Goal: Task Accomplishment & Management: Complete application form

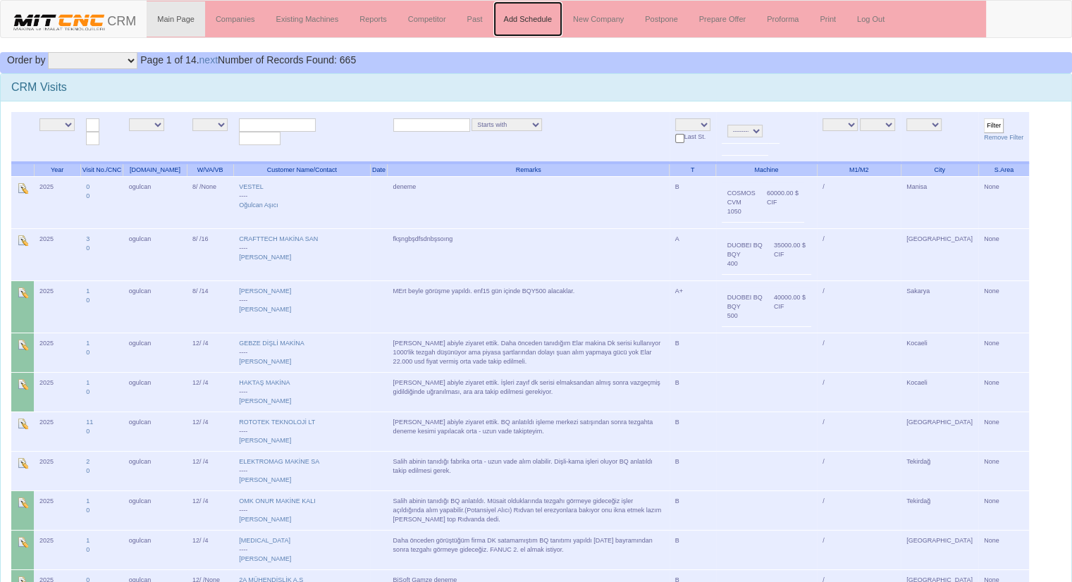
click at [530, 20] on link "Add Schedule" at bounding box center [528, 18] width 70 height 35
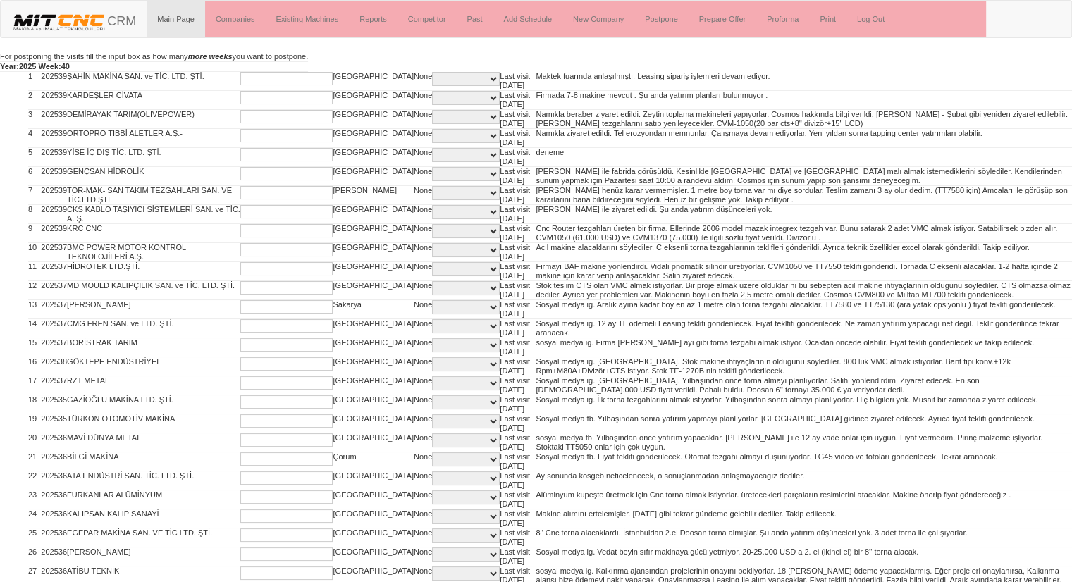
click at [288, 80] on input "text" at bounding box center [286, 78] width 92 height 13
type input "2"
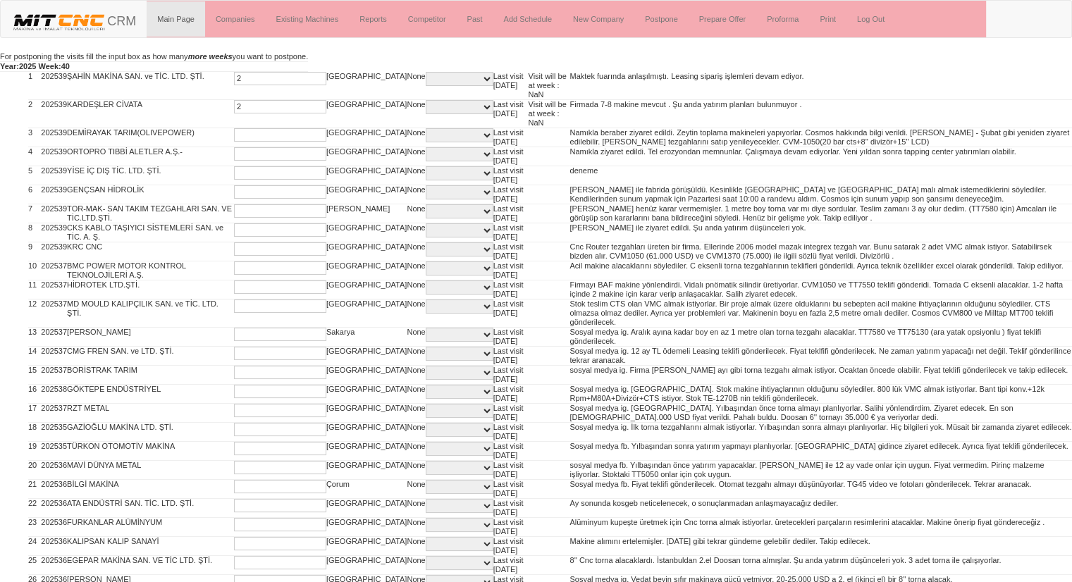
type input "2"
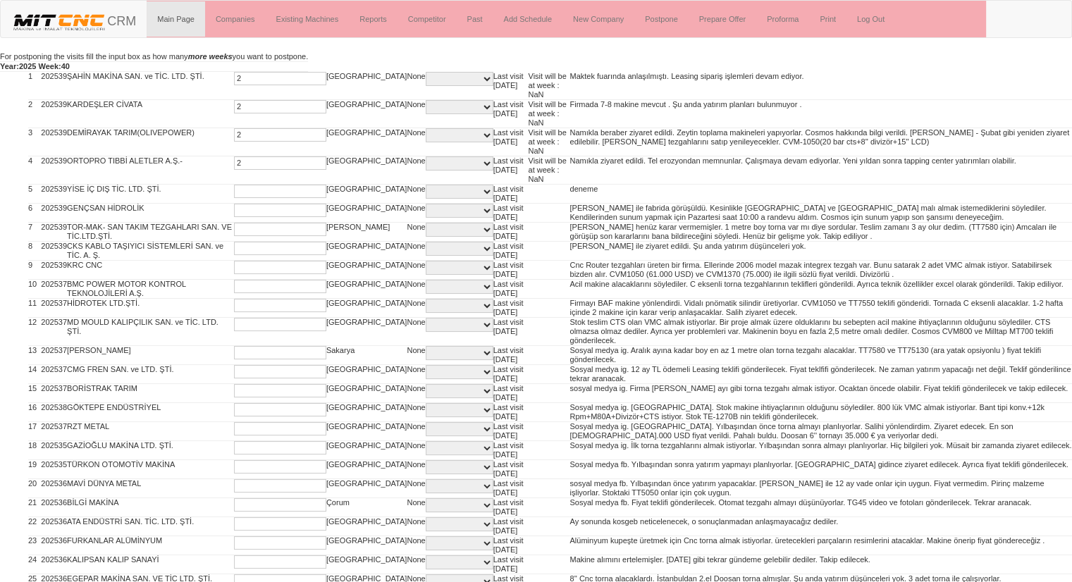
type input "2"
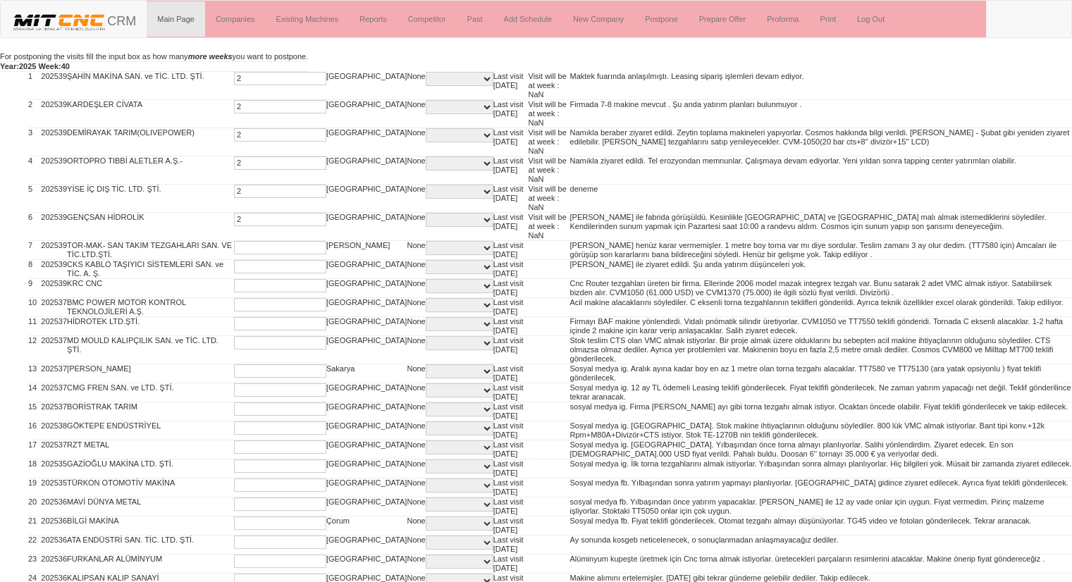
type input "2"
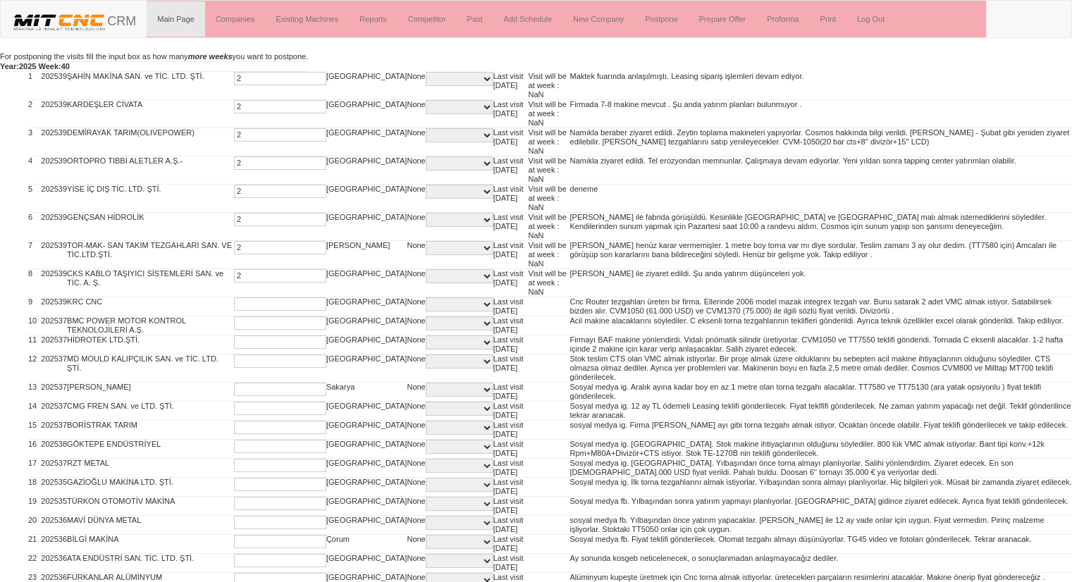
type input "2"
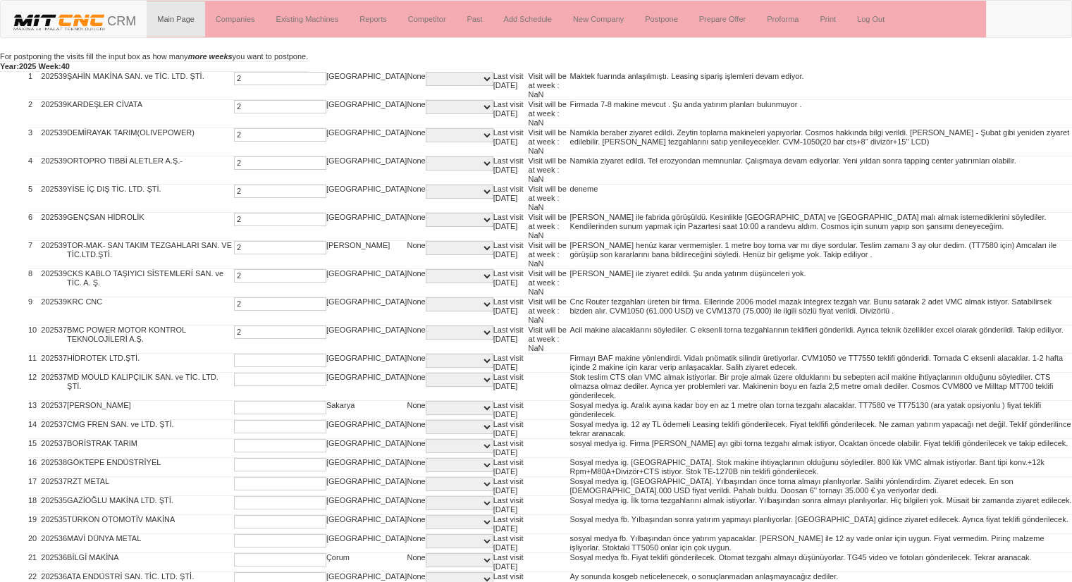
type input "2"
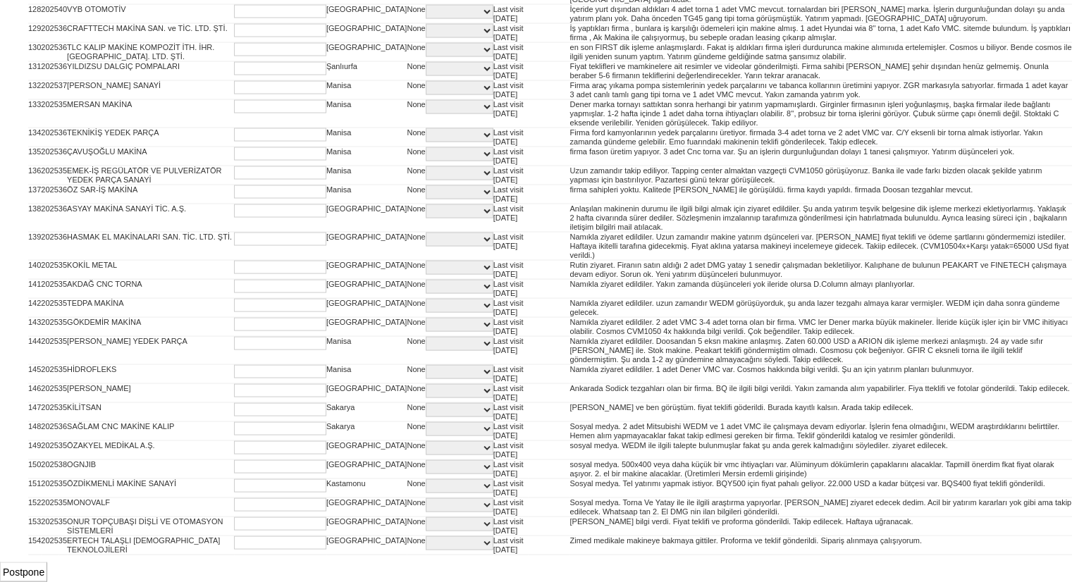
scroll to position [3433, 0]
type input "2"
click at [27, 568] on input "Postpone" at bounding box center [23, 573] width 47 height 20
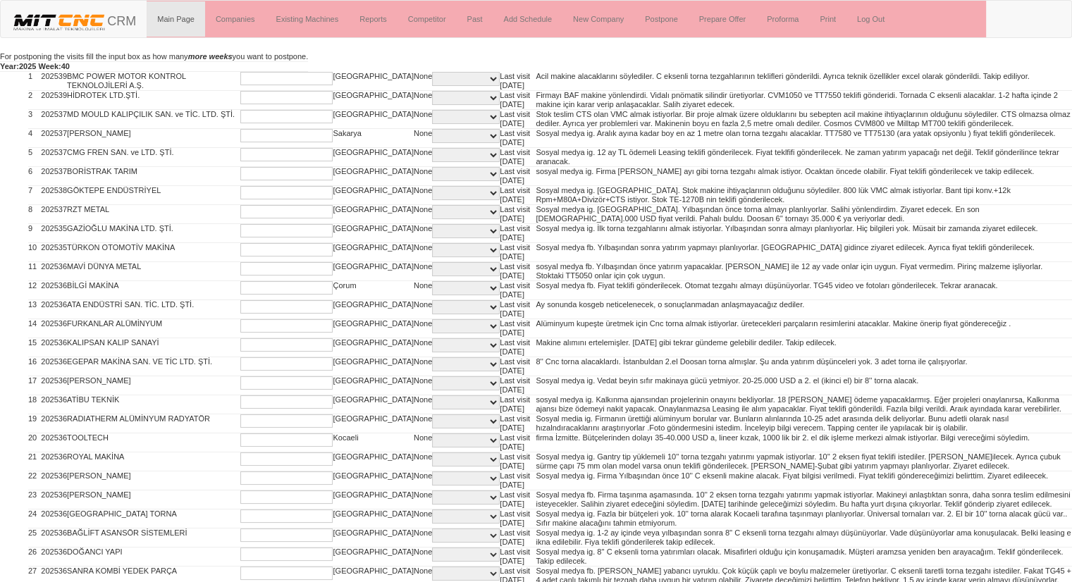
click at [251, 78] on input "text" at bounding box center [286, 78] width 92 height 13
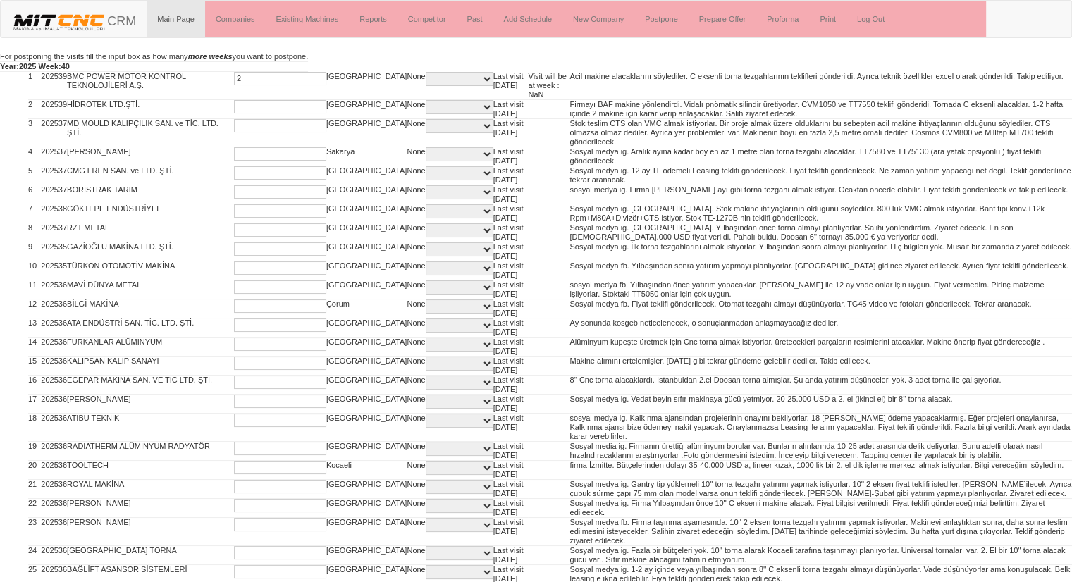
type input "2"
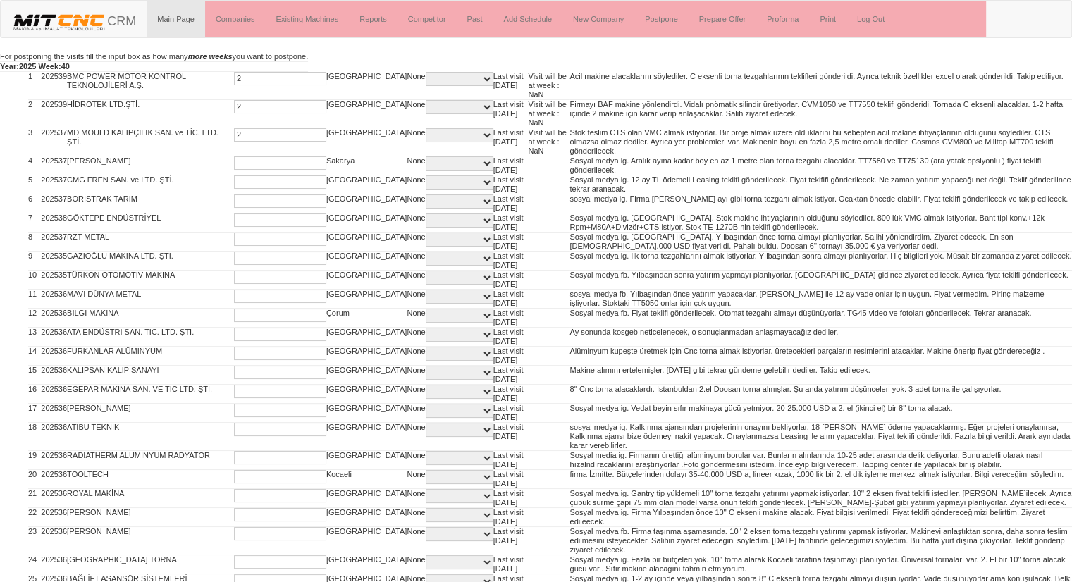
type input "2"
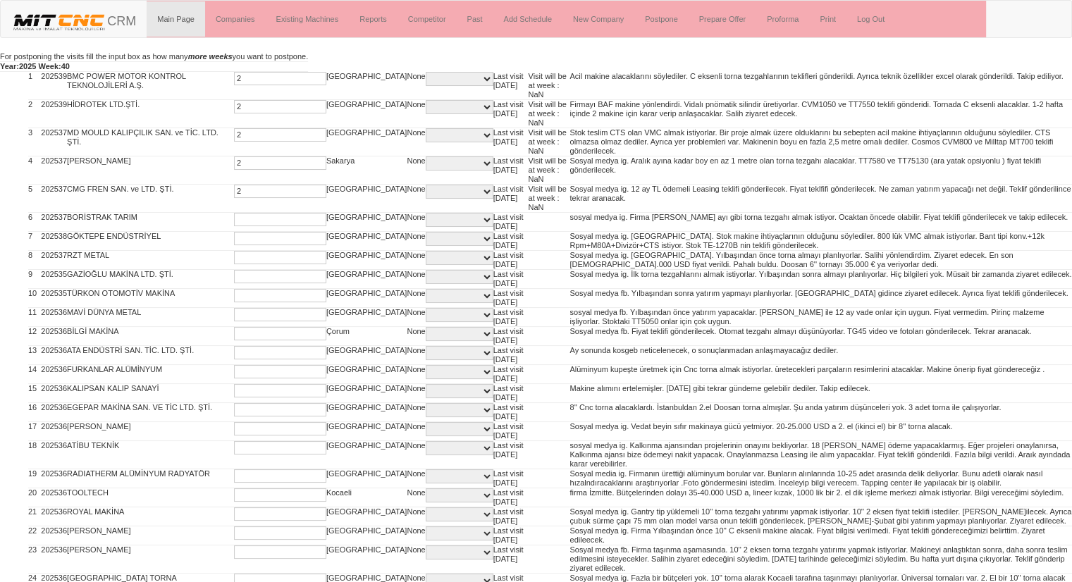
type input "2"
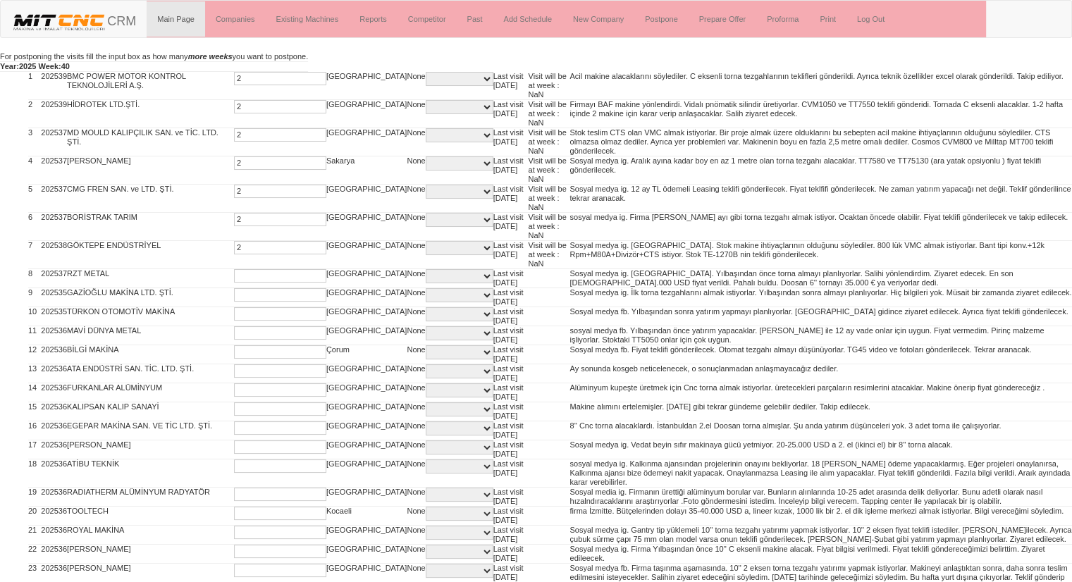
type input "2"
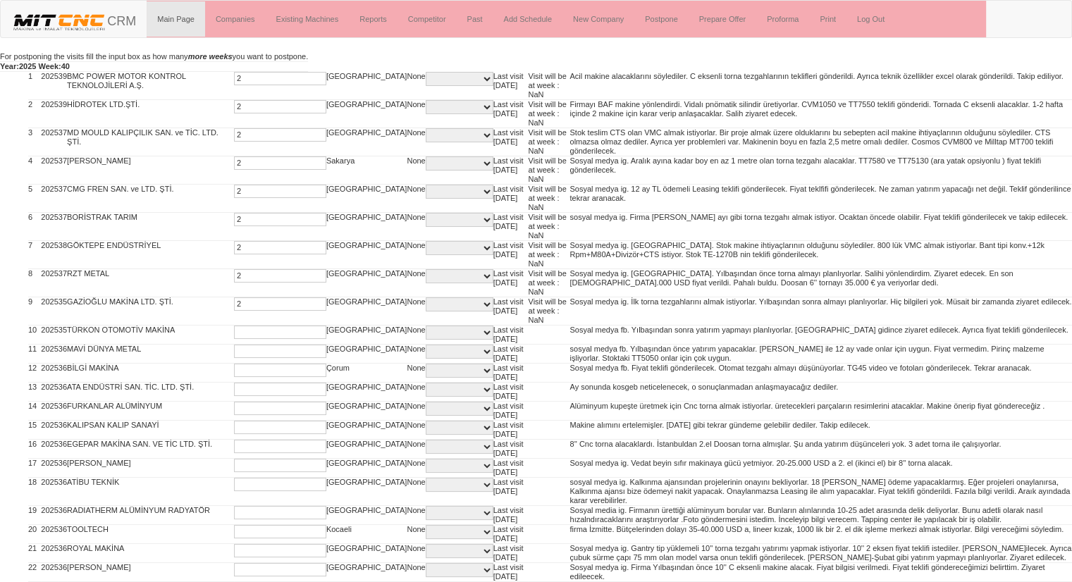
type input "2"
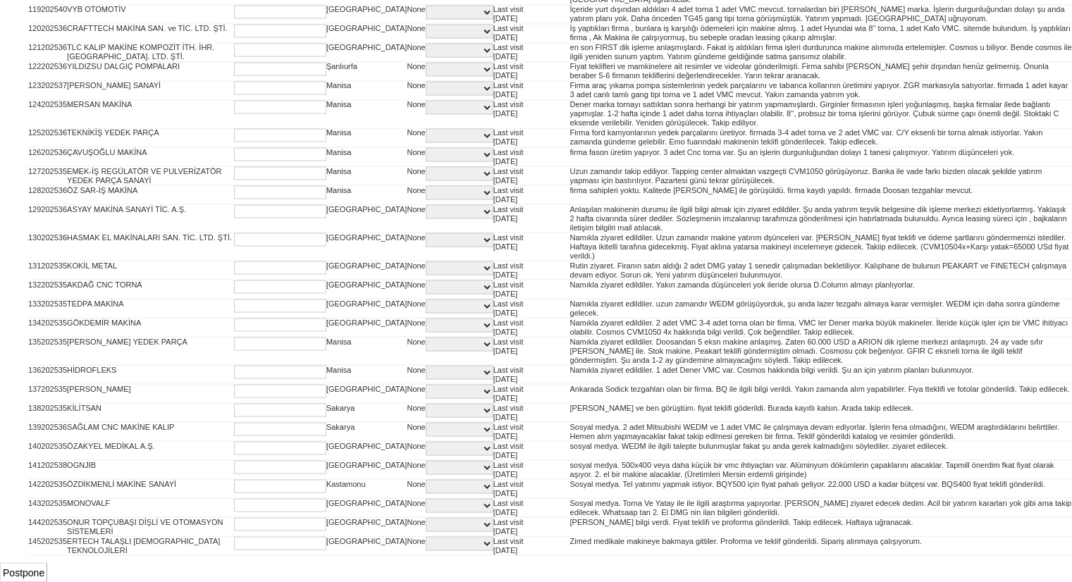
scroll to position [3181, 0]
type input "2"
click at [35, 574] on input "Postpone" at bounding box center [23, 573] width 47 height 20
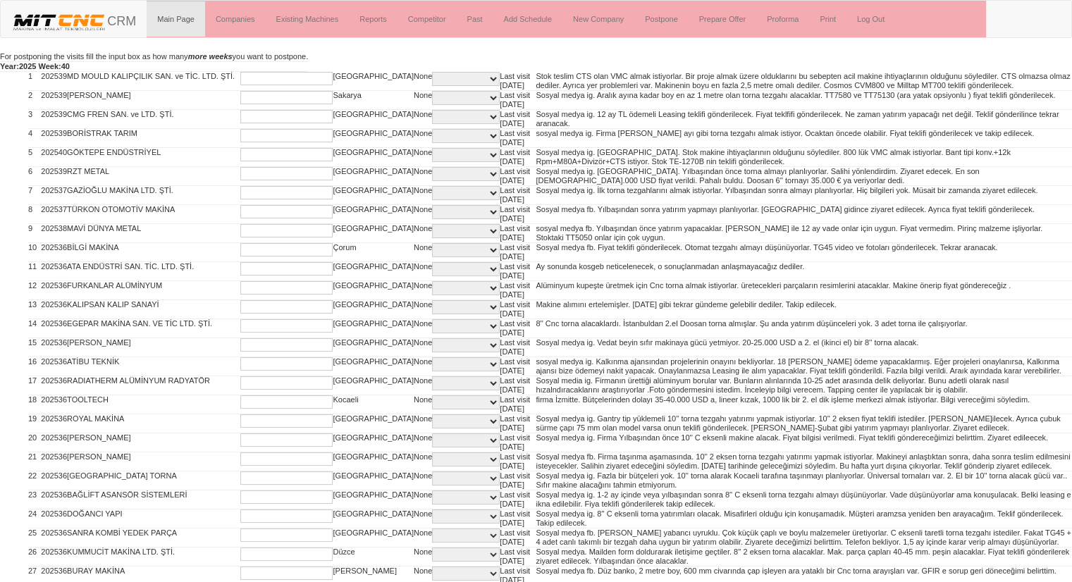
click at [243, 78] on input "text" at bounding box center [286, 78] width 92 height 13
type input "2"
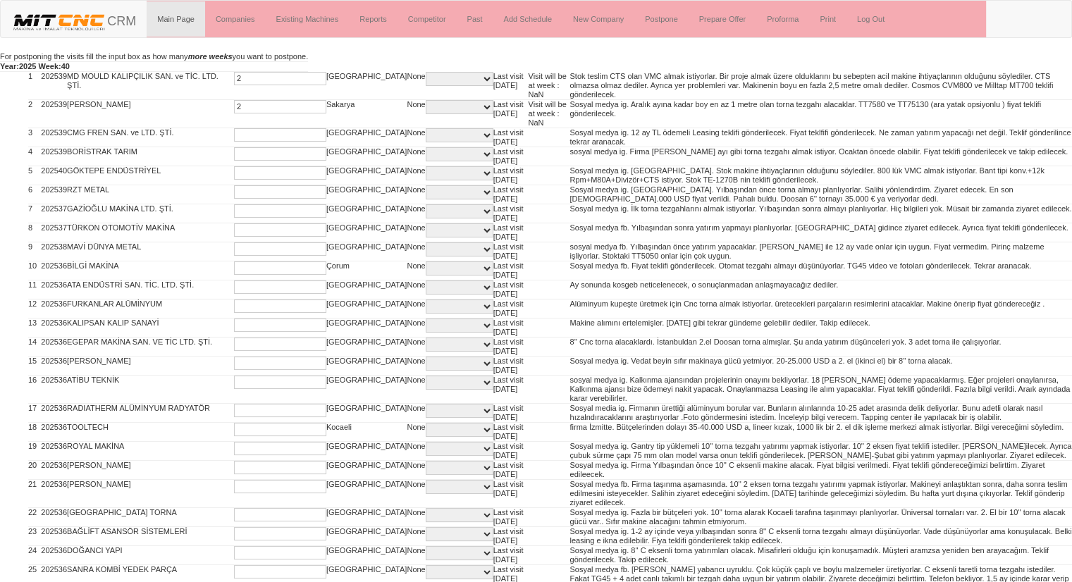
type input "2"
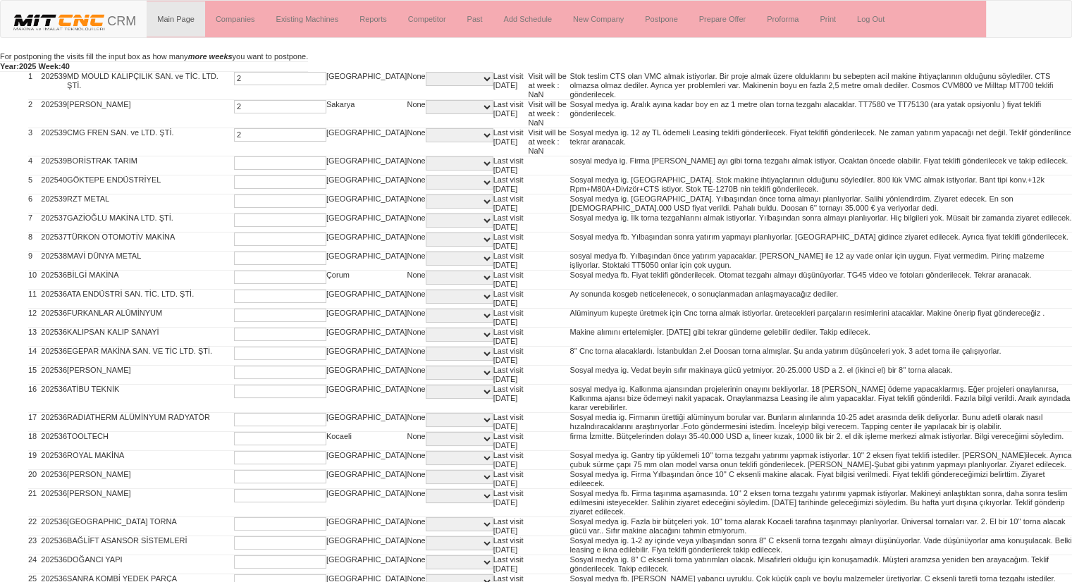
type input "2"
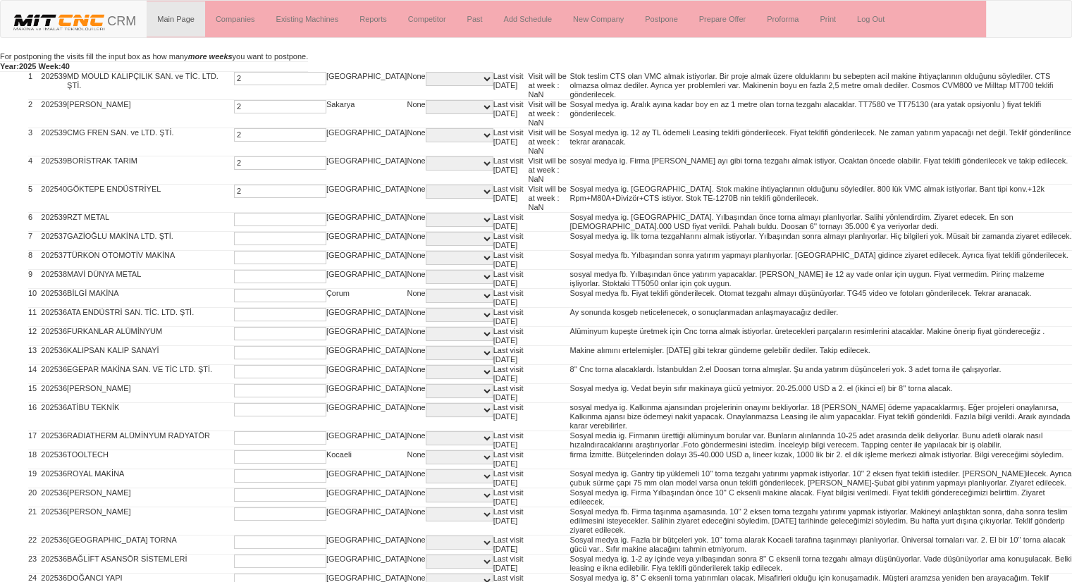
type input "2"
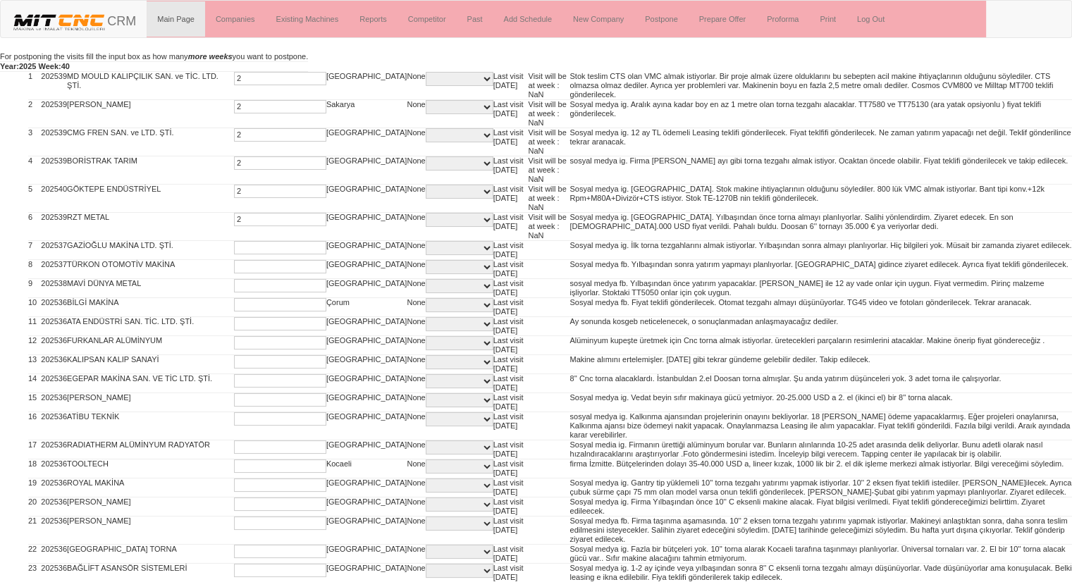
type input "2"
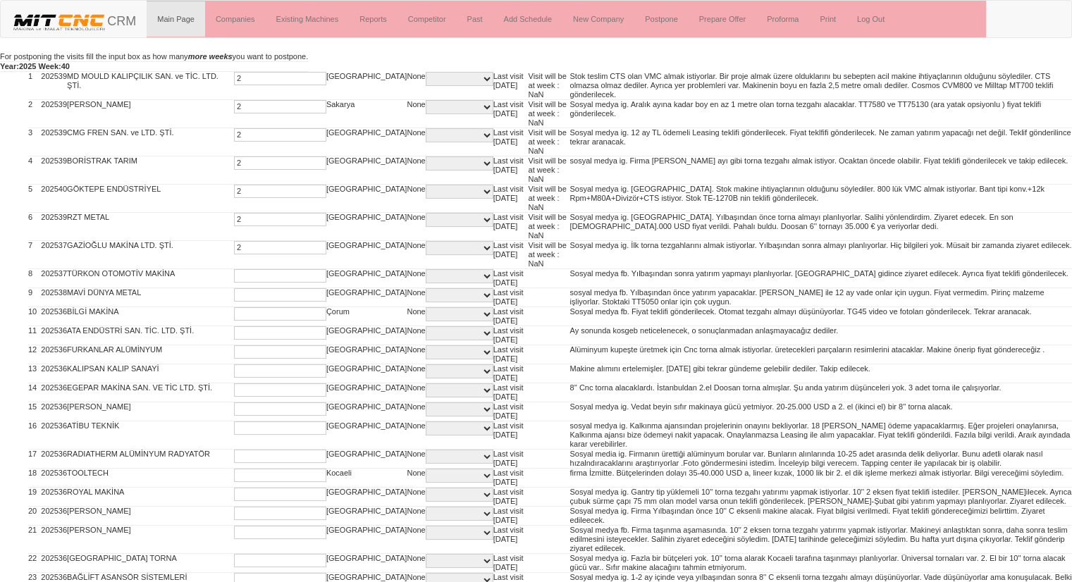
type input "2"
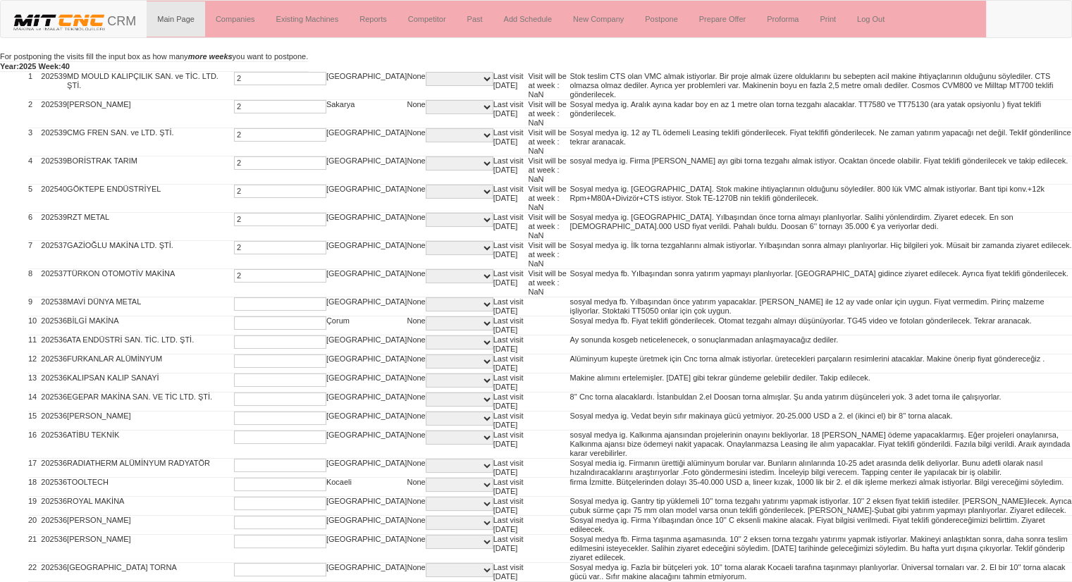
type input "2"
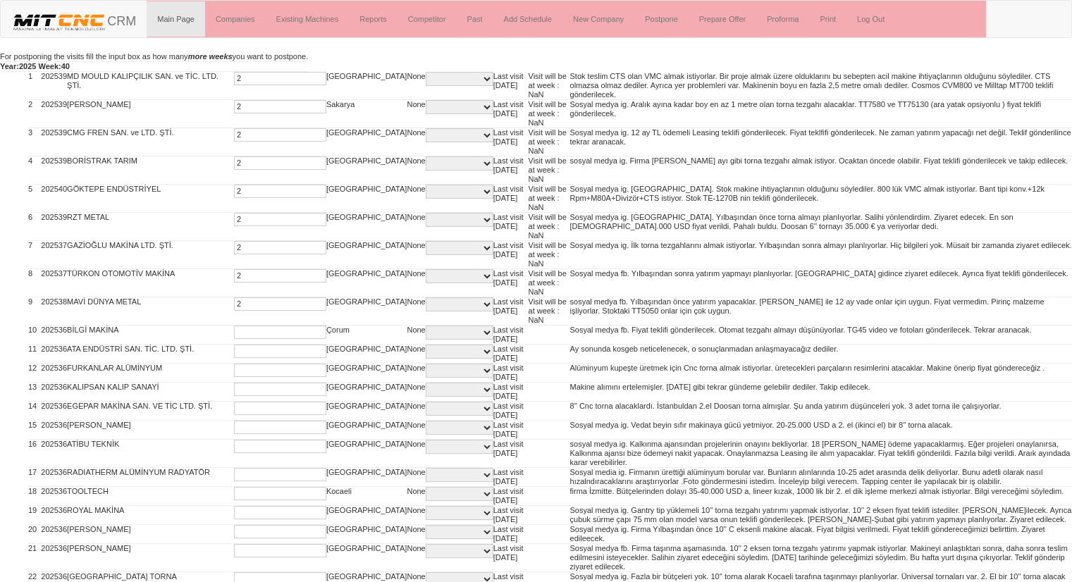
type input "2"
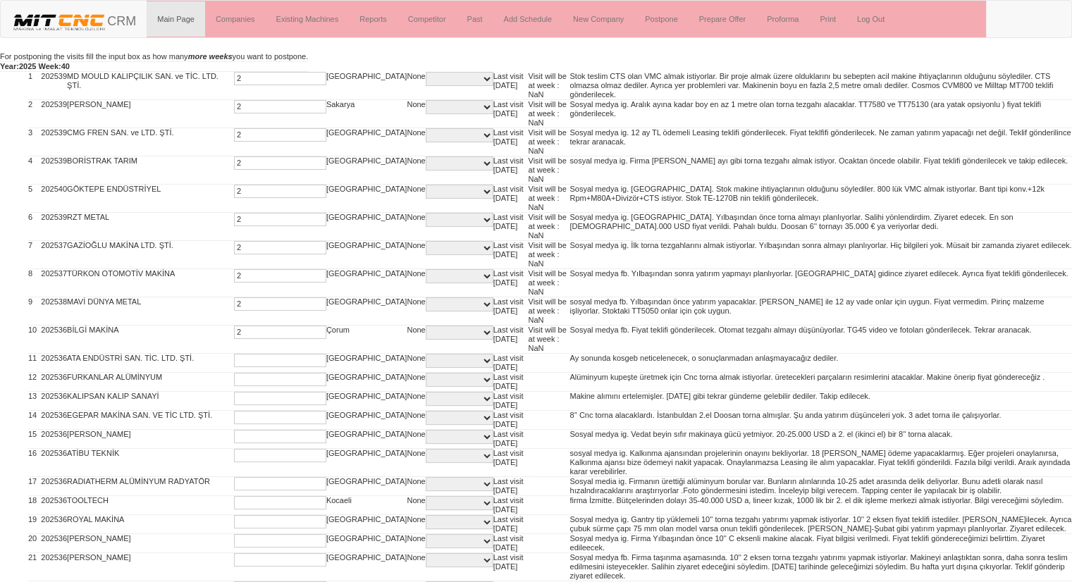
type input "2"
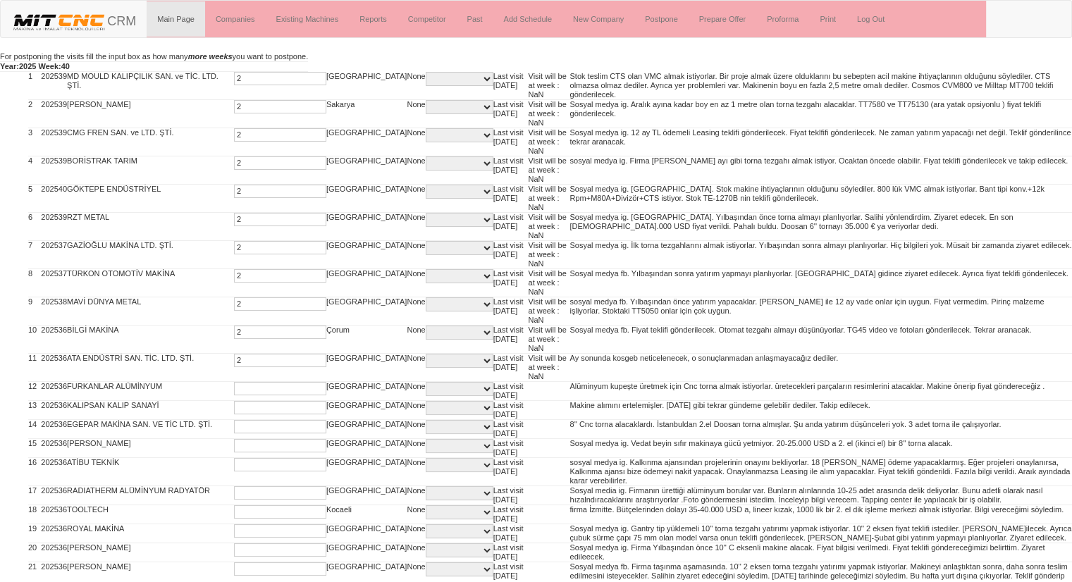
type input "2"
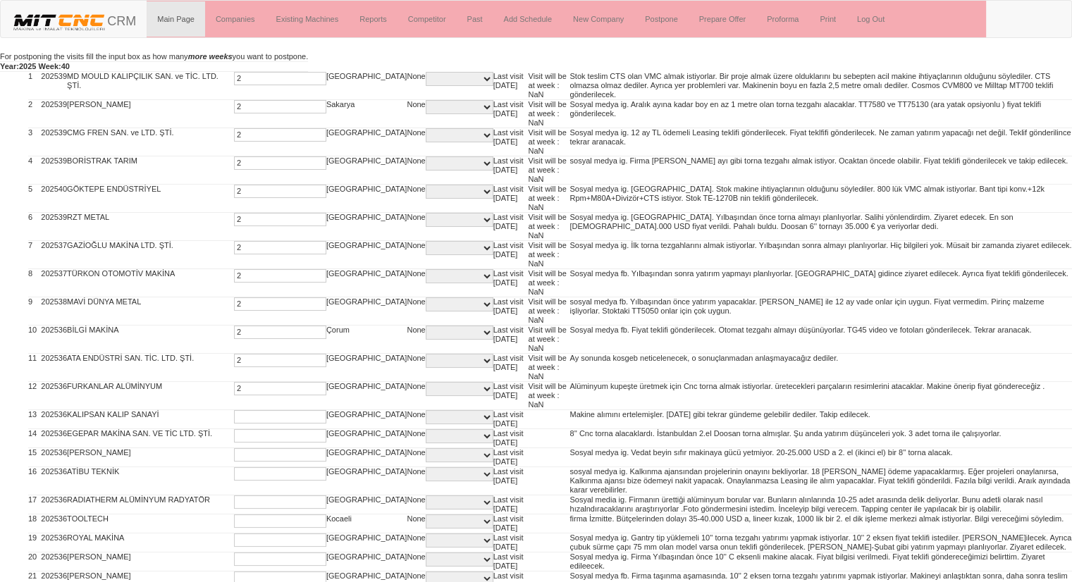
type input "2"
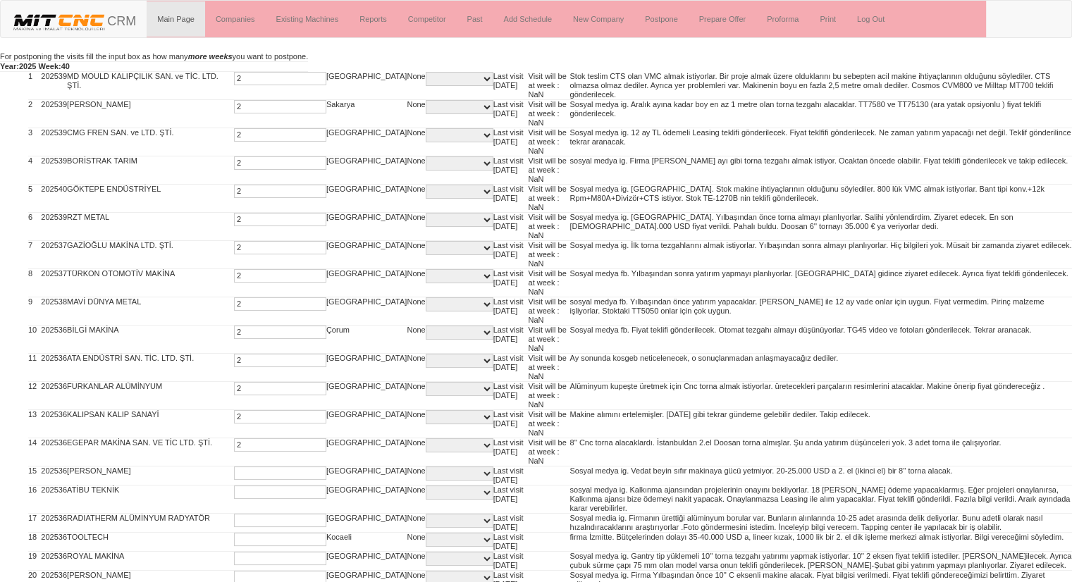
type input "2"
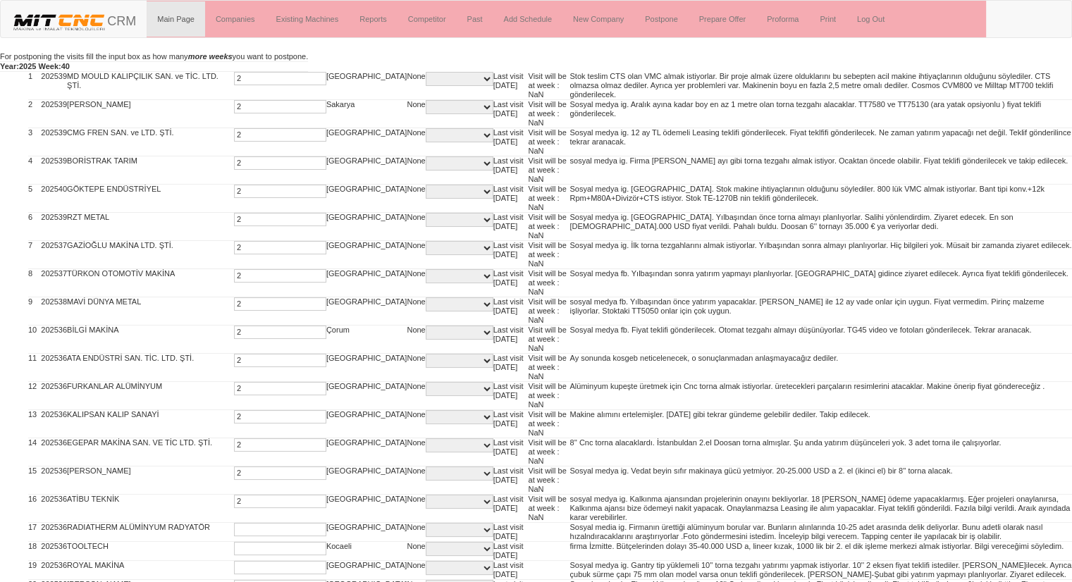
type input "2"
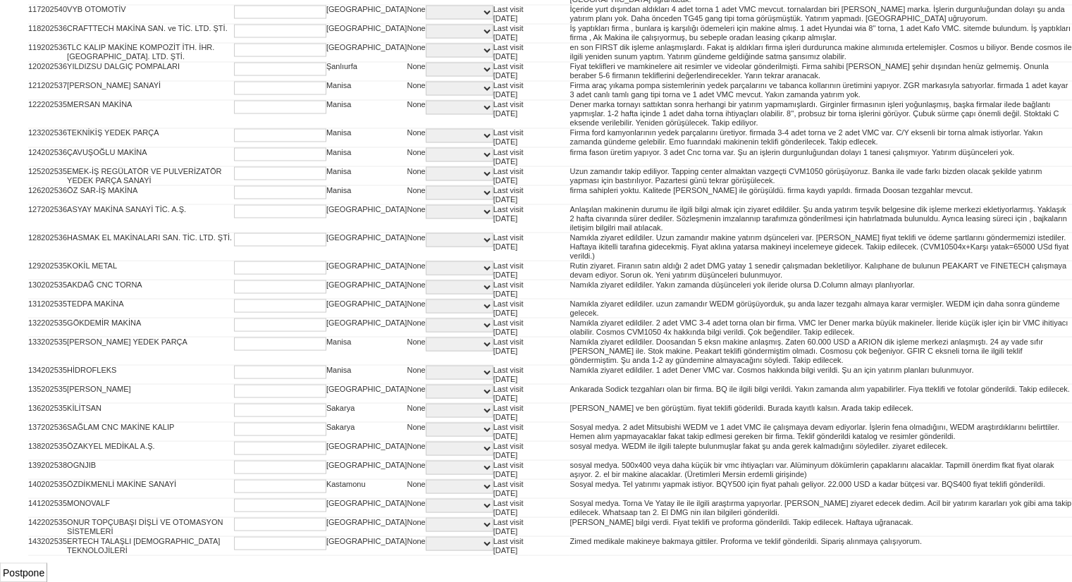
scroll to position [3124, 0]
click at [34, 570] on input "Postpone" at bounding box center [23, 573] width 47 height 20
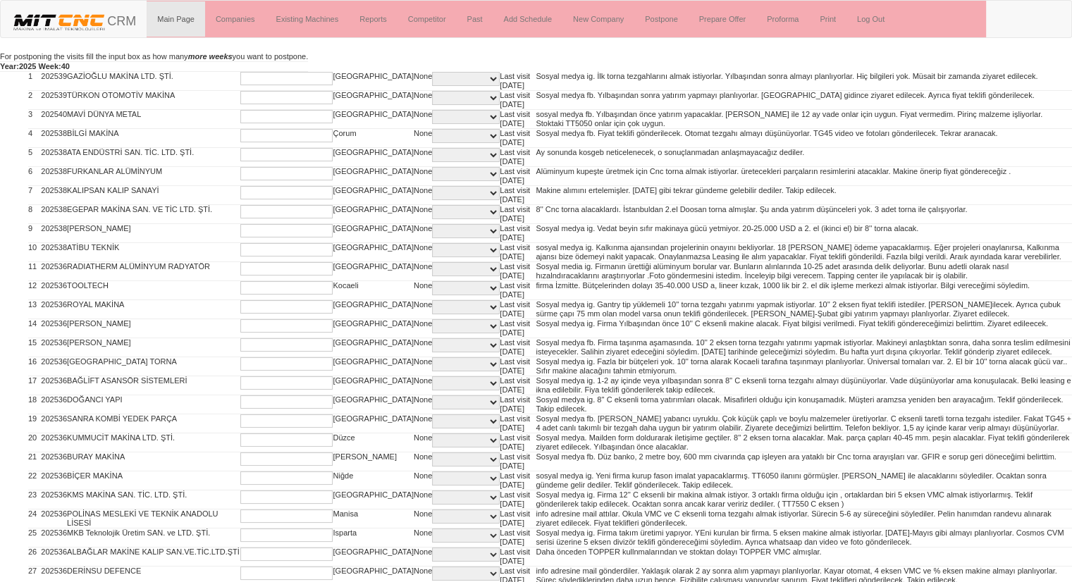
click at [240, 79] on input "text" at bounding box center [286, 78] width 92 height 13
type input "2"
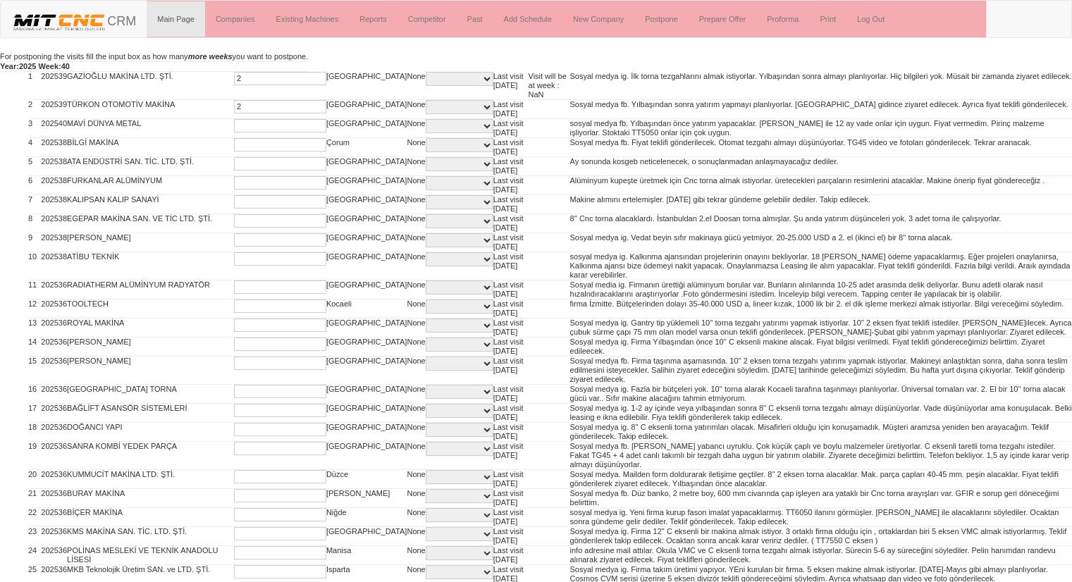
type input "2"
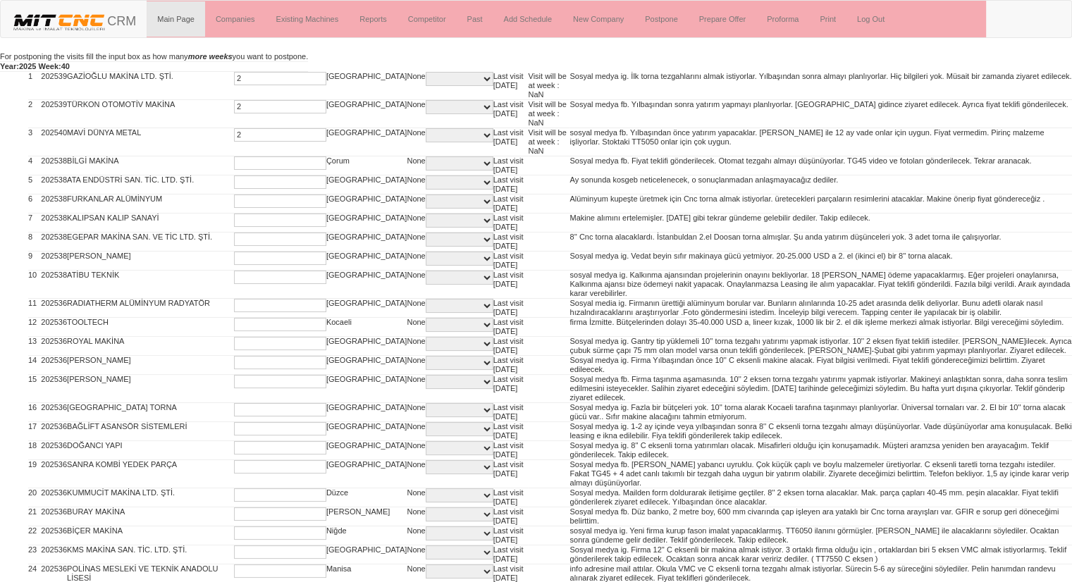
type input "2"
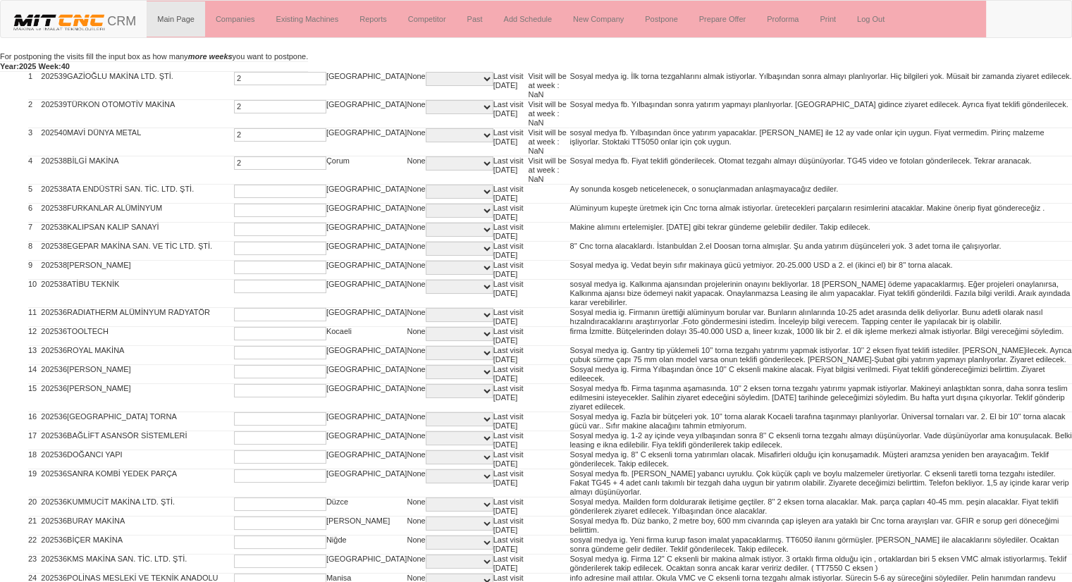
type input "2"
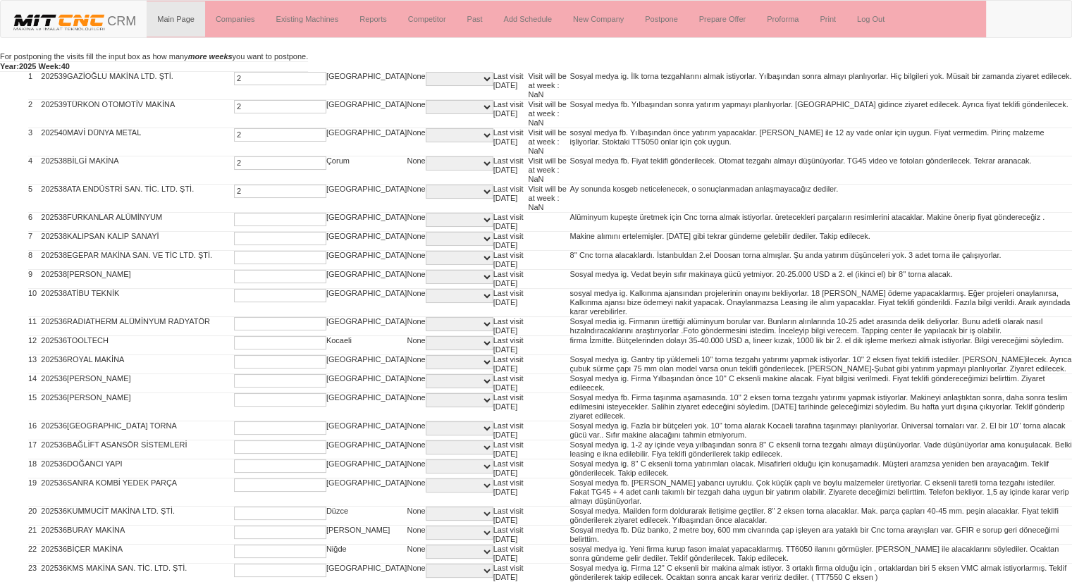
type input "2"
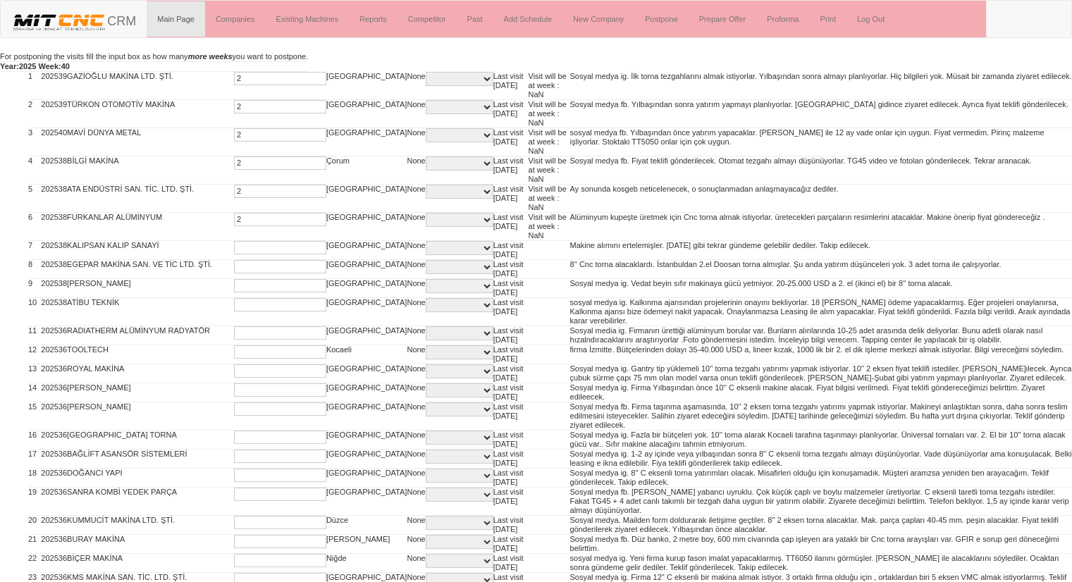
type input "2"
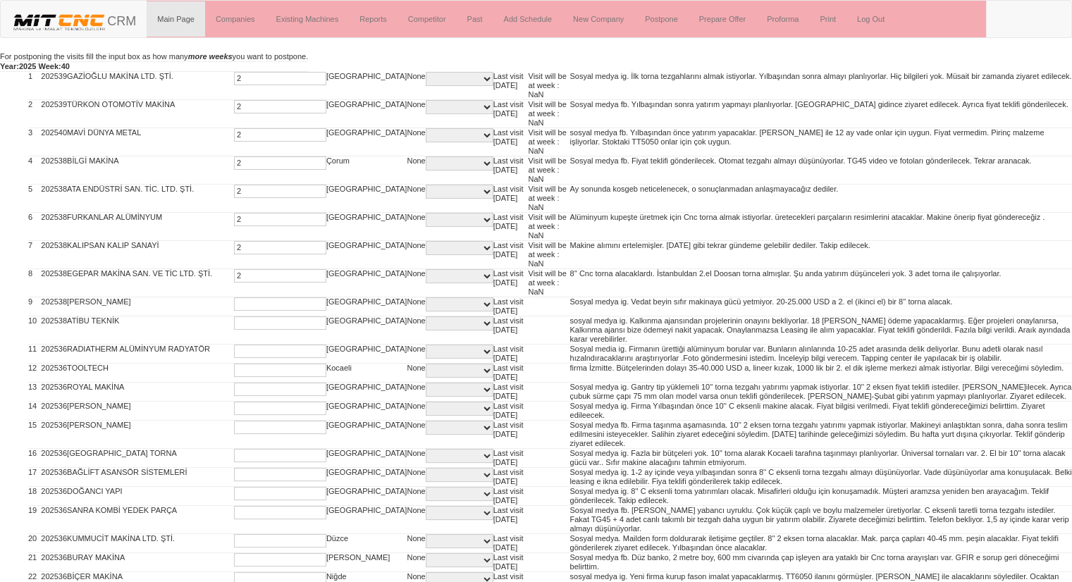
type input "2"
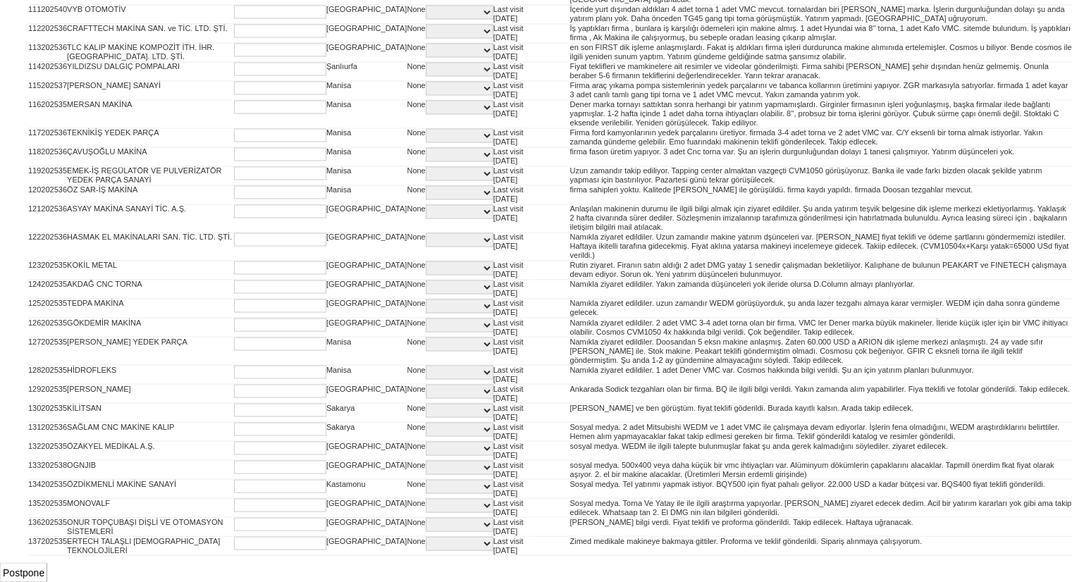
scroll to position [2966, 0]
type input "2"
click at [18, 569] on input "Postpone" at bounding box center [23, 573] width 47 height 20
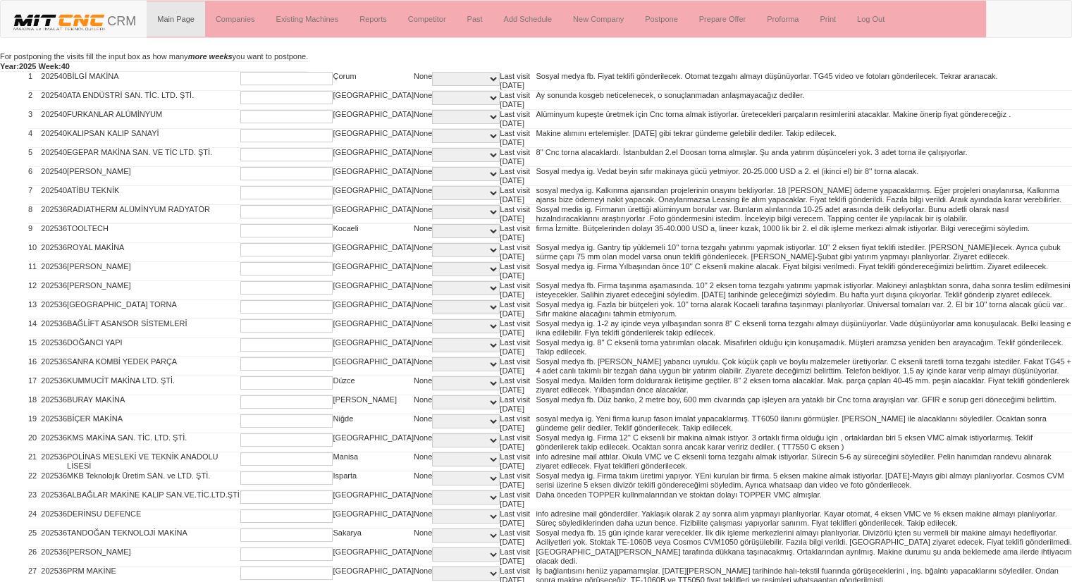
click at [240, 76] on input "text" at bounding box center [286, 78] width 92 height 13
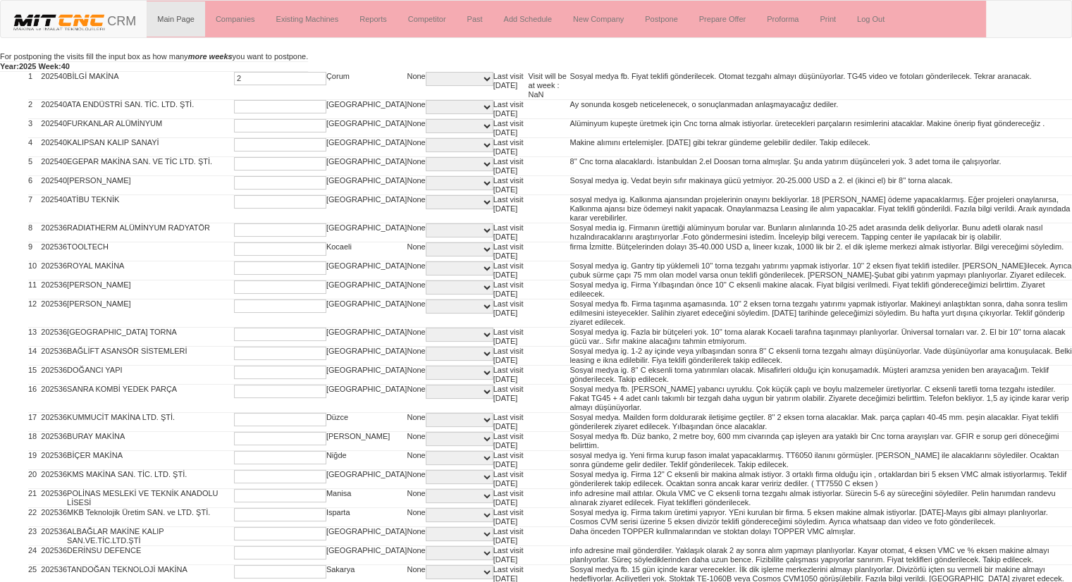
type input "2"
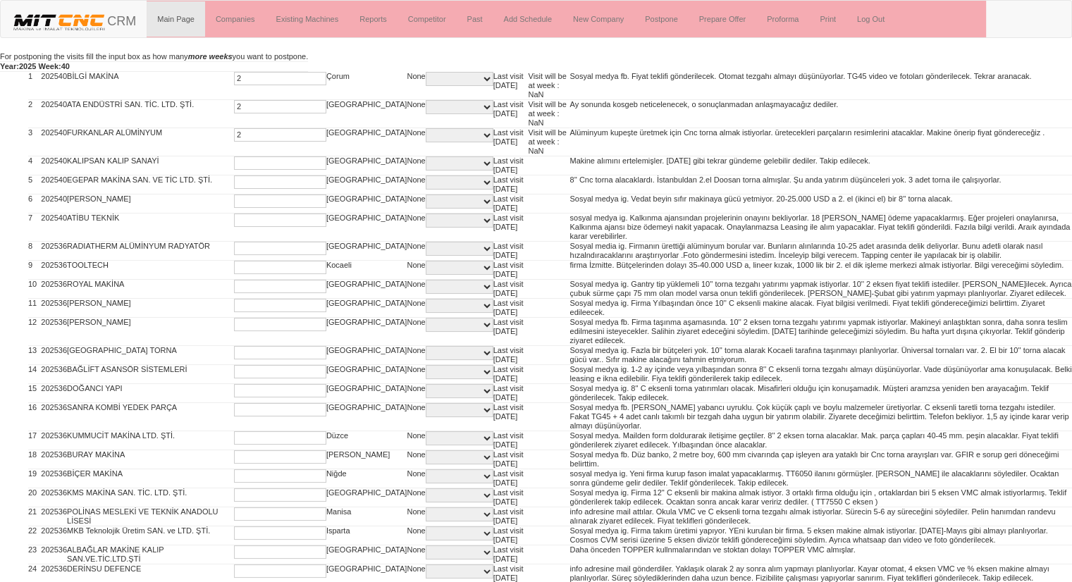
type input "2"
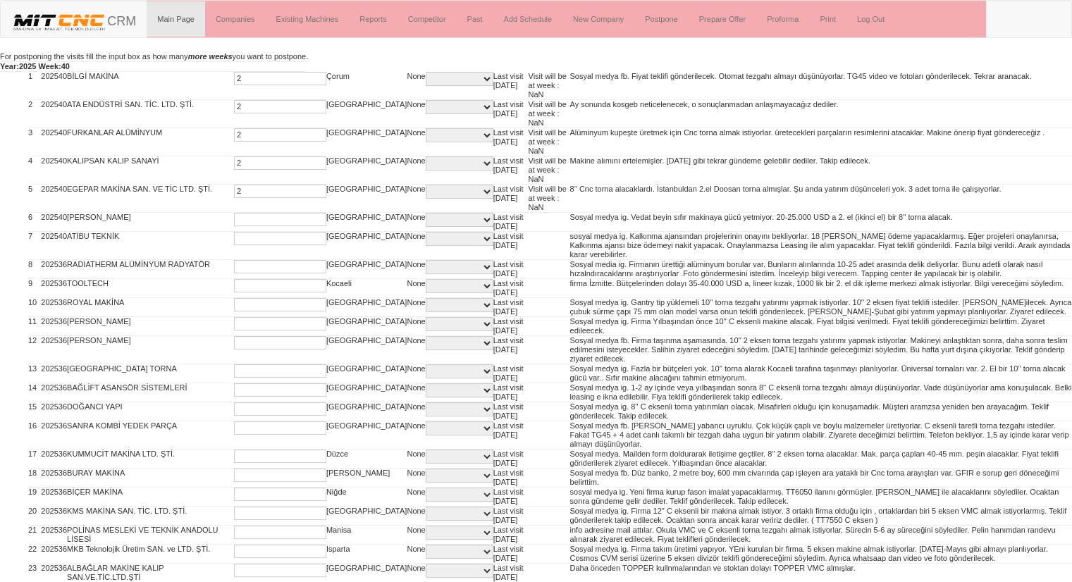
type input "2"
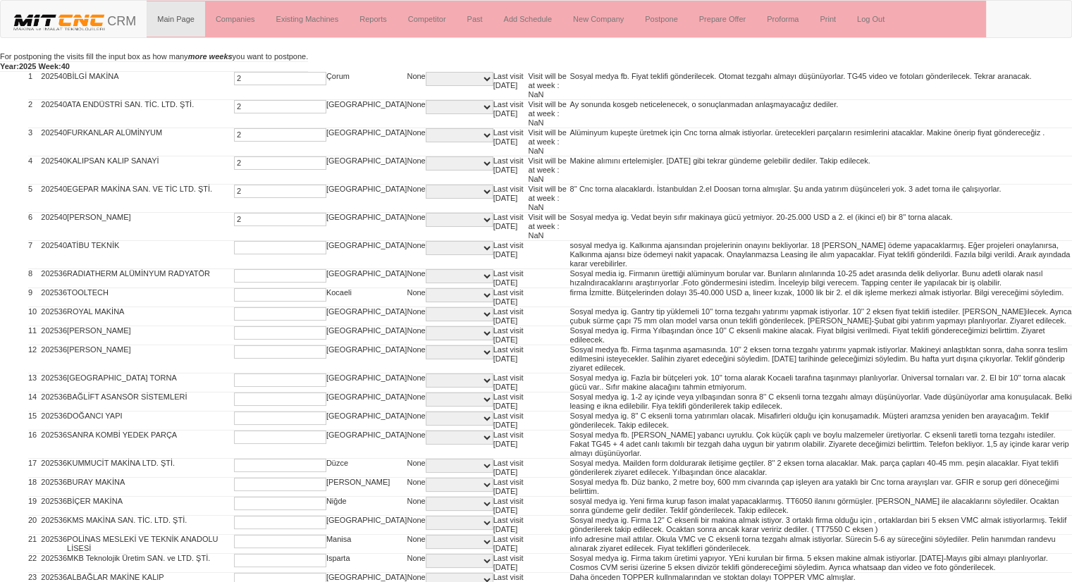
type input "2"
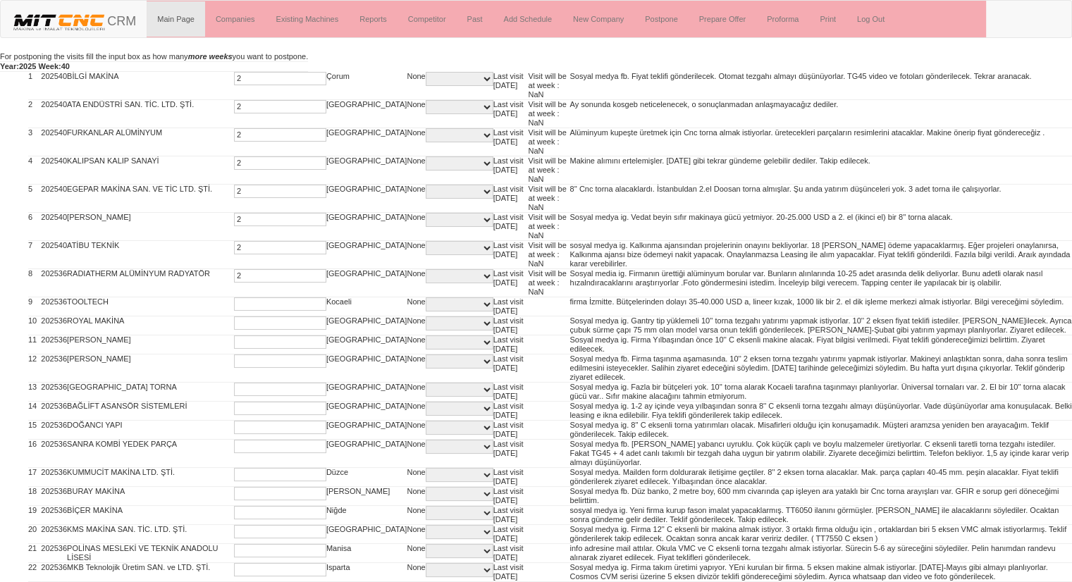
type input "2"
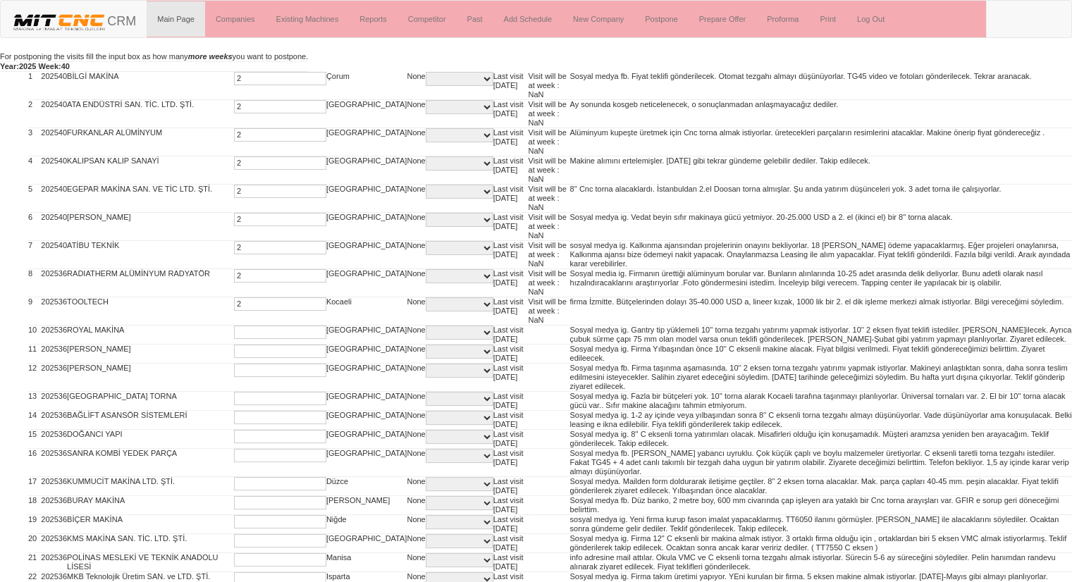
type input "2"
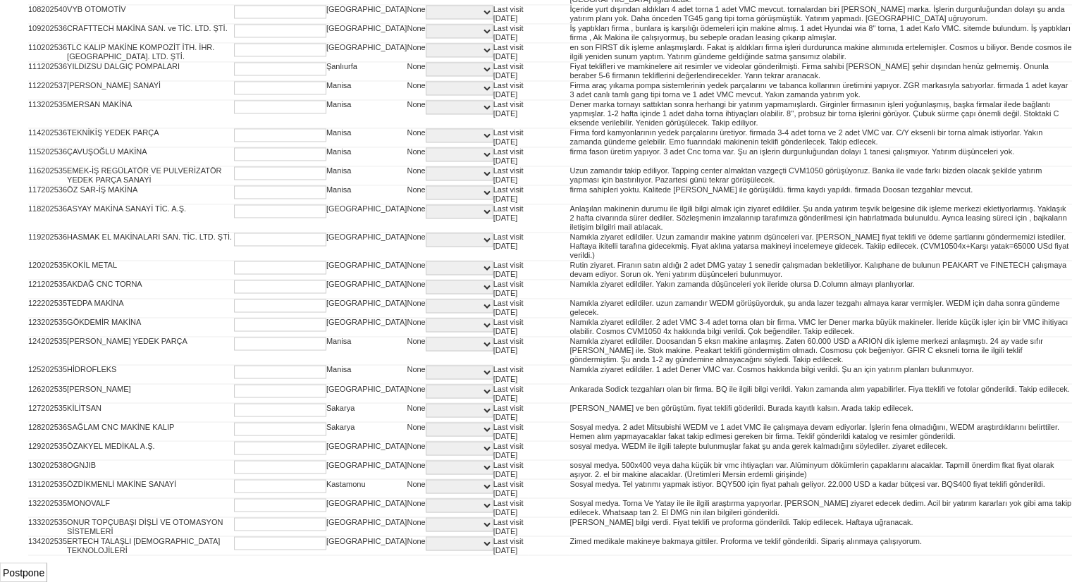
scroll to position [2881, 0]
type input "2"
click at [31, 570] on input "Postpone" at bounding box center [23, 573] width 47 height 20
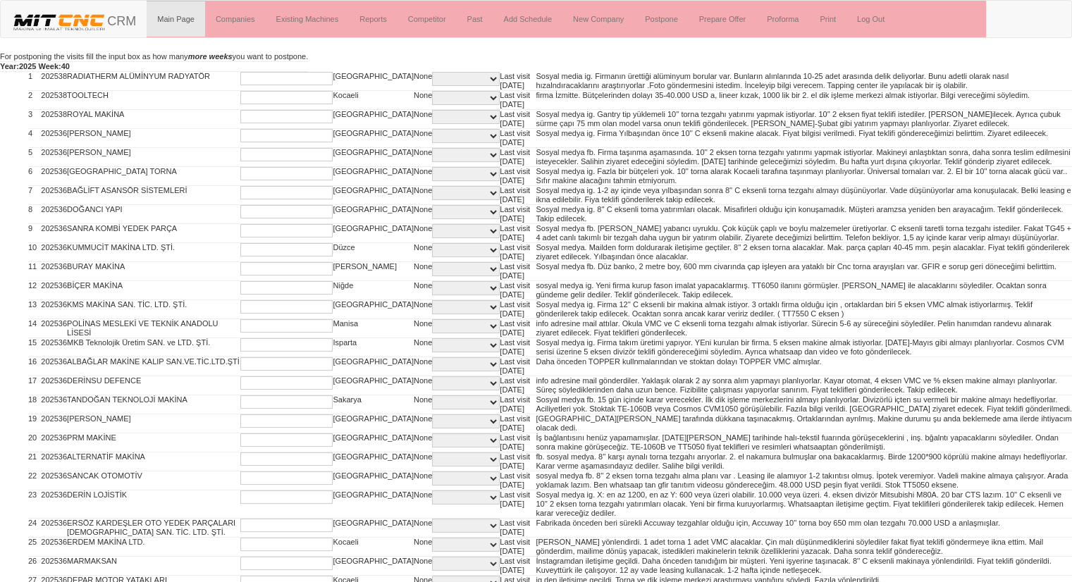
click at [248, 79] on input "text" at bounding box center [286, 78] width 92 height 13
type input "2"
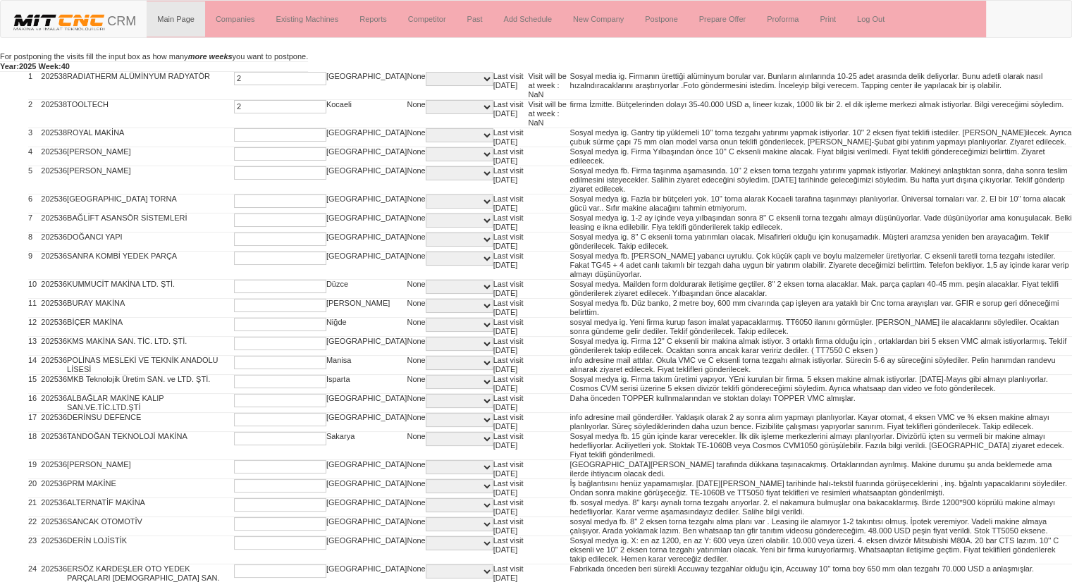
type input "2"
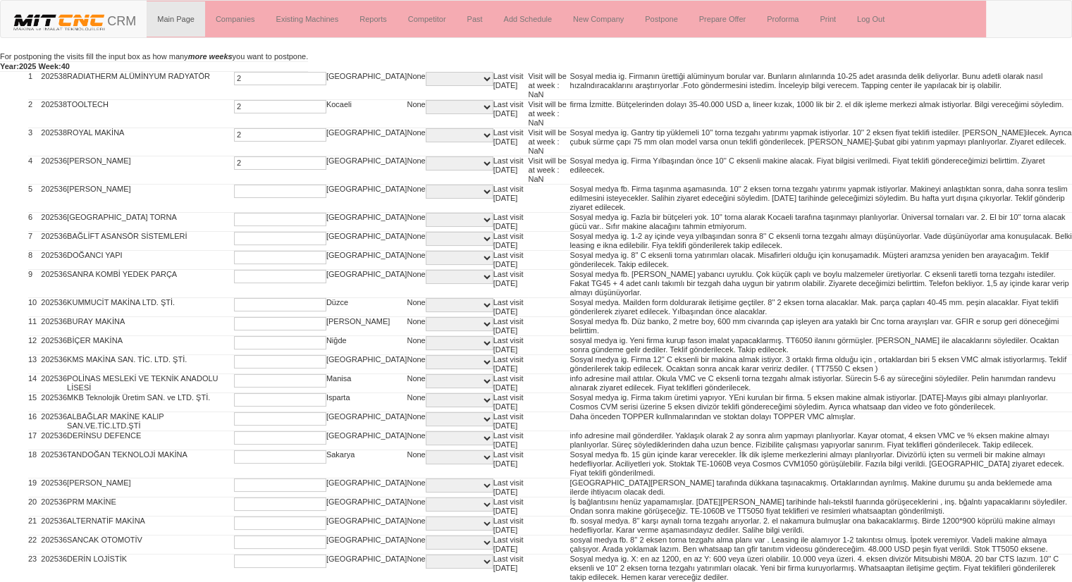
type input "2"
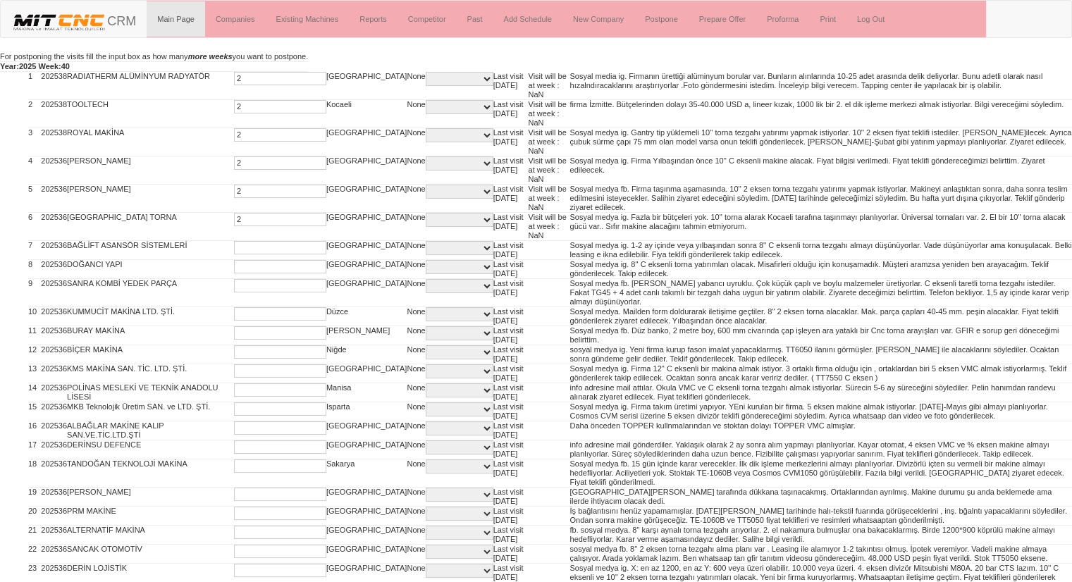
type input "2"
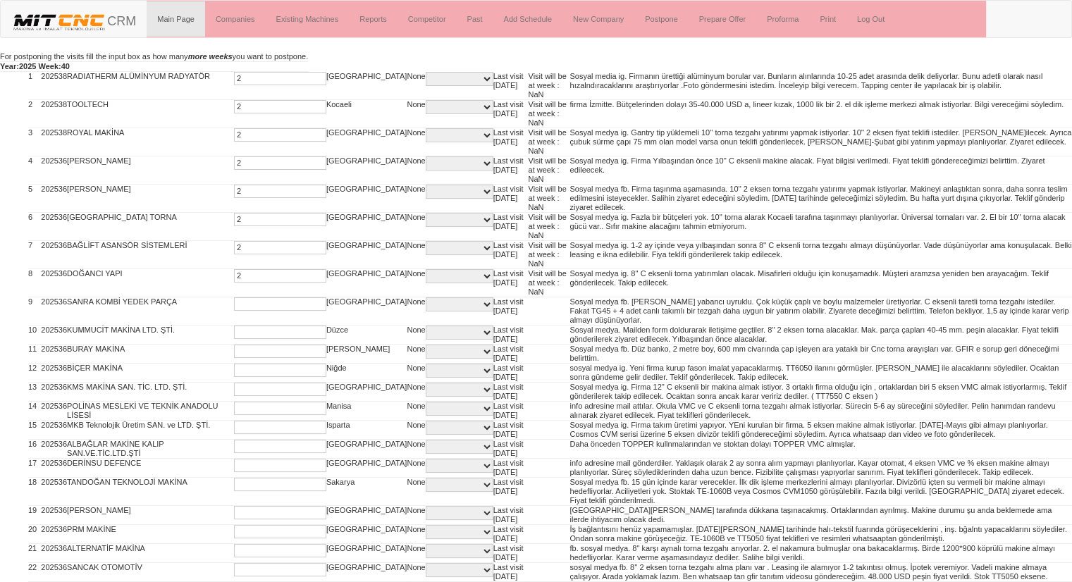
type input "2"
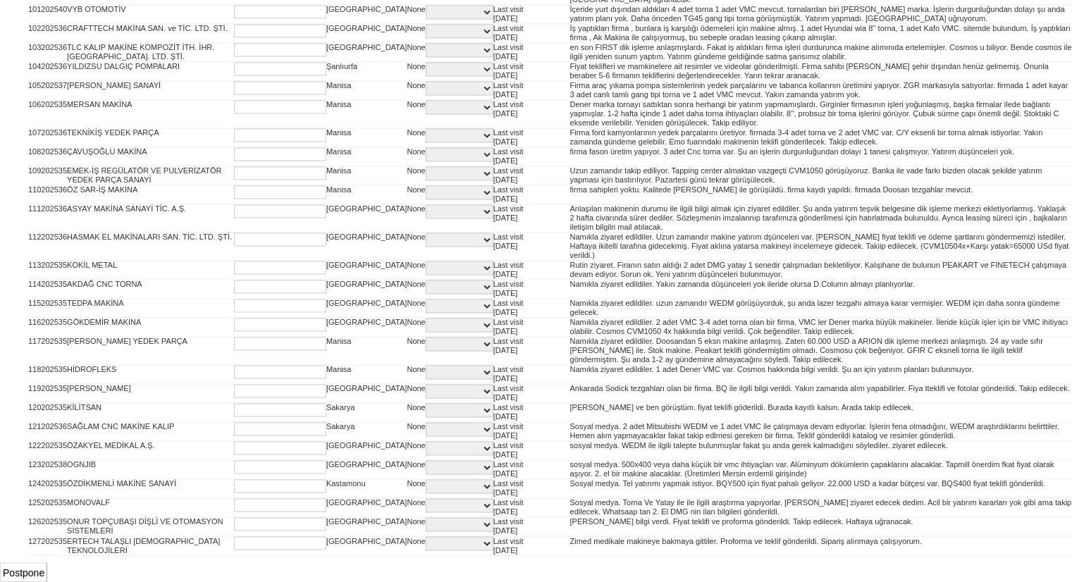
scroll to position [2704, 0]
type input "2"
click at [28, 568] on input "Postpone" at bounding box center [23, 573] width 47 height 20
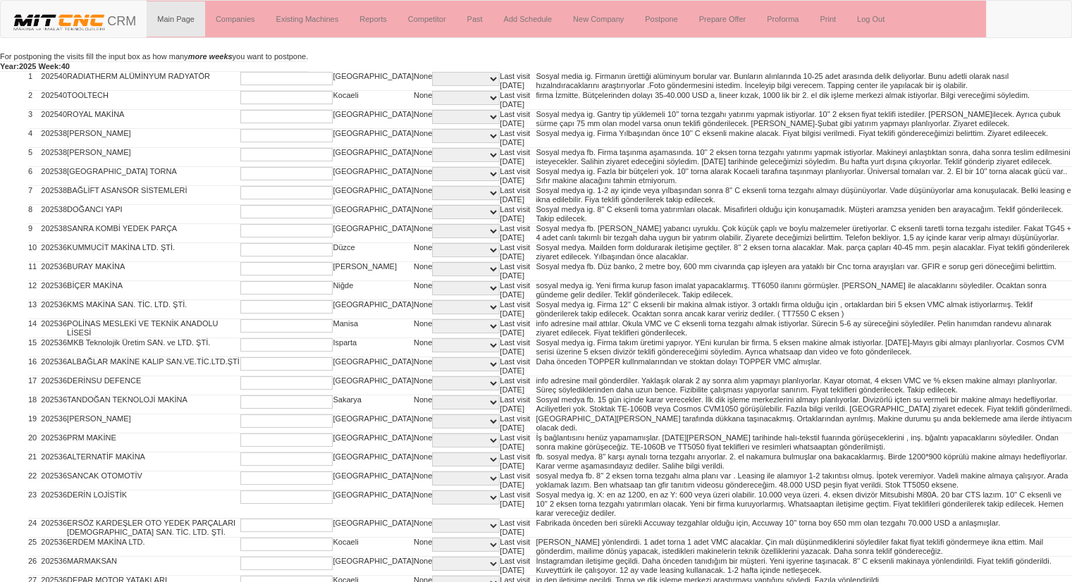
click at [240, 77] on input "text" at bounding box center [286, 78] width 92 height 13
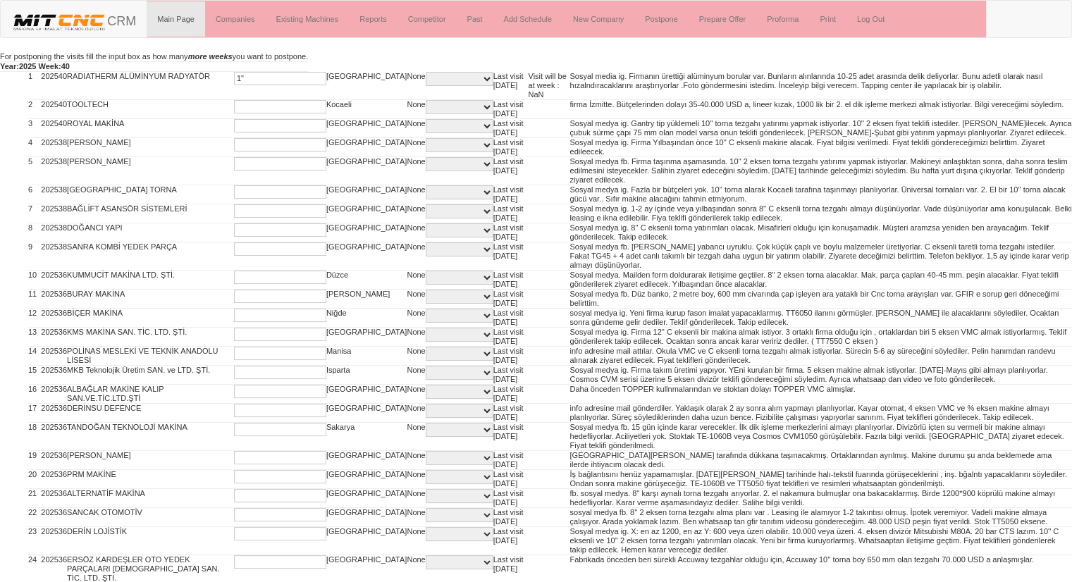
type input "1"
type input "2"
click at [270, 109] on input "2" at bounding box center [280, 106] width 92 height 13
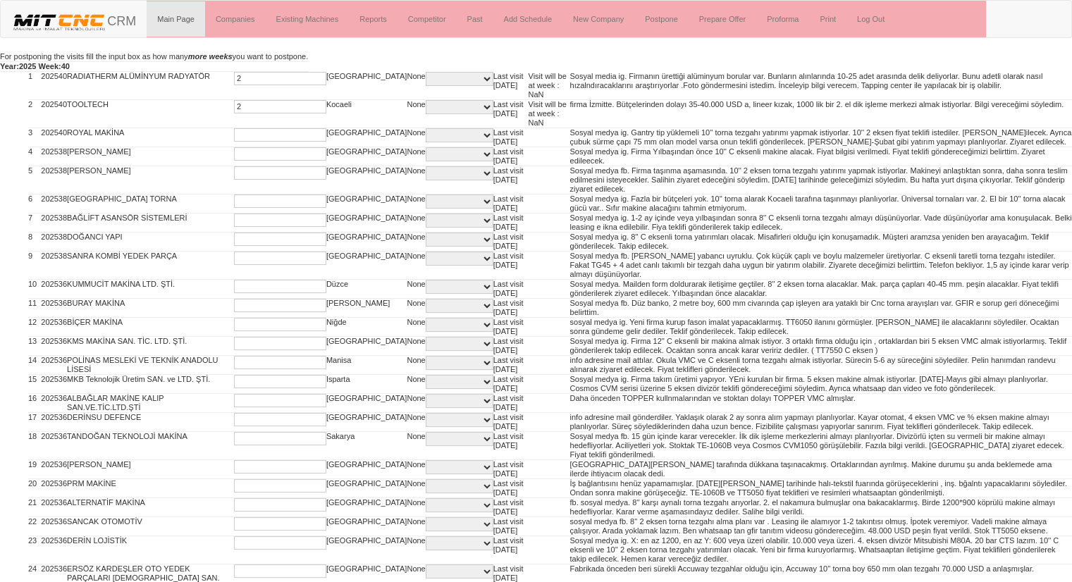
type input "2"
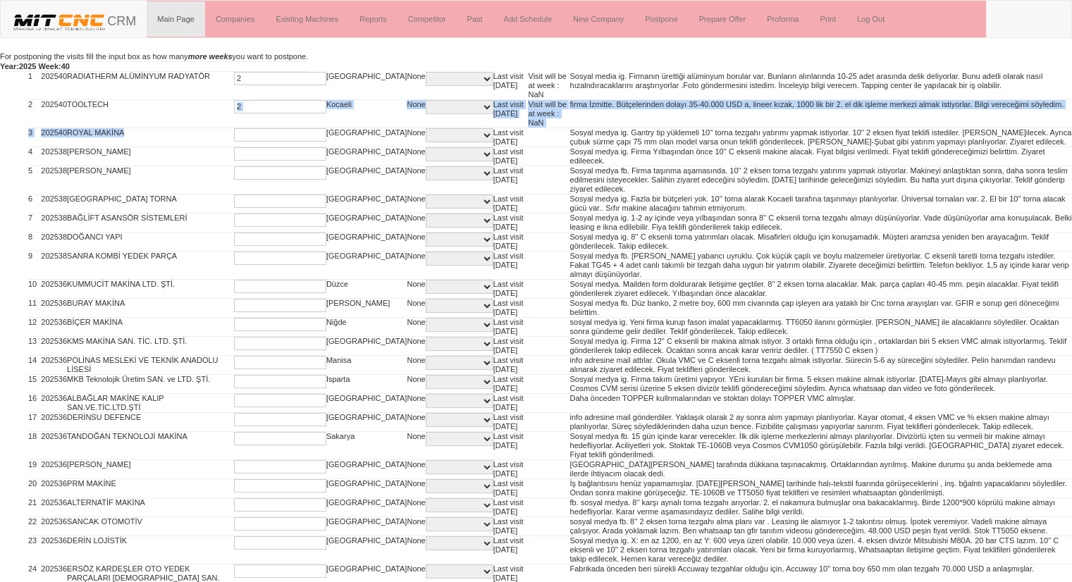
drag, startPoint x: 266, startPoint y: 123, endPoint x: 259, endPoint y: 130, distance: 11.0
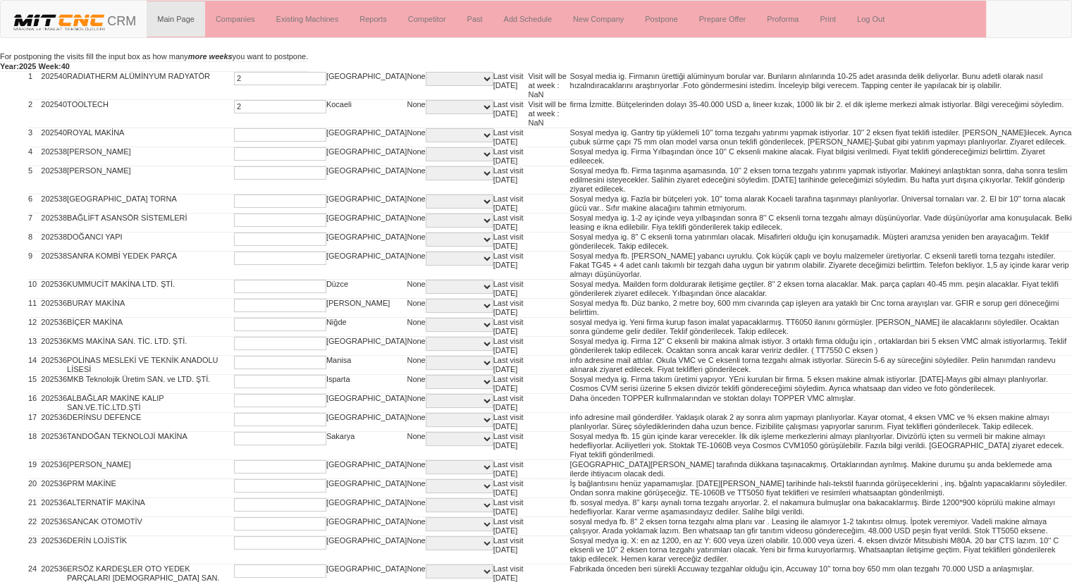
click at [259, 130] on input "text" at bounding box center [280, 134] width 92 height 13
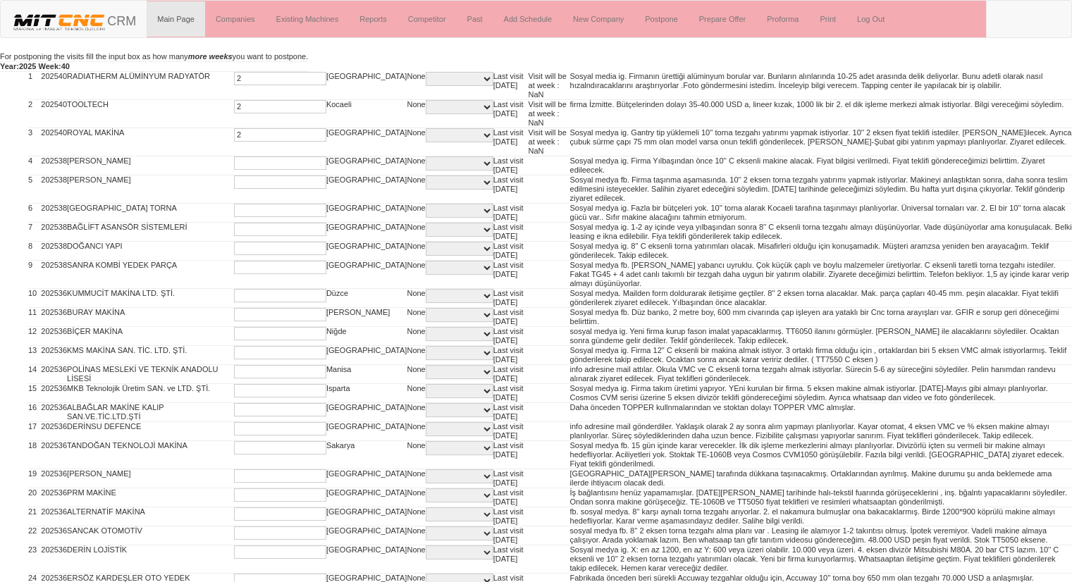
type input "2"
click at [245, 165] on input "text" at bounding box center [280, 163] width 92 height 13
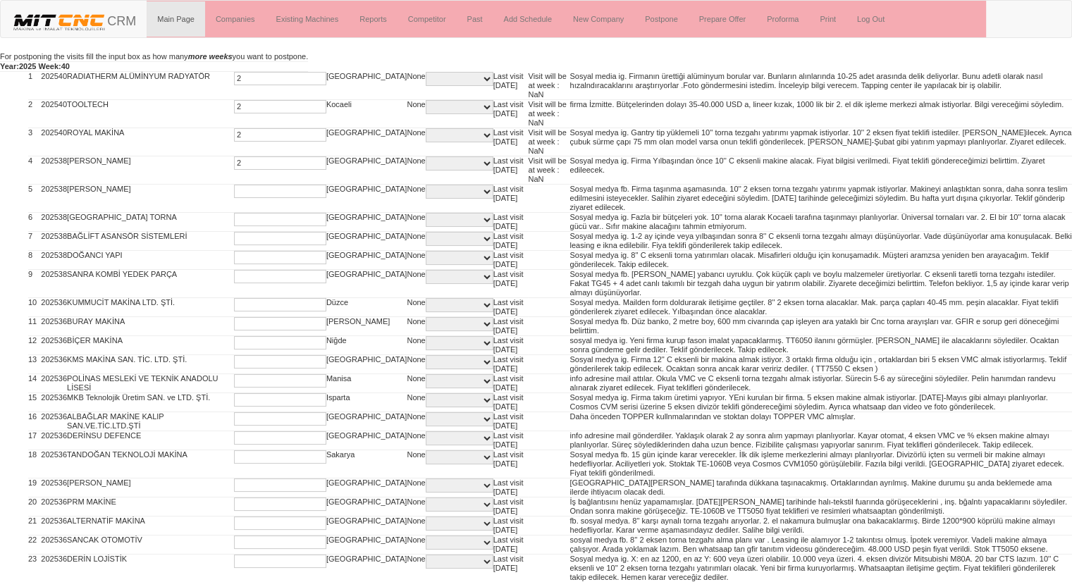
type input "2"
click at [240, 188] on input "2" at bounding box center [280, 191] width 92 height 13
type input "2"
click at [234, 223] on input "2" at bounding box center [280, 219] width 92 height 13
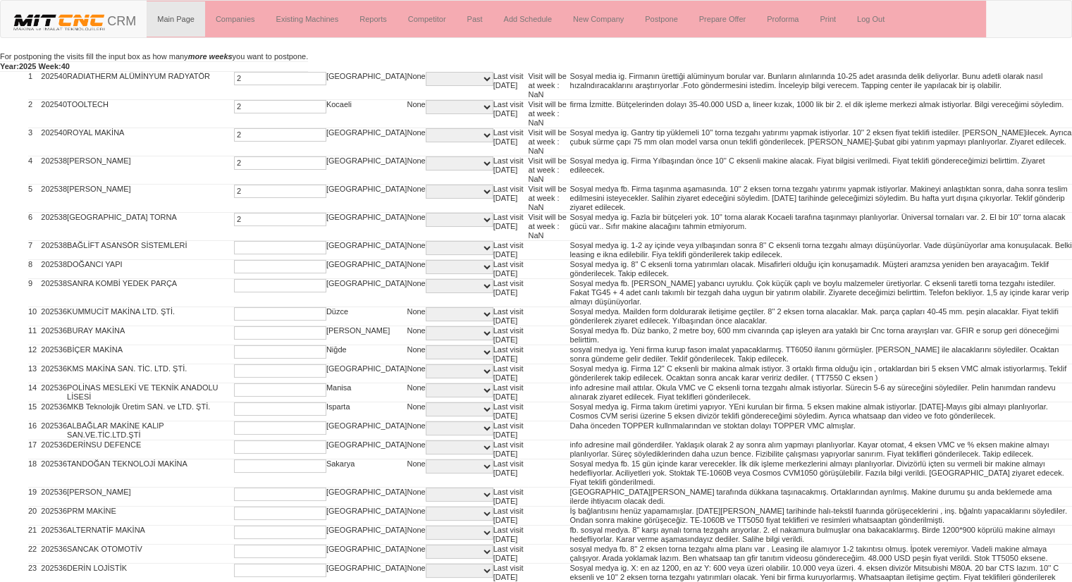
type input "2"
click at [234, 248] on input "text" at bounding box center [280, 247] width 92 height 13
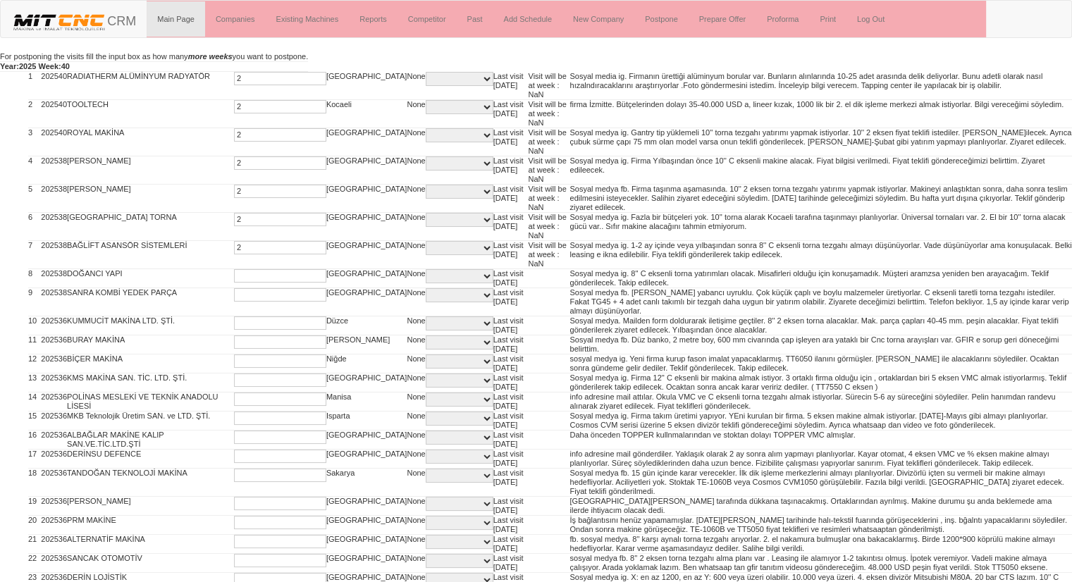
type input "2"
click at [238, 277] on input "2" at bounding box center [280, 275] width 92 height 13
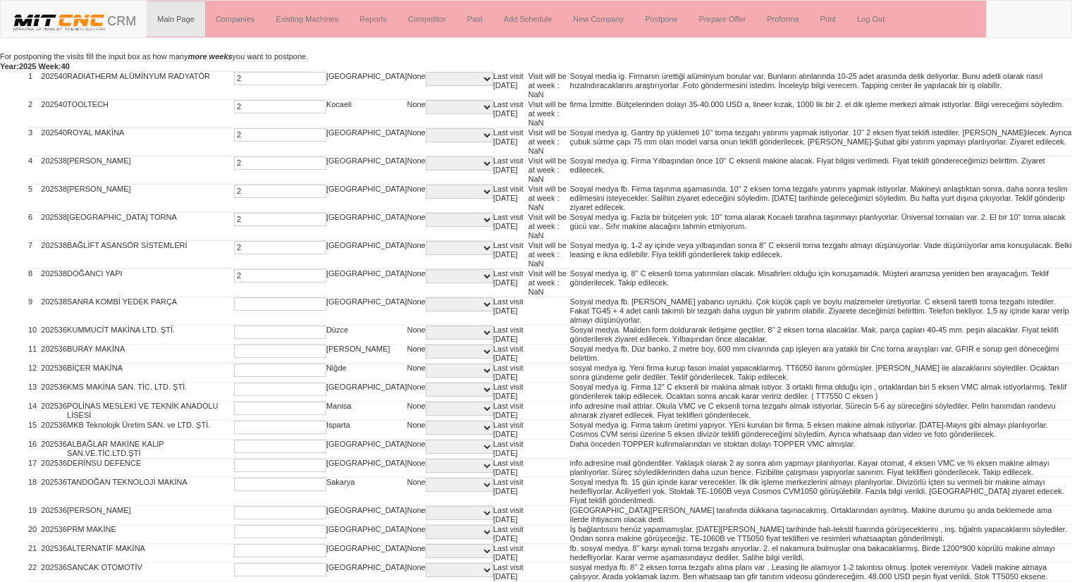
type input "2"
click at [243, 305] on input "2" at bounding box center [280, 303] width 92 height 13
type input "2"
click at [240, 331] on input "2" at bounding box center [280, 332] width 92 height 13
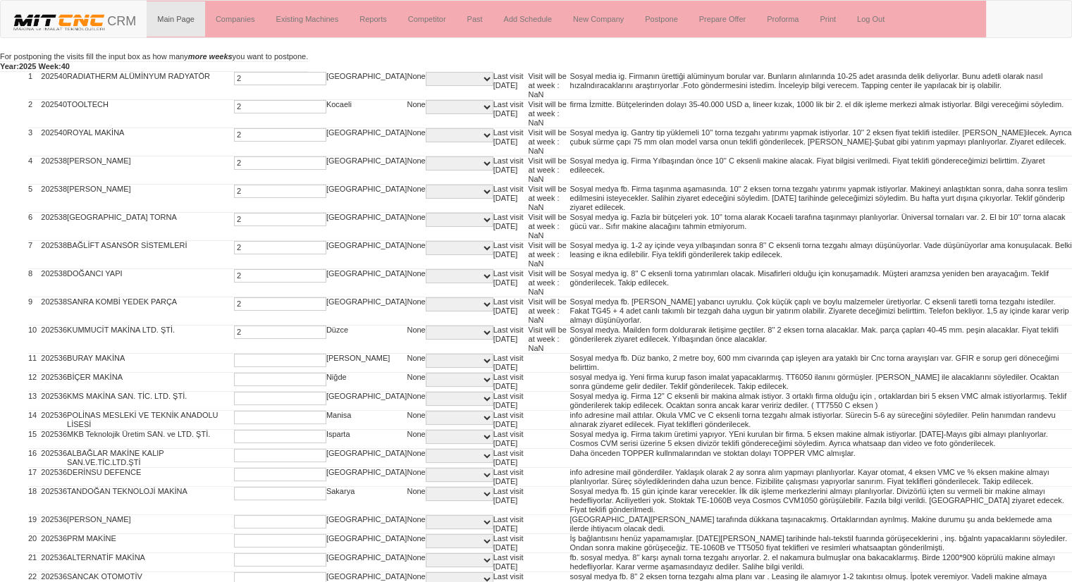
type input "2"
click at [237, 355] on input "2" at bounding box center [280, 360] width 92 height 13
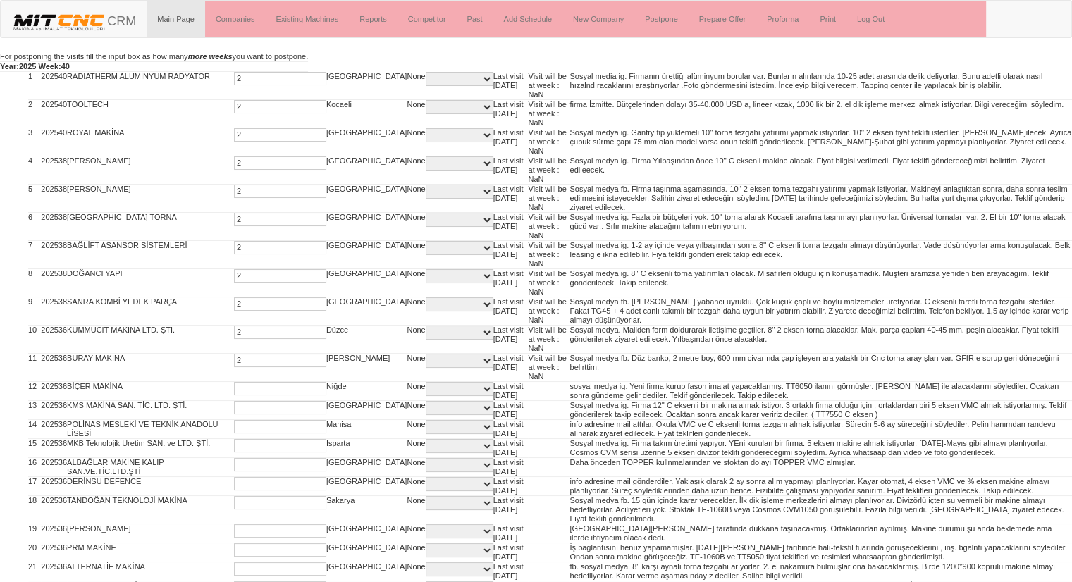
type input "2"
click at [234, 383] on input "2" at bounding box center [280, 388] width 92 height 13
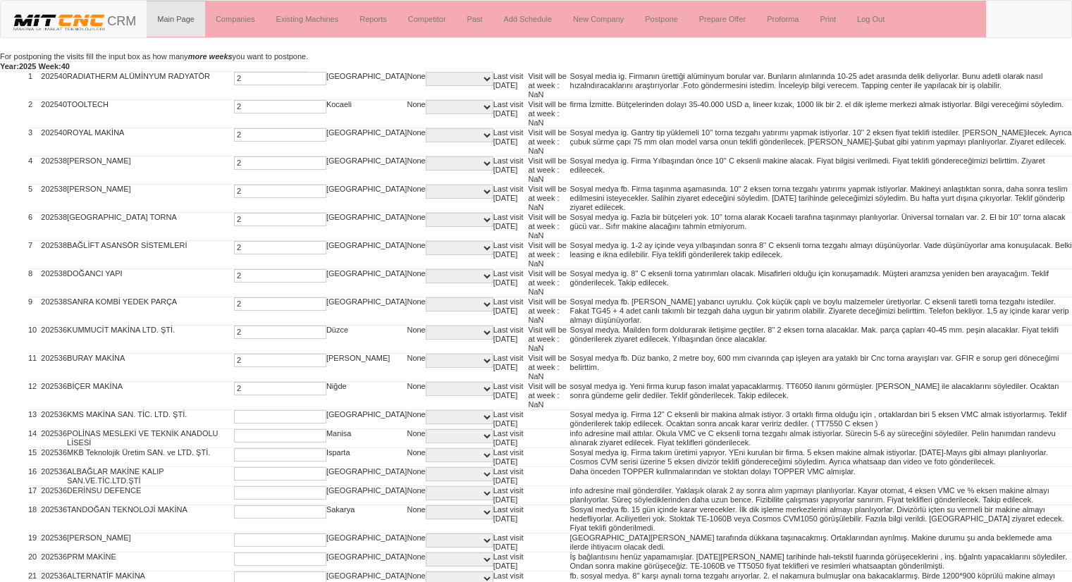
type input "2"
click at [234, 410] on input "2" at bounding box center [280, 416] width 92 height 13
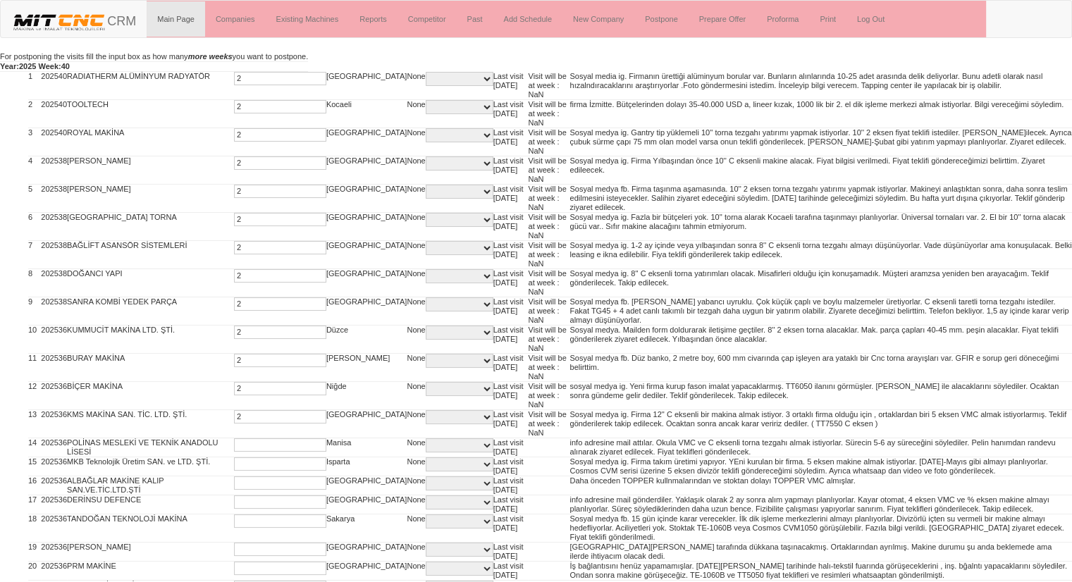
type input "2"
click at [234, 441] on input "text" at bounding box center [280, 444] width 92 height 13
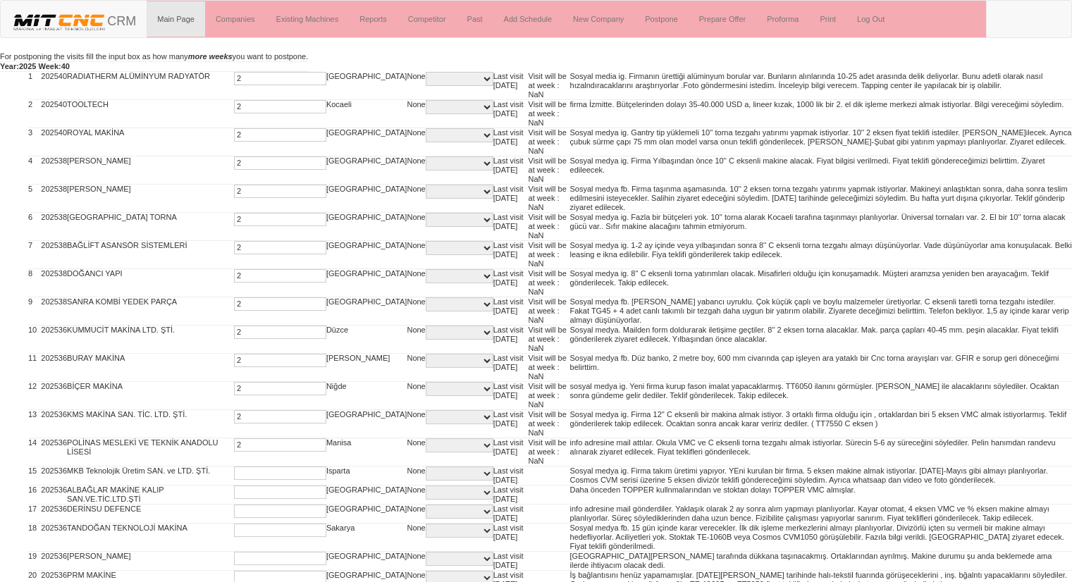
type input "2"
click at [234, 467] on input "text" at bounding box center [280, 473] width 92 height 13
click at [234, 467] on input "2" at bounding box center [280, 473] width 92 height 13
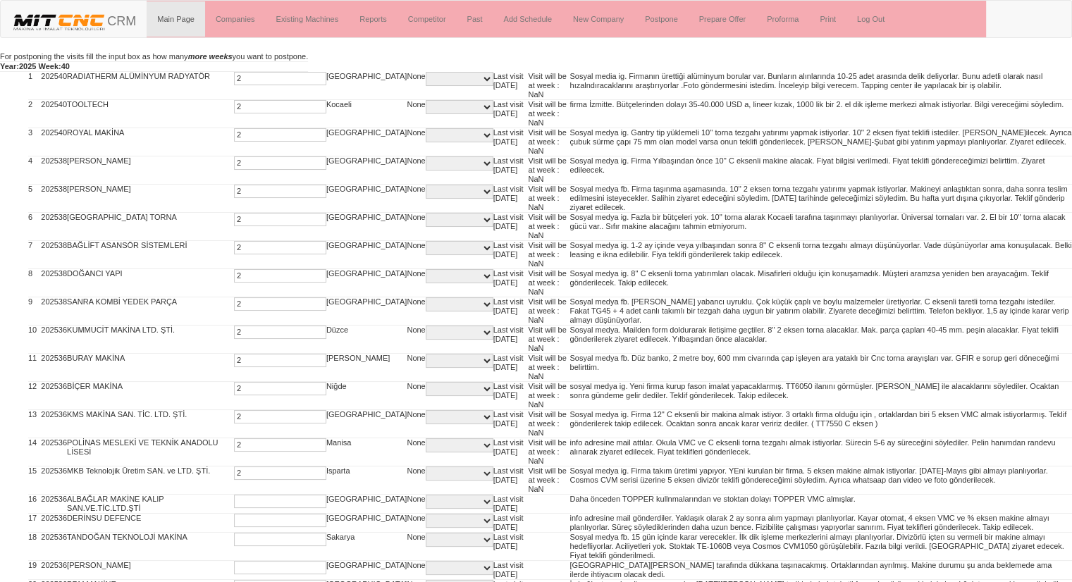
type input "2"
click at [234, 500] on input "text" at bounding box center [280, 501] width 92 height 13
click at [234, 500] on input "2" at bounding box center [280, 501] width 92 height 13
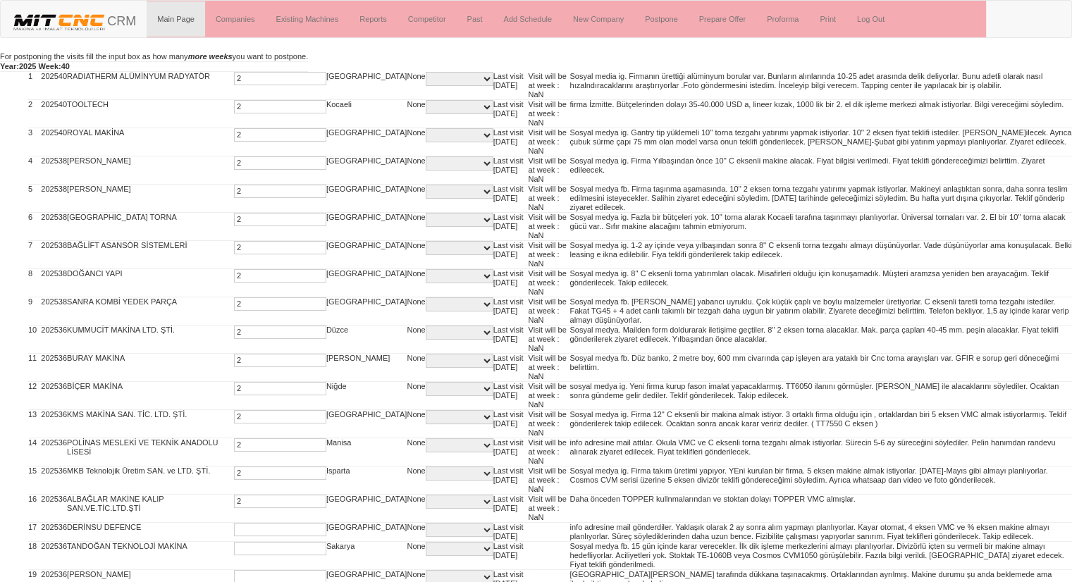
type input "2"
click at [234, 529] on input "text" at bounding box center [280, 529] width 92 height 13
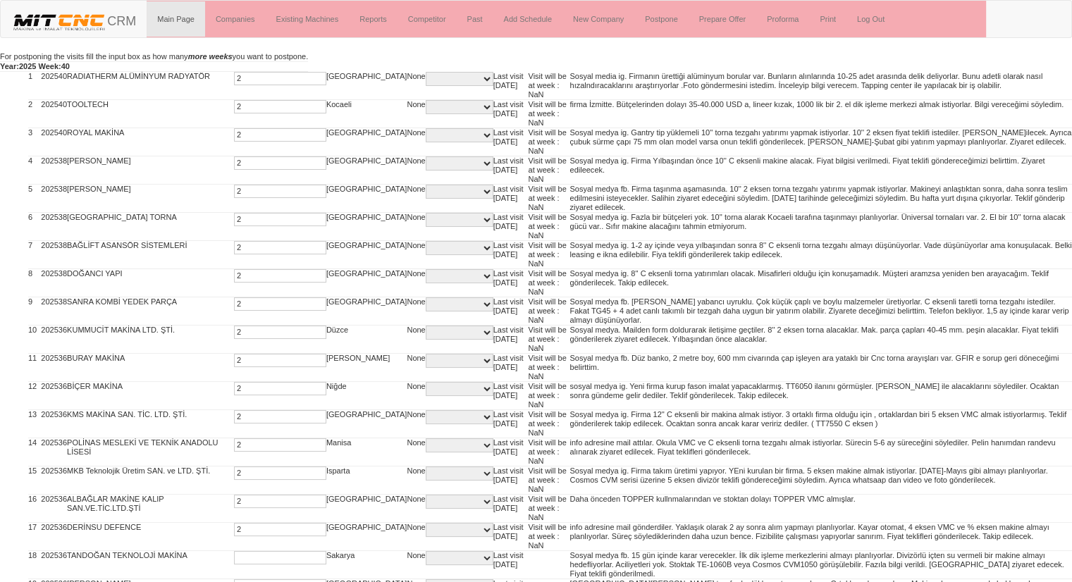
drag, startPoint x: 228, startPoint y: 529, endPoint x: 236, endPoint y: 552, distance: 24.1
type input "2"
click at [236, 552] on input "text" at bounding box center [280, 557] width 92 height 13
click at [236, 552] on input "2" at bounding box center [280, 557] width 92 height 13
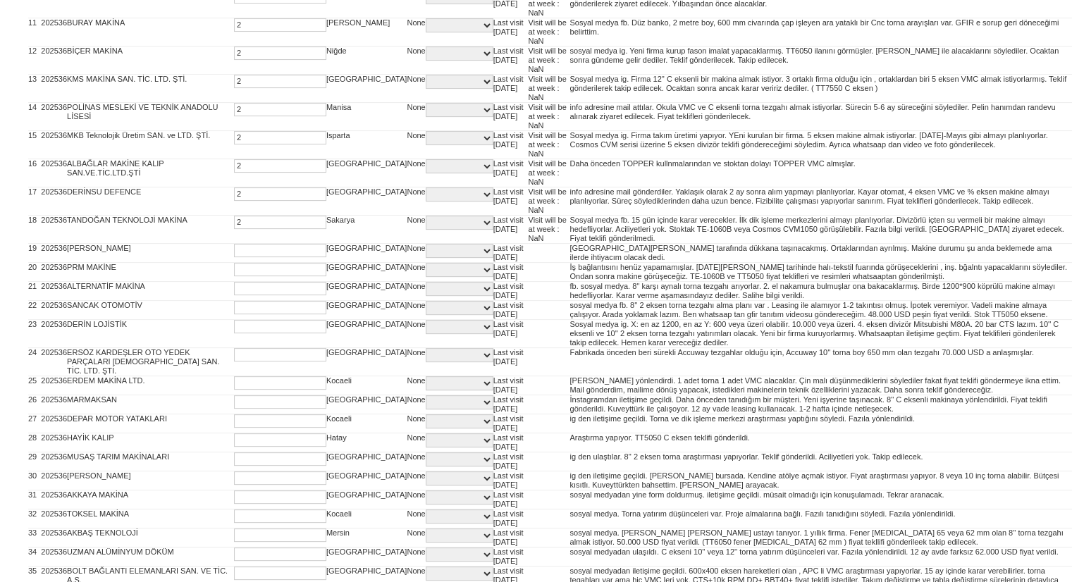
scroll to position [338, 0]
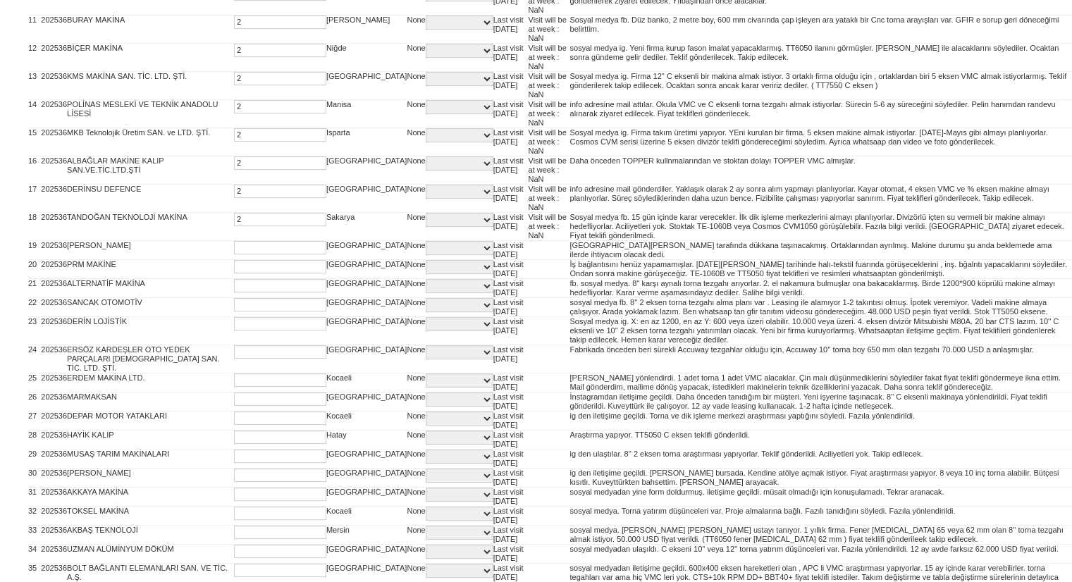
type input "2"
click at [234, 501] on input "text" at bounding box center [280, 494] width 92 height 13
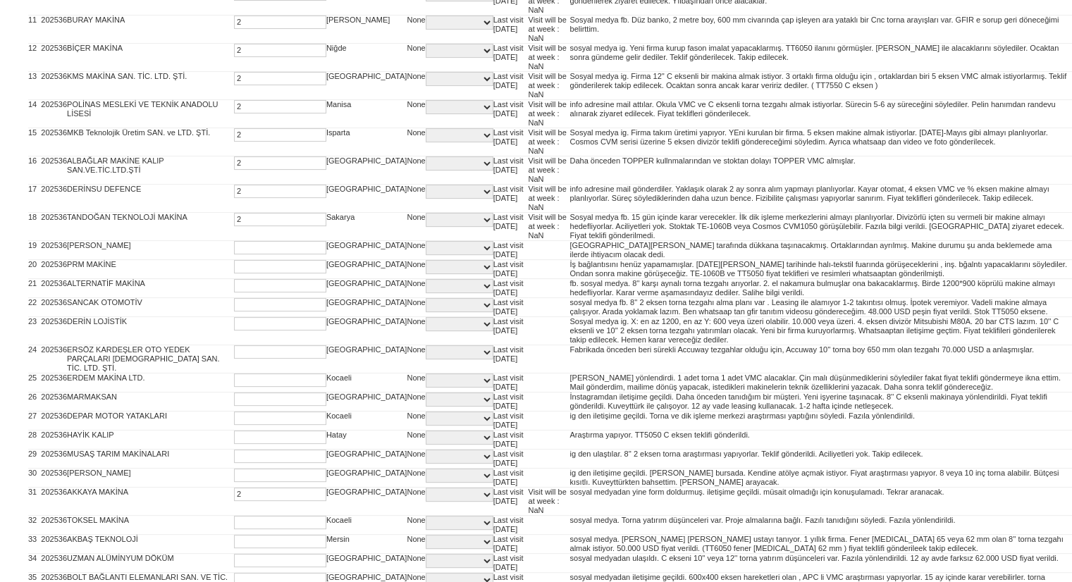
type input "2"
click at [243, 482] on input "2" at bounding box center [280, 475] width 92 height 13
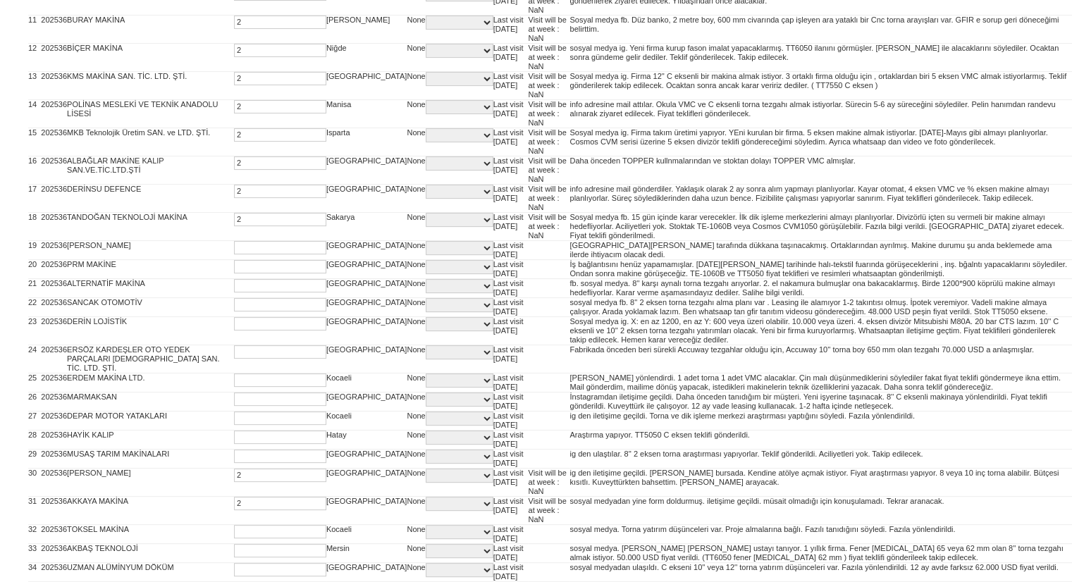
type input "2"
click at [249, 463] on input "text" at bounding box center [280, 456] width 92 height 13
click at [249, 463] on input "2" at bounding box center [280, 456] width 92 height 13
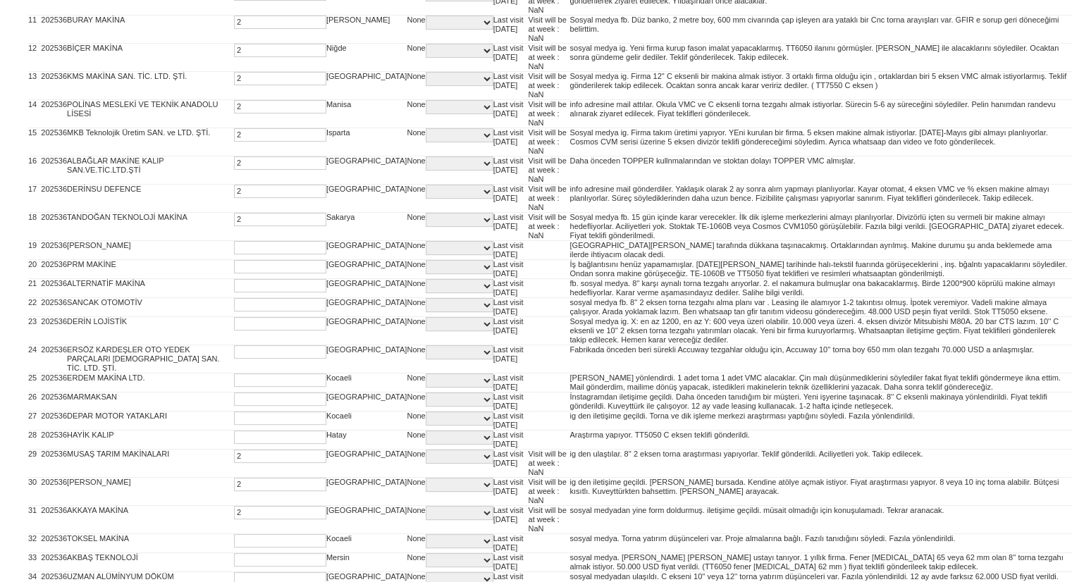
type input "2"
click at [254, 444] on input "text" at bounding box center [280, 437] width 92 height 13
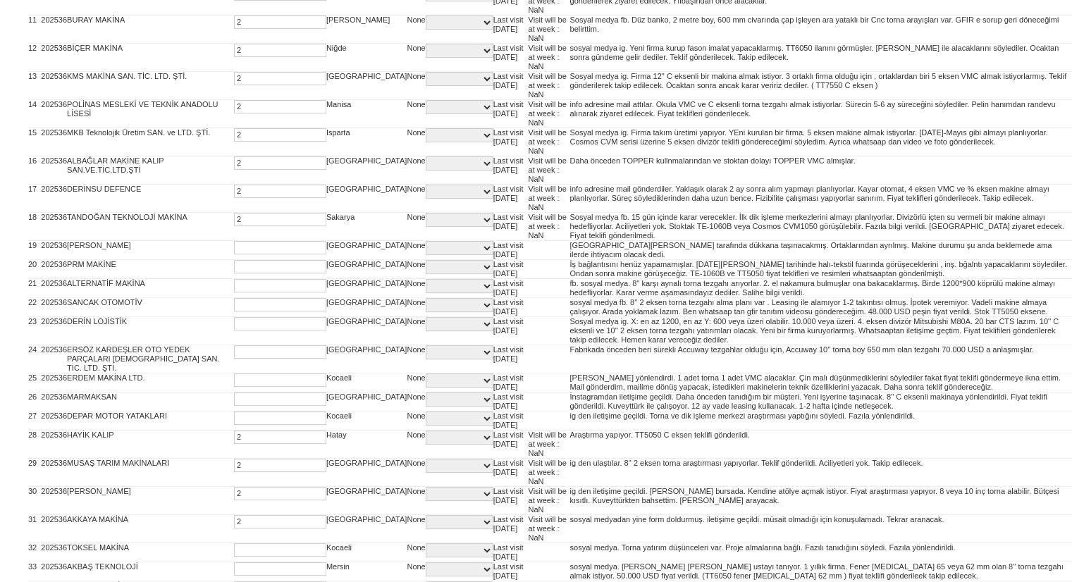
drag, startPoint x: 254, startPoint y: 486, endPoint x: 262, endPoint y: 460, distance: 26.8
type input "2"
click at [262, 425] on input "text" at bounding box center [280, 418] width 92 height 13
click at [262, 425] on input "2" at bounding box center [280, 418] width 92 height 13
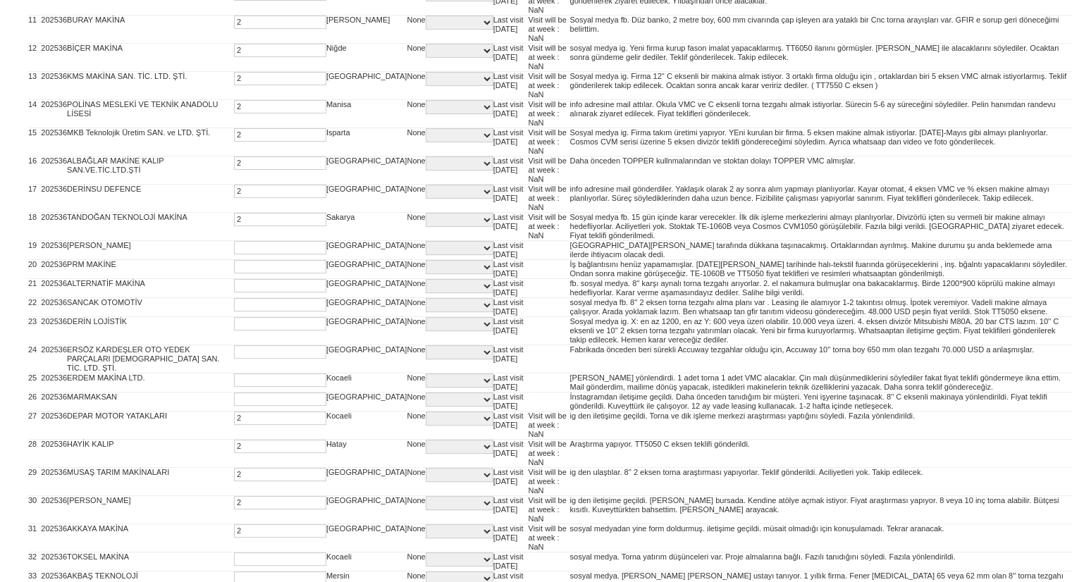
type input "2"
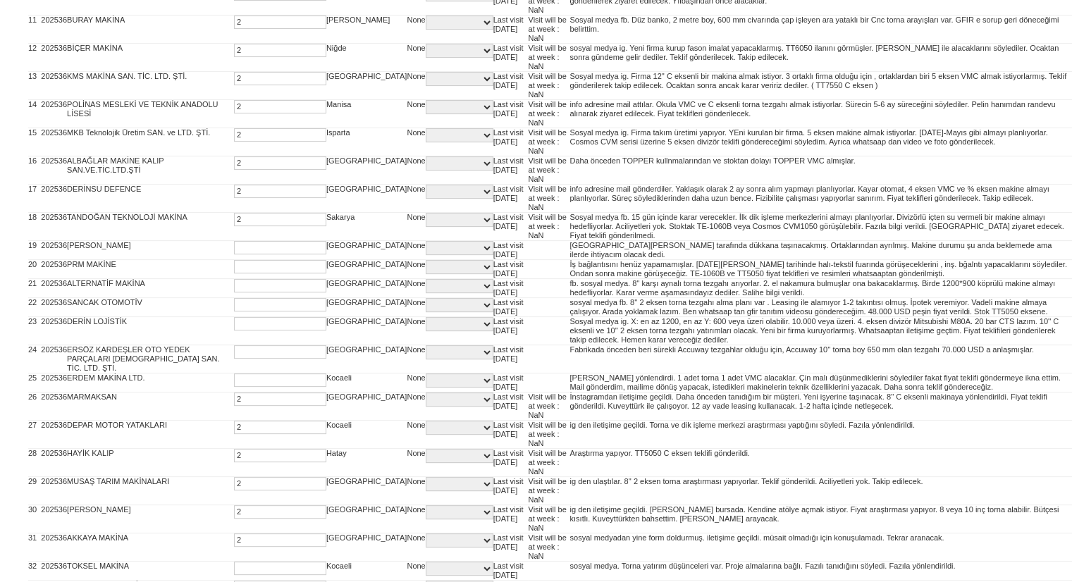
drag, startPoint x: 268, startPoint y: 429, endPoint x: 268, endPoint y: 400, distance: 28.2
type input "2"
click at [263, 387] on input "text" at bounding box center [280, 380] width 92 height 13
click at [263, 387] on input "2" at bounding box center [280, 380] width 92 height 13
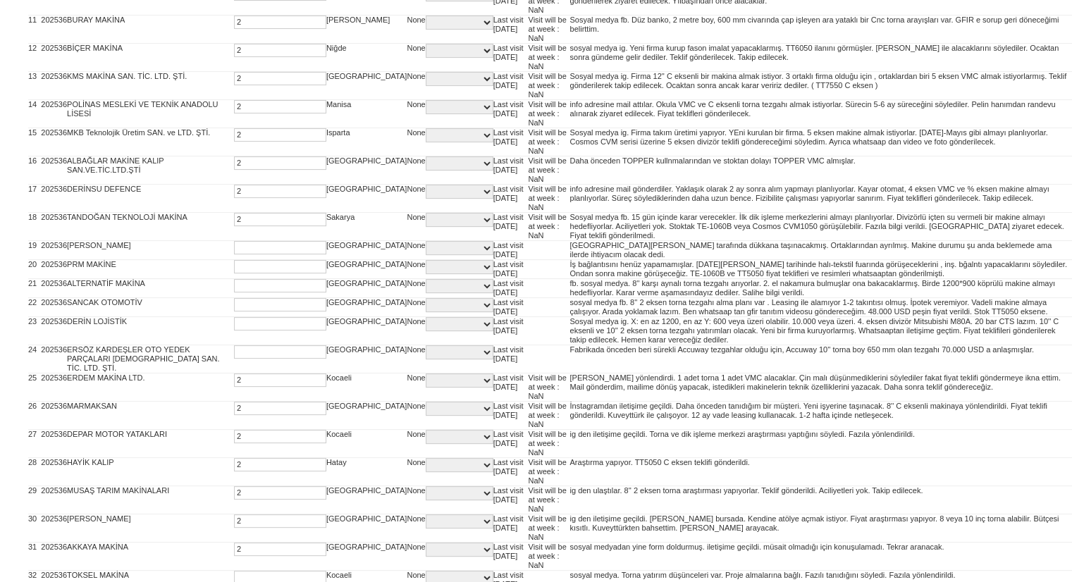
type input "2"
click at [263, 359] on input "text" at bounding box center [280, 351] width 92 height 13
click at [263, 359] on input "2" at bounding box center [280, 351] width 92 height 13
type input "2"
click at [267, 331] on input "text" at bounding box center [280, 323] width 92 height 13
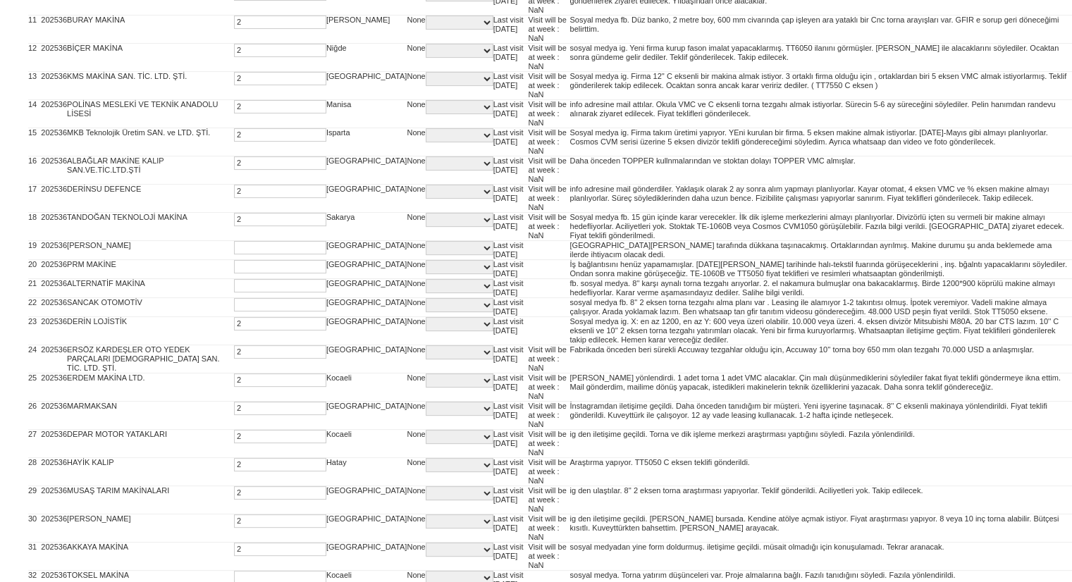
click at [267, 331] on input "2" at bounding box center [280, 323] width 92 height 13
type input "2"
click at [268, 312] on input "text" at bounding box center [280, 304] width 92 height 13
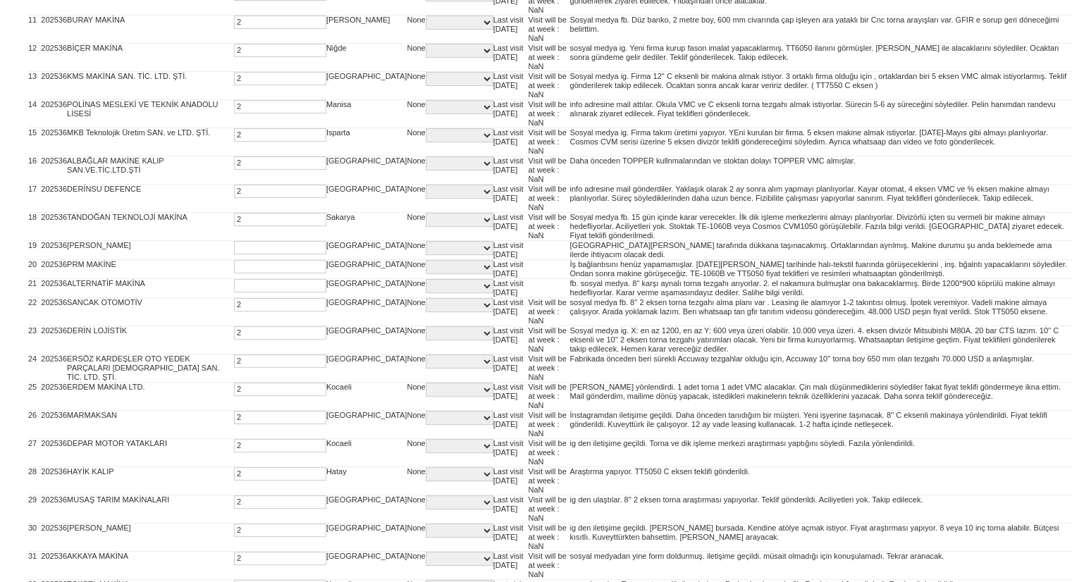
type input "2"
click at [268, 293] on input "text" at bounding box center [280, 285] width 92 height 13
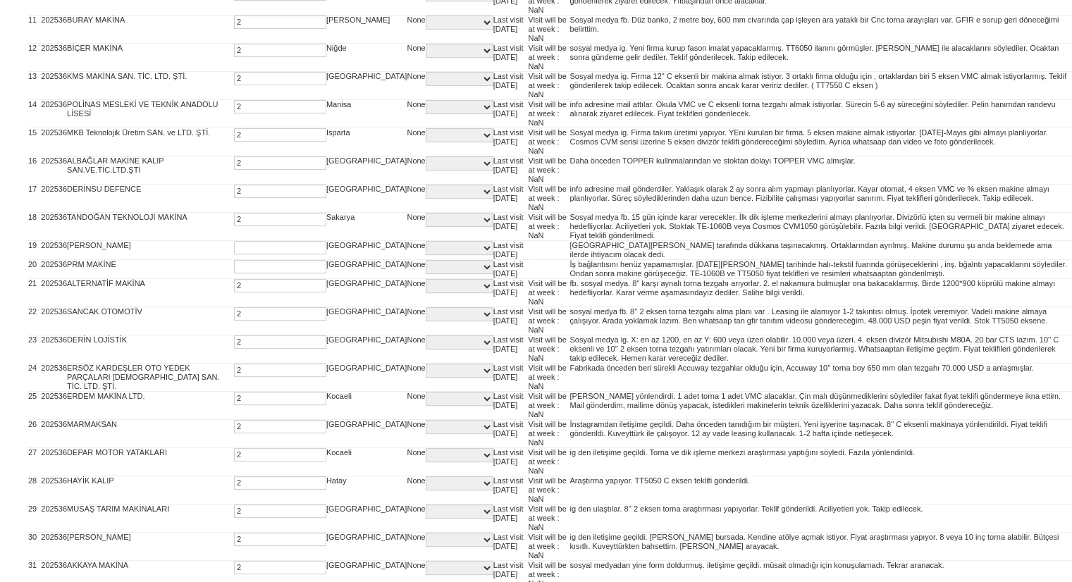
type input "2"
click at [274, 268] on input "text" at bounding box center [280, 266] width 92 height 13
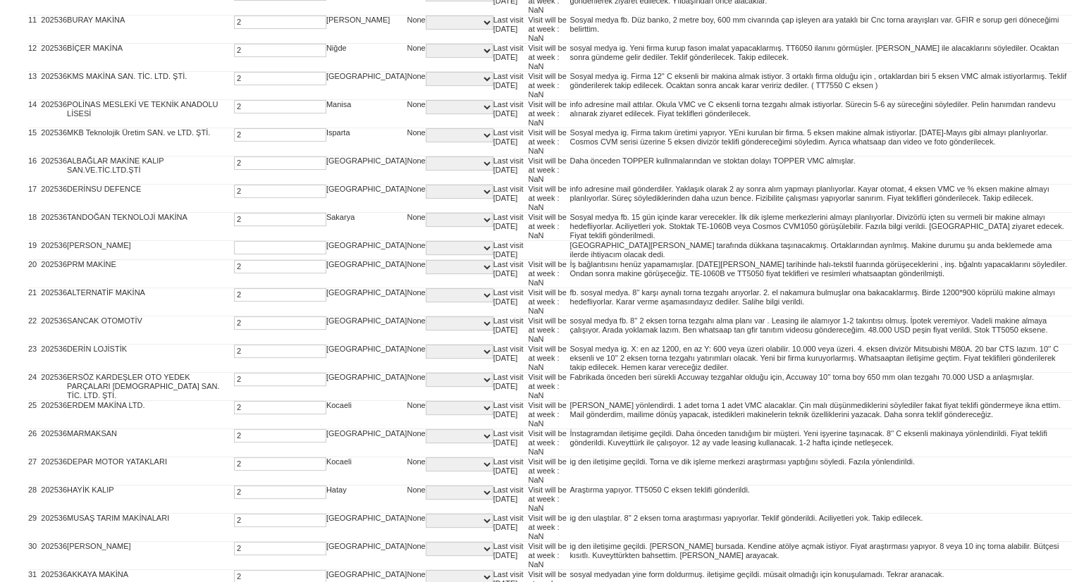
type input "2"
click at [276, 241] on input "text" at bounding box center [280, 247] width 92 height 13
click at [276, 241] on input "2" at bounding box center [280, 247] width 92 height 13
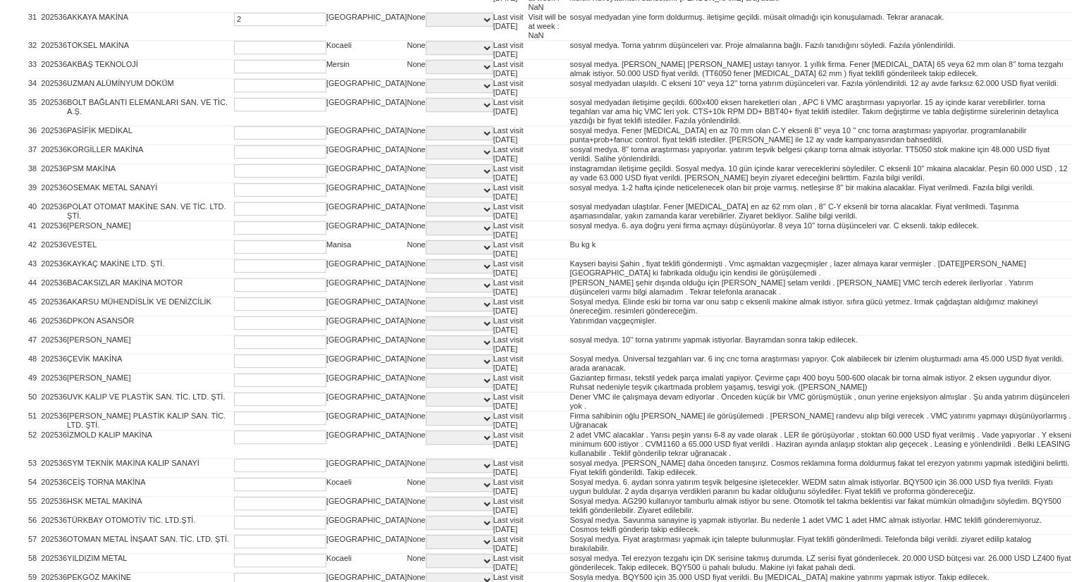
scroll to position [907, 0]
type input "2"
click at [251, 39] on input "text" at bounding box center [280, 45] width 92 height 13
click at [251, 39] on input "2" at bounding box center [280, 45] width 92 height 13
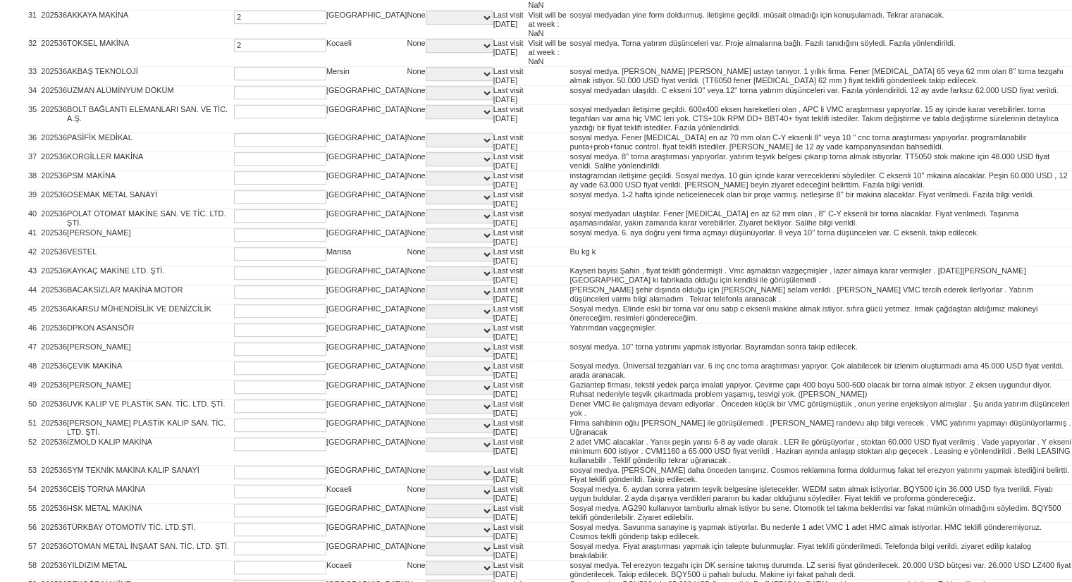
type input "2"
click at [245, 67] on input "2" at bounding box center [280, 73] width 92 height 13
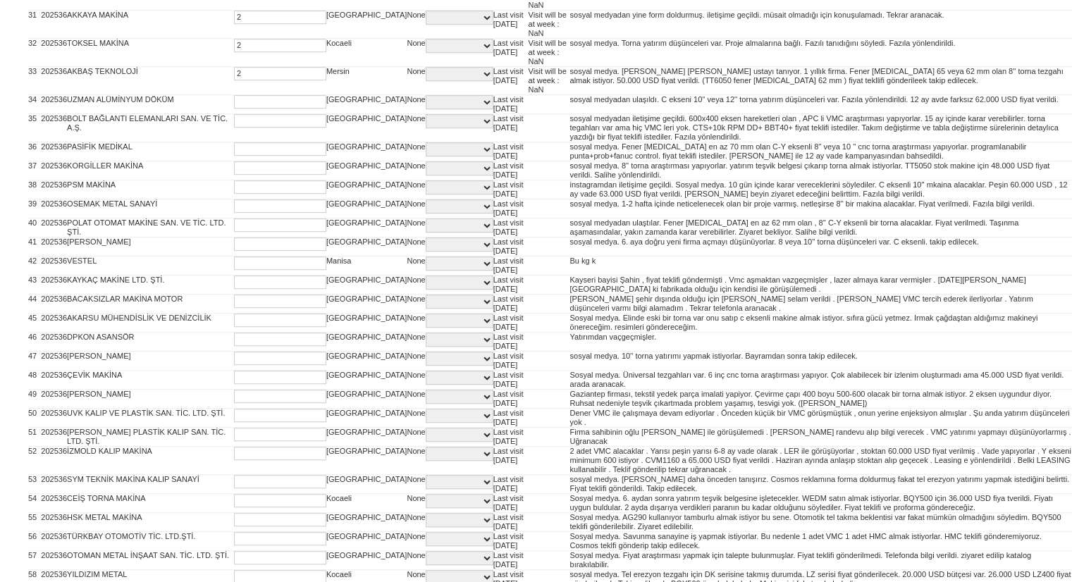
type input "2"
click at [240, 95] on input "2" at bounding box center [280, 101] width 92 height 13
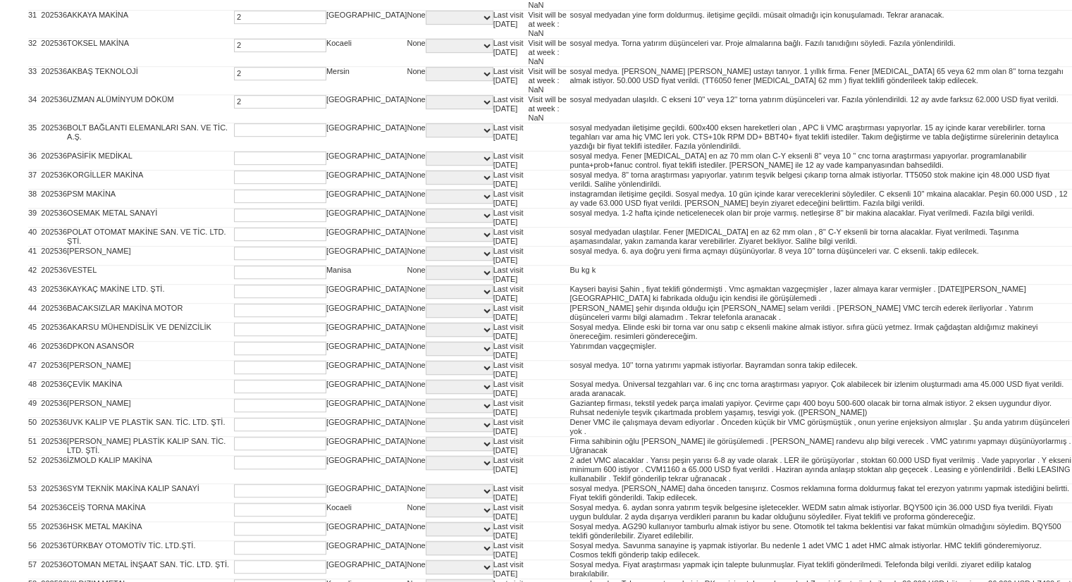
type input "2"
click at [235, 124] on input "text" at bounding box center [280, 129] width 92 height 13
click at [235, 124] on input "2" at bounding box center [280, 129] width 92 height 13
type input "2"
click at [234, 152] on input "text" at bounding box center [280, 158] width 92 height 13
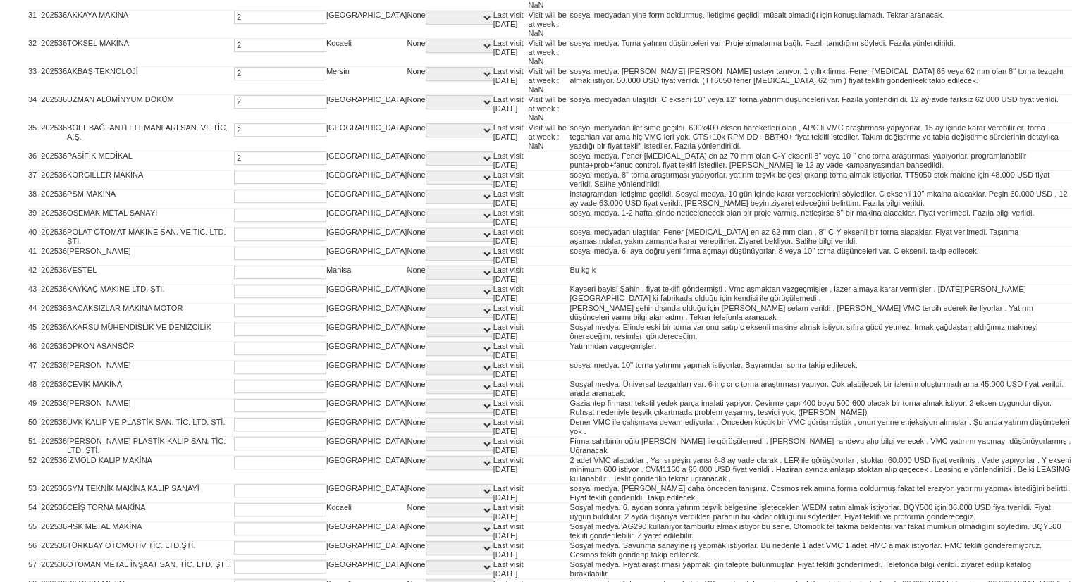
click at [234, 152] on input "2" at bounding box center [280, 158] width 92 height 13
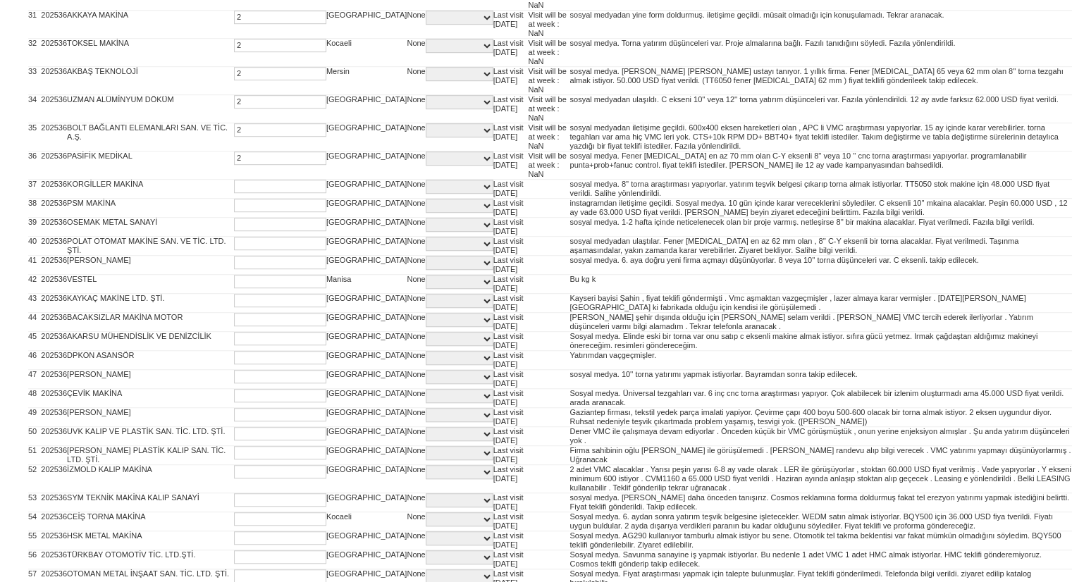
type input "2"
click at [234, 180] on input "2" at bounding box center [280, 186] width 92 height 13
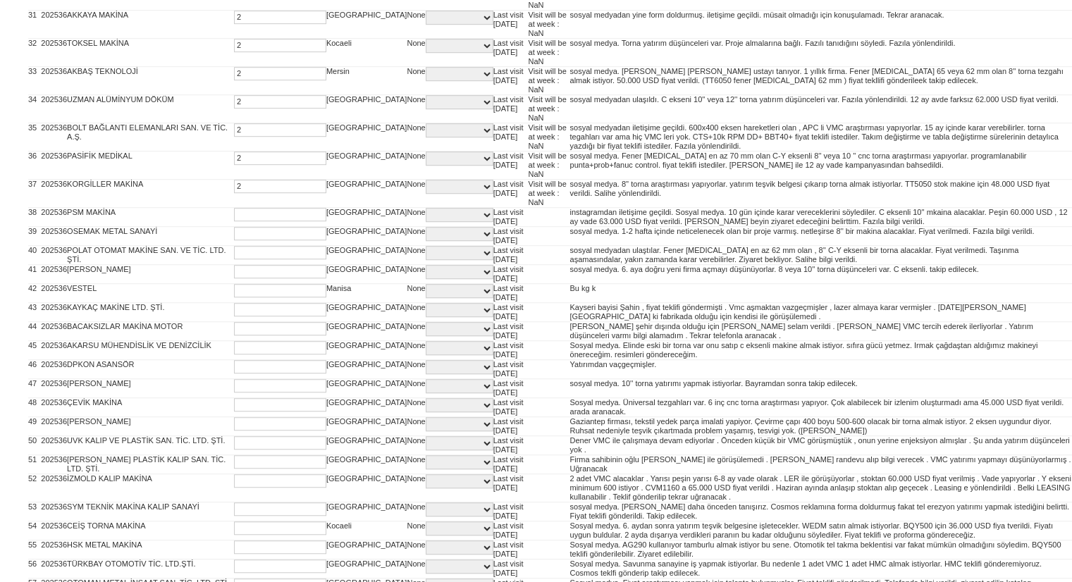
type input "2"
click at [234, 211] on input "text" at bounding box center [280, 214] width 92 height 13
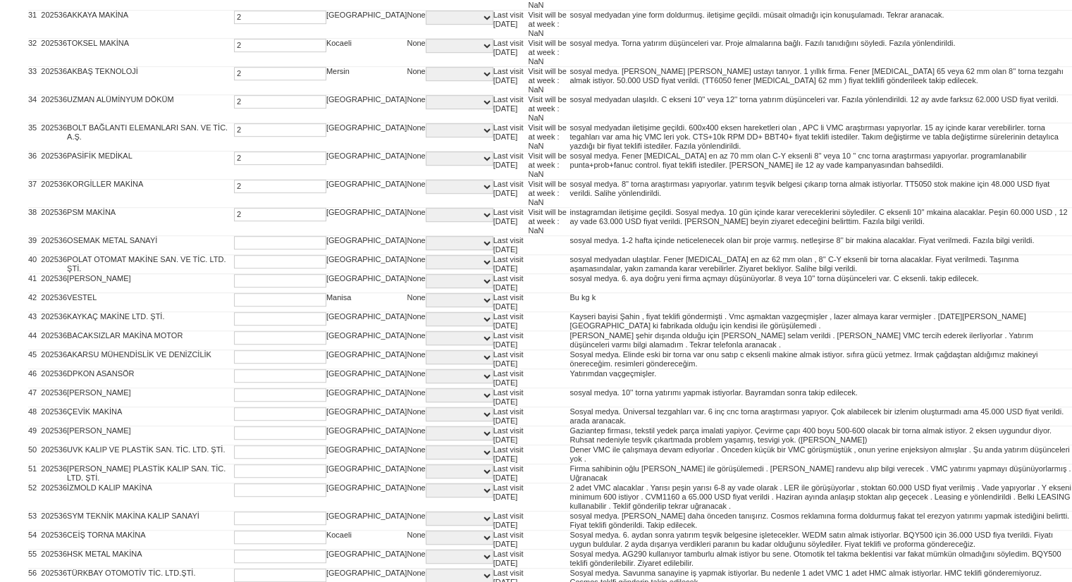
drag, startPoint x: 234, startPoint y: 211, endPoint x: 240, endPoint y: 235, distance: 24.6
click at [240, 235] on tbody "1 2025 40 RADIATHERM ALÜMİNYUM RADYATÖR 2 Konya None C PI PIS PQR PQS Q QS SPAR…" at bounding box center [550, 593] width 1044 height 2857
type input "2"
click at [240, 236] on input "text" at bounding box center [280, 242] width 92 height 13
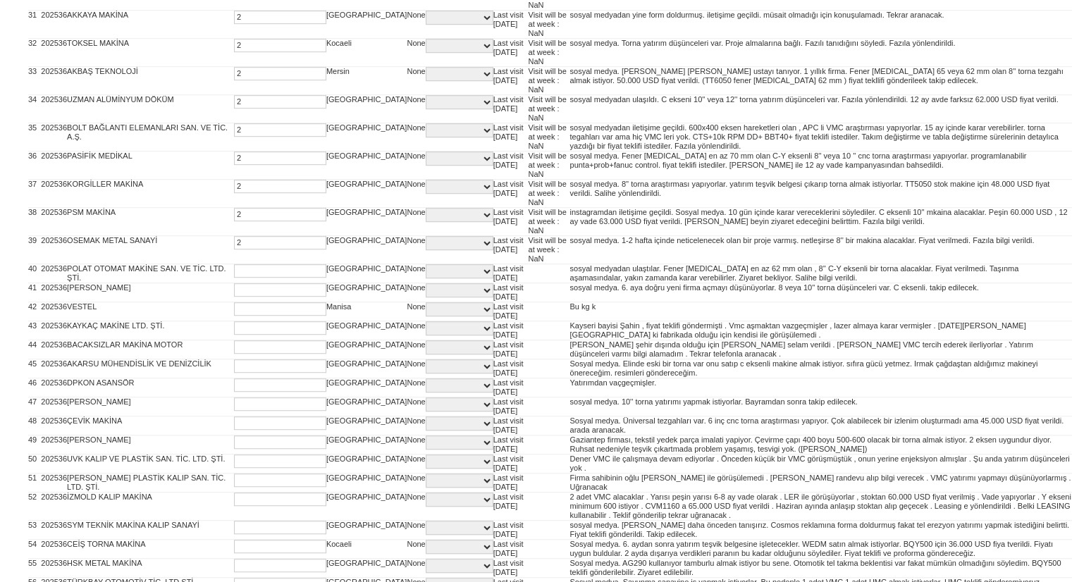
type input "2"
click at [237, 266] on input "text" at bounding box center [280, 270] width 92 height 13
click at [237, 266] on input "2" at bounding box center [280, 270] width 92 height 13
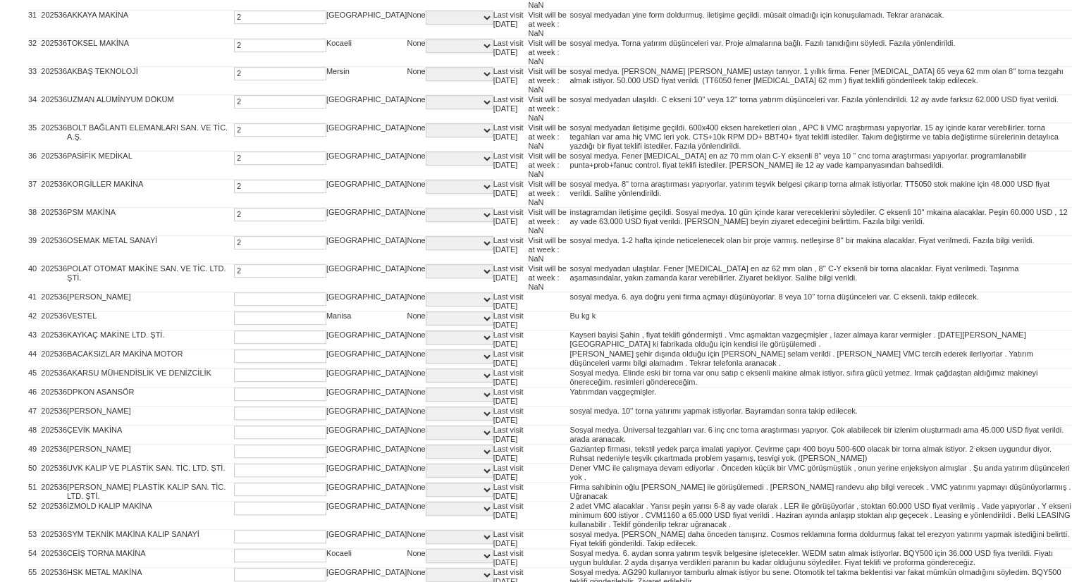
type input "2"
click at [237, 293] on input "text" at bounding box center [280, 299] width 92 height 13
click at [237, 293] on input "2" at bounding box center [280, 299] width 92 height 13
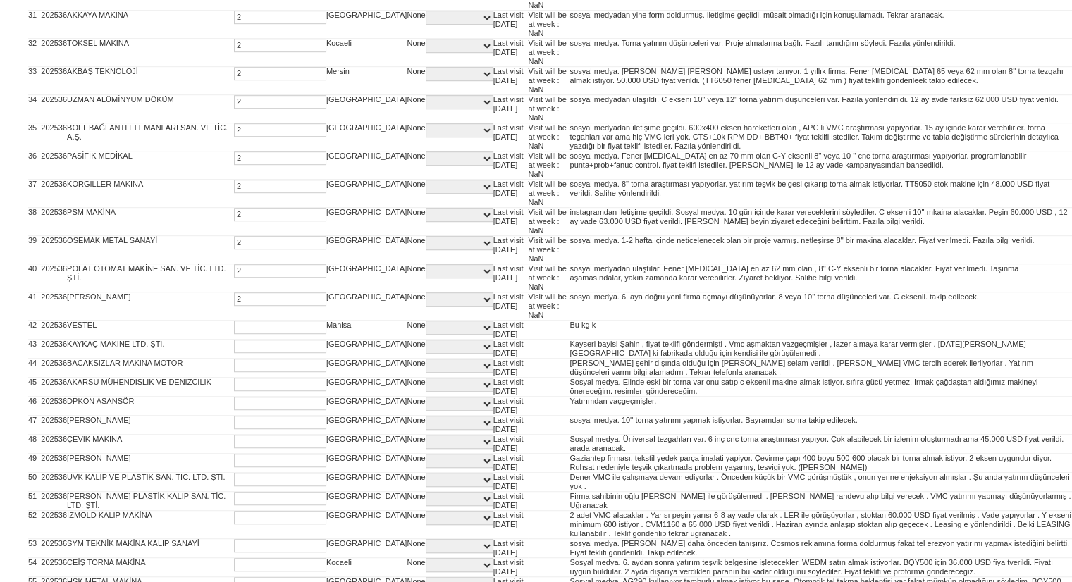
type input "2"
click at [236, 321] on input "text" at bounding box center [280, 327] width 92 height 13
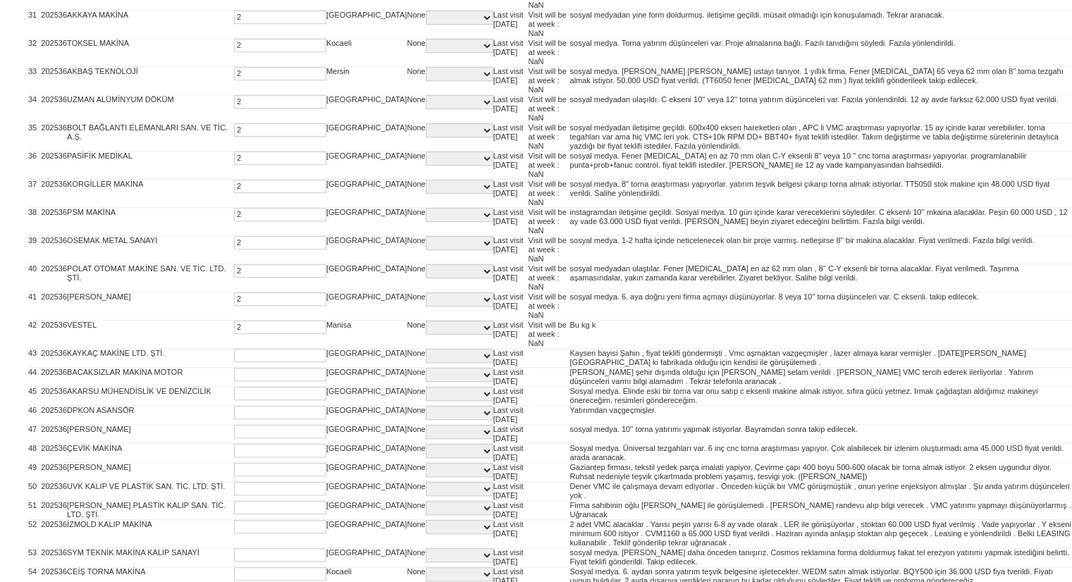
drag, startPoint x: 236, startPoint y: 318, endPoint x: 238, endPoint y: 345, distance: 27.6
type input "2"
click at [238, 349] on input "2" at bounding box center [280, 355] width 92 height 13
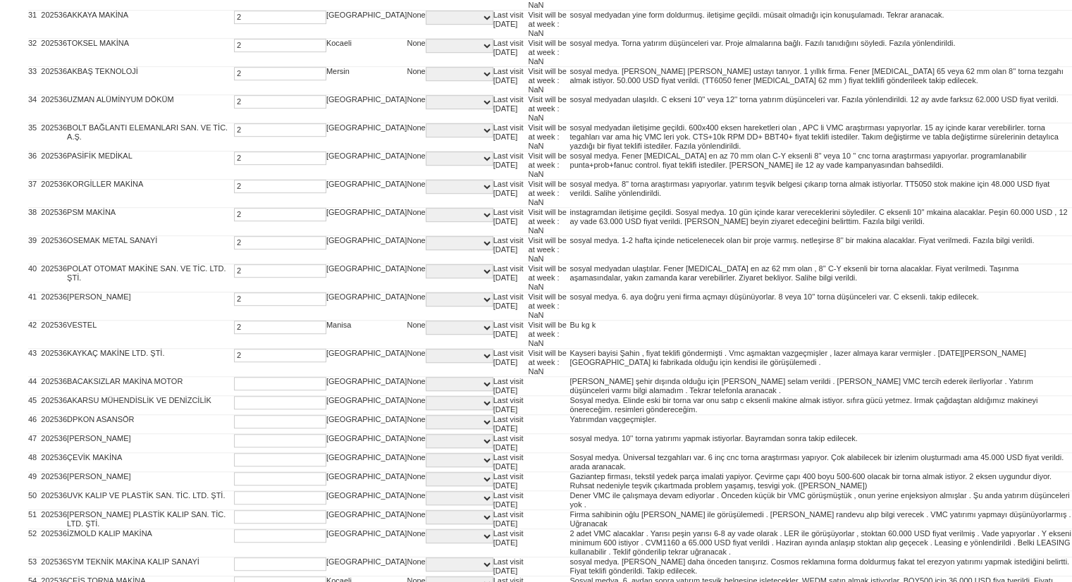
type input "2"
click at [235, 379] on input "text" at bounding box center [280, 383] width 92 height 13
click at [235, 379] on input "2" at bounding box center [280, 383] width 92 height 13
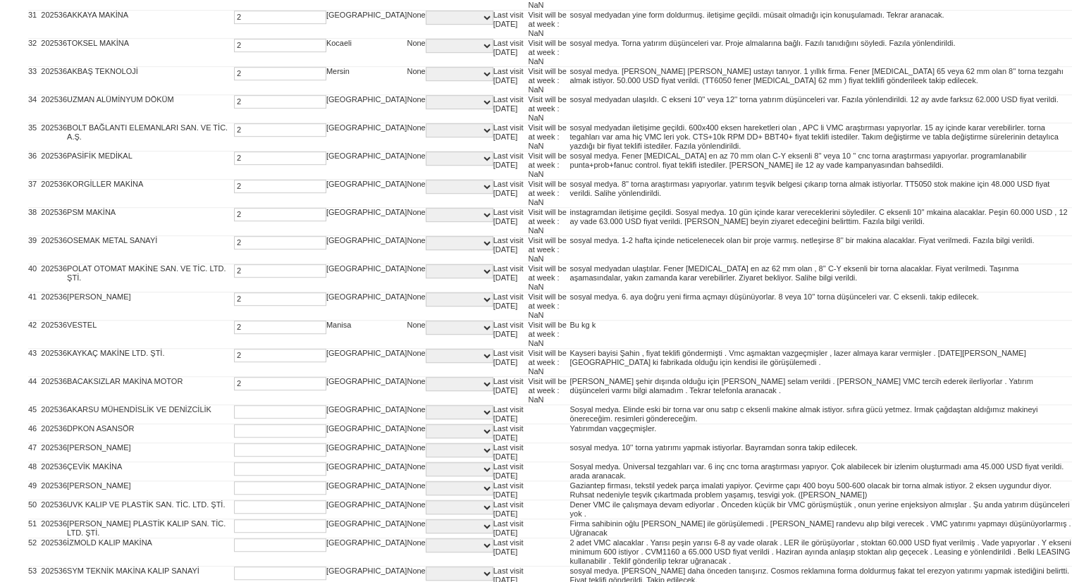
type input "2"
click at [236, 405] on input "2" at bounding box center [280, 411] width 92 height 13
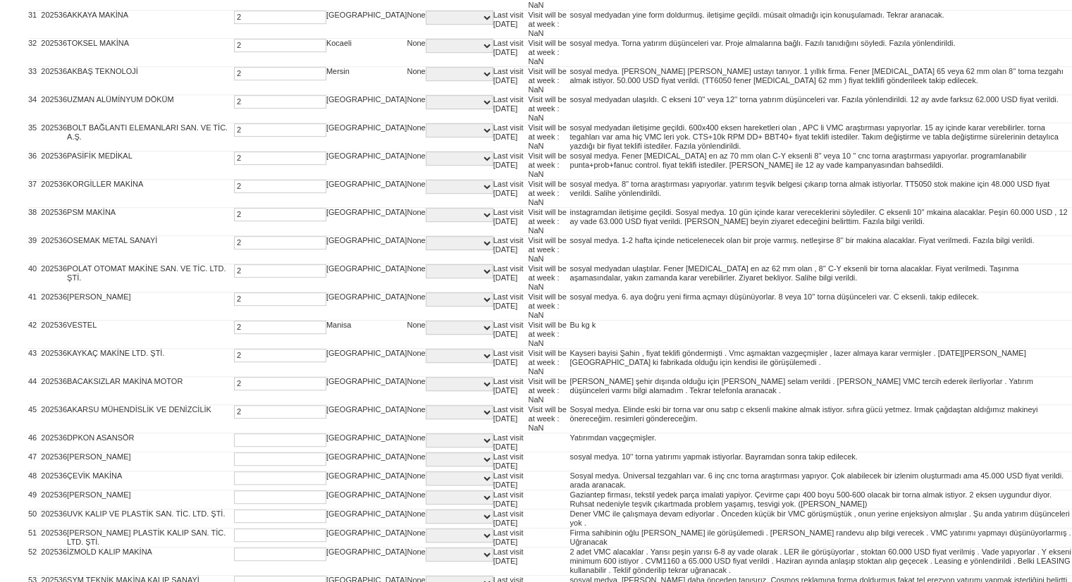
type input "2"
click at [234, 434] on input "text" at bounding box center [280, 440] width 92 height 13
click at [234, 434] on input "2" at bounding box center [280, 440] width 92 height 13
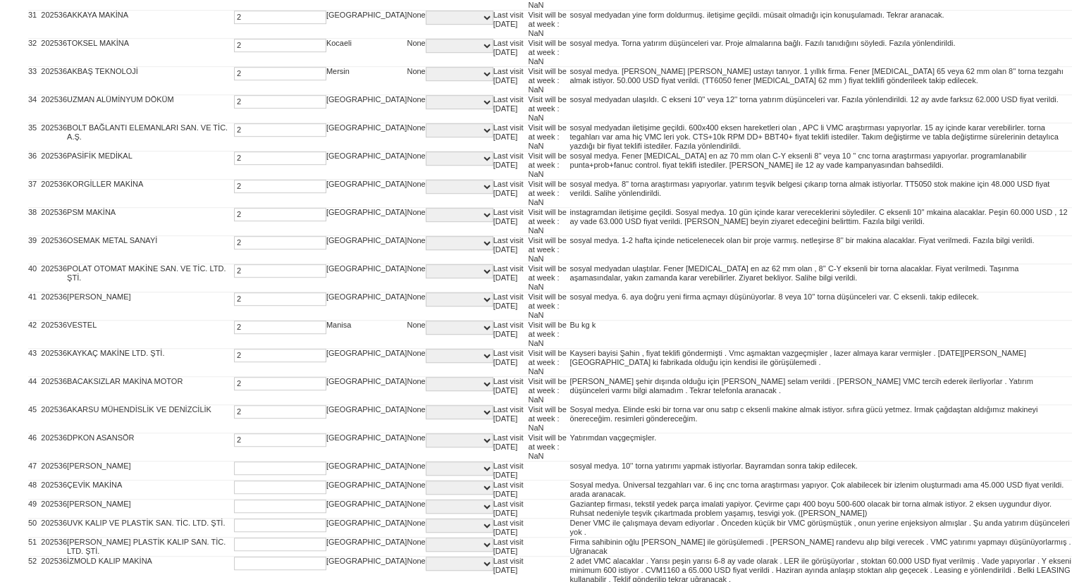
type input "2"
click at [234, 462] on input "text" at bounding box center [280, 468] width 92 height 13
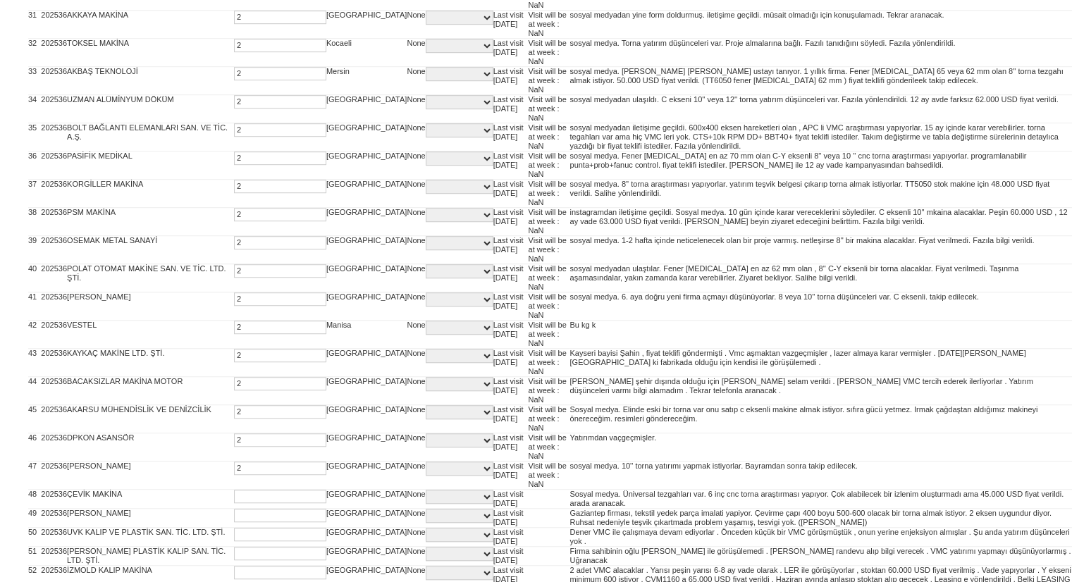
click at [234, 462] on input "2" at bounding box center [280, 468] width 92 height 13
type input "2"
click at [234, 490] on input "text" at bounding box center [280, 496] width 92 height 13
click at [234, 490] on input "2" at bounding box center [280, 496] width 92 height 13
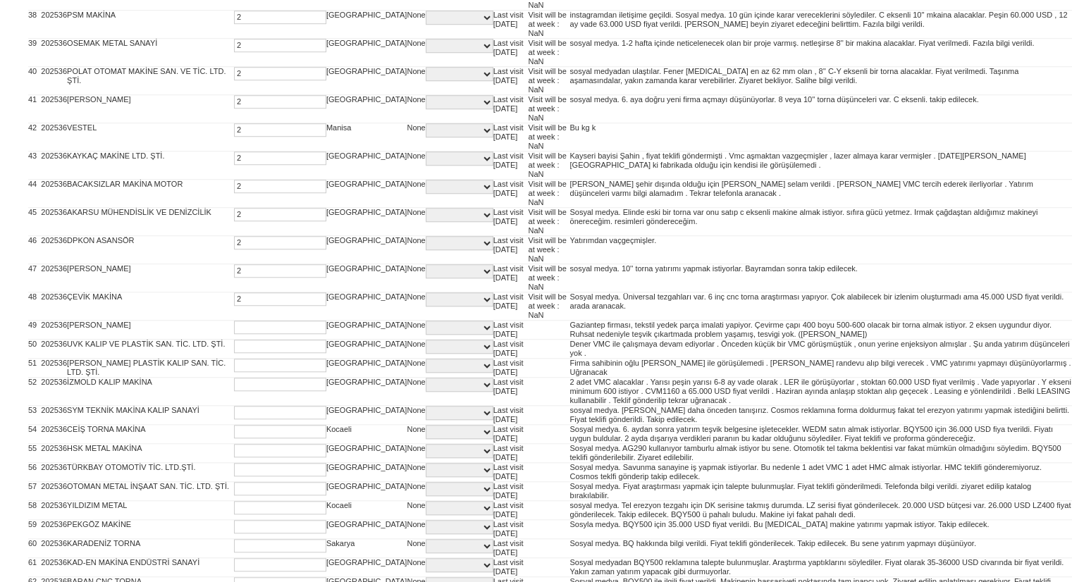
scroll to position [1133, 0]
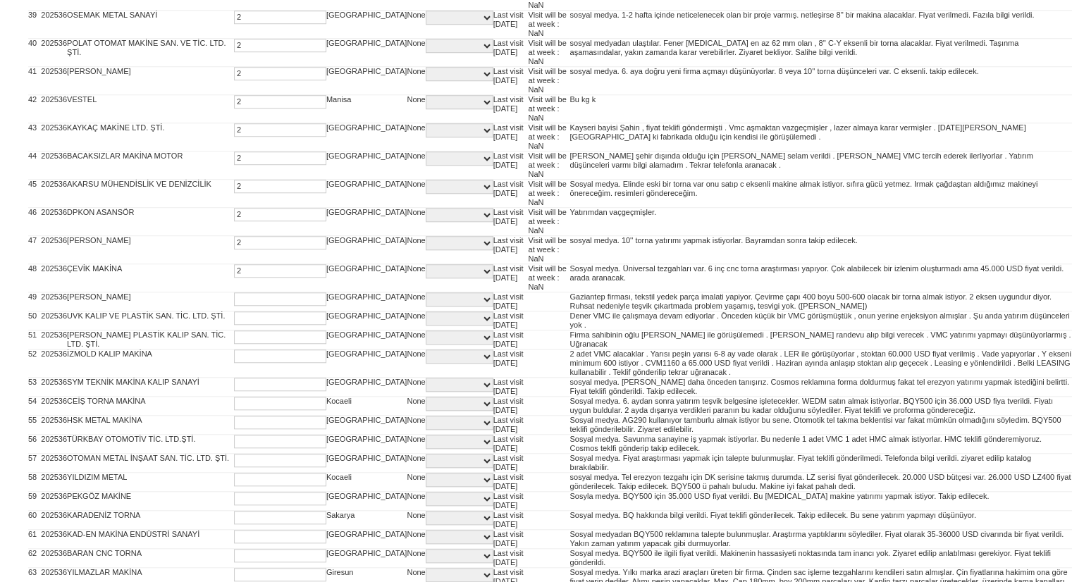
type input "2"
click at [234, 448] on input "text" at bounding box center [280, 441] width 92 height 13
click at [234, 448] on input "2" at bounding box center [280, 441] width 92 height 13
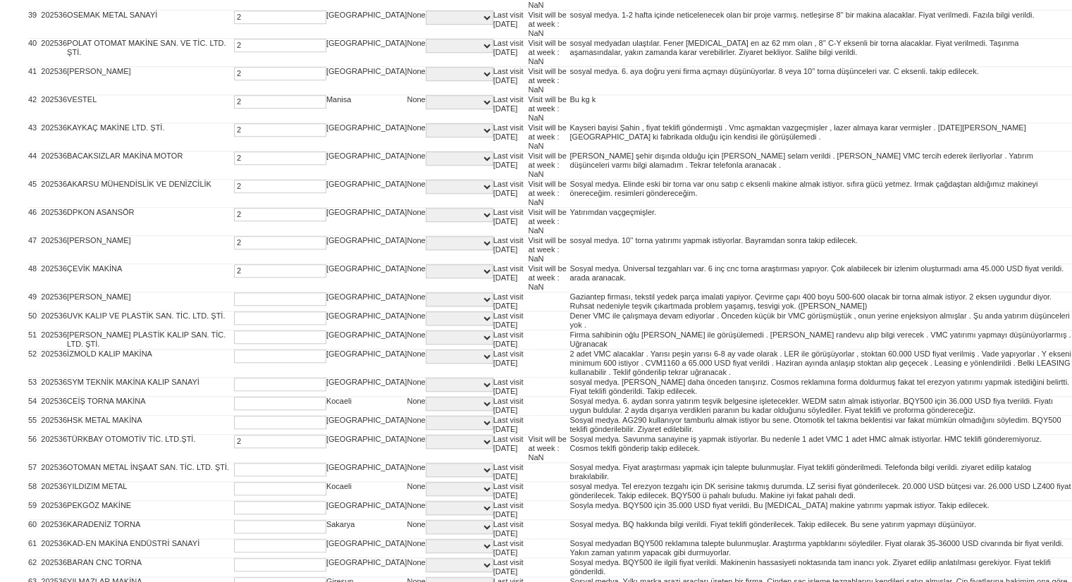
type input "2"
click at [234, 429] on input "text" at bounding box center [280, 422] width 92 height 13
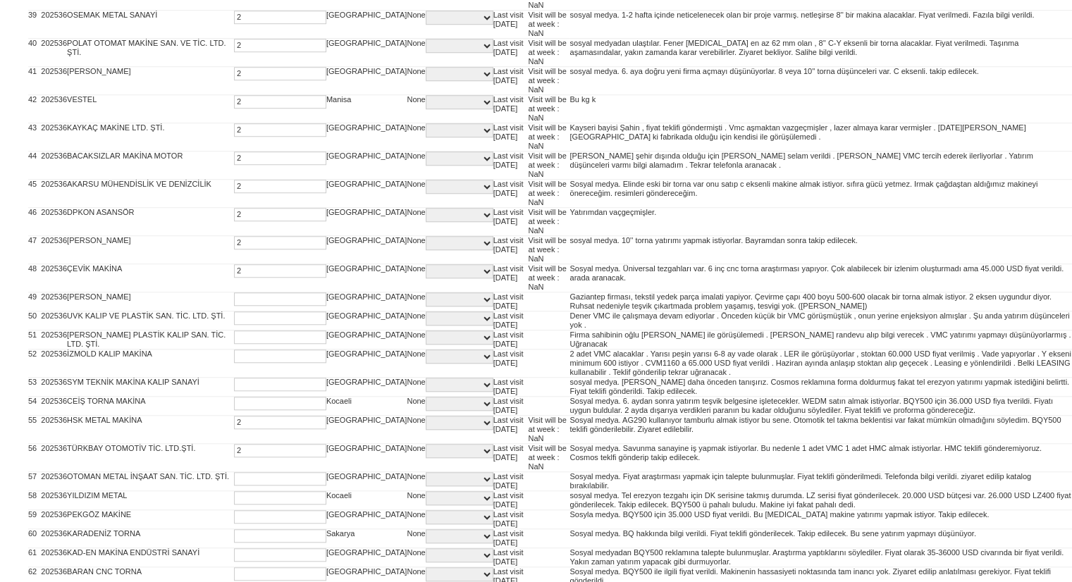
drag, startPoint x: 234, startPoint y: 456, endPoint x: 240, endPoint y: 433, distance: 24.1
click at [240, 433] on tbody "1 2025 40 RADIATHERM ALÜMİNYUM RADYATÖR 2 Konya None C PI PIS PQR PQS Q QS SPAR…" at bounding box center [550, 422] width 1044 height 2967
type input "2"
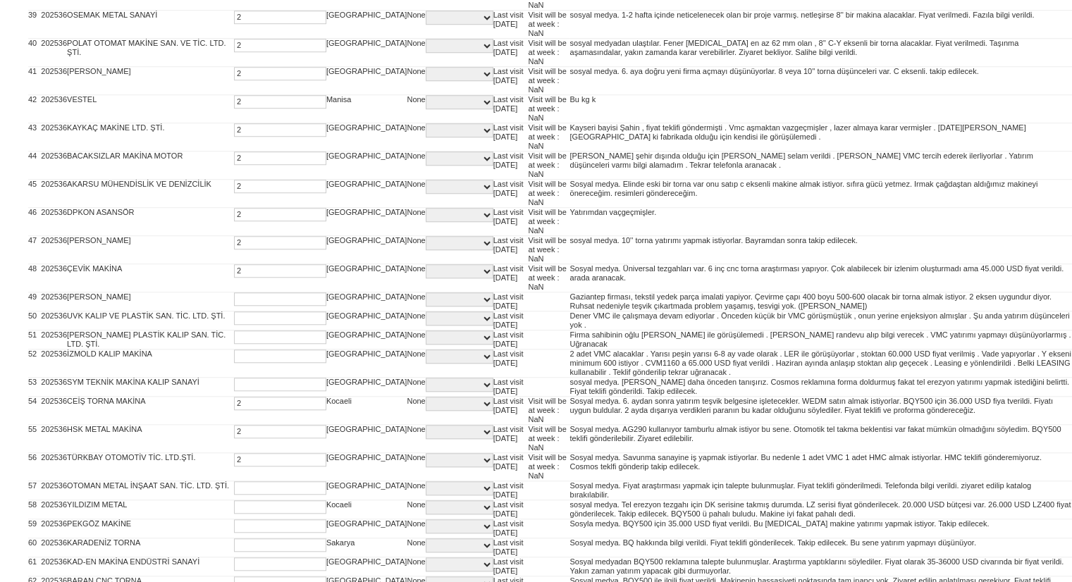
drag, startPoint x: 240, startPoint y: 433, endPoint x: 245, endPoint y: 404, distance: 29.2
click at [245, 404] on tbody "1 2025 40 RADIATHERM ALÜMİNYUM RADYATÖR 2 Konya None C PI PIS PQR PQS Q QS SPAR…" at bounding box center [550, 427] width 1044 height 2976
type input "2"
click at [245, 391] on input "text" at bounding box center [280, 384] width 92 height 13
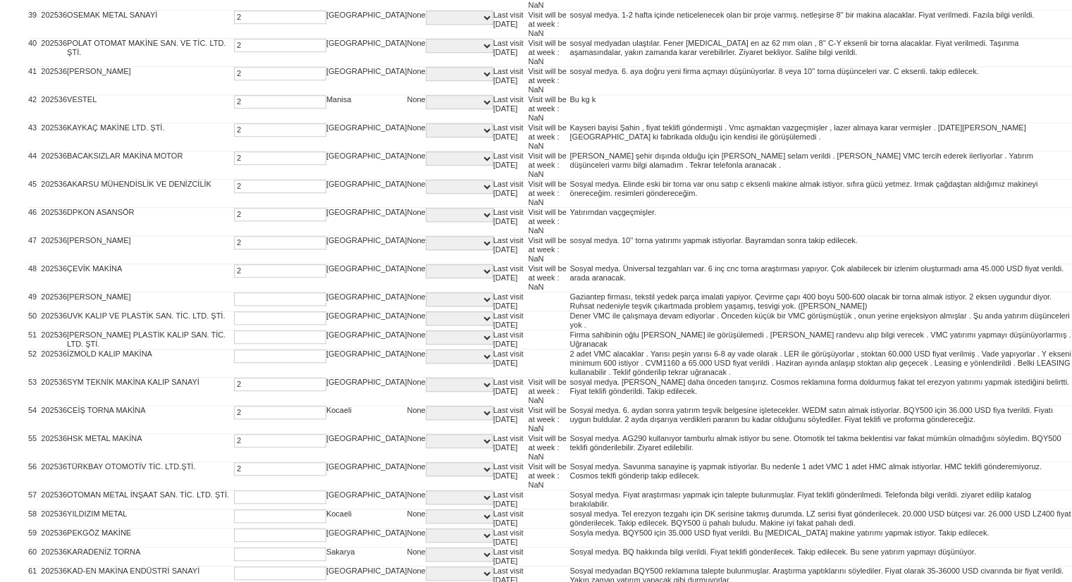
drag, startPoint x: 245, startPoint y: 404, endPoint x: 248, endPoint y: 375, distance: 29.1
click at [248, 375] on tbody "1 2025 40 RADIATHERM ALÜMİNYUM RADYATÖR 2 Konya None C PI PIS PQR PQS Q QS SPAR…" at bounding box center [550, 432] width 1044 height 2986
type input "2"
click at [248, 363] on input "2" at bounding box center [280, 356] width 92 height 13
type input "2"
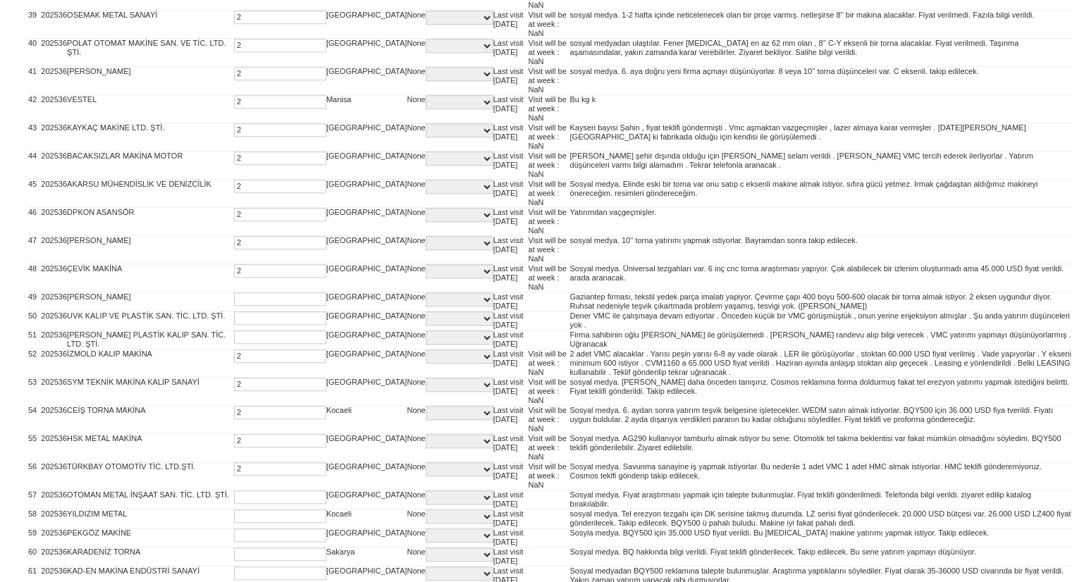
click at [254, 344] on input "text" at bounding box center [280, 337] width 92 height 13
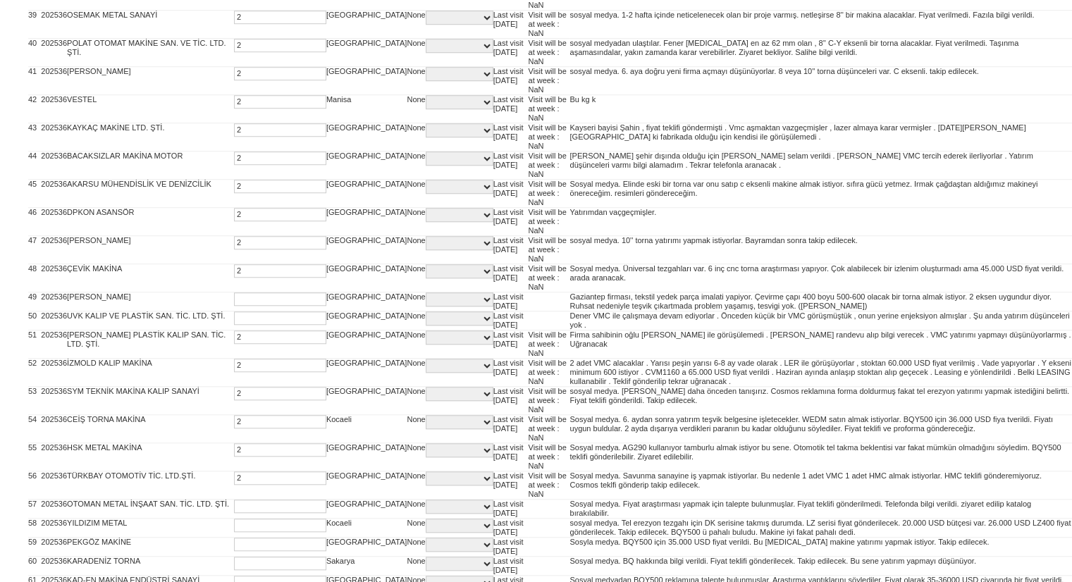
drag, startPoint x: 254, startPoint y: 345, endPoint x: 257, endPoint y: 318, distance: 27.6
click at [257, 318] on tbody "1 2025 40 RADIATHERM ALÜMİNYUM RADYATÖR 2 Konya None C PI PIS PQR PQS Q QS SPAR…" at bounding box center [550, 436] width 1044 height 2995
type input "2"
click at [257, 318] on input "text" at bounding box center [280, 318] width 92 height 13
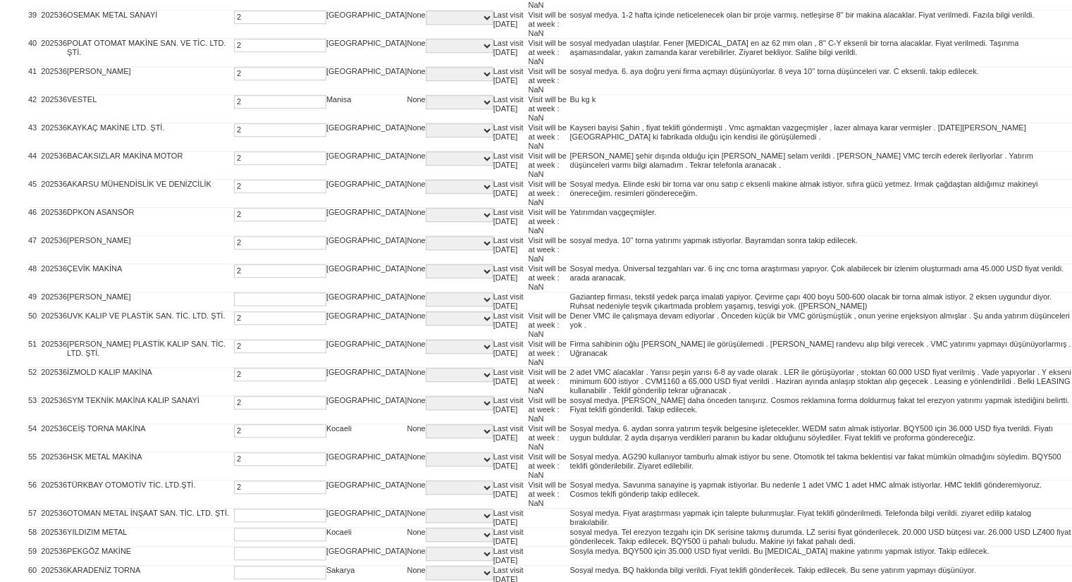
drag, startPoint x: 257, startPoint y: 318, endPoint x: 261, endPoint y: 293, distance: 25.0
click at [261, 293] on tbody "1 2025 40 RADIATHERM ALÜMİNYUM RADYATÖR 2 Konya None C PI PIS PQR PQS Q QS SPAR…" at bounding box center [550, 441] width 1044 height 3004
type input "2"
click at [261, 293] on input "text" at bounding box center [280, 299] width 92 height 13
click at [261, 293] on input "2" at bounding box center [280, 299] width 92 height 13
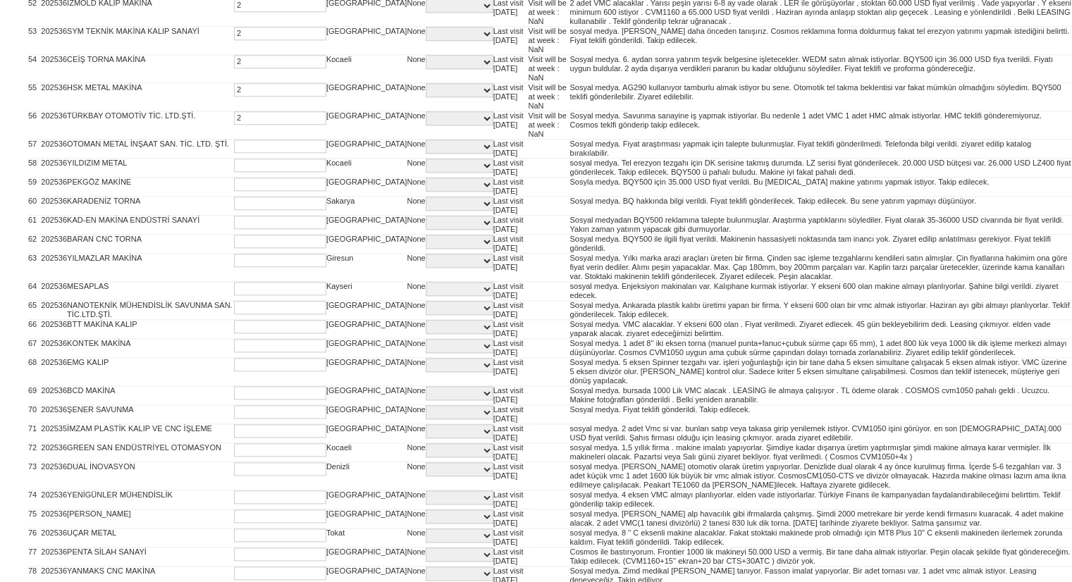
scroll to position [1516, 0]
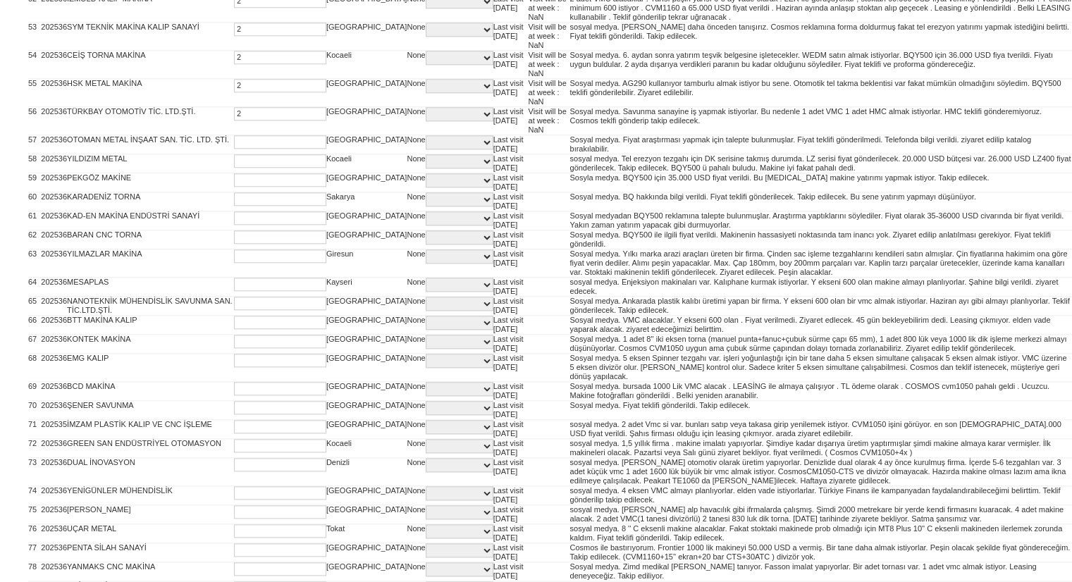
type input "2"
click at [249, 434] on input "text" at bounding box center [280, 426] width 92 height 13
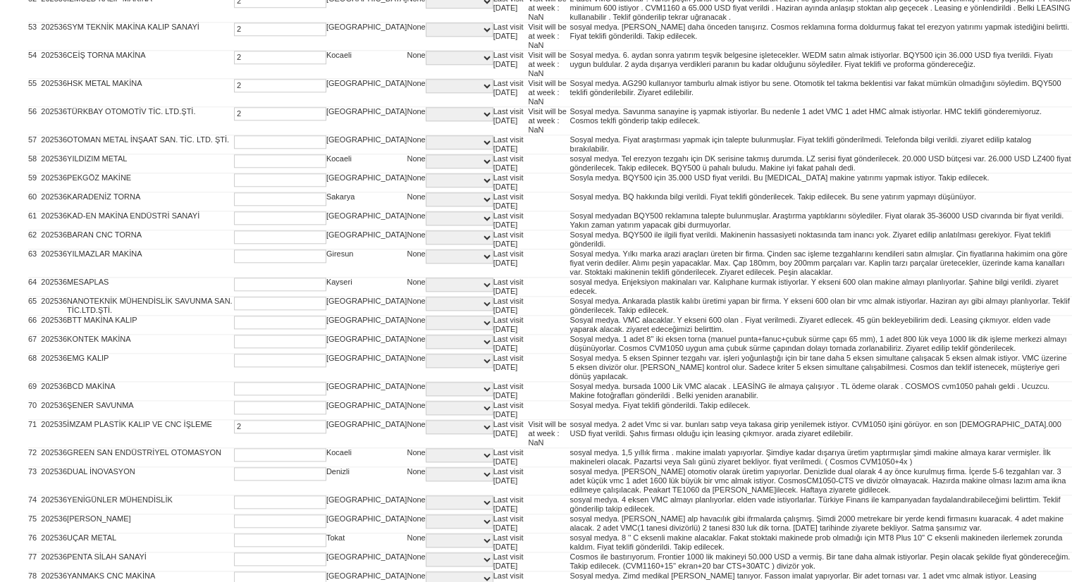
type input "2"
click at [254, 415] on input "text" at bounding box center [280, 407] width 92 height 13
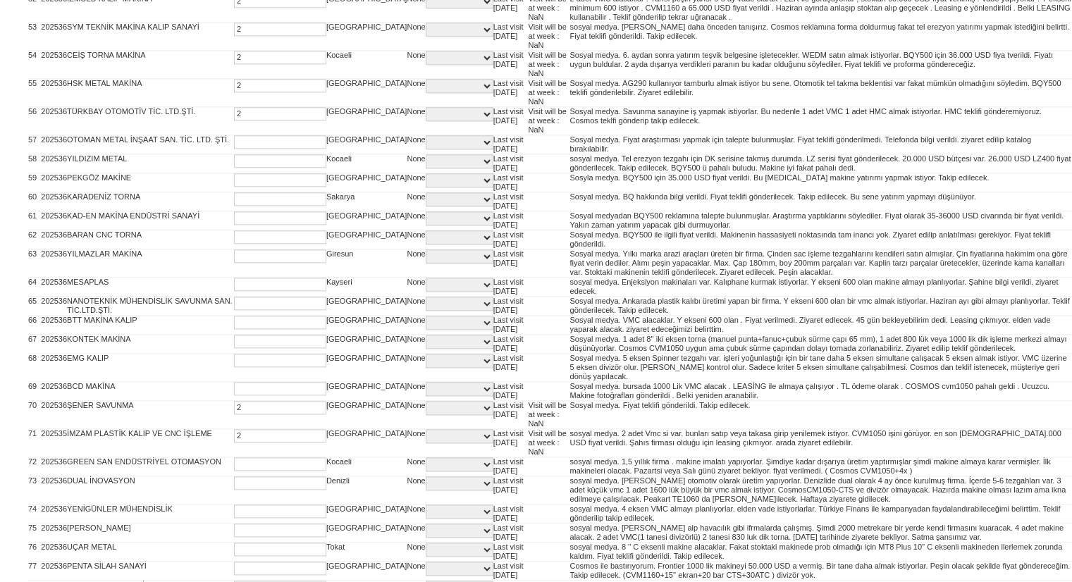
type input "2"
click at [262, 395] on input "text" at bounding box center [280, 388] width 92 height 13
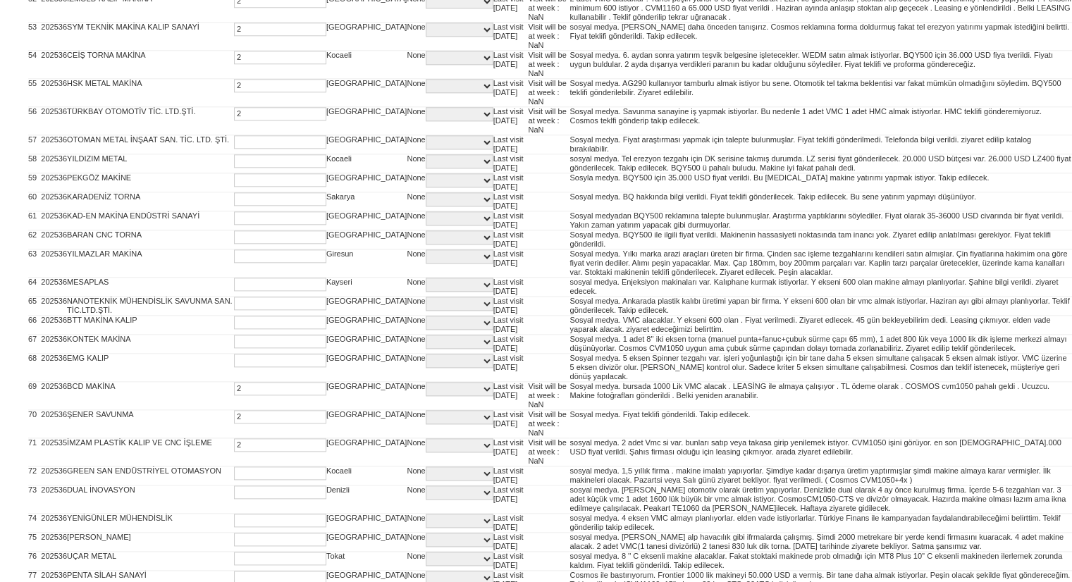
type input "2"
click at [263, 367] on input "text" at bounding box center [280, 360] width 92 height 13
type input "2"
click at [265, 348] on input "text" at bounding box center [280, 341] width 92 height 13
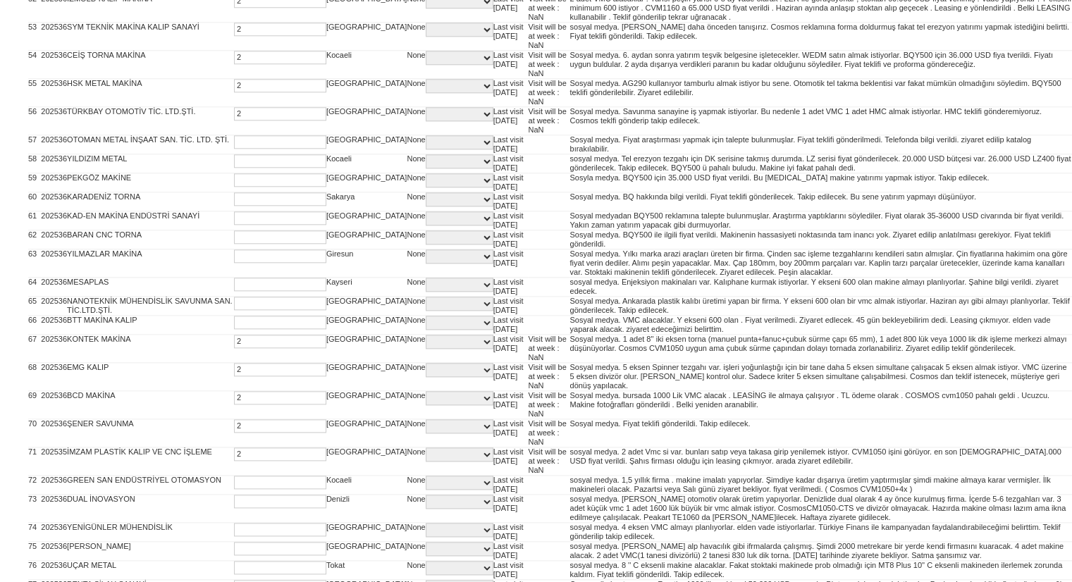
type input "2"
click at [269, 329] on input "text" at bounding box center [280, 322] width 92 height 13
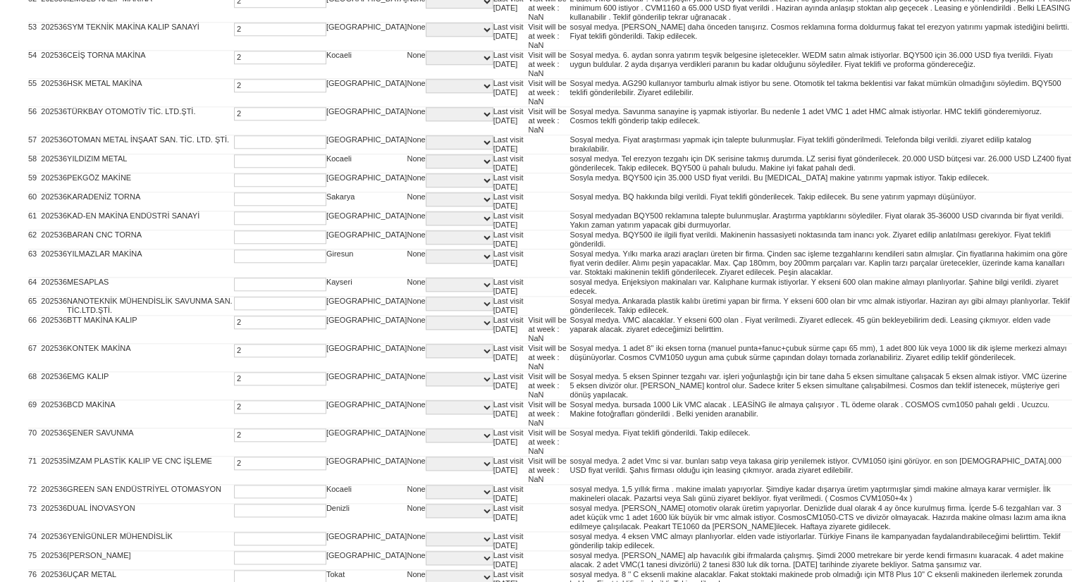
type input "2"
click at [271, 310] on input "text" at bounding box center [280, 303] width 92 height 13
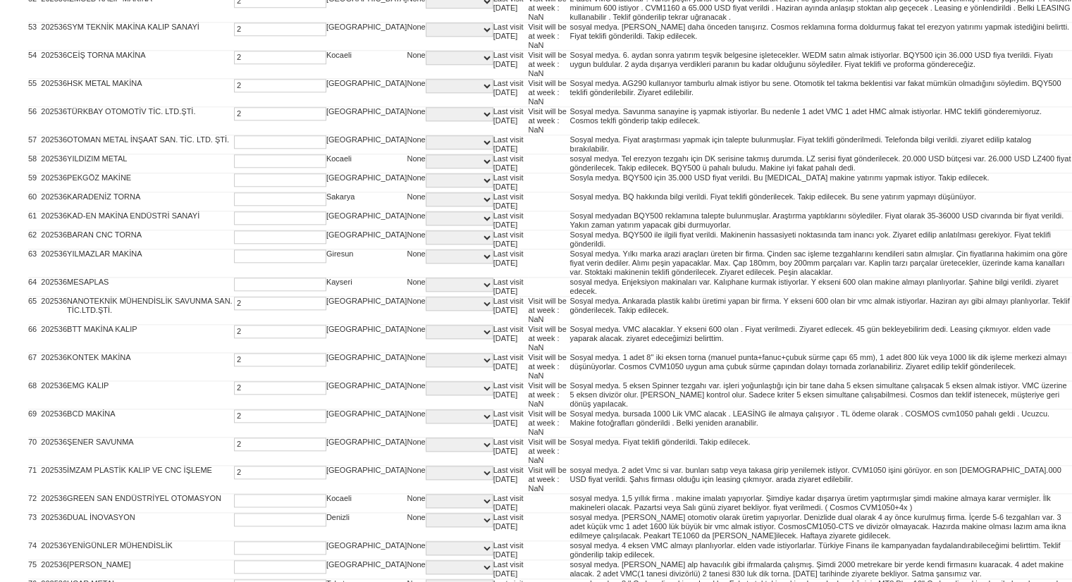
type input "2"
click at [282, 291] on input "text" at bounding box center [280, 284] width 92 height 13
click at [280, 263] on input "text" at bounding box center [280, 256] width 92 height 13
type input "2"
click at [265, 291] on input "2" at bounding box center [280, 284] width 92 height 13
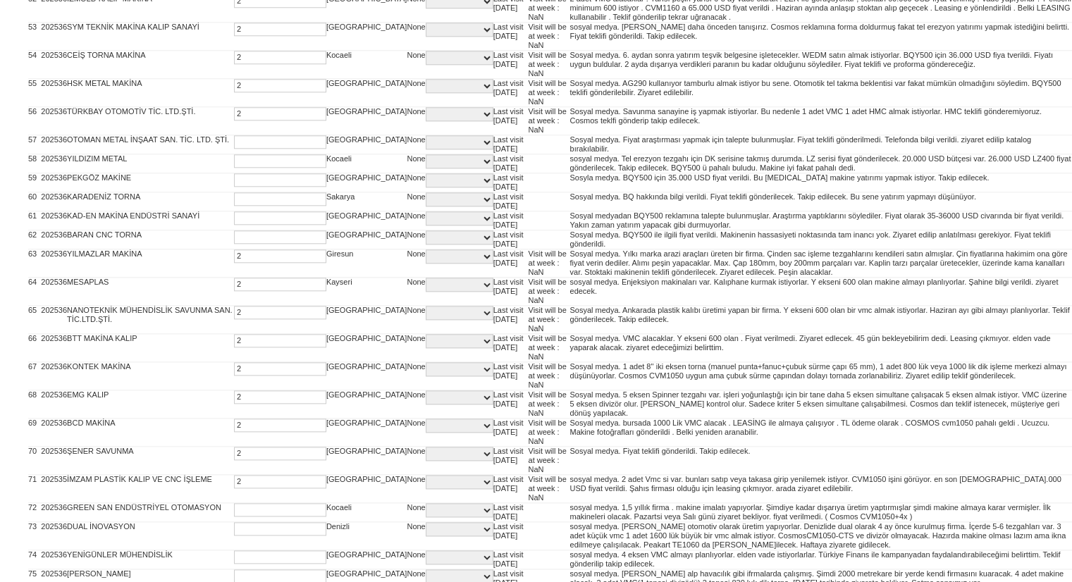
type input "2"
click at [270, 244] on input "text" at bounding box center [280, 237] width 92 height 13
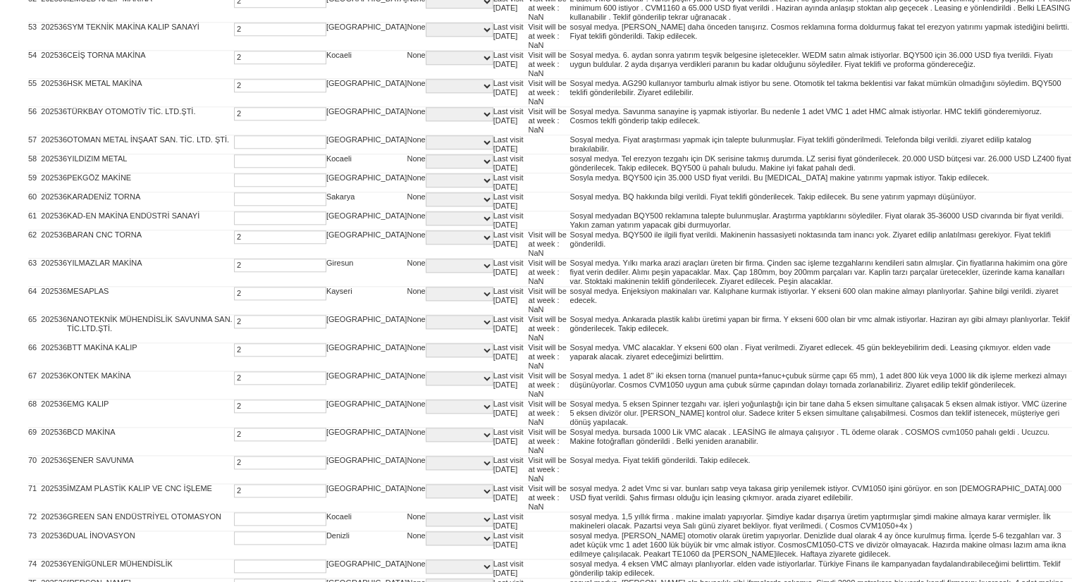
type input "2"
click at [273, 225] on input "text" at bounding box center [280, 217] width 92 height 13
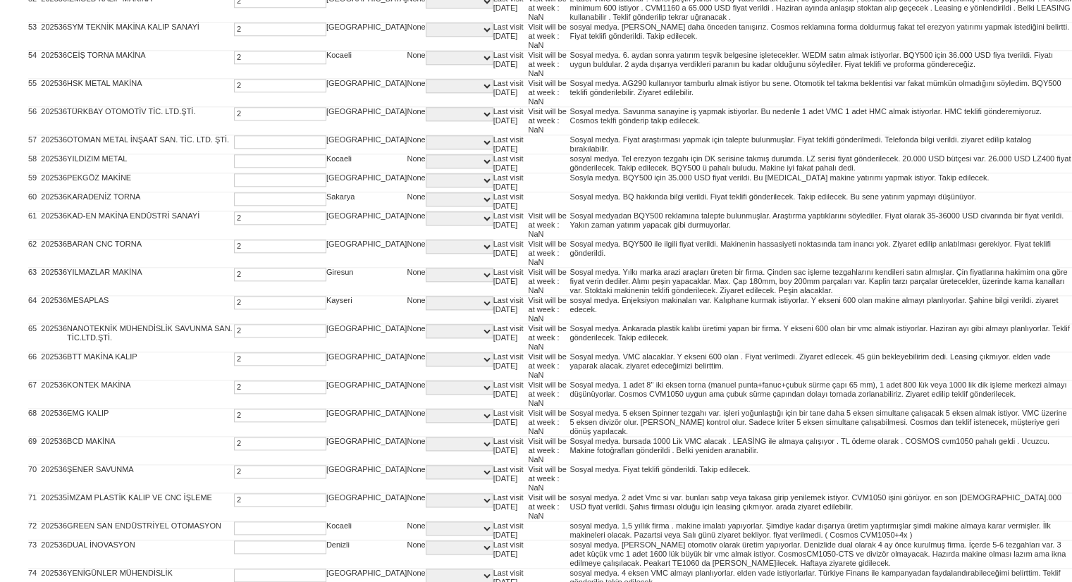
type input "2"
click at [274, 204] on input "2" at bounding box center [280, 198] width 92 height 13
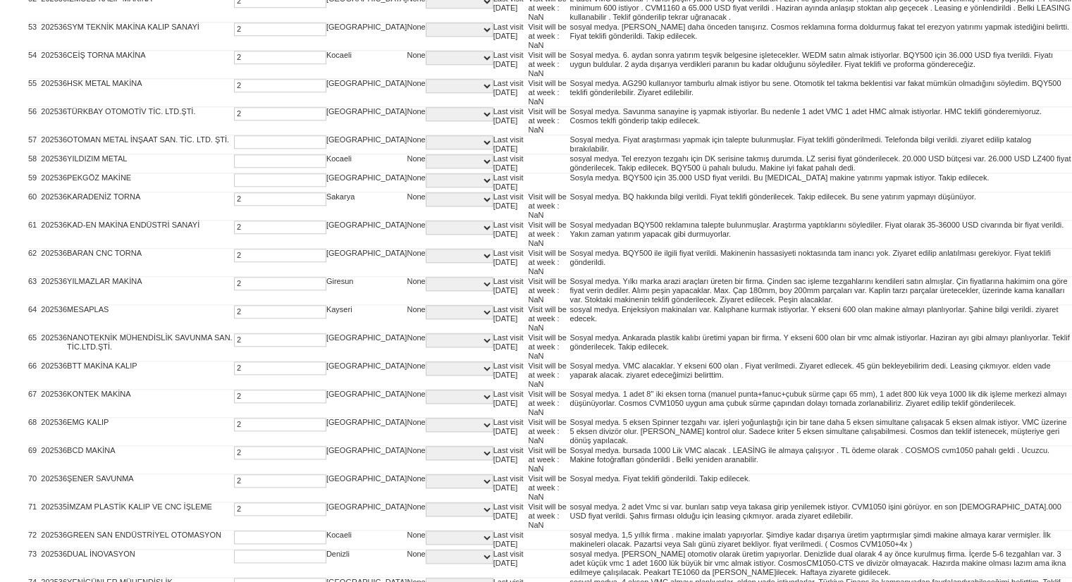
type input "2"
click at [274, 178] on input "2" at bounding box center [280, 179] width 92 height 13
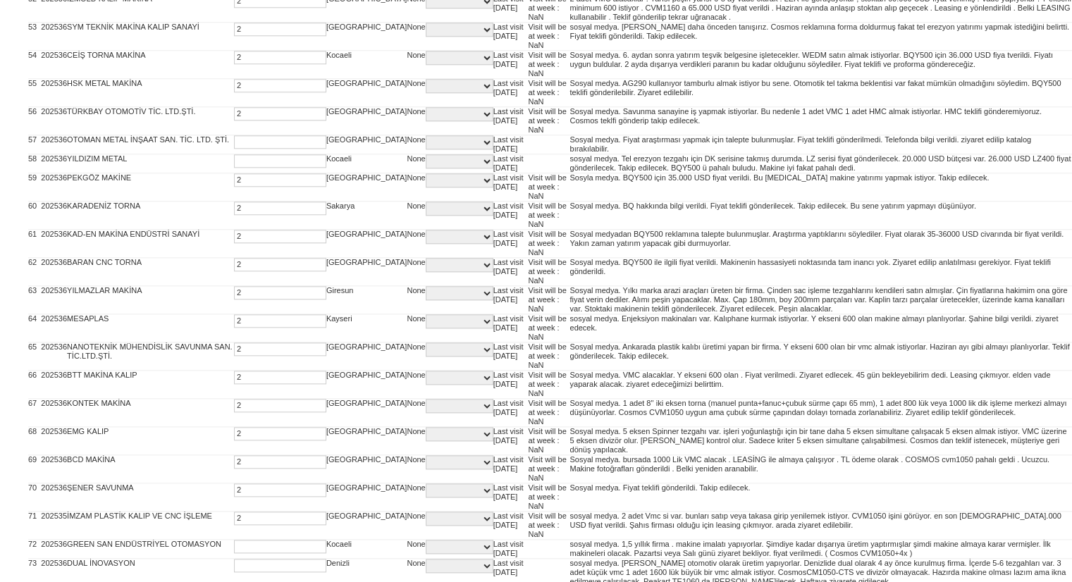
type input "2"
click at [278, 154] on input "text" at bounding box center [280, 160] width 92 height 13
click at [277, 135] on input "text" at bounding box center [280, 141] width 92 height 13
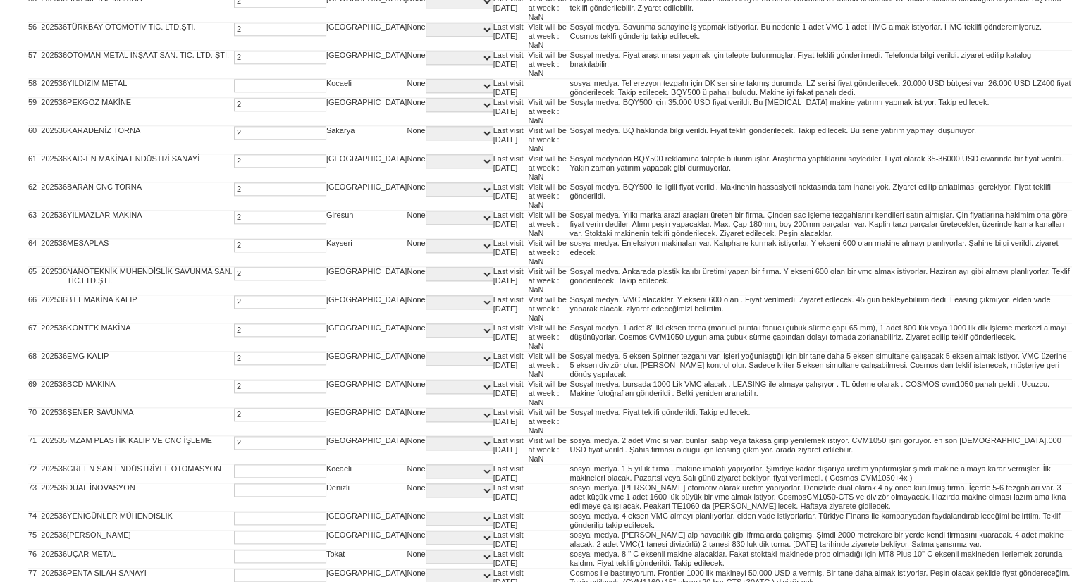
scroll to position [1601, 0]
type input "2"
click at [274, 78] on input "2" at bounding box center [280, 84] width 92 height 13
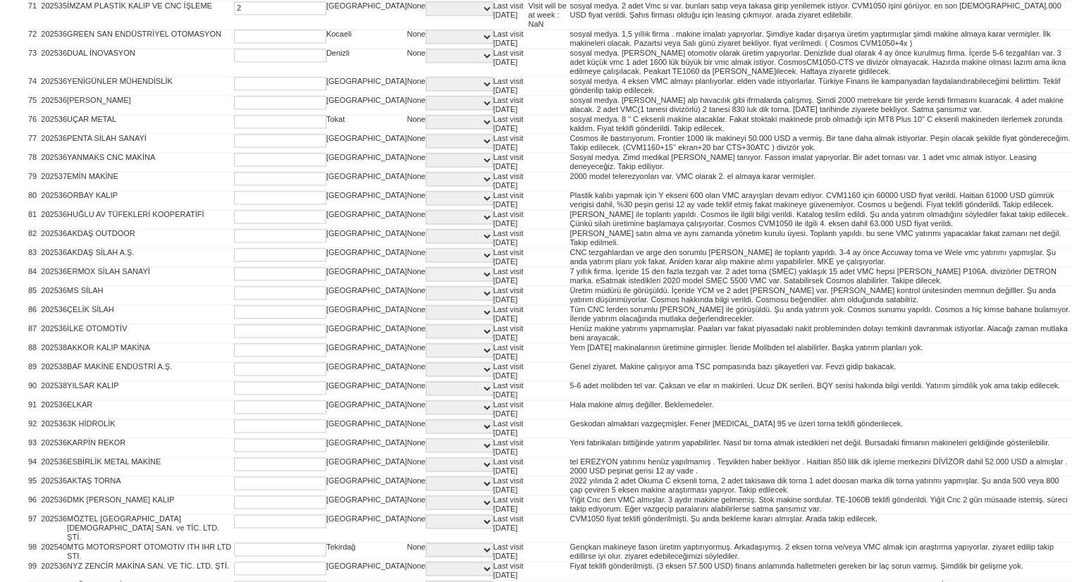
scroll to position [2046, 0]
type input "2"
click at [245, 28] on input "text" at bounding box center [280, 34] width 92 height 13
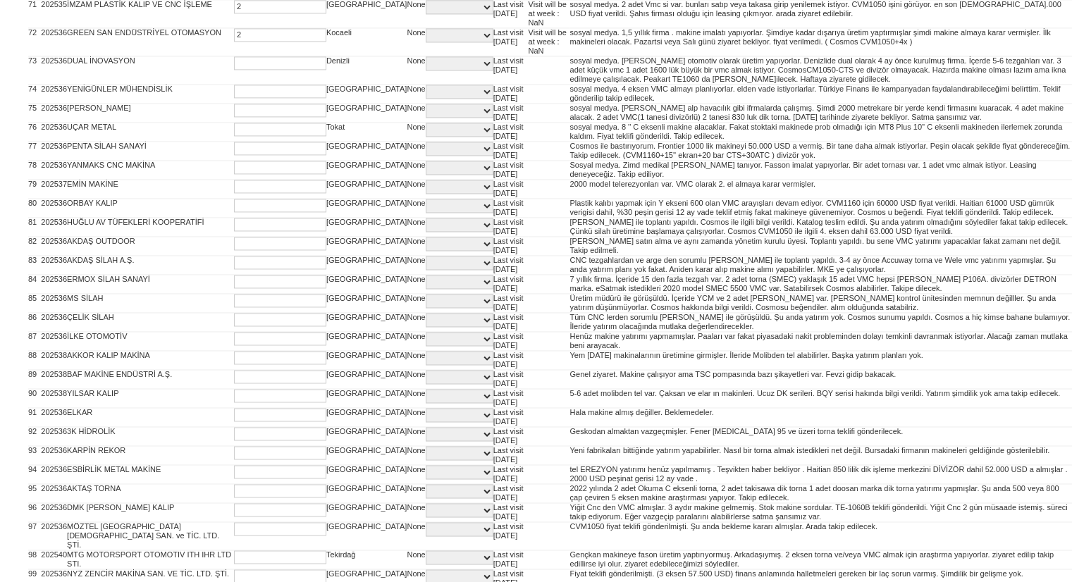
type input "2"
click at [234, 56] on input "2" at bounding box center [280, 62] width 92 height 13
type input "2"
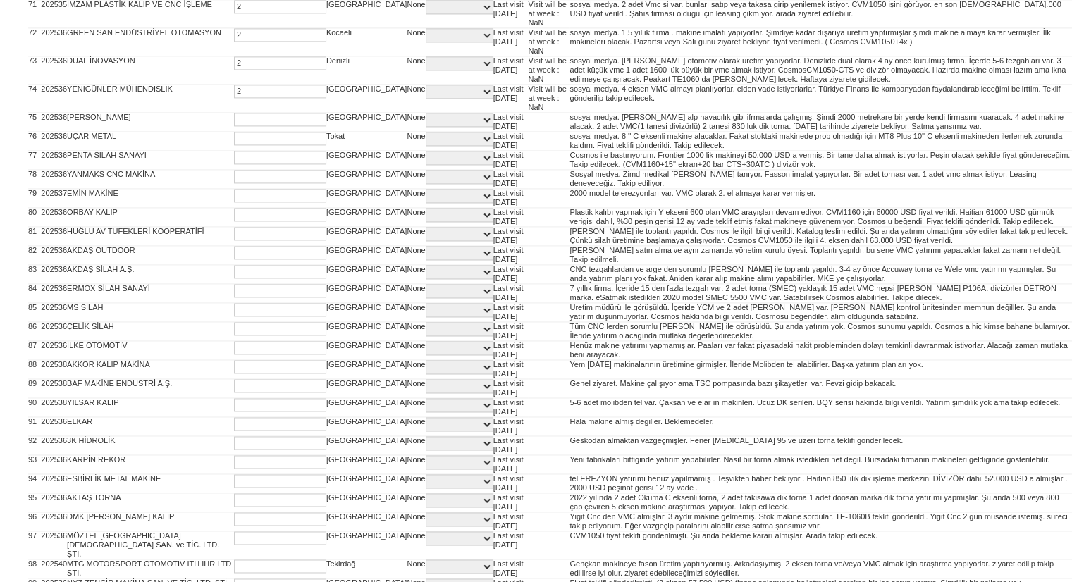
type input "2"
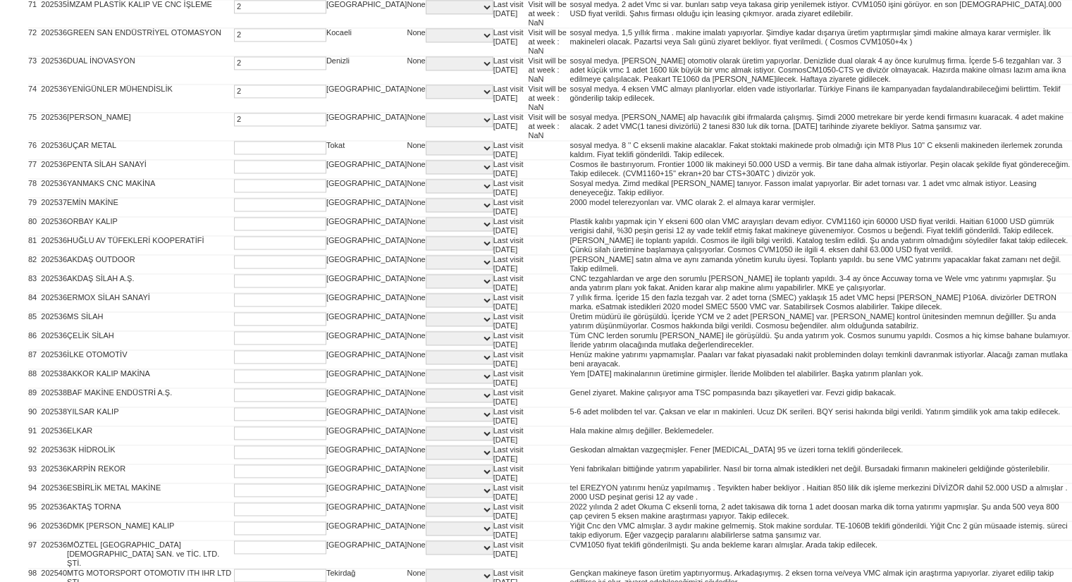
type input "2"
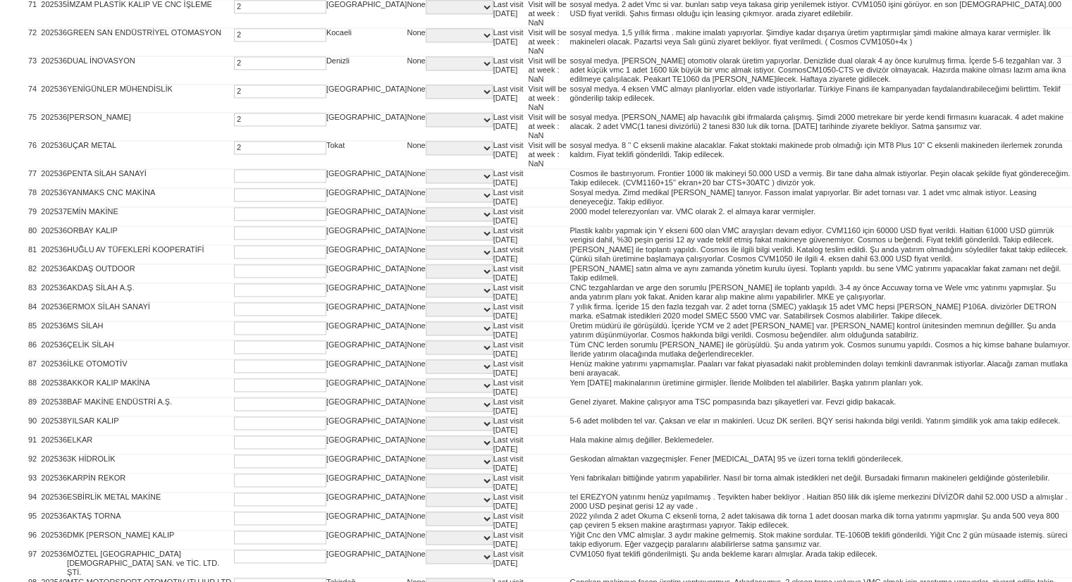
type input "2"
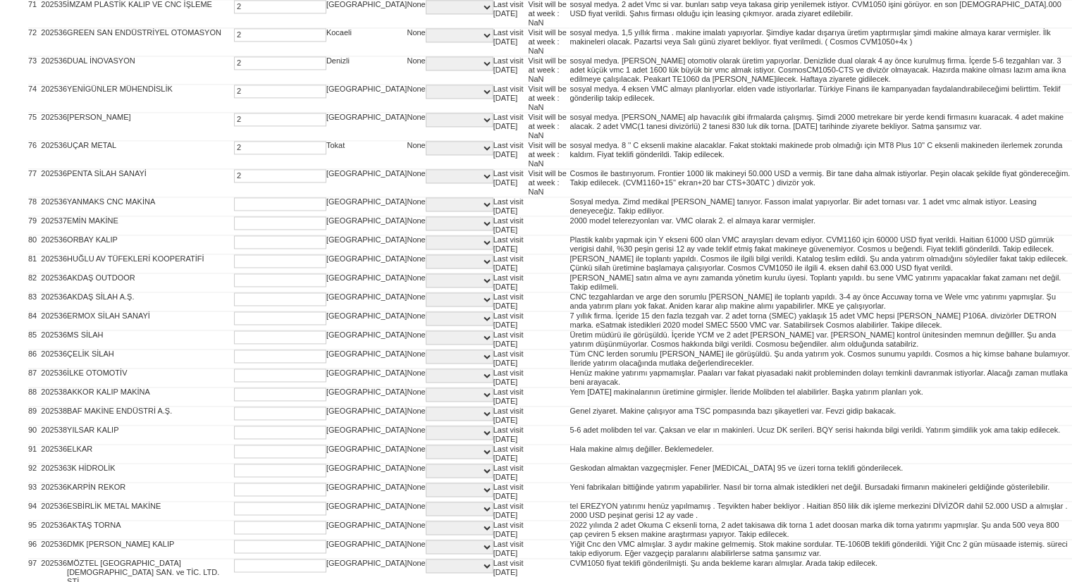
type input "2"
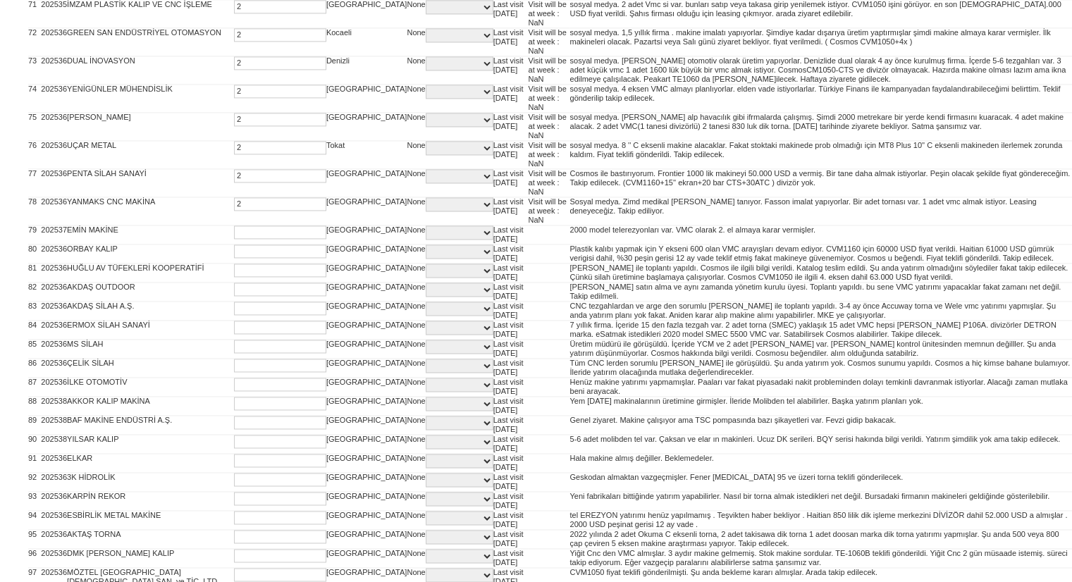
type input "2"
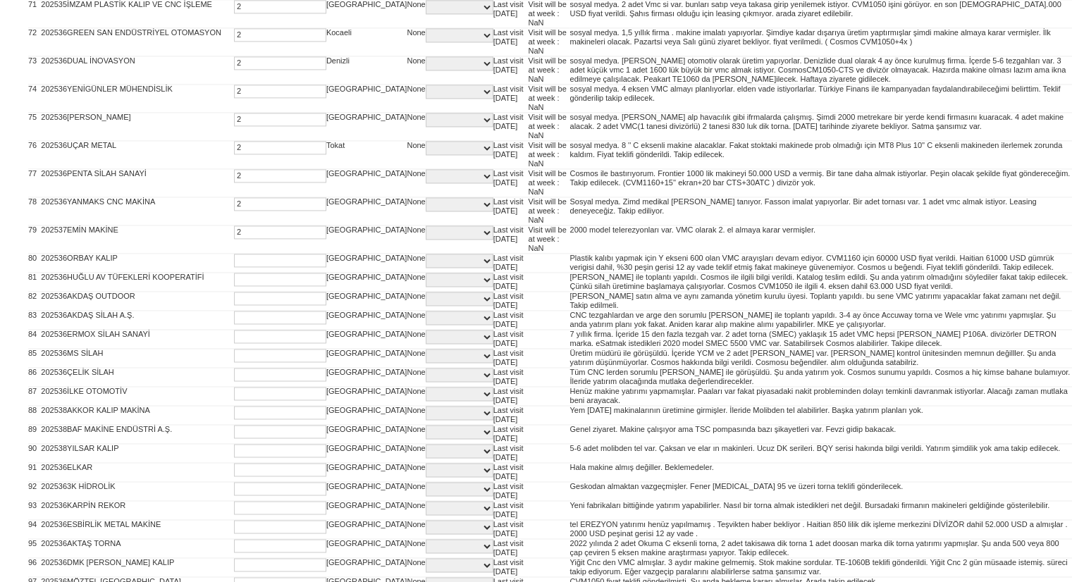
type input "2"
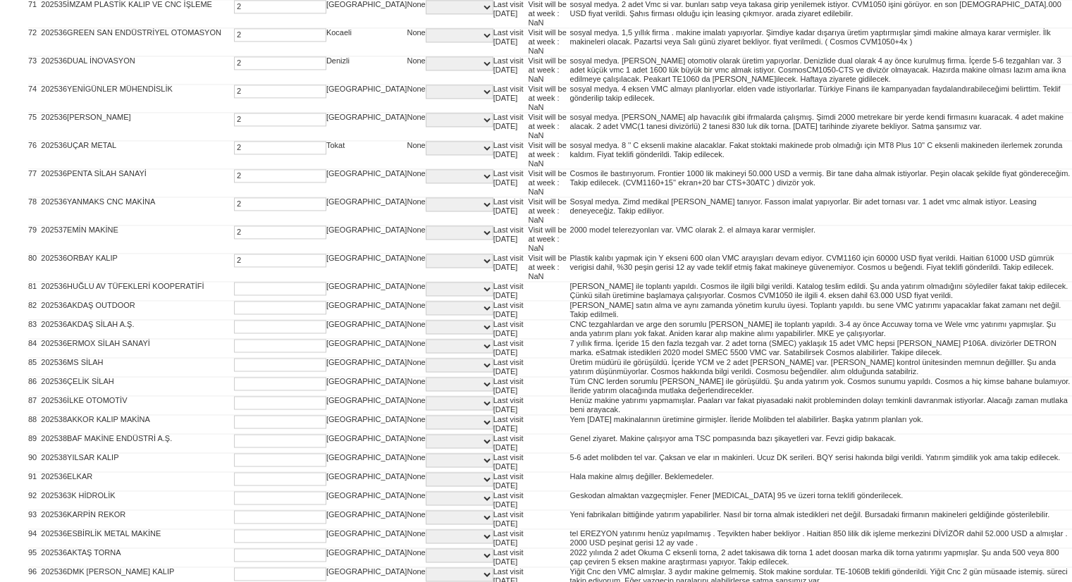
type input "2"
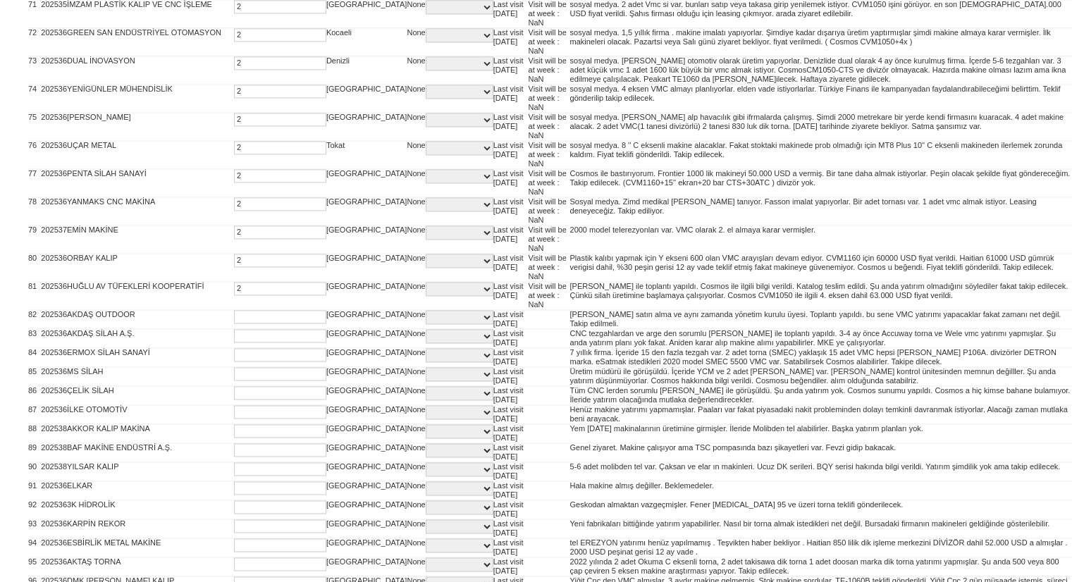
type input "2"
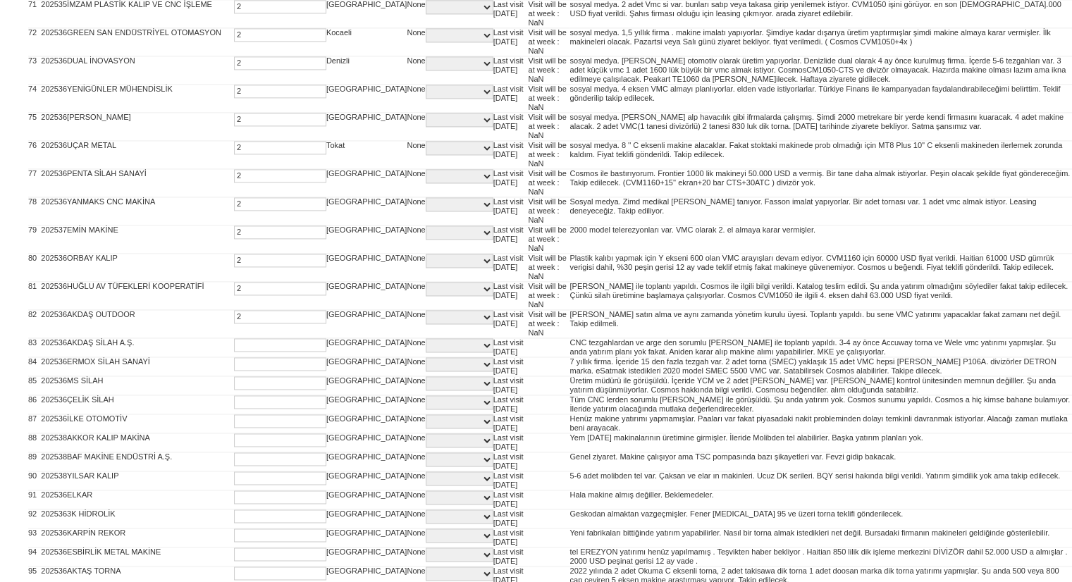
type input "2"
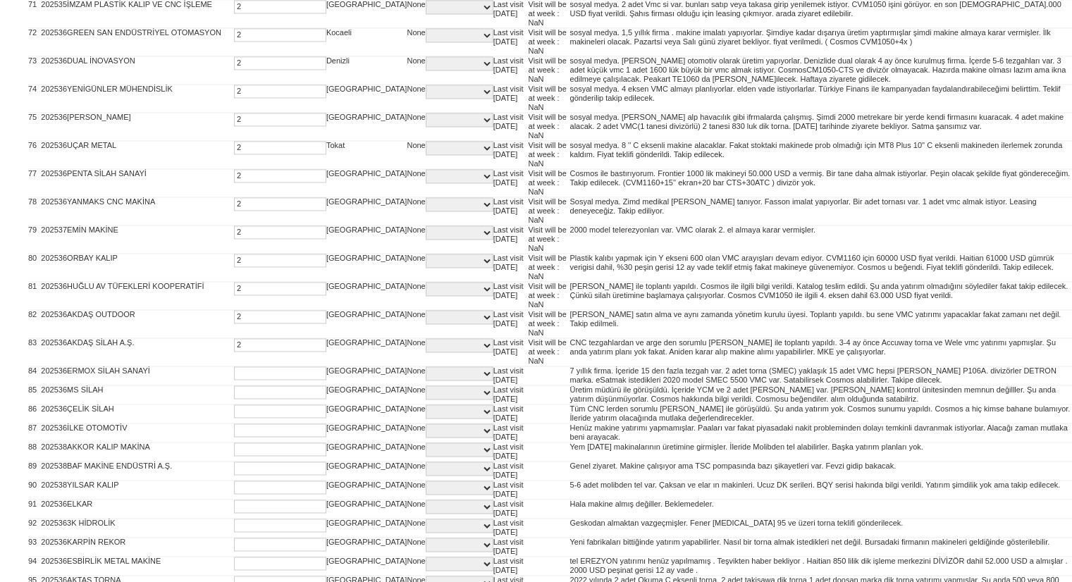
type input "2"
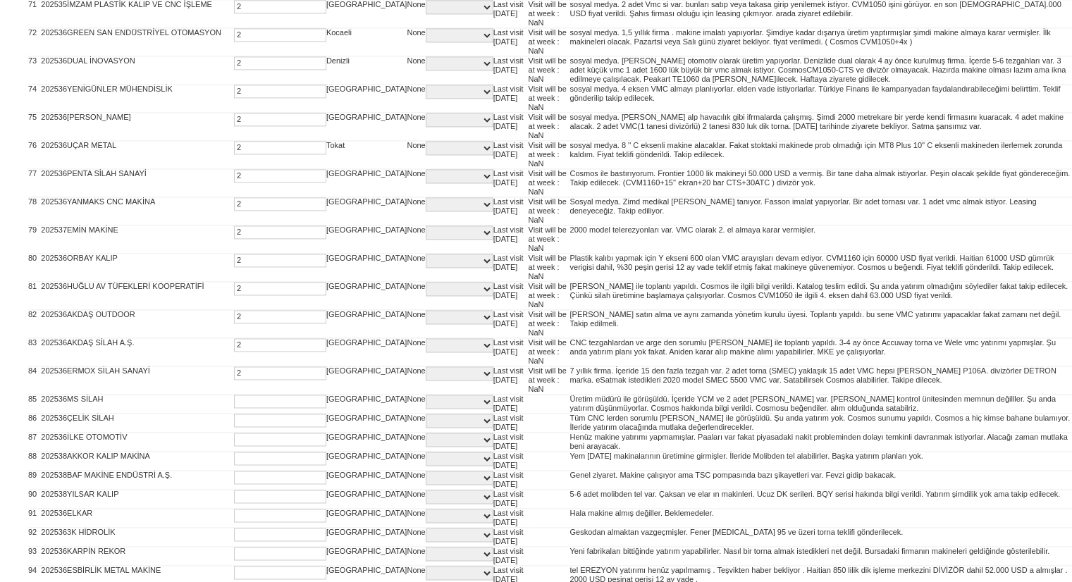
type input "2"
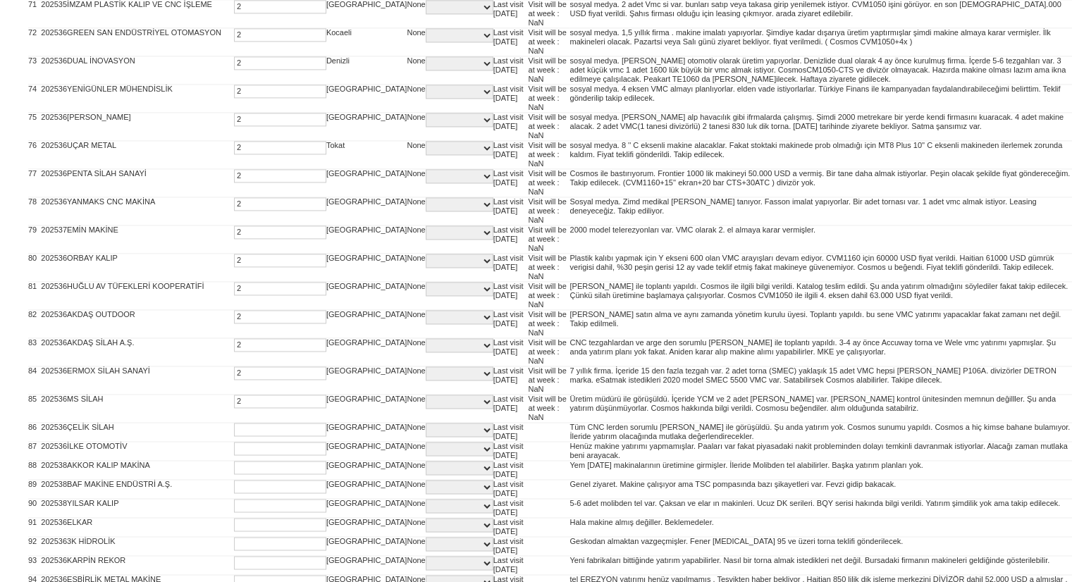
type input "2"
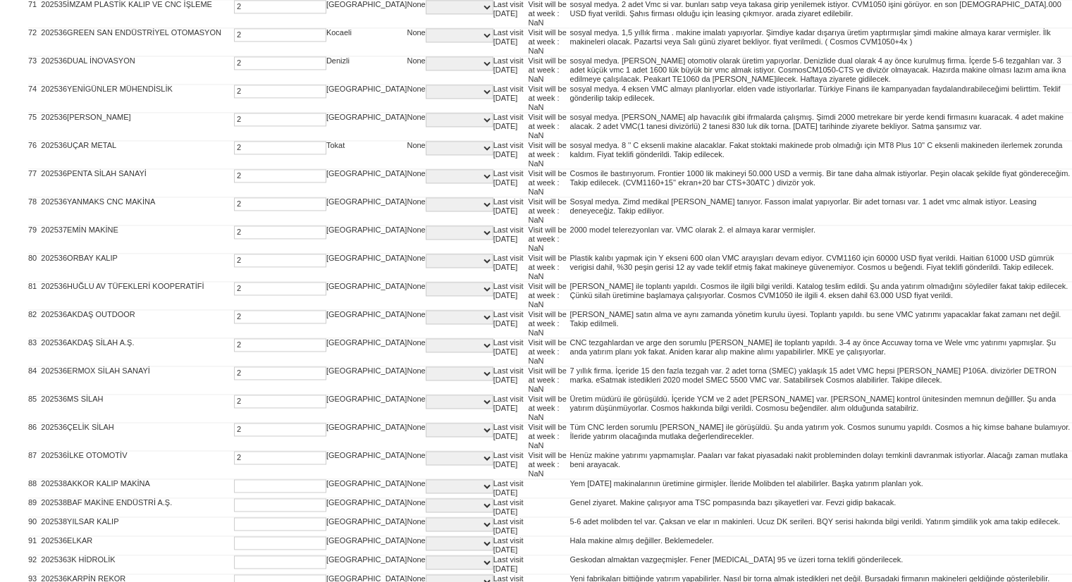
type input "2"
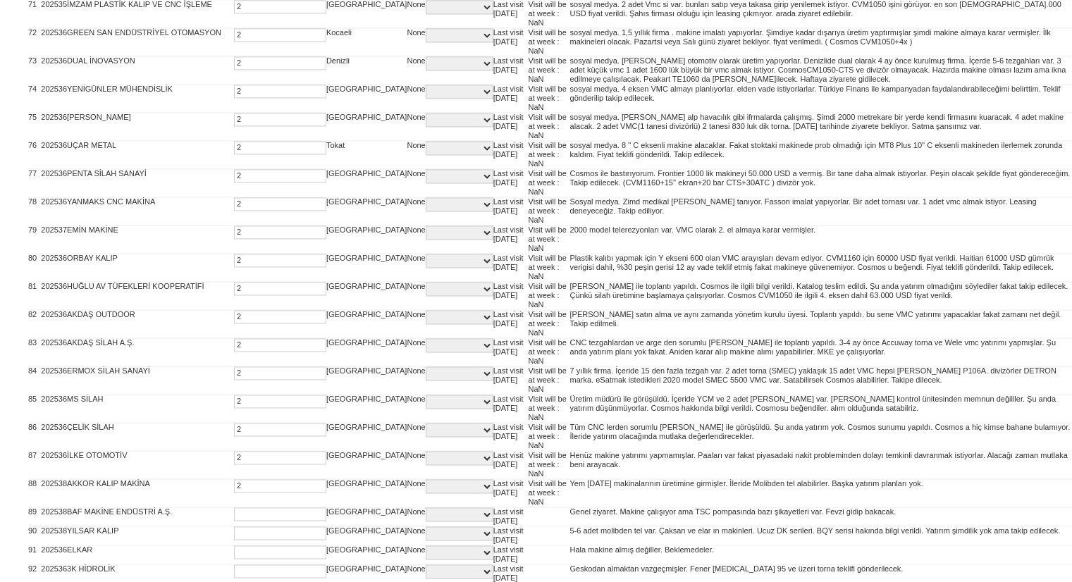
type input "2"
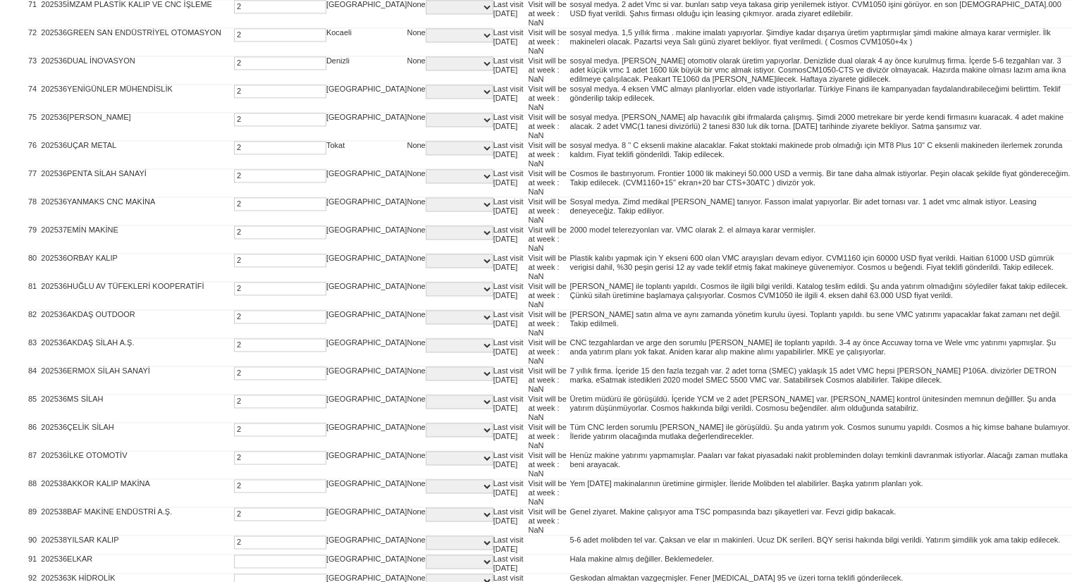
type input "2"
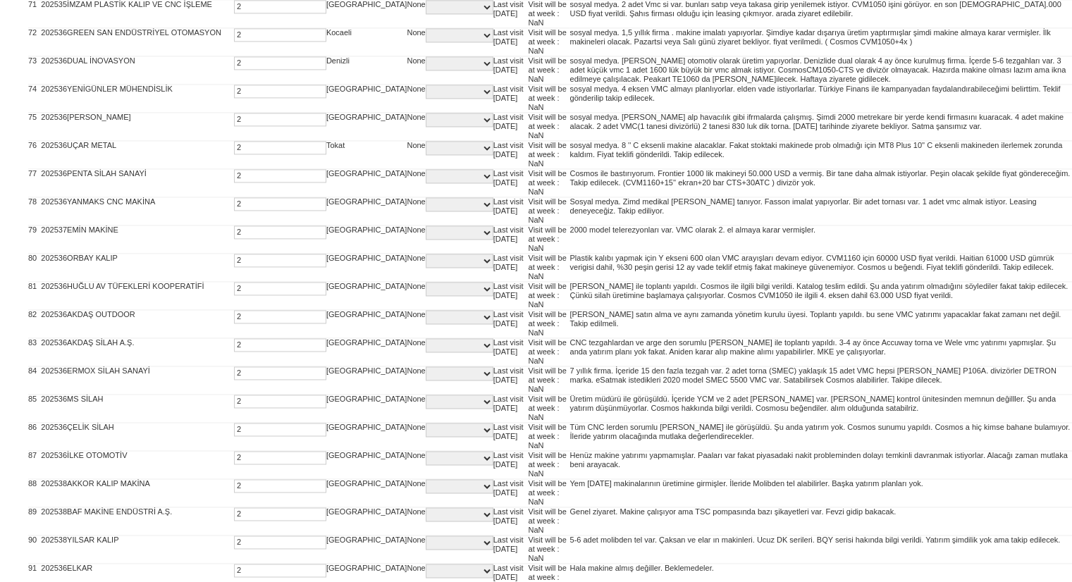
type input "2"
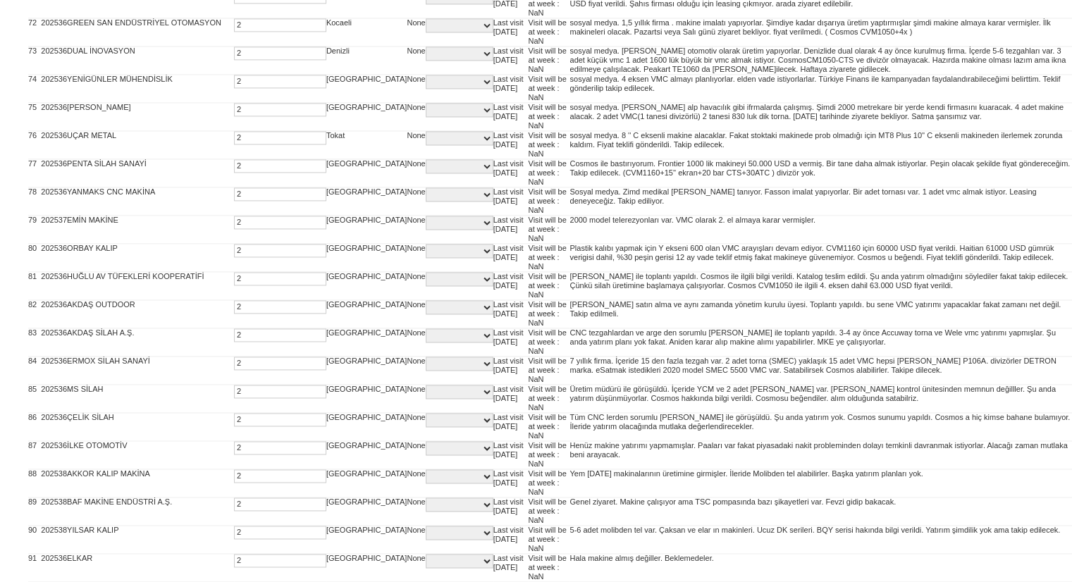
type input "2"
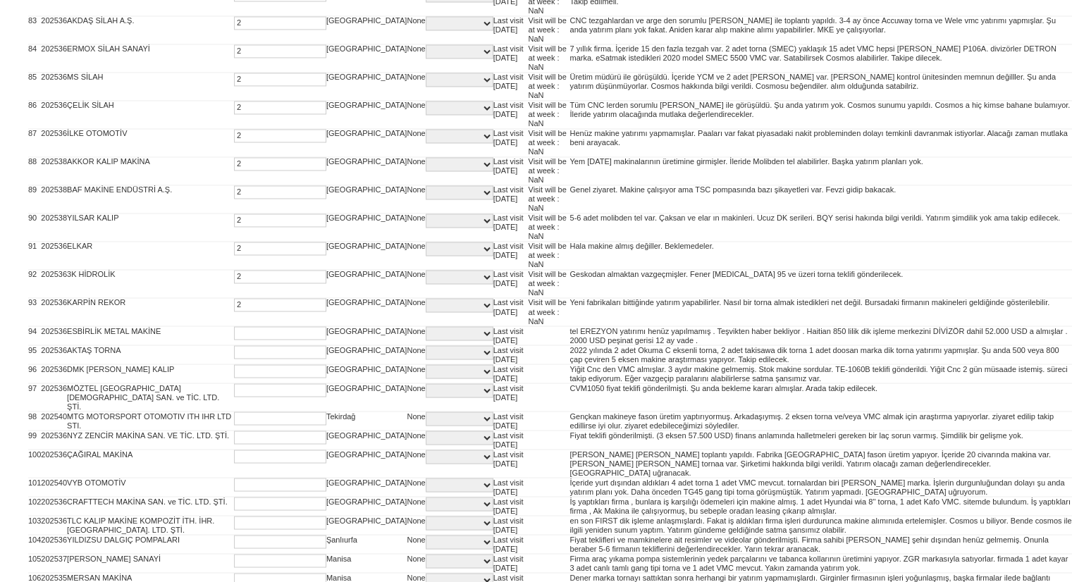
type input "2"
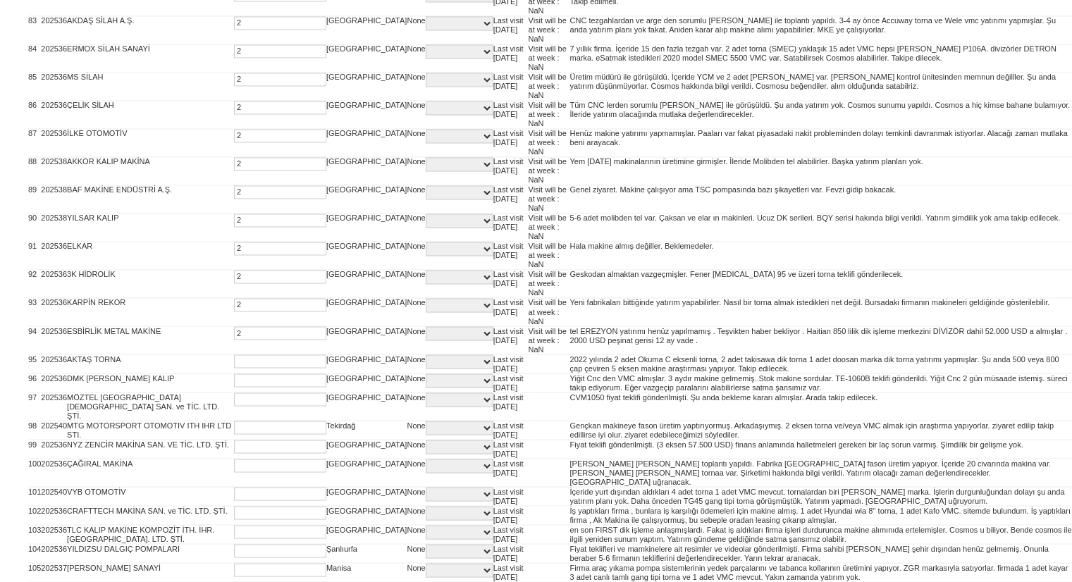
type input "2"
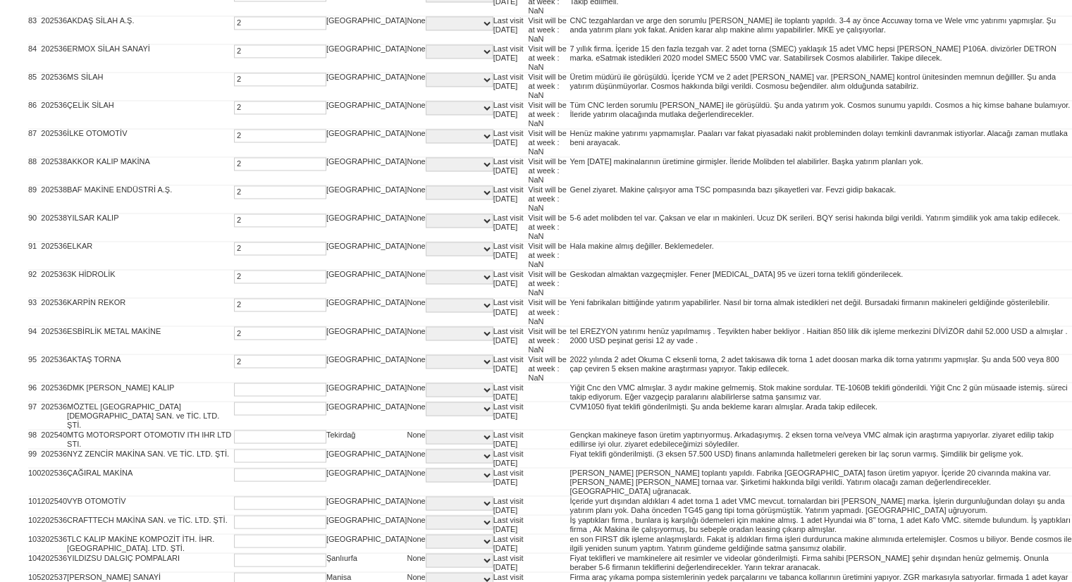
type input "2"
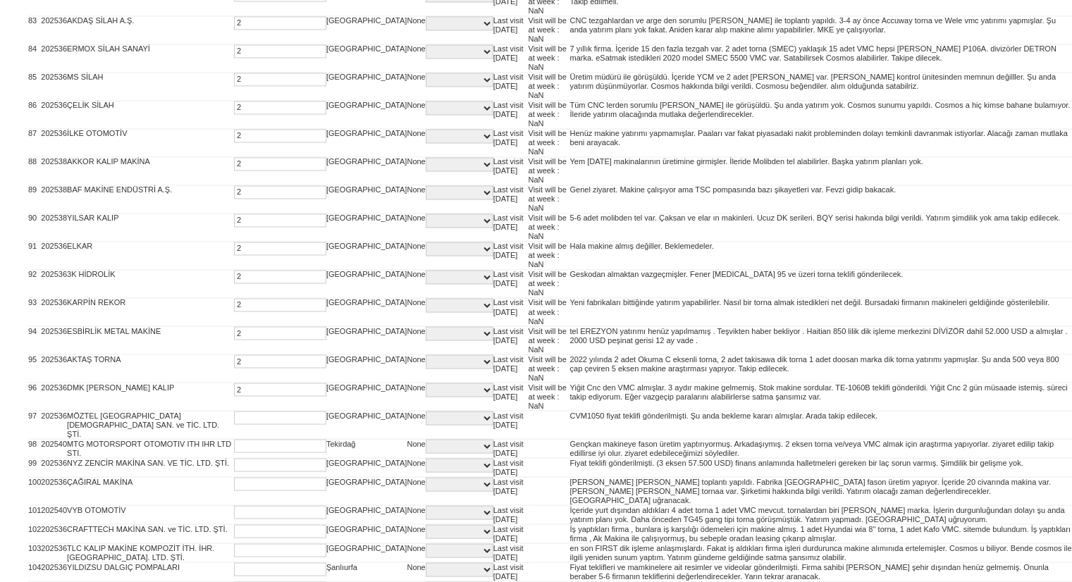
type input "2"
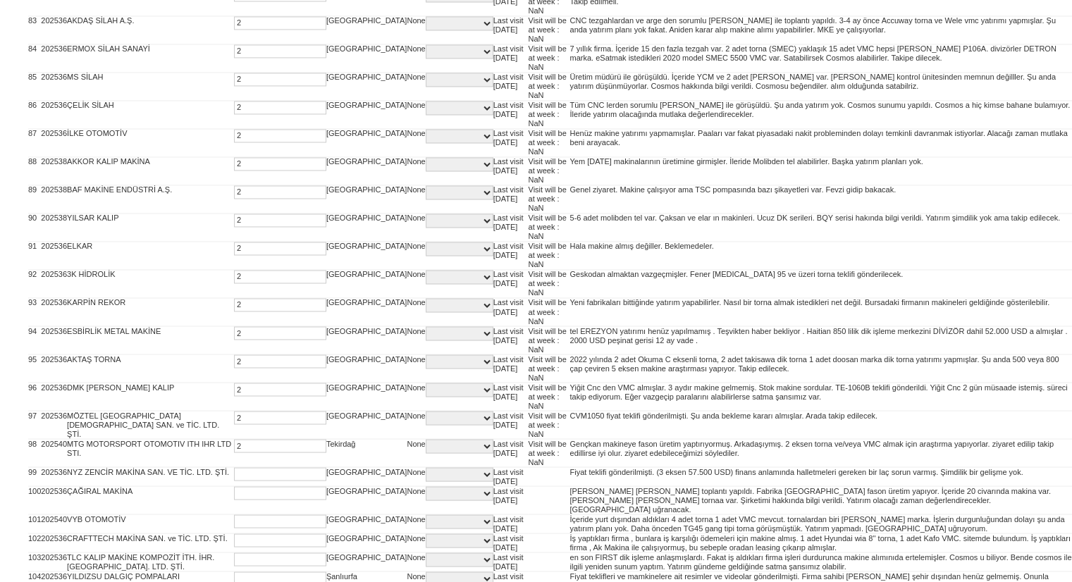
type input "2"
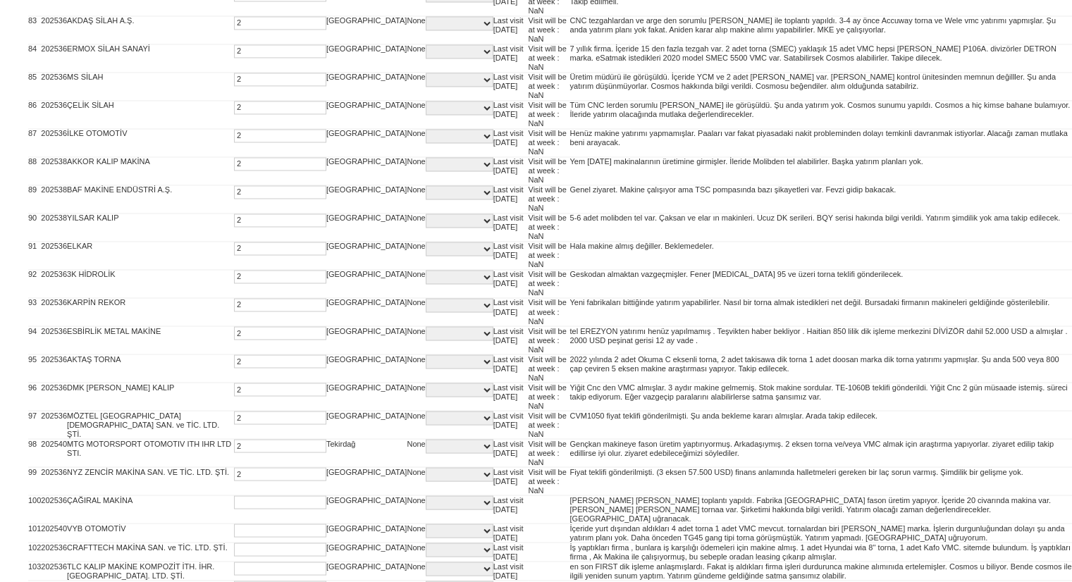
type input "2"
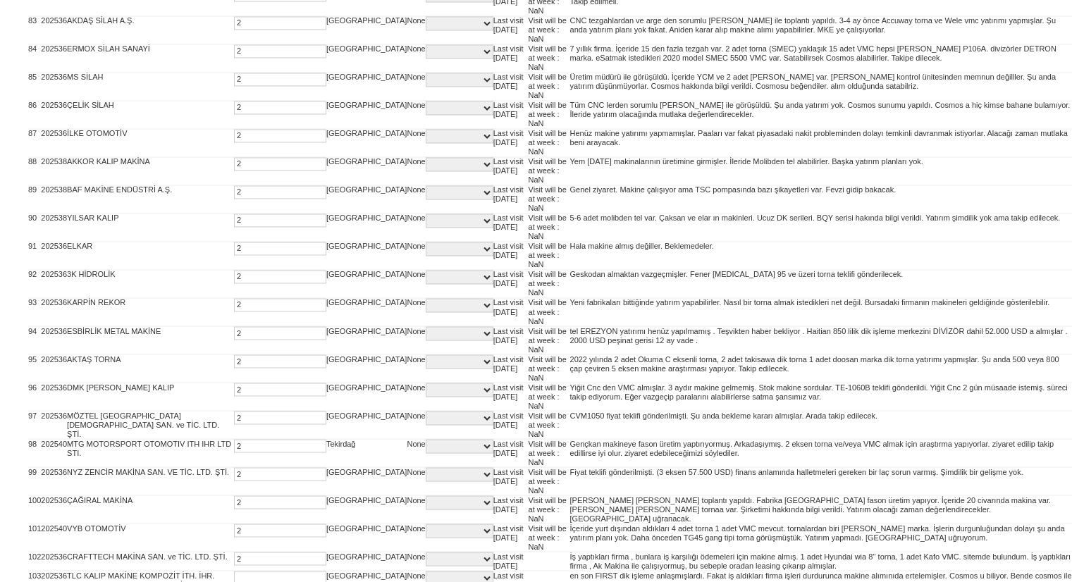
type input "2"
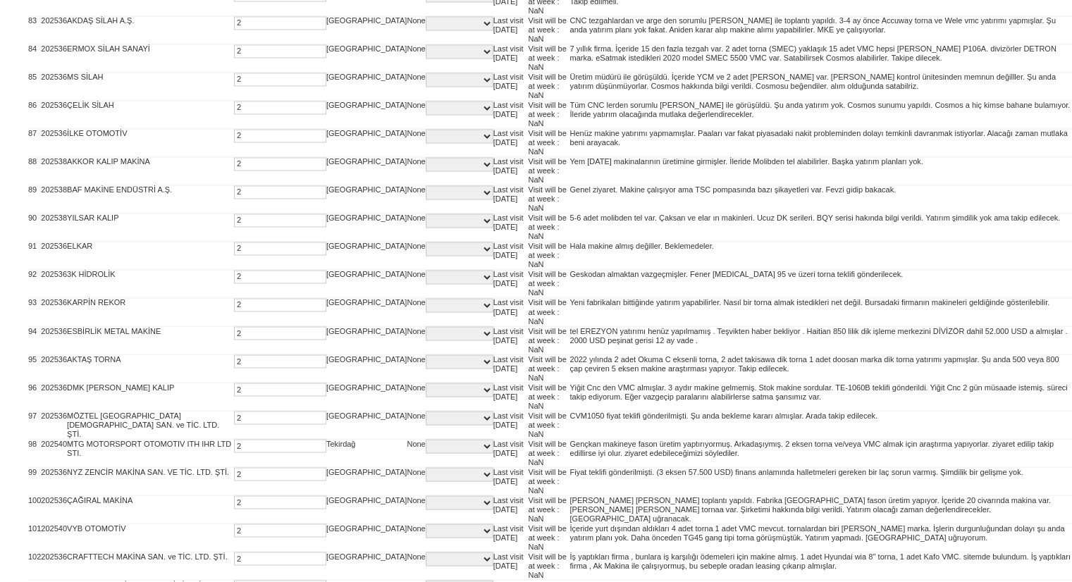
type input "2"
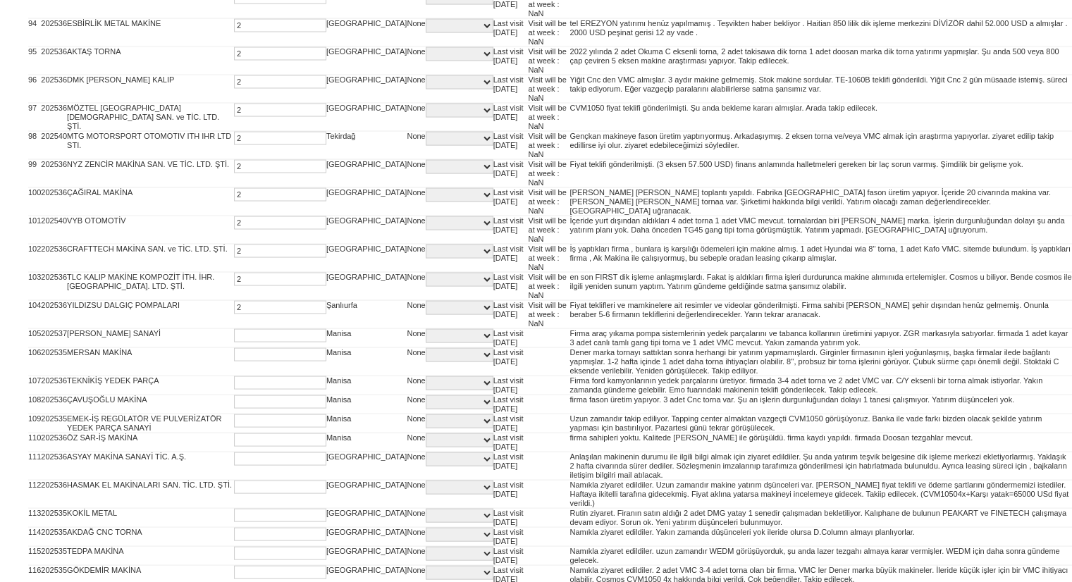
type input "2"
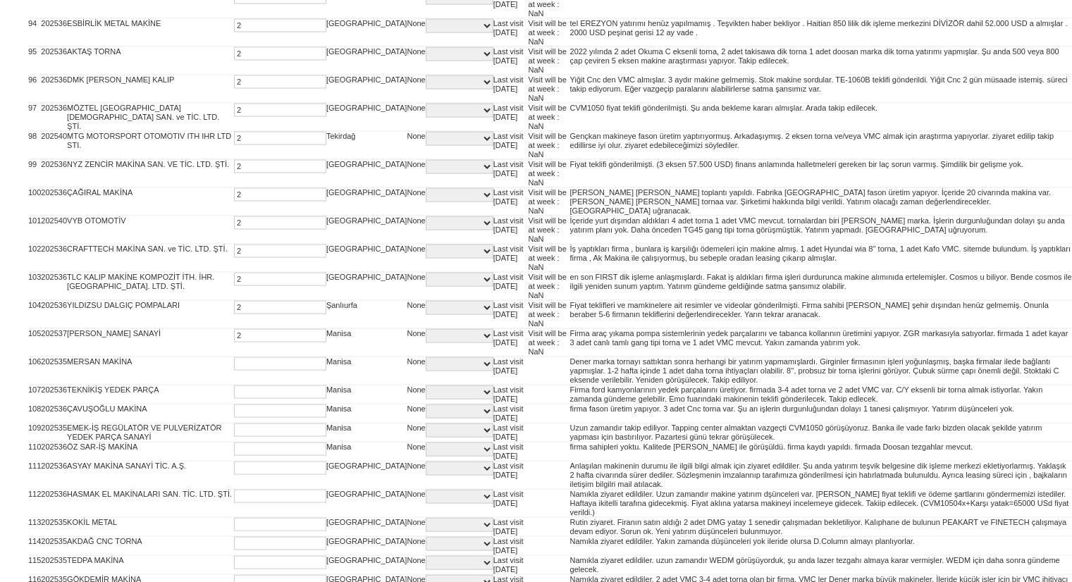
type input "2"
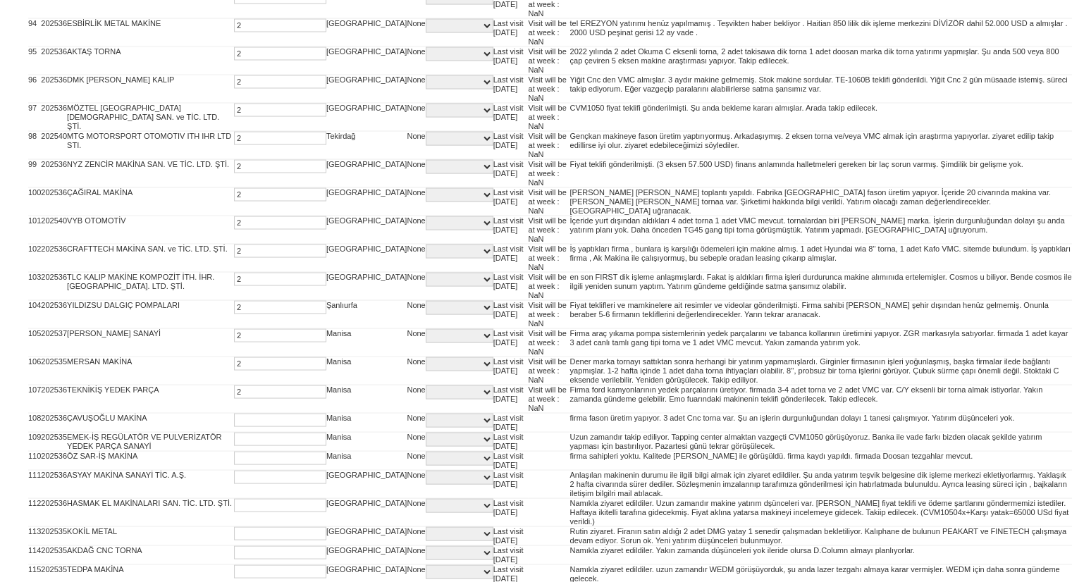
type input "2"
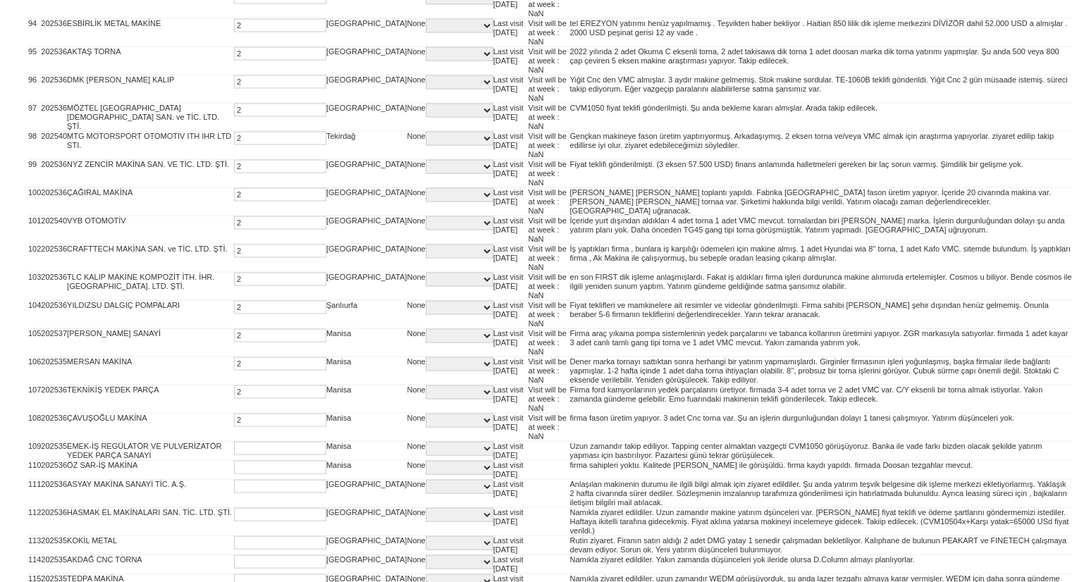
type input "2"
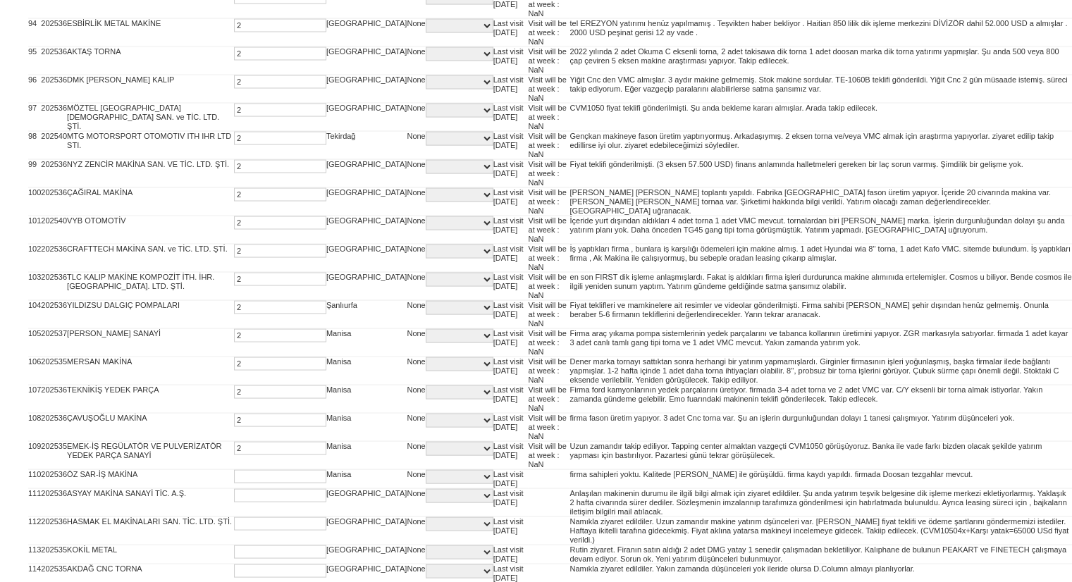
type input "2"
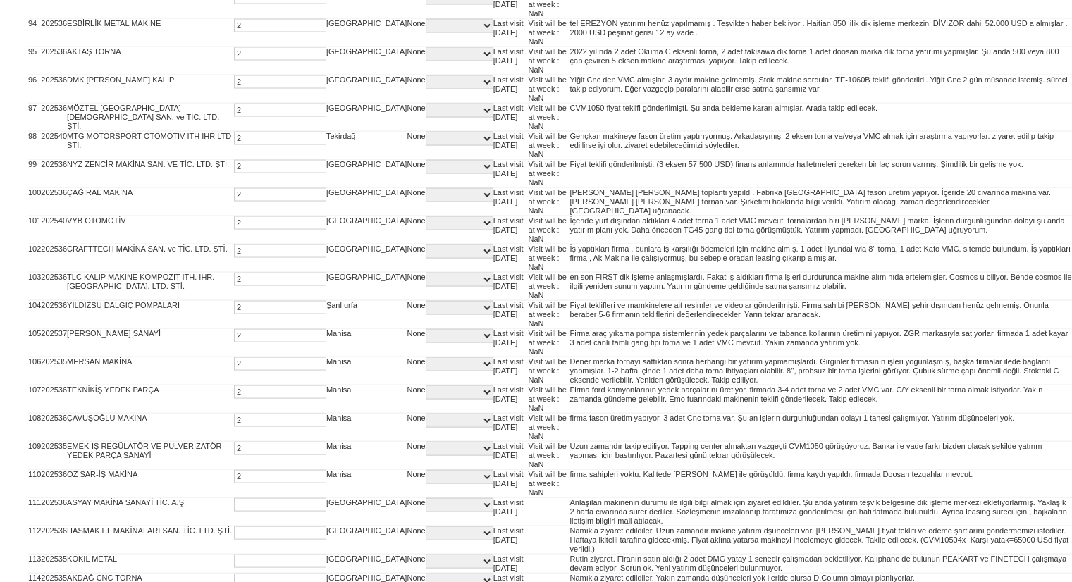
type input "2"
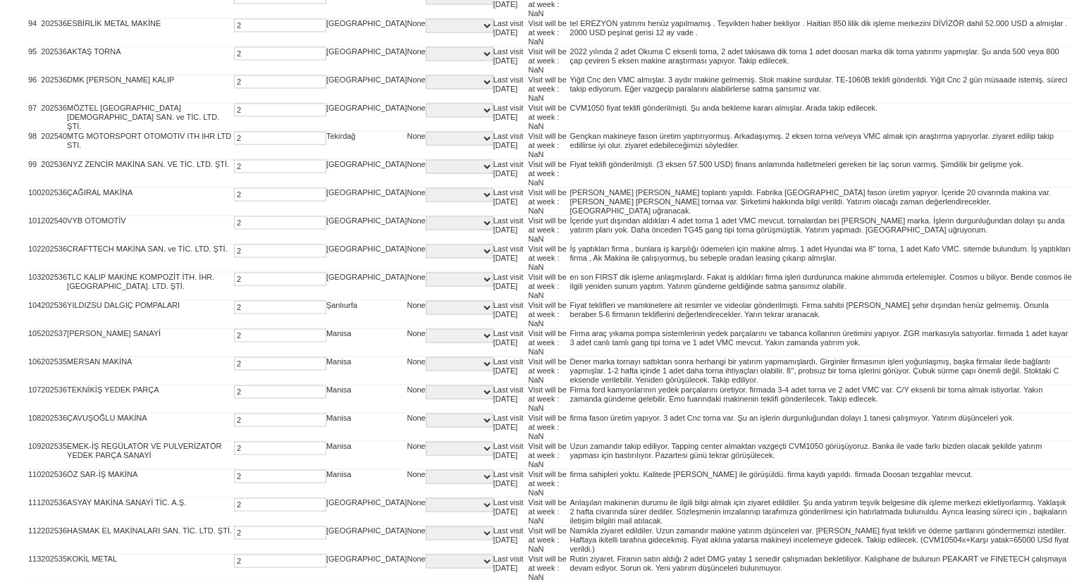
type input "2"
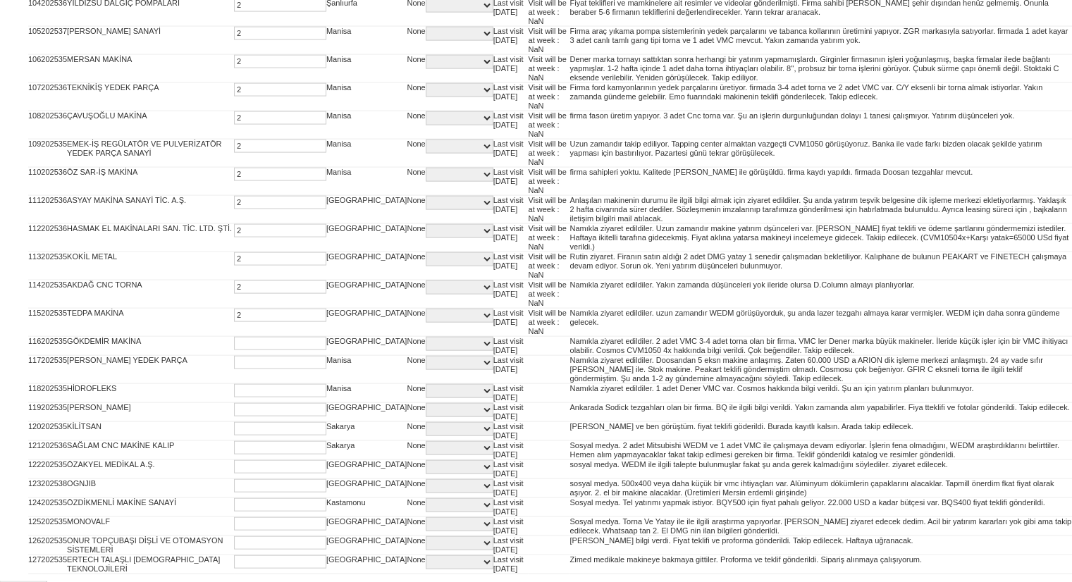
type input "2"
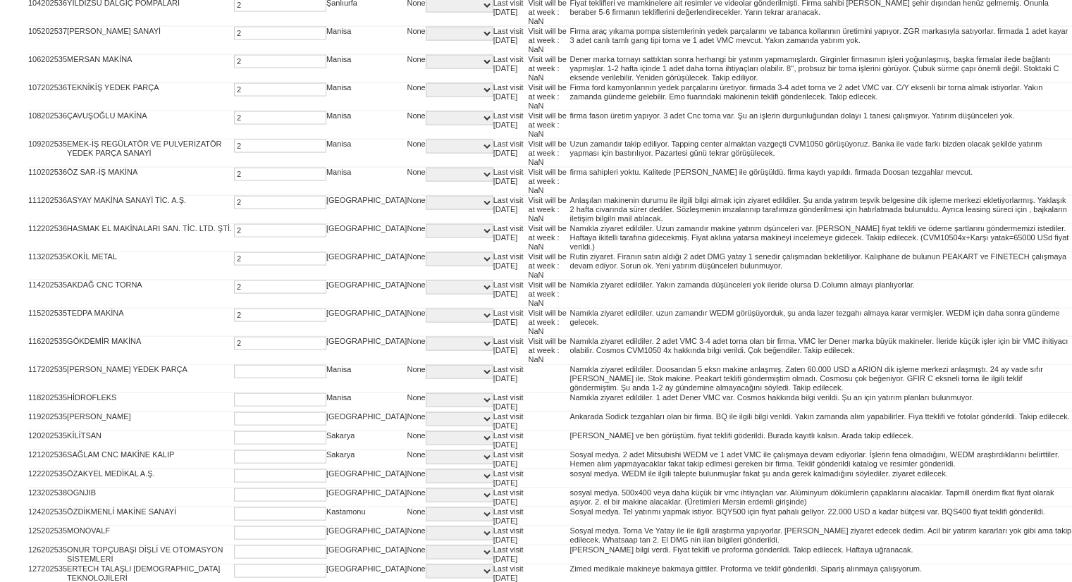
type input "2"
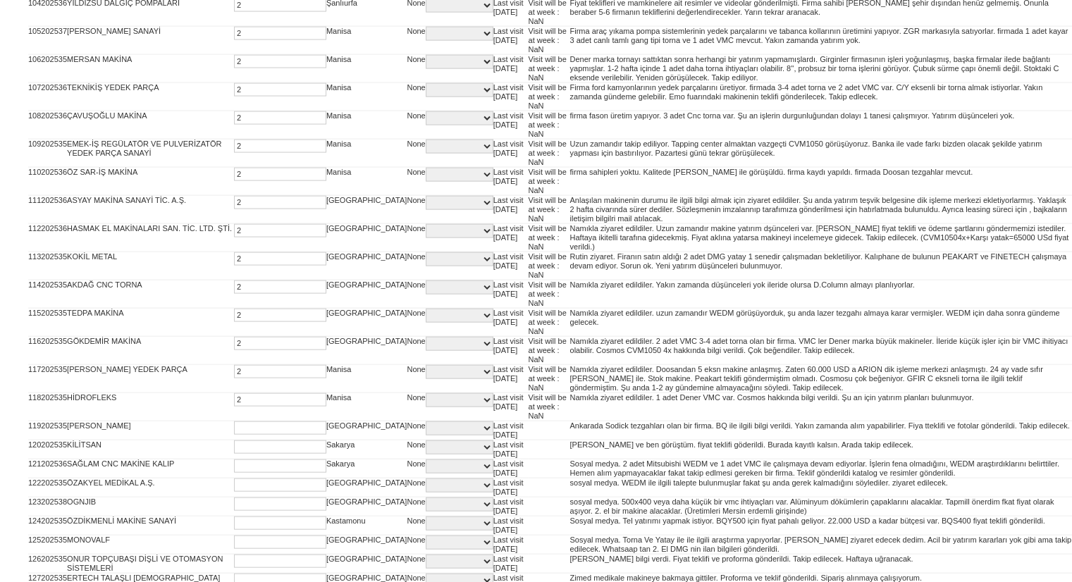
type input "2"
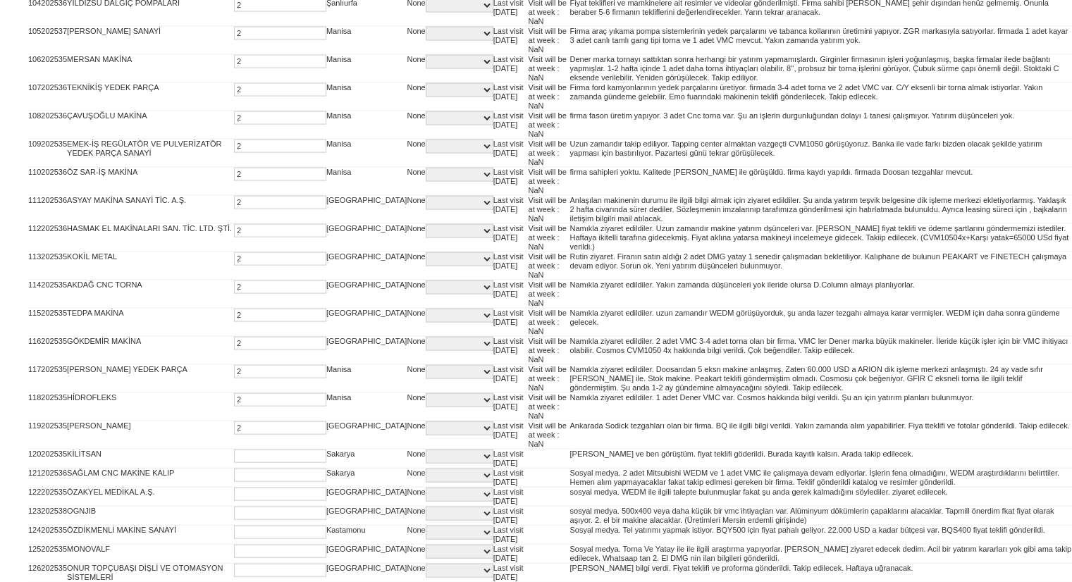
type input "2"
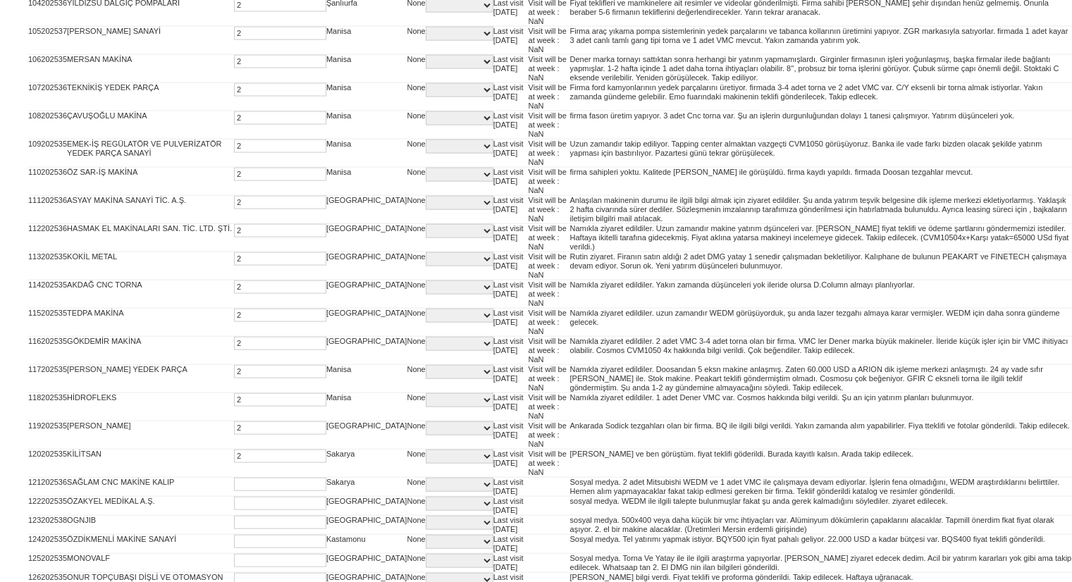
type input "2"
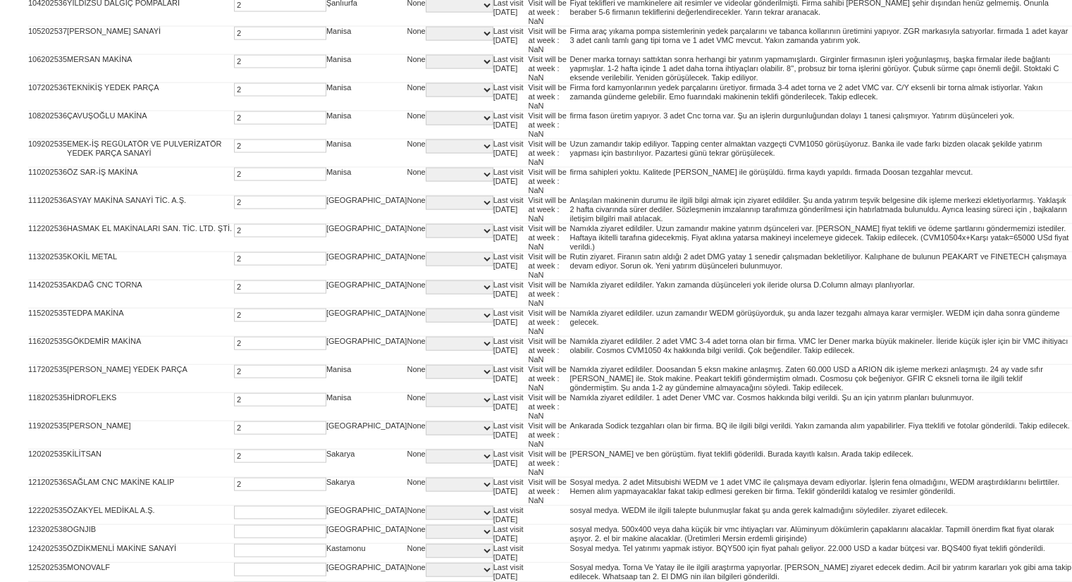
type input "2"
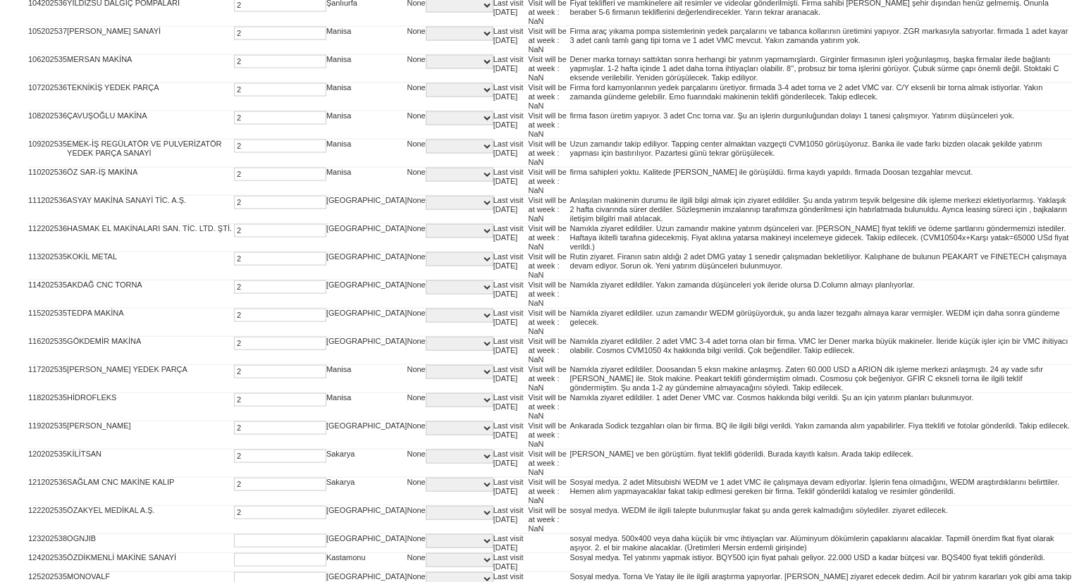
type input "2"
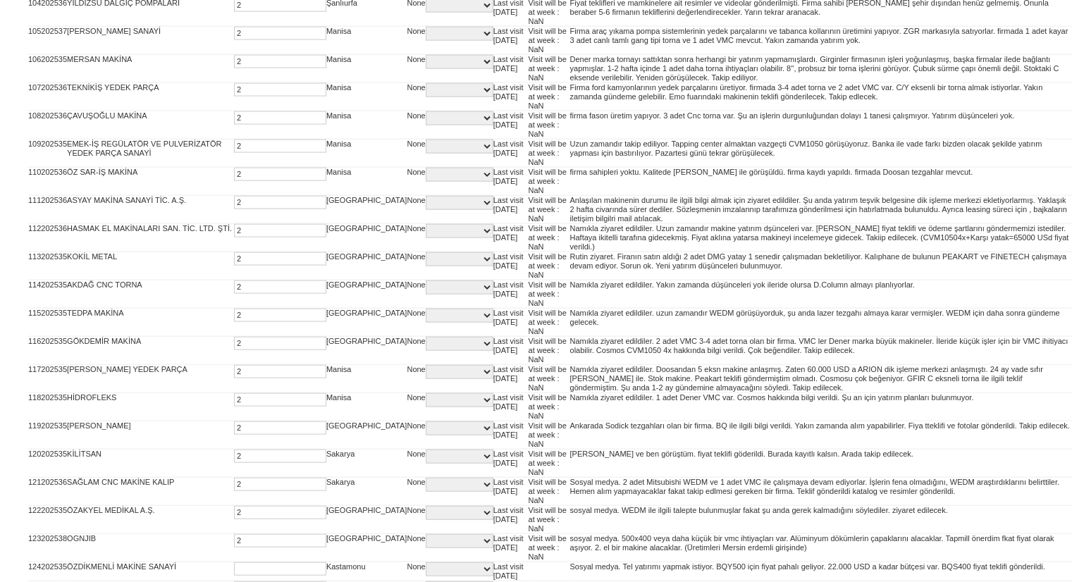
type input "2"
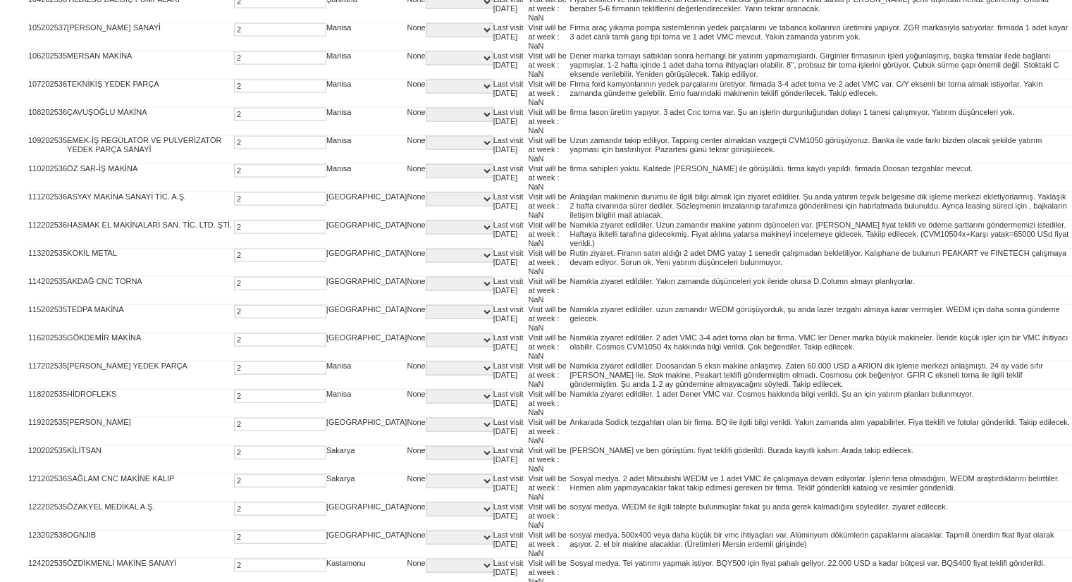
type input "2"
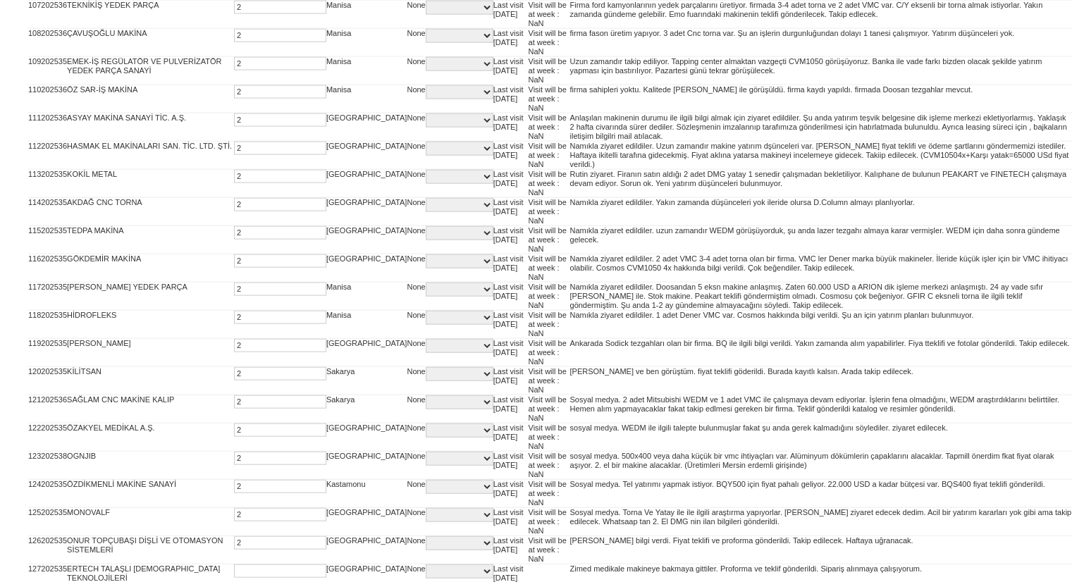
type input "2"
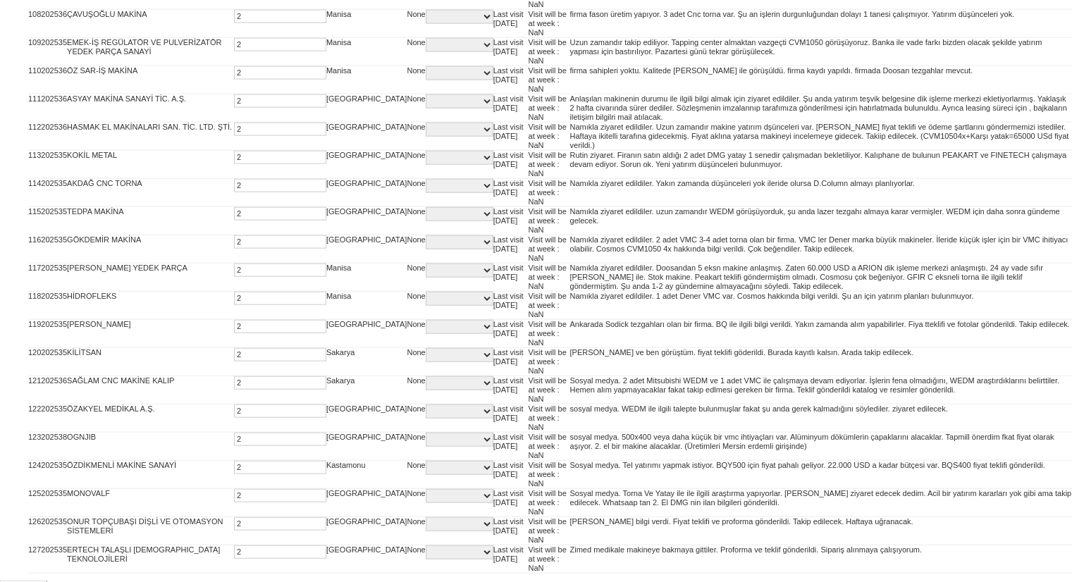
click at [20, 581] on input "Postpone" at bounding box center [23, 591] width 47 height 20
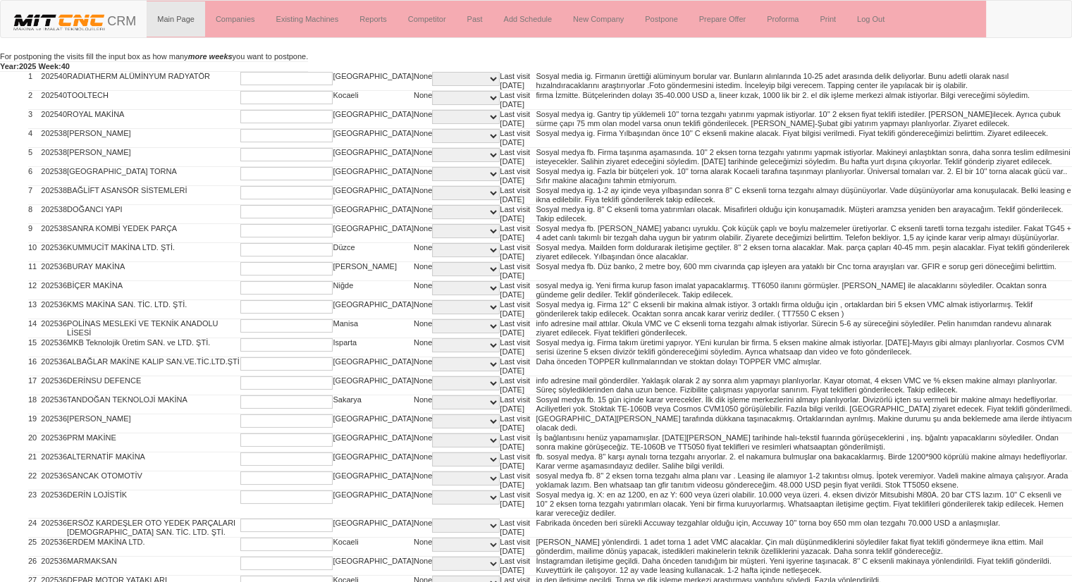
click at [264, 73] on input "text" at bounding box center [286, 78] width 92 height 13
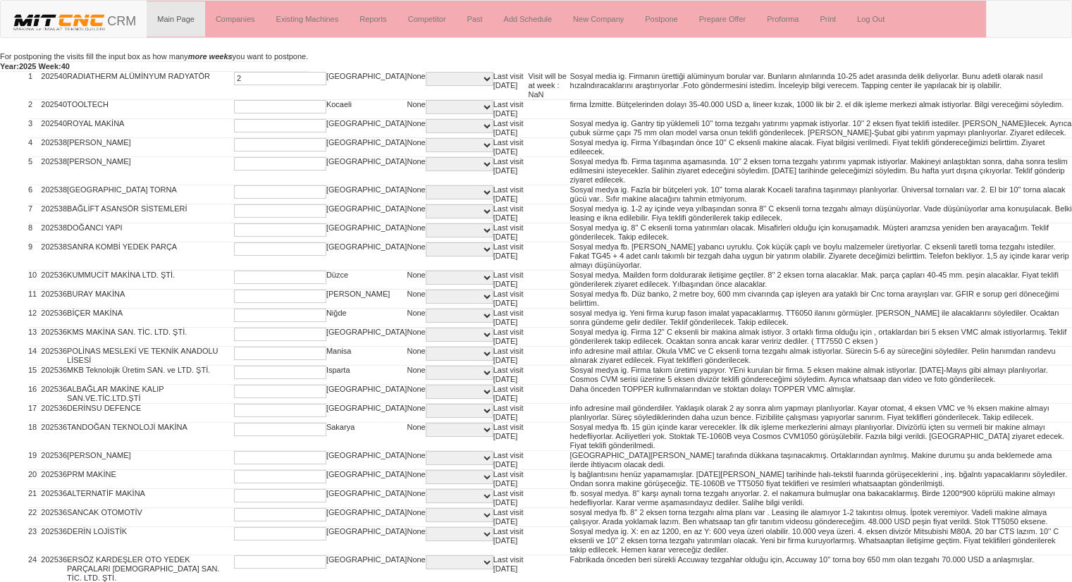
type input "2"
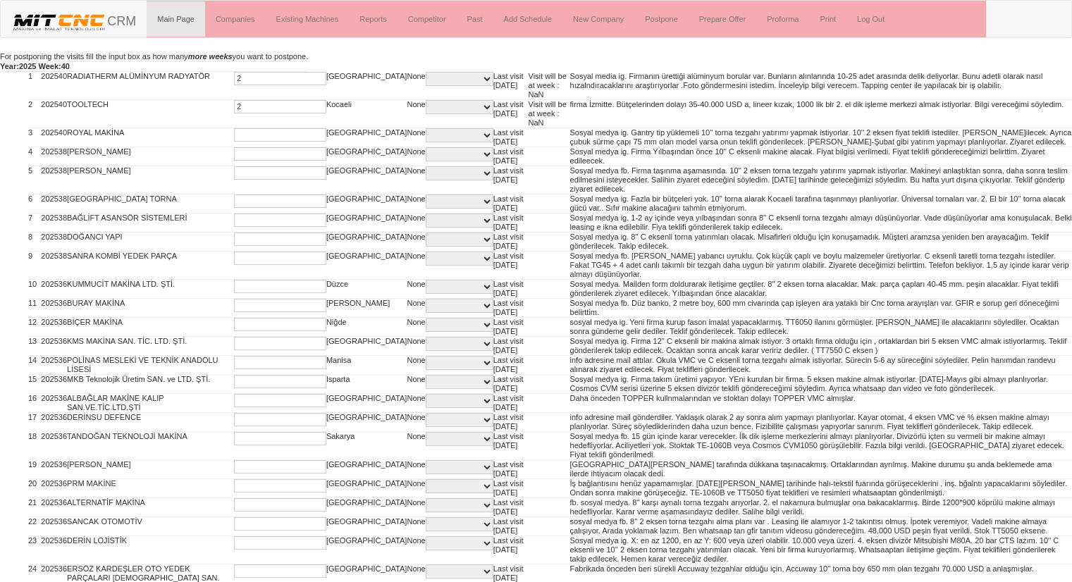
type input "2"
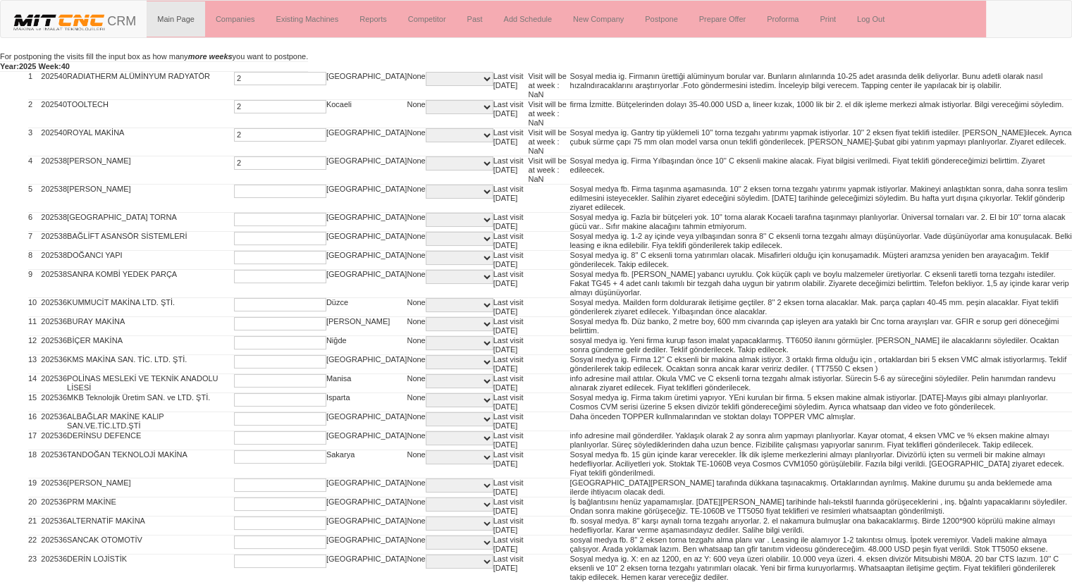
type input "2"
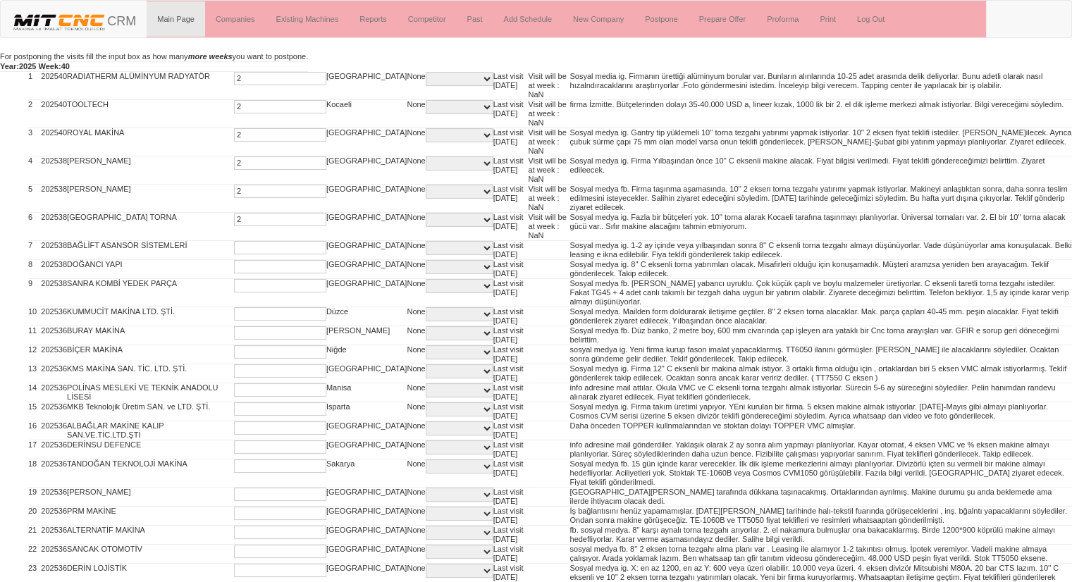
type input "2"
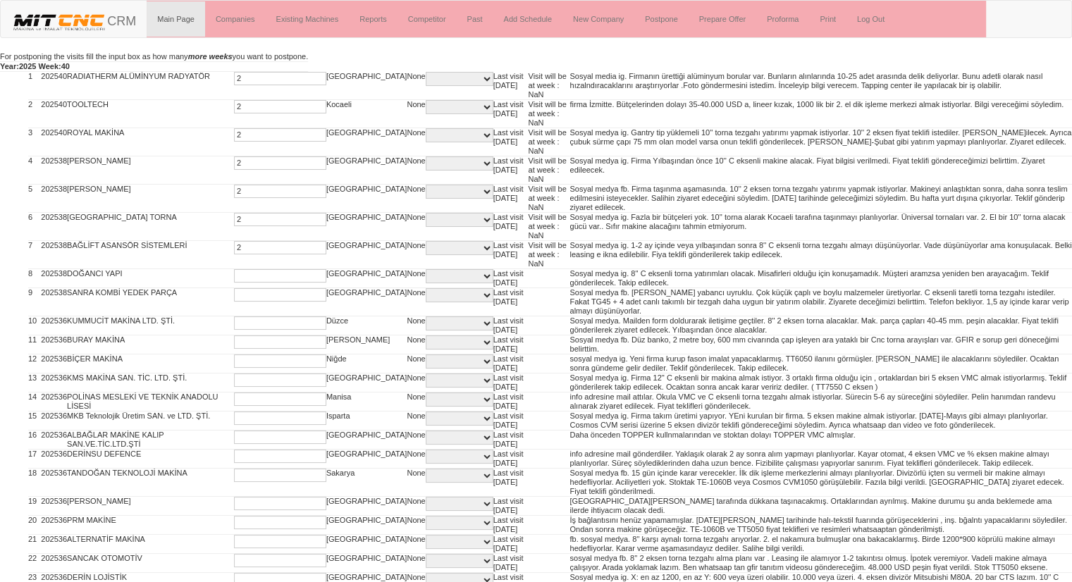
type input "2"
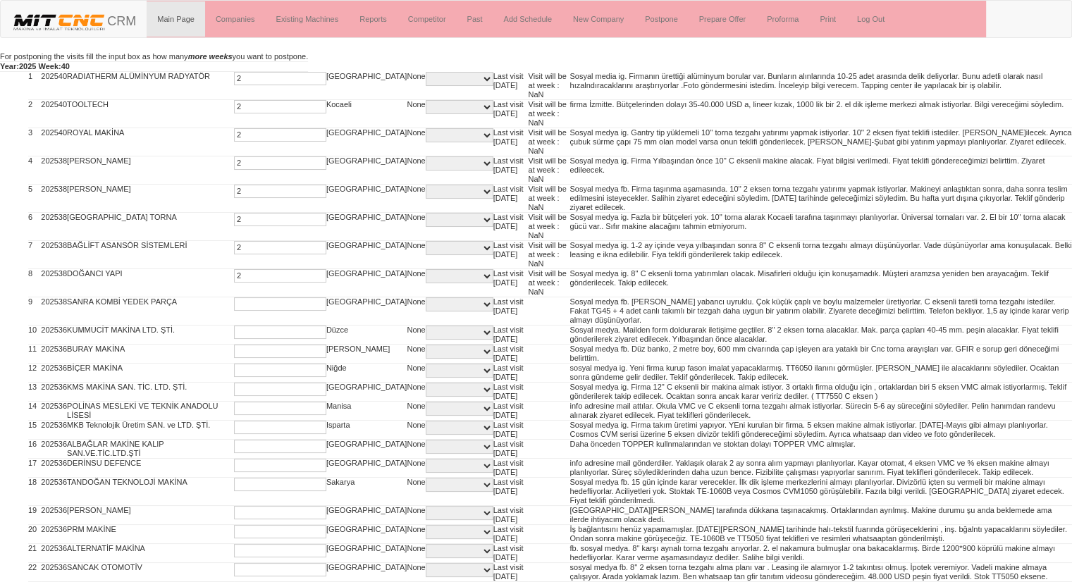
type input "2"
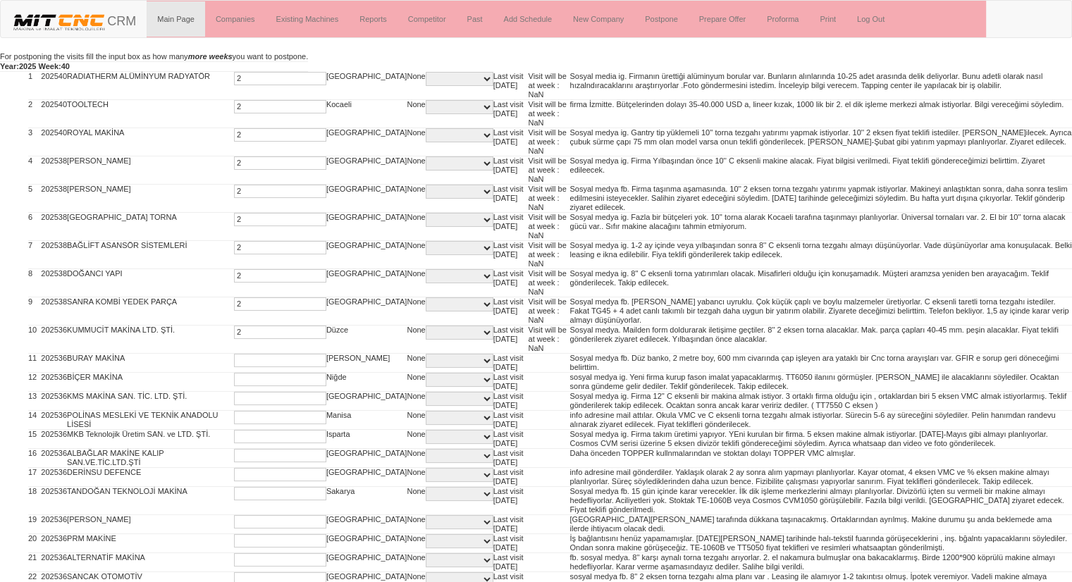
type input "2"
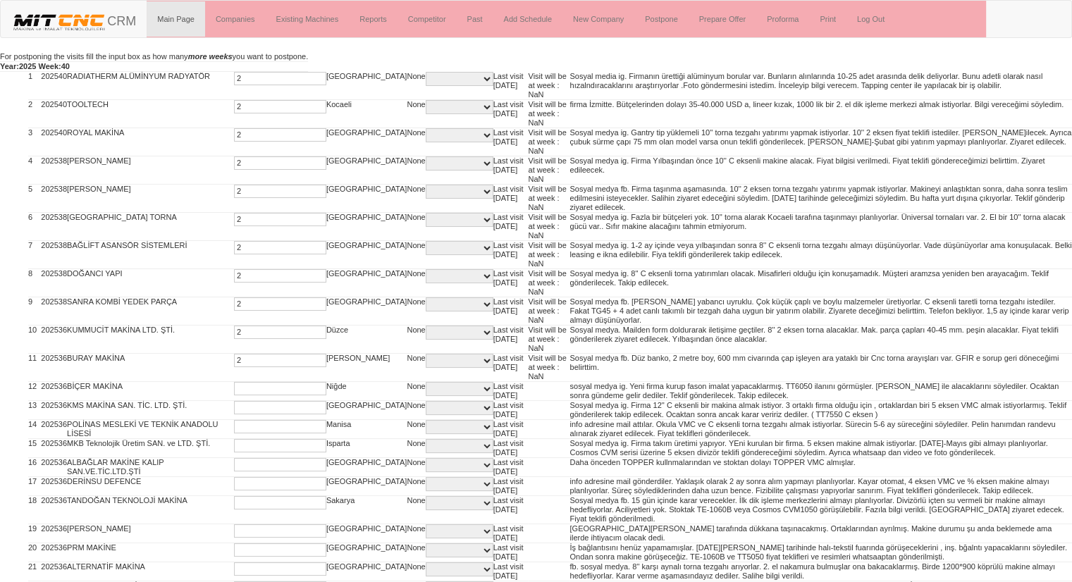
type input "2"
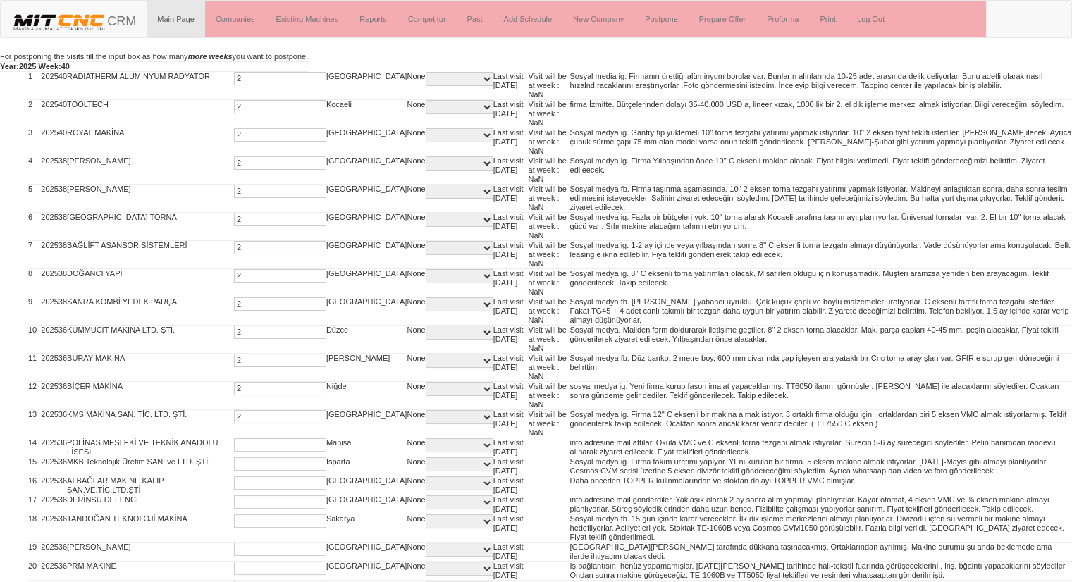
type input "2"
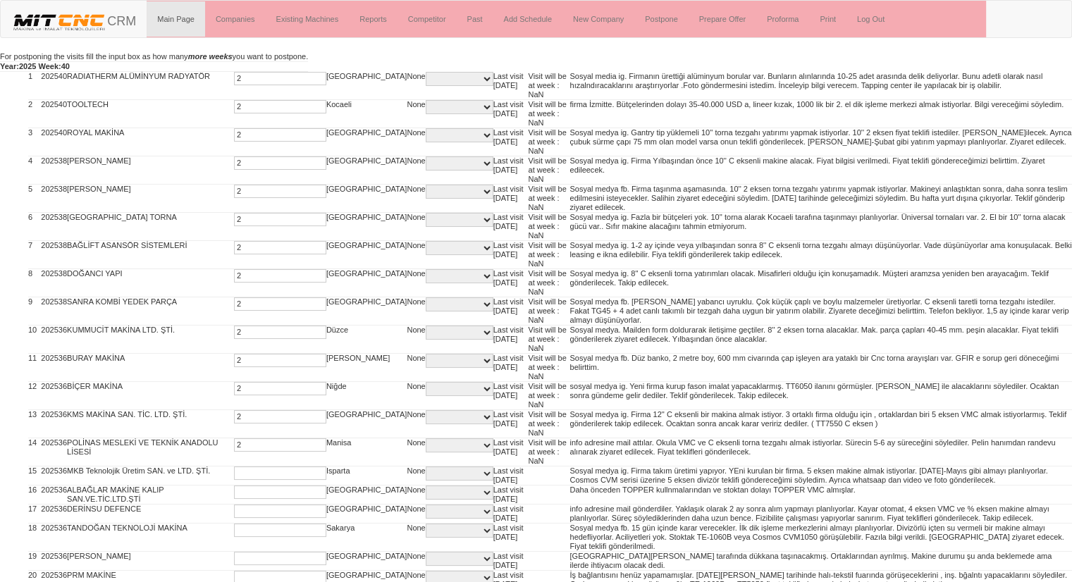
type input "2"
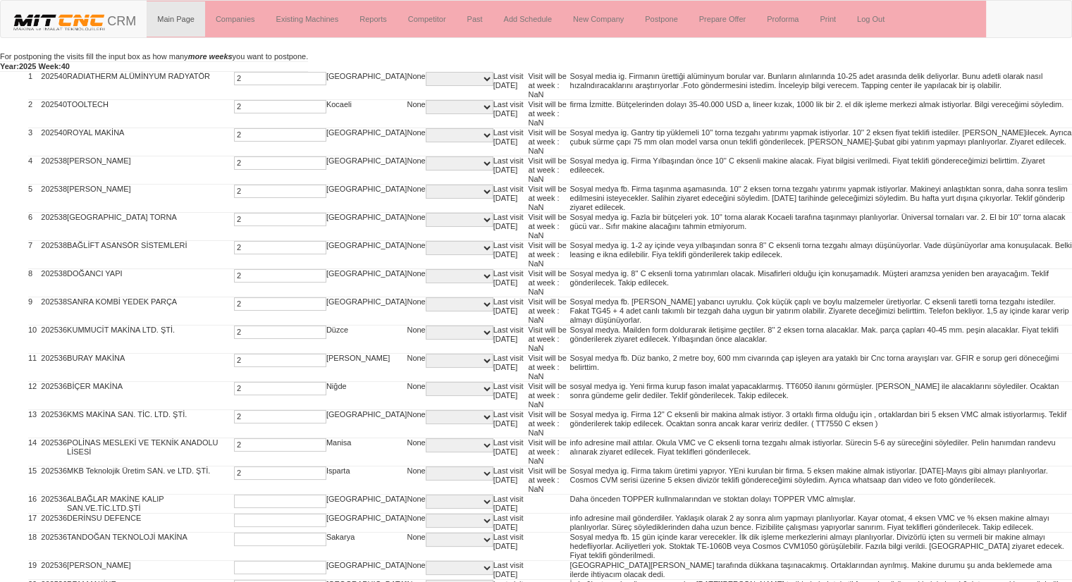
type input "2"
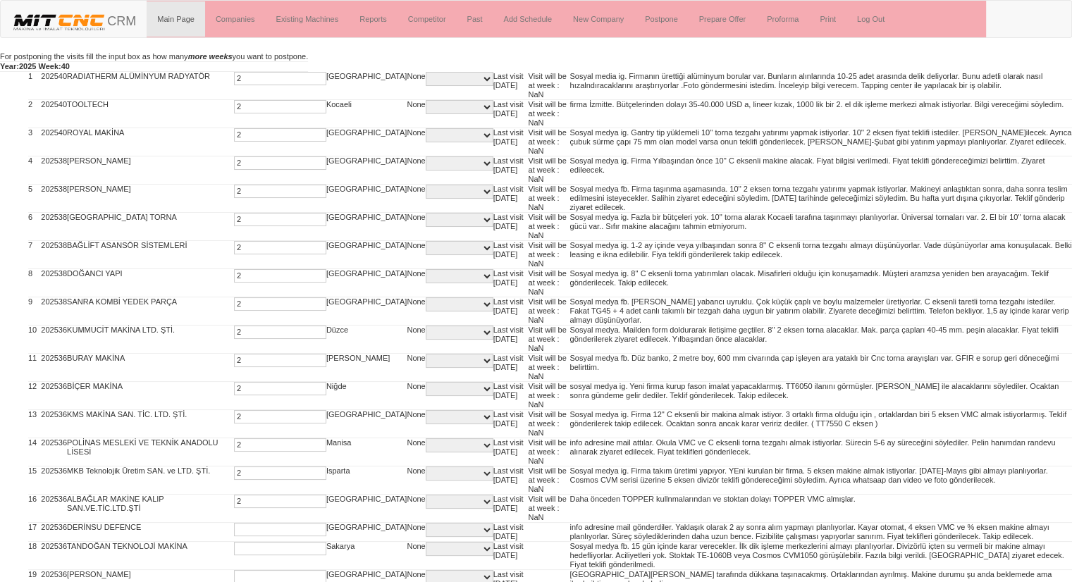
type input "2"
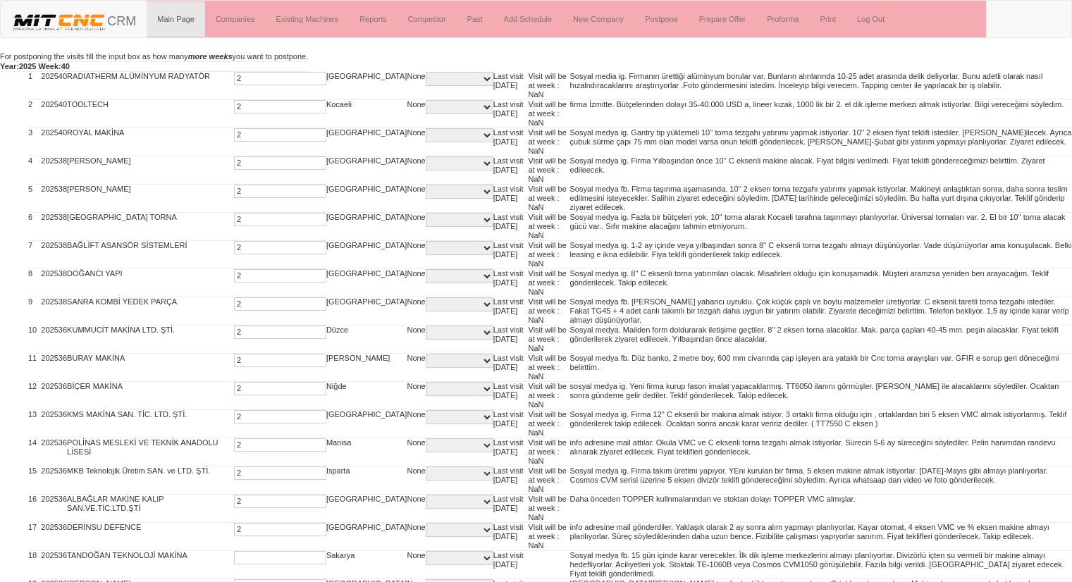
type input "2"
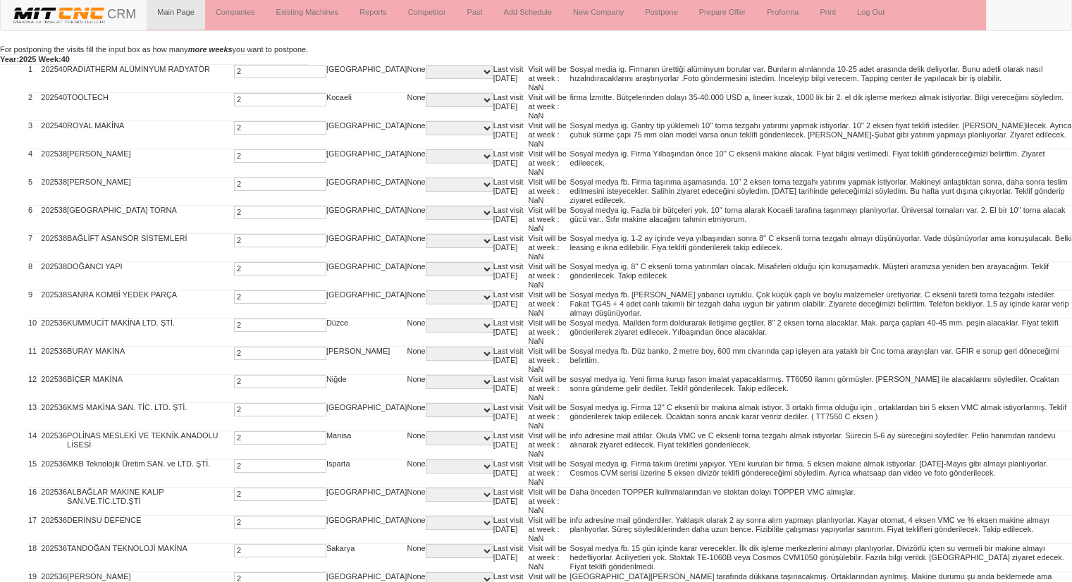
type input "2"
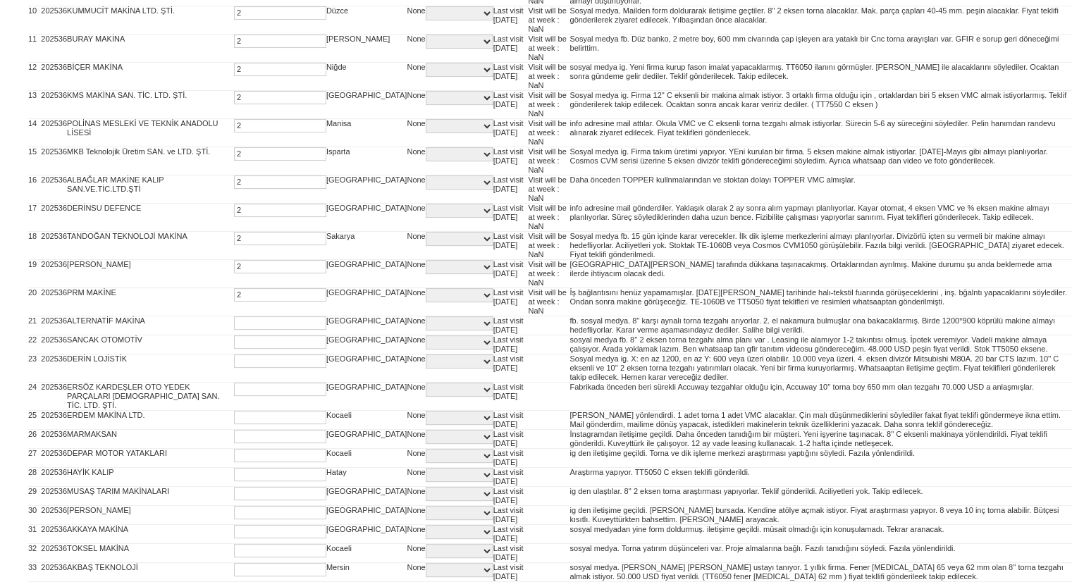
type input "2"
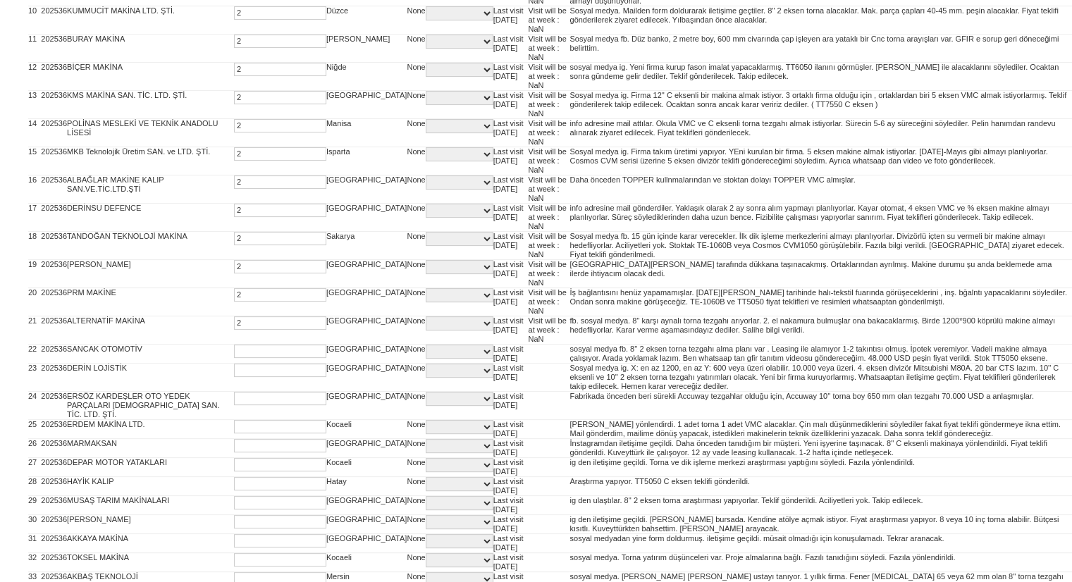
type input "2"
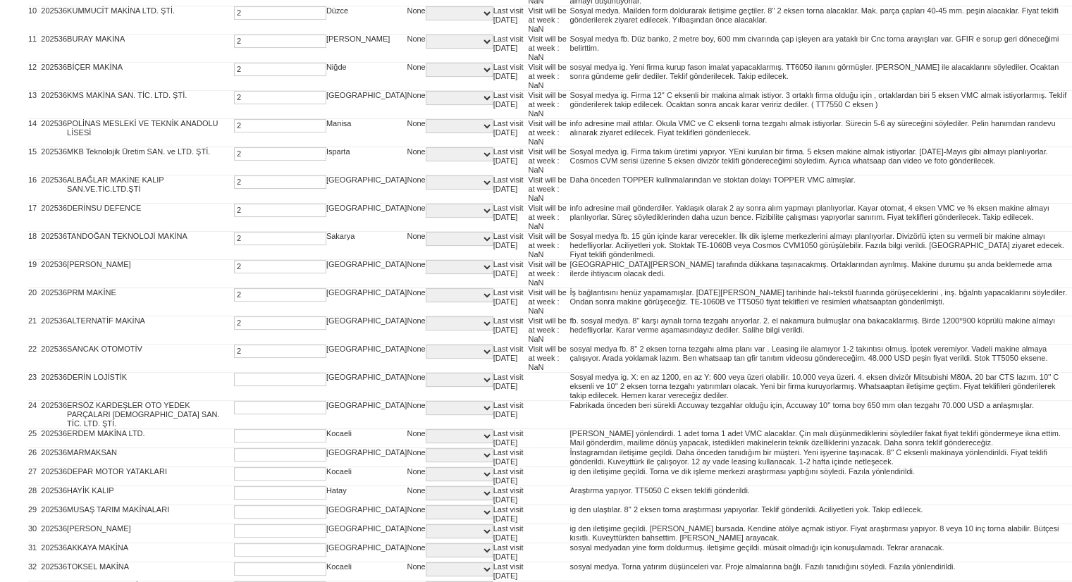
type input "2"
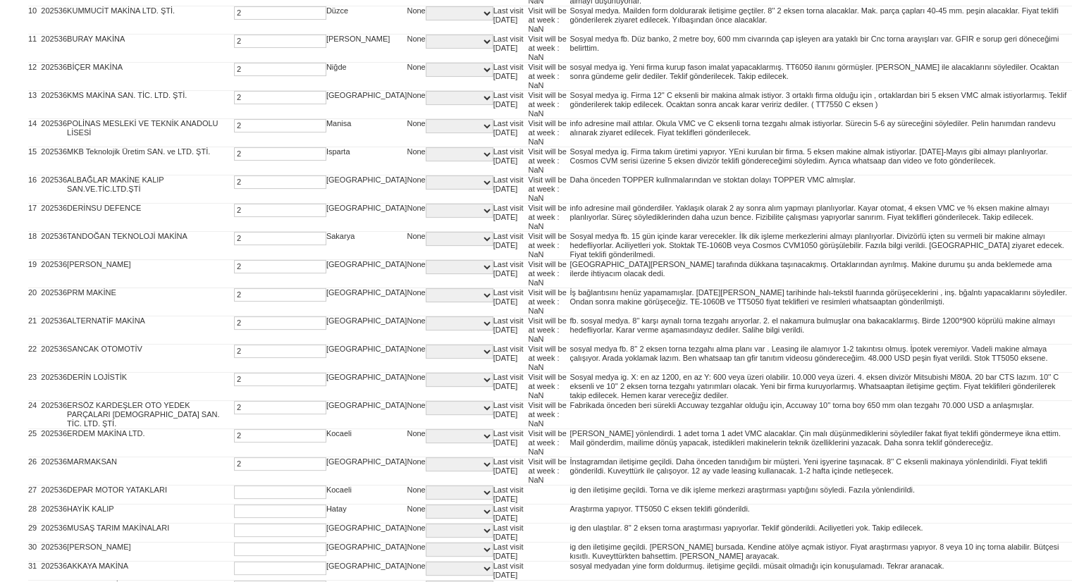
type input "2"
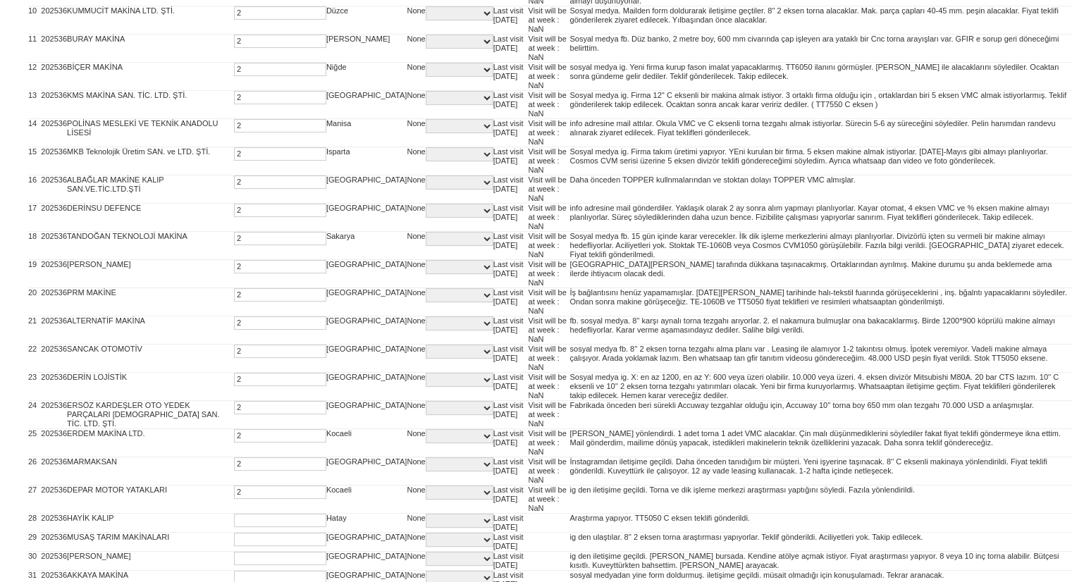
type input "2"
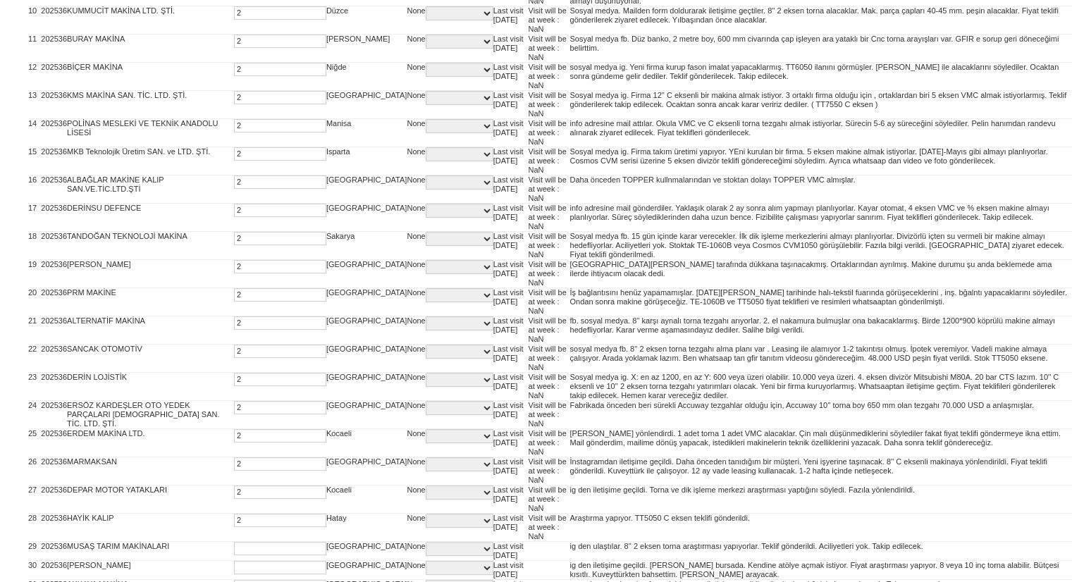
type input "2"
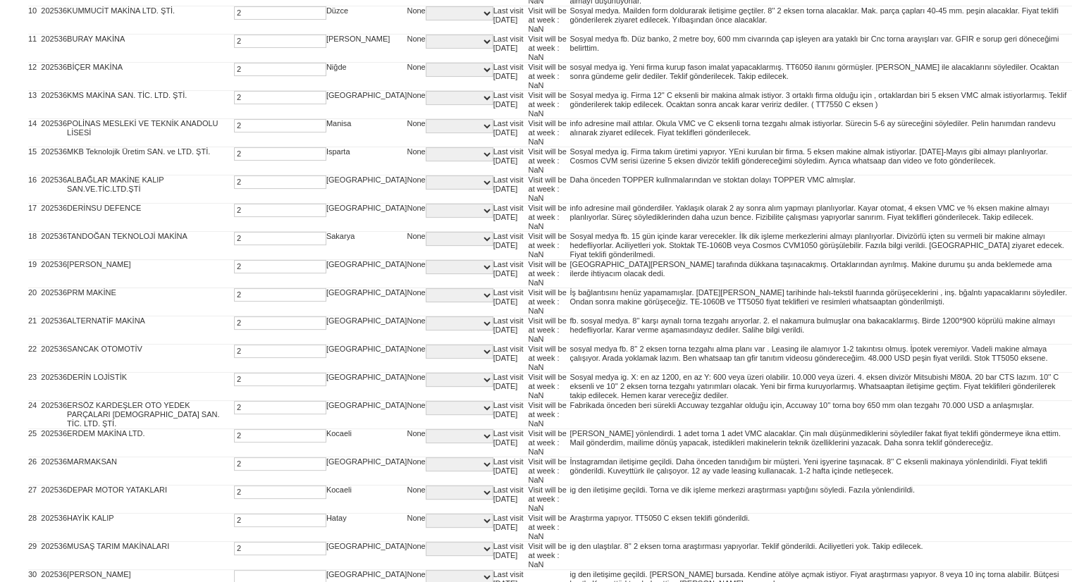
type input "2"
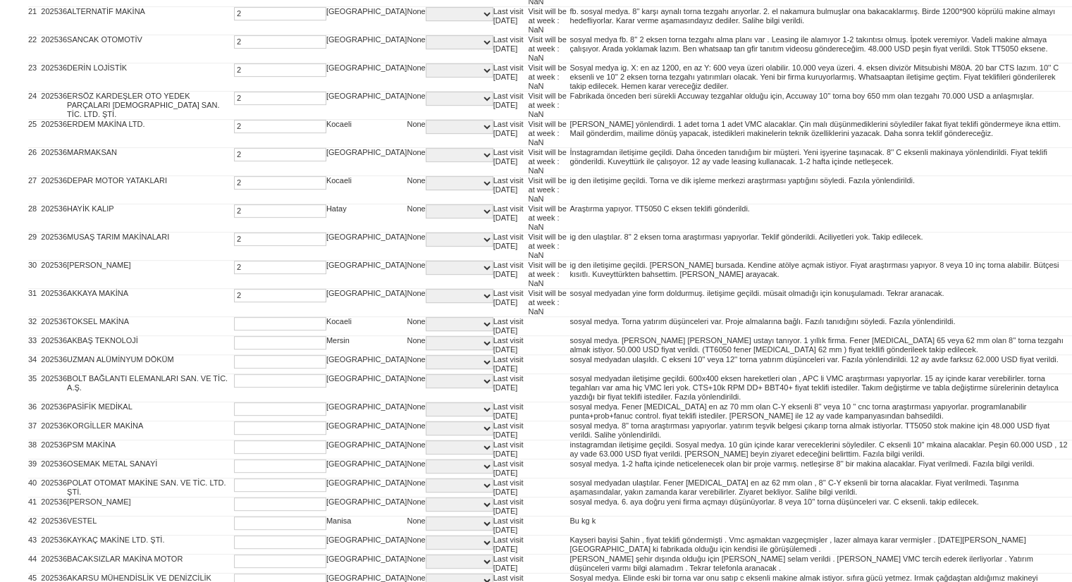
type input "2"
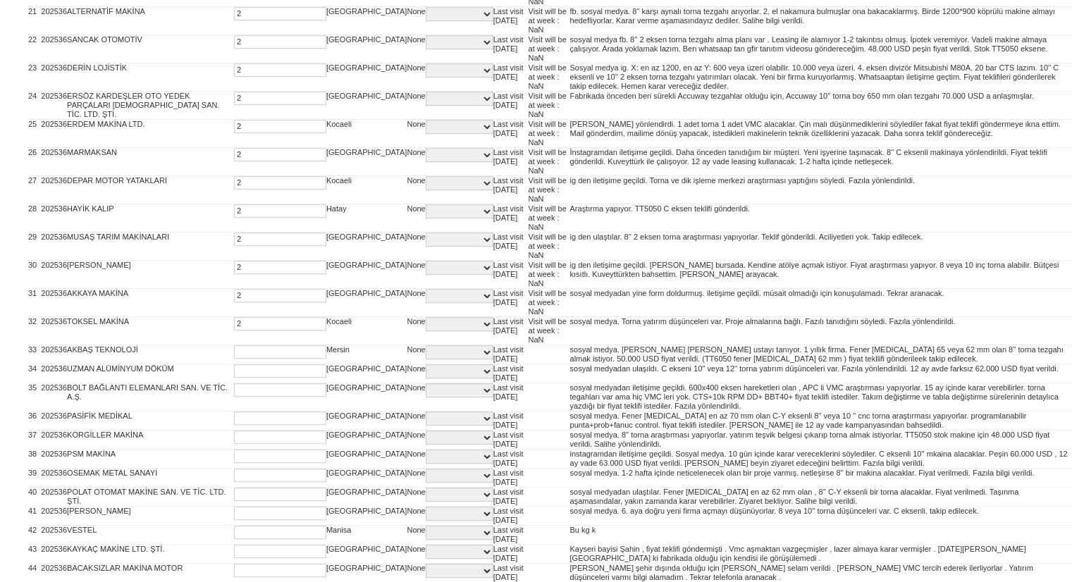
type input "2"
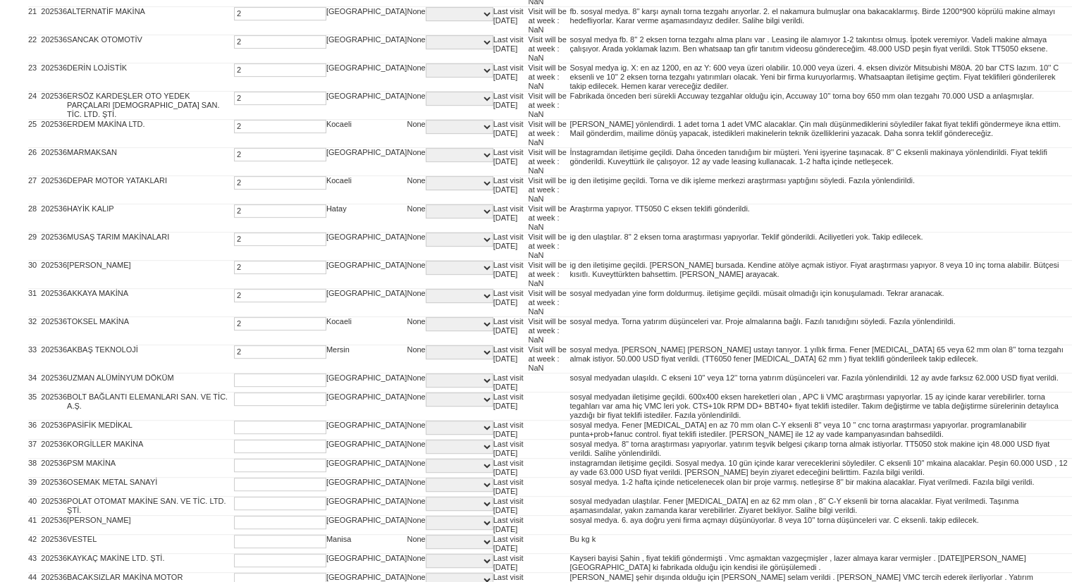
type input "2"
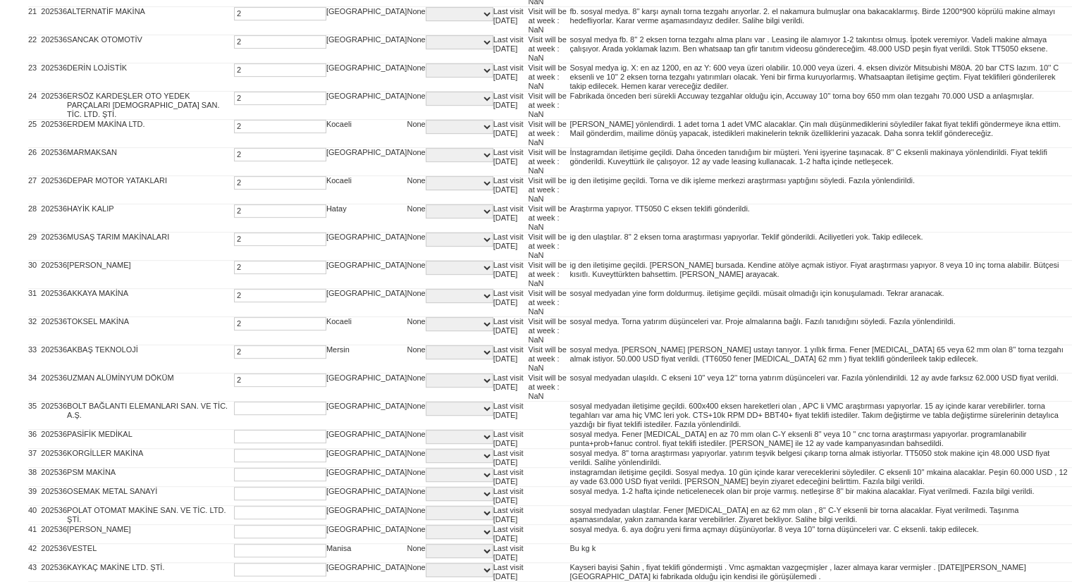
type input "2"
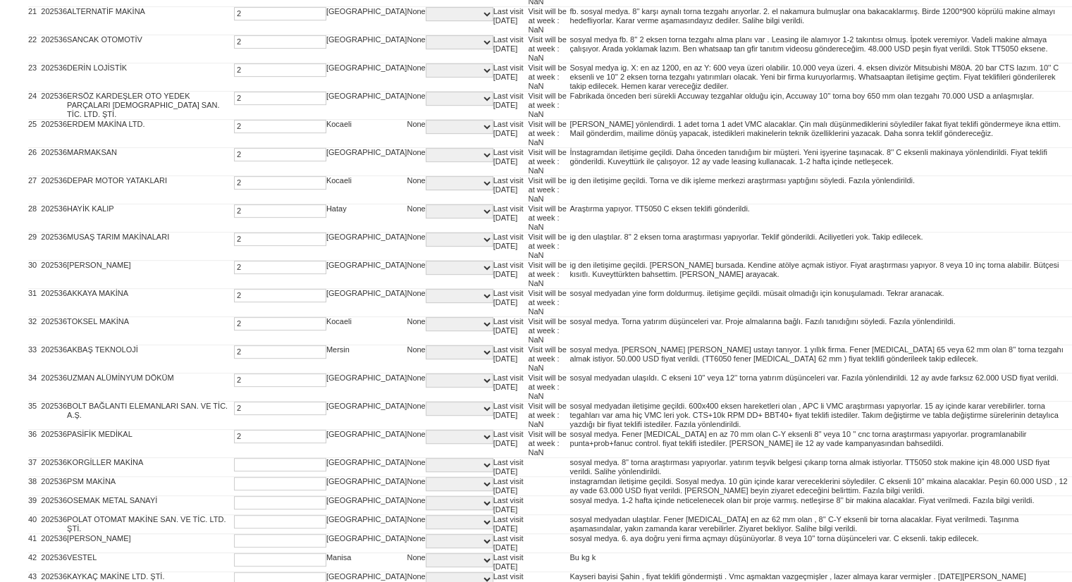
type input "2"
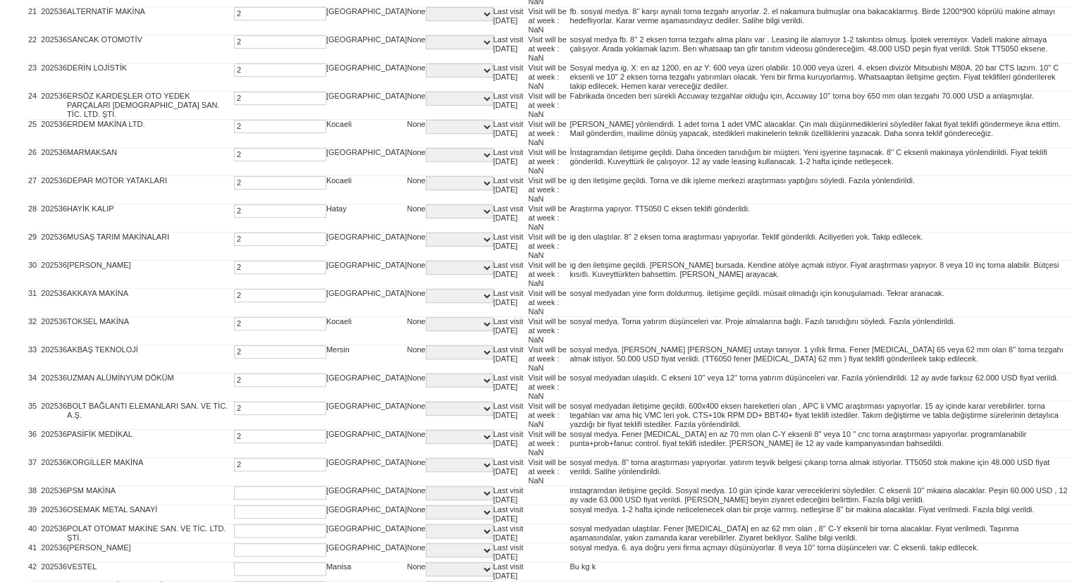
type input "2"
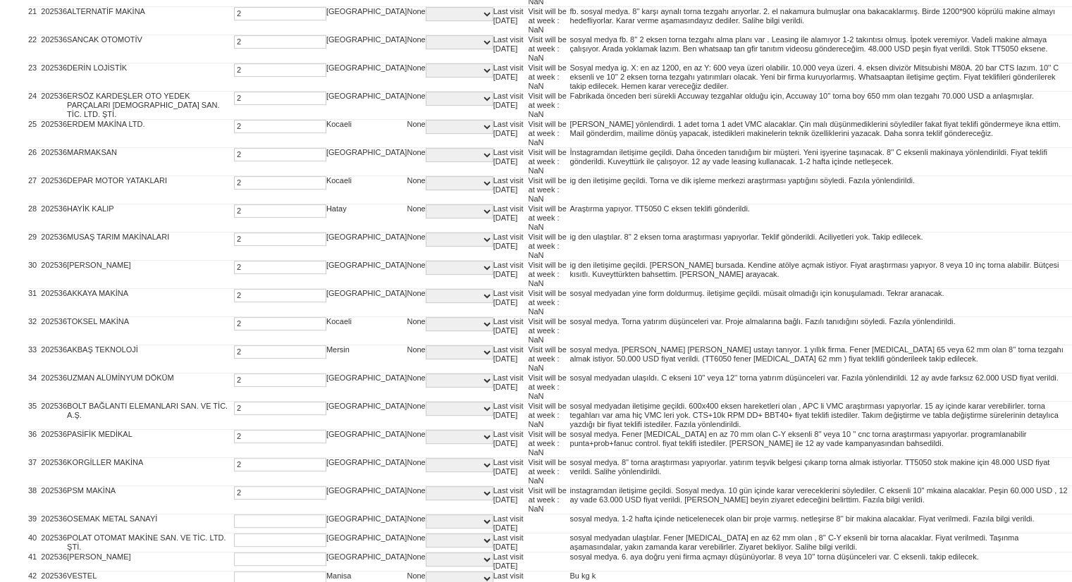
type input "2"
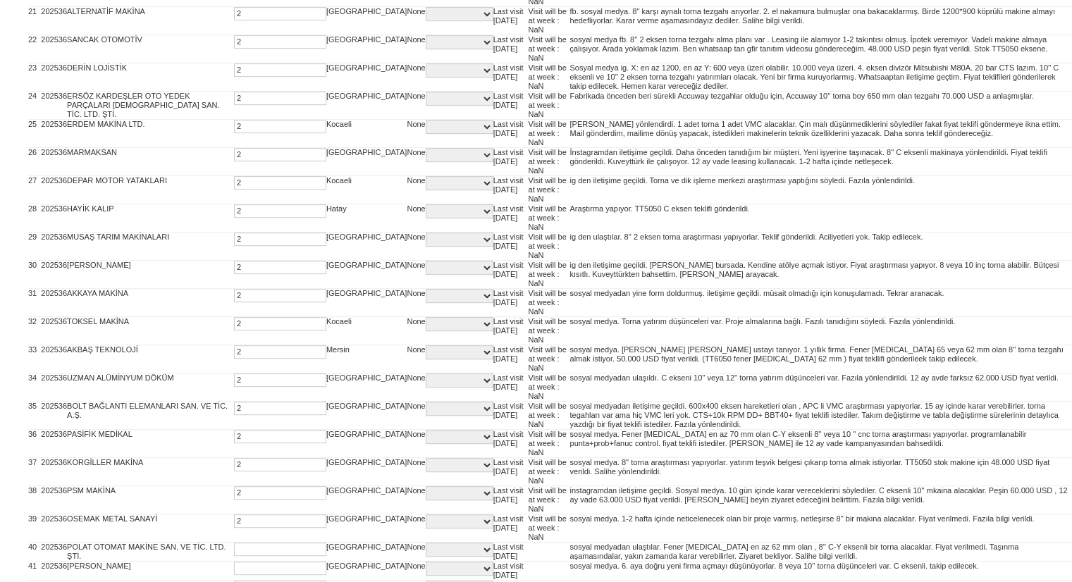
type input "2"
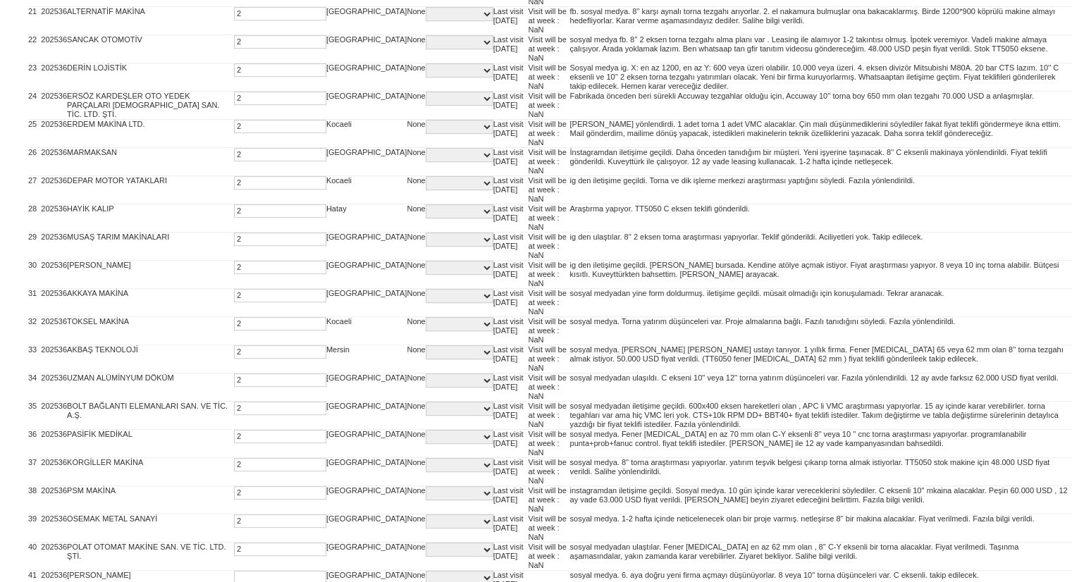
type input "2"
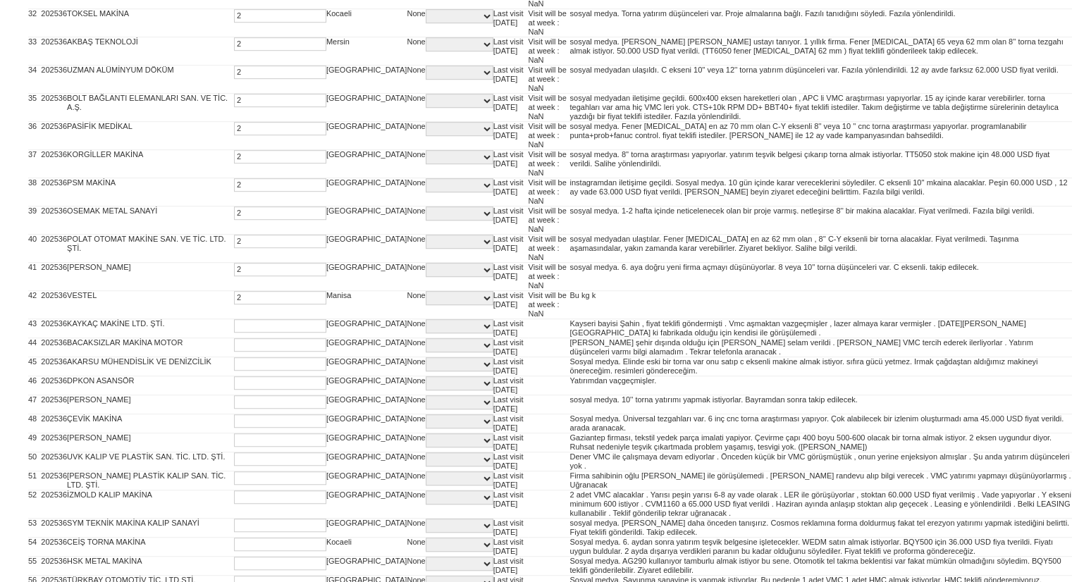
type input "2"
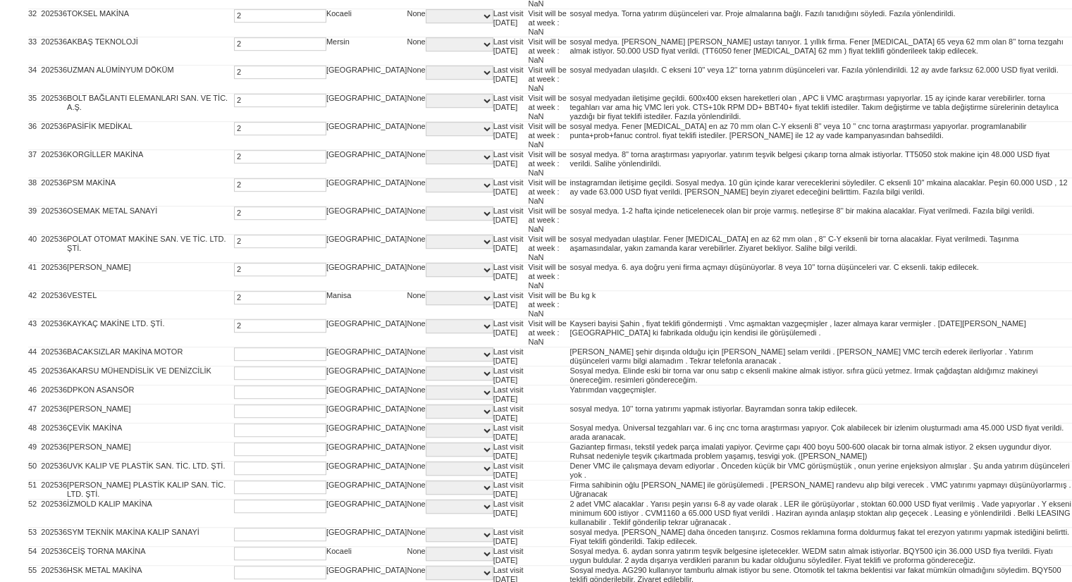
type input "2"
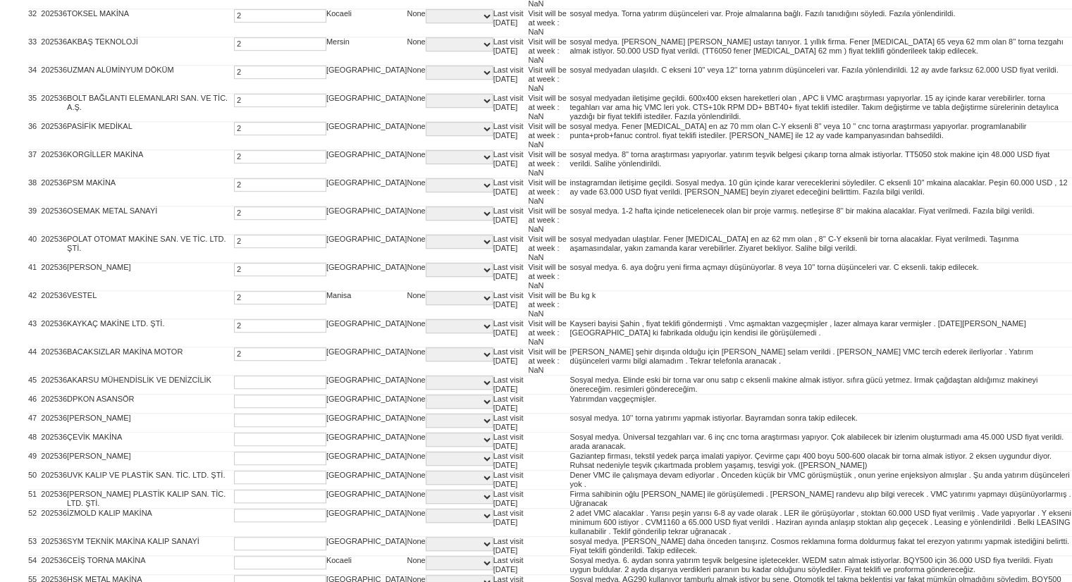
type input "2"
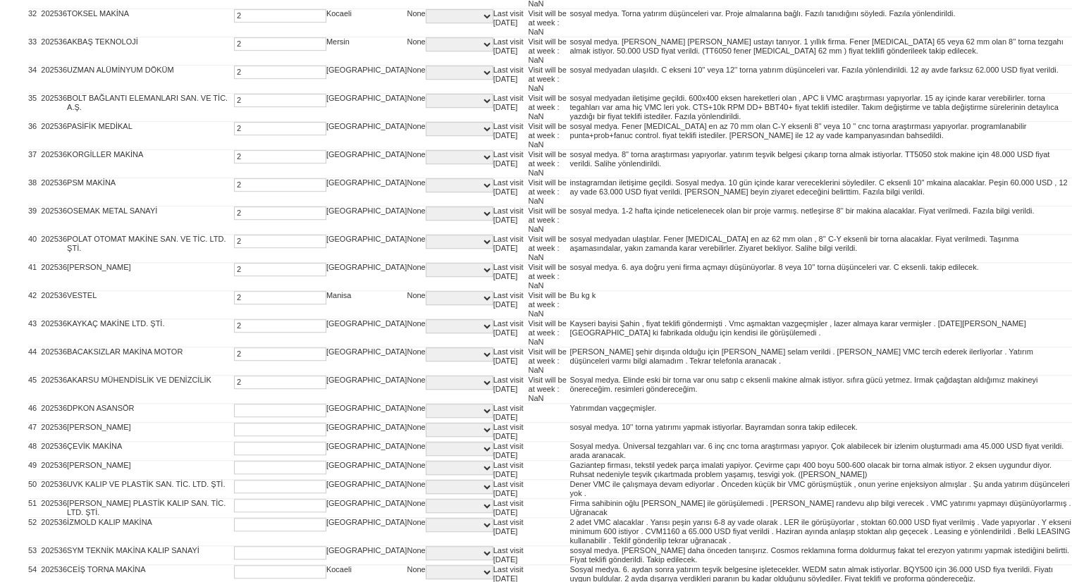
type input "2"
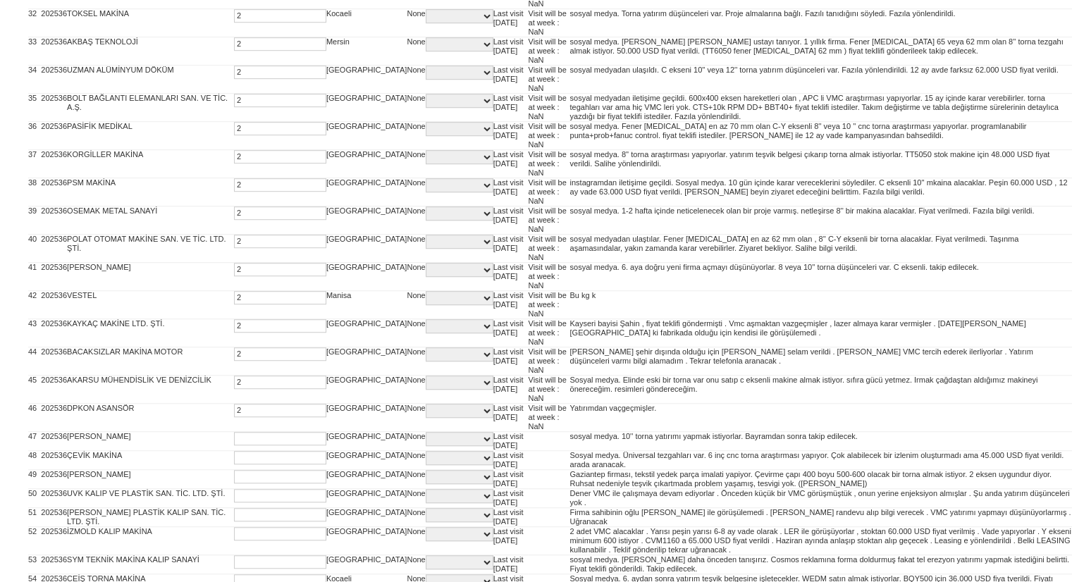
type input "2"
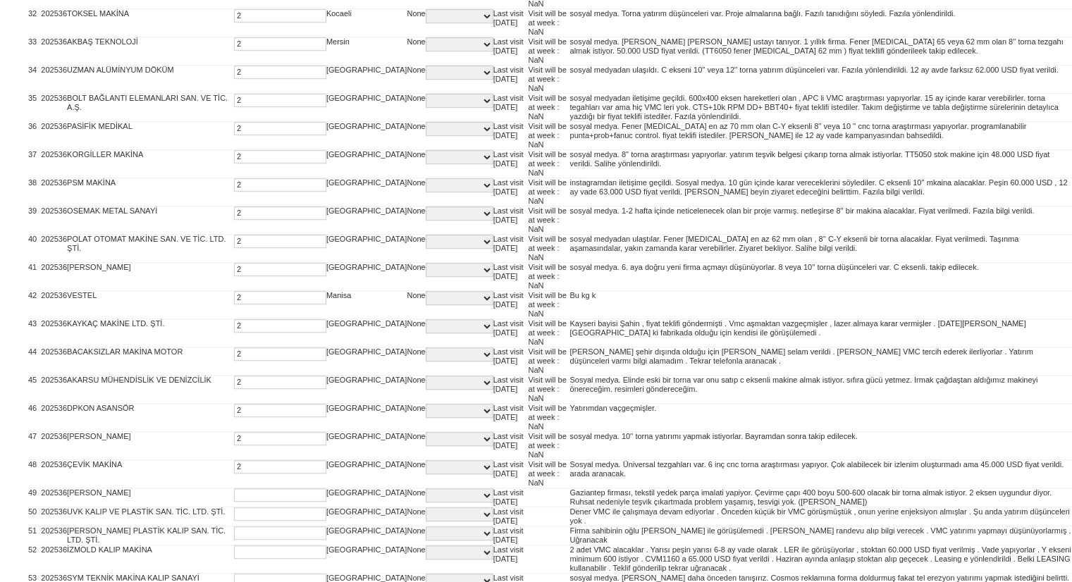
type input "2"
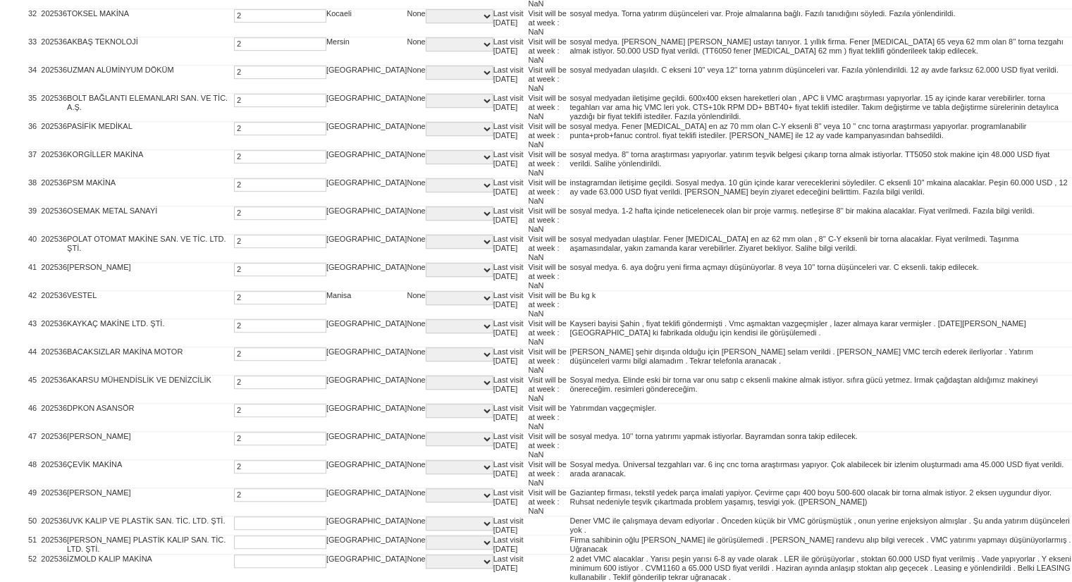
type input "2"
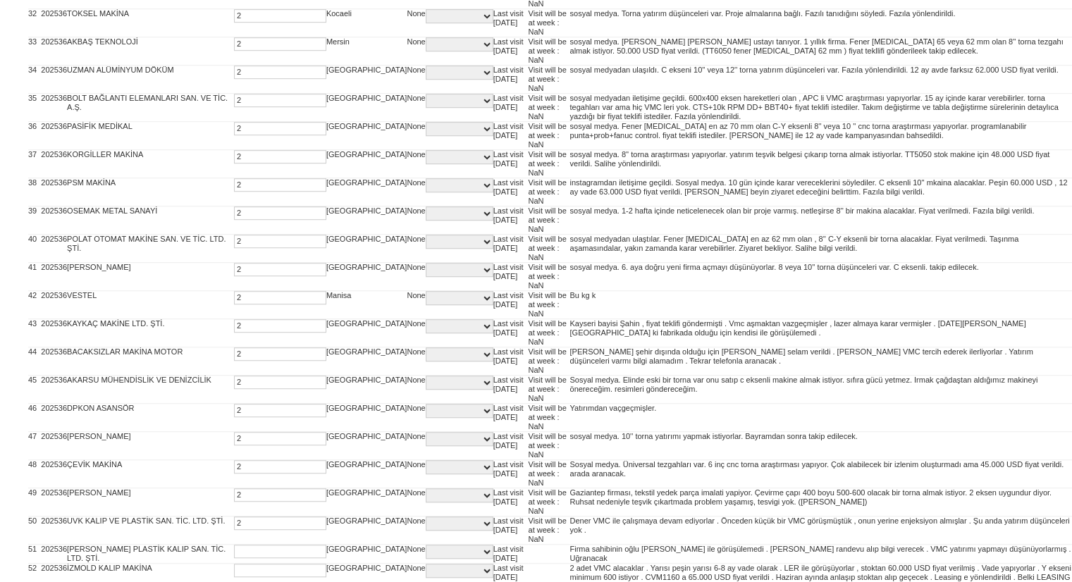
type input "2"
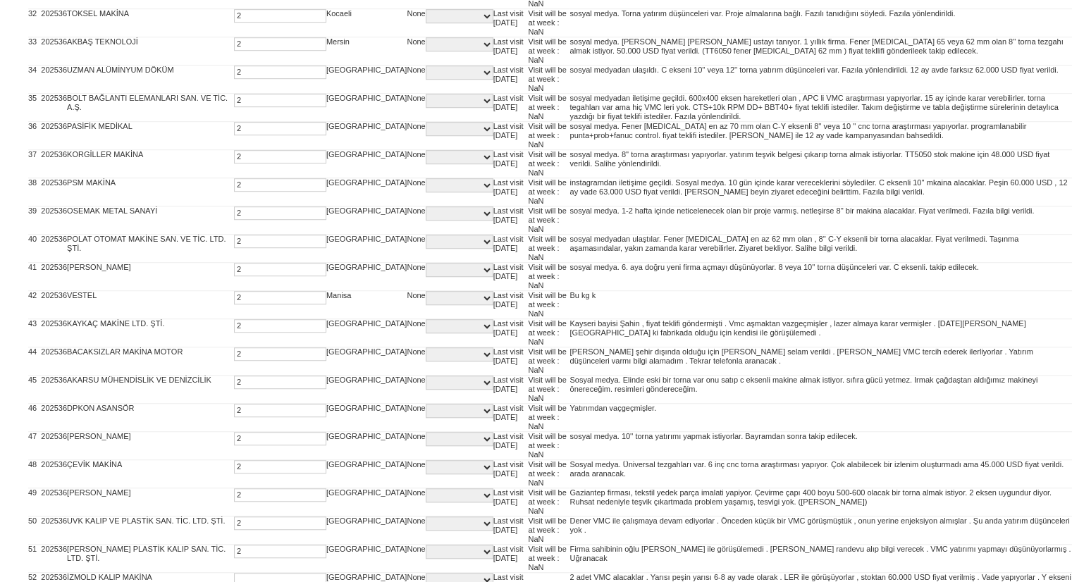
type input "2"
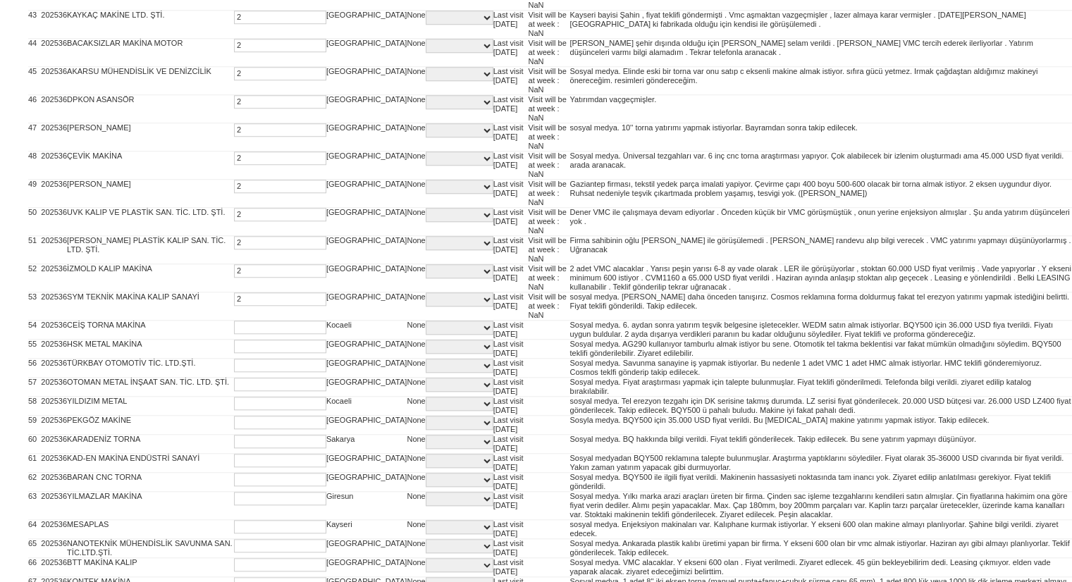
type input "2"
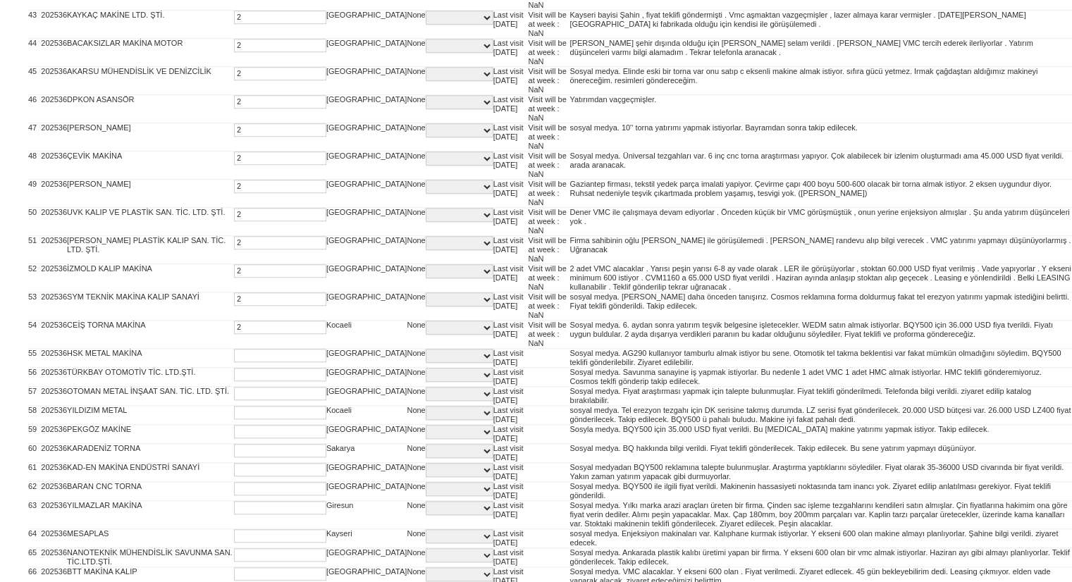
type input "2"
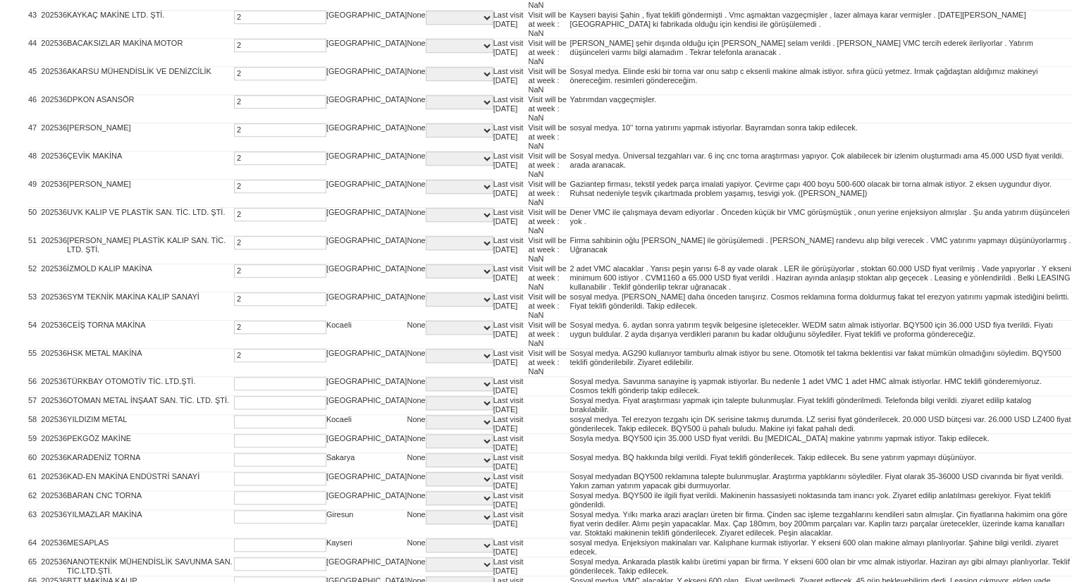
type input "2"
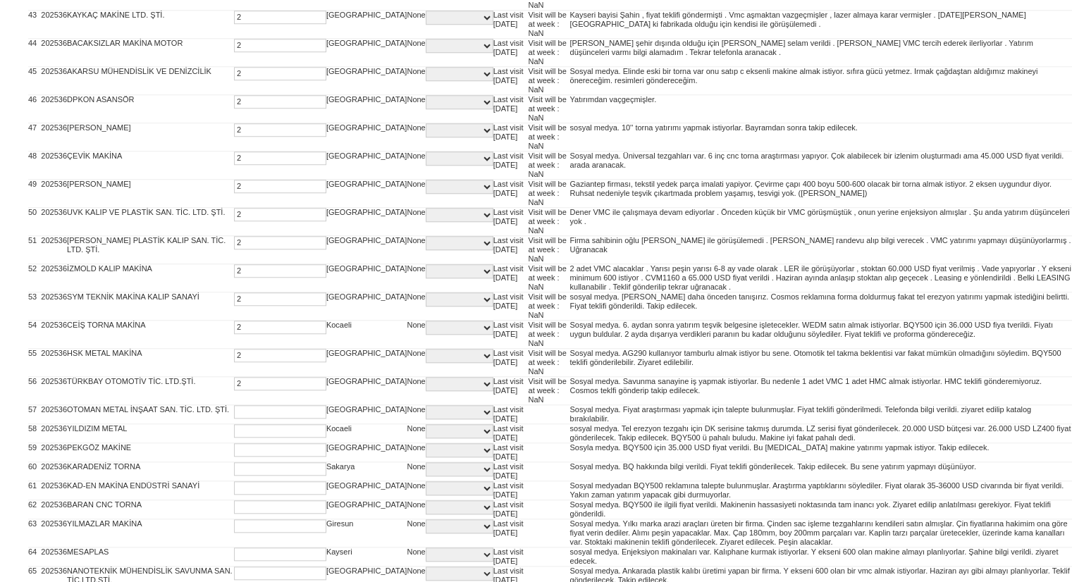
type input "2"
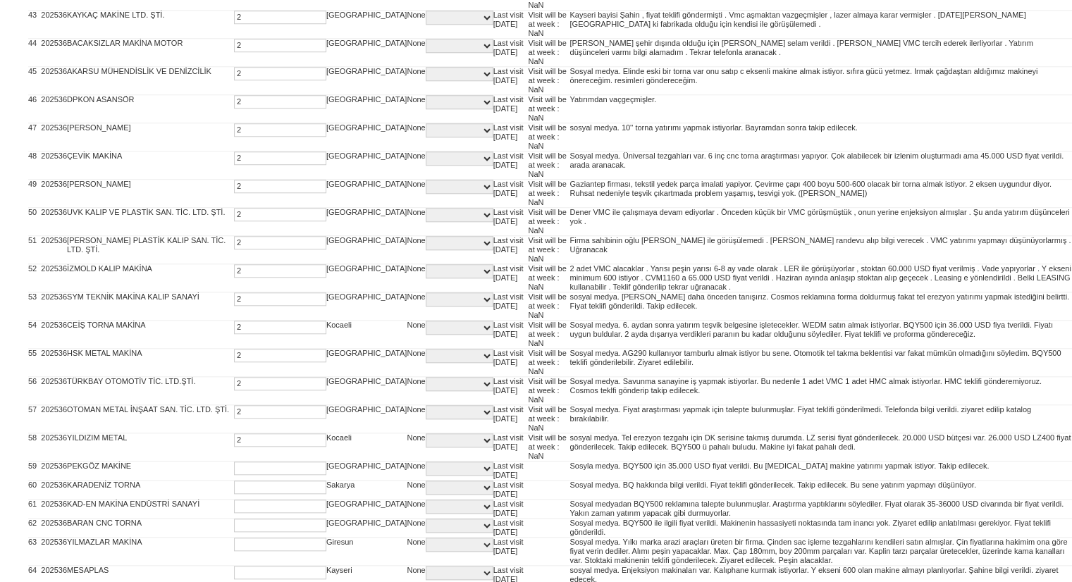
type input "2"
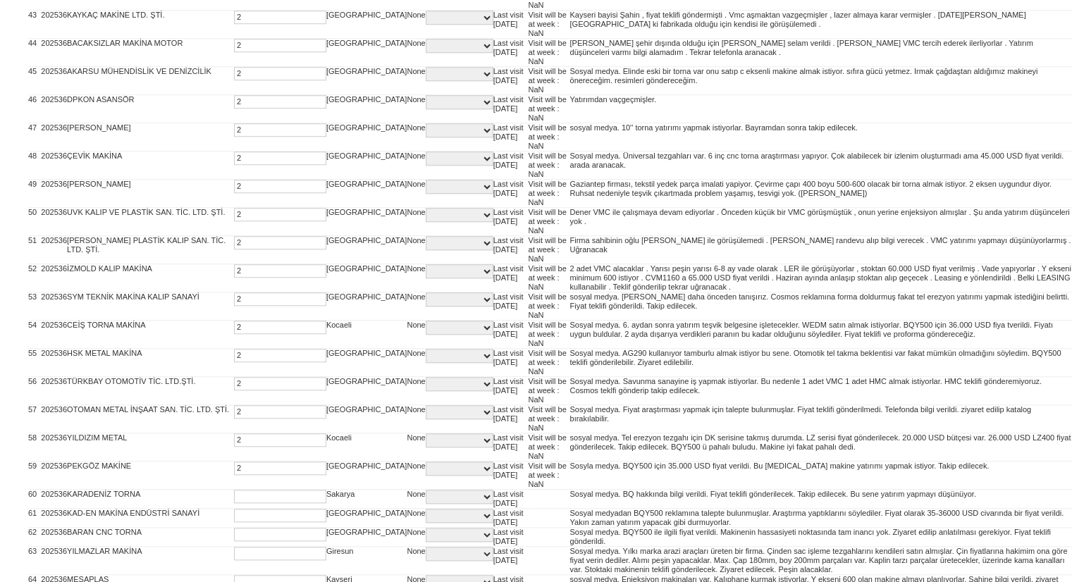
type input "2"
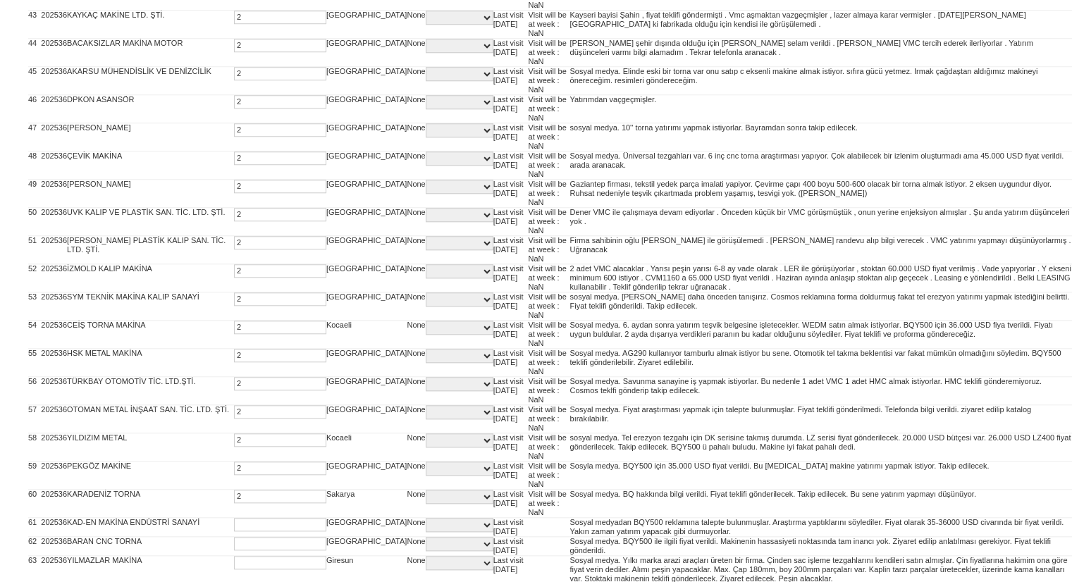
type input "2"
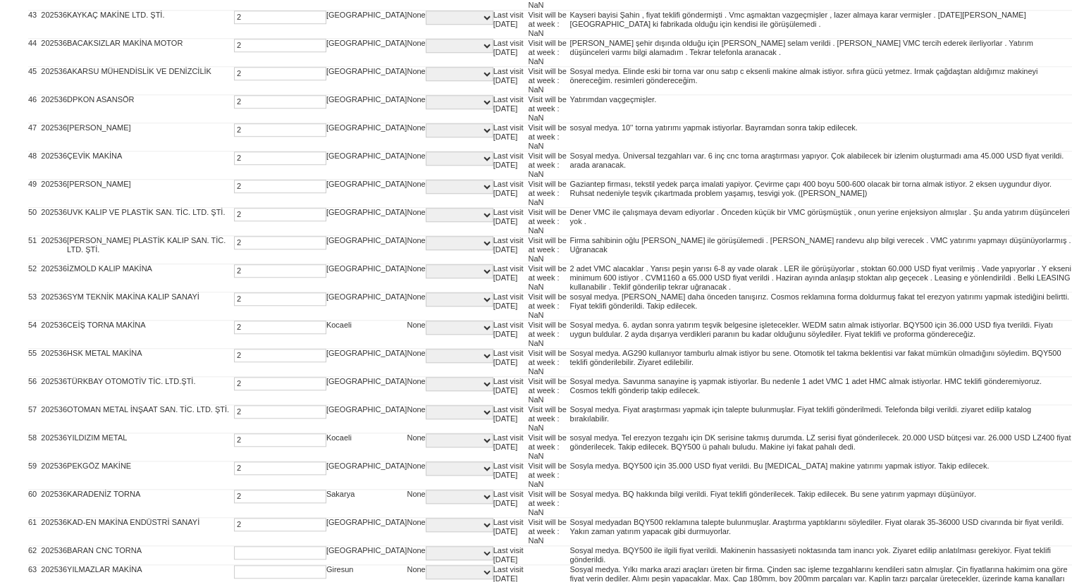
type input "2"
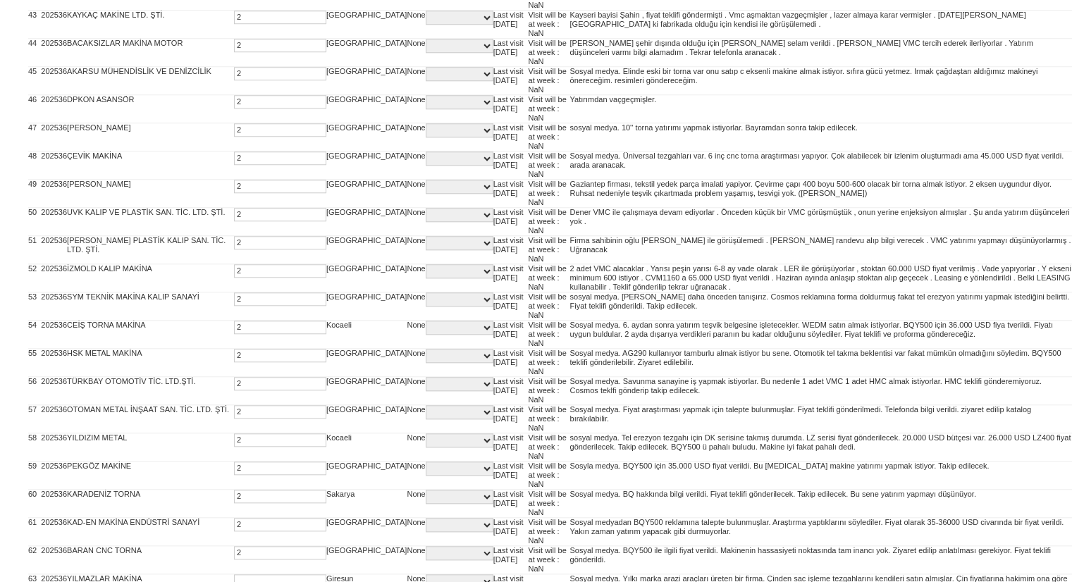
type input "2"
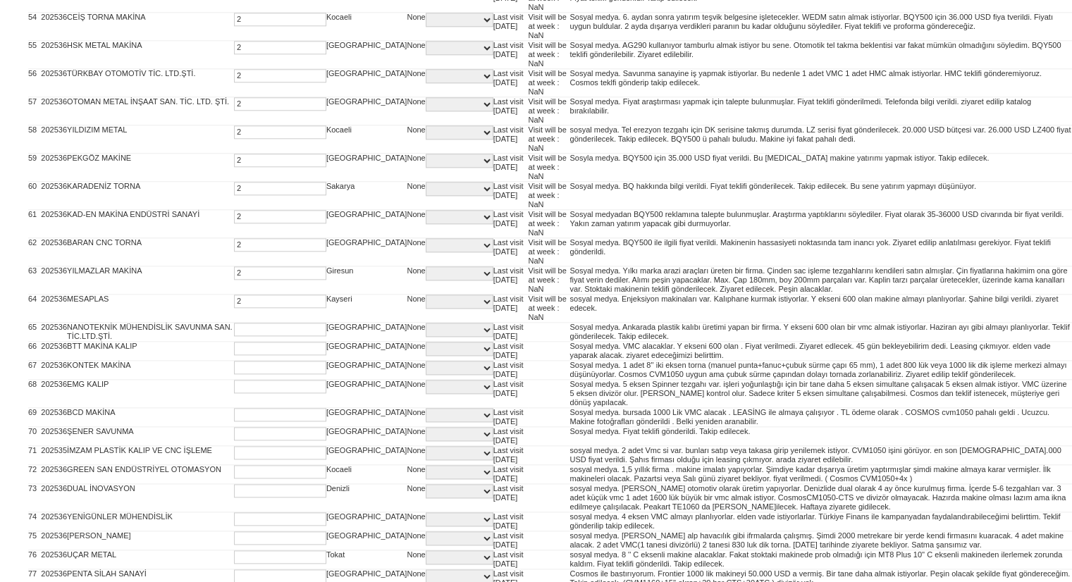
type input "2"
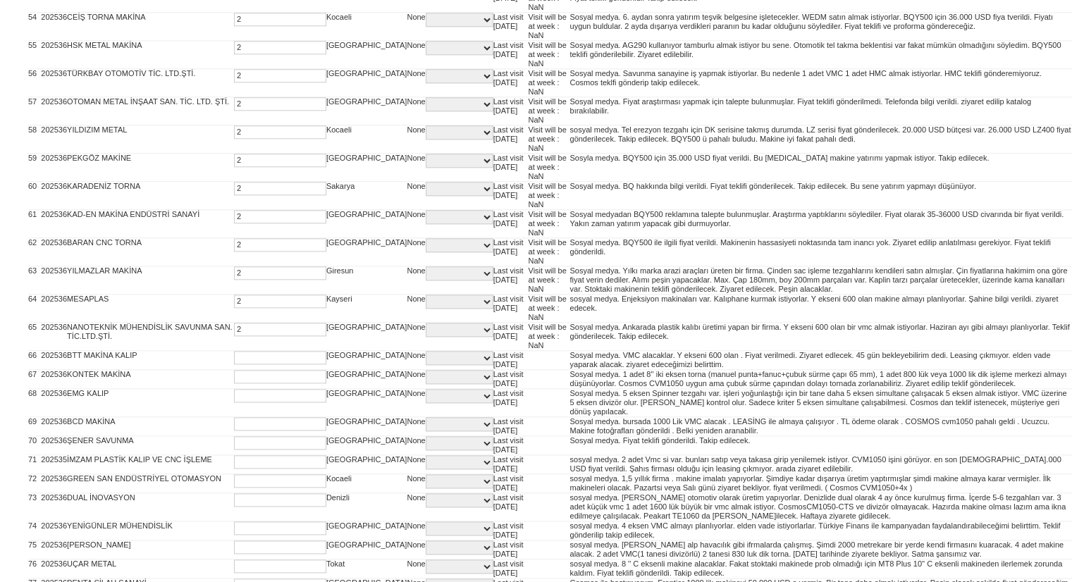
type input "2"
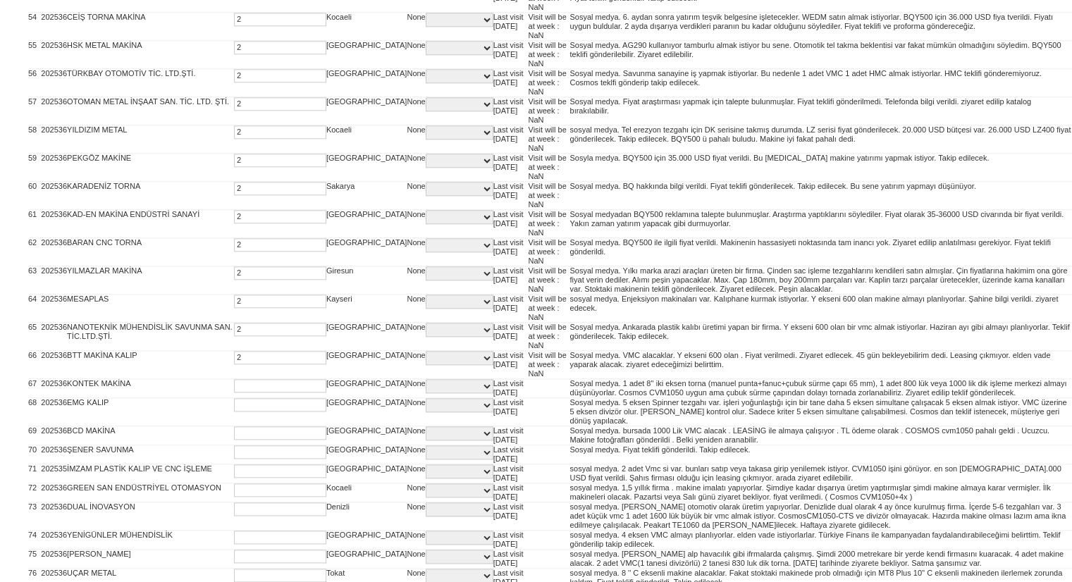
type input "2"
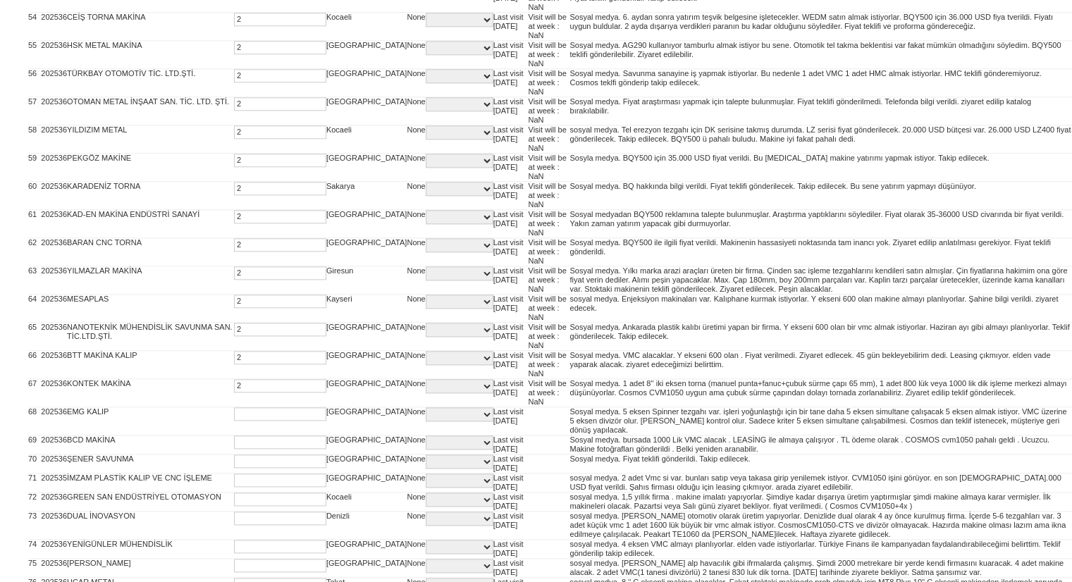
type input "2"
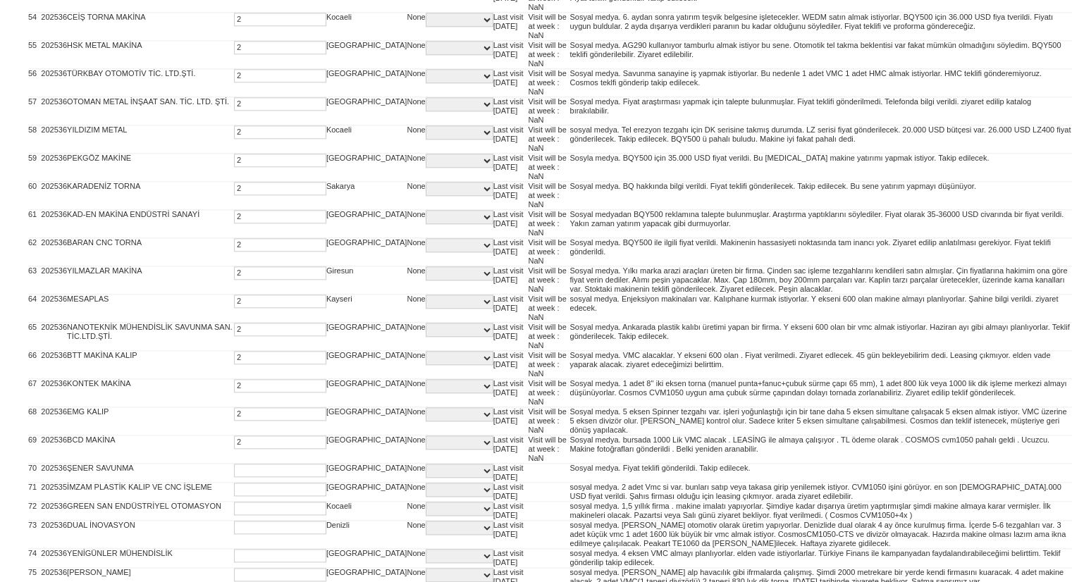
type input "2"
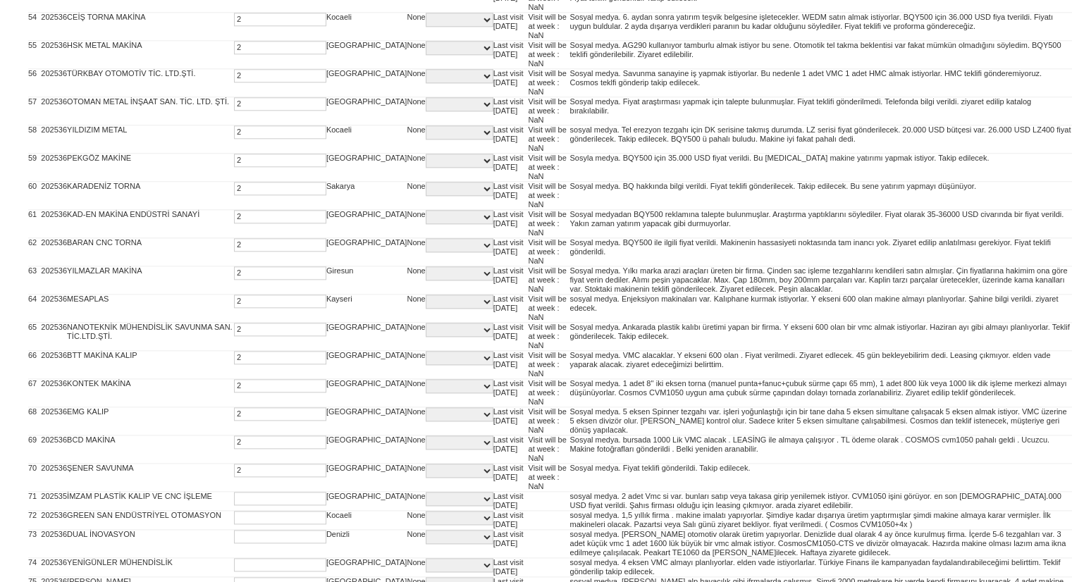
type input "2"
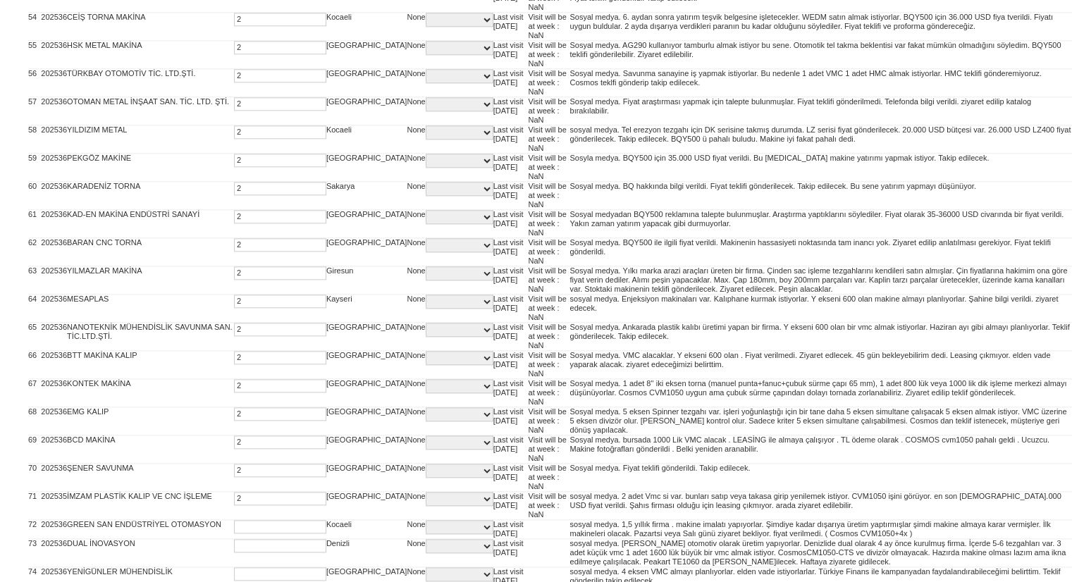
type input "2"
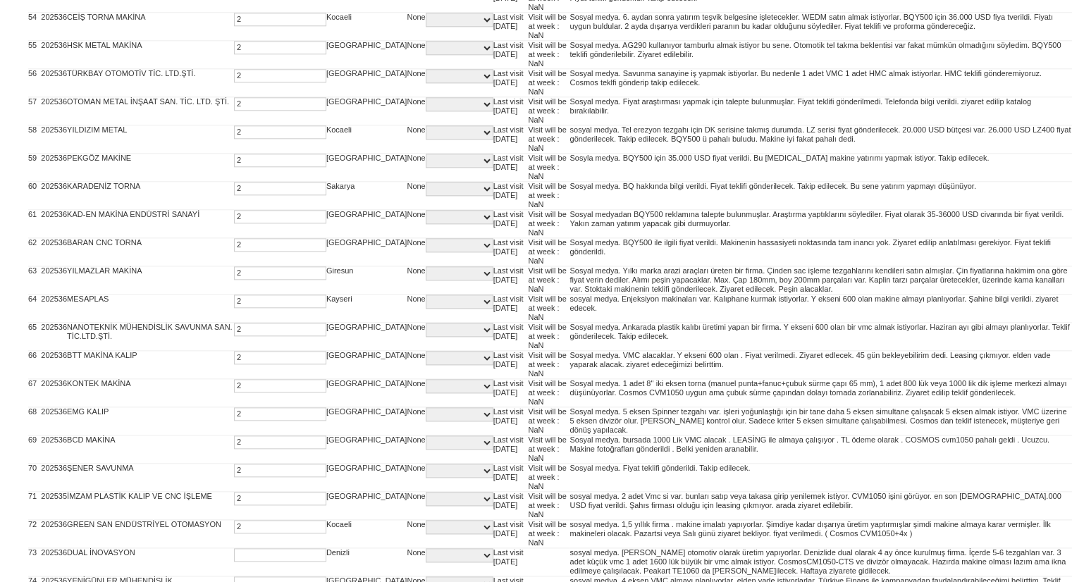
type input "2"
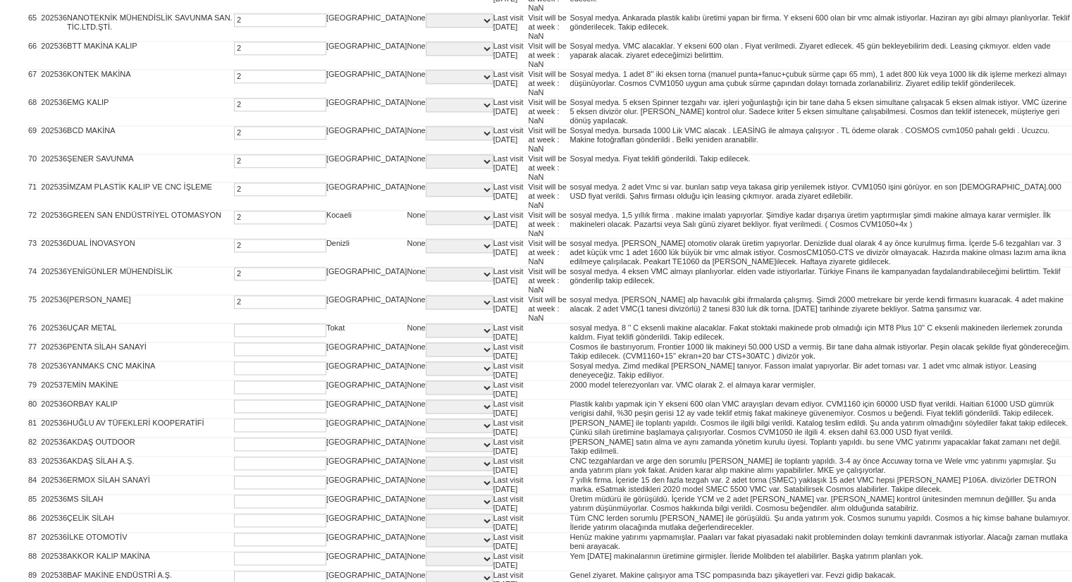
type input "2"
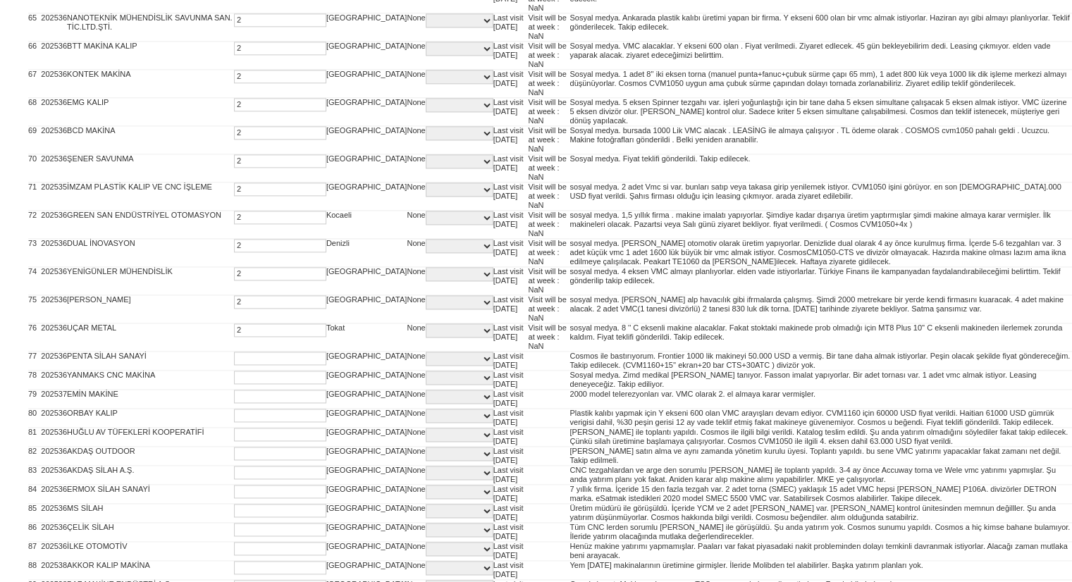
type input "2"
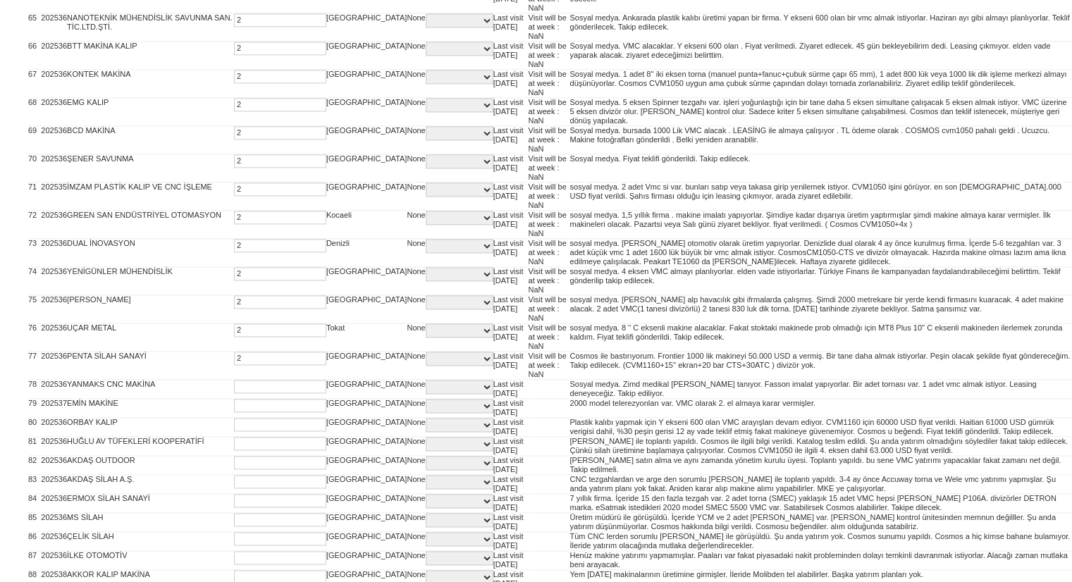
type input "2"
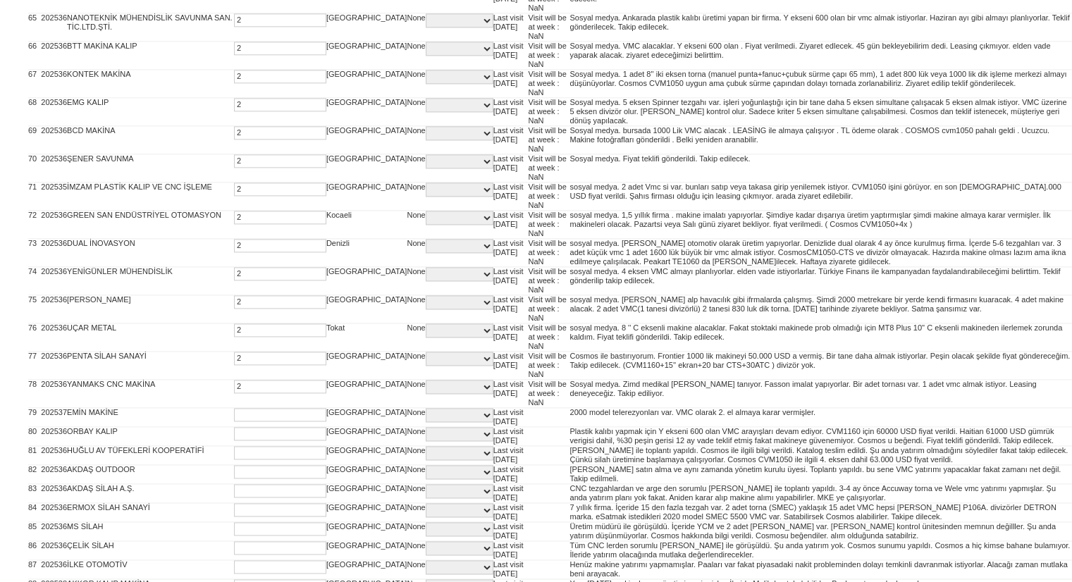
type input "2"
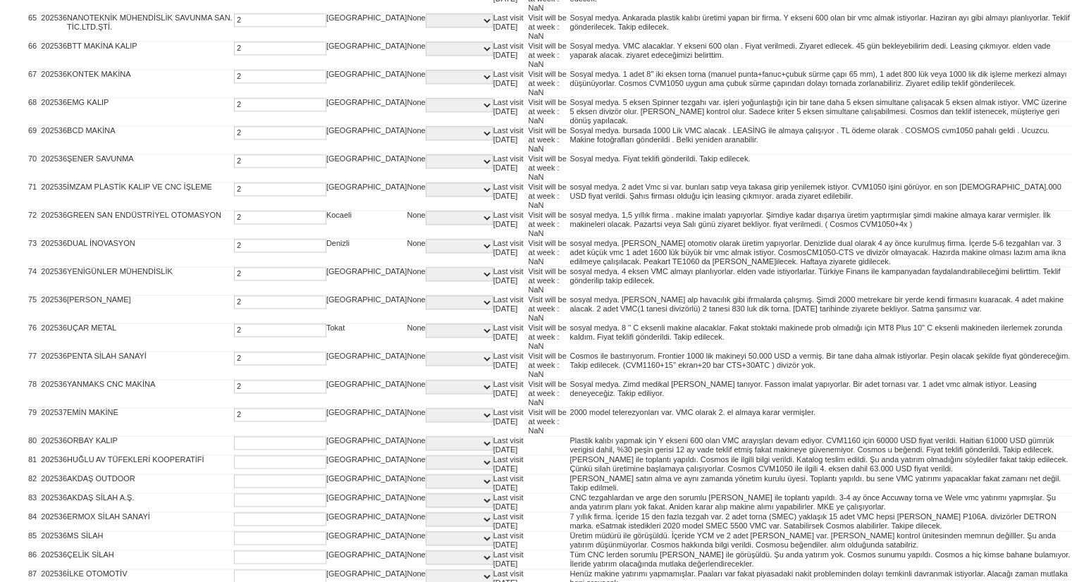
type input "2"
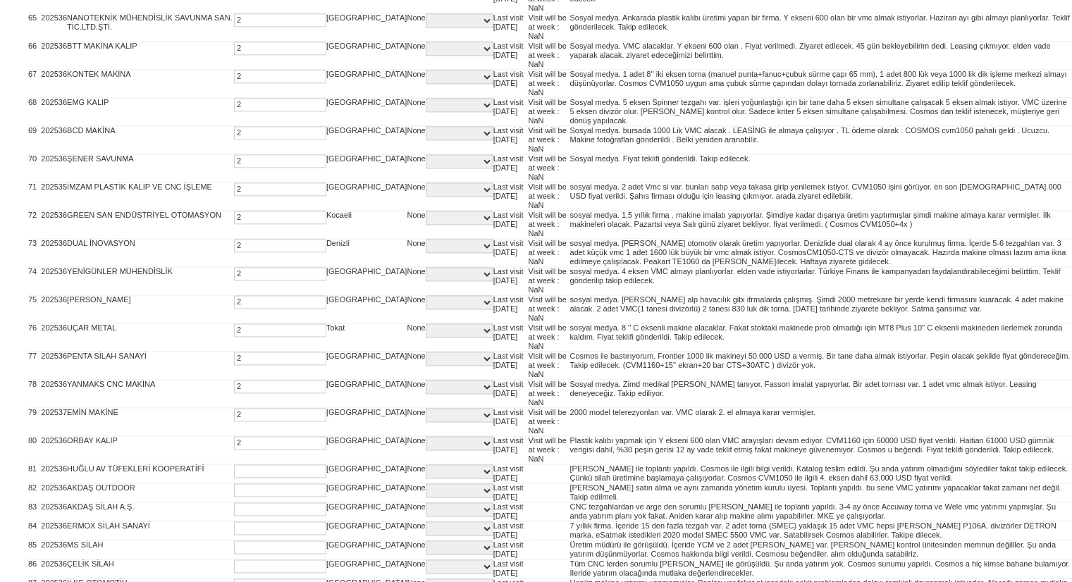
type input "2"
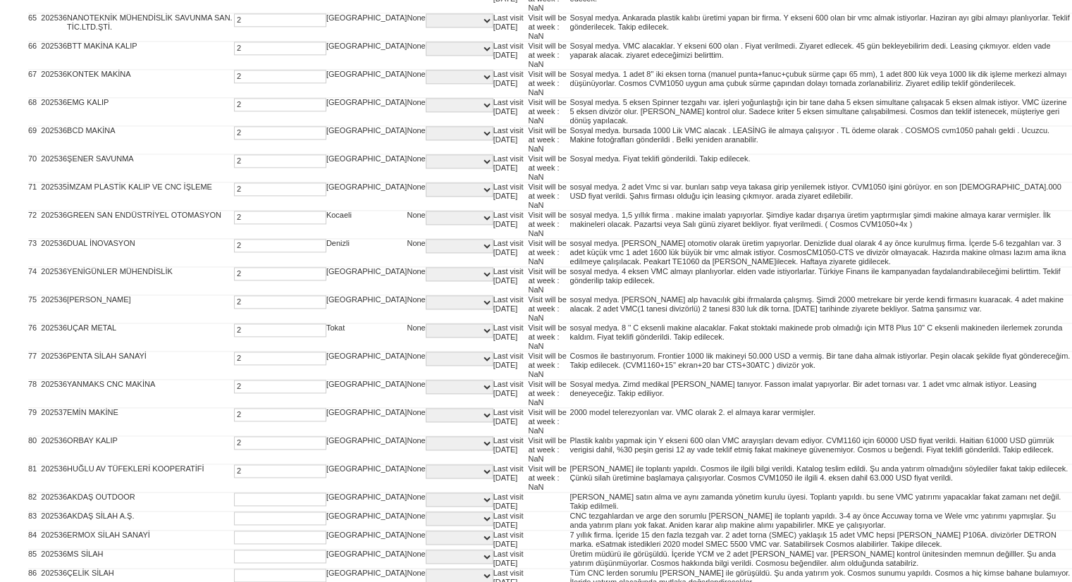
type input "2"
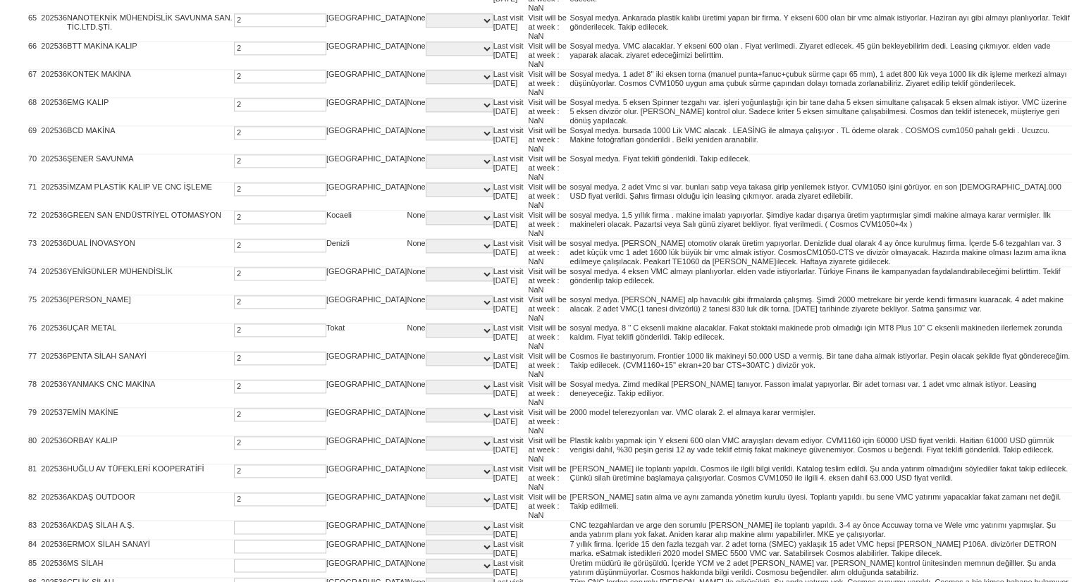
type input "2"
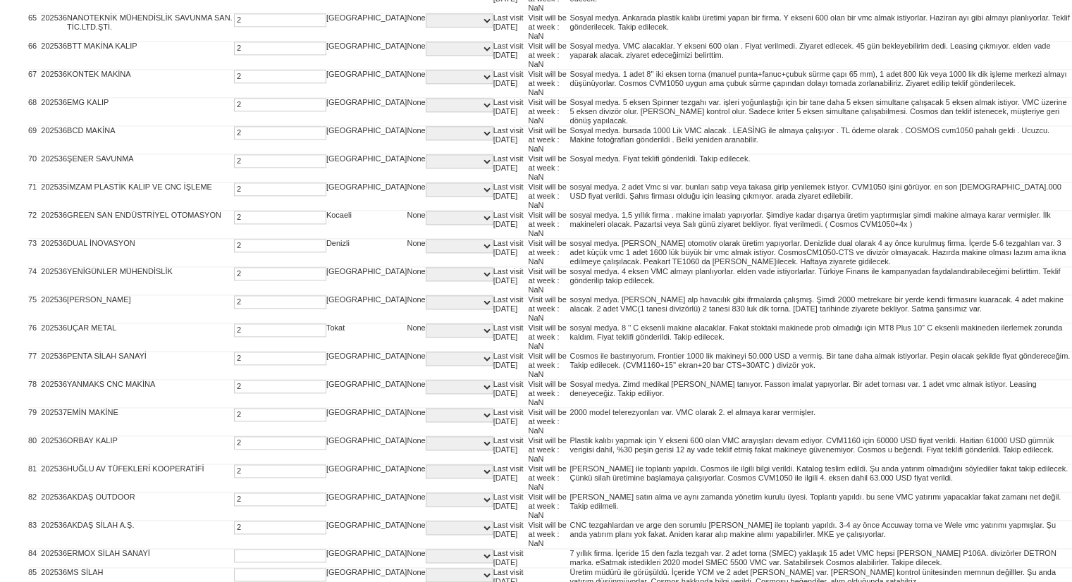
type input "2"
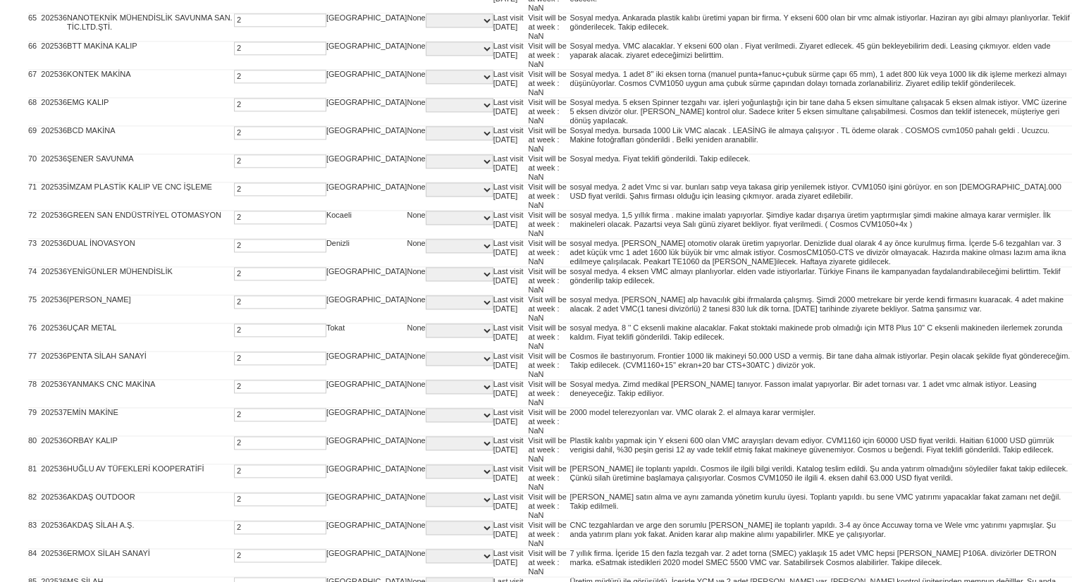
type input "2"
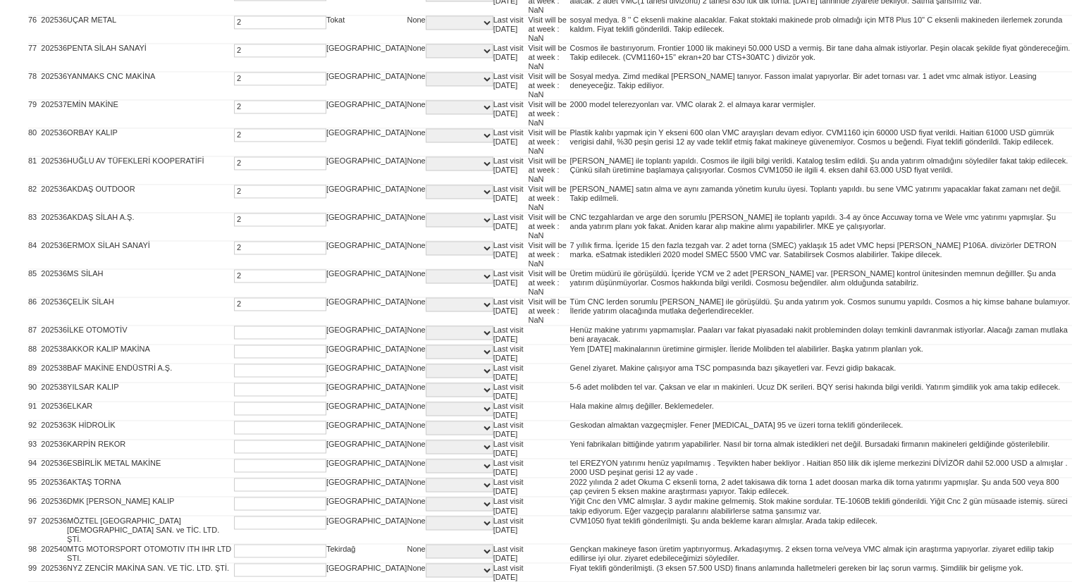
type input "2"
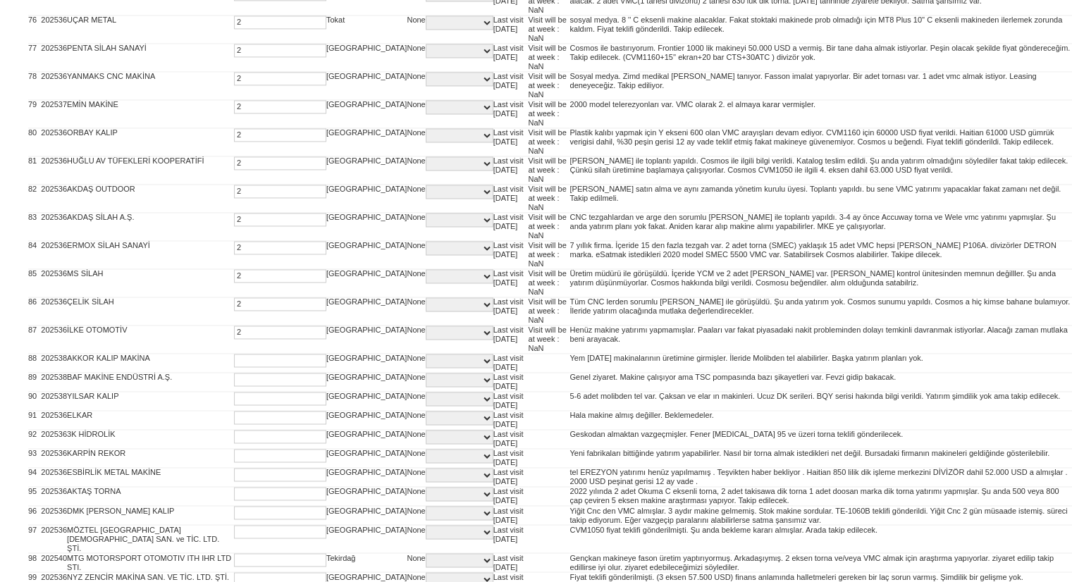
type input "2"
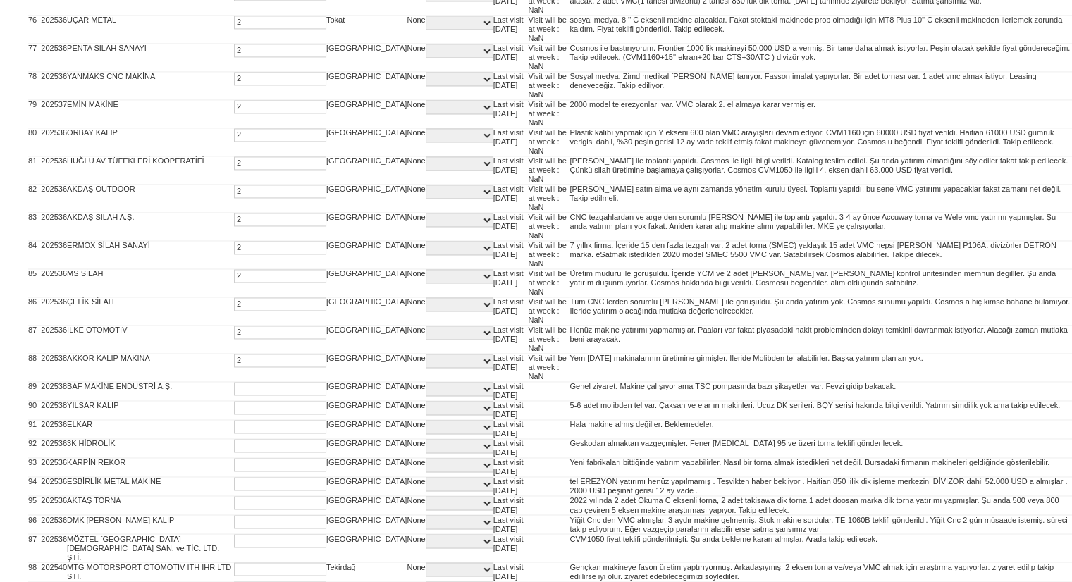
type input "2"
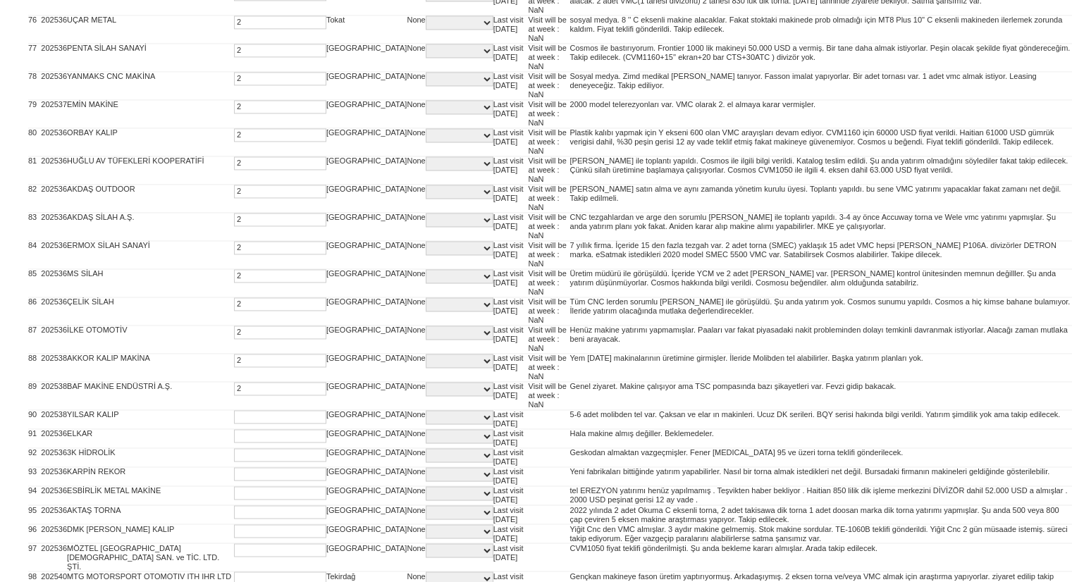
type input "2"
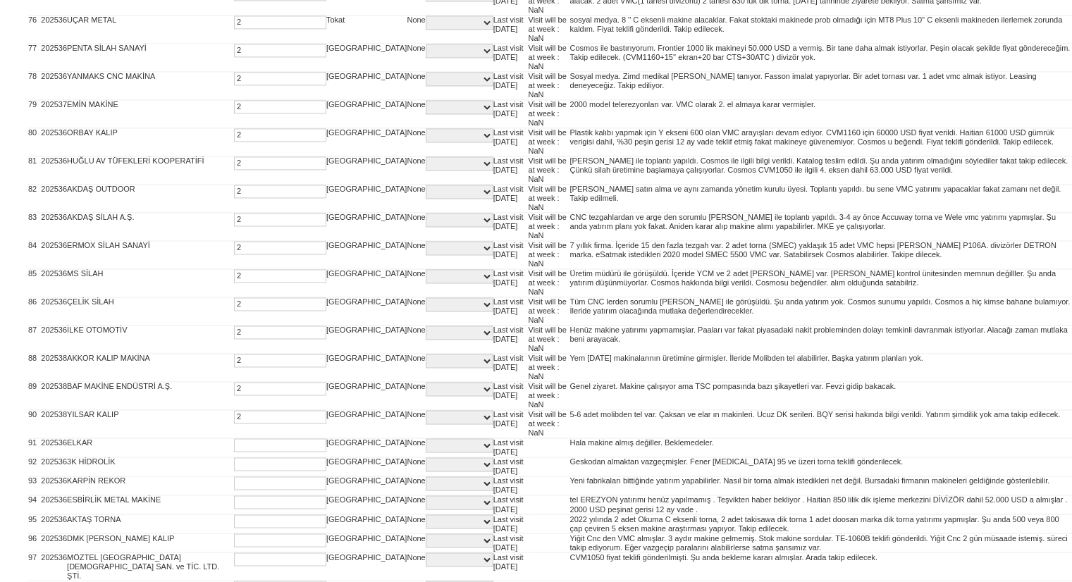
type input "2"
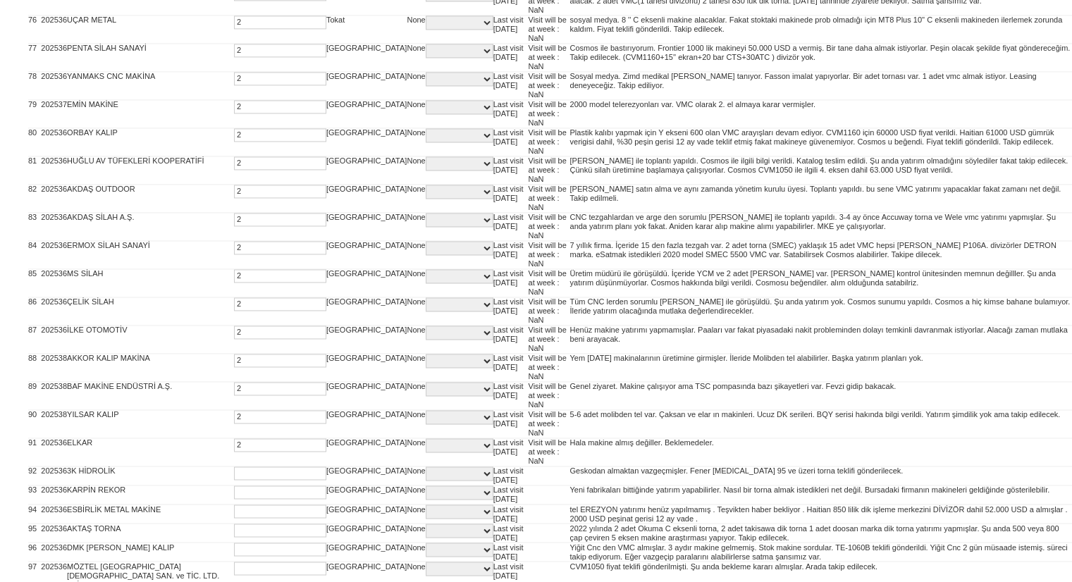
type input "2"
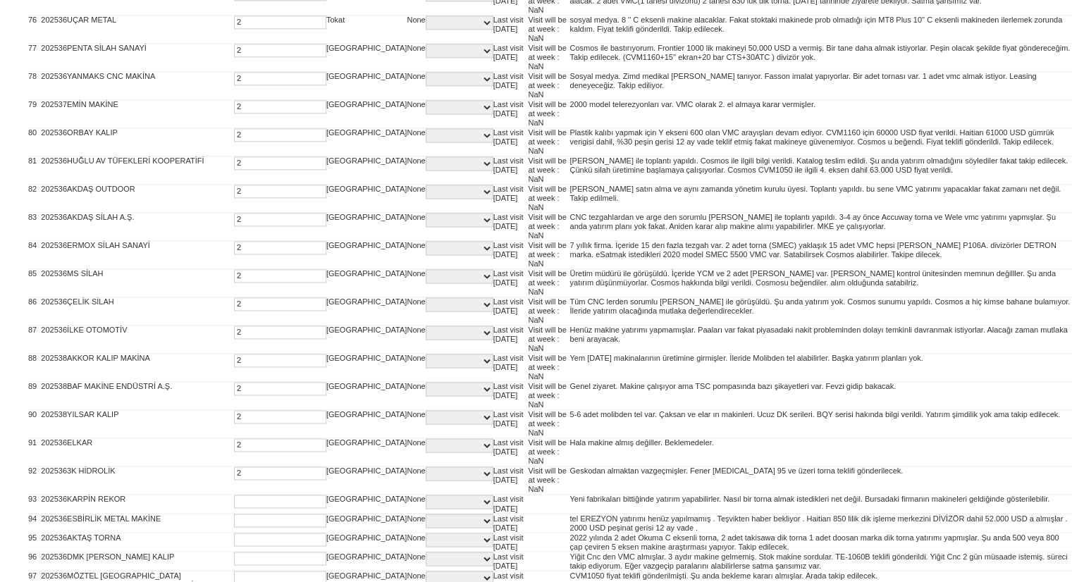
type input "2"
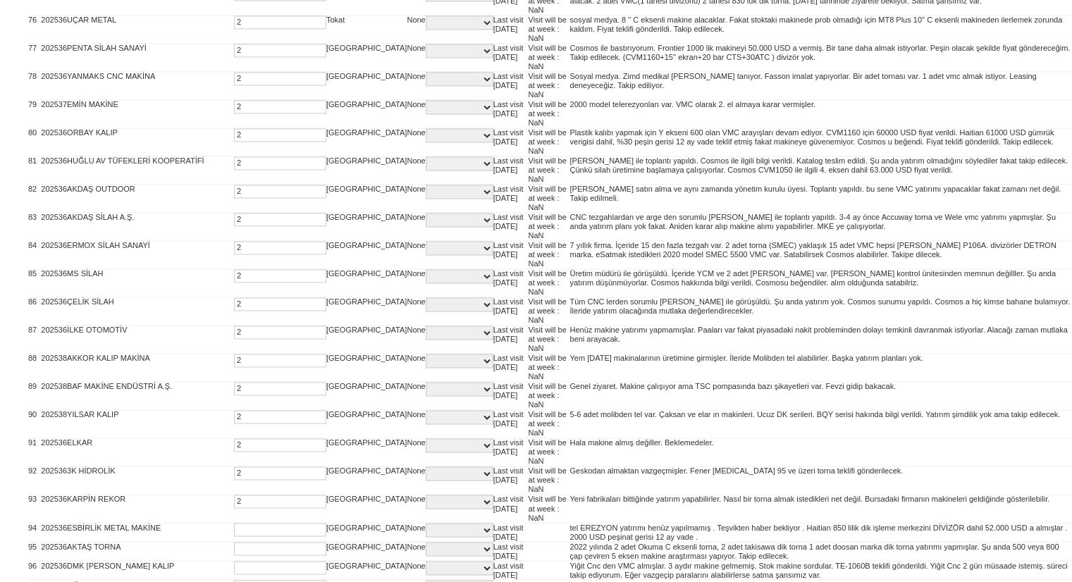
type input "2"
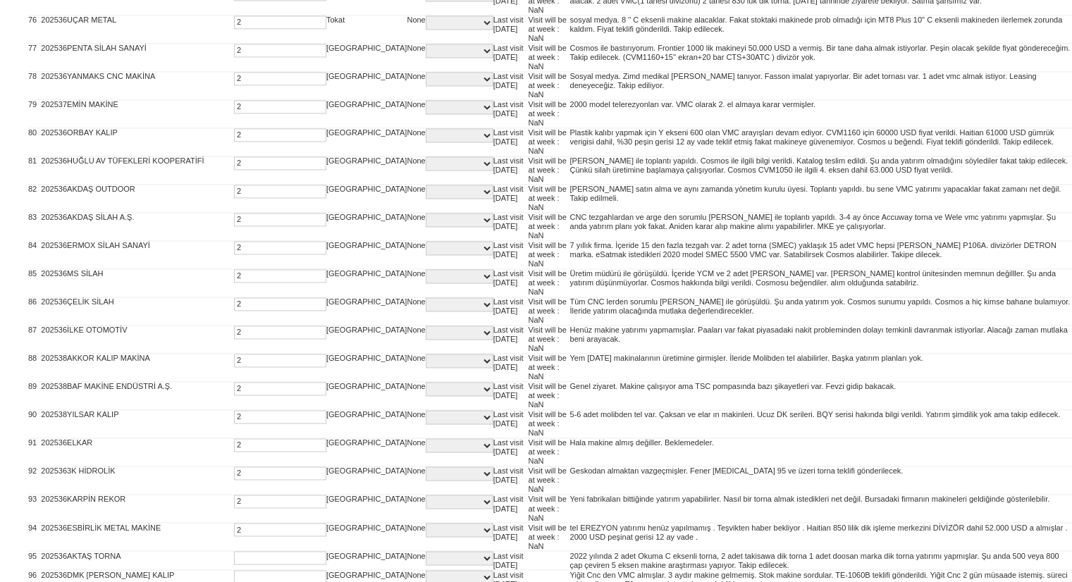
type input "2"
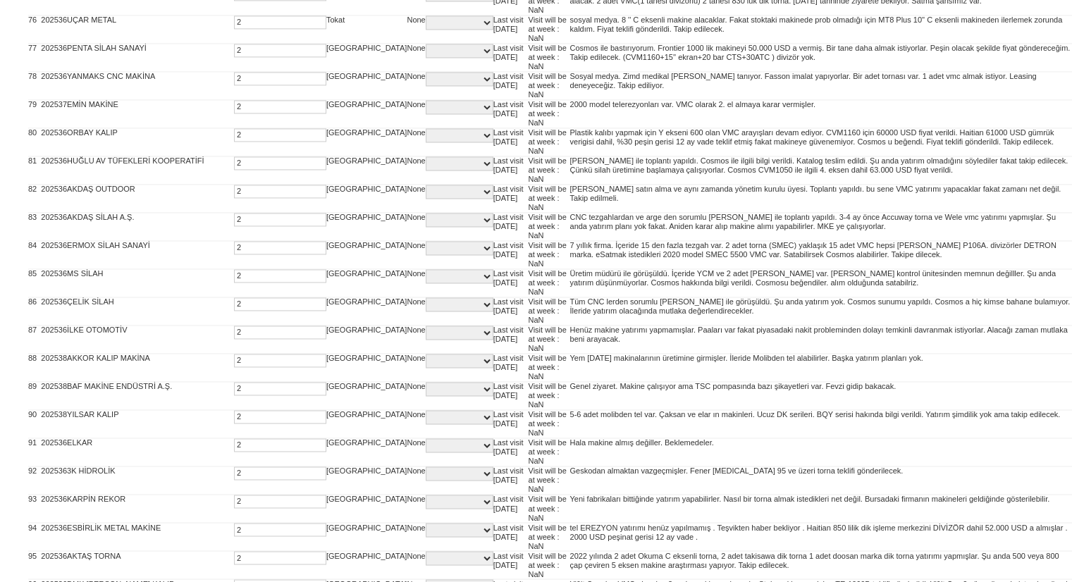
type input "2"
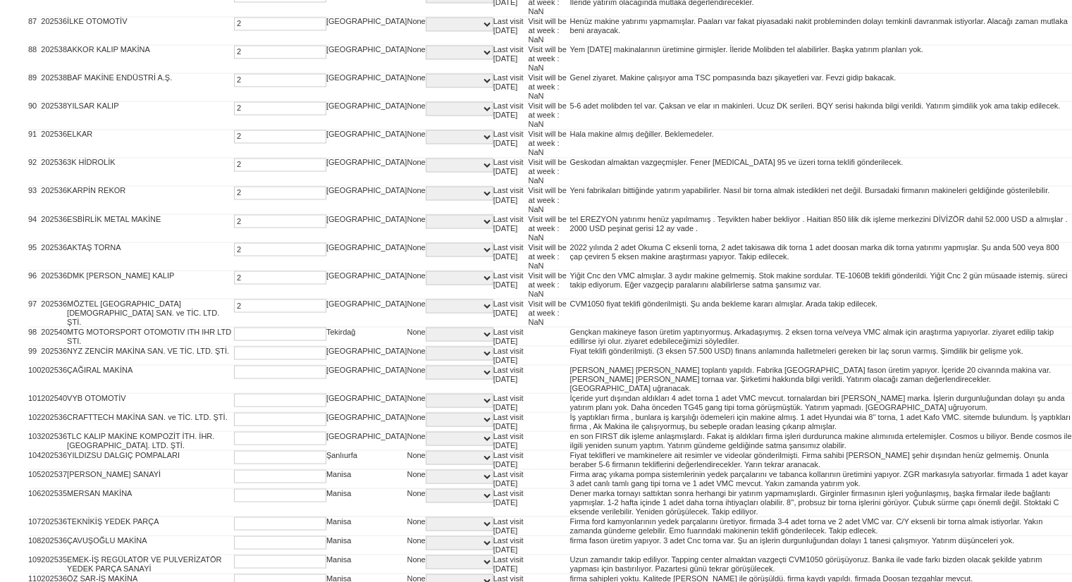
type input "2"
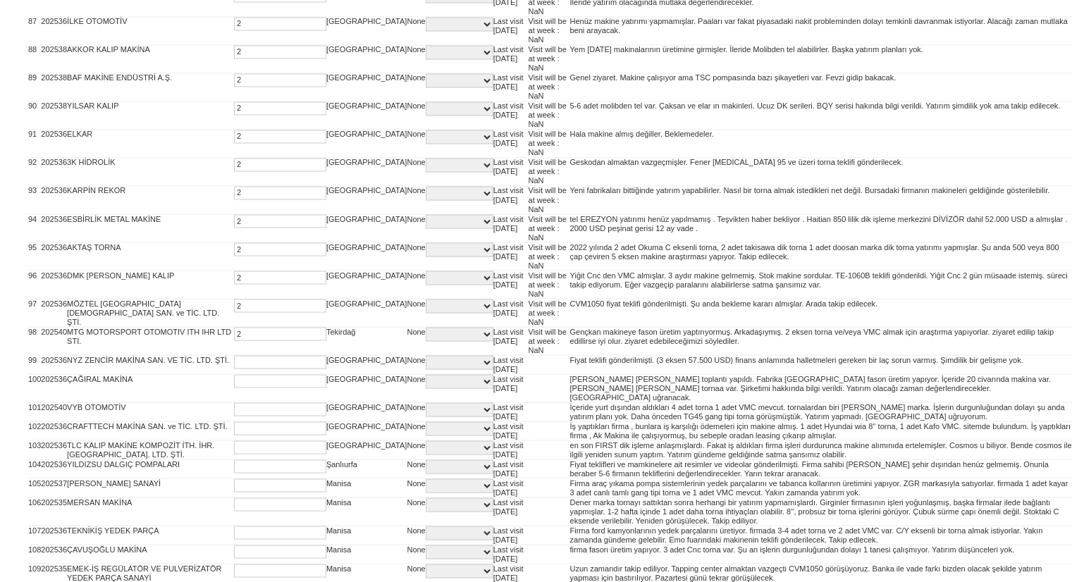
type input "2"
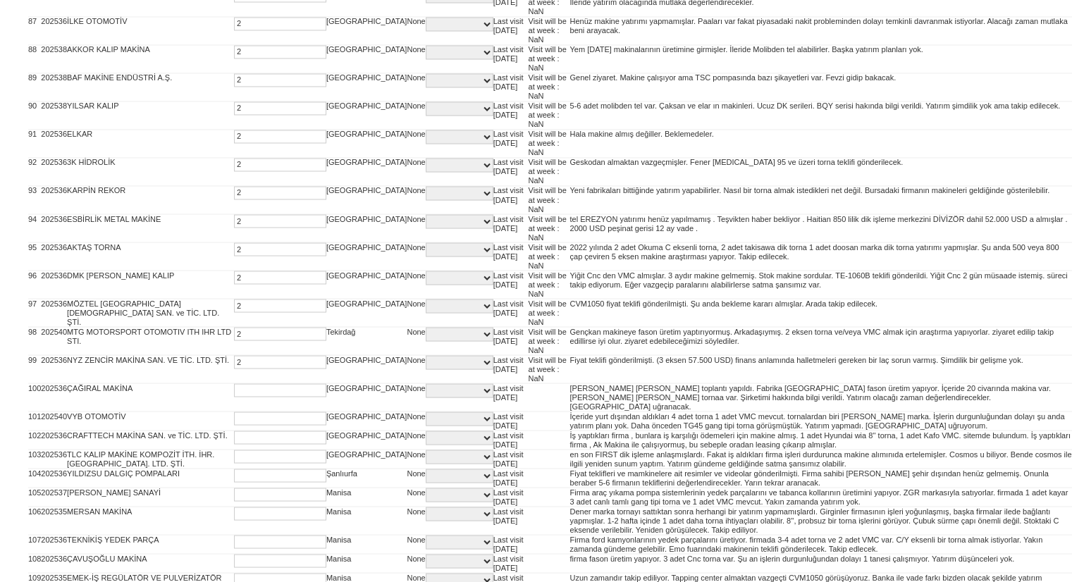
type input "2"
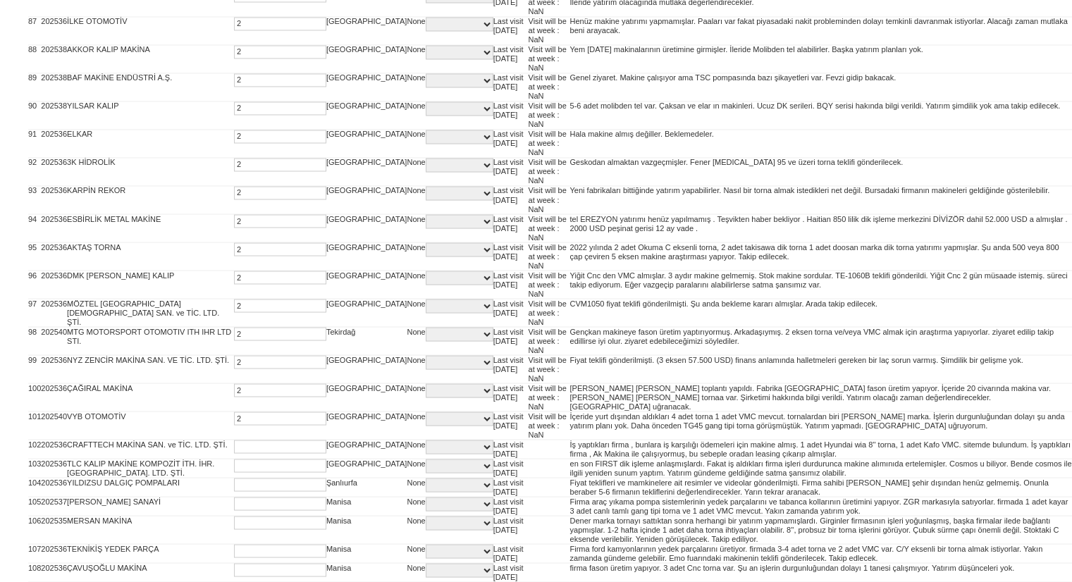
type input "2"
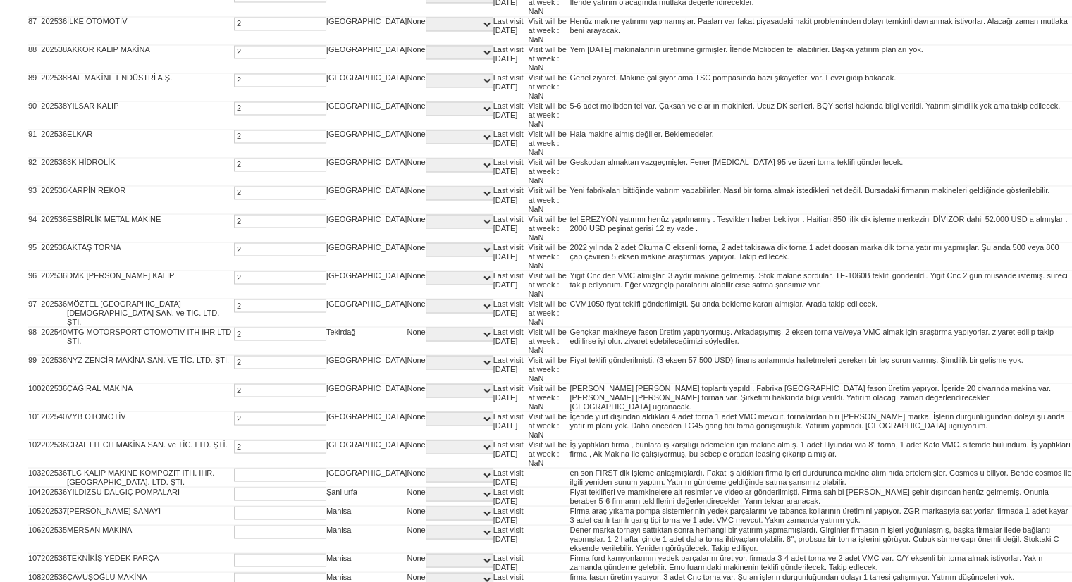
type input "2"
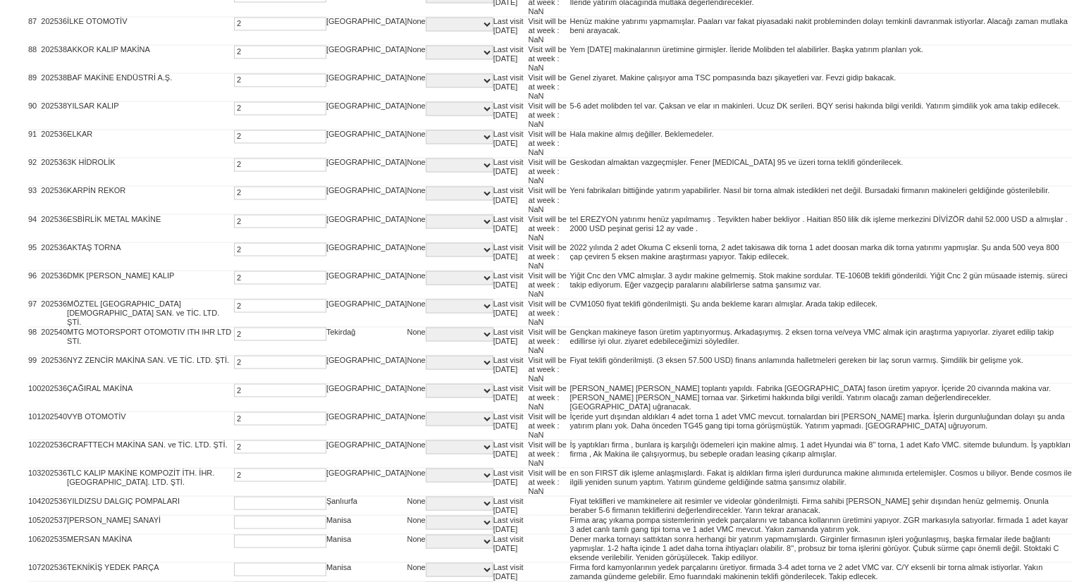
type input "2"
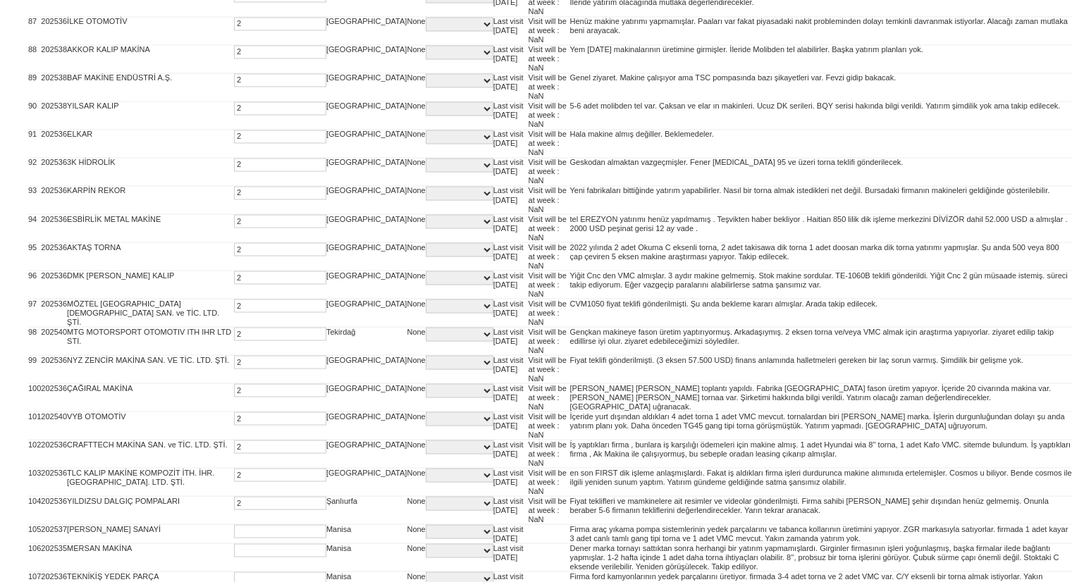
type input "2"
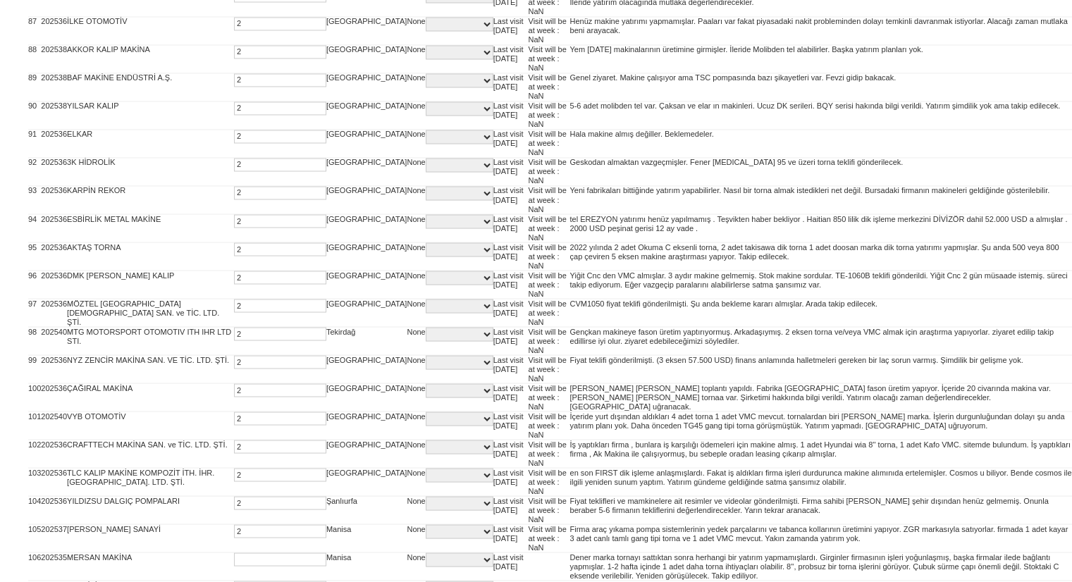
type input "2"
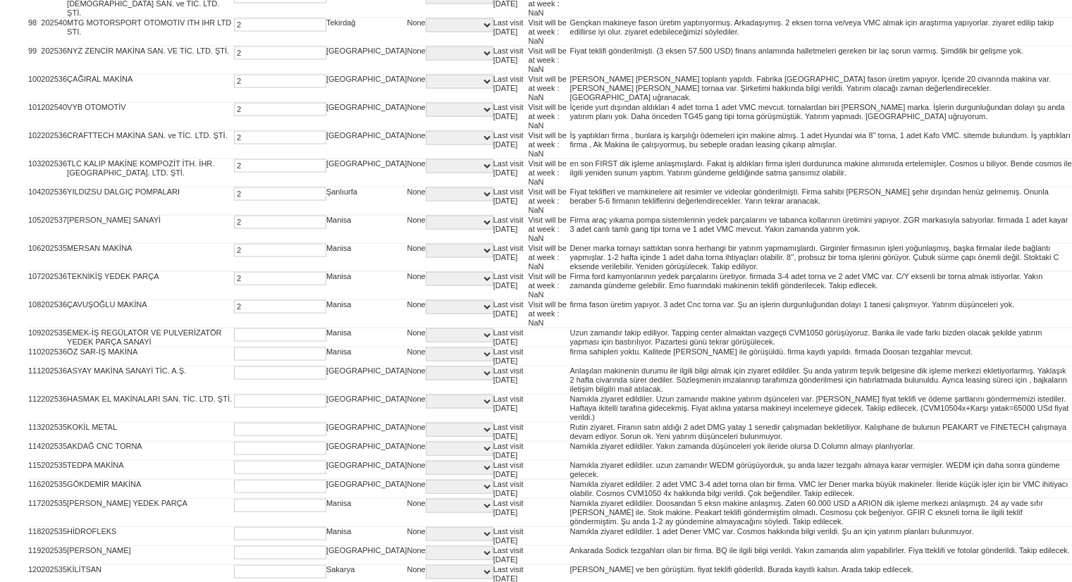
type input "2"
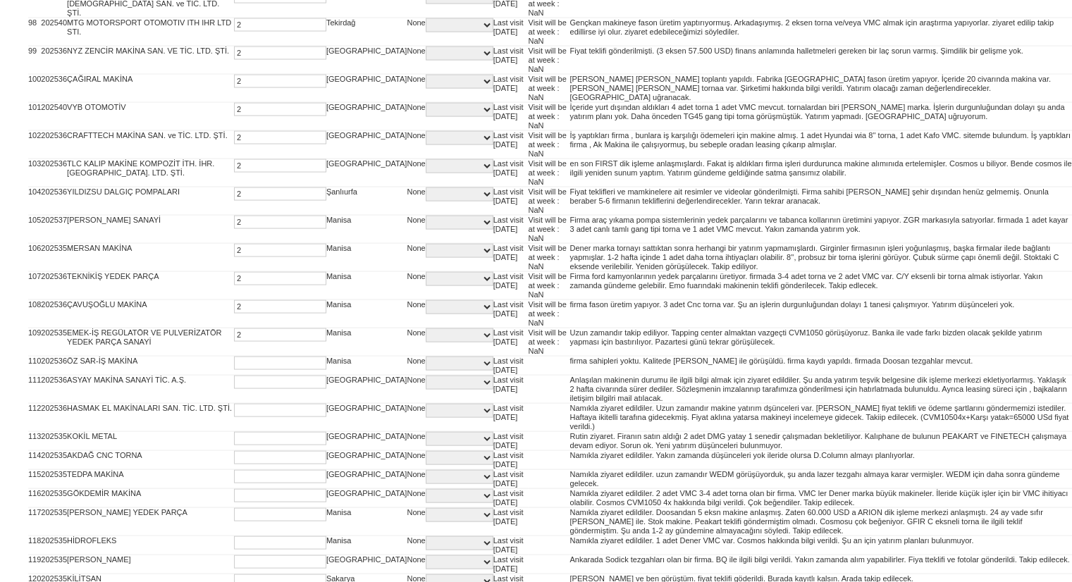
type input "2"
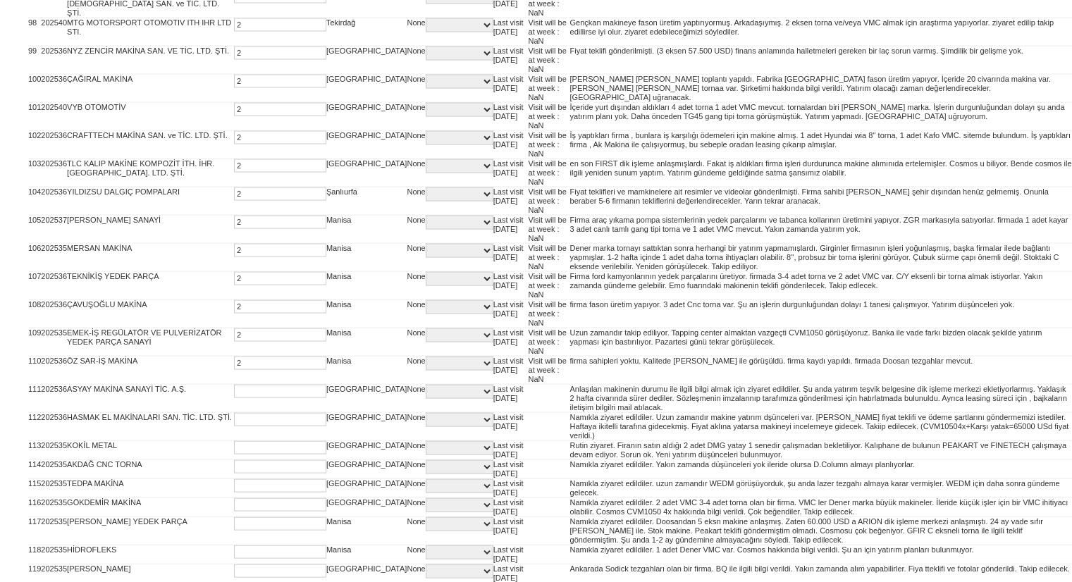
type input "2"
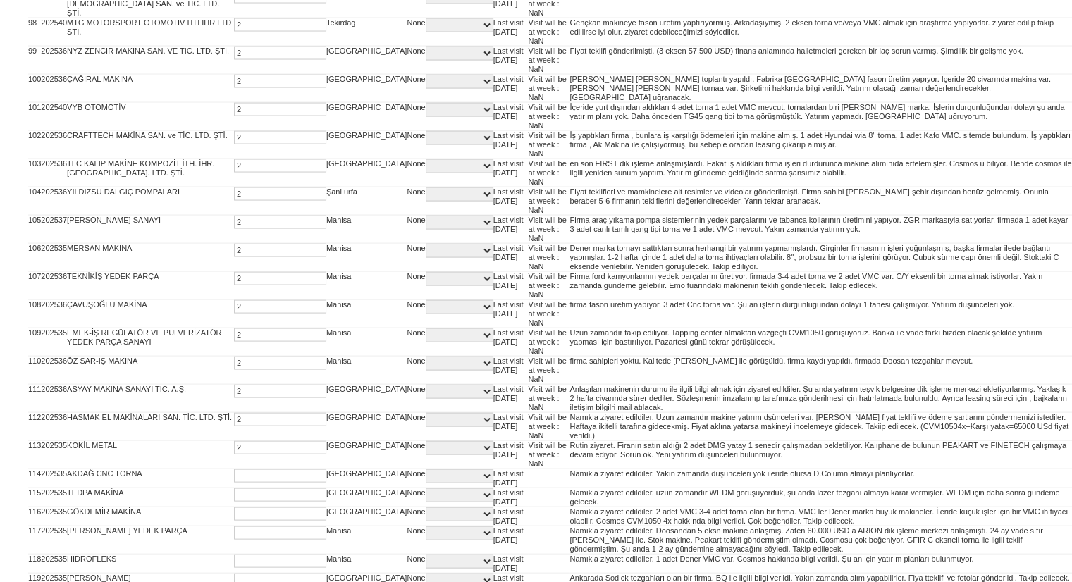
type input "2"
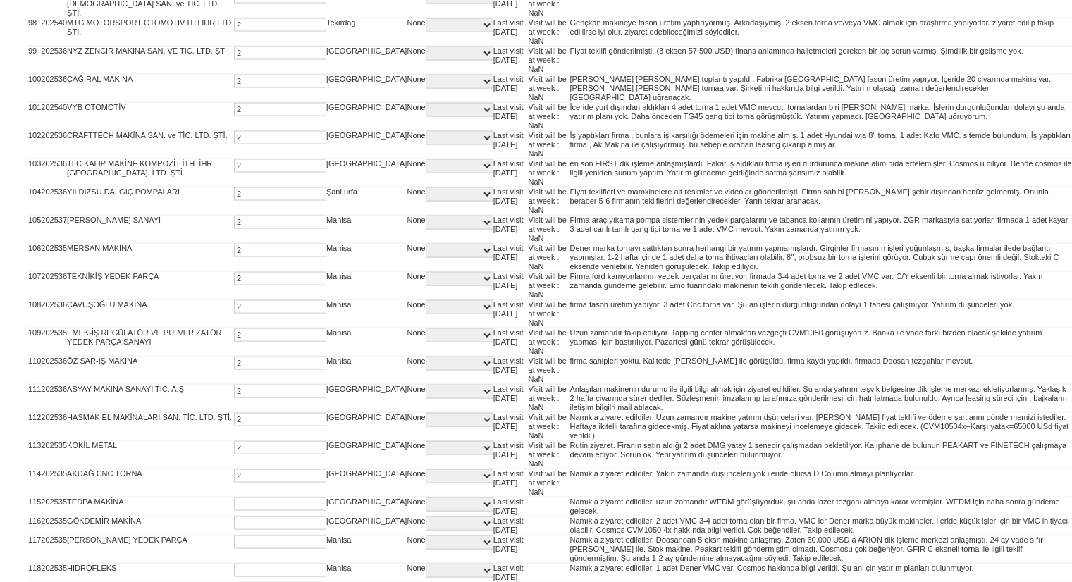
type input "2"
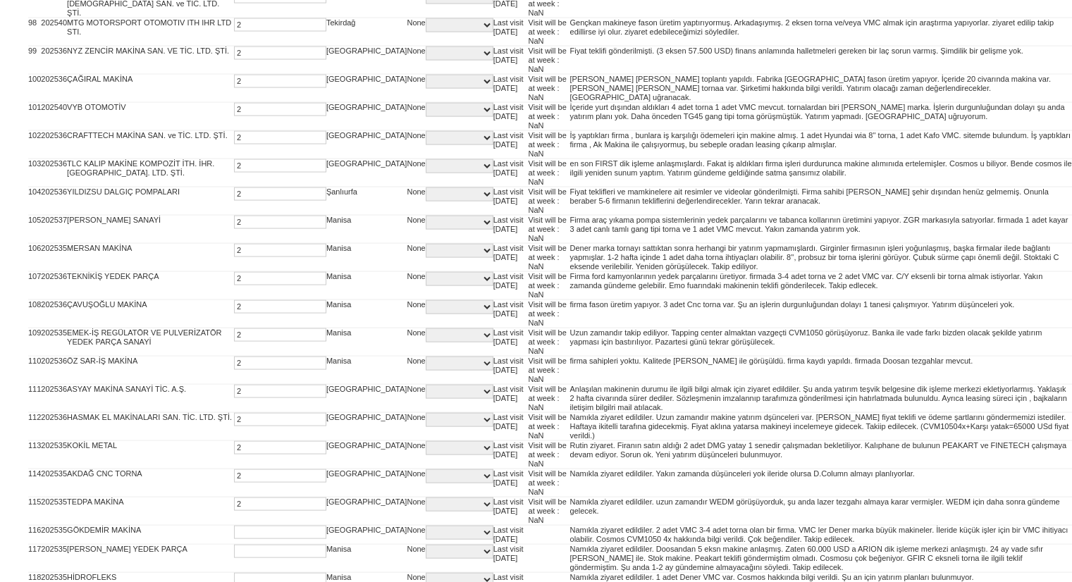
type input "2"
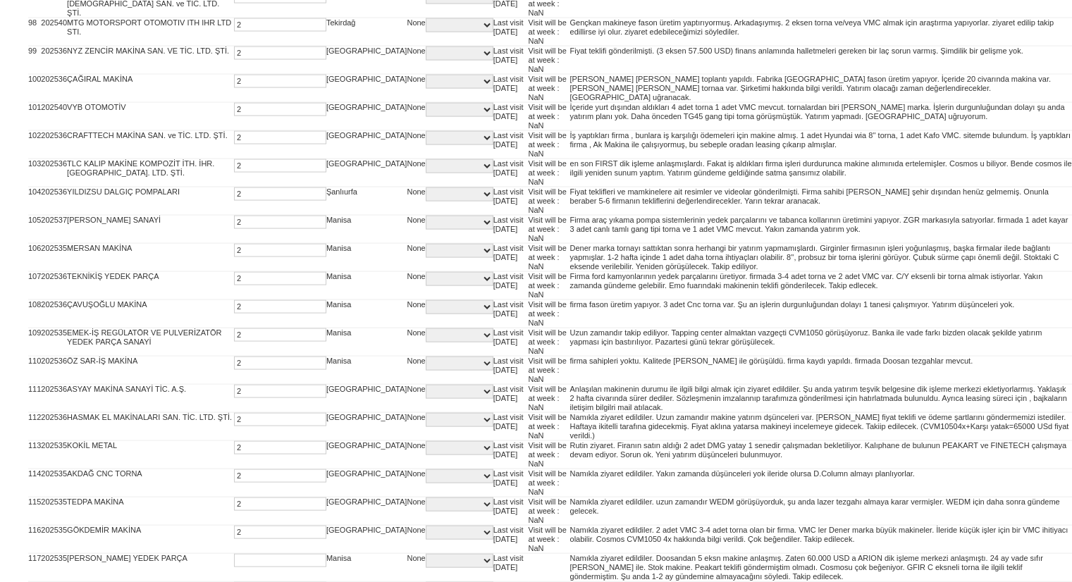
type input "2"
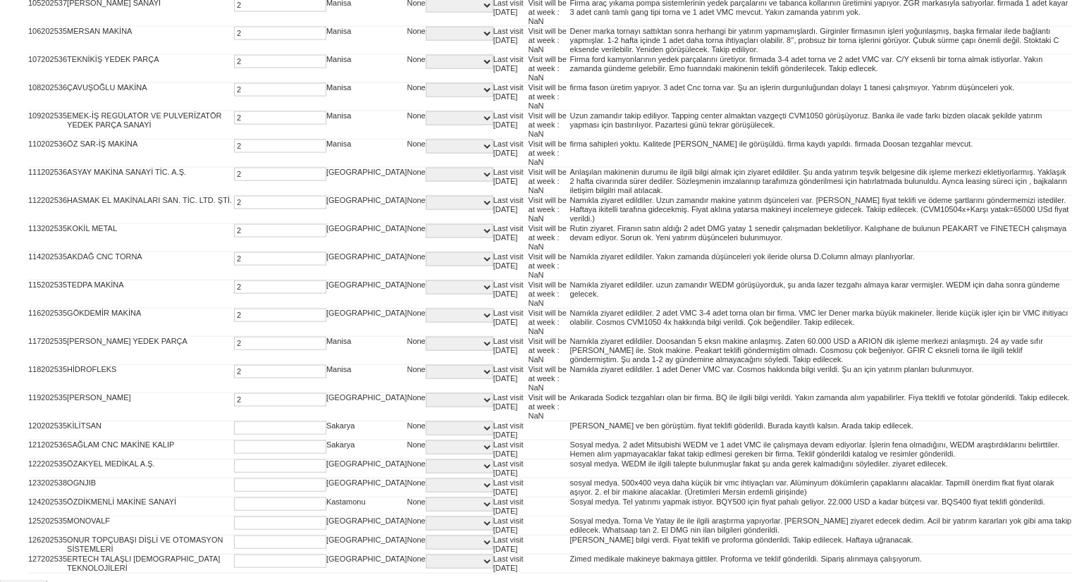
type input "2"
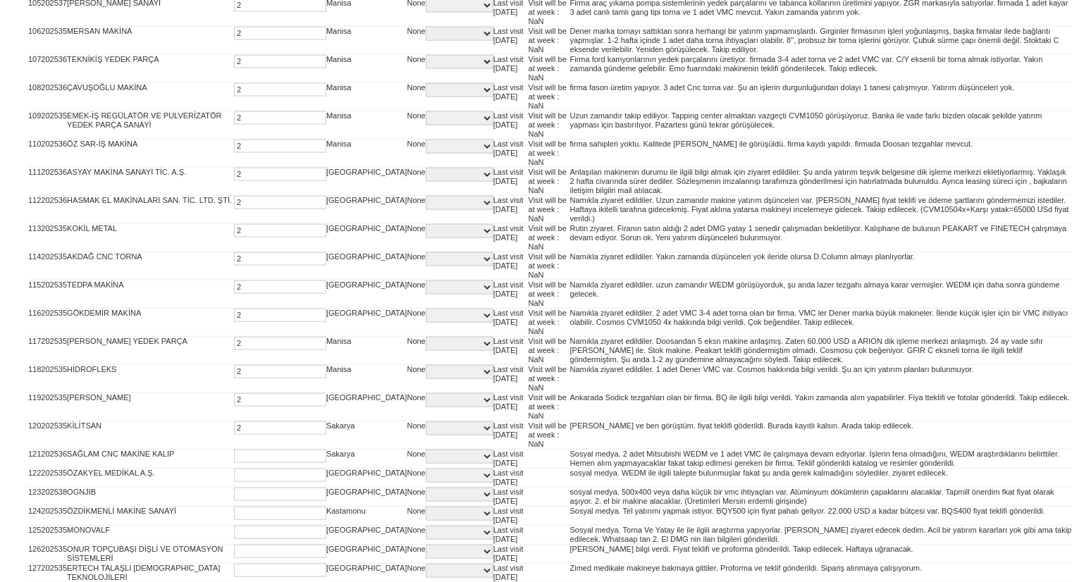
type input "2"
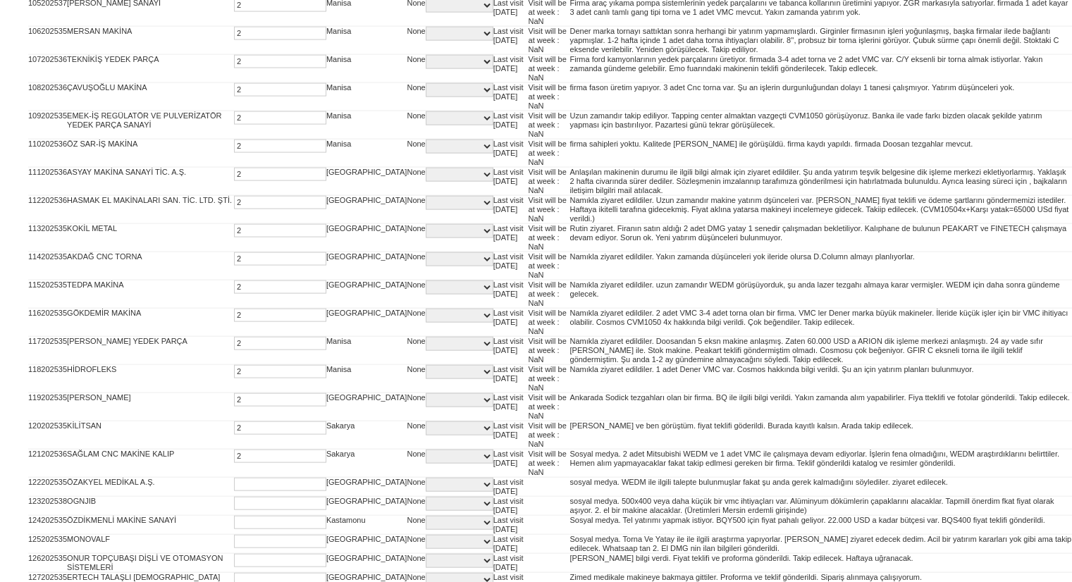
type input "2"
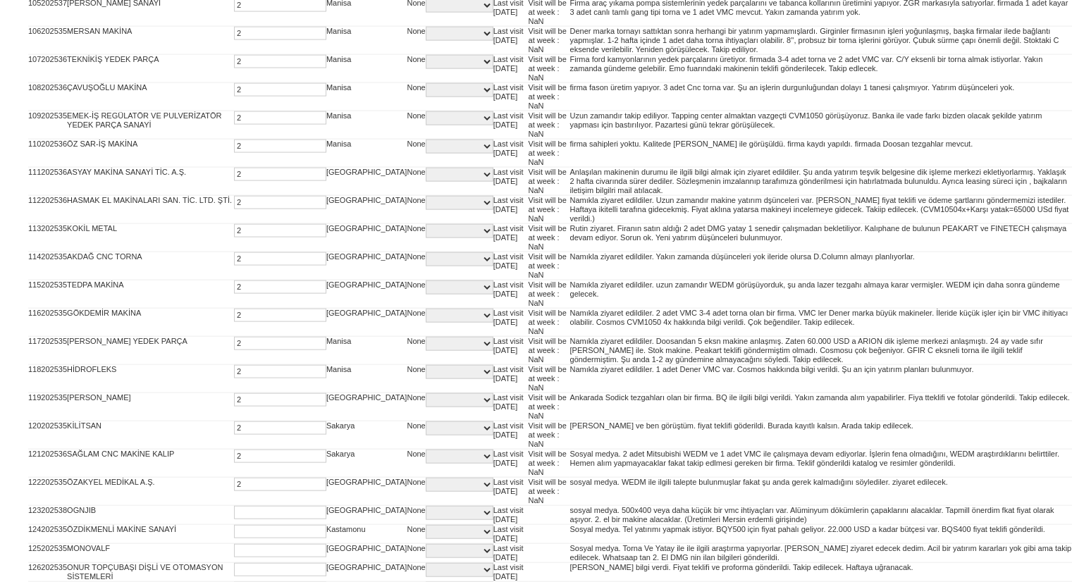
type input "2"
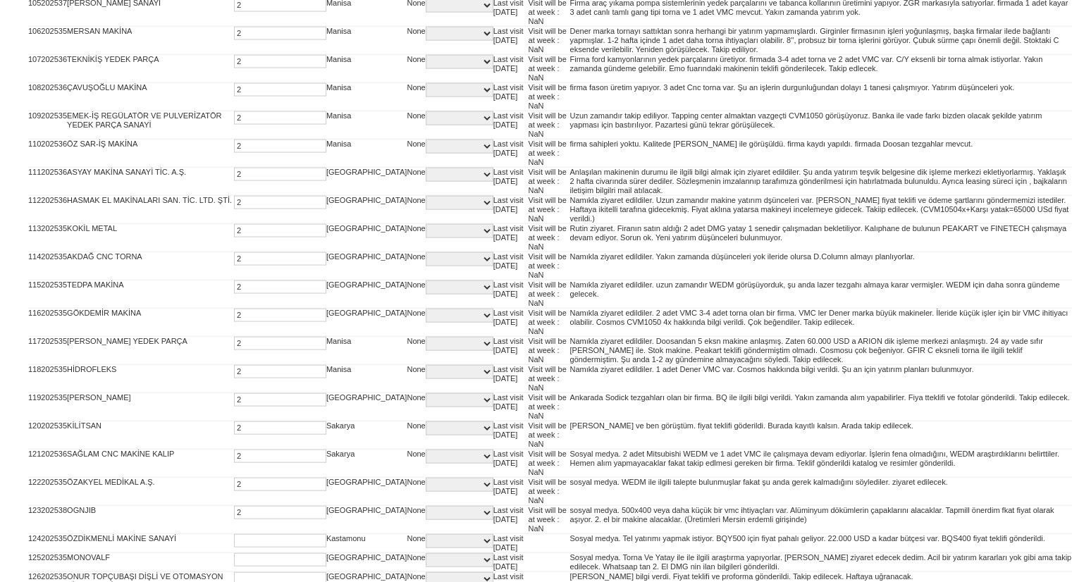
type input "2"
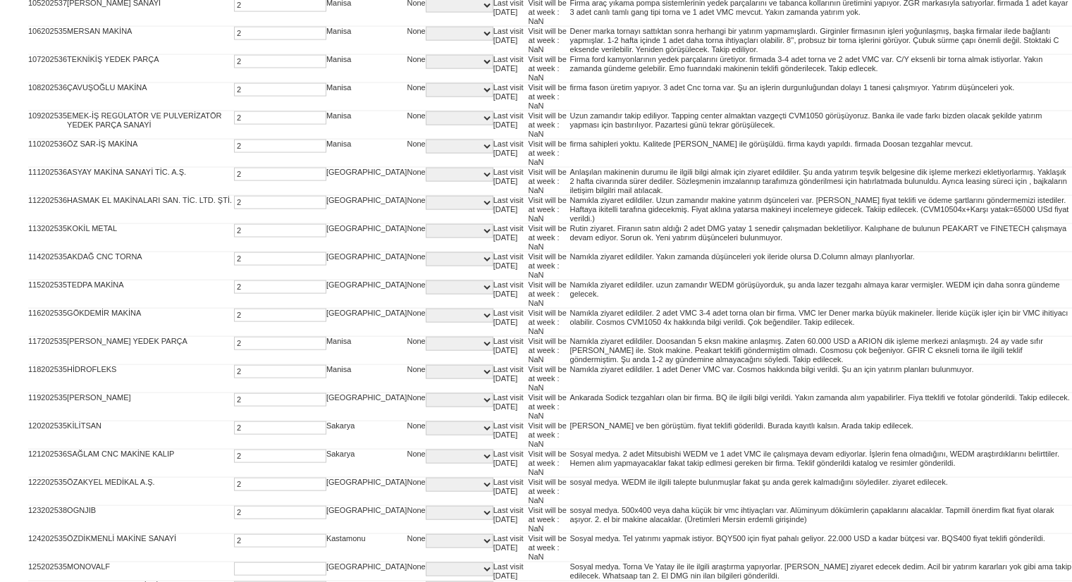
type input "2"
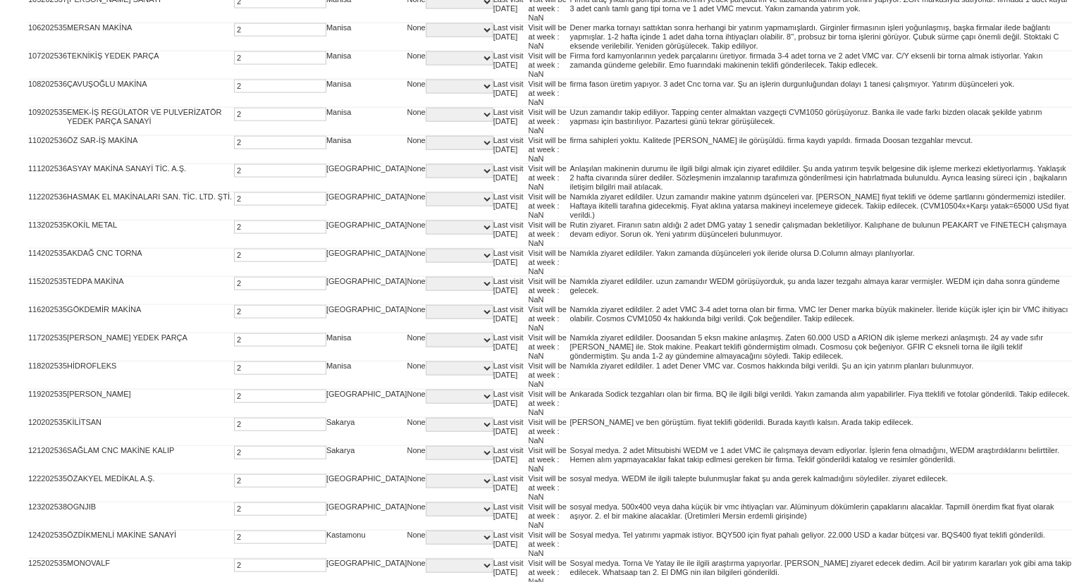
type input "2"
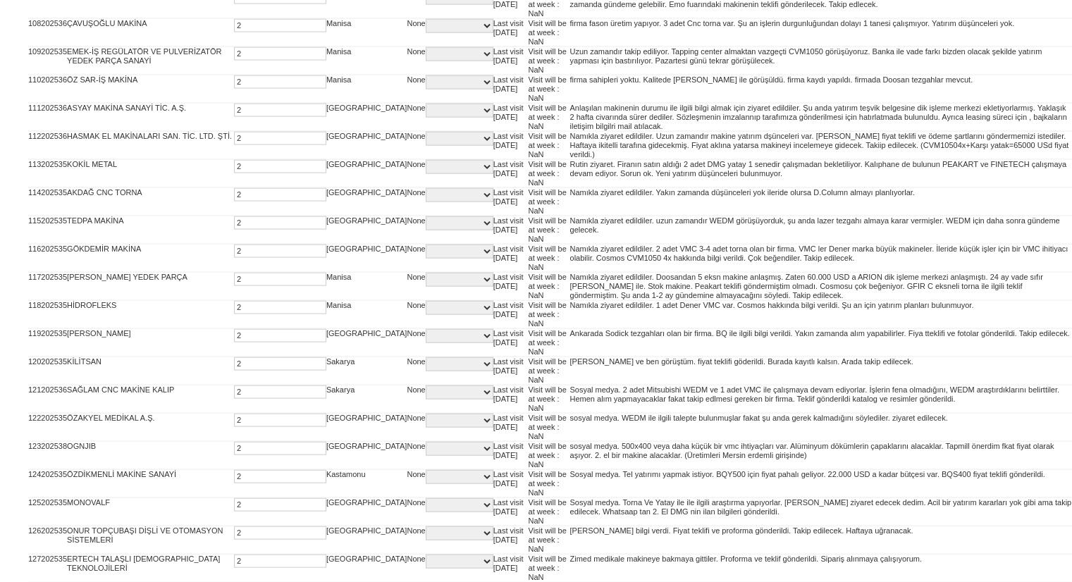
type input "2"
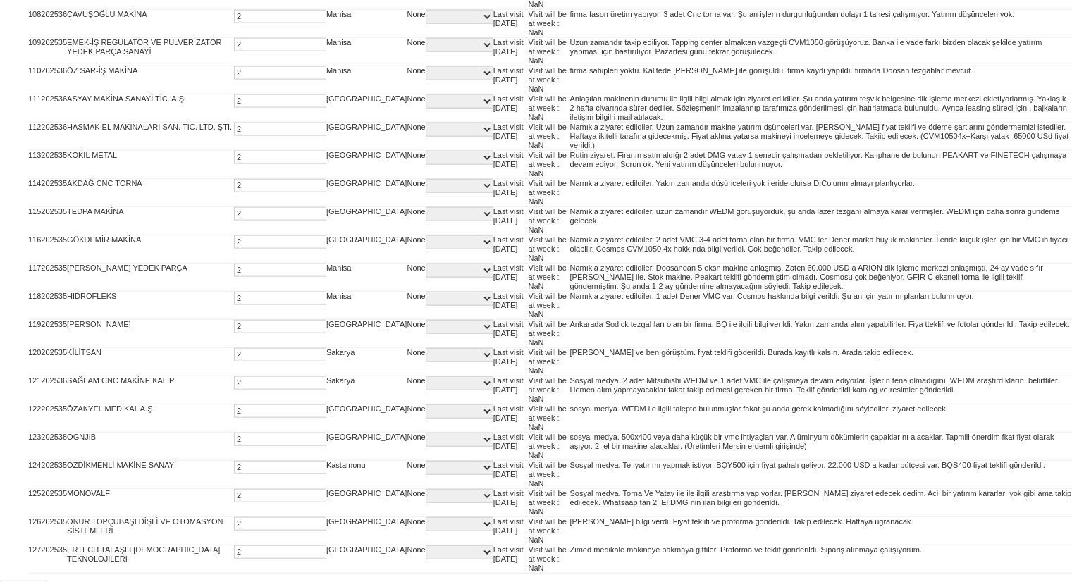
click at [0, 581] on input "Postpone" at bounding box center [23, 591] width 47 height 20
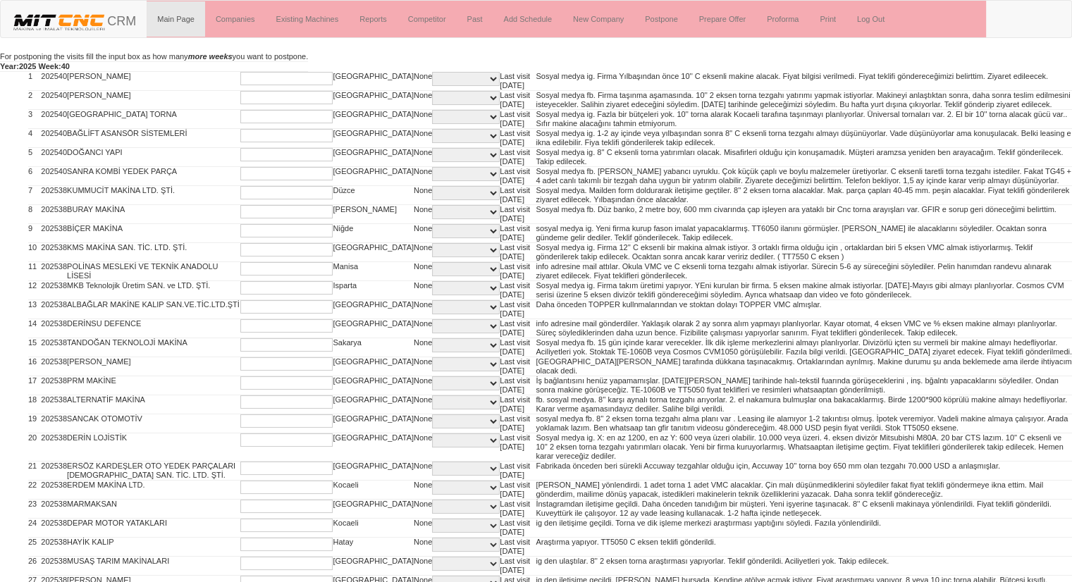
click at [274, 81] on input "text" at bounding box center [286, 78] width 92 height 13
type input "4"
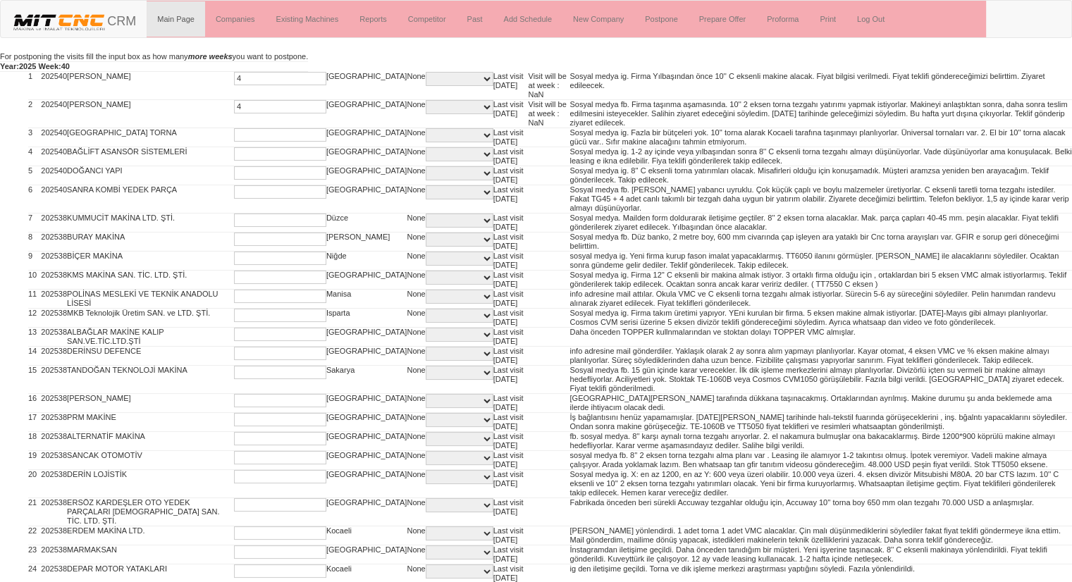
type input "4"
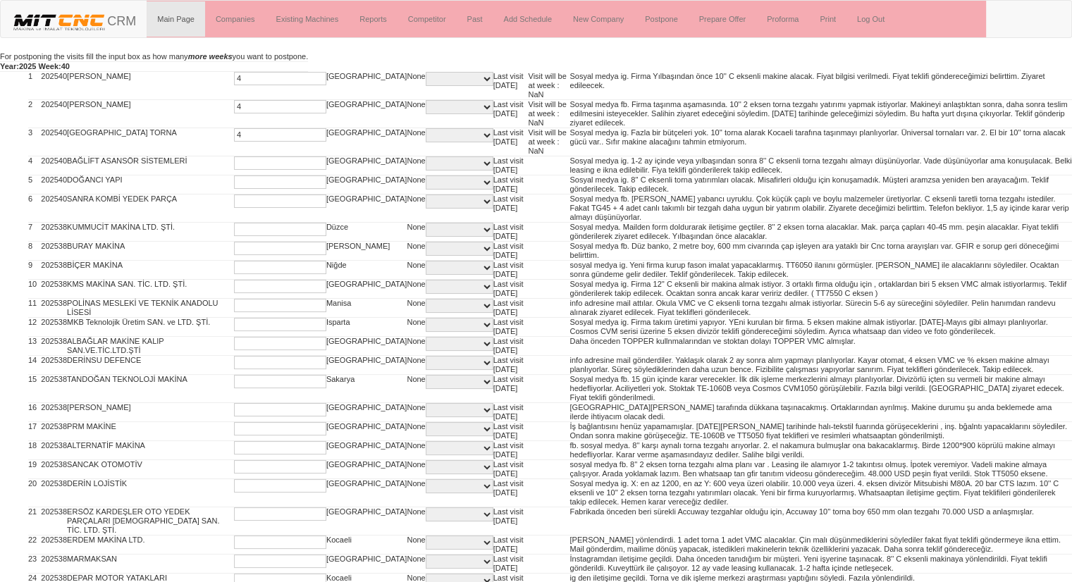
type input "4"
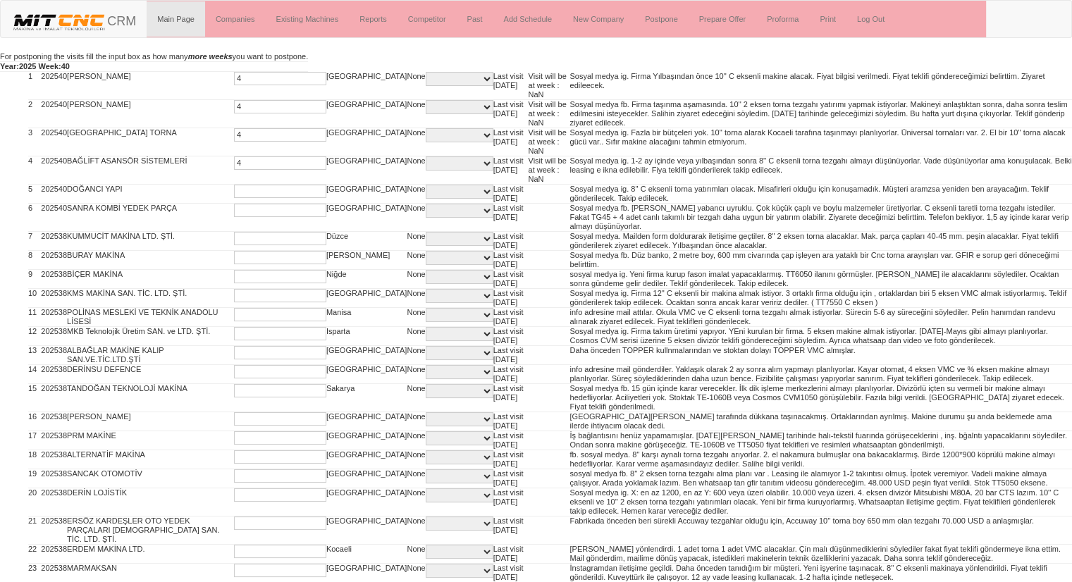
type input "4"
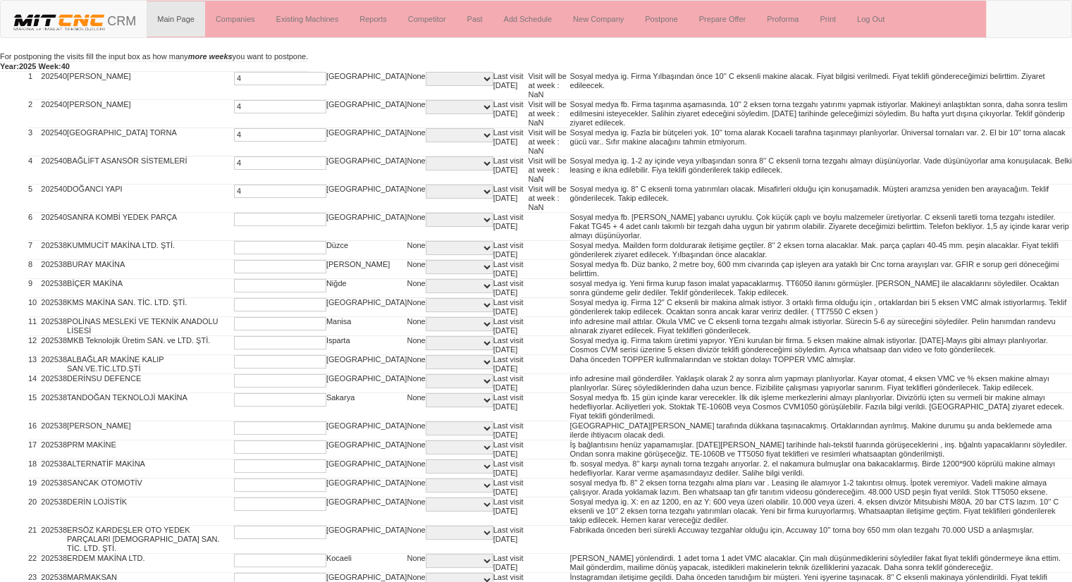
type input "4"
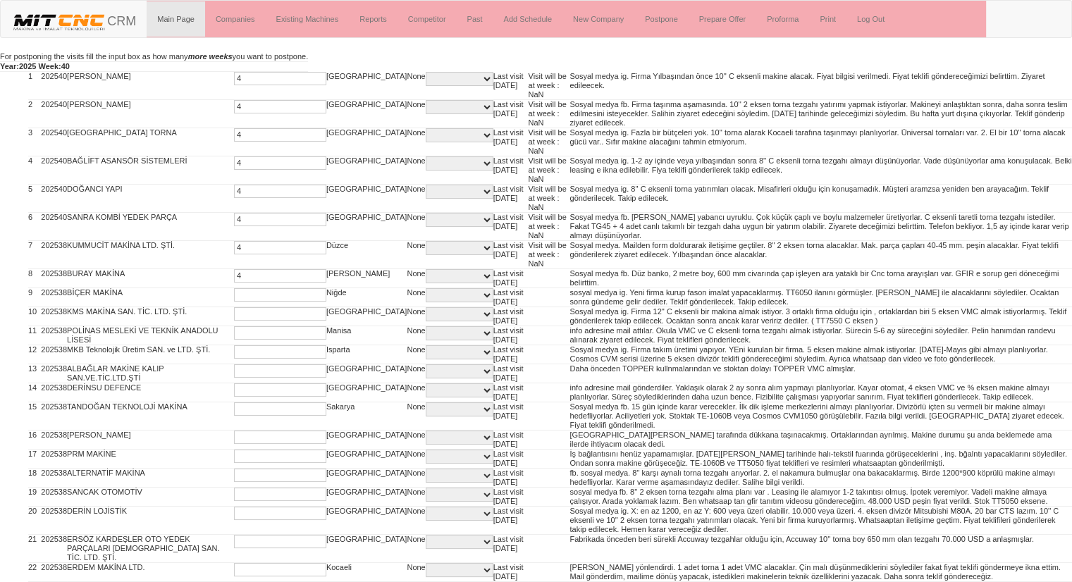
type input "4"
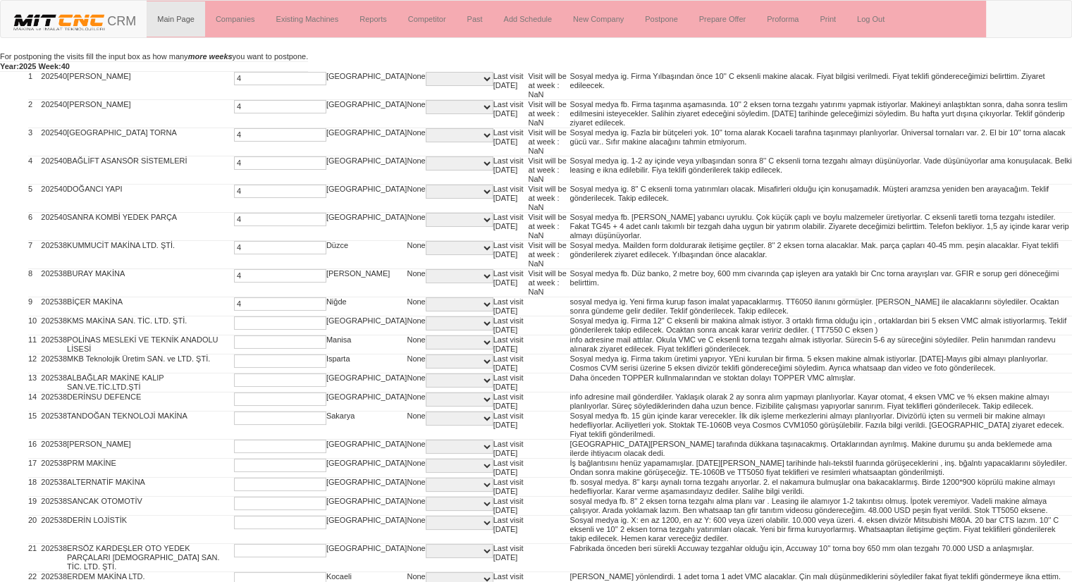
type input "4"
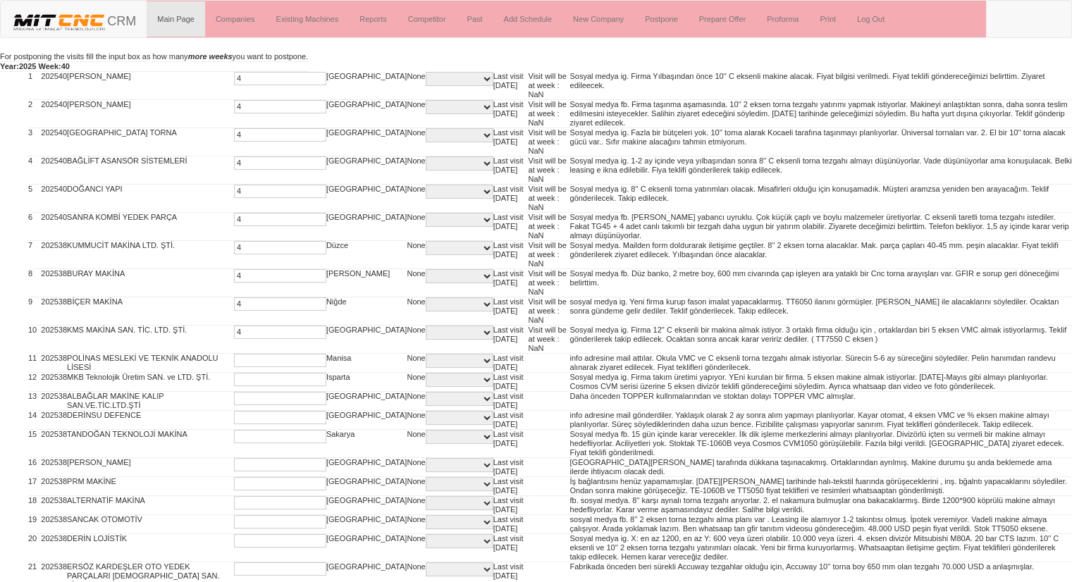
type input "4"
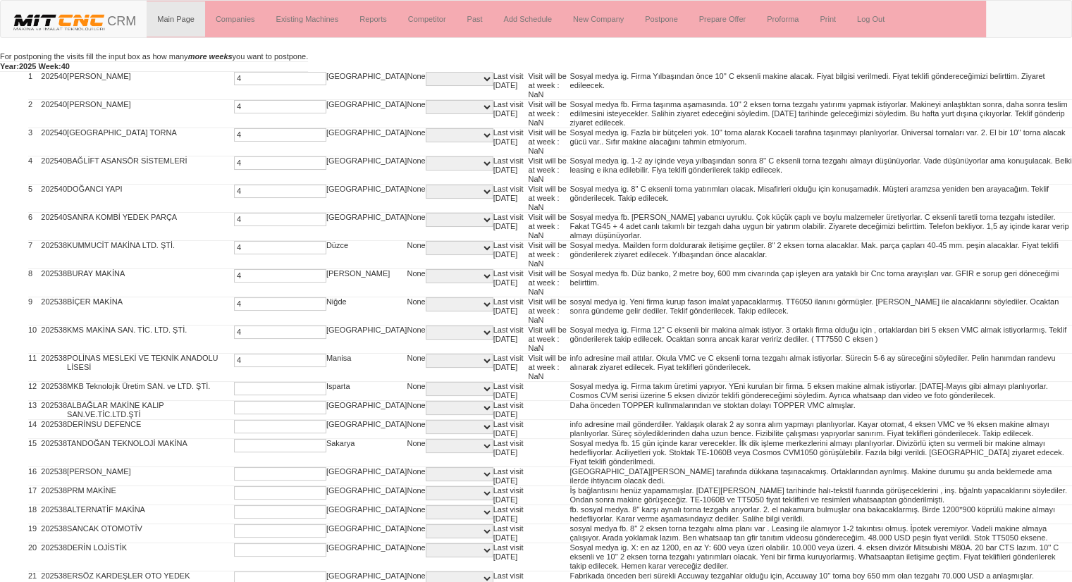
type input "4"
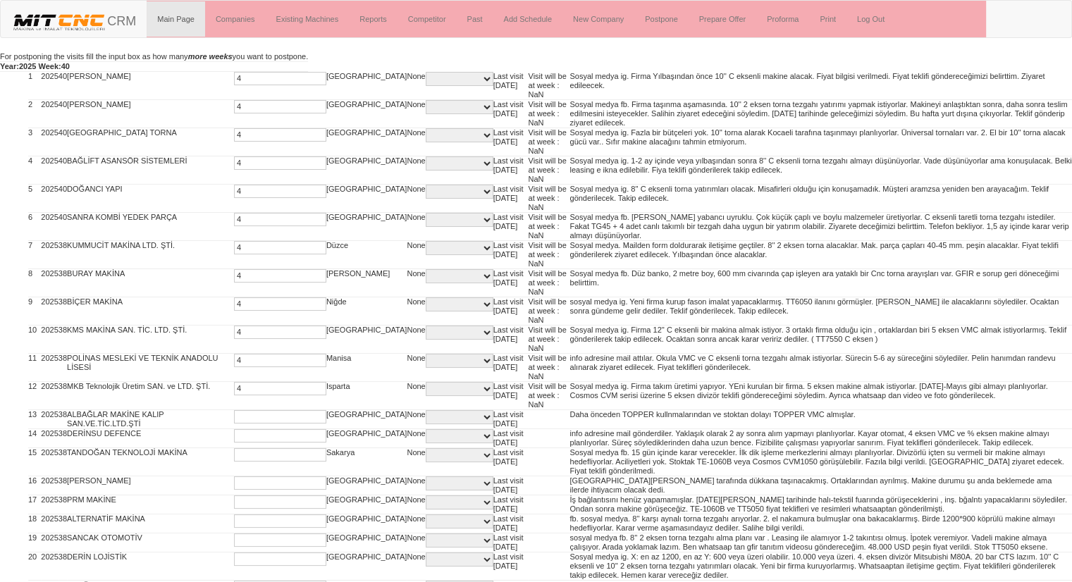
type input "4"
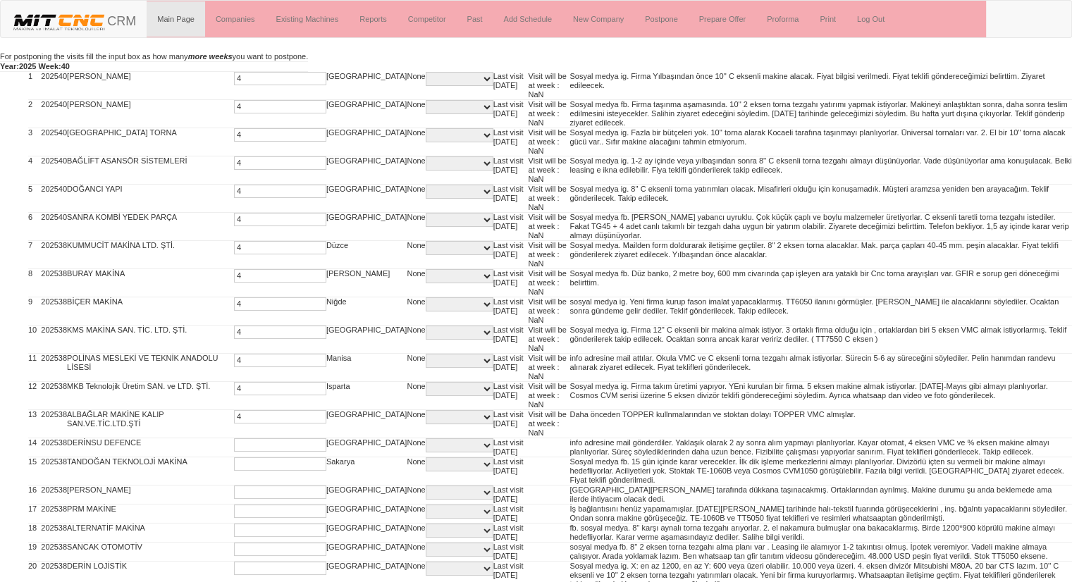
type input "4"
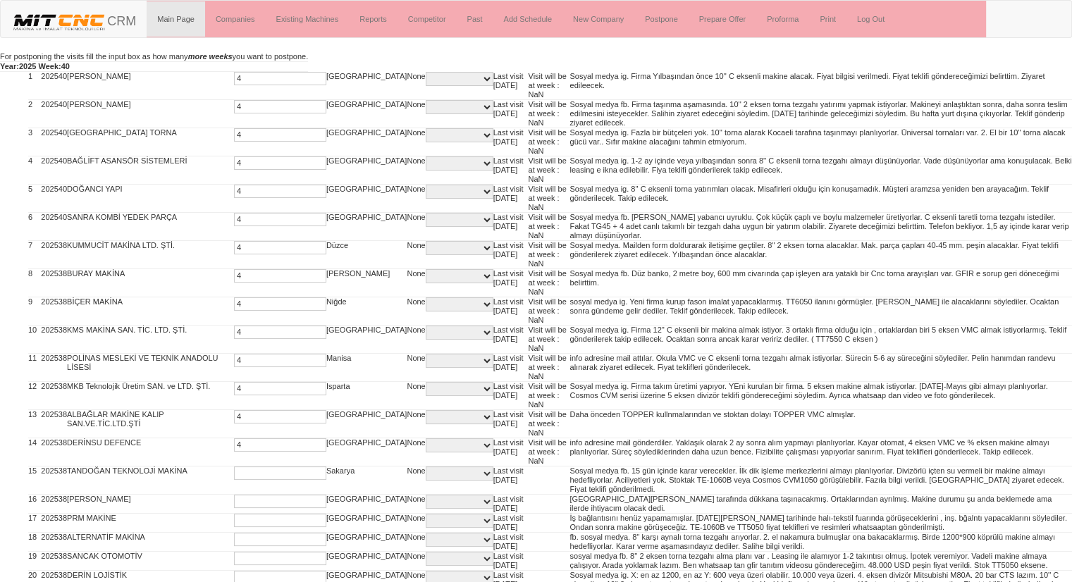
type input "4"
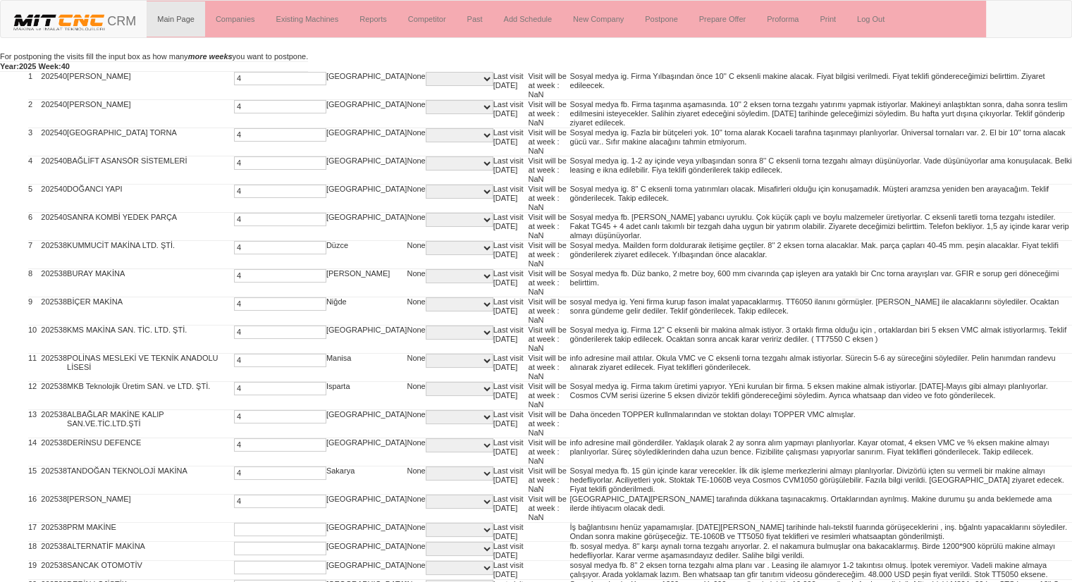
type input "4"
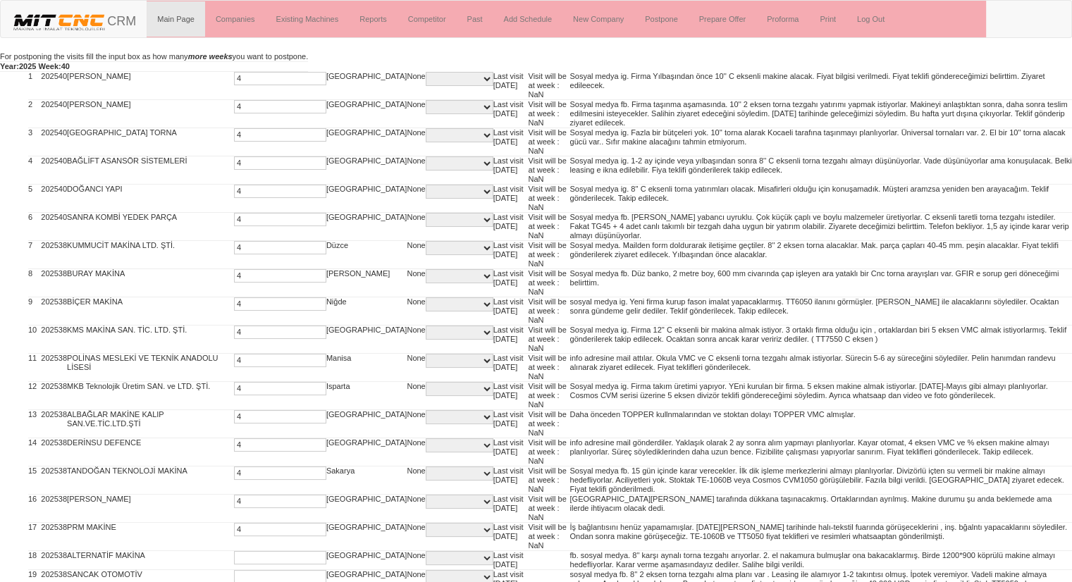
type input "4"
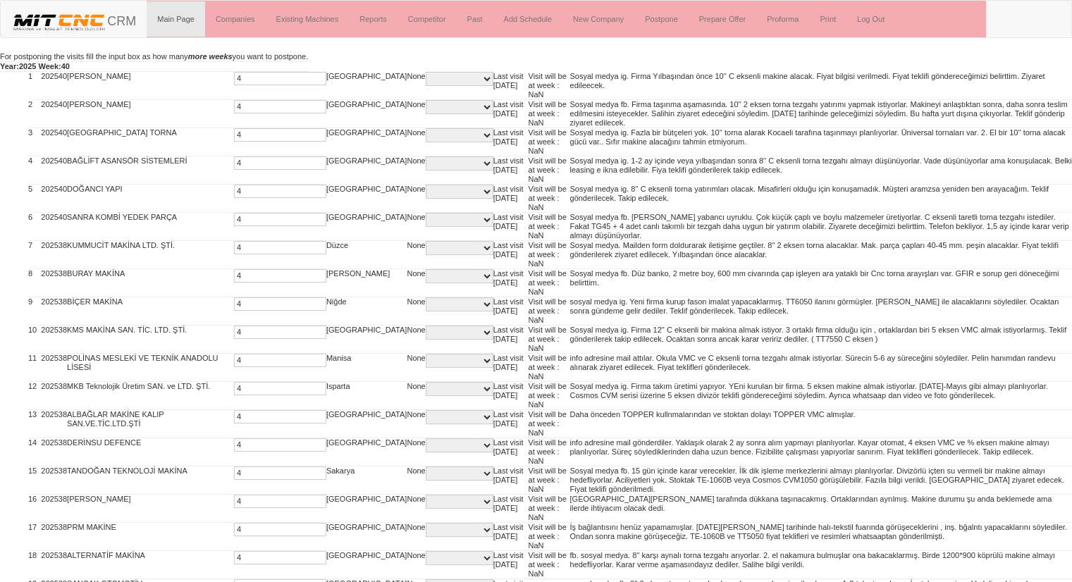
type input "4"
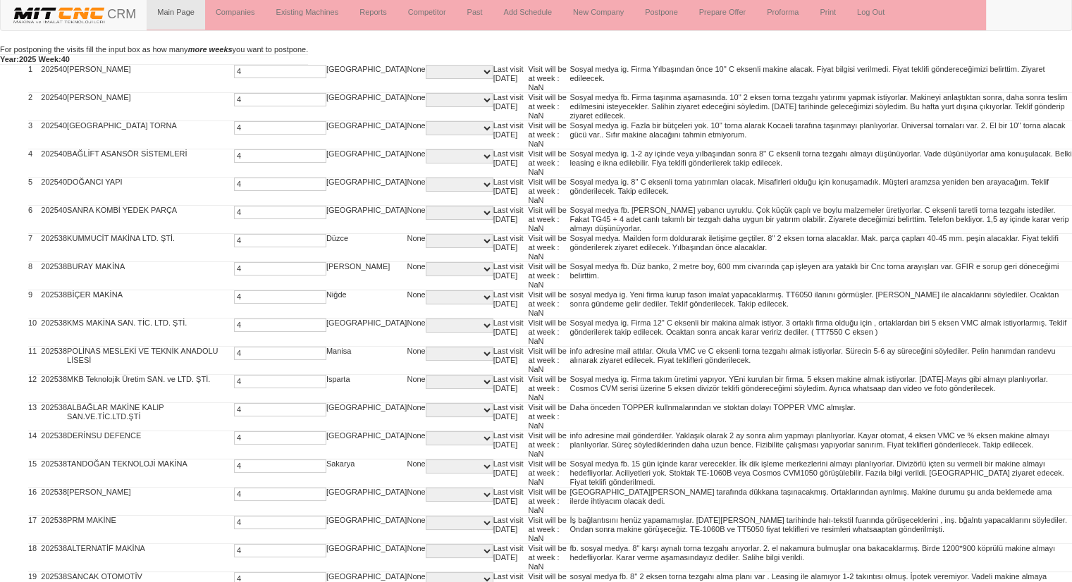
type input "4"
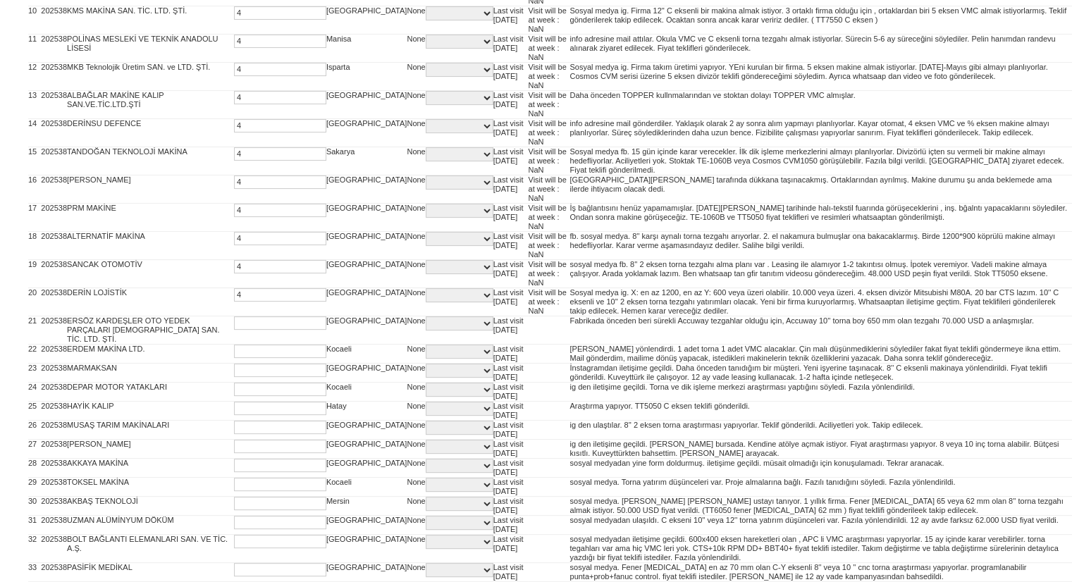
type input "4"
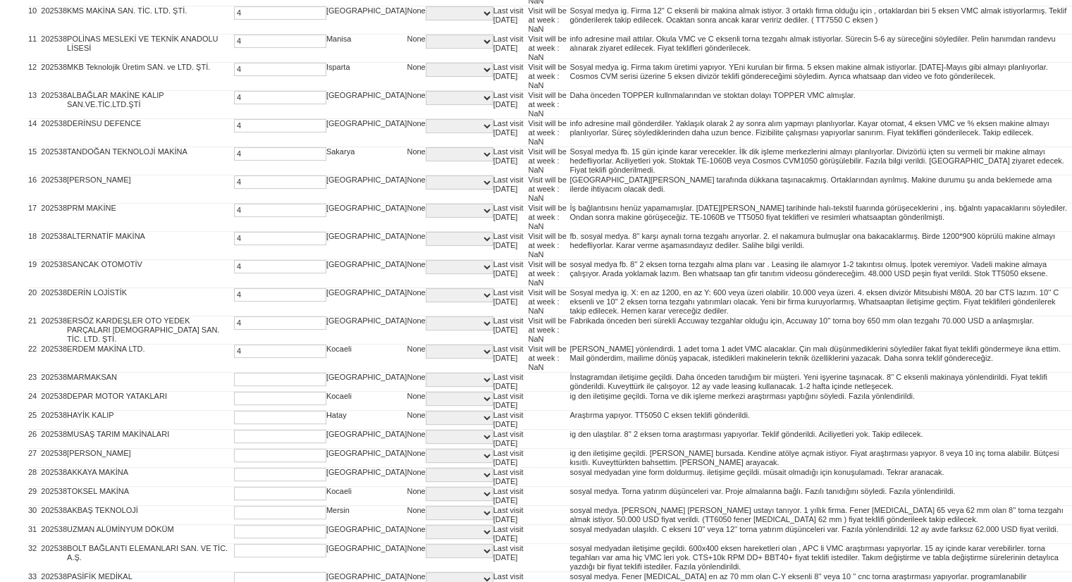
type input "4"
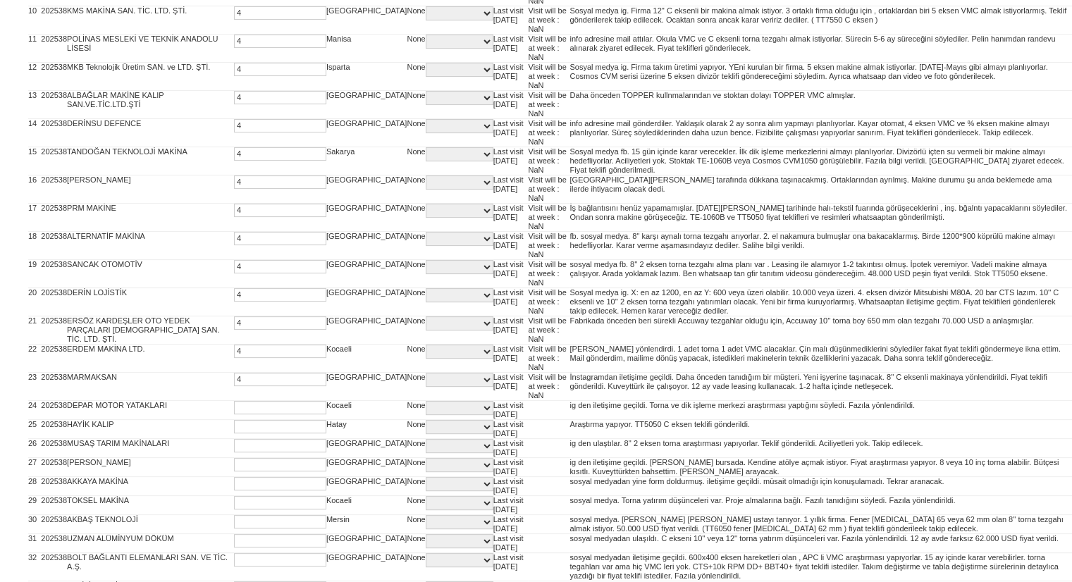
type input "4"
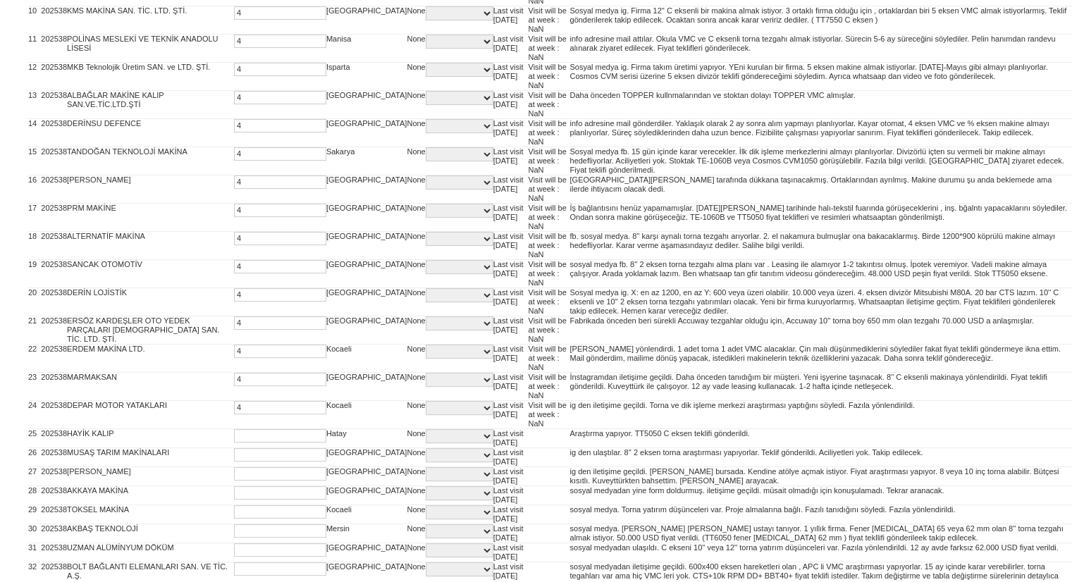
type input "4"
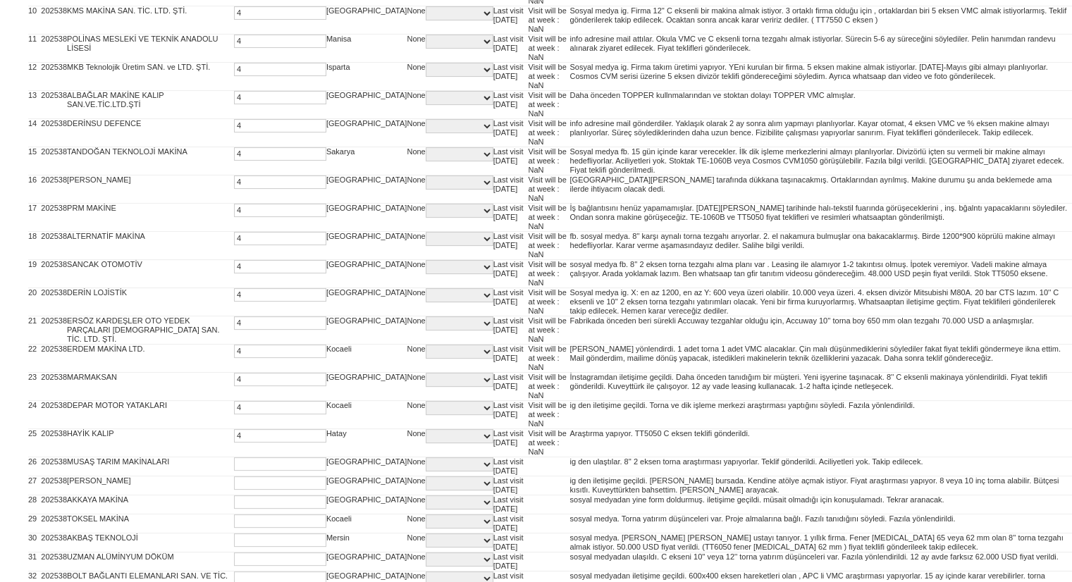
type input "4"
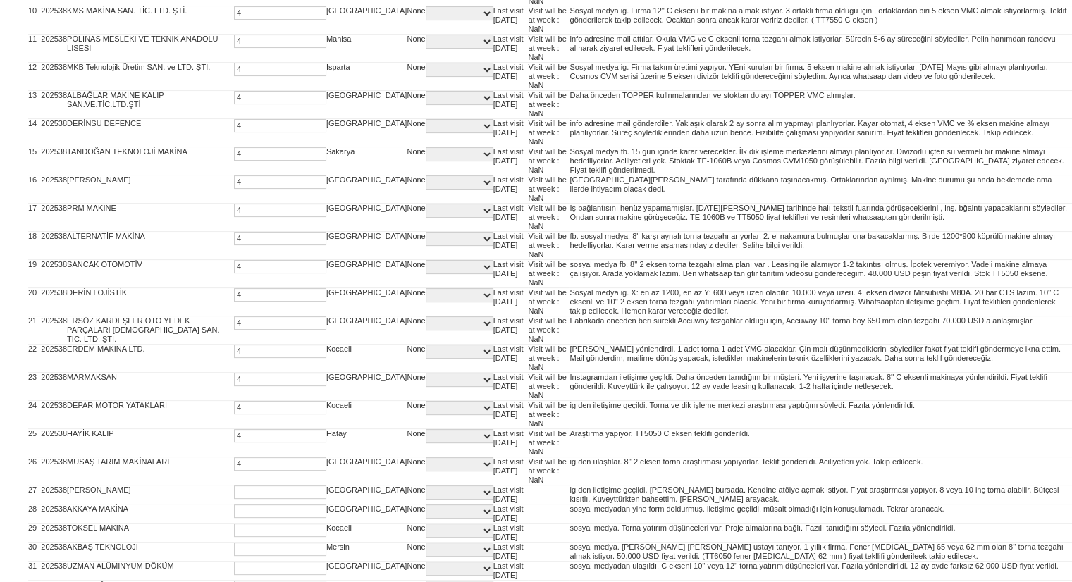
type input "4"
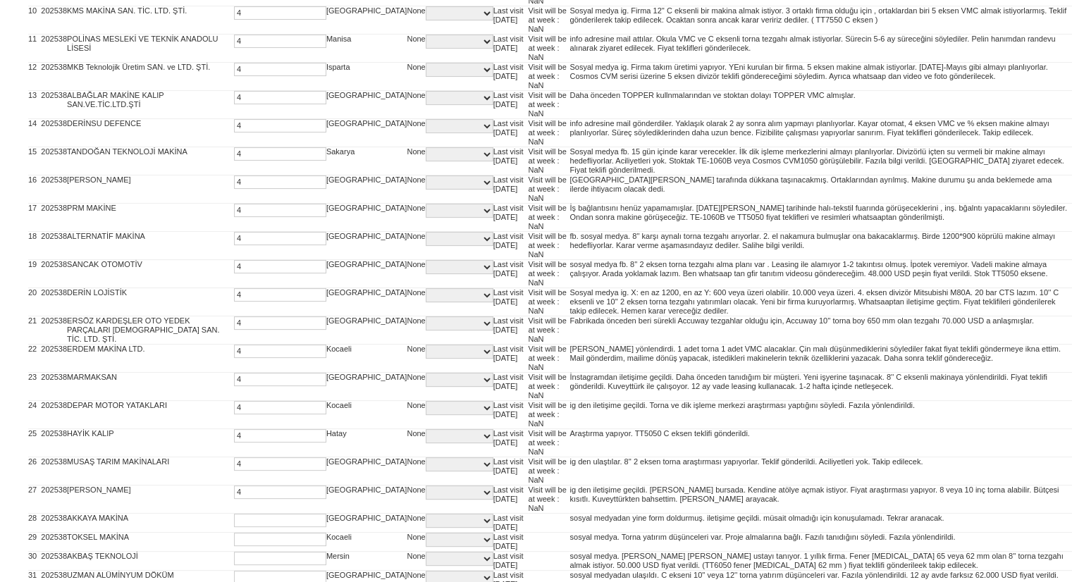
type input "4"
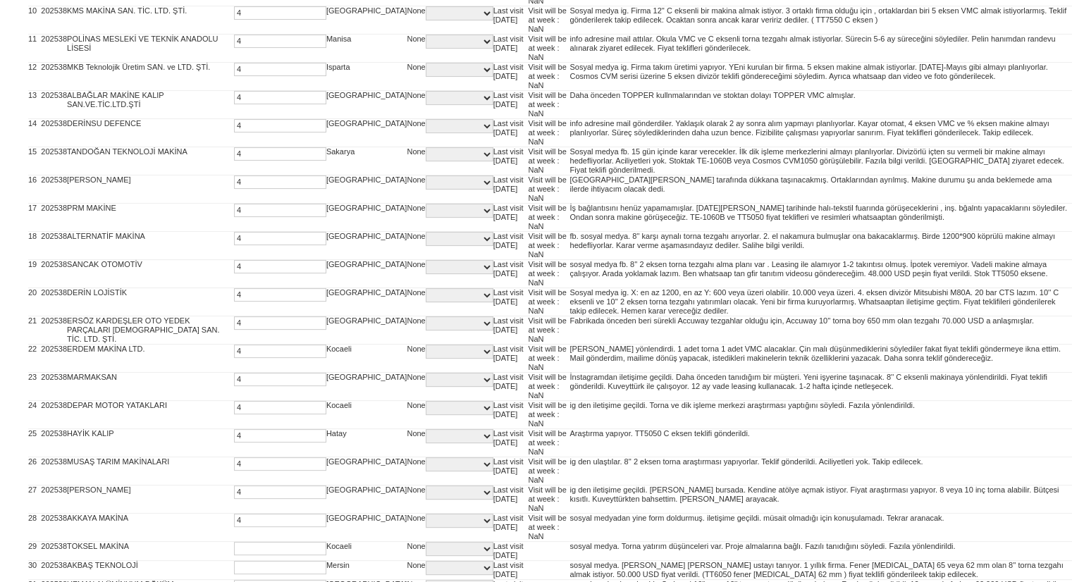
type input "4"
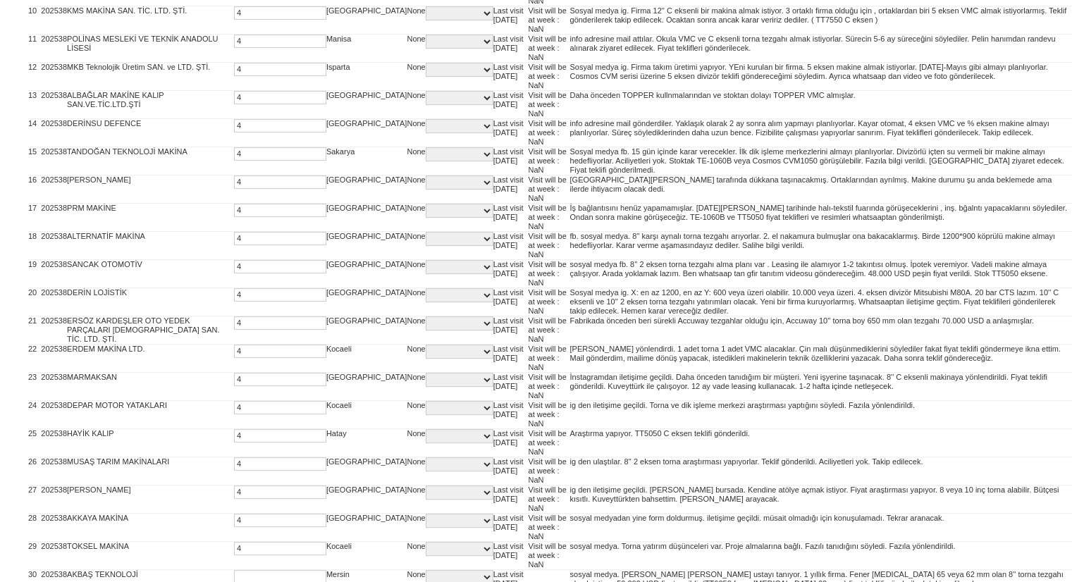
type input "4"
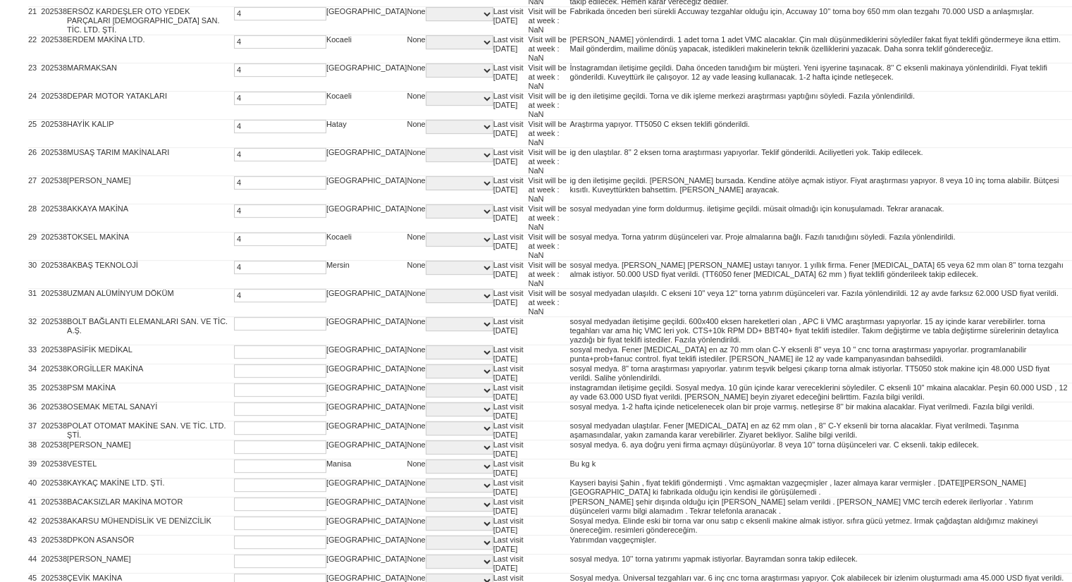
type input "4"
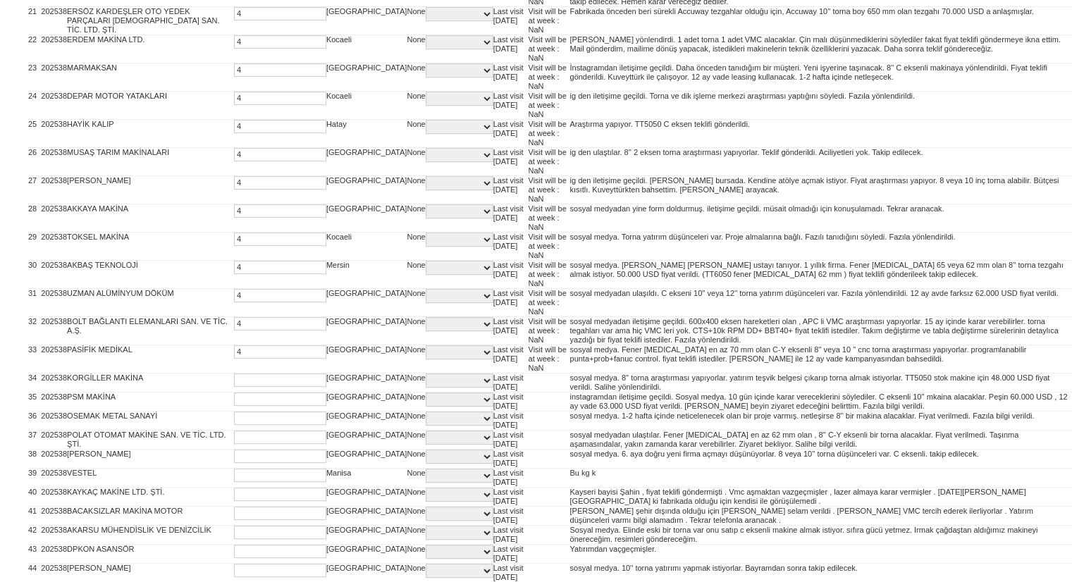
type input "4"
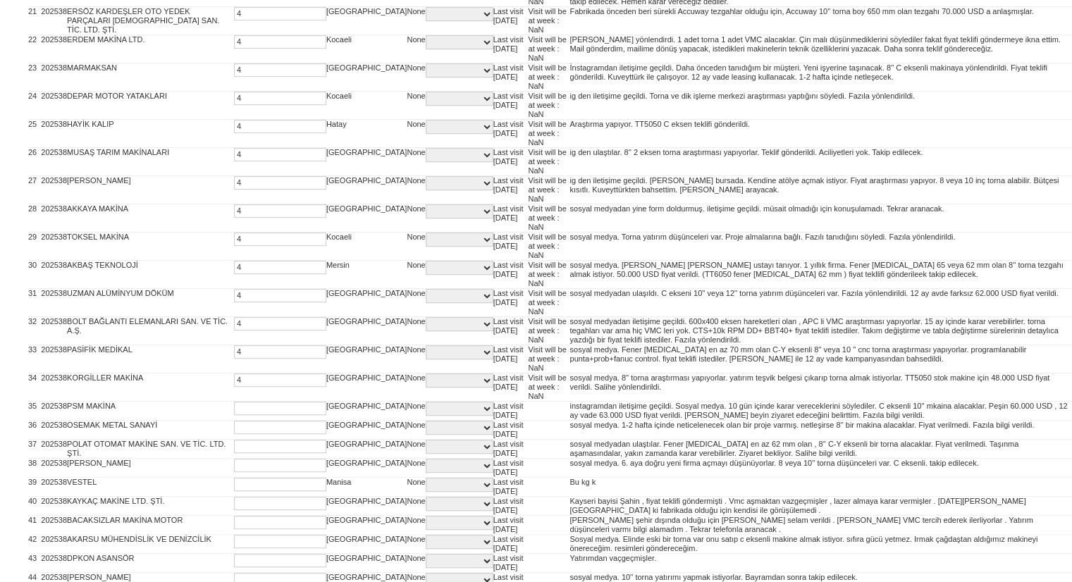
type input "4"
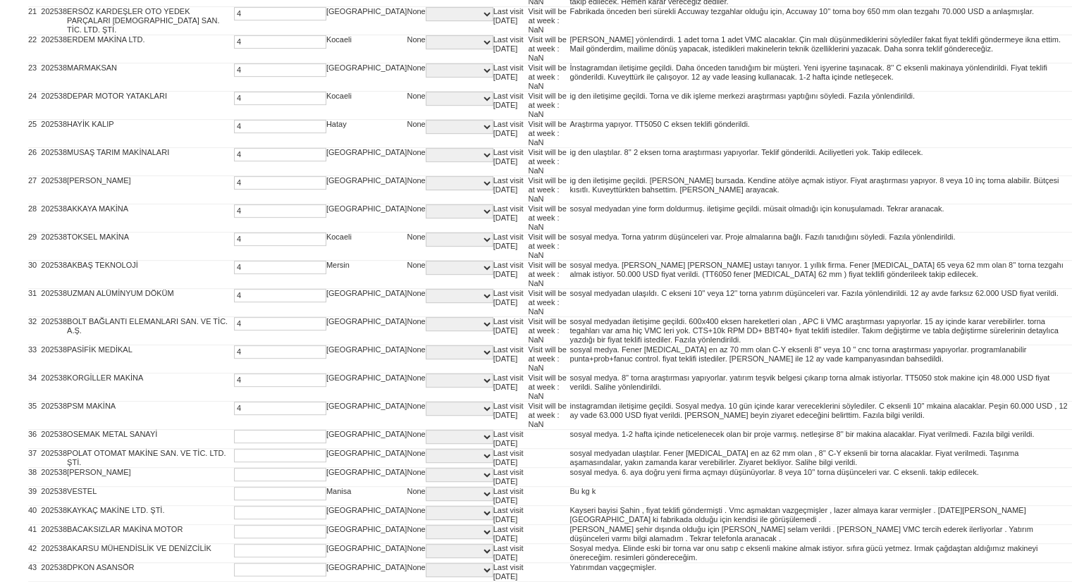
type input "4"
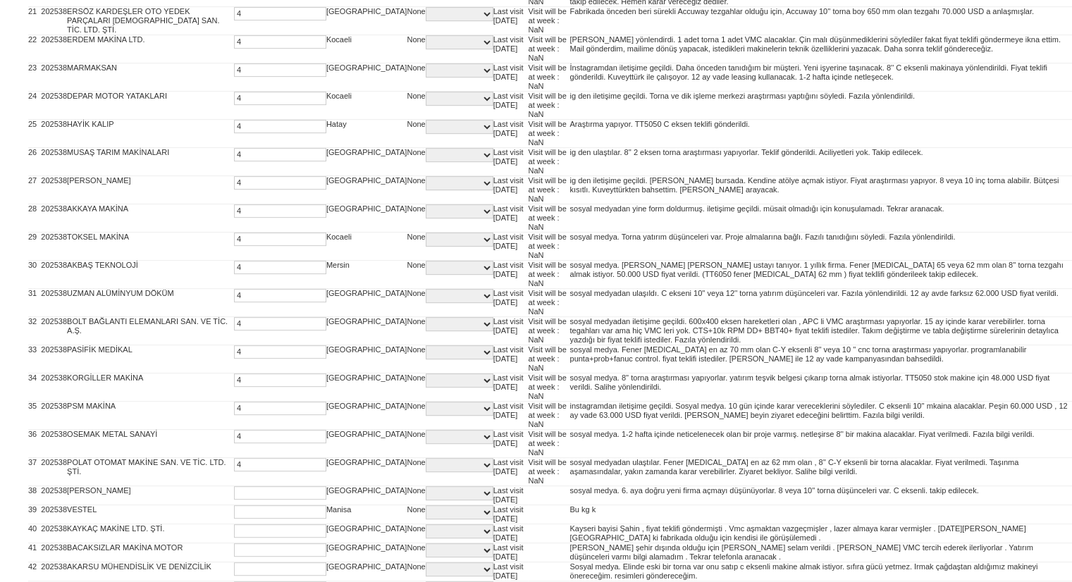
type input "4"
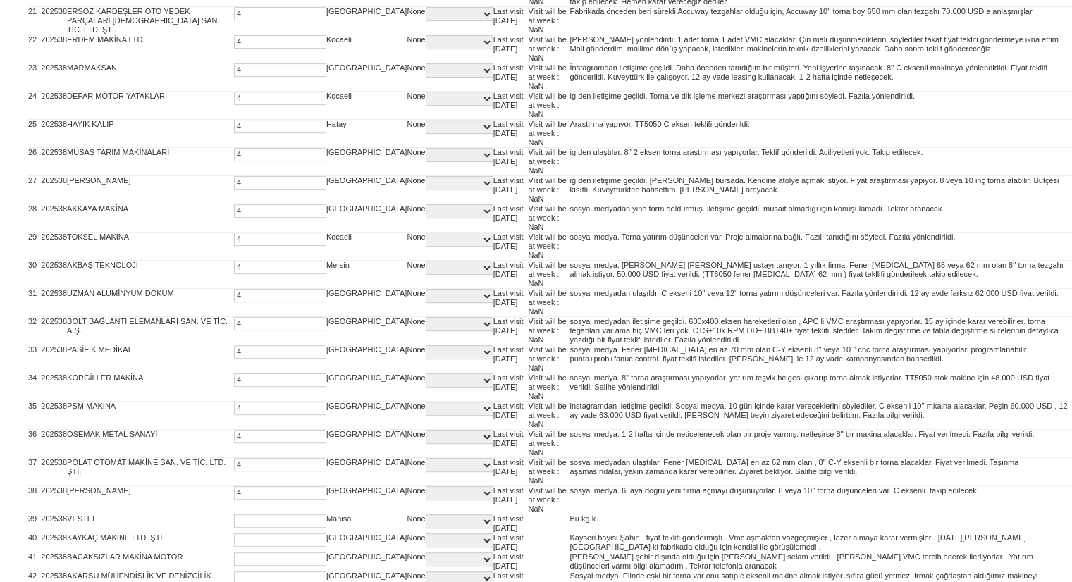
type input "4"
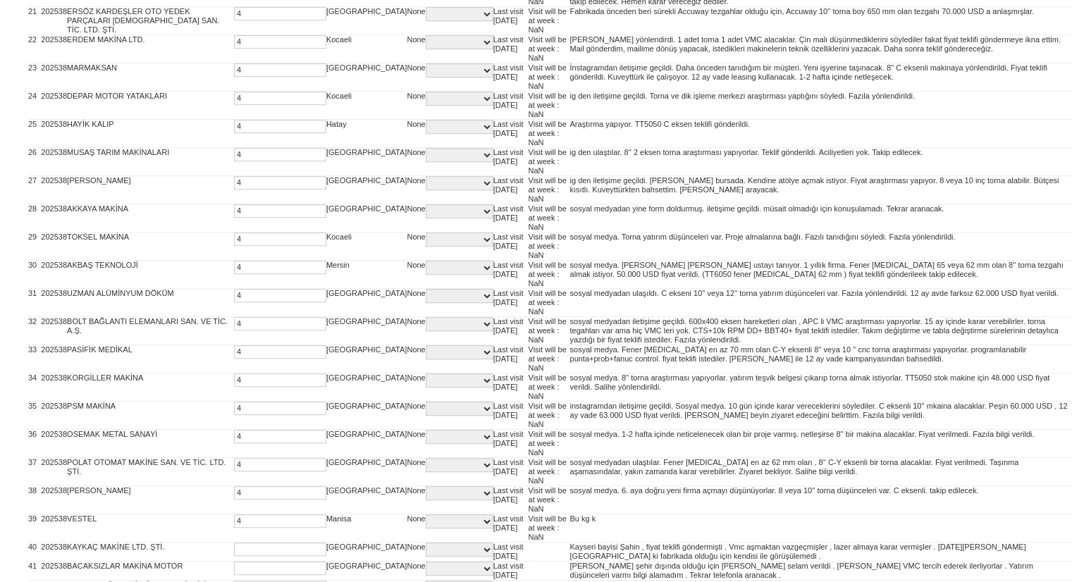
type input "4"
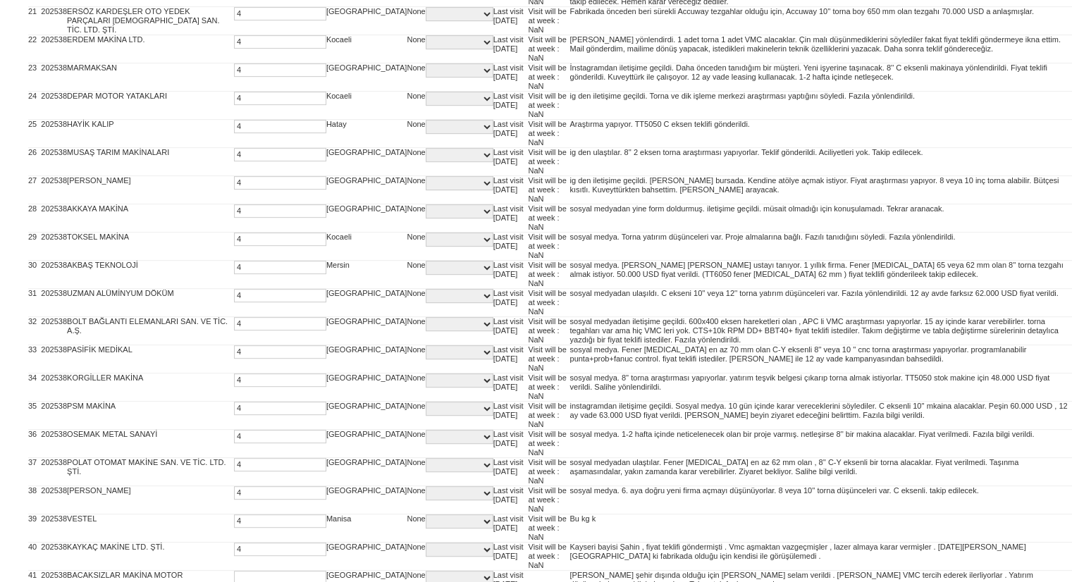
type input "4"
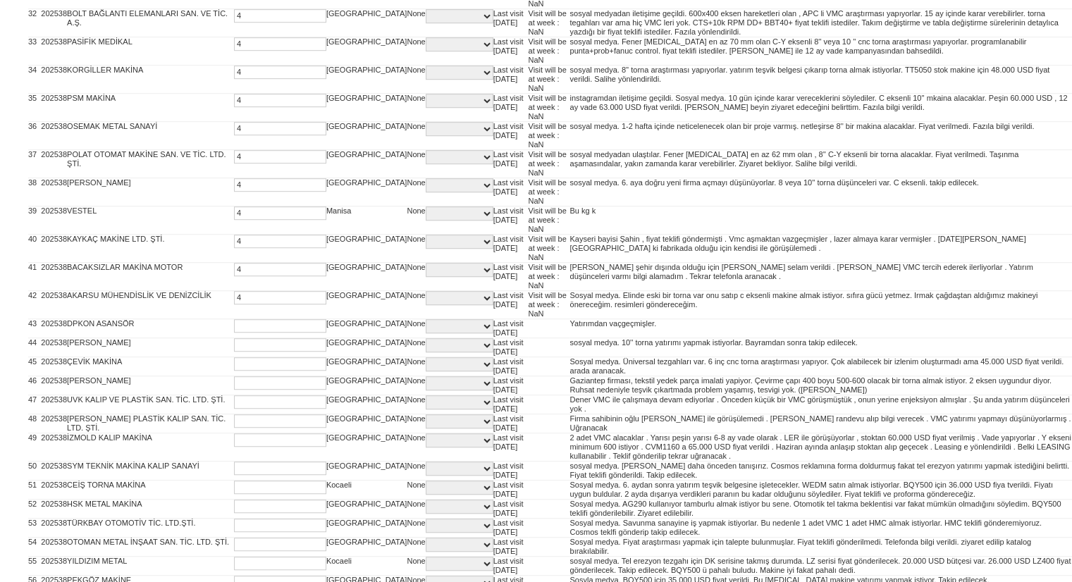
type input "4"
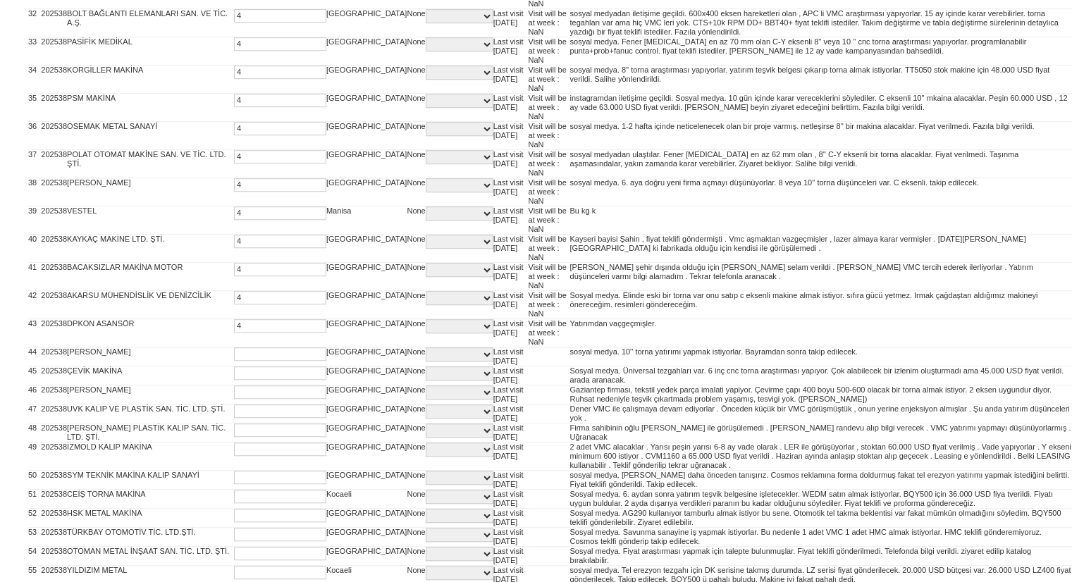
type input "4"
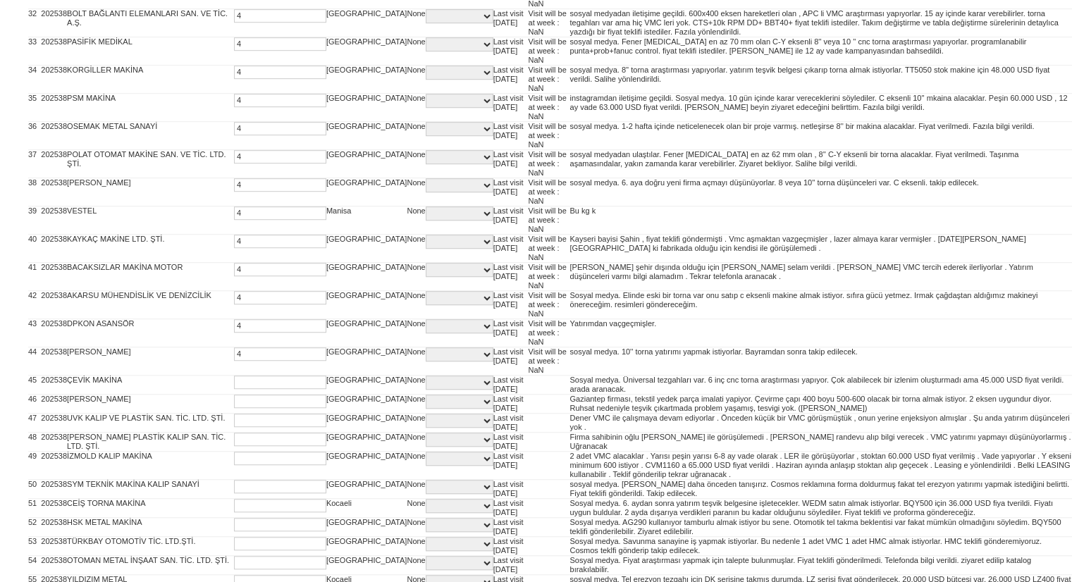
type input "4"
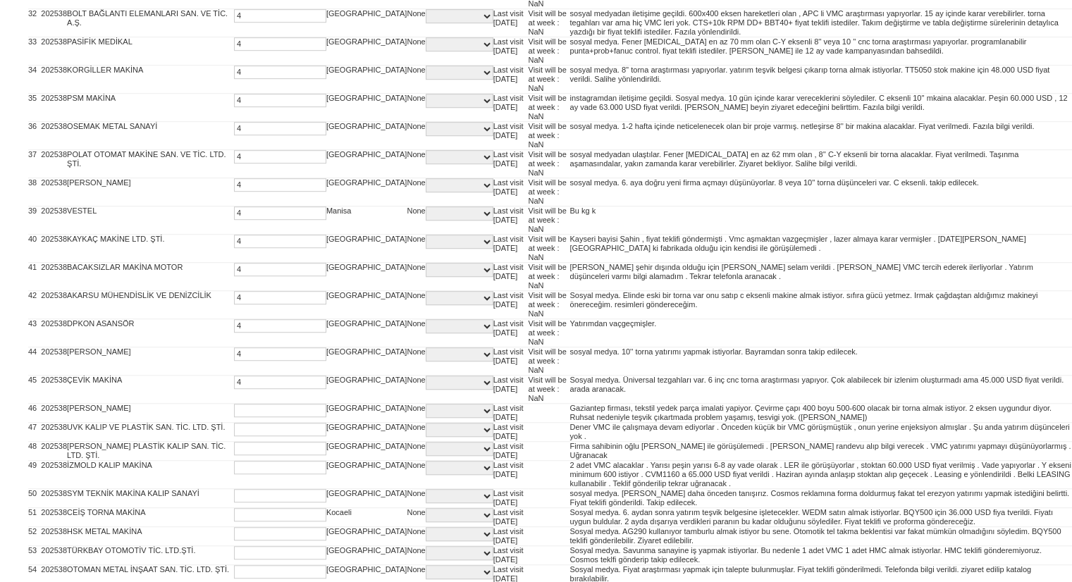
type input "4"
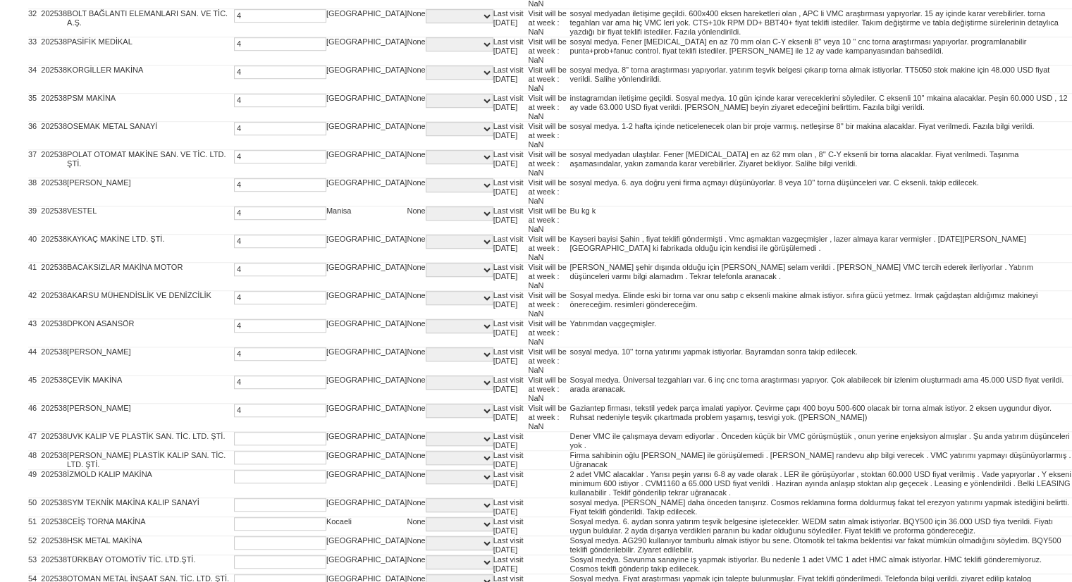
type input "4"
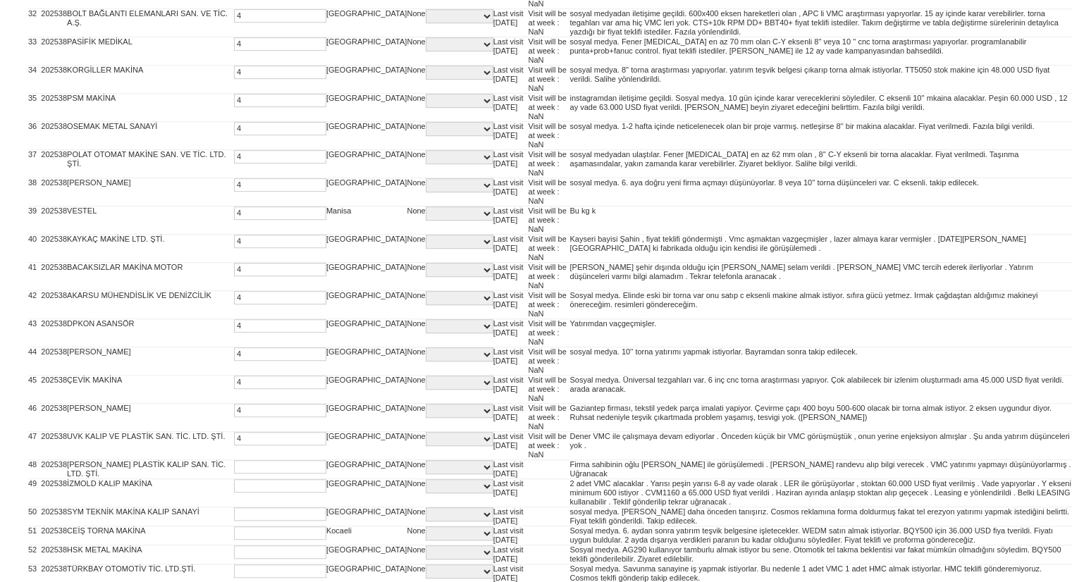
type input "4"
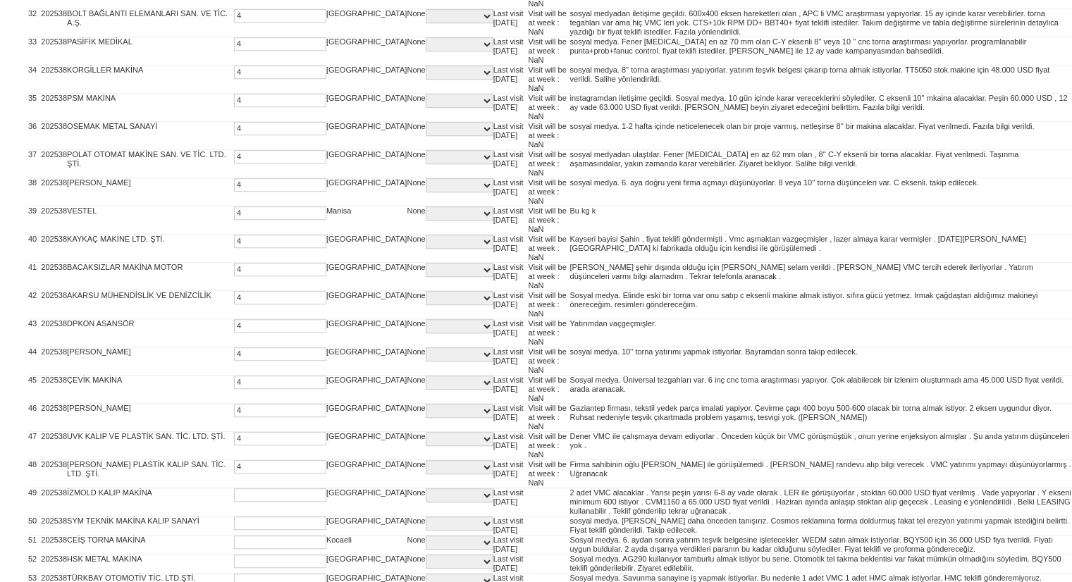
type input "4"
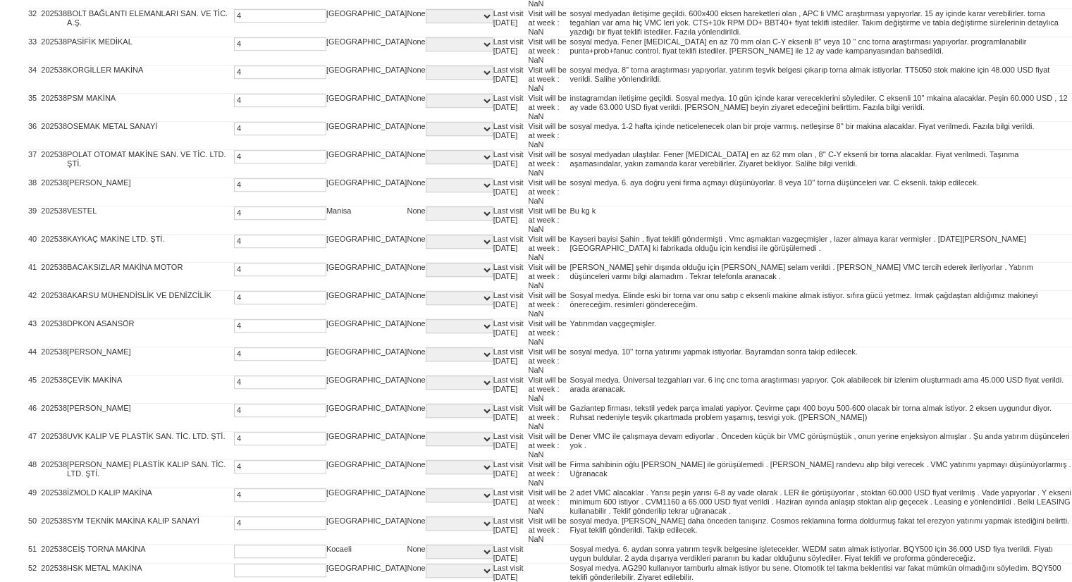
type input "4"
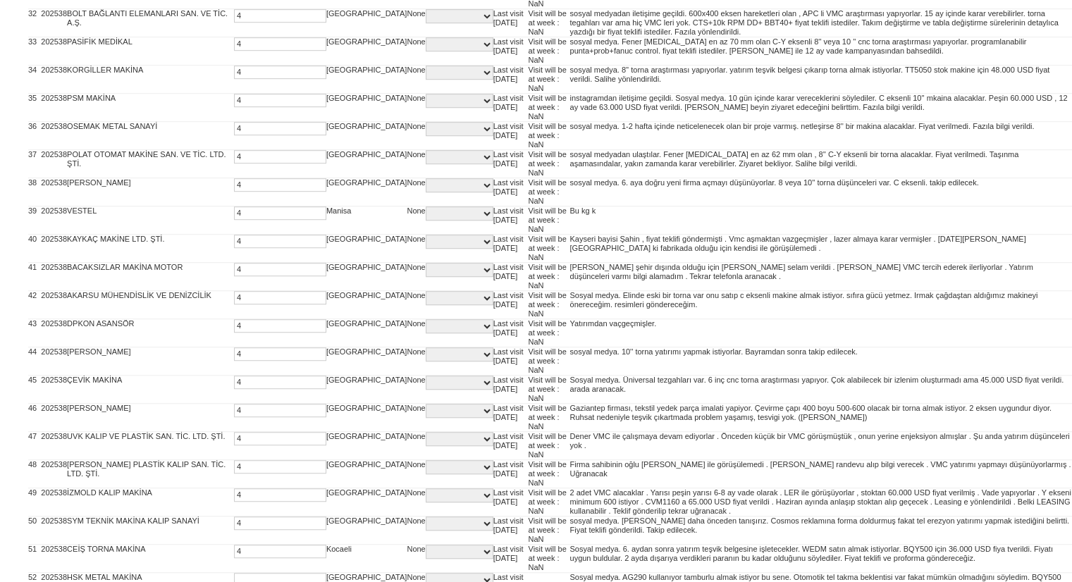
type input "4"
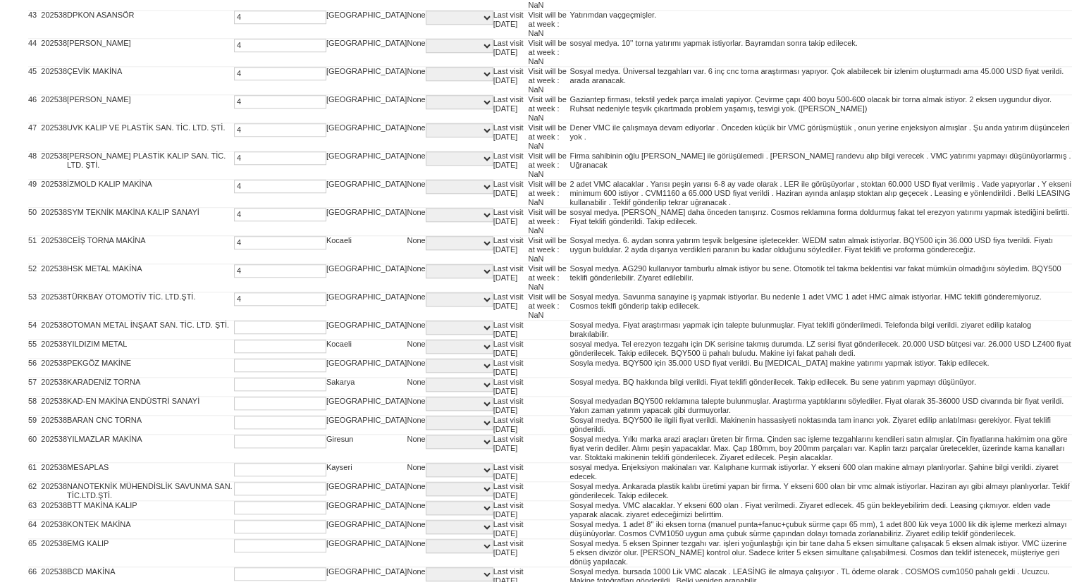
type input "4"
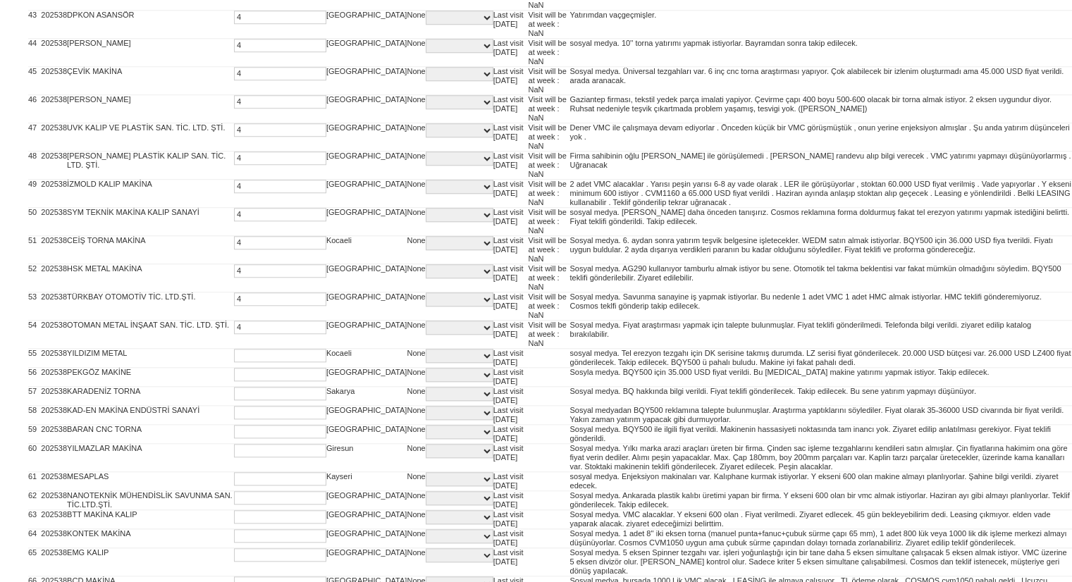
type input "4"
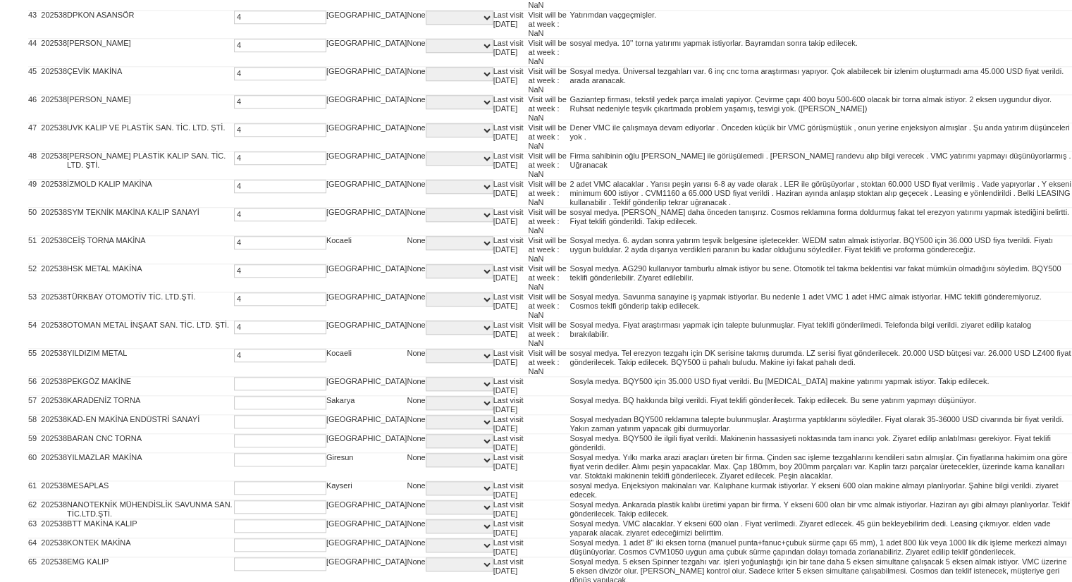
type input "4"
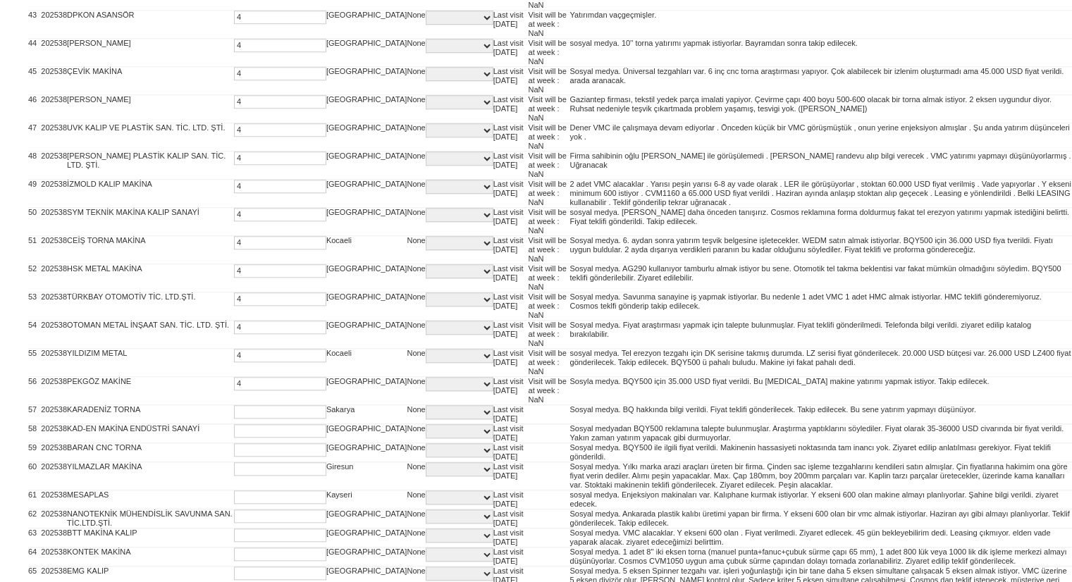
type input "4"
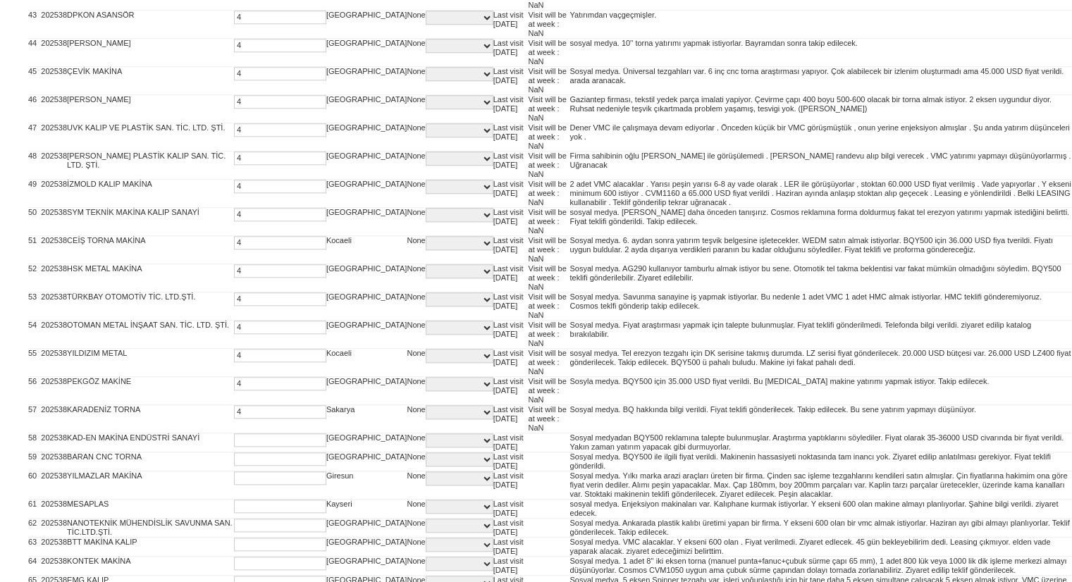
type input "4"
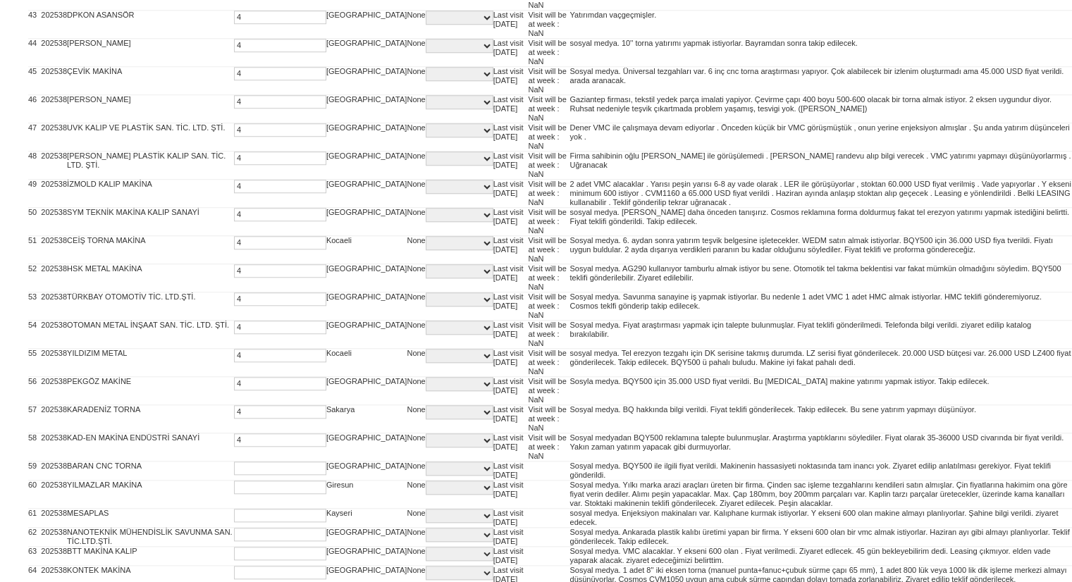
type input "4"
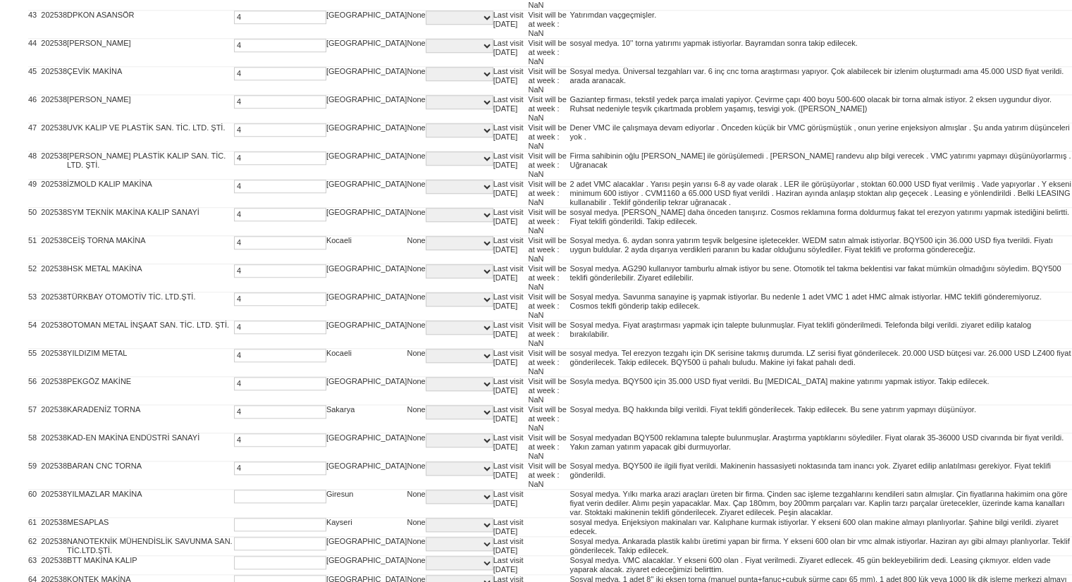
type input "4"
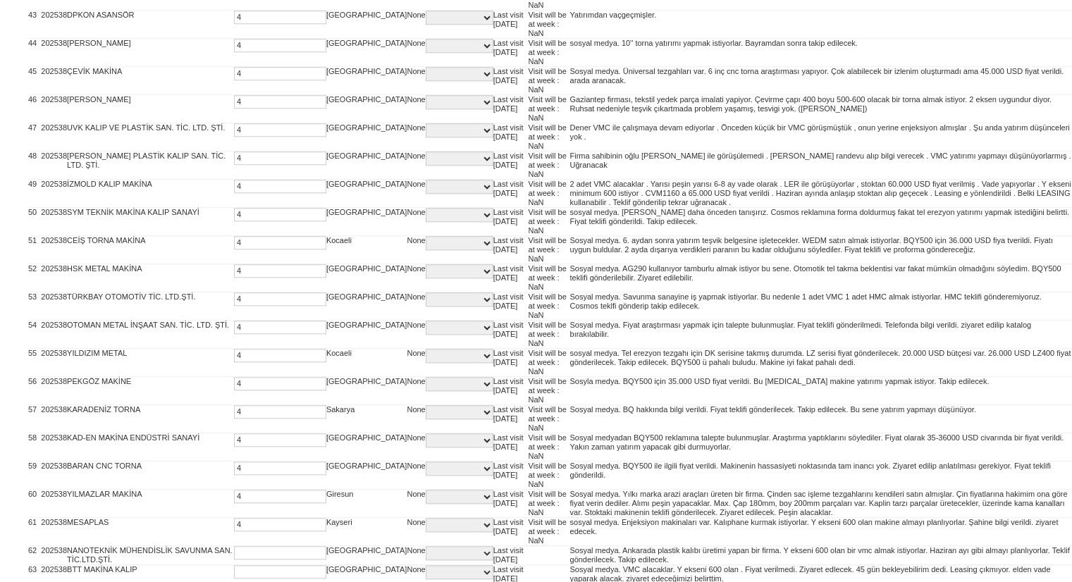
type input "4"
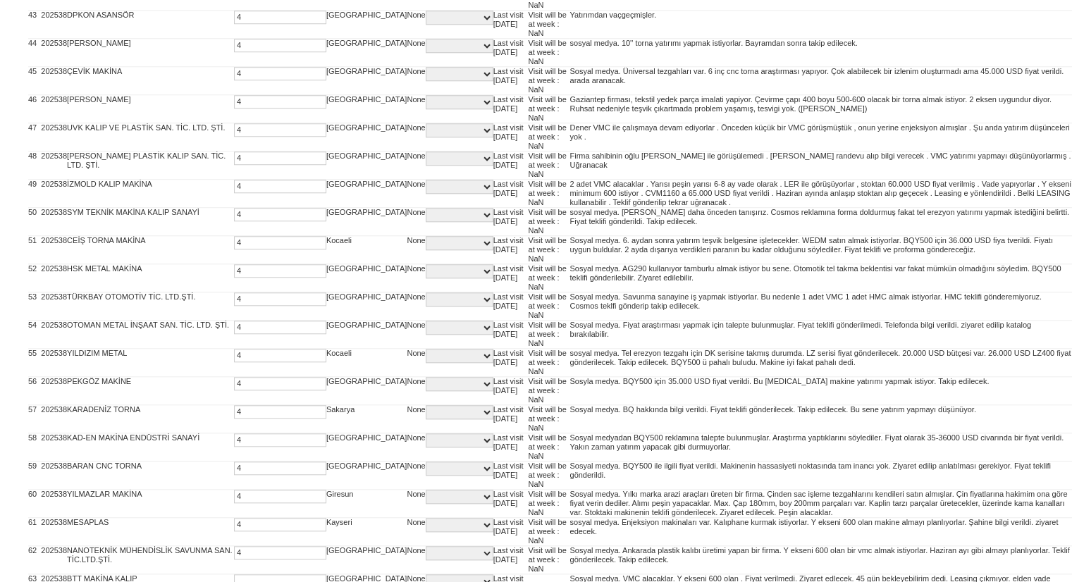
type input "4"
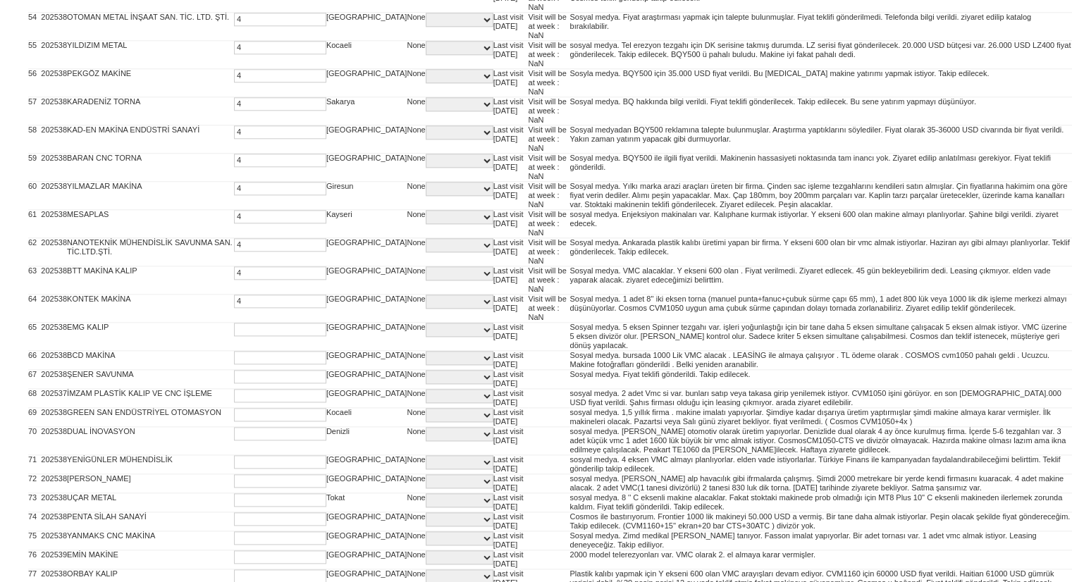
type input "4"
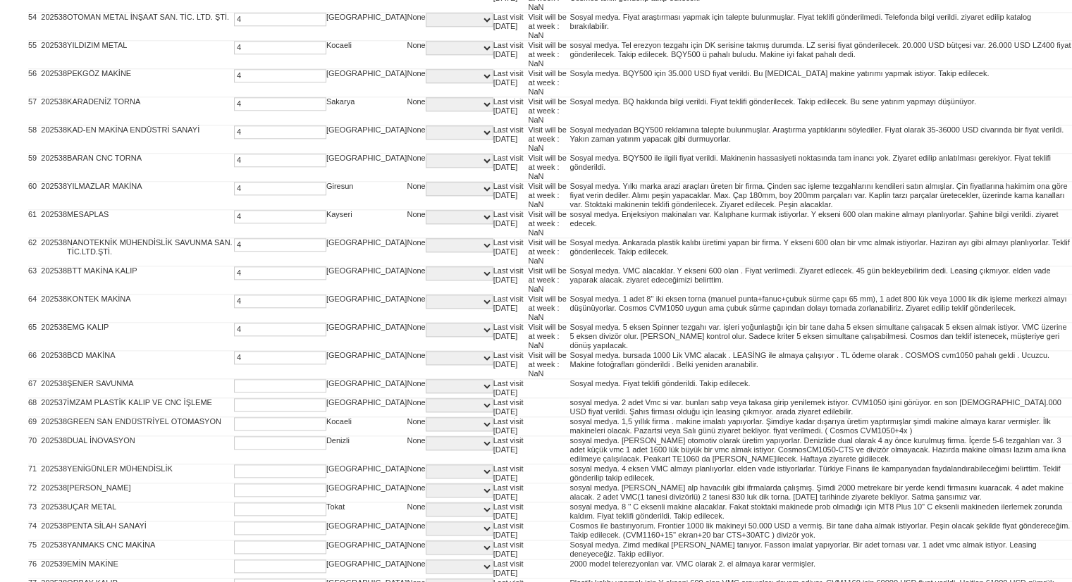
type input "4"
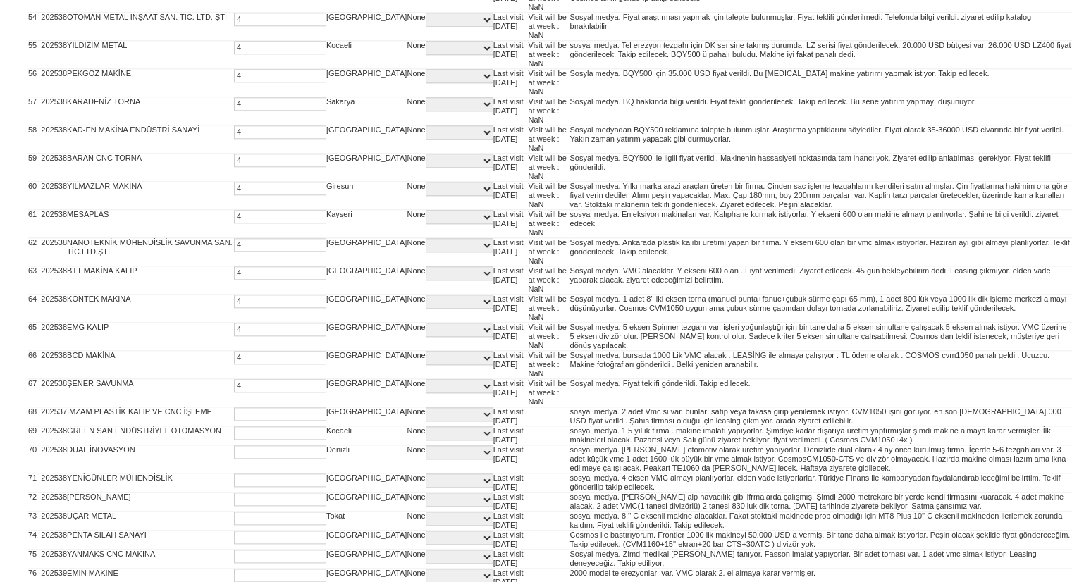
type input "4"
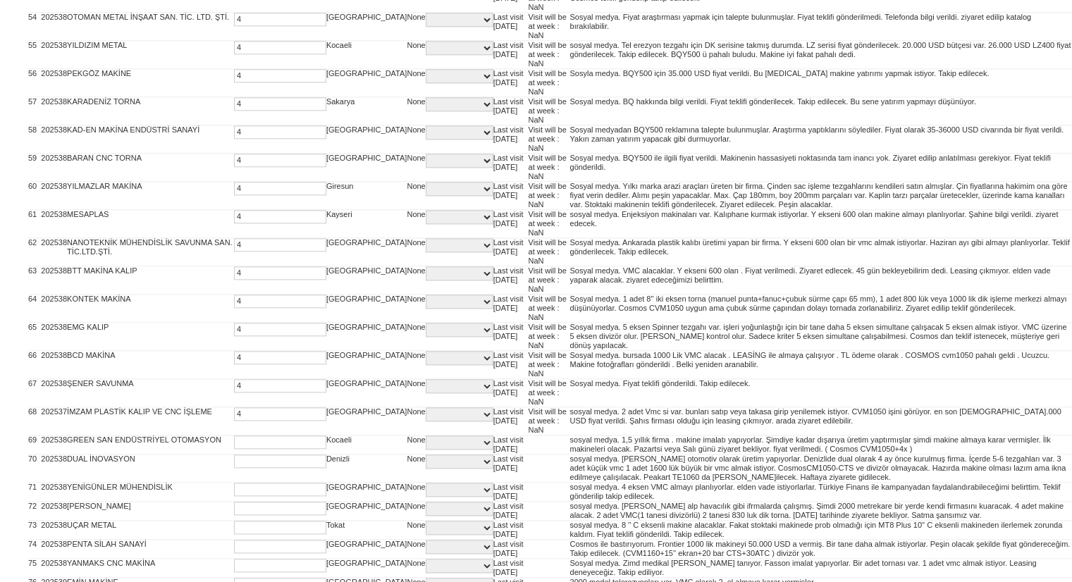
type input "4"
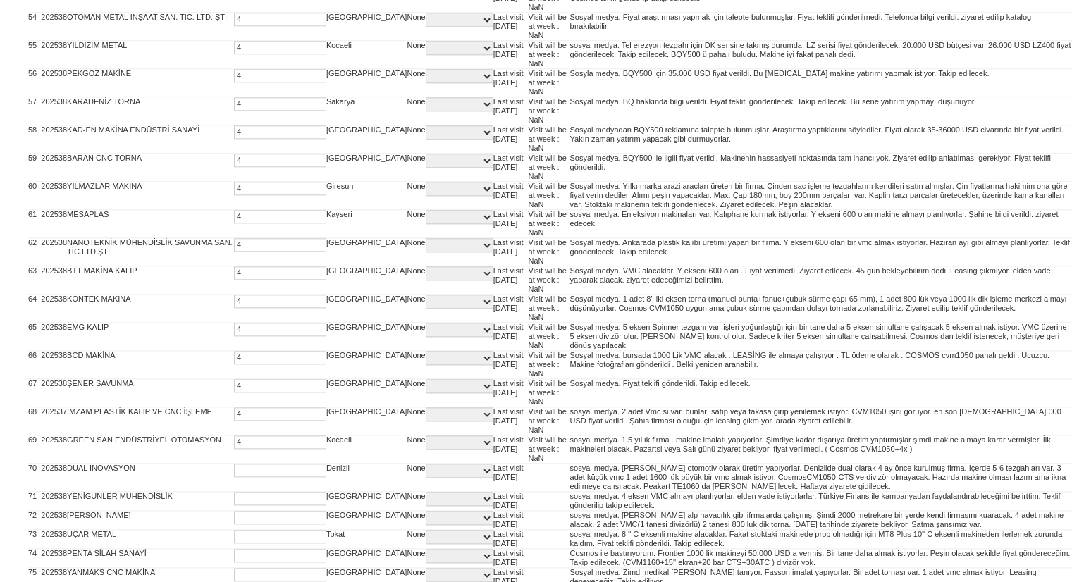
type input "4"
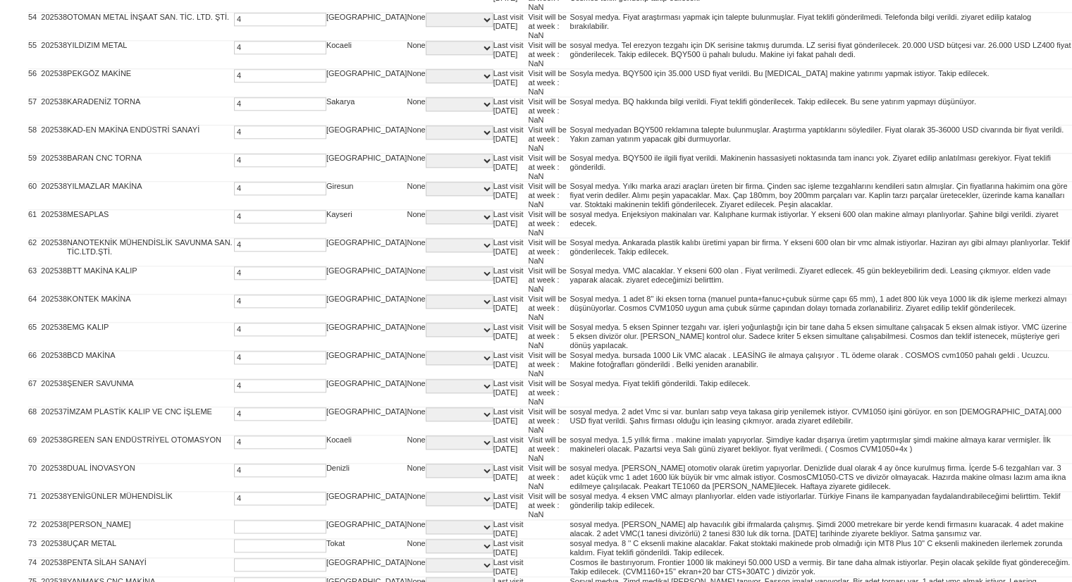
type input "4"
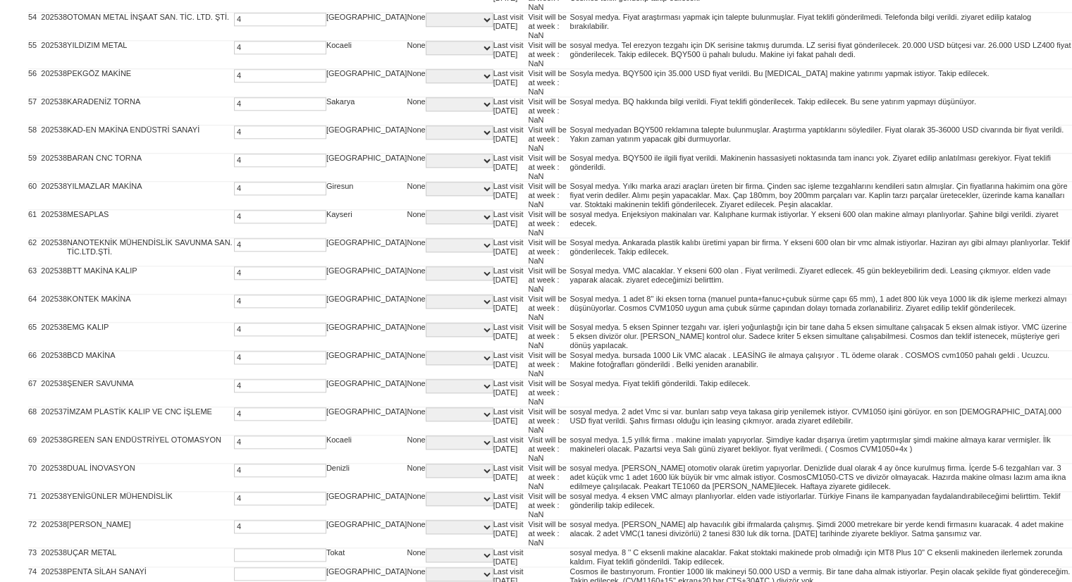
type input "4"
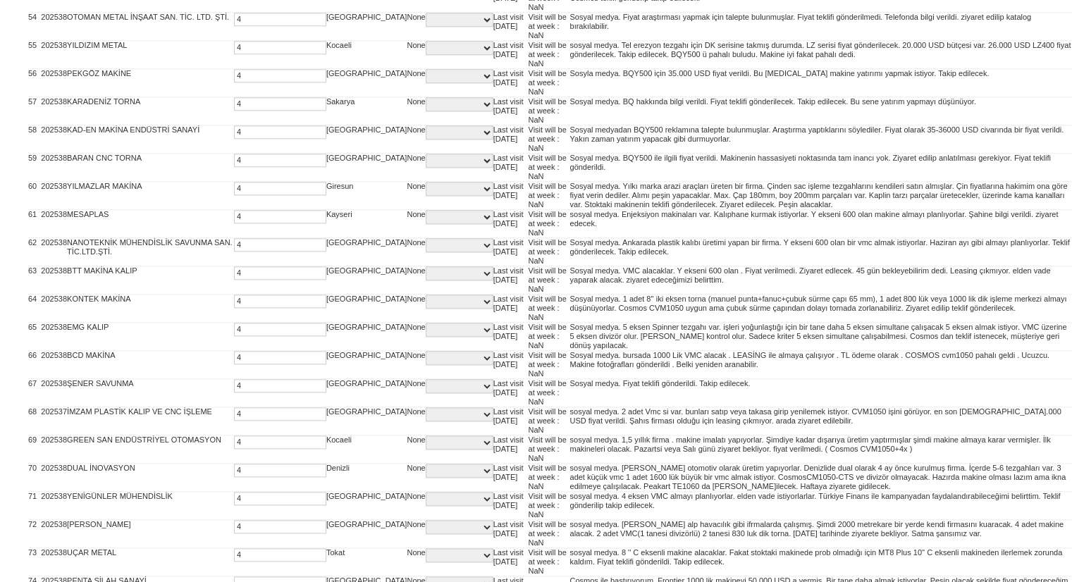
type input "4"
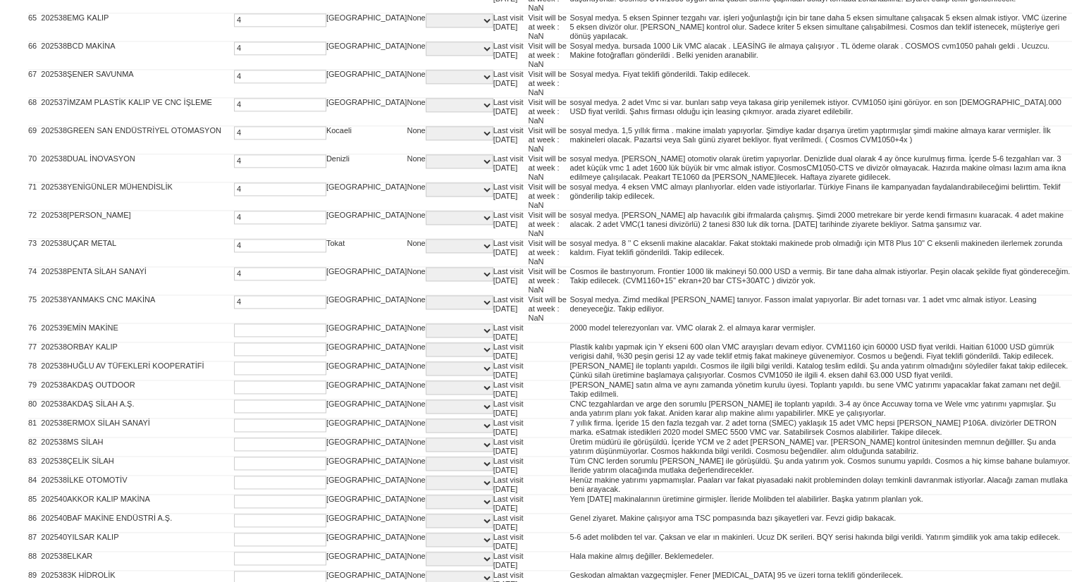
type input "4"
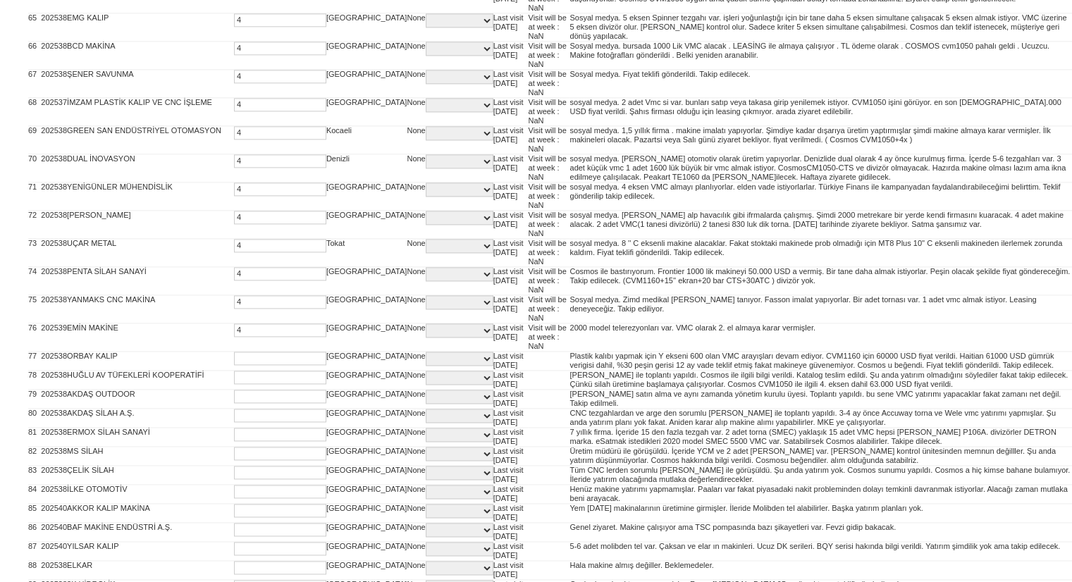
type input "4"
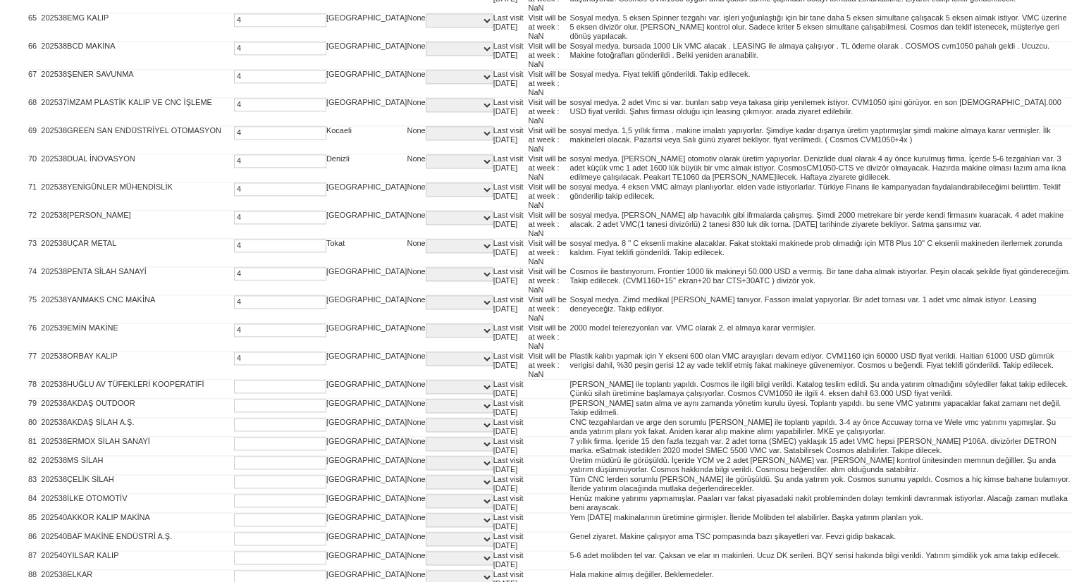
type input "4"
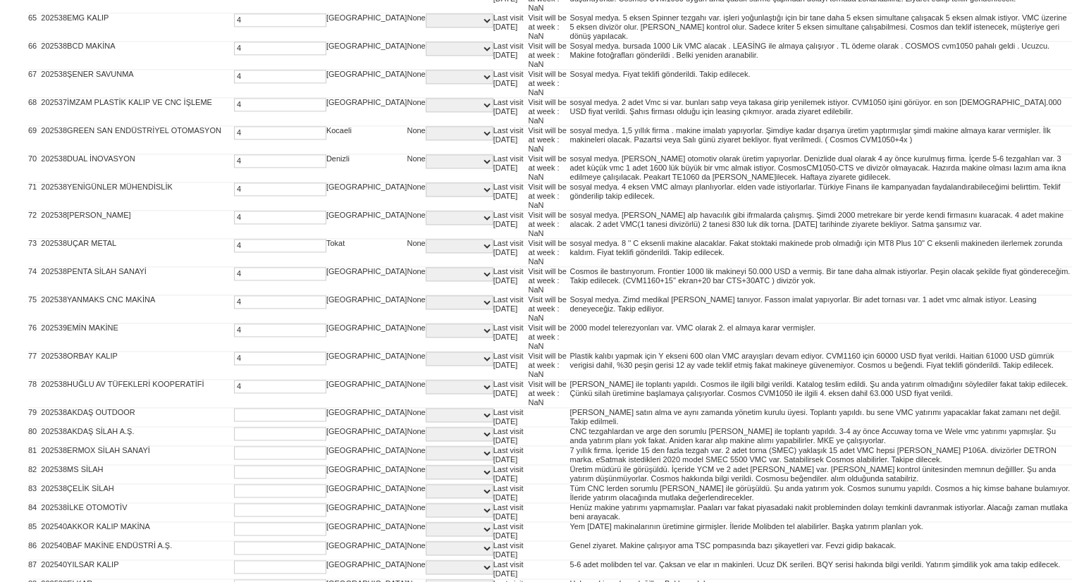
type input "4"
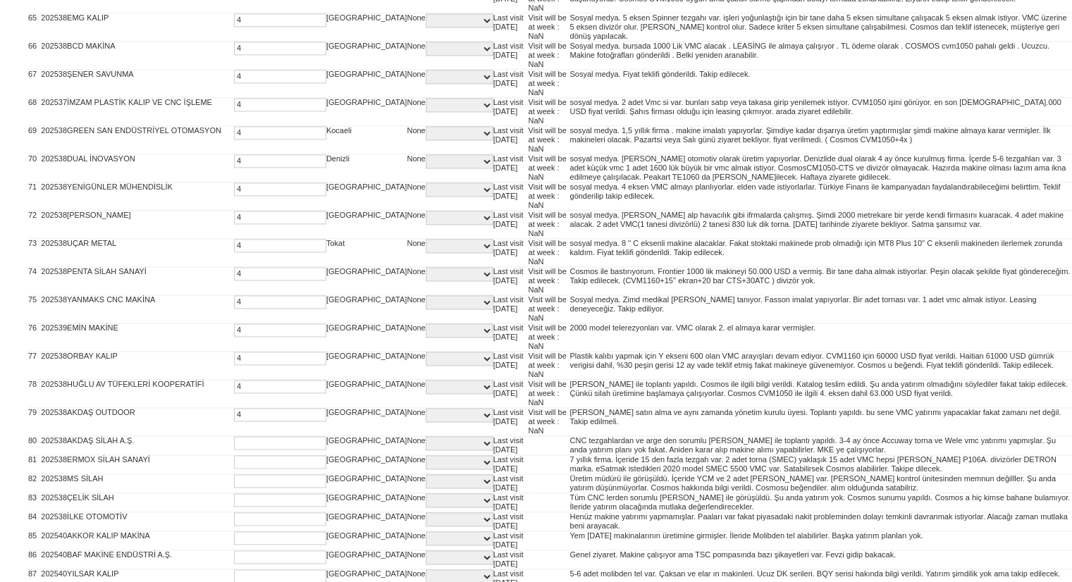
type input "4"
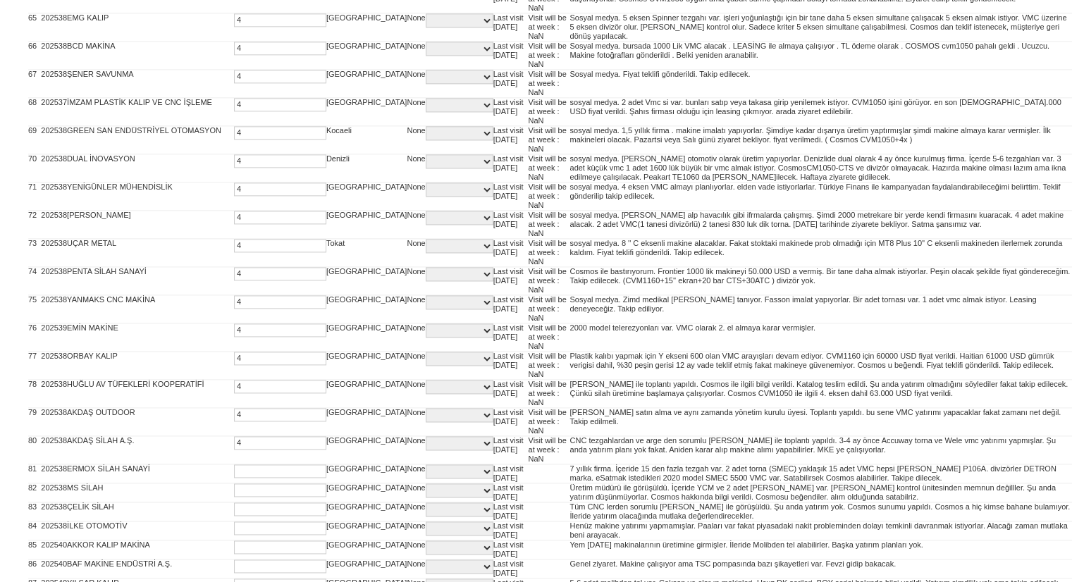
type input "4"
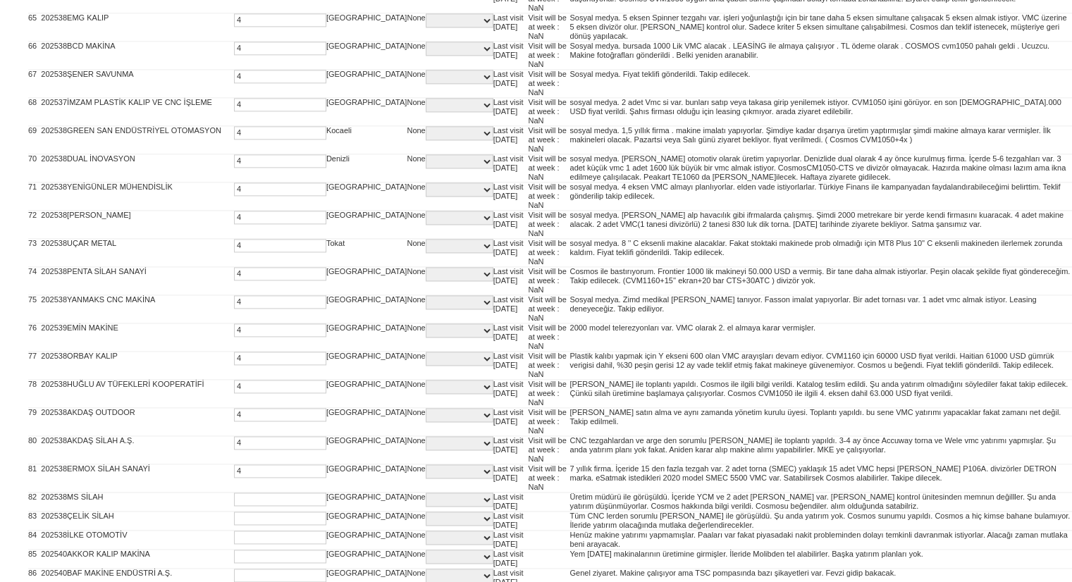
type input "4"
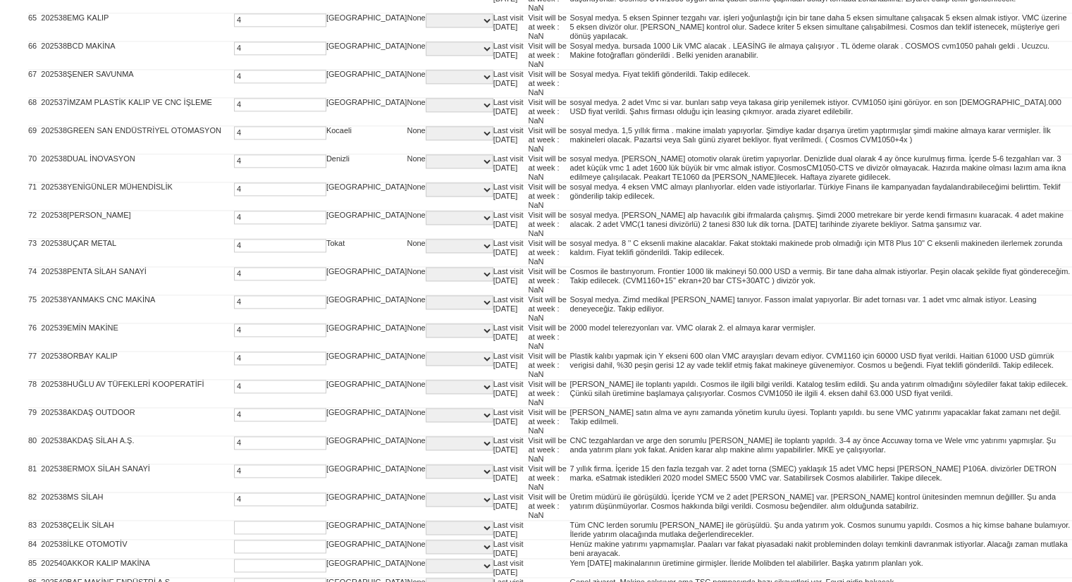
type input "4"
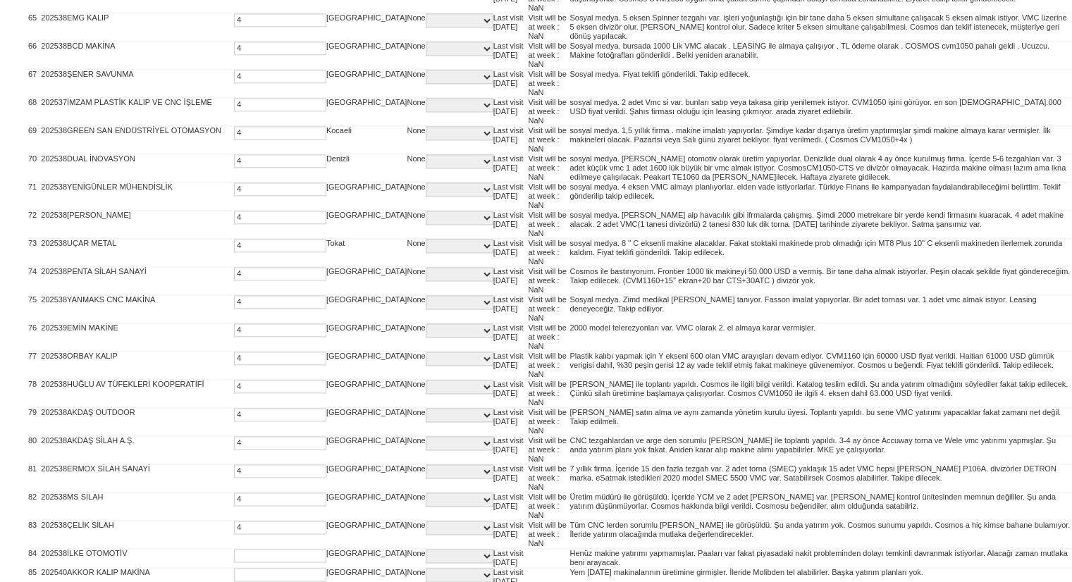
type input "4"
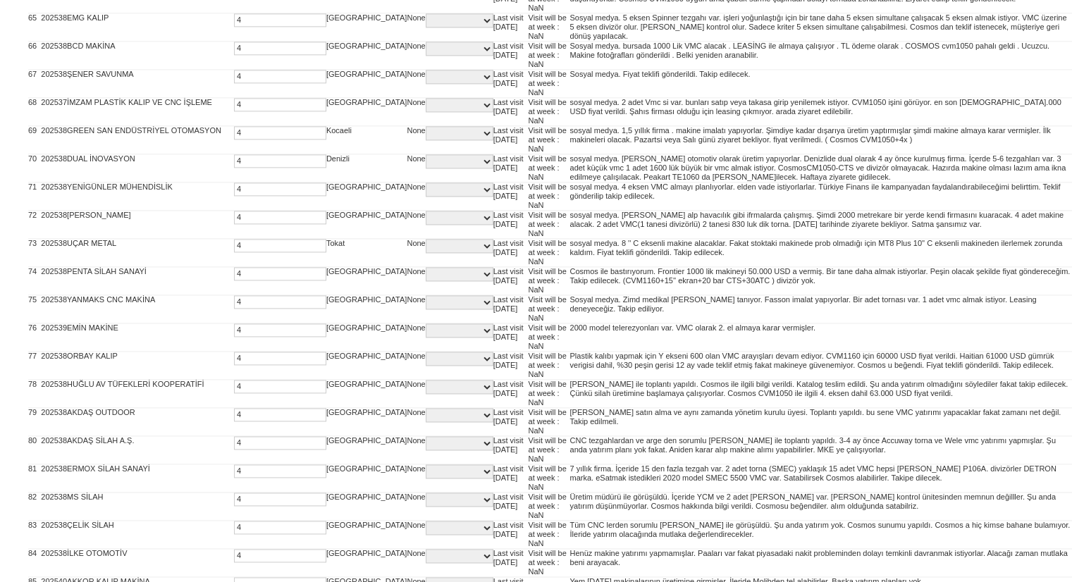
type input "4"
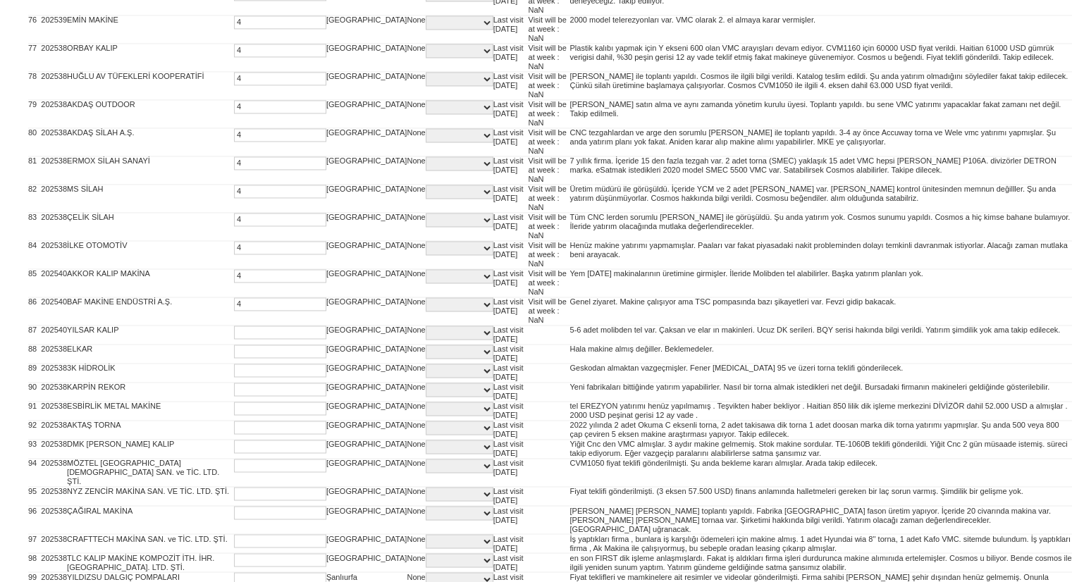
type input "4"
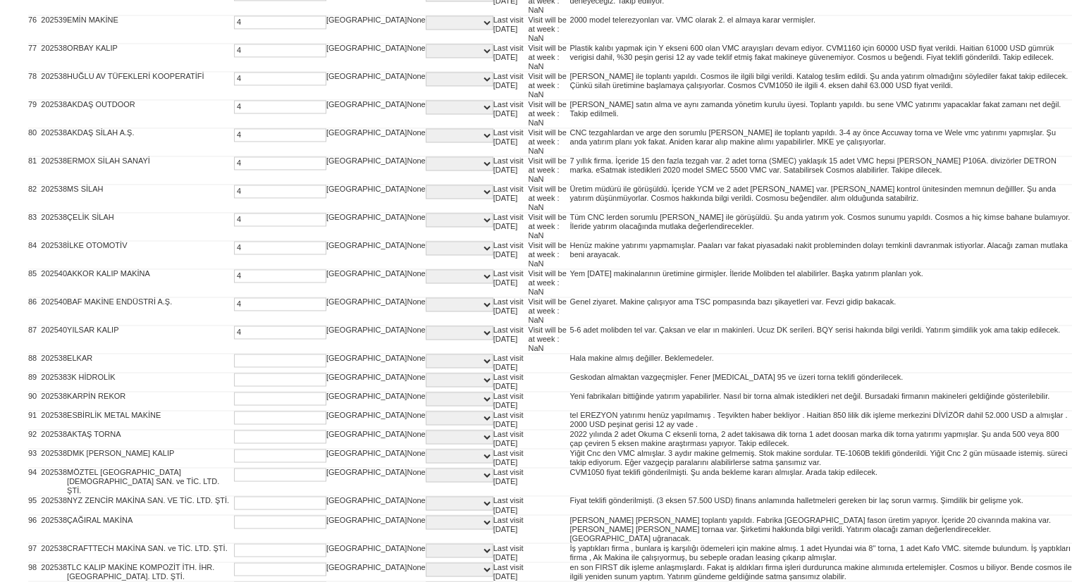
type input "4"
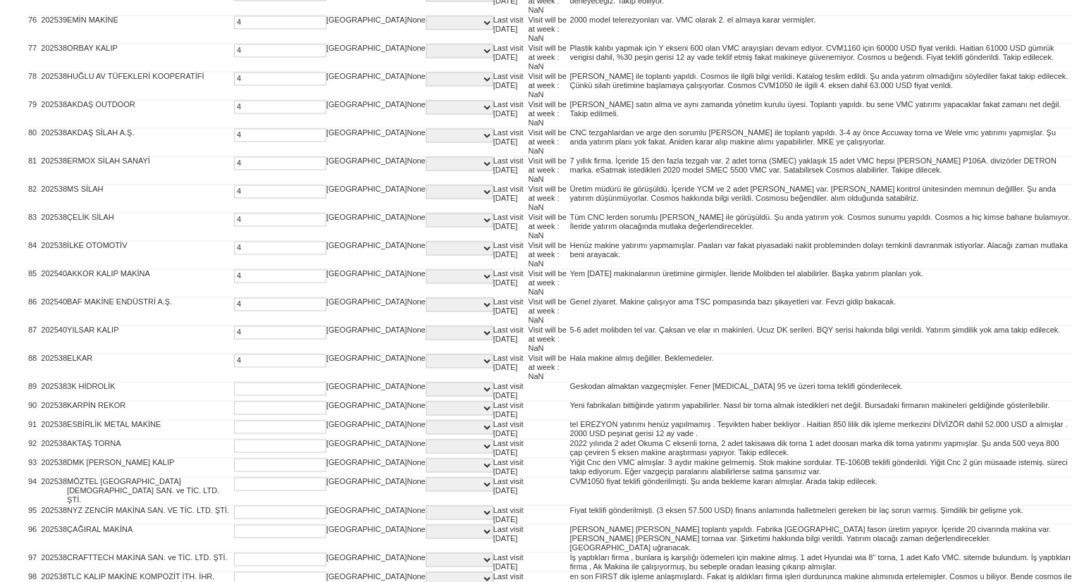
type input "4"
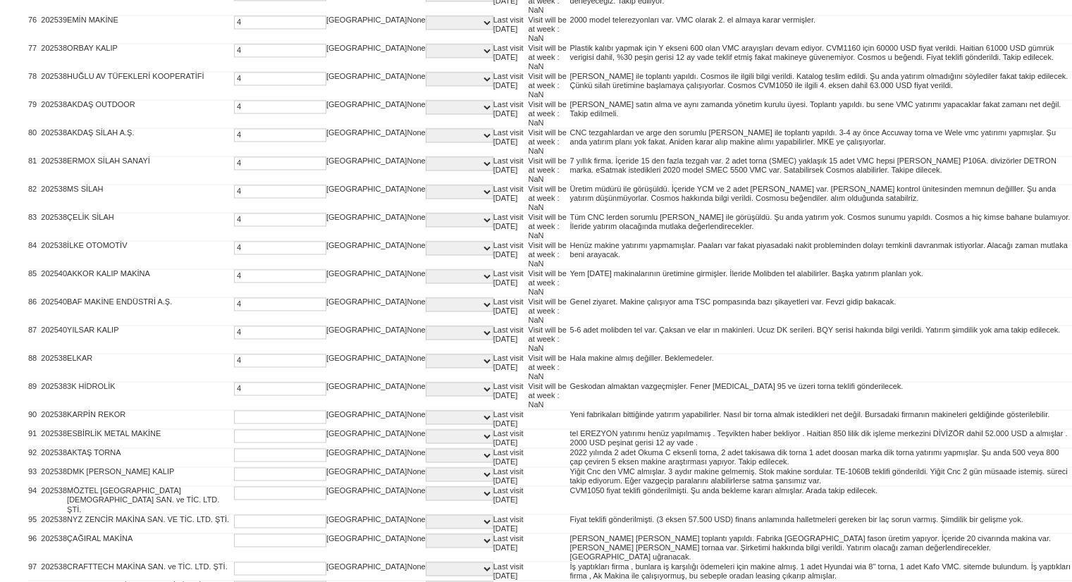
type input "4"
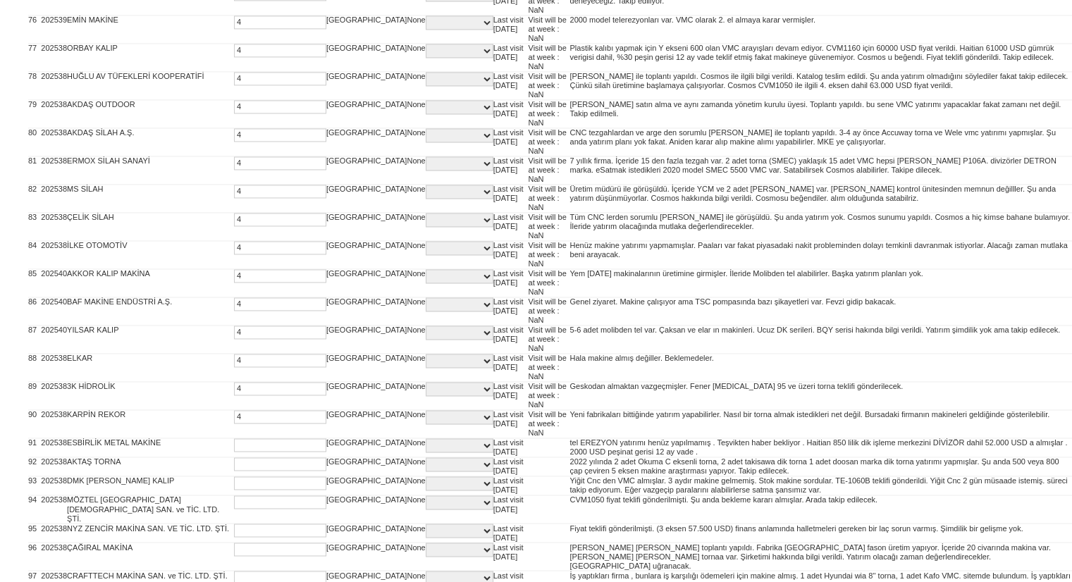
type input "4"
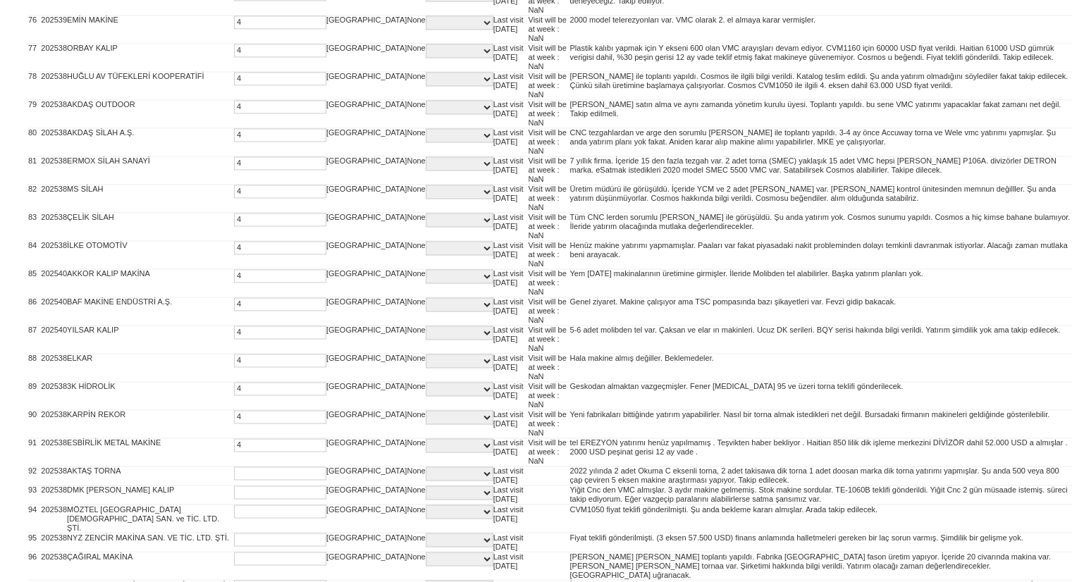
type input "4"
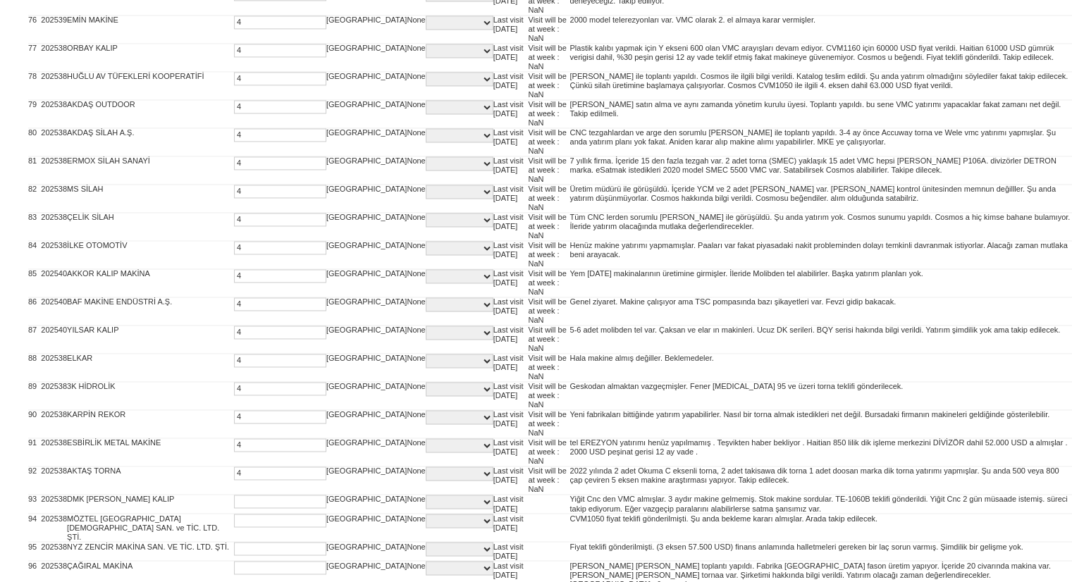
type input "4"
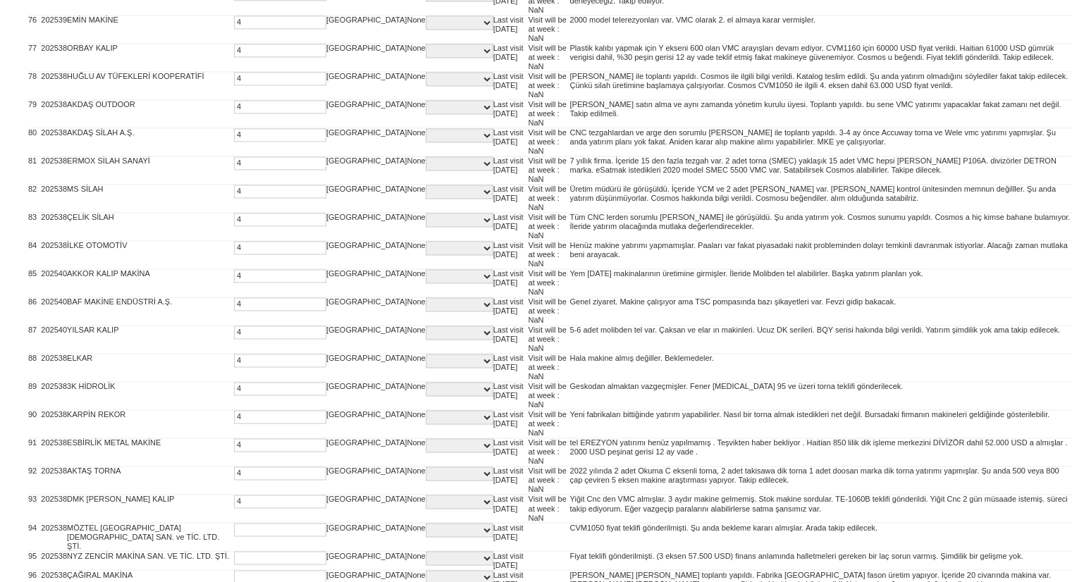
type input "4"
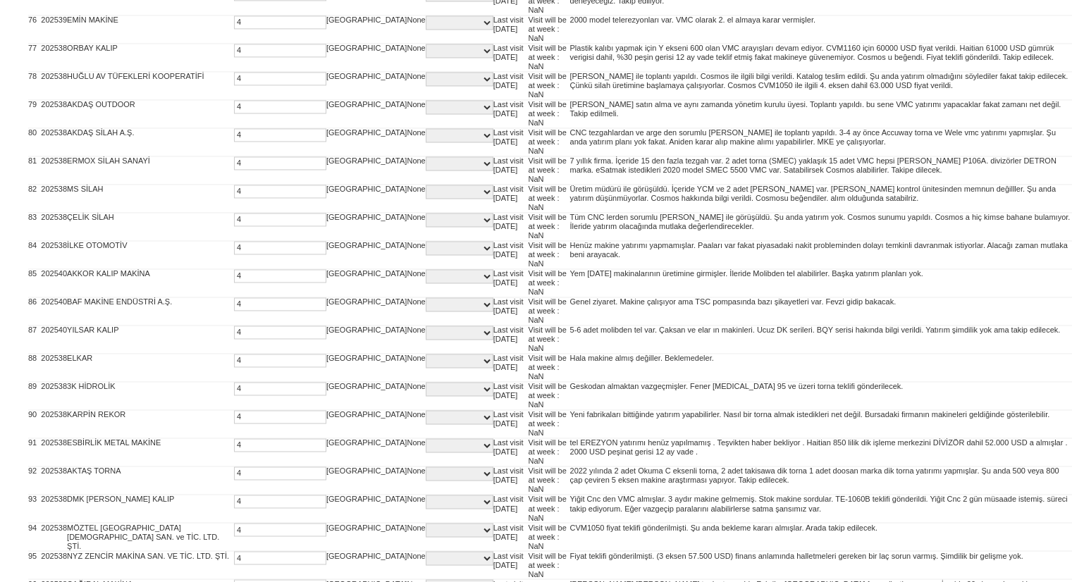
type input "4"
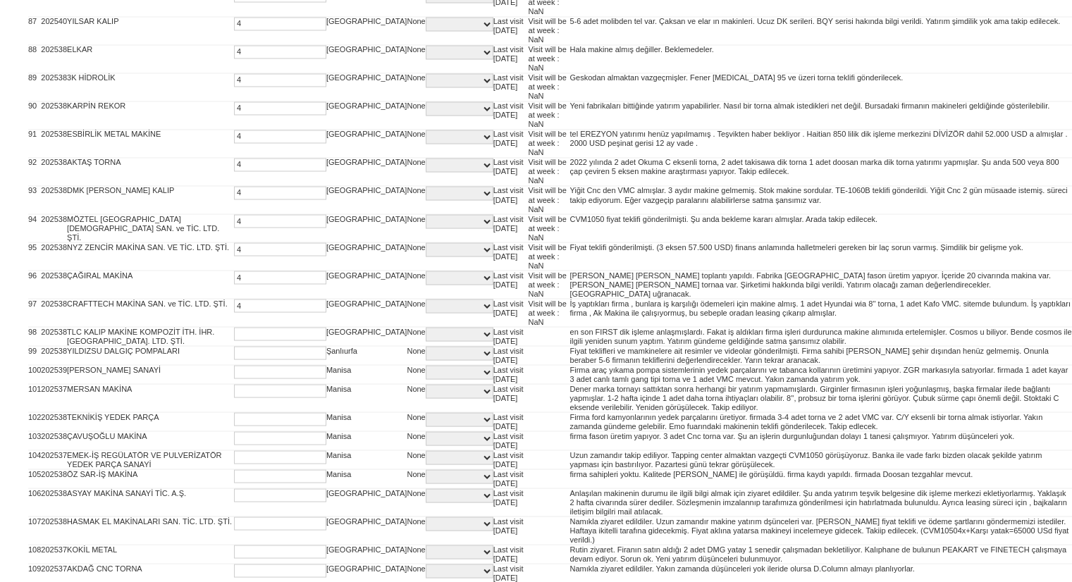
type input "4"
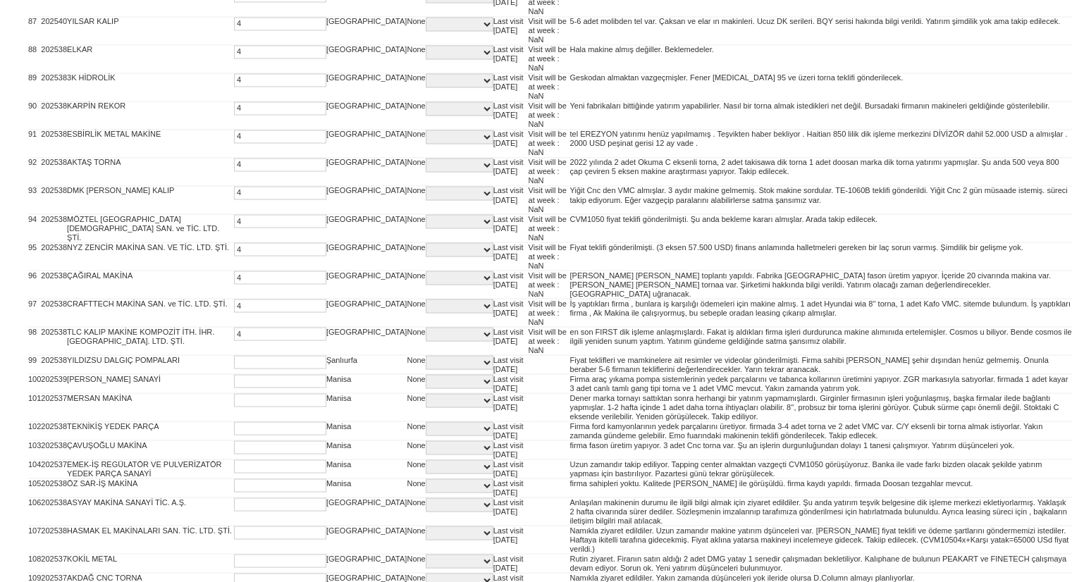
type input "4"
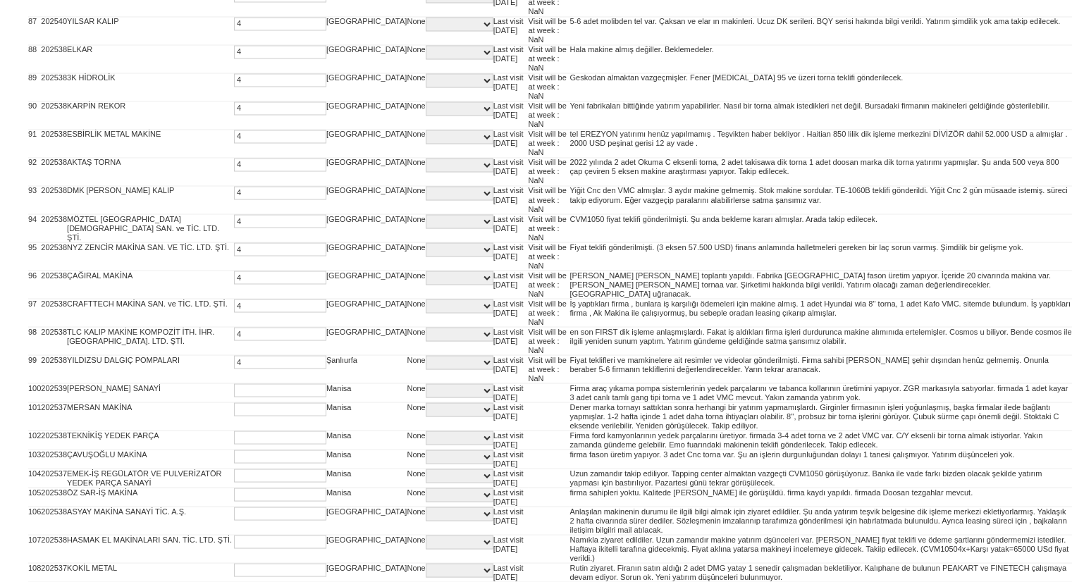
type input "4"
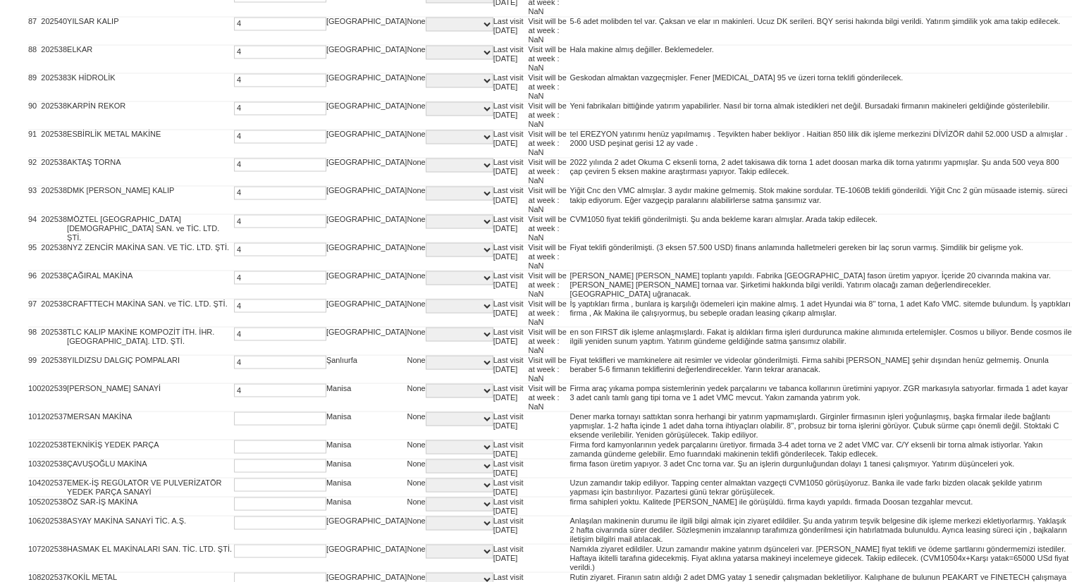
type input "4"
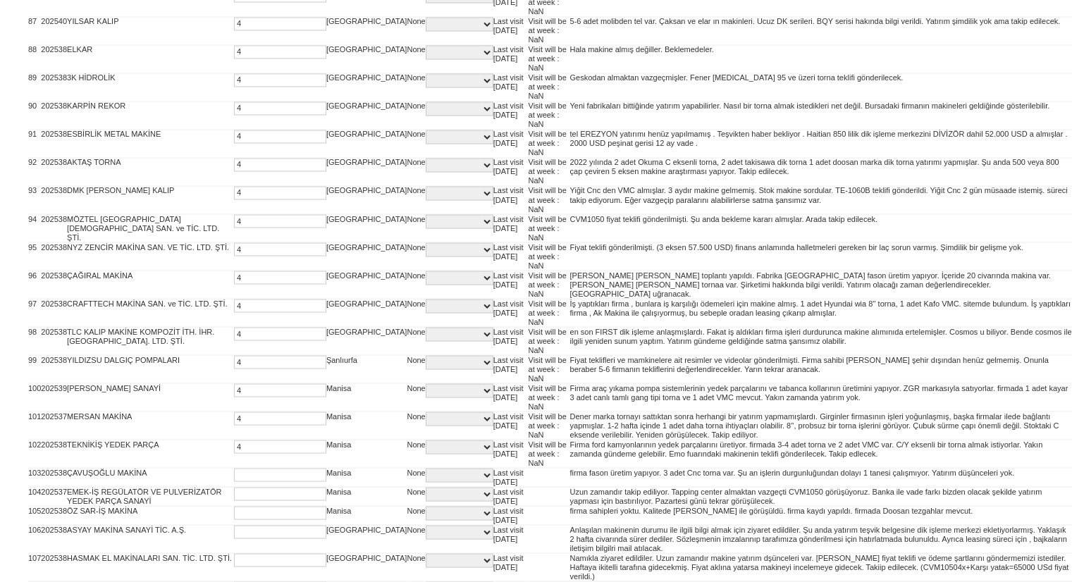
type input "4"
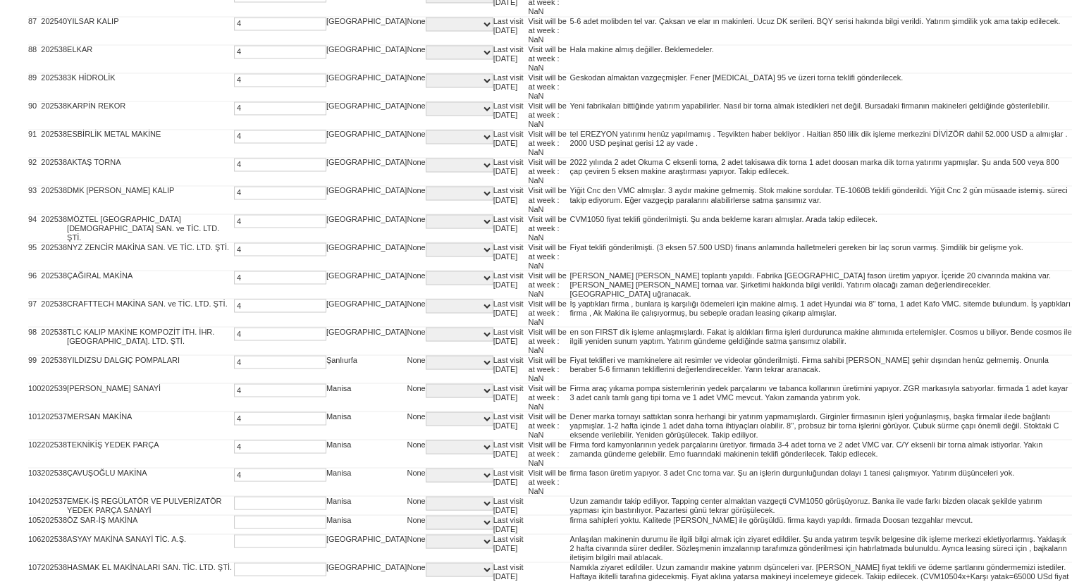
type input "4"
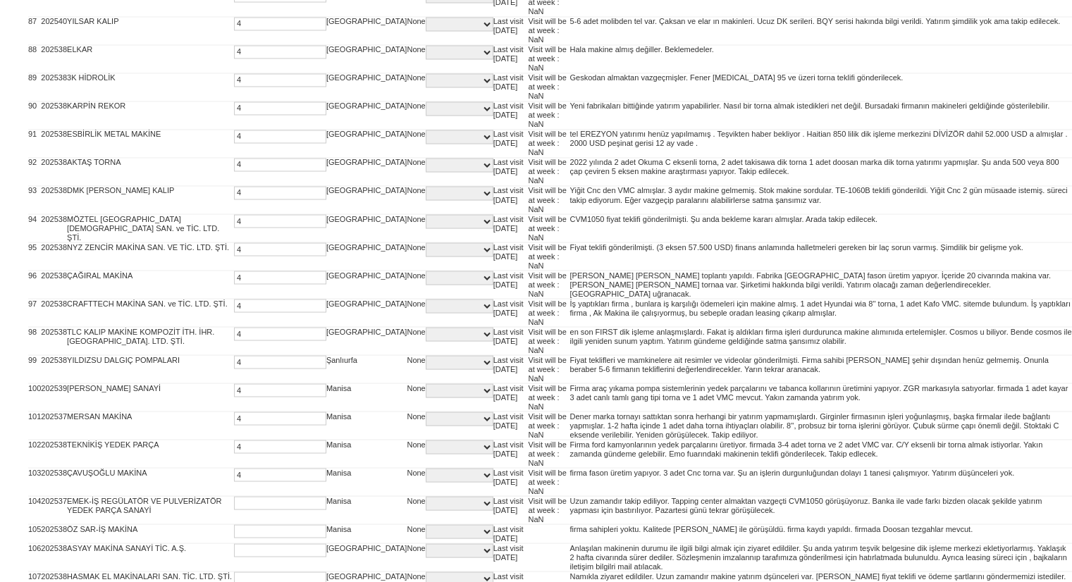
scroll to position [2811, 0]
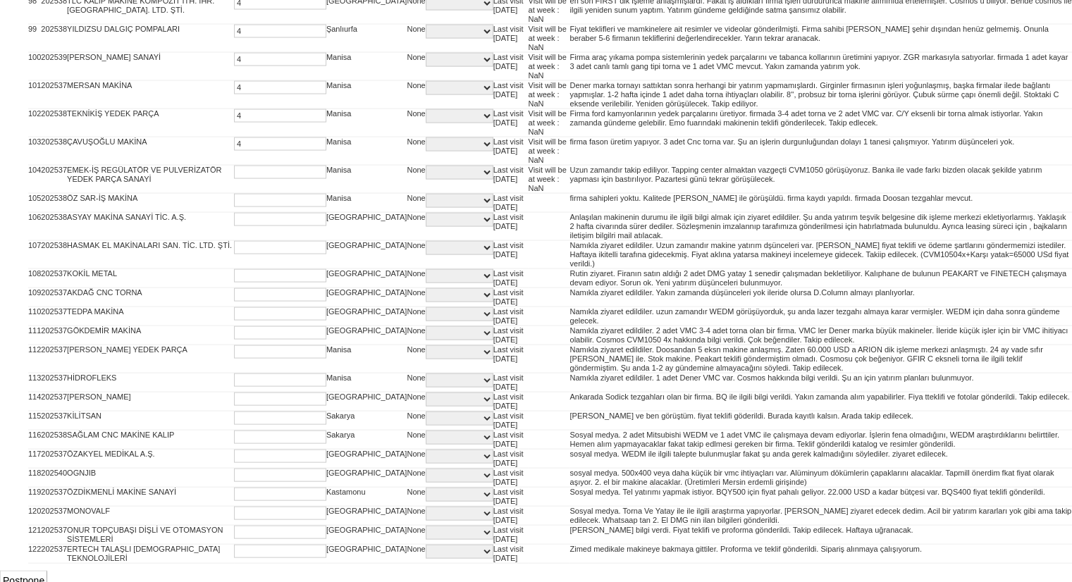
click at [23, 576] on input "Postpone" at bounding box center [23, 581] width 47 height 20
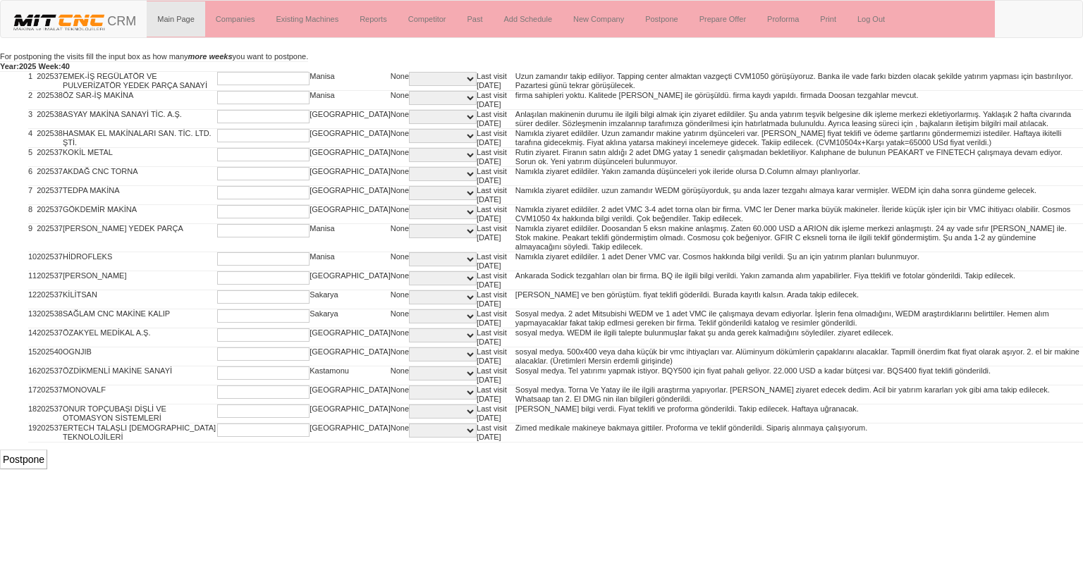
click at [262, 80] on input "text" at bounding box center [263, 78] width 92 height 13
type input "4"
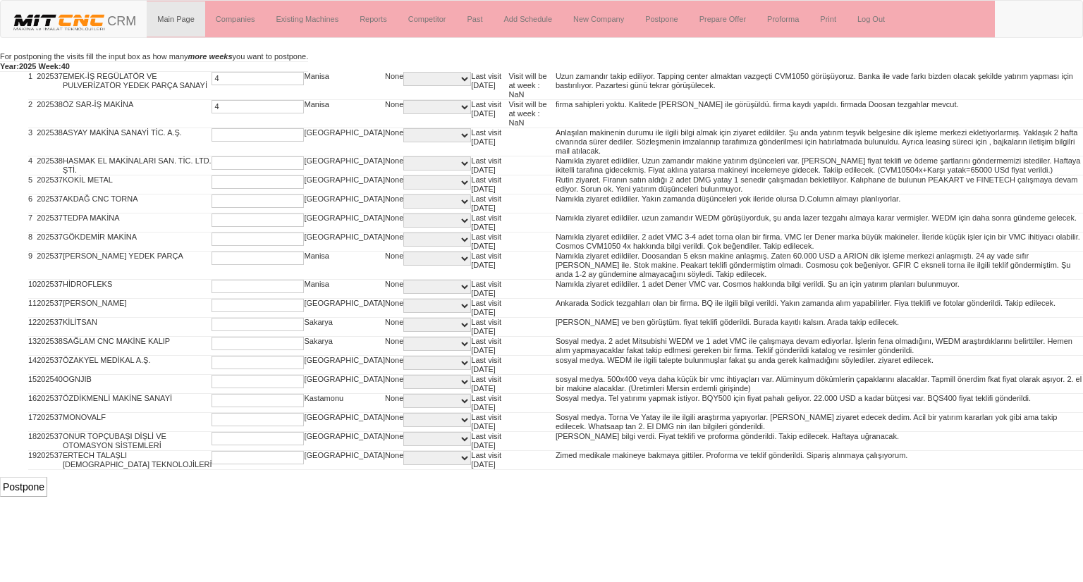
type input "4"
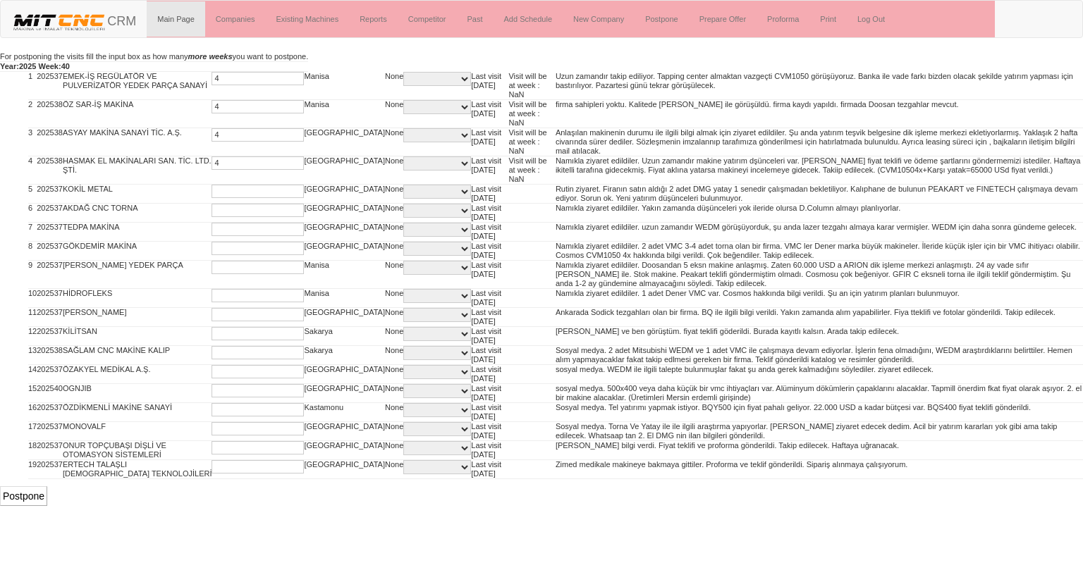
type input "4"
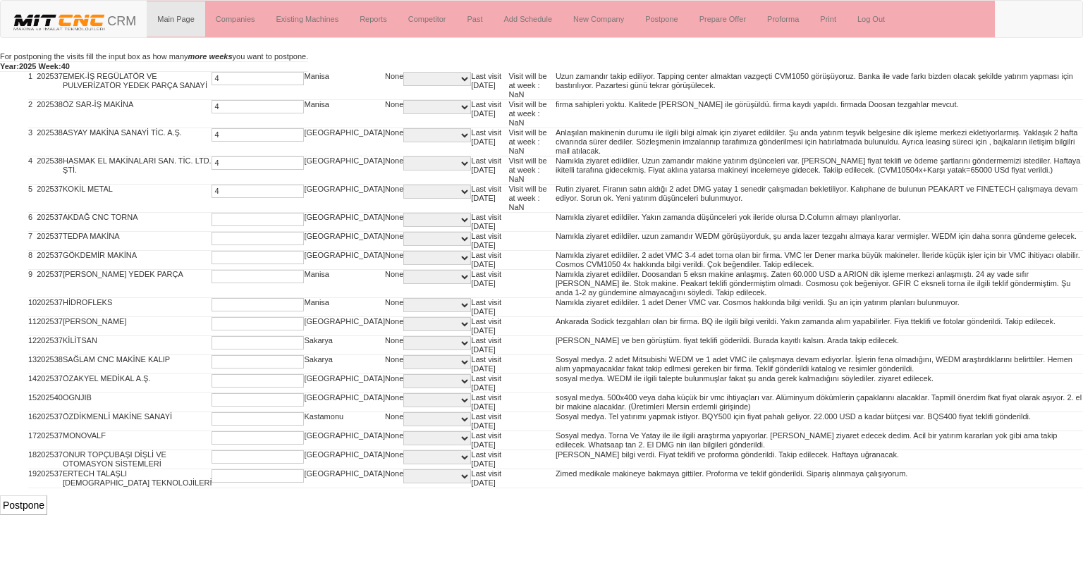
type input "4"
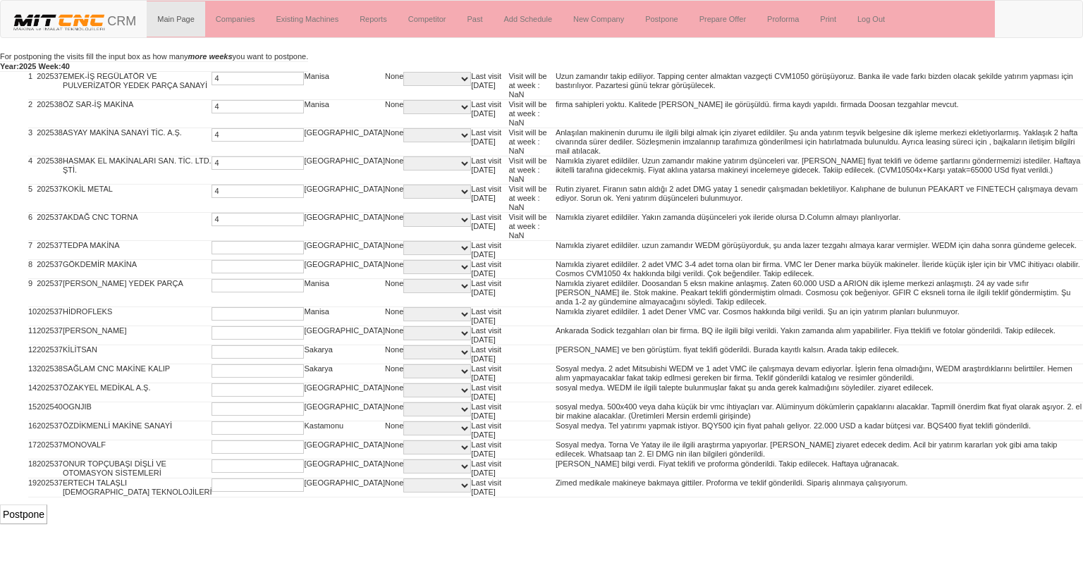
type input "4"
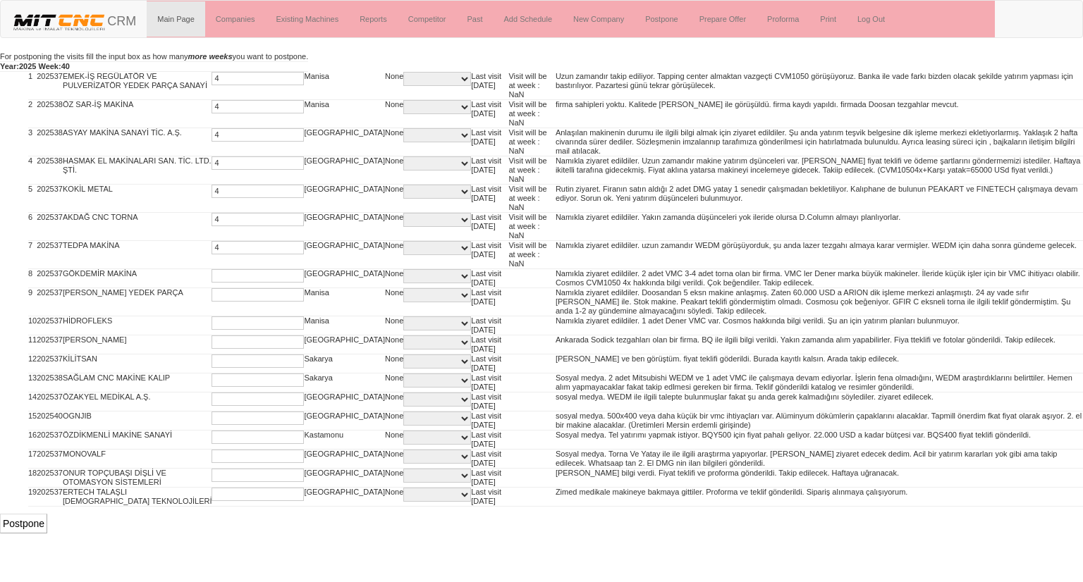
type input "4"
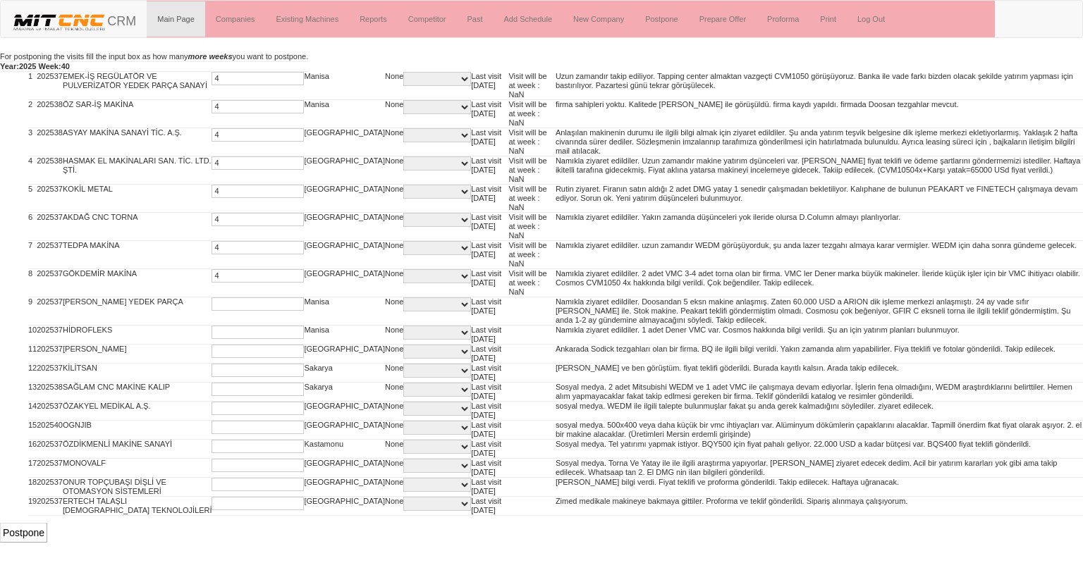
type input "4"
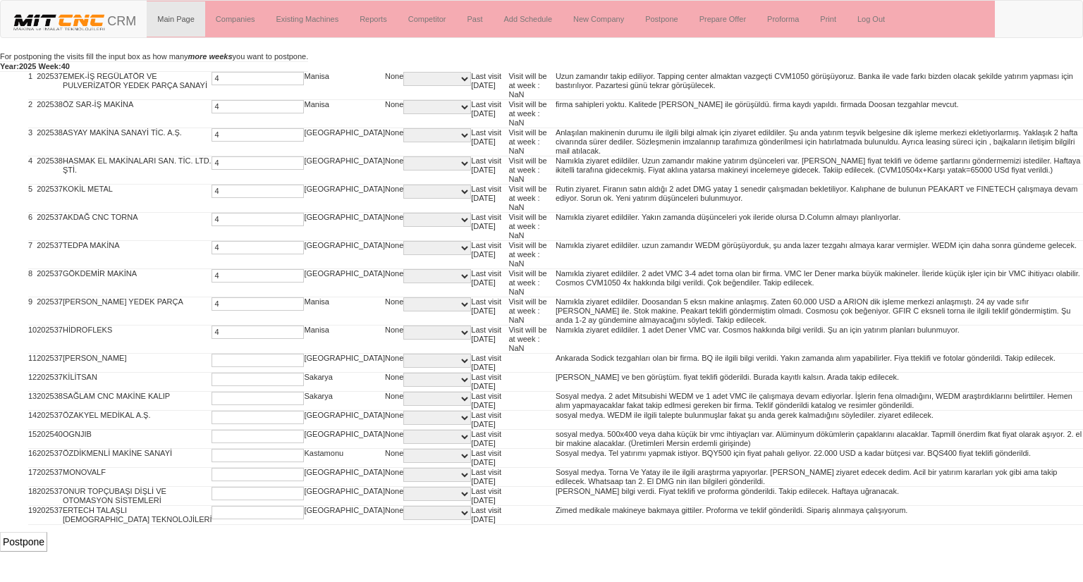
type input "4"
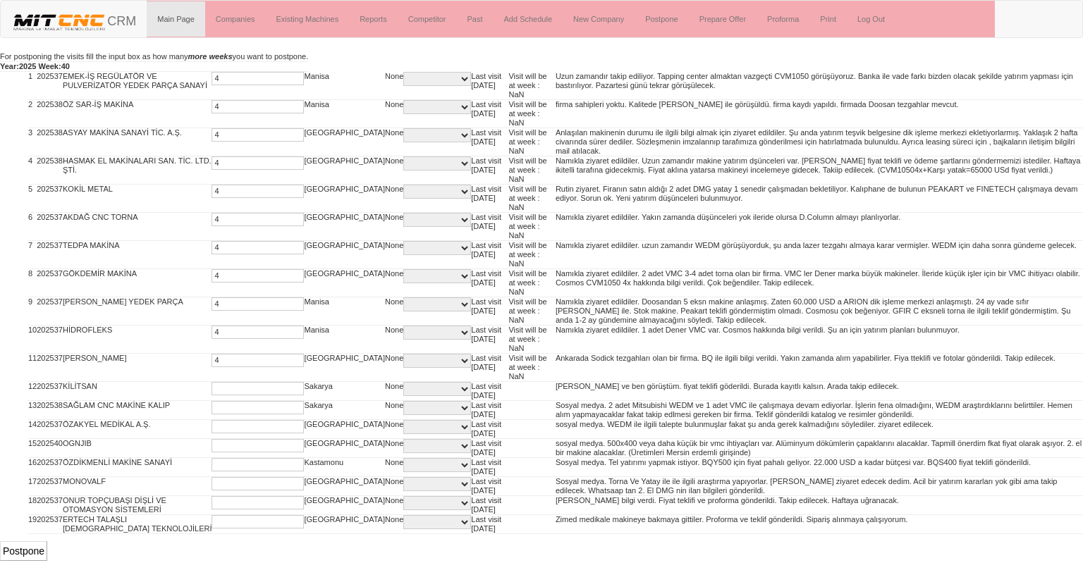
type input "4"
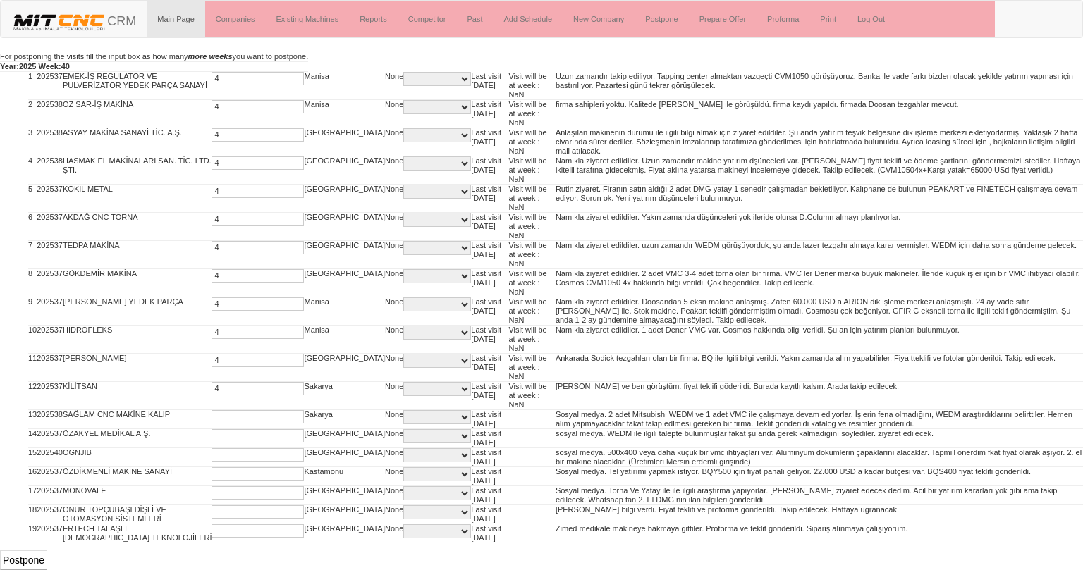
type input "4"
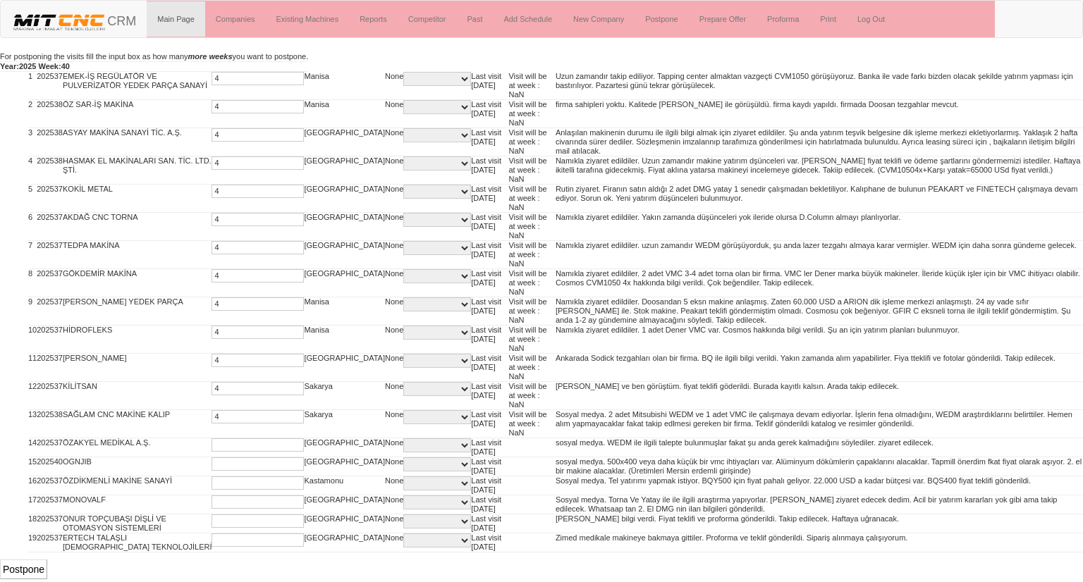
type input "4"
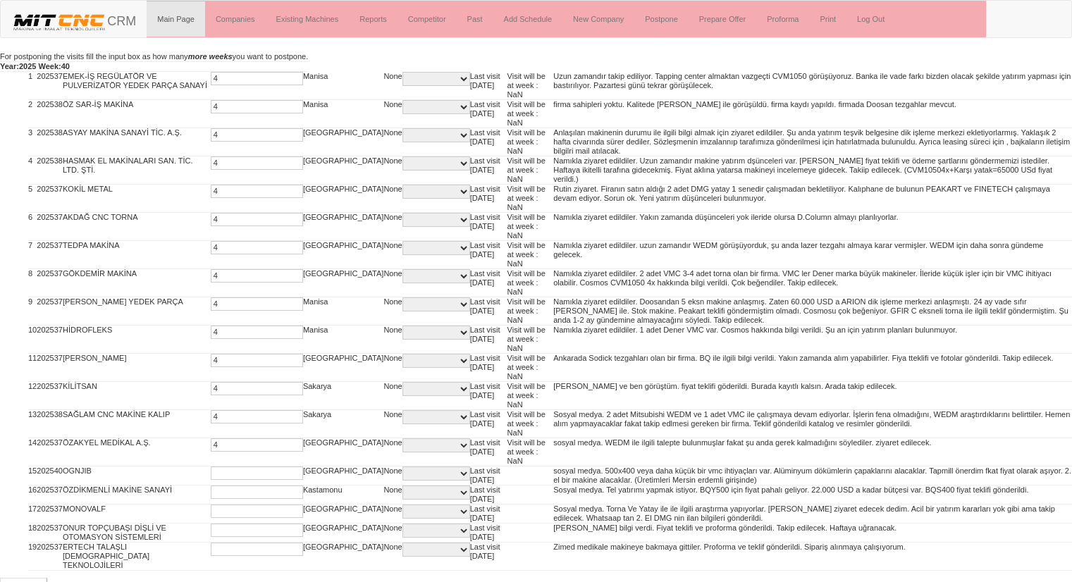
type input "4"
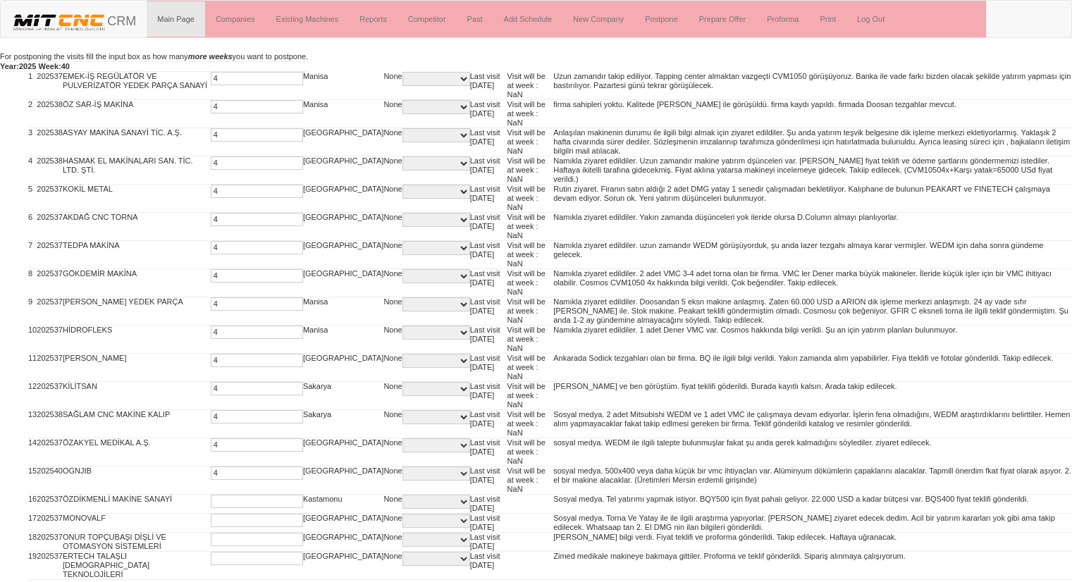
type input "4"
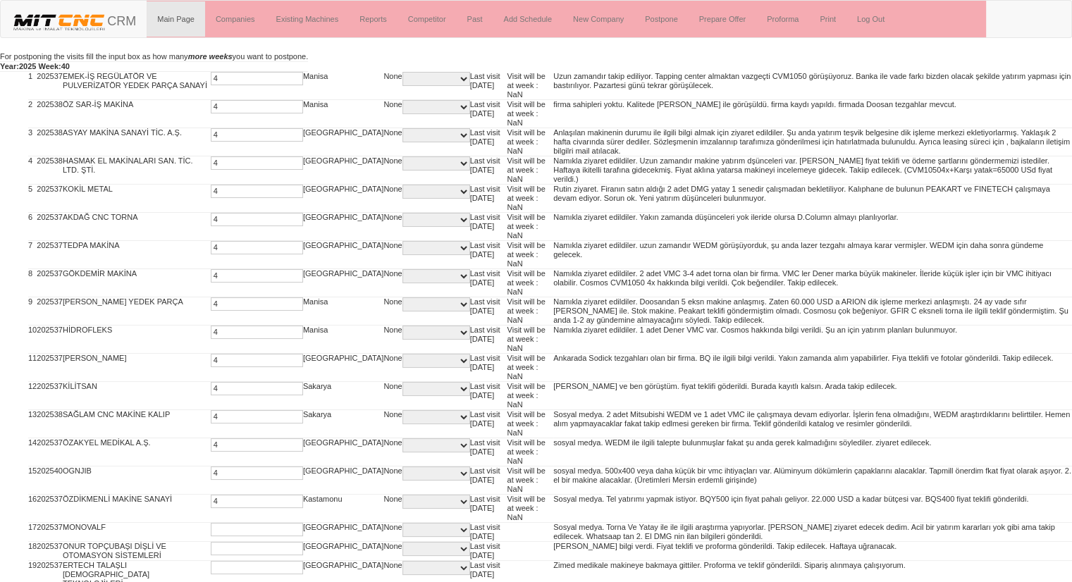
type input "4"
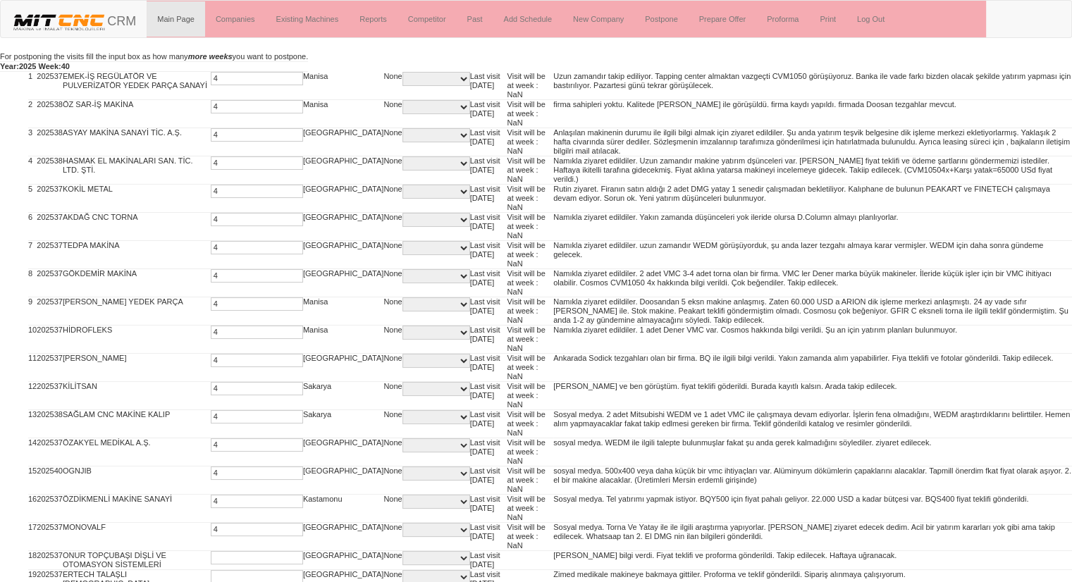
type input "4"
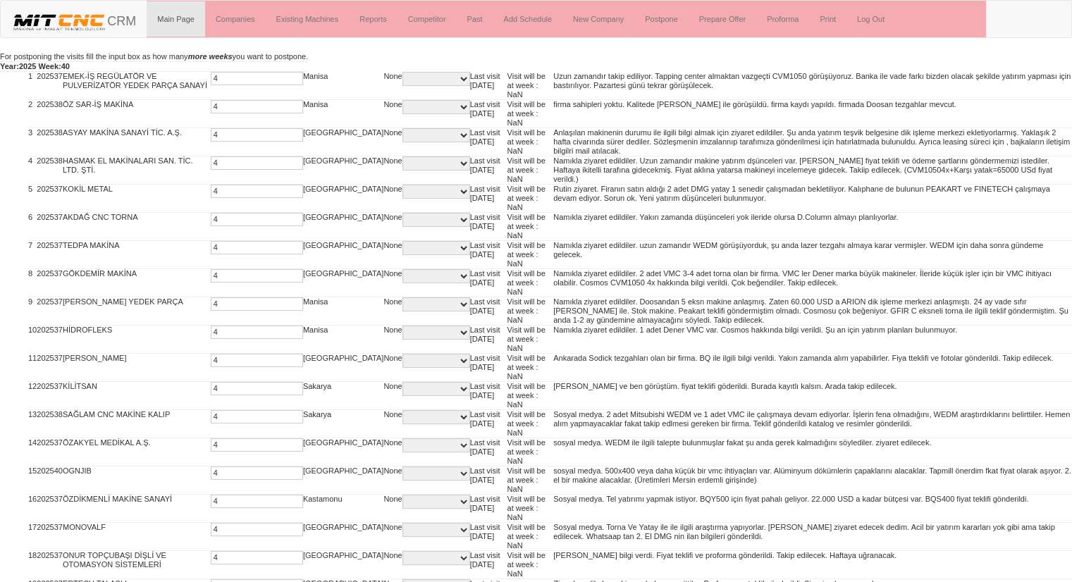
type input "4"
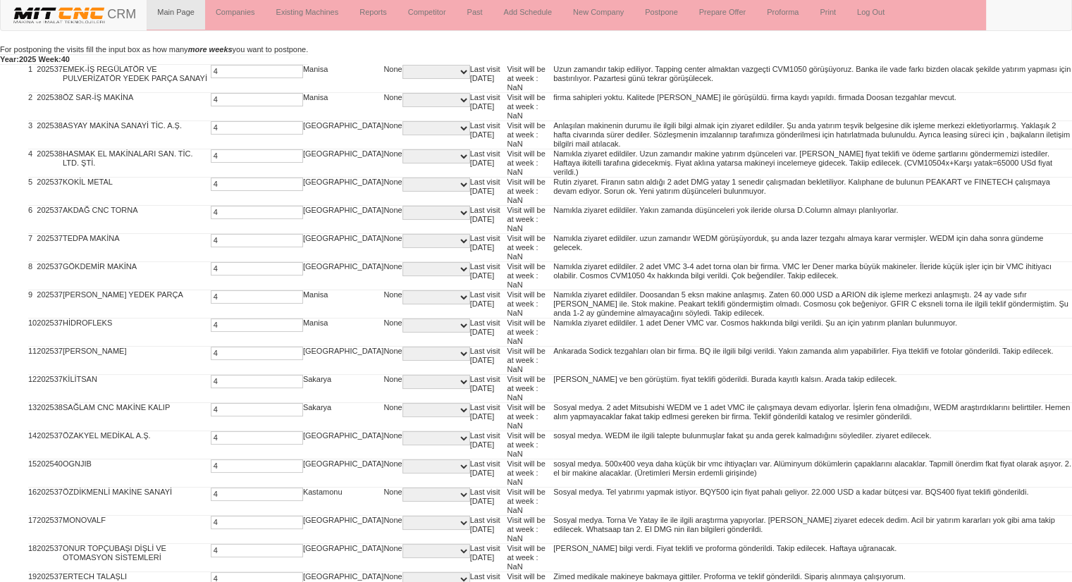
type input "4"
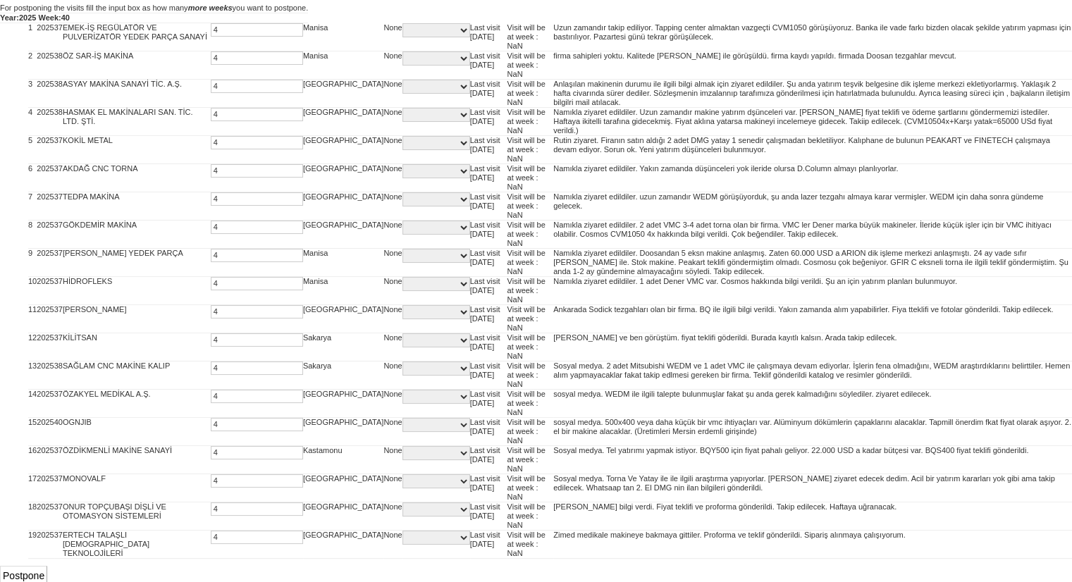
click at [20, 574] on input "Postpone" at bounding box center [23, 576] width 47 height 20
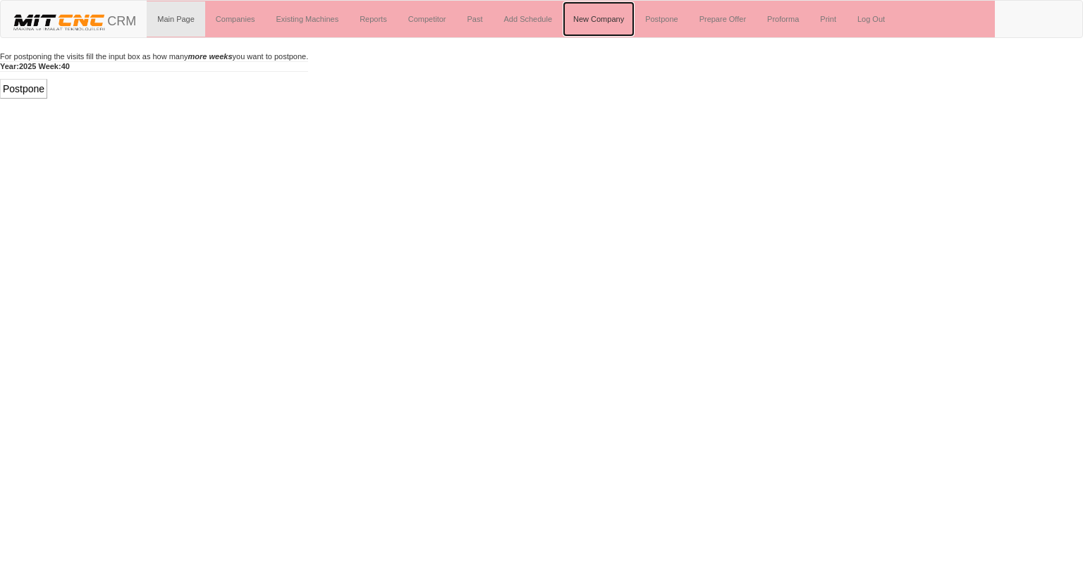
click at [593, 26] on link "New Company" at bounding box center [599, 18] width 72 height 35
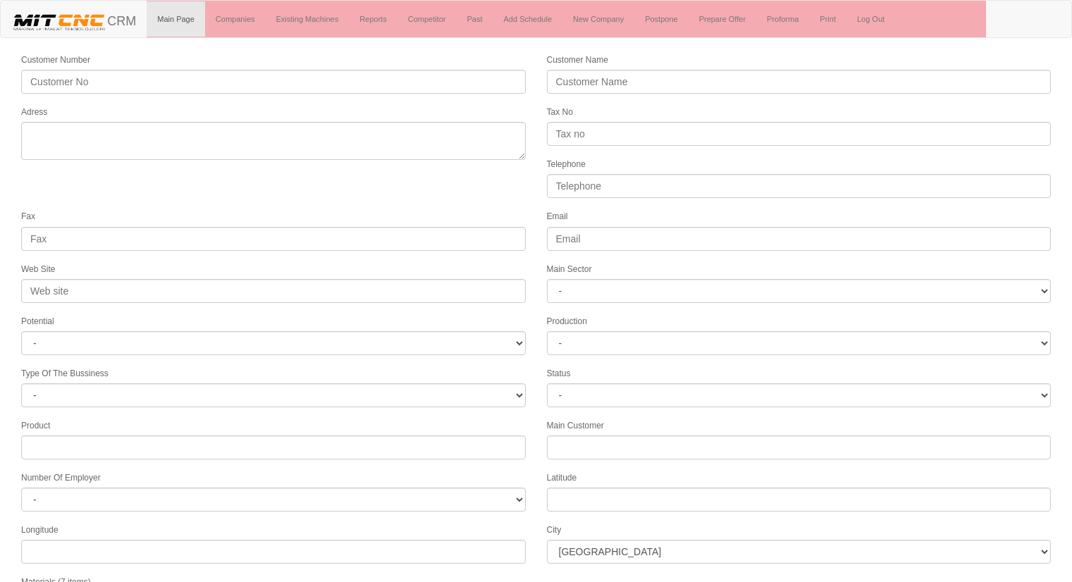
select select
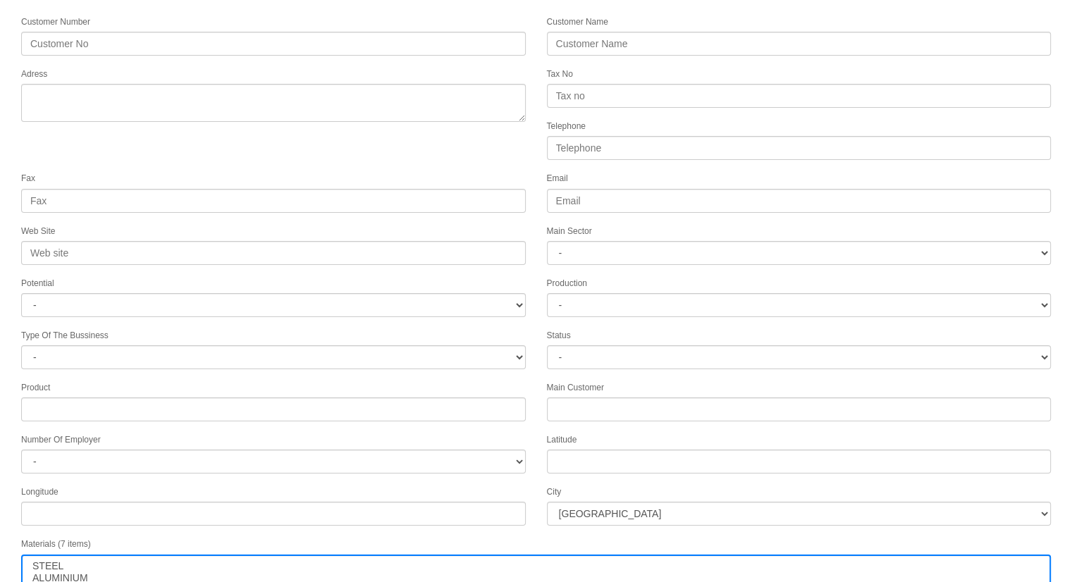
scroll to position [37, 0]
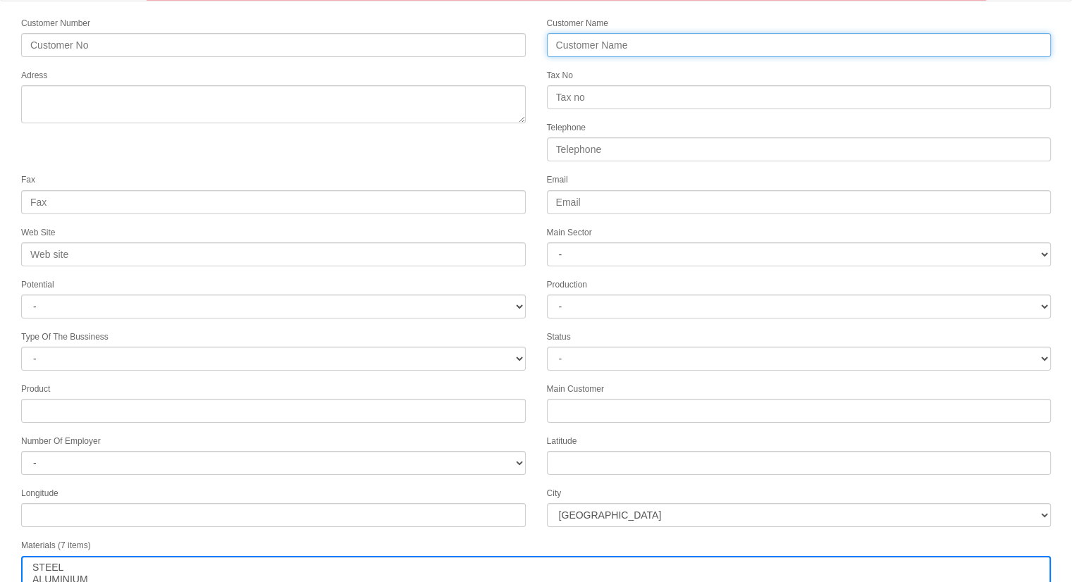
click at [663, 49] on input "Customer Name" at bounding box center [799, 45] width 505 height 24
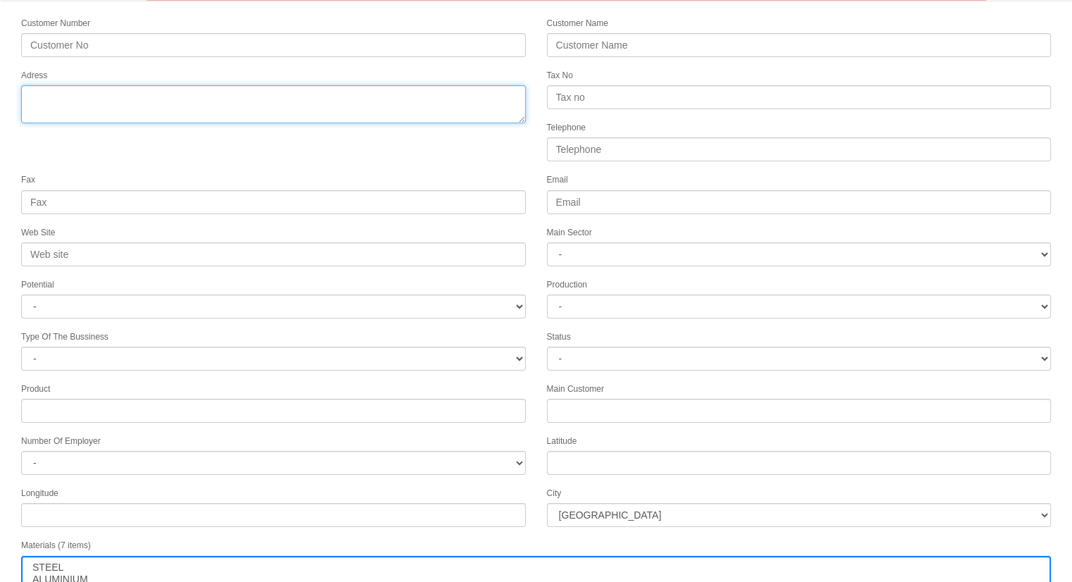
drag, startPoint x: 422, startPoint y: 102, endPoint x: 681, endPoint y: 328, distance: 343.8
click at [681, 328] on form "Customer Number Customer Name Adress Tax No Telephone Fax Email Web Site Main S…" at bounding box center [536, 359] width 1072 height 686
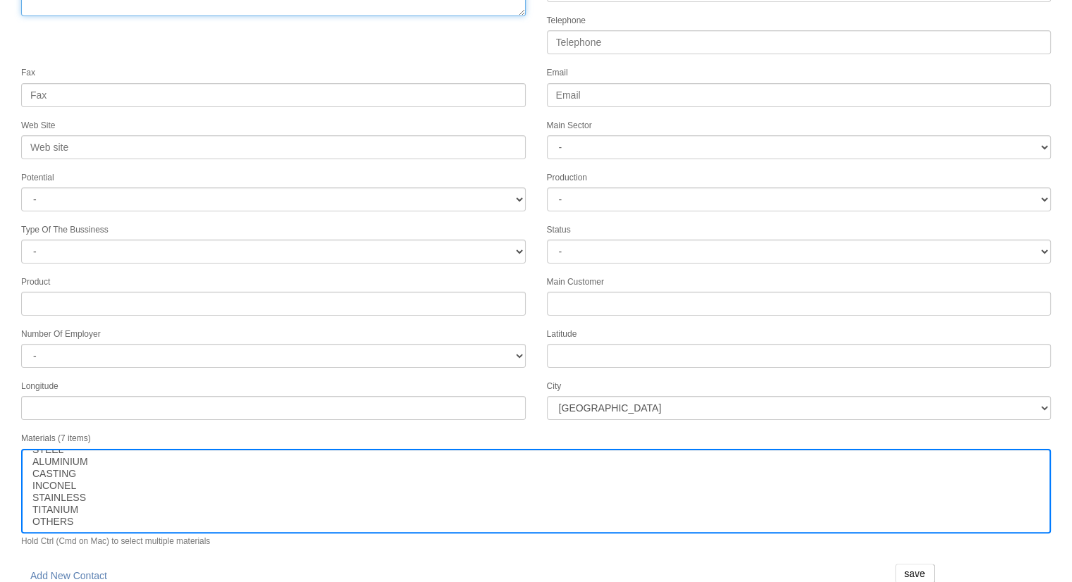
scroll to position [0, 0]
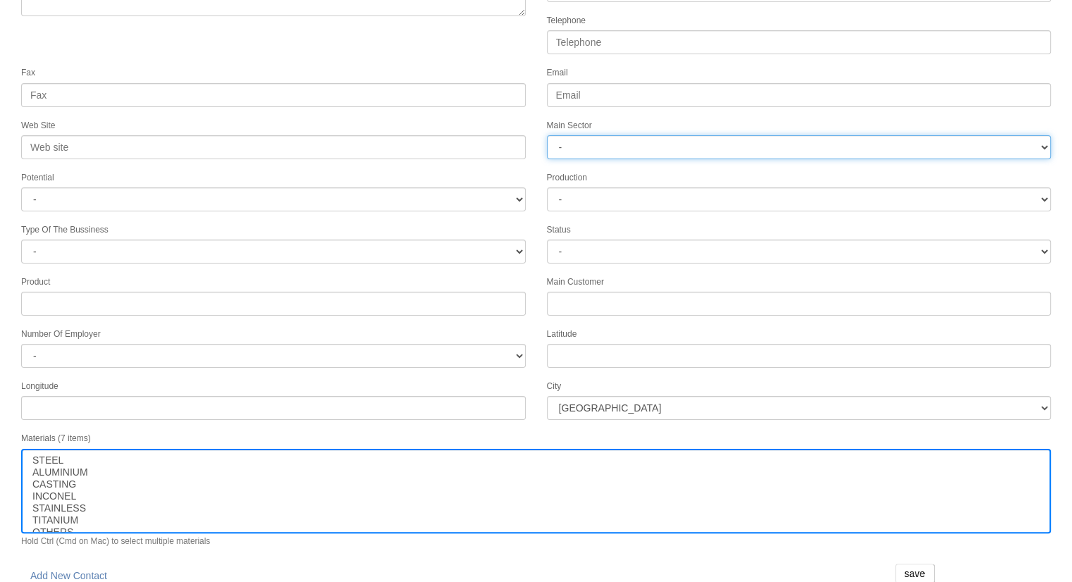
click at [649, 142] on select "- DIE MOLD MACHINERY DEFENCE ELECTRICAL COMPONENTS MEDICAL TOOL MANUFACTURING J…" at bounding box center [799, 147] width 505 height 24
click at [680, 118] on div "Main Sector - DIE MOLD MACHINERY DEFENCE ELECTRICAL COMPONENTS MEDICAL TOOL MAN…" at bounding box center [799, 139] width 526 height 42
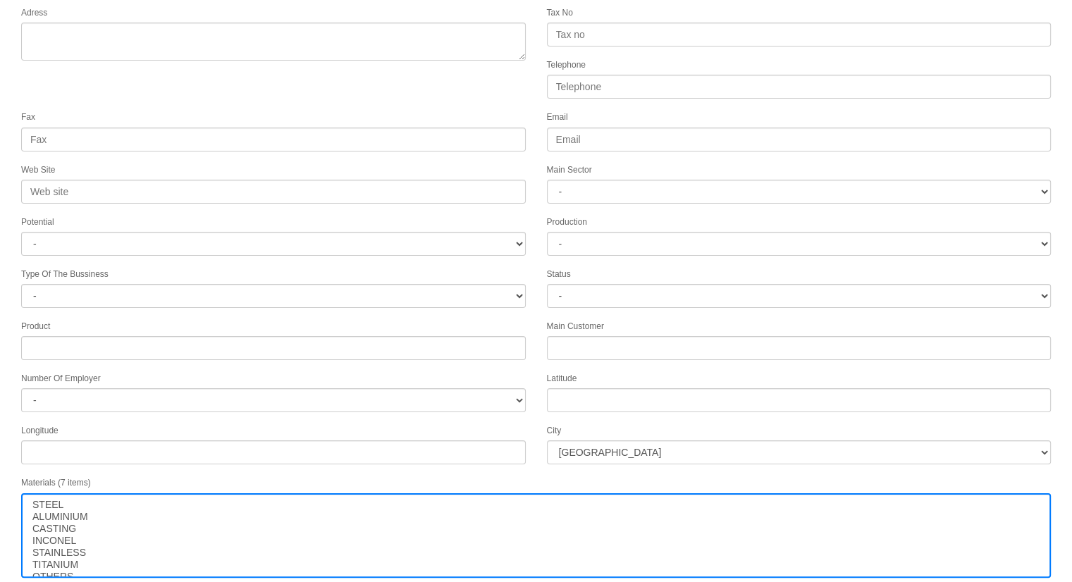
scroll to position [0, 0]
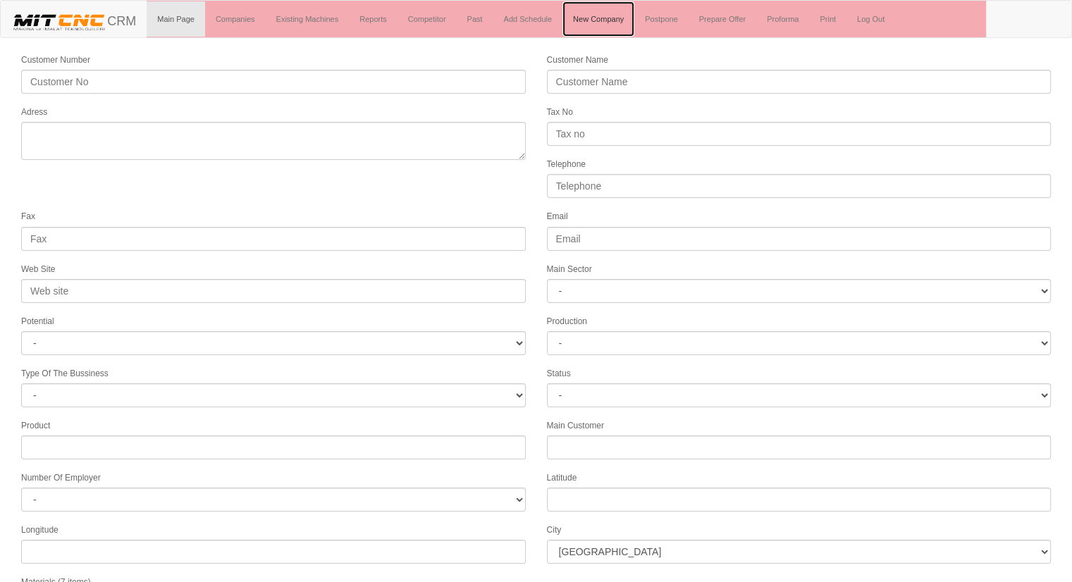
click at [601, 23] on link "New Company" at bounding box center [599, 18] width 72 height 35
select select
click at [241, 31] on link "Companies" at bounding box center [235, 18] width 61 height 35
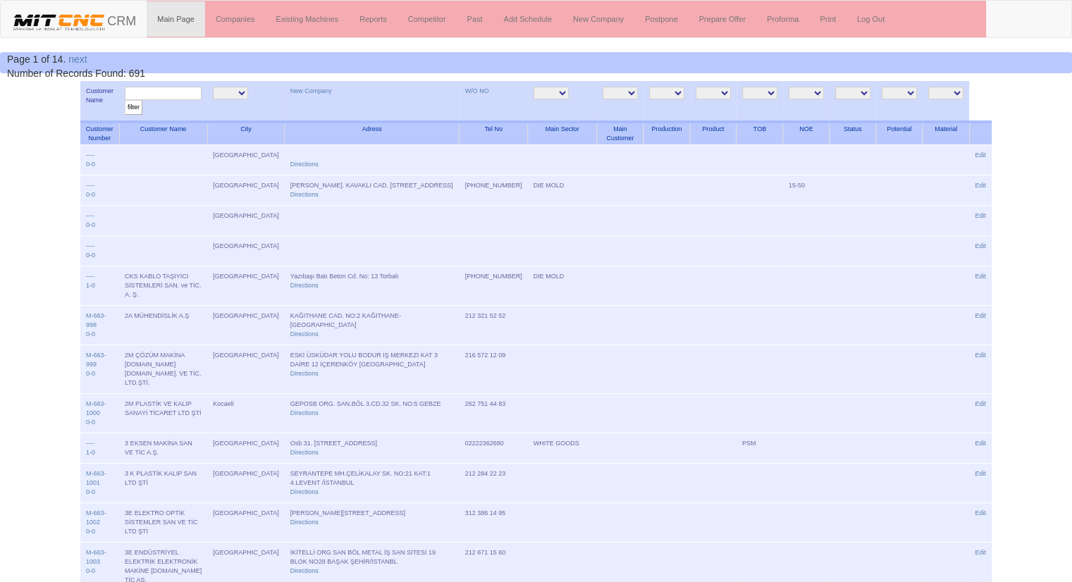
click at [164, 97] on input "text" at bounding box center [163, 93] width 77 height 13
type input "baf"
click at [125, 100] on input "filter" at bounding box center [134, 107] width 18 height 15
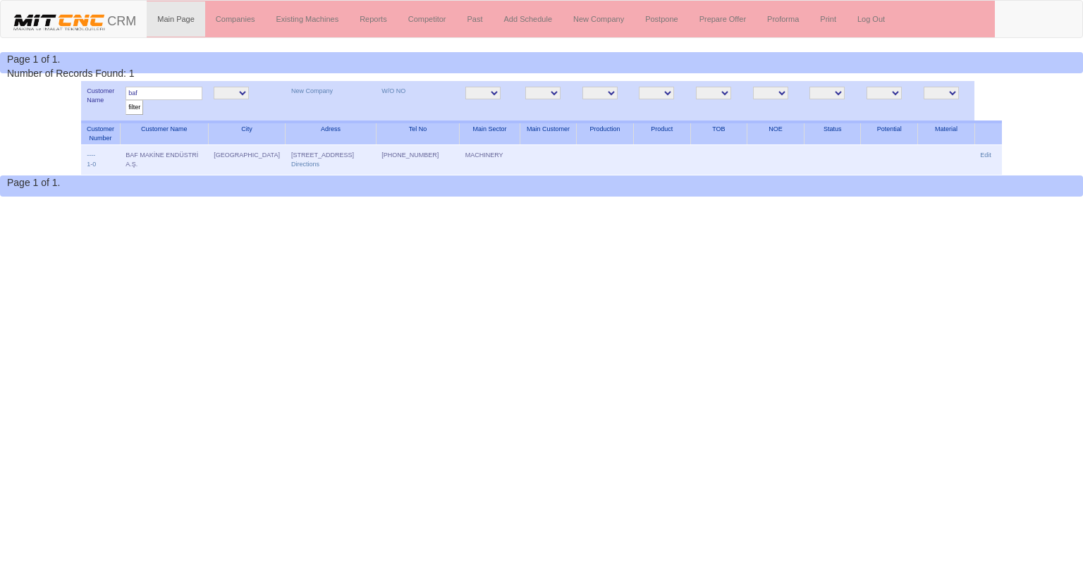
click at [186, 96] on input "baf" at bounding box center [163, 93] width 77 height 13
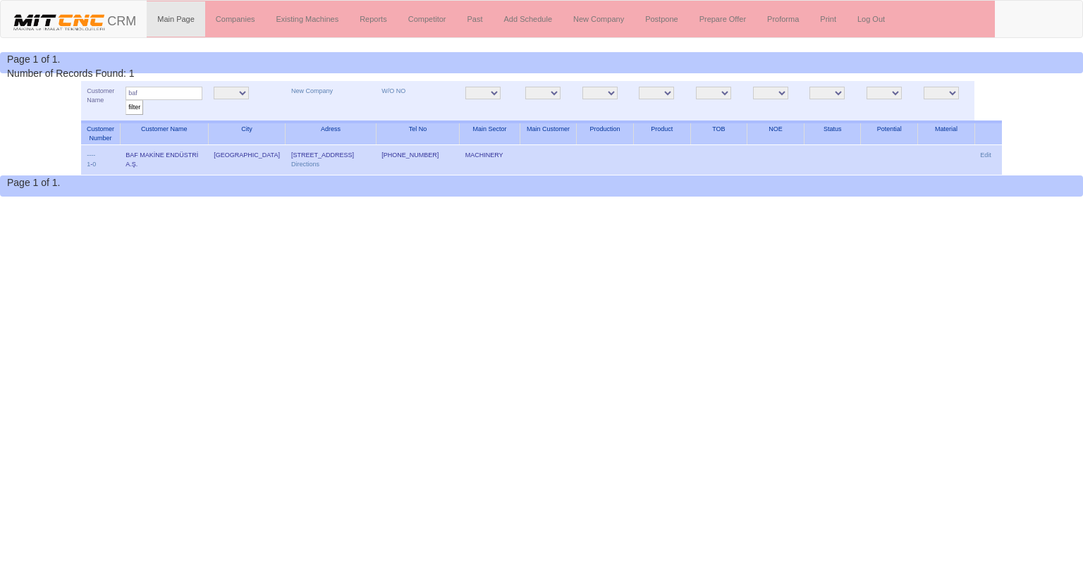
click at [180, 176] on td "BAF MAKİNE ENDÜSTRİ A.Ş." at bounding box center [164, 160] width 88 height 30
click at [987, 153] on link "Edit" at bounding box center [985, 155] width 11 height 7
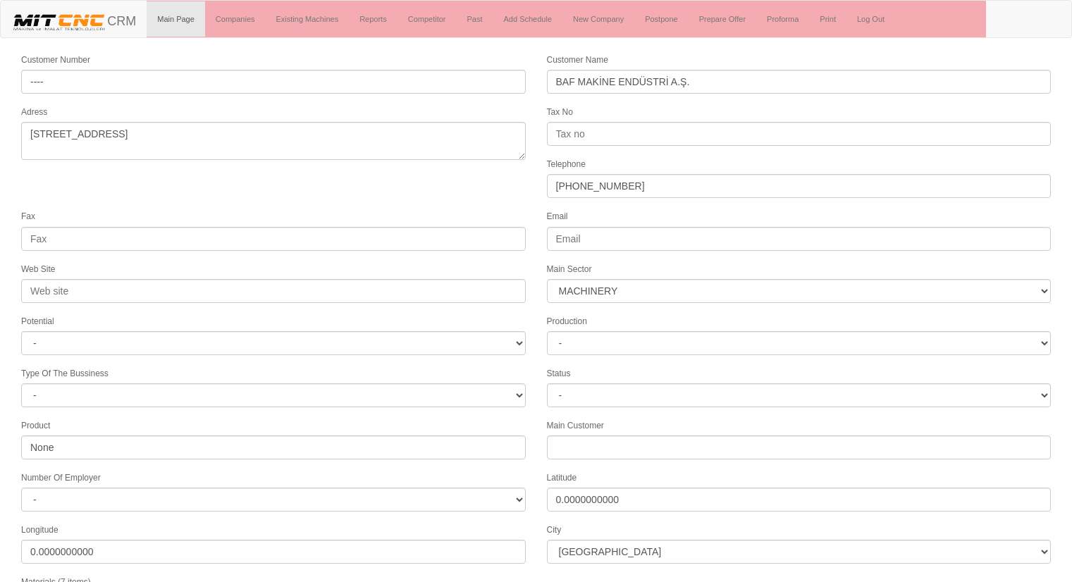
select select "363"
select select "1232"
select select
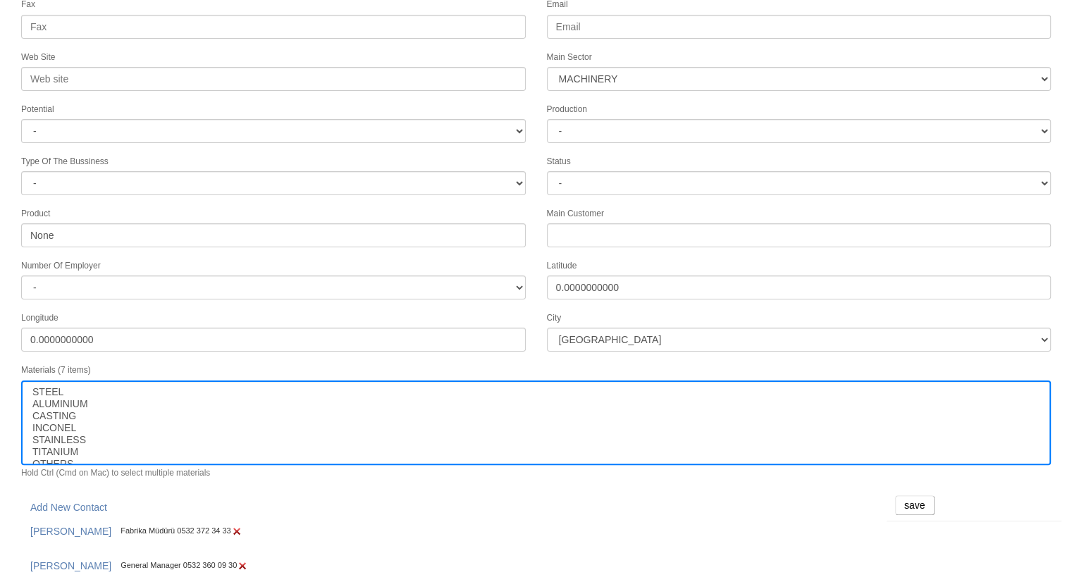
click at [24, 520] on link "[PERSON_NAME]" at bounding box center [70, 532] width 99 height 24
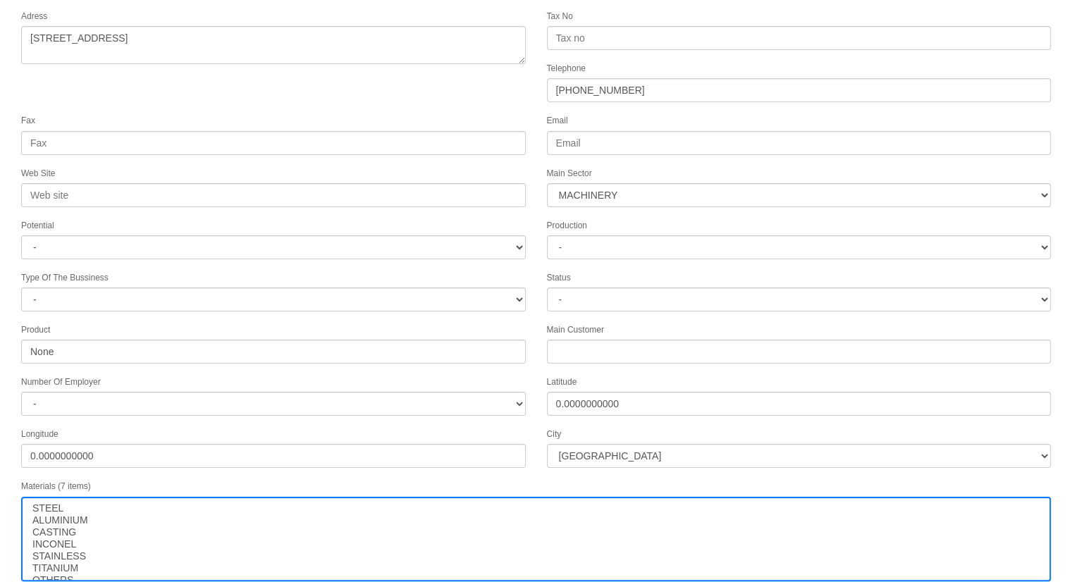
scroll to position [0, 0]
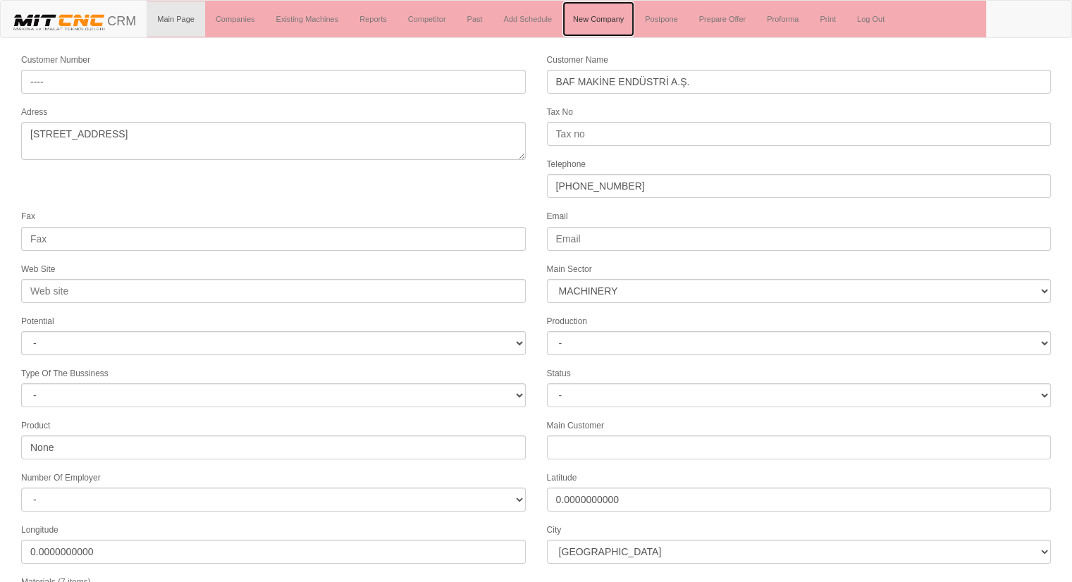
click at [613, 15] on link "New Company" at bounding box center [599, 18] width 72 height 35
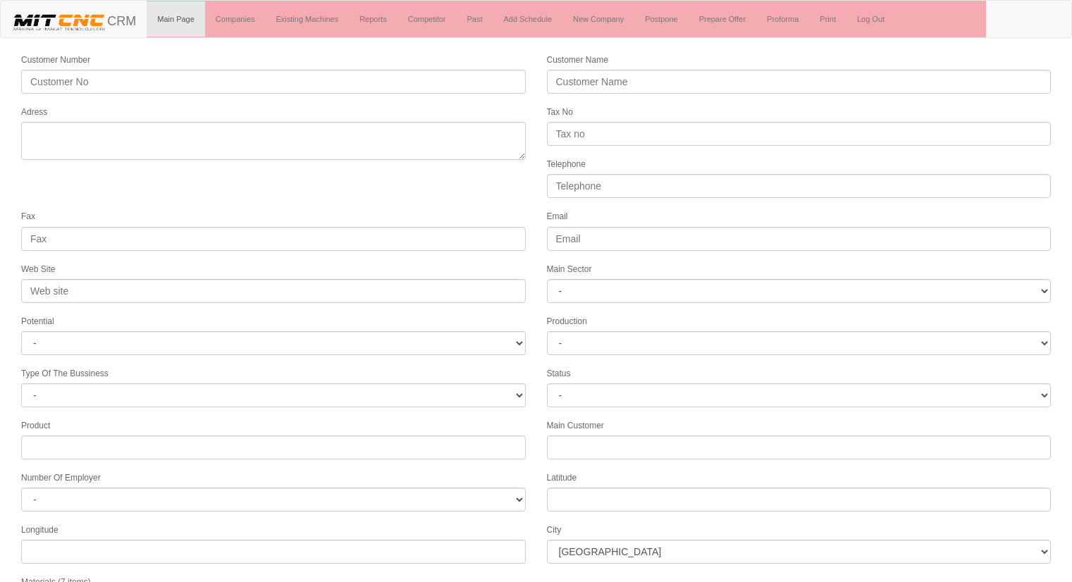
select select
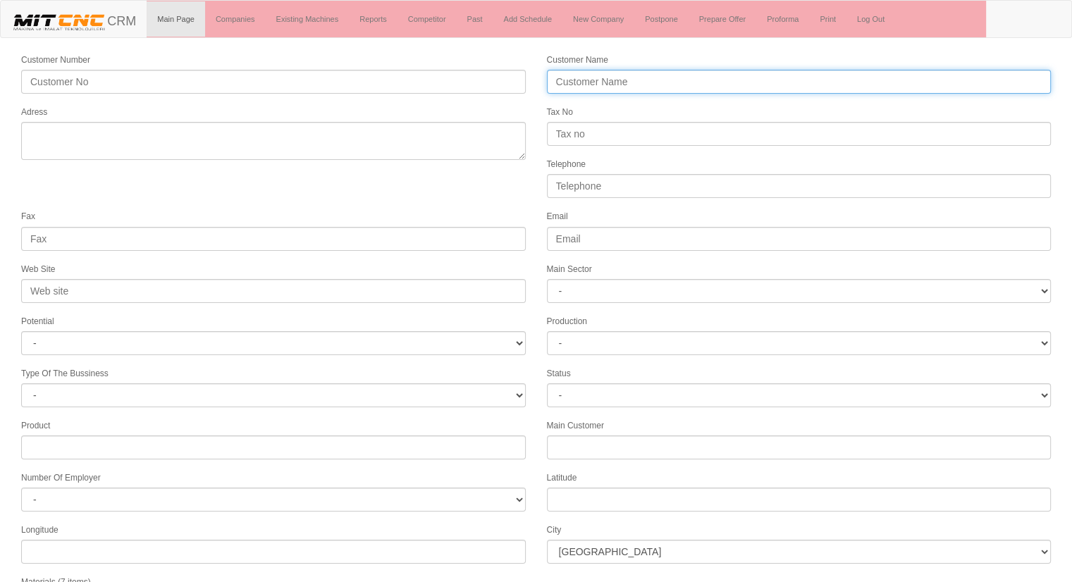
click at [594, 83] on input "Customer Name" at bounding box center [799, 82] width 505 height 24
type input "MASTERWOKS TEKNOLOJİ"
click at [697, 70] on input "MASTERWOKS TEKNOLOJİ" at bounding box center [799, 82] width 505 height 24
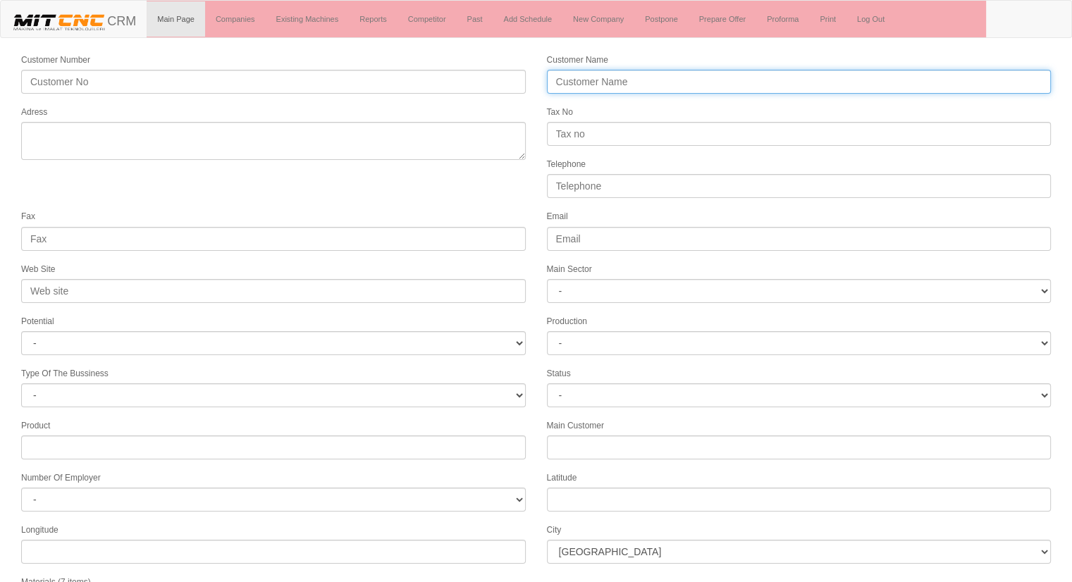
click at [688, 80] on input "Customer Name" at bounding box center [799, 82] width 505 height 24
type input "ERSA END. YAĞLAR KİM.TEKSTİL ÜRÜNLERİ İTH.İHR.SAN.TİC.LTD.ŞTİ."
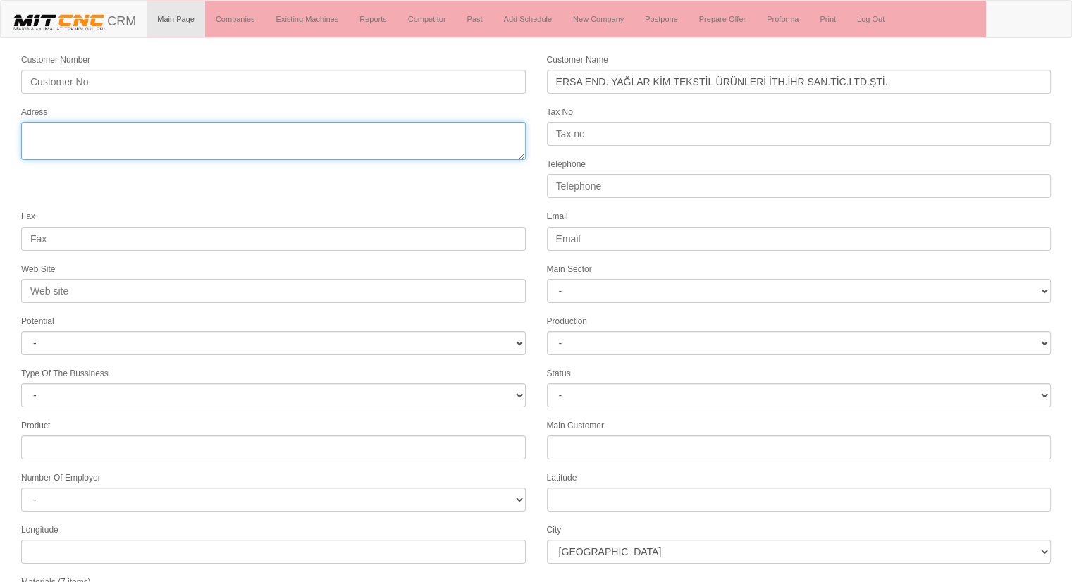
click at [344, 131] on textarea "Adress" at bounding box center [273, 141] width 505 height 38
type textarea "İ"
type textarea "A"
click at [339, 133] on textarea "Adress" at bounding box center [273, 141] width 505 height 38
type textarea "İstanbul anadolu yakası osb. aydınlı mah. [STREET_ADDRESS]"
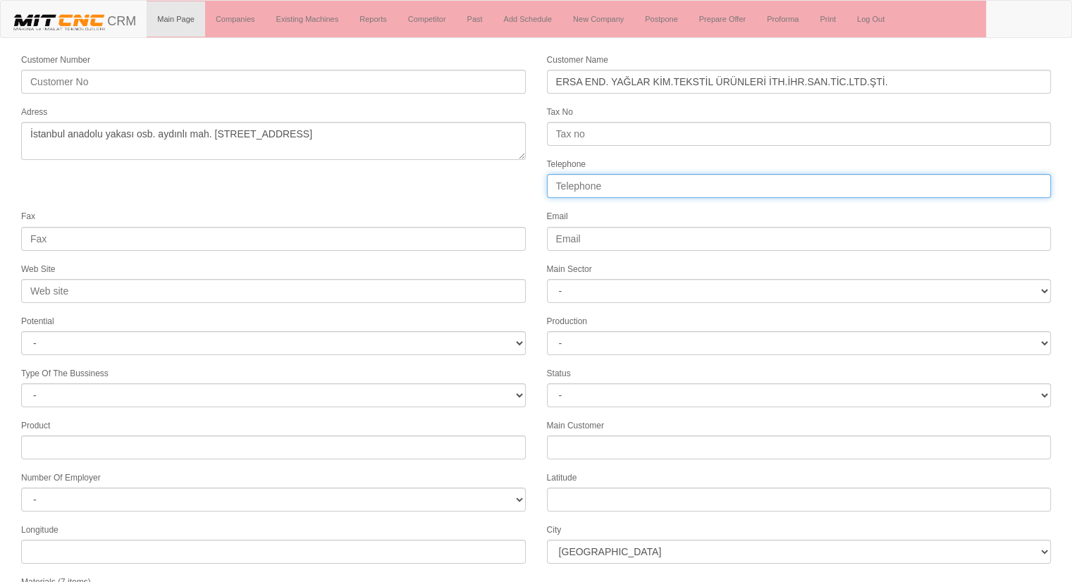
click at [707, 182] on input "Telephone" at bounding box center [799, 186] width 505 height 24
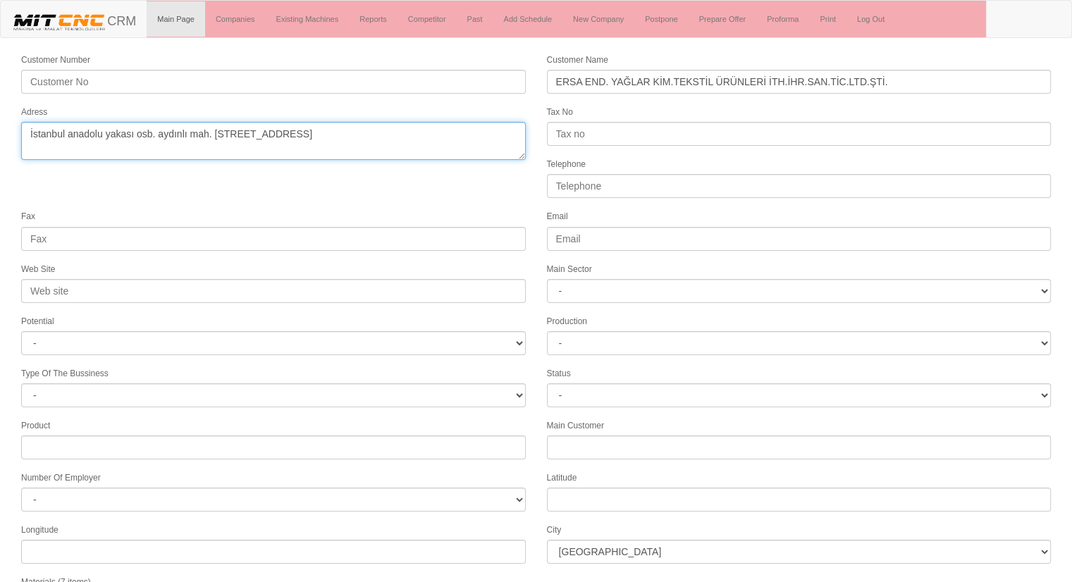
click at [387, 139] on textarea "Adress" at bounding box center [273, 141] width 505 height 38
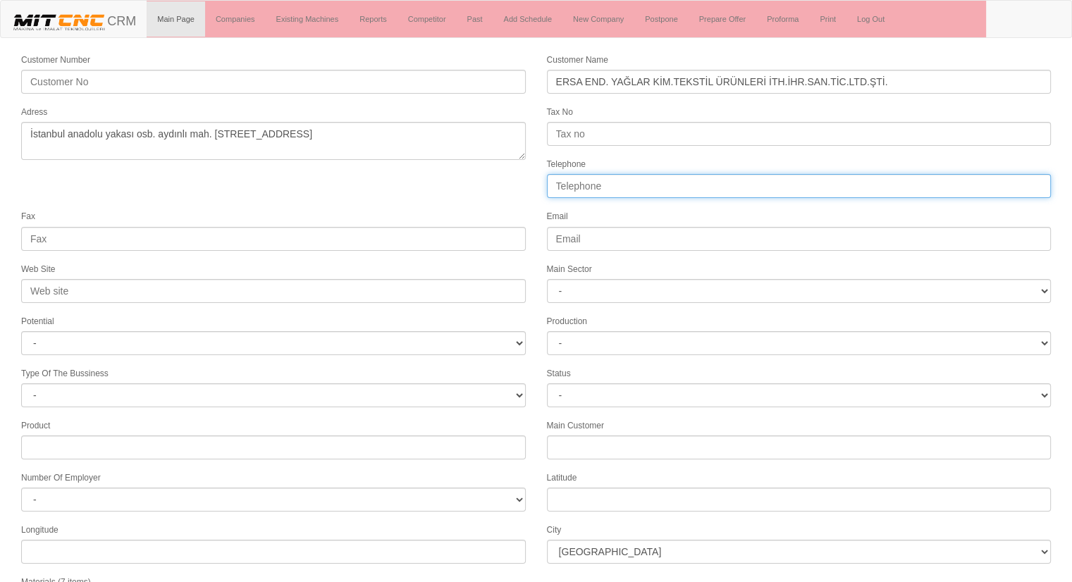
click at [649, 184] on input "Telephone" at bounding box center [799, 186] width 505 height 24
type input "0216 473 4388"
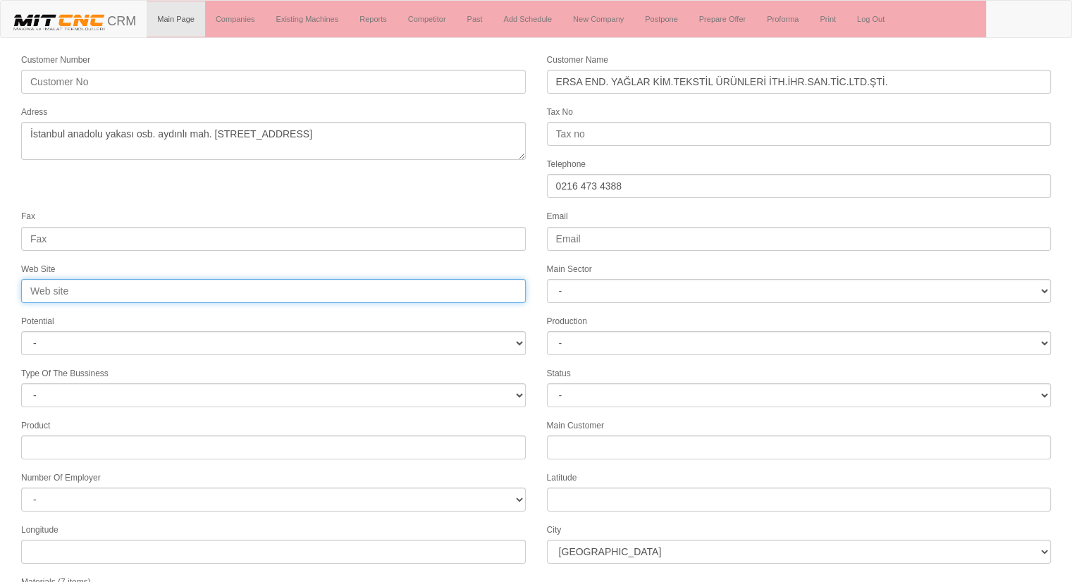
click at [392, 283] on input "Web Site" at bounding box center [273, 291] width 505 height 24
type input "[DOMAIN_NAME]"
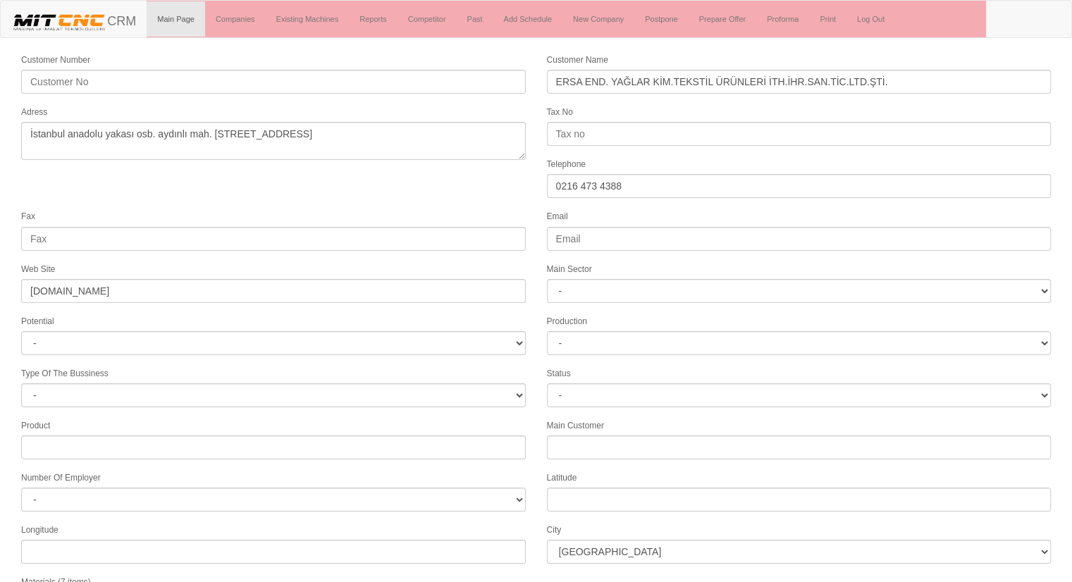
click at [615, 271] on div "Main Sector - DIE MOLD MACHINERY DEFENCE ELECTRICAL COMPONENTS MEDICAL TOOL MAN…" at bounding box center [799, 283] width 526 height 42
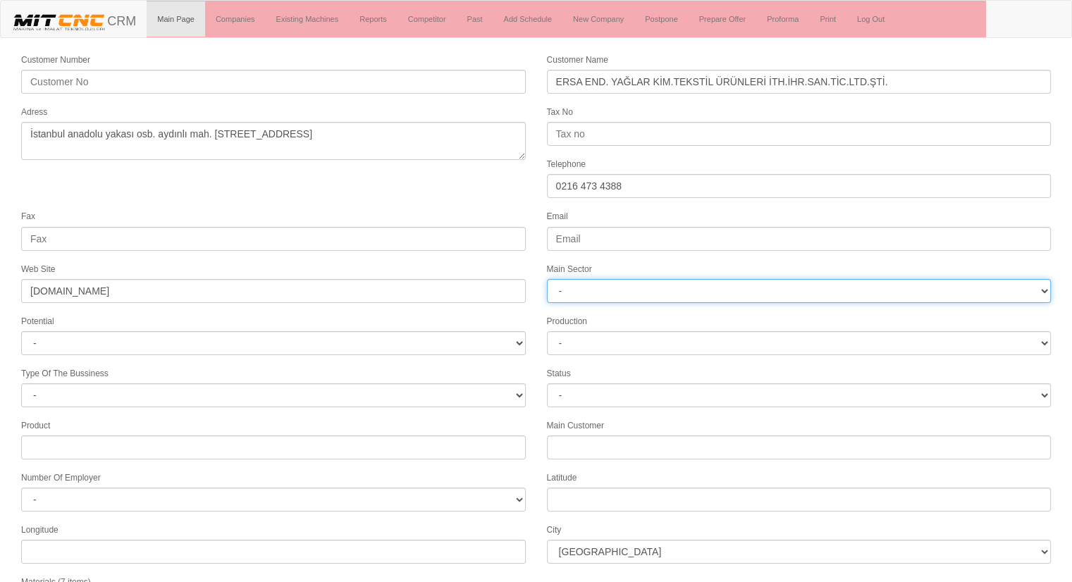
click at [615, 281] on select "- DIE MOLD MACHINERY DEFENCE ELECTRICAL COMPONENTS MEDICAL TOOL MANUFACTURING J…" at bounding box center [799, 291] width 505 height 24
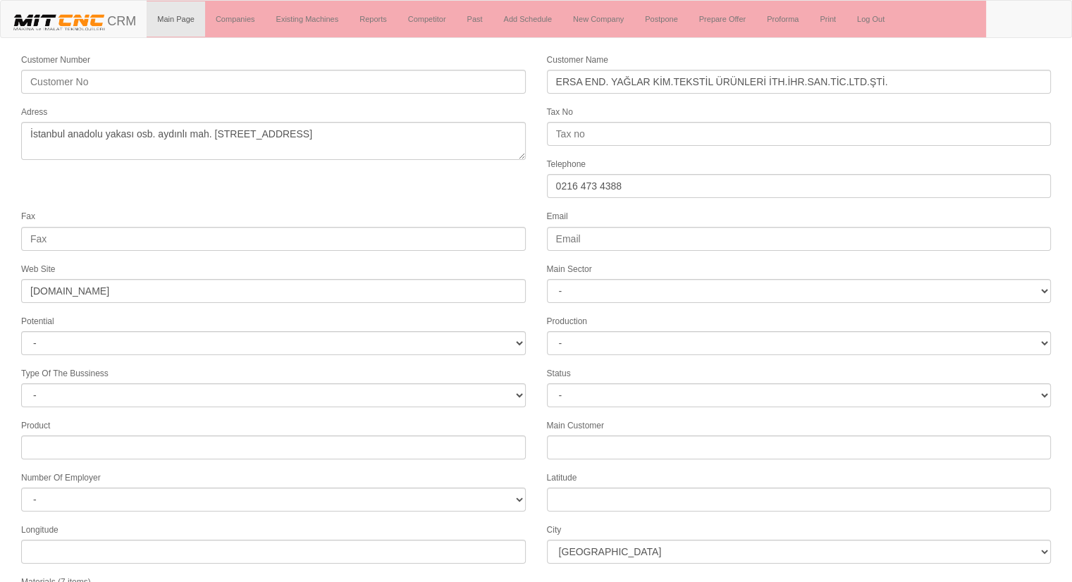
click at [516, 195] on form "Customer Number Customer Name ERSA END. YAĞLAR KİM.TEKSTİL ÜRÜNLERİ İTH.İHR.SAN…" at bounding box center [536, 395] width 1072 height 686
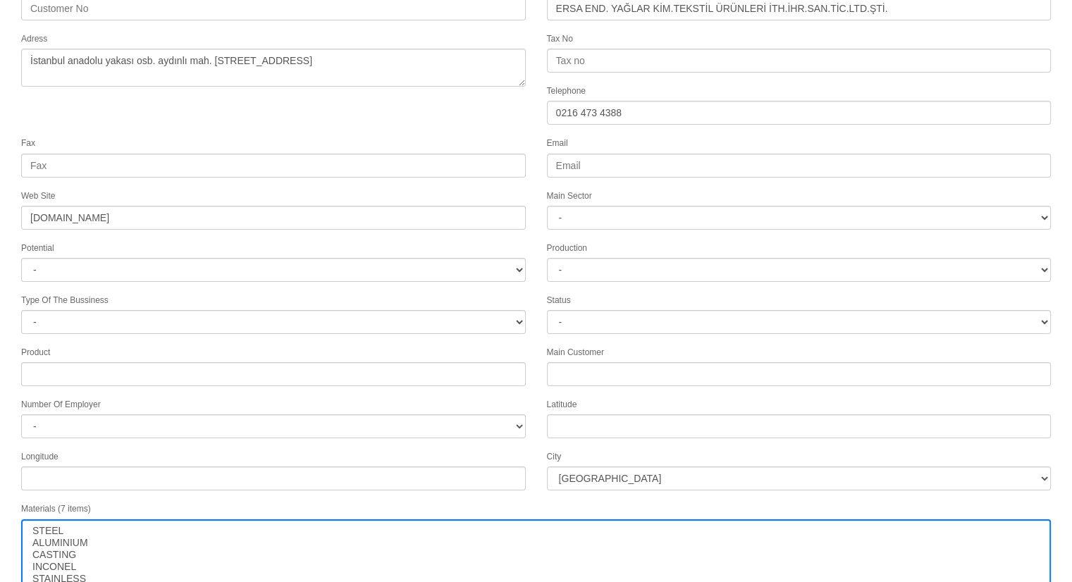
scroll to position [73, 0]
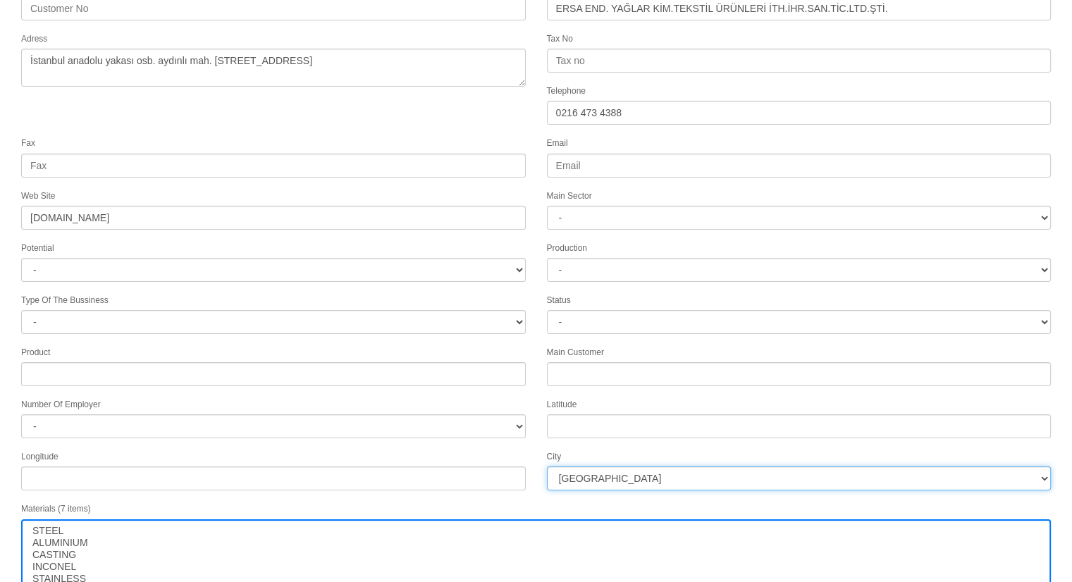
click at [589, 470] on select "[GEOGRAPHIC_DATA] [GEOGRAPHIC_DATA] [GEOGRAPHIC_DATA] [GEOGRAPHIC_DATA] Ağrı [G…" at bounding box center [799, 479] width 505 height 24
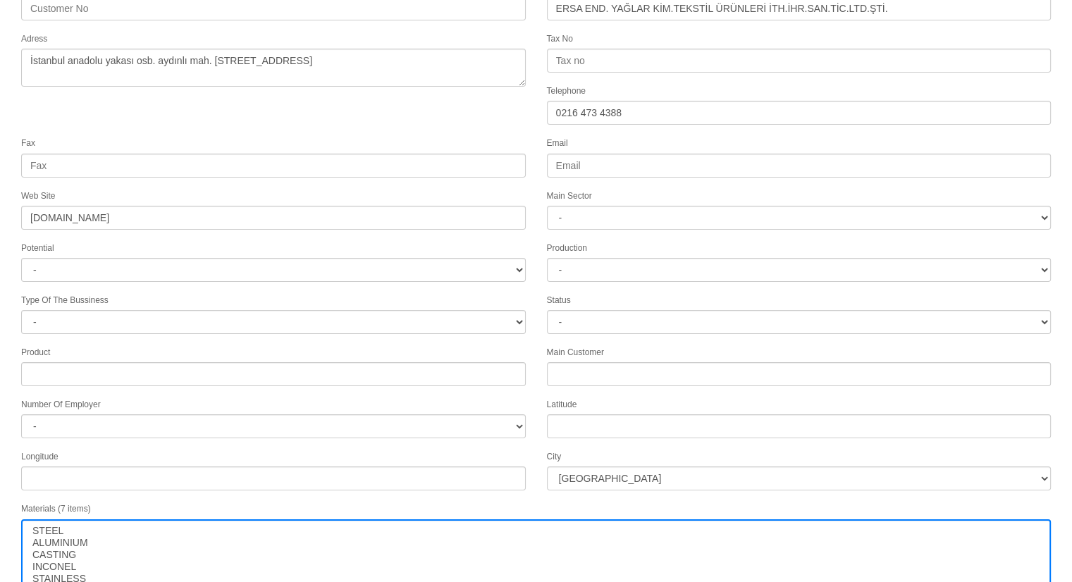
click at [528, 488] on form "Customer Number Customer Name ERSA END. YAĞLAR KİM.TEKSTİL ÜRÜNLERİ İTH.İHR.SAN…" at bounding box center [536, 322] width 1072 height 686
click at [509, 265] on select "- A1 A2 A3 B1 B2 B3 C1 C2 C3" at bounding box center [273, 270] width 505 height 24
click at [21, 258] on select "- A1 A2 A3 B1 B2 B3 C1 C2 C3" at bounding box center [273, 270] width 505 height 24
click at [368, 258] on select "- A1 A2 A3 B1 B2 B3 C1 C2 C3" at bounding box center [273, 270] width 505 height 24
select select "6"
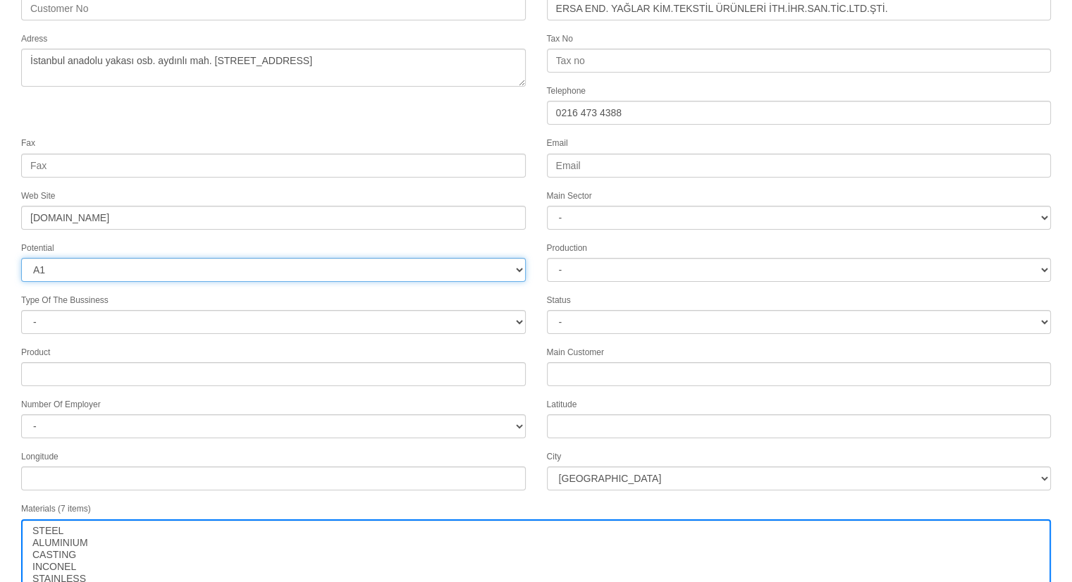
click at [21, 258] on select "- A1 A2 A3 B1 B2 B3 C1 C2 C3" at bounding box center [273, 270] width 505 height 24
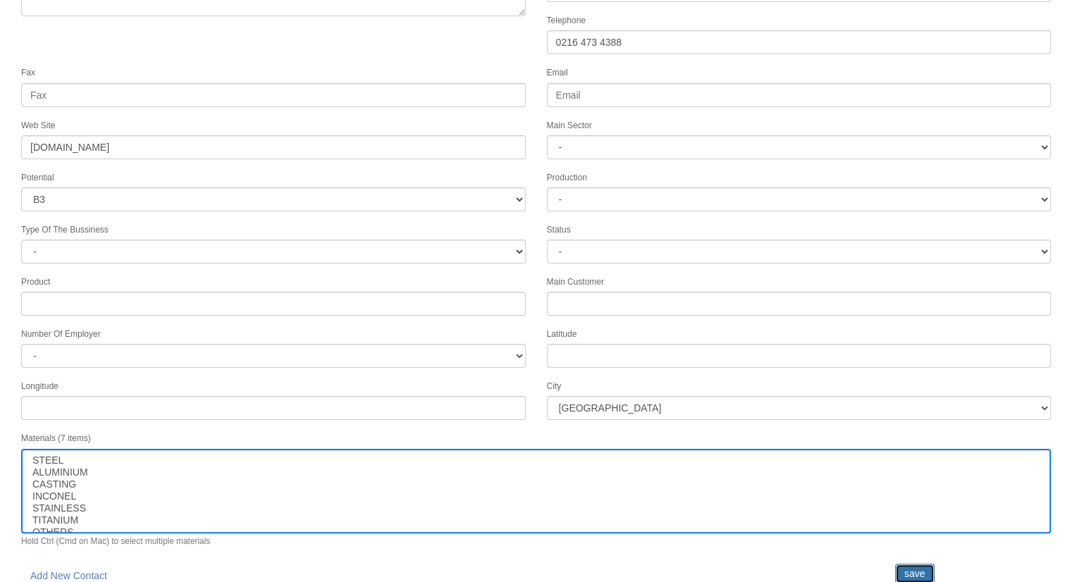
click at [925, 568] on input "save" at bounding box center [914, 574] width 39 height 20
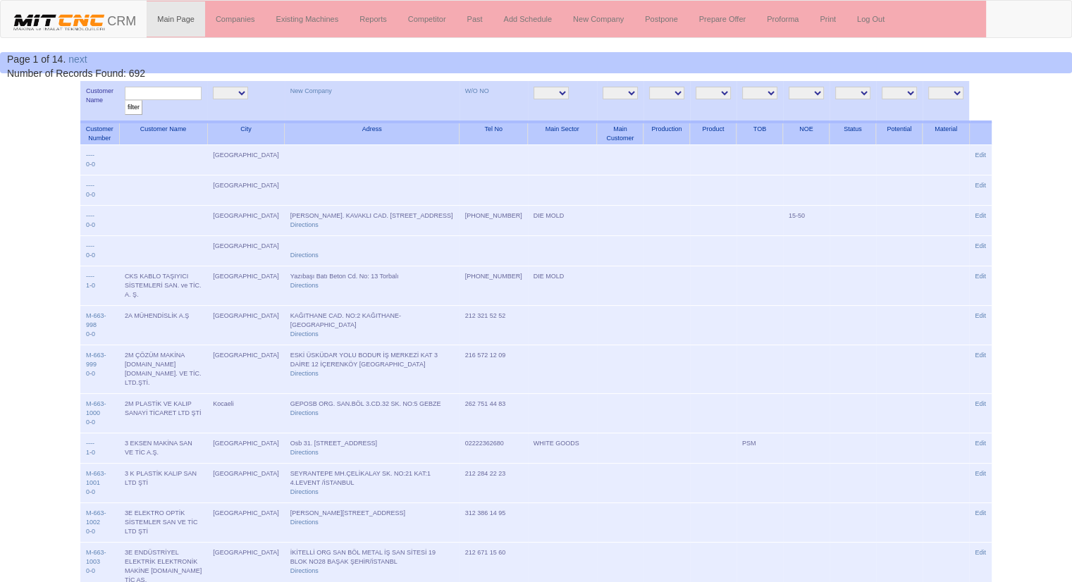
click at [200, 94] on input "text" at bounding box center [163, 93] width 77 height 13
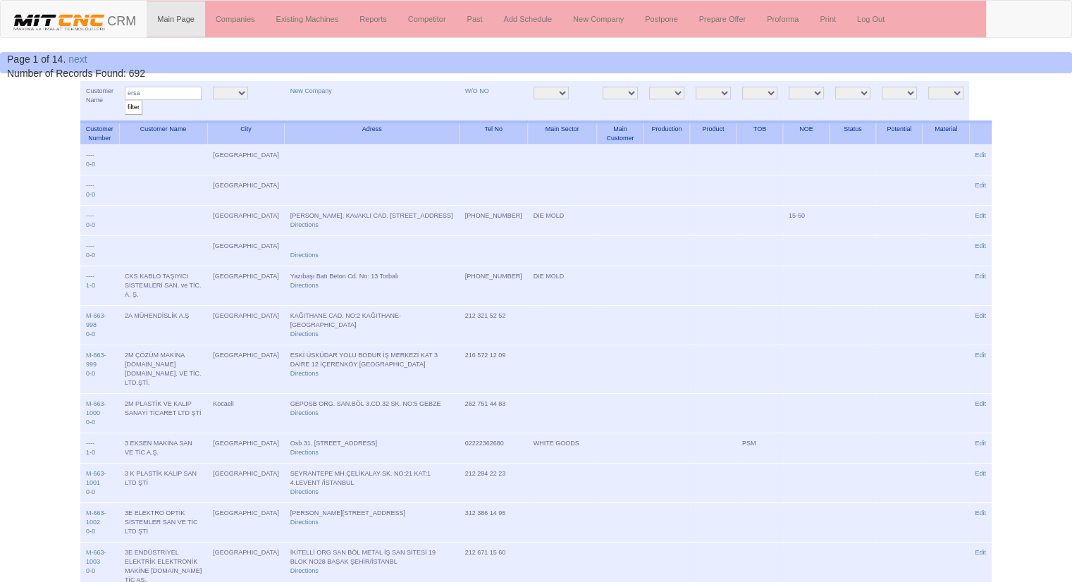
type input "ersa"
click at [125, 100] on input "filter" at bounding box center [134, 107] width 18 height 15
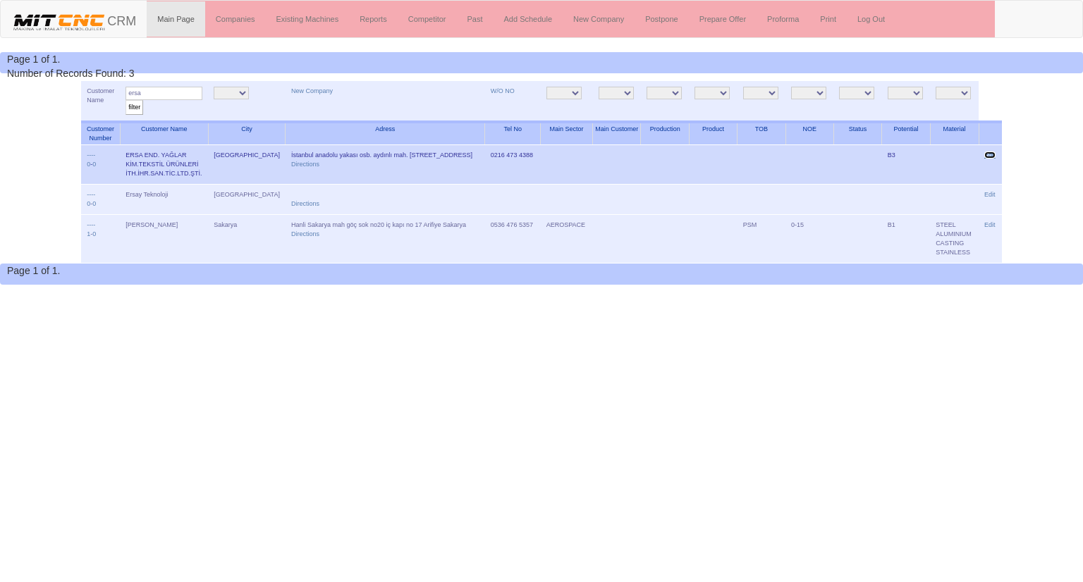
click at [990, 154] on link "Edit" at bounding box center [989, 155] width 11 height 7
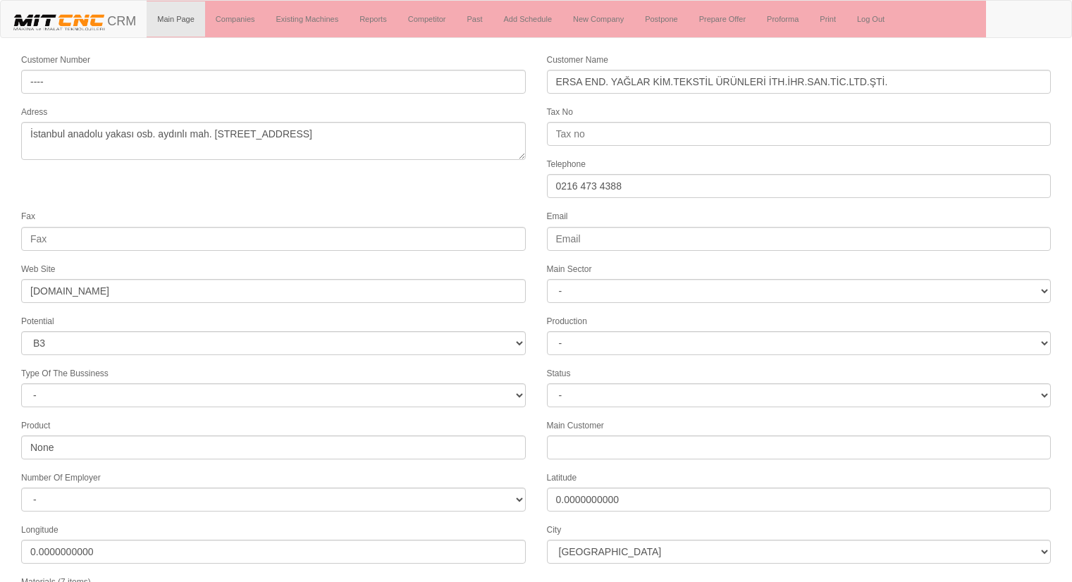
select select "6"
select select
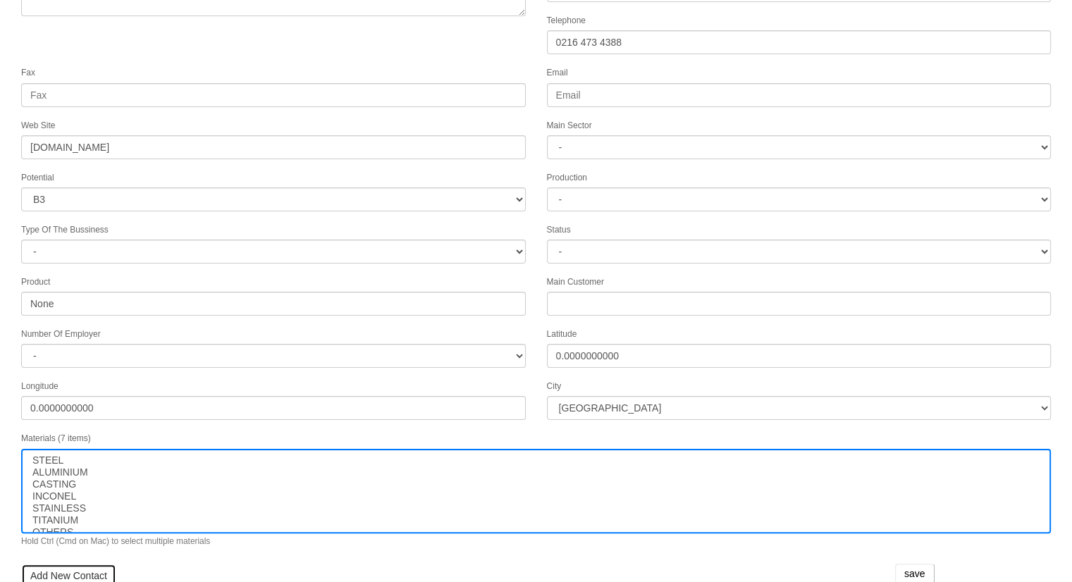
click at [95, 570] on link "Add New Contact" at bounding box center [68, 576] width 95 height 24
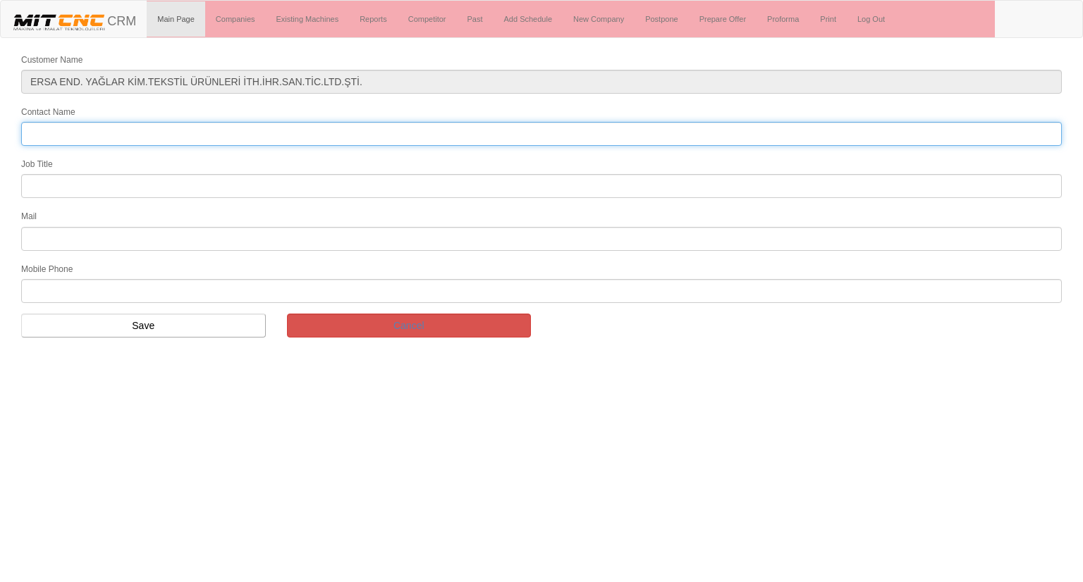
click at [330, 129] on input "Contact Name" at bounding box center [541, 134] width 1041 height 24
type input "c"
type input "Caner Topçu"
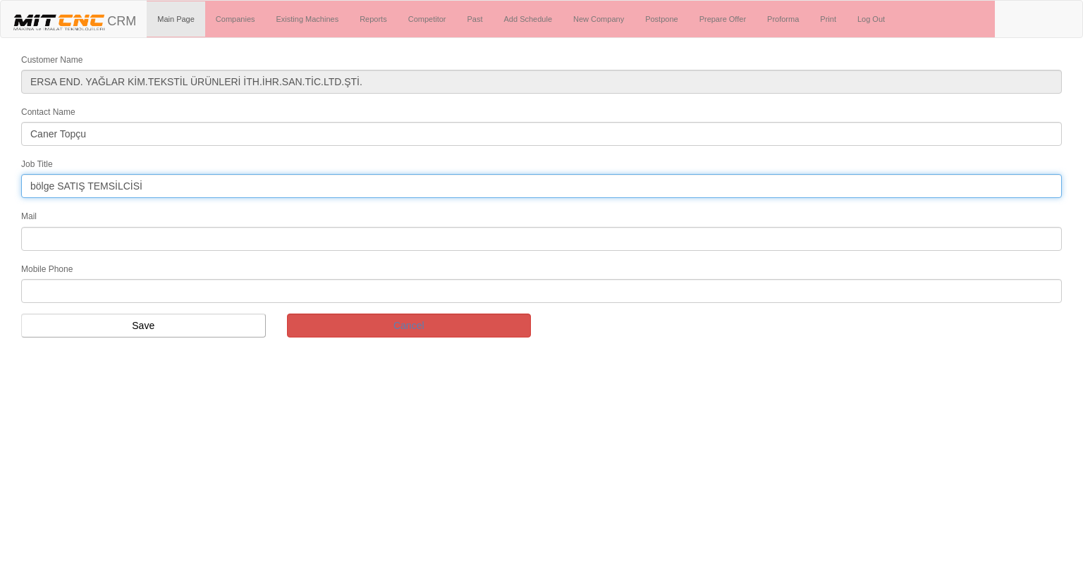
type input "bölge SATIŞ TEMSİLCİSİ"
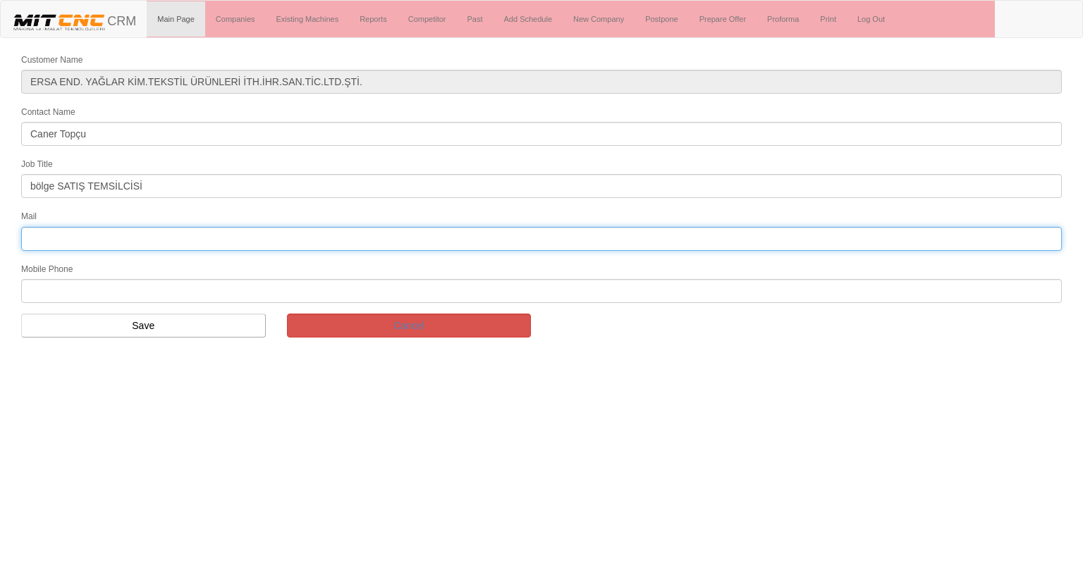
click at [271, 239] on input "text" at bounding box center [541, 239] width 1041 height 24
type input "[EMAIL_ADDRESS][DOMAIN_NAME]"
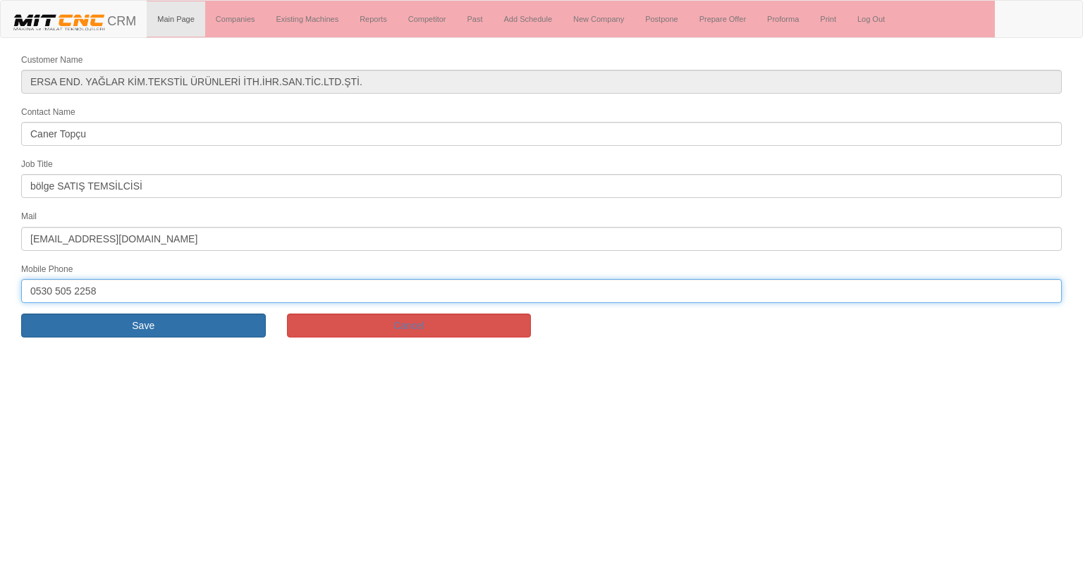
type input "0530 505 2258"
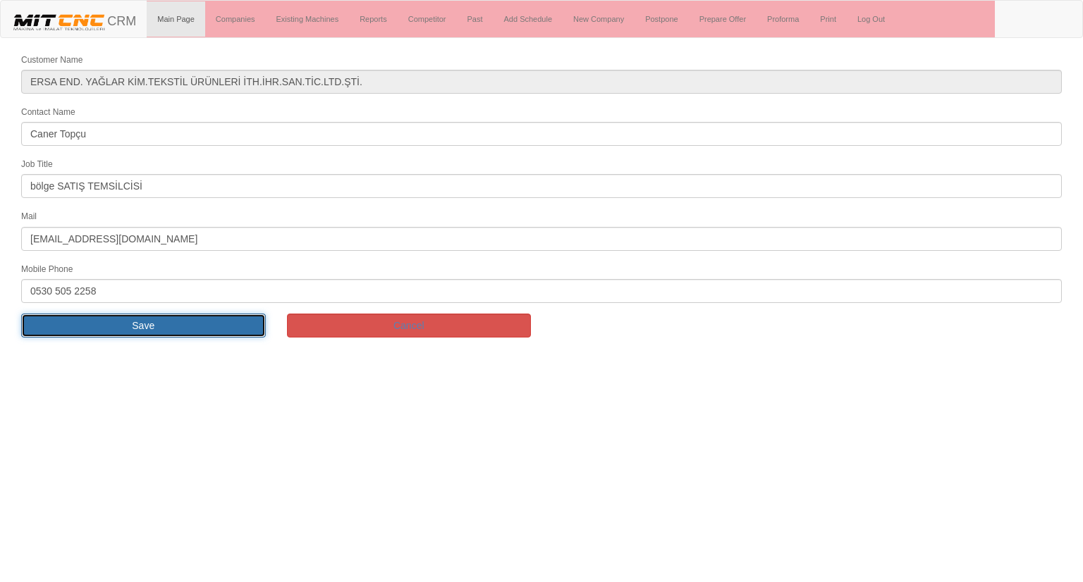
click at [195, 324] on input "Save" at bounding box center [143, 326] width 245 height 24
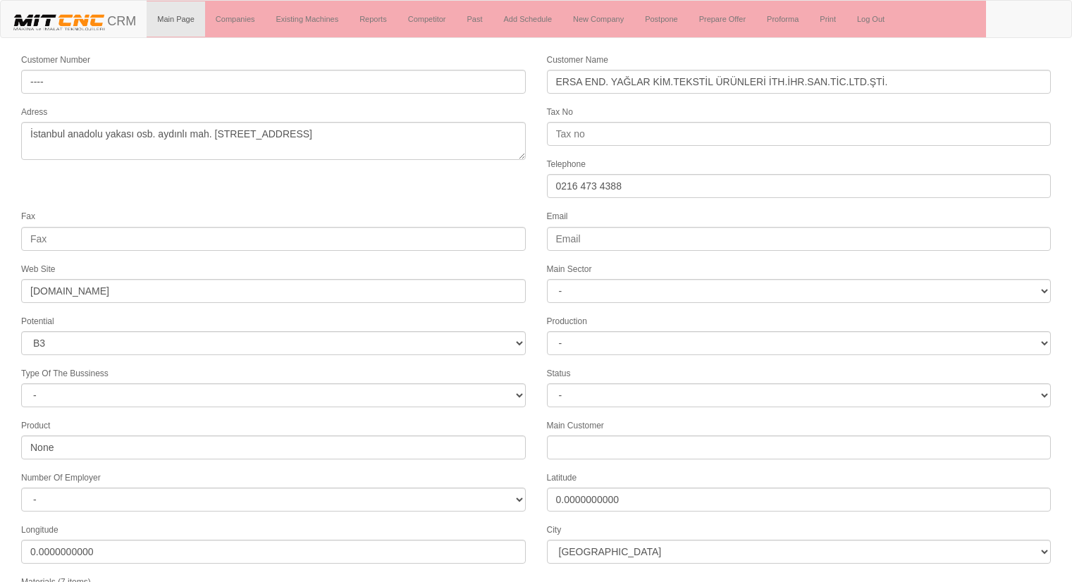
select select "6"
select select
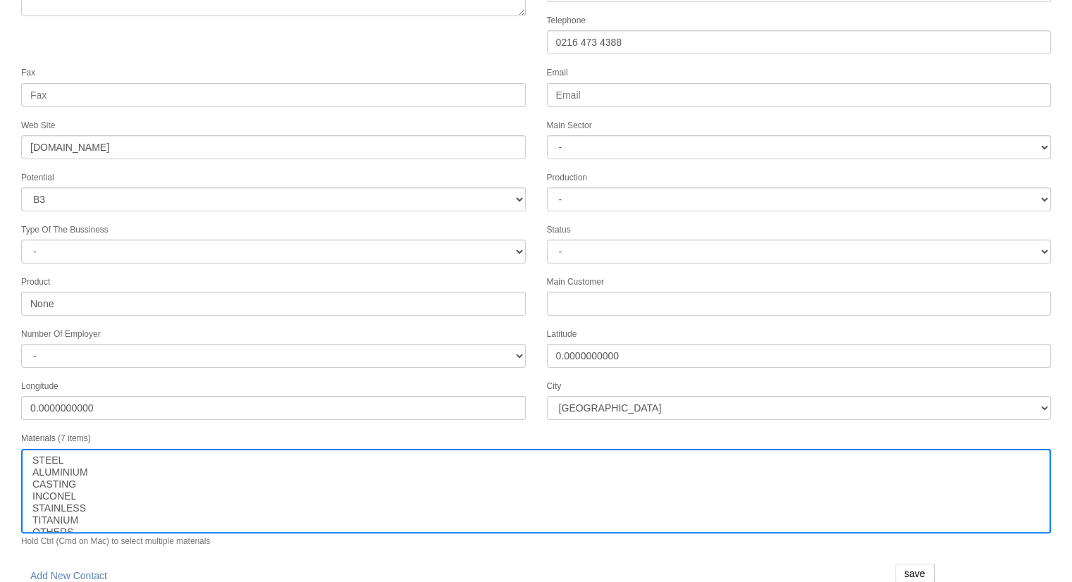
scroll to position [178, 0]
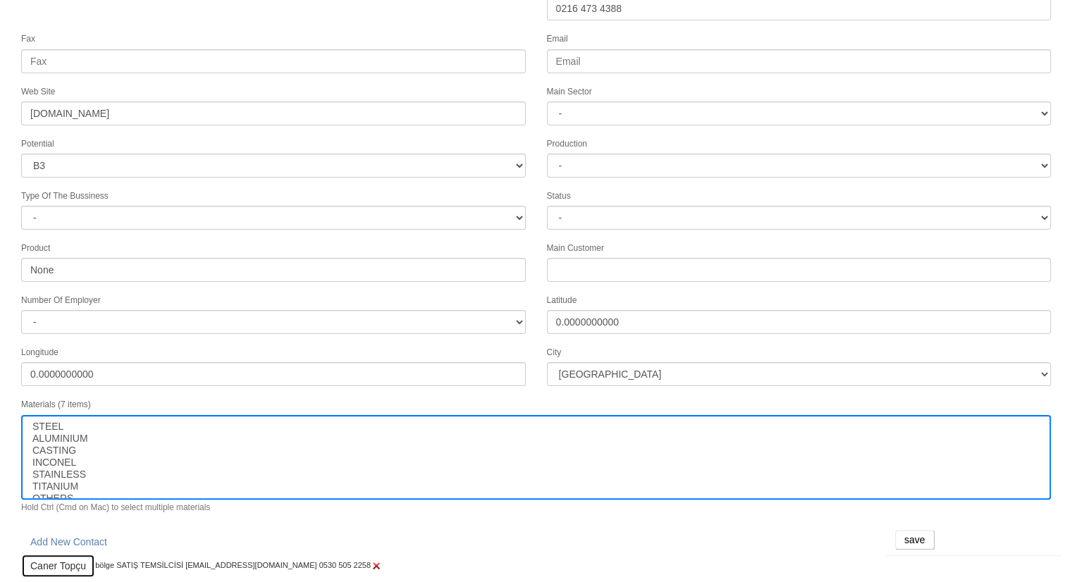
click at [80, 556] on link "Caner Topçu" at bounding box center [58, 566] width 74 height 24
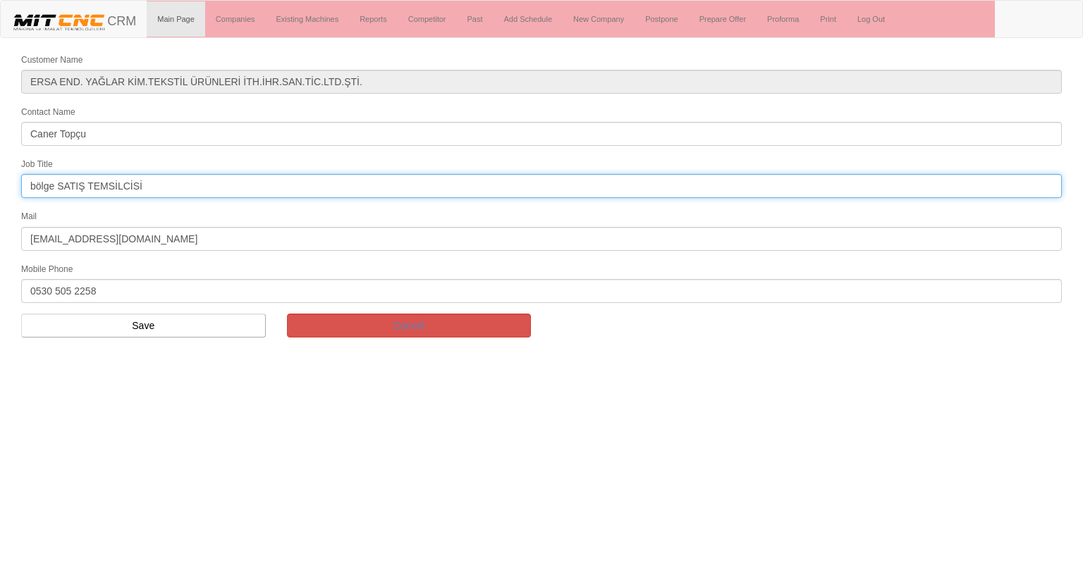
click at [182, 185] on input "bölge SATIŞ TEMSİLCİSİ" at bounding box center [541, 186] width 1041 height 24
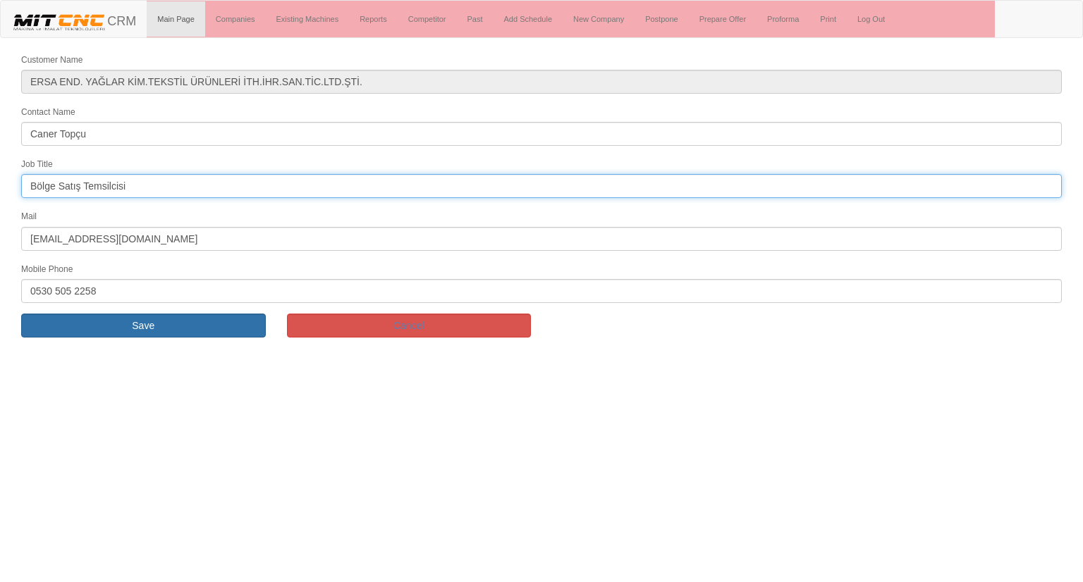
type input "Bölge Satış Temsilcisi"
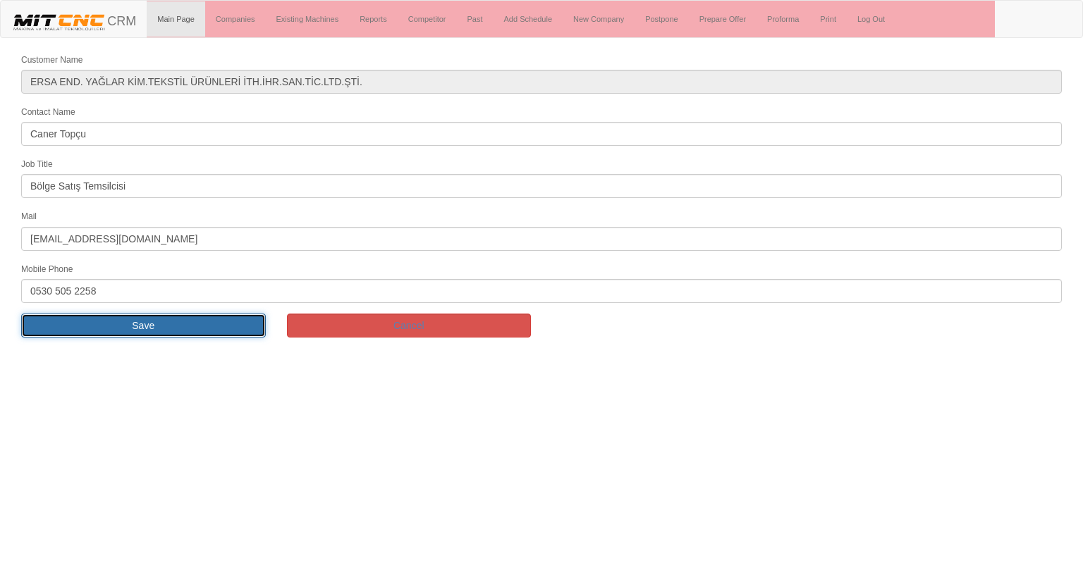
click at [233, 326] on input "Save" at bounding box center [143, 326] width 245 height 24
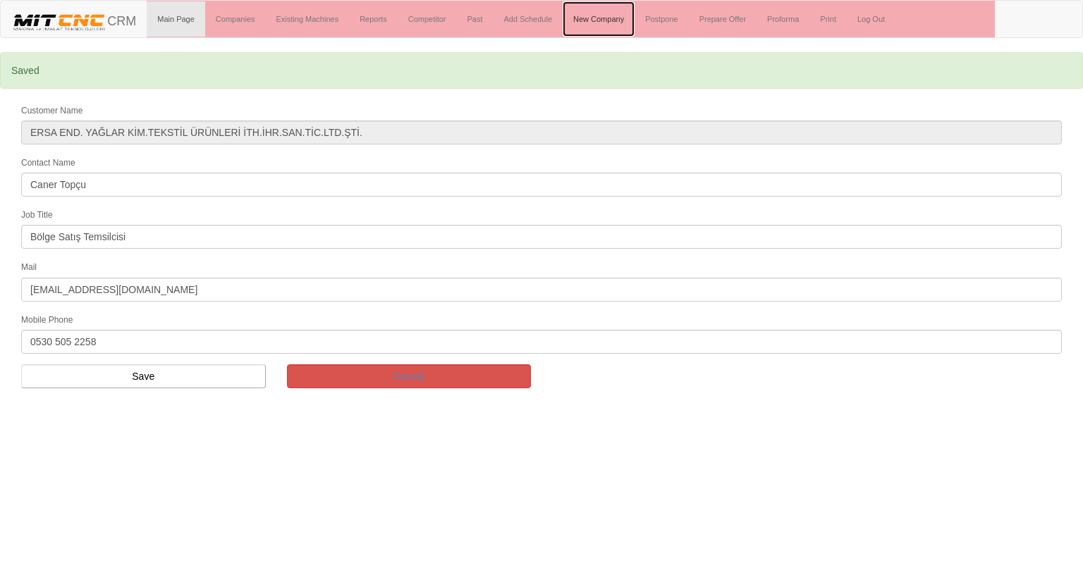
click at [604, 30] on link "New Company" at bounding box center [599, 18] width 72 height 35
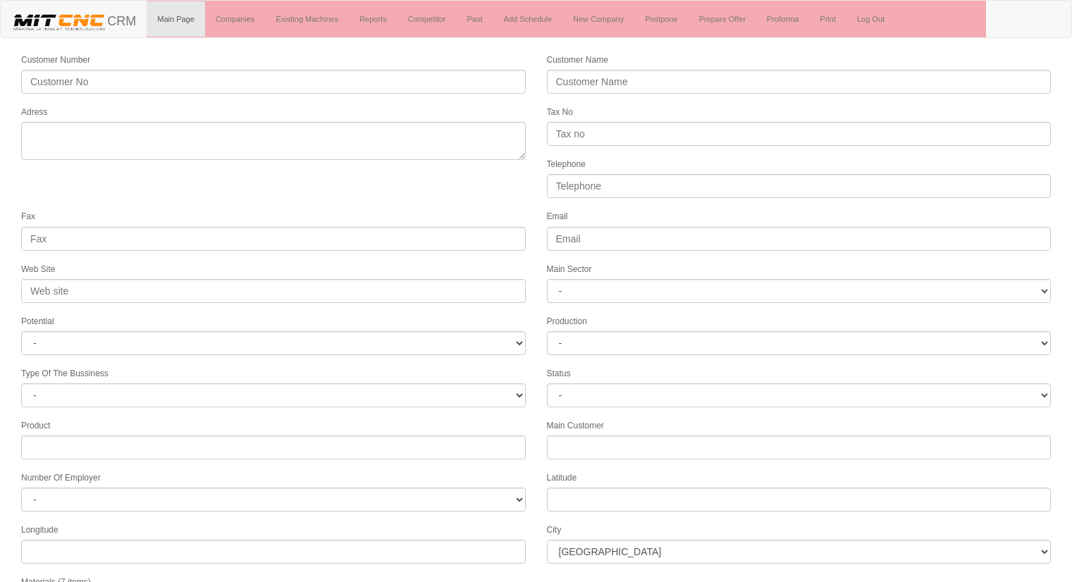
select select
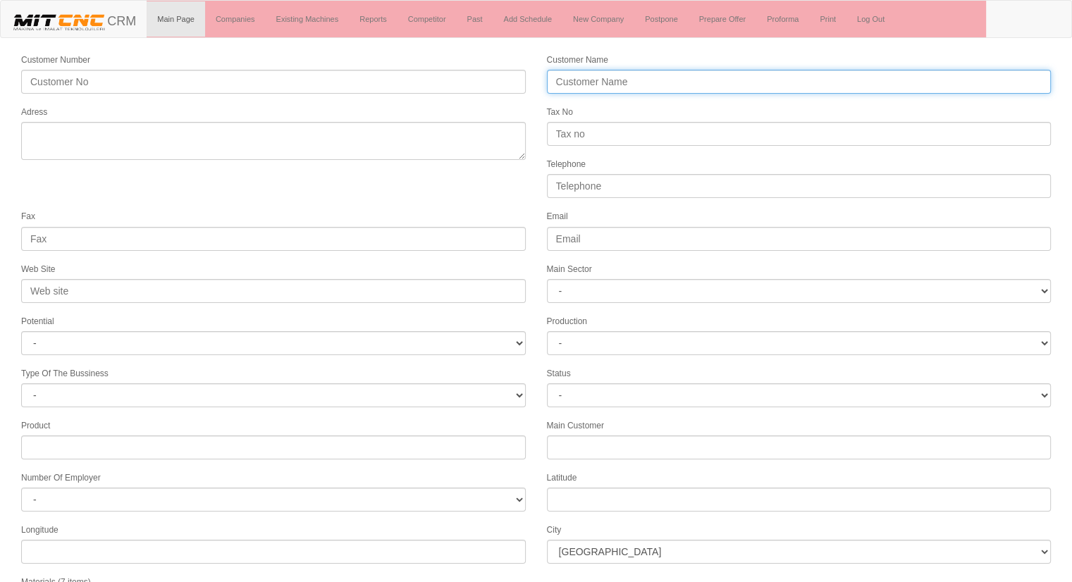
click at [685, 85] on input "Customer Name" at bounding box center [799, 82] width 505 height 24
type input "m"
type input "MAK SAVUNMA [GEOGRAPHIC_DATA]"
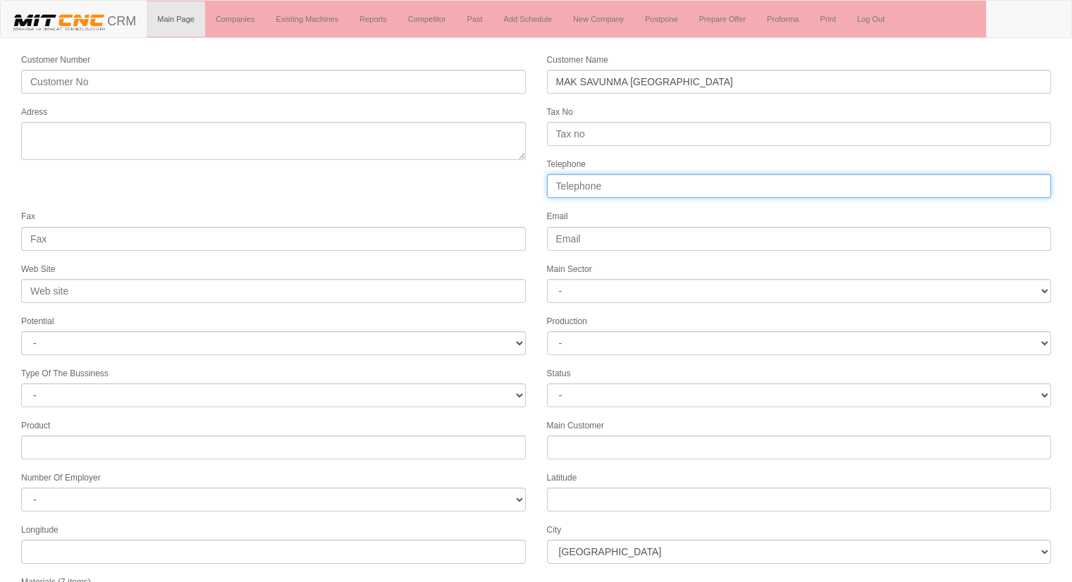
click at [627, 186] on input "Telephone" at bounding box center [799, 186] width 505 height 24
type input "05413145409"
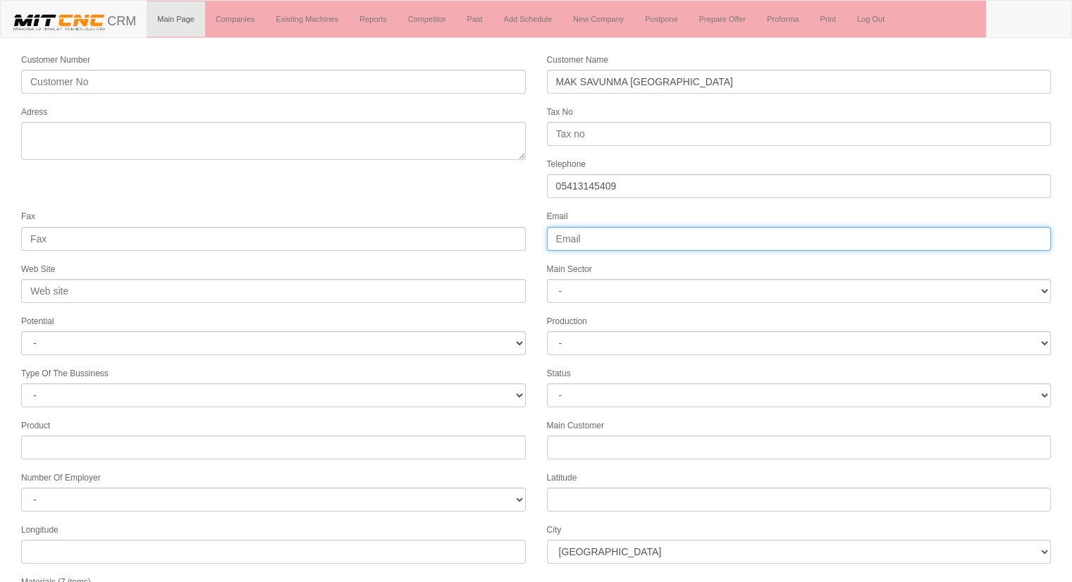
click at [687, 238] on input "Email" at bounding box center [799, 239] width 505 height 24
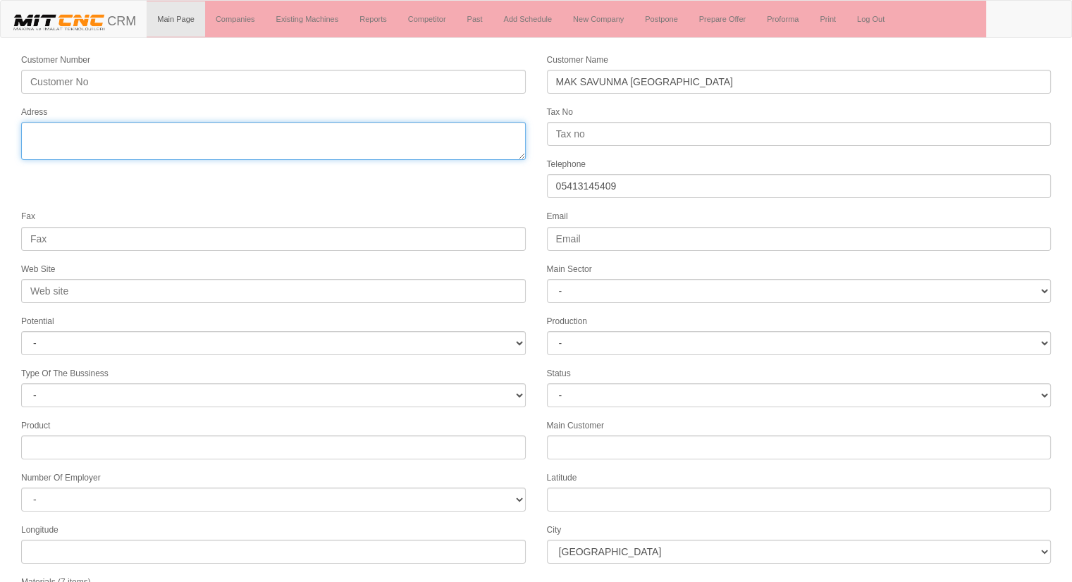
click at [276, 137] on textarea "Adress" at bounding box center [273, 141] width 505 height 38
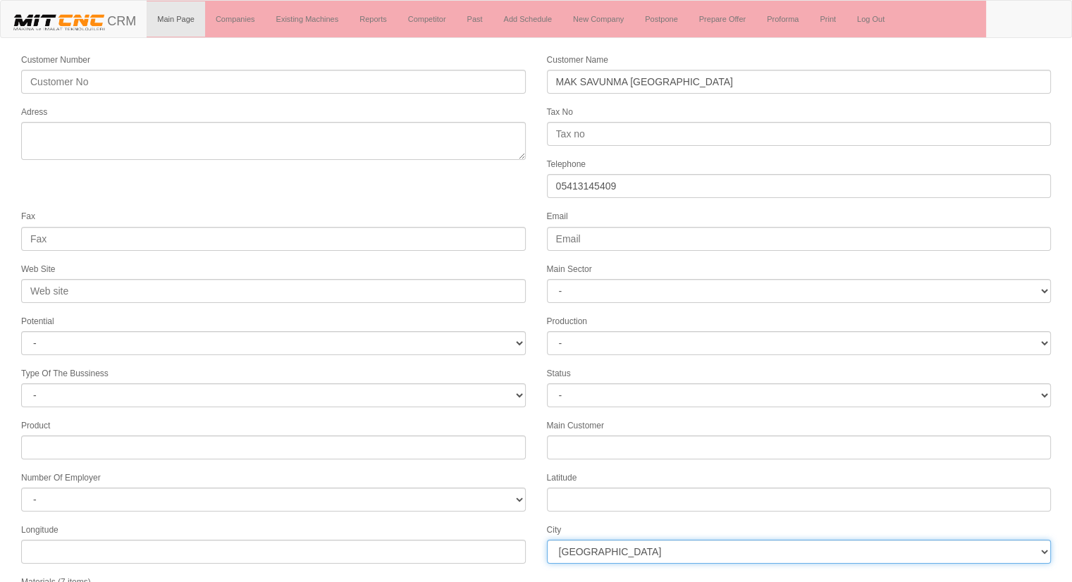
click at [692, 544] on select "[GEOGRAPHIC_DATA] [GEOGRAPHIC_DATA] [GEOGRAPHIC_DATA] [GEOGRAPHIC_DATA] Ağrı [G…" at bounding box center [799, 552] width 505 height 24
select select "1197"
click at [547, 540] on select "İstanbul Adana Adıyaman Afyon Ağrı Amasya Ankara Antalya Artvin Aydın Balıkesir…" at bounding box center [799, 552] width 505 height 24
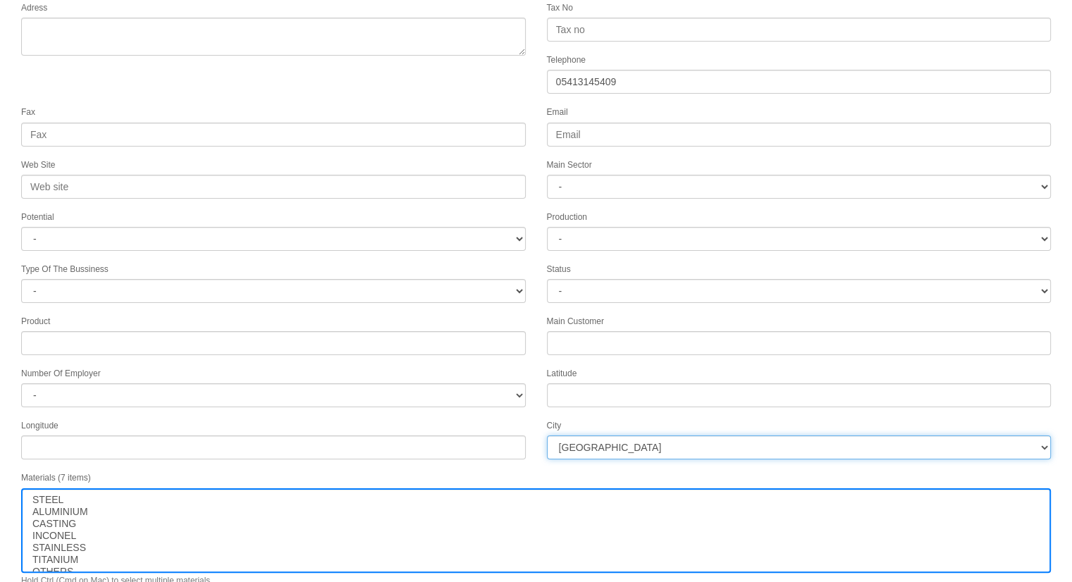
scroll to position [144, 0]
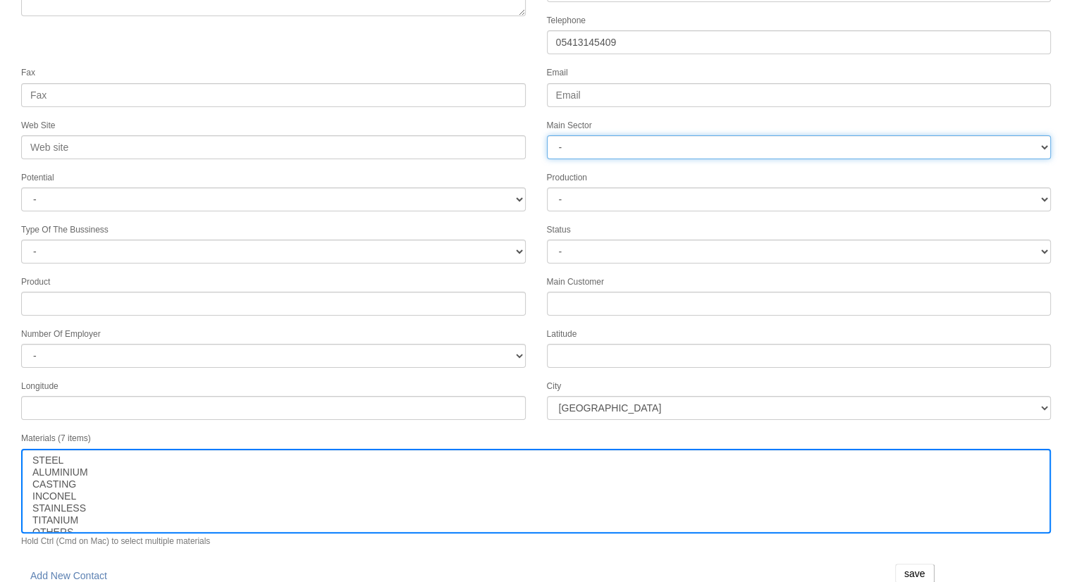
click at [592, 142] on select "- DIE MOLD MACHINERY DEFENCE ELECTRICAL COMPONENTS MEDICAL TOOL MANUFACTURING J…" at bounding box center [799, 147] width 505 height 24
select select "364"
click at [547, 135] on select "- DIE MOLD MACHINERY DEFENCE ELECTRICAL COMPONENTS MEDICAL TOOL MANUFACTURING J…" at bounding box center [799, 147] width 505 height 24
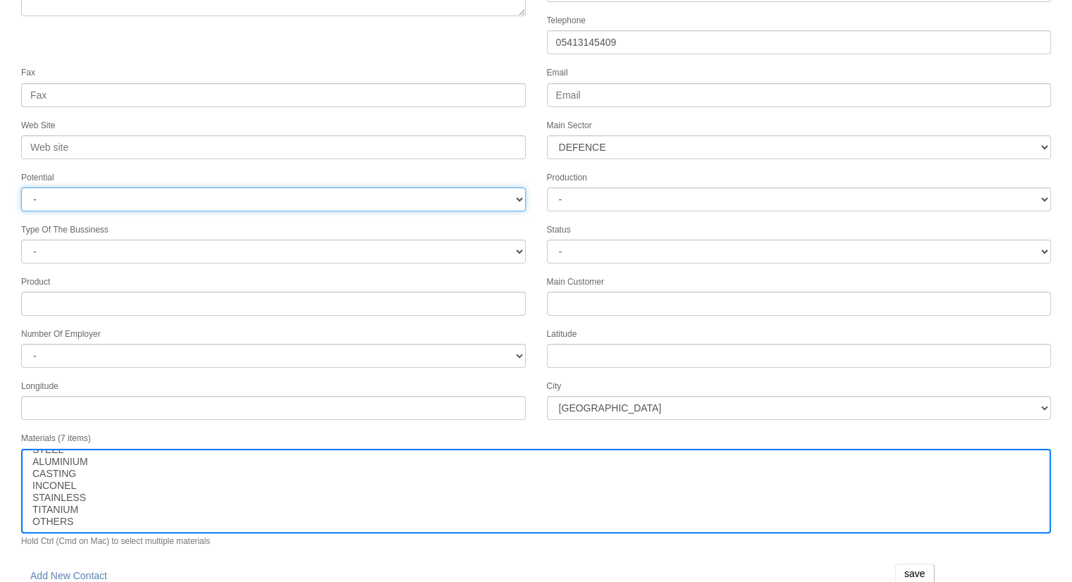
click at [63, 197] on select "- A1 A2 A3 B1 B2 B3 C1 C2 C3" at bounding box center [273, 200] width 505 height 24
click at [21, 188] on select "- A1 A2 A3 B1 B2 B3 C1 C2 C3" at bounding box center [273, 200] width 505 height 24
click at [68, 192] on select "- A1 A2 A3 B1 B2 B3 C1 C2 C3" at bounding box center [273, 200] width 505 height 24
select select "4"
click at [21, 188] on select "- A1 A2 A3 B1 B2 B3 C1 C2 C3" at bounding box center [273, 200] width 505 height 24
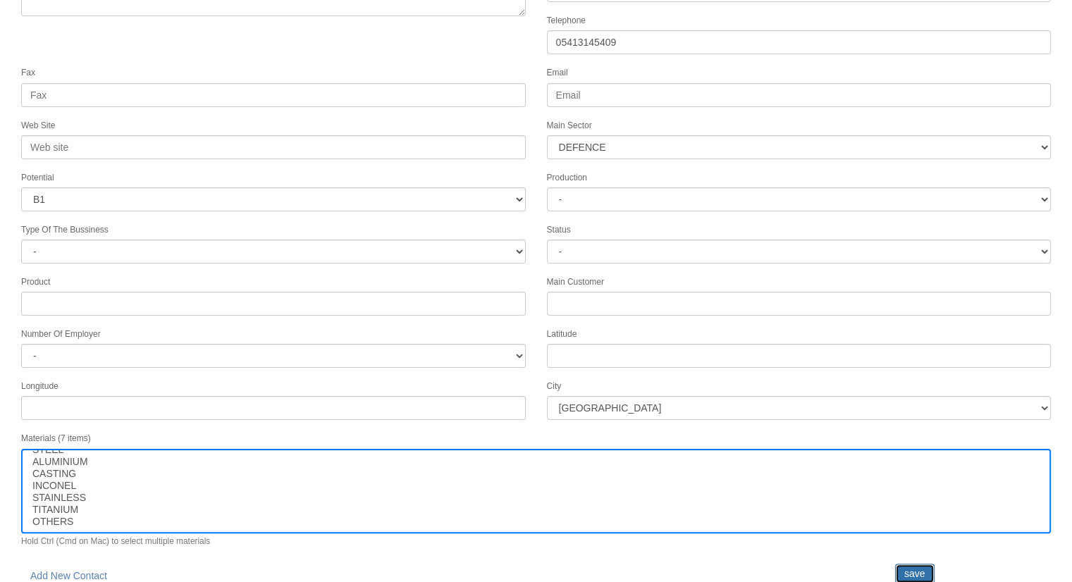
click at [911, 564] on input "save" at bounding box center [914, 574] width 39 height 20
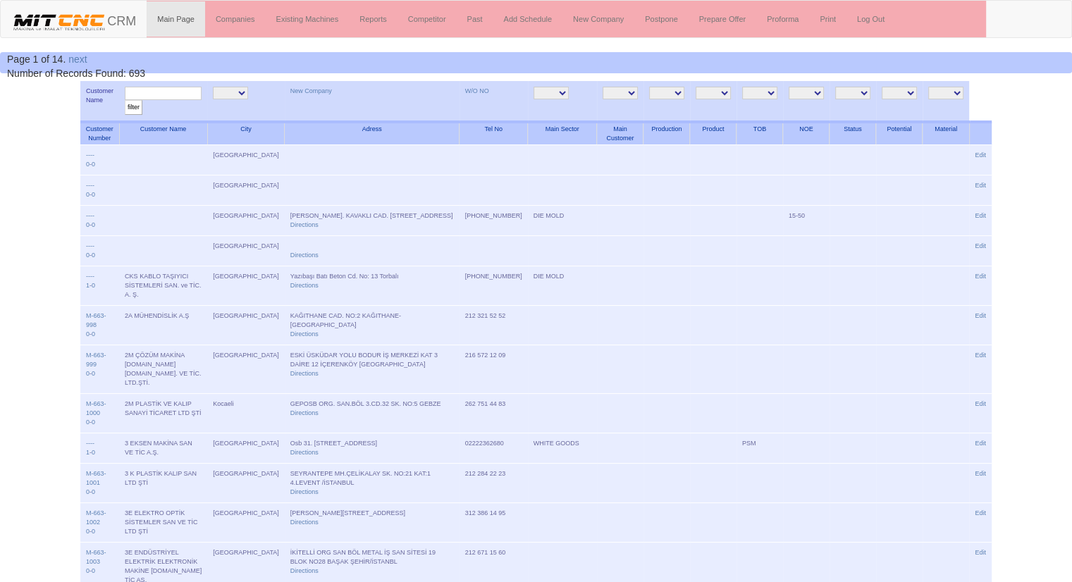
click at [183, 90] on input "text" at bounding box center [163, 93] width 77 height 13
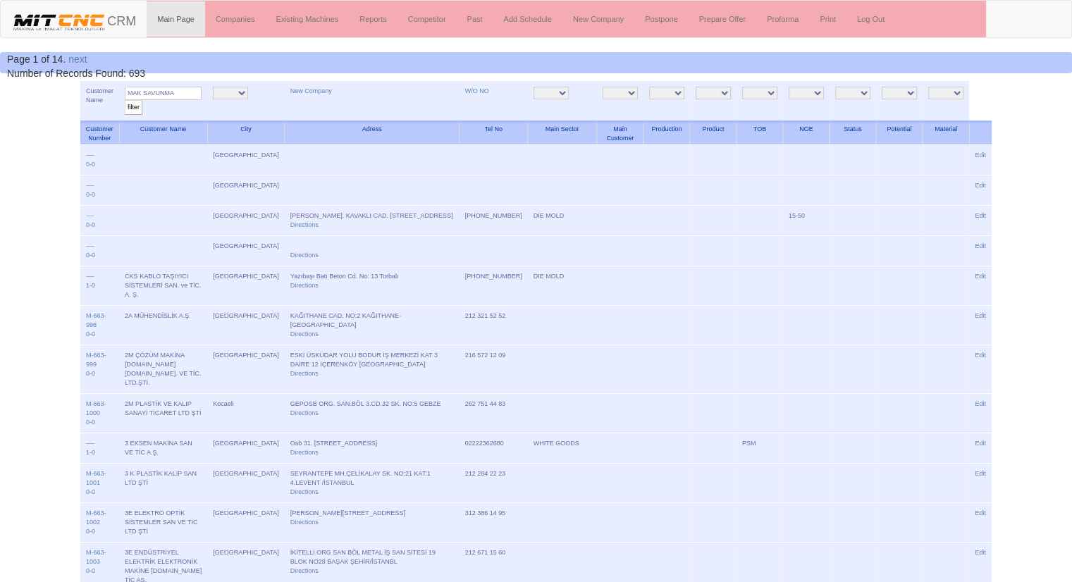
type input "MAK SAVUNMA"
click at [125, 100] on input "filter" at bounding box center [134, 107] width 18 height 15
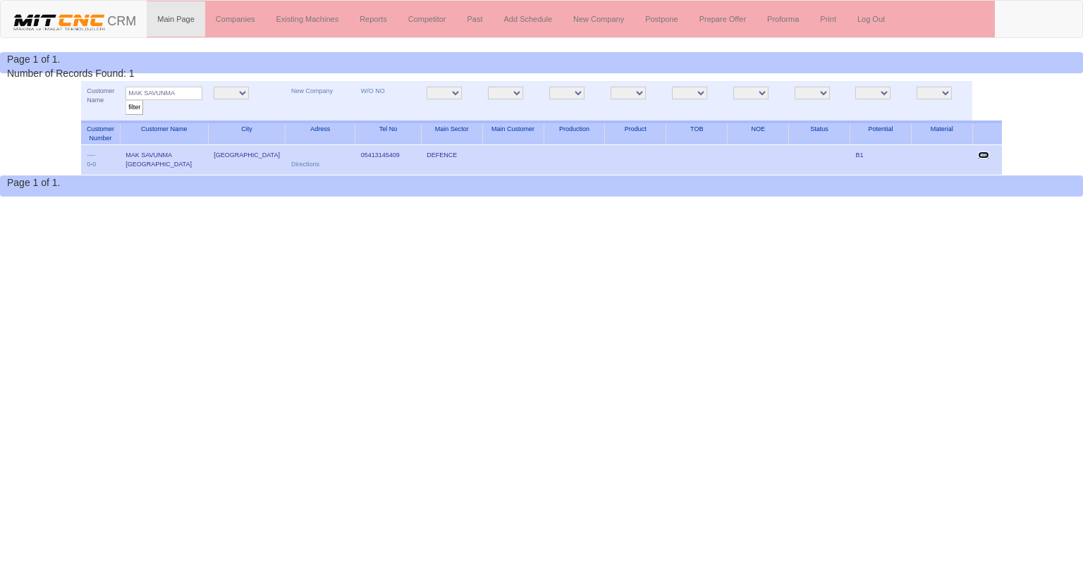
click at [986, 157] on link "Edit" at bounding box center [983, 155] width 11 height 7
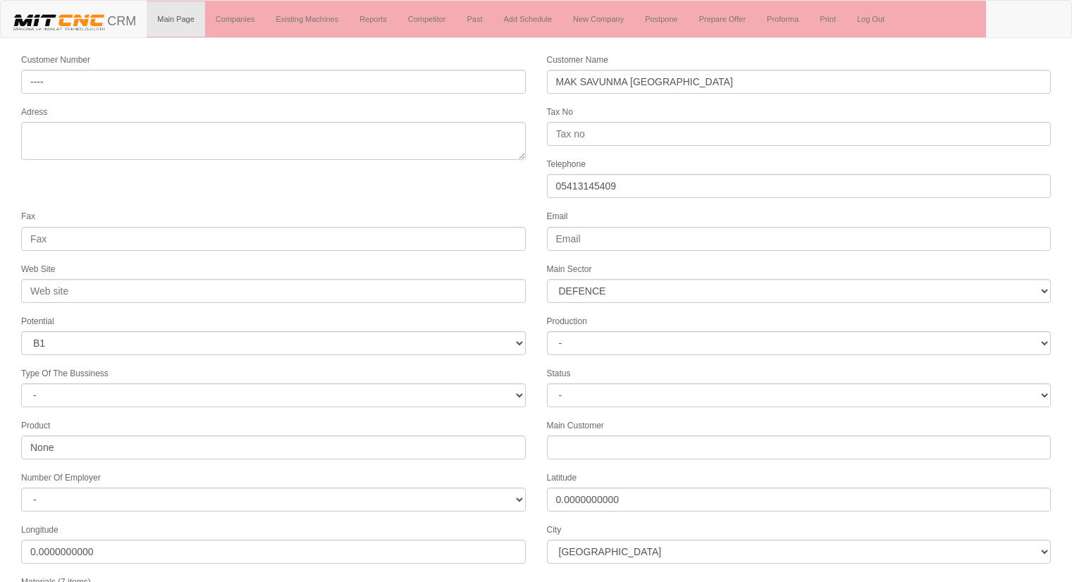
select select "364"
select select "4"
select select "1197"
select select
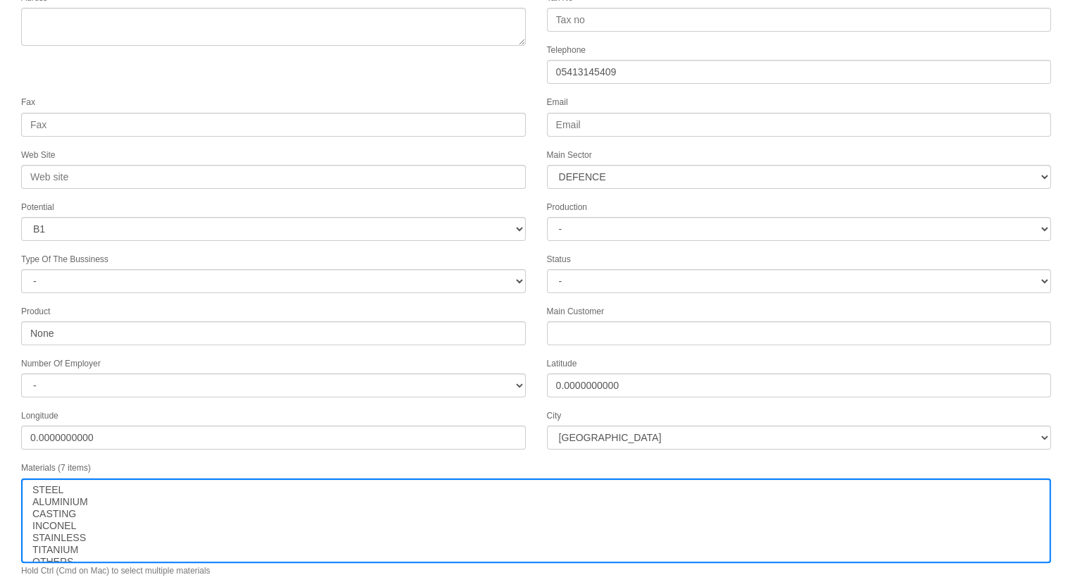
scroll to position [144, 0]
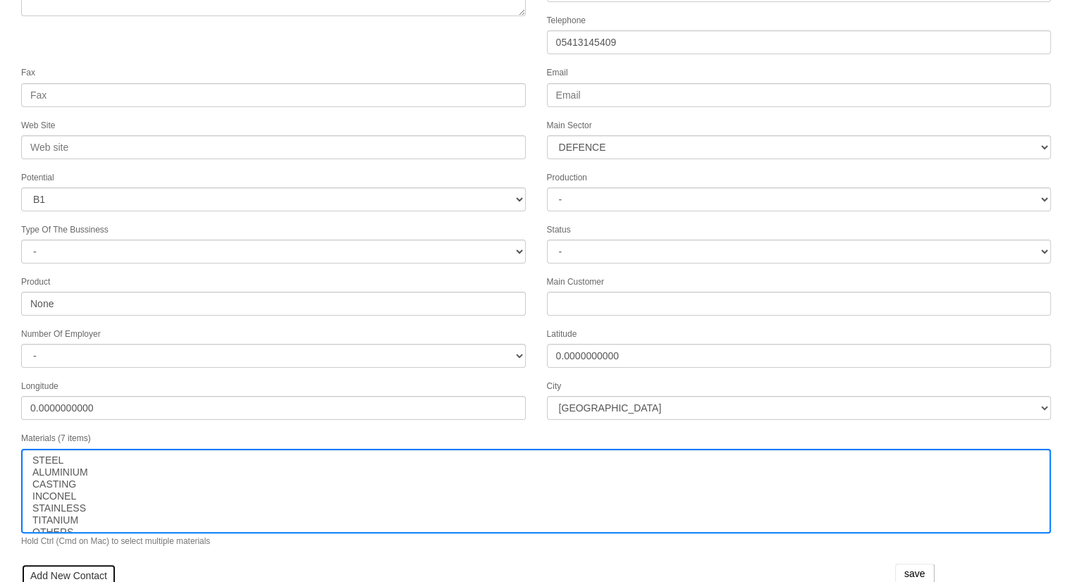
click at [49, 564] on link "Add New Contact" at bounding box center [68, 576] width 95 height 24
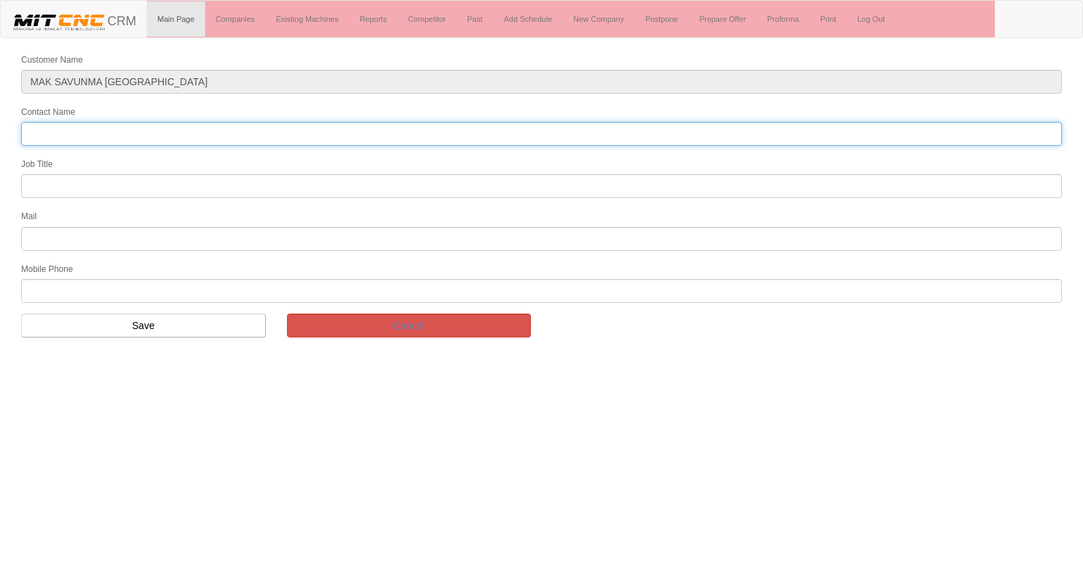
click at [314, 137] on input "Contact Name" at bounding box center [541, 134] width 1041 height 24
type input "HAYDAR KARATOKUŞ"
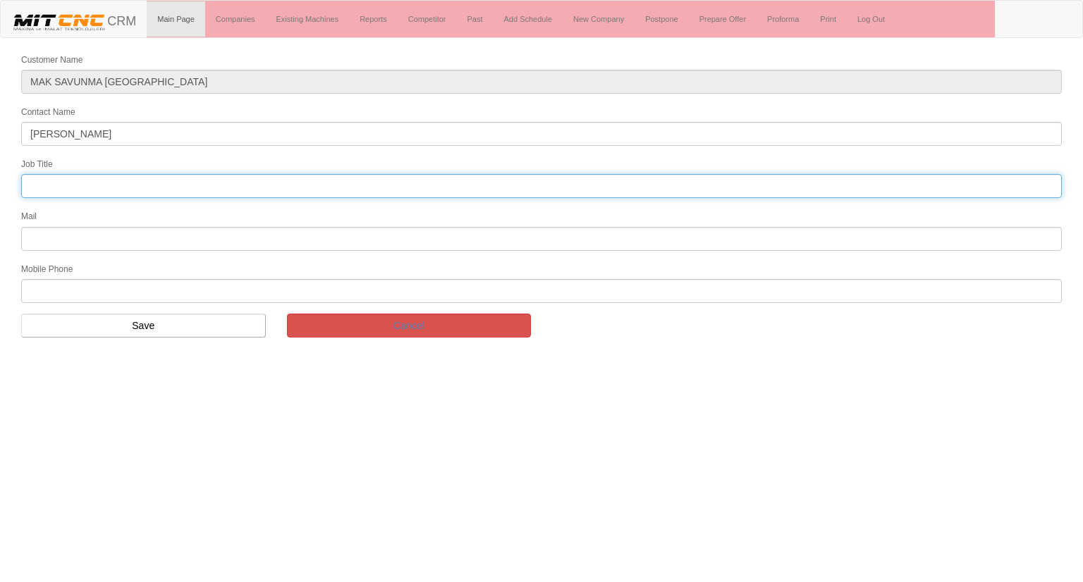
click at [519, 183] on input "text" at bounding box center [541, 186] width 1041 height 24
type input "FİRMA SAHİBİ"
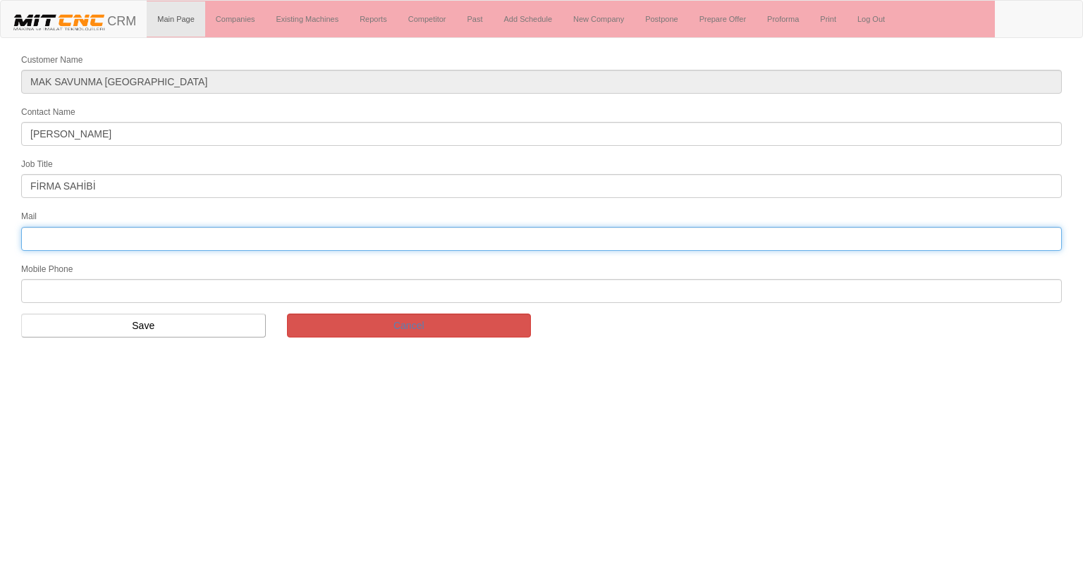
click at [54, 235] on input "text" at bounding box center [541, 239] width 1041 height 24
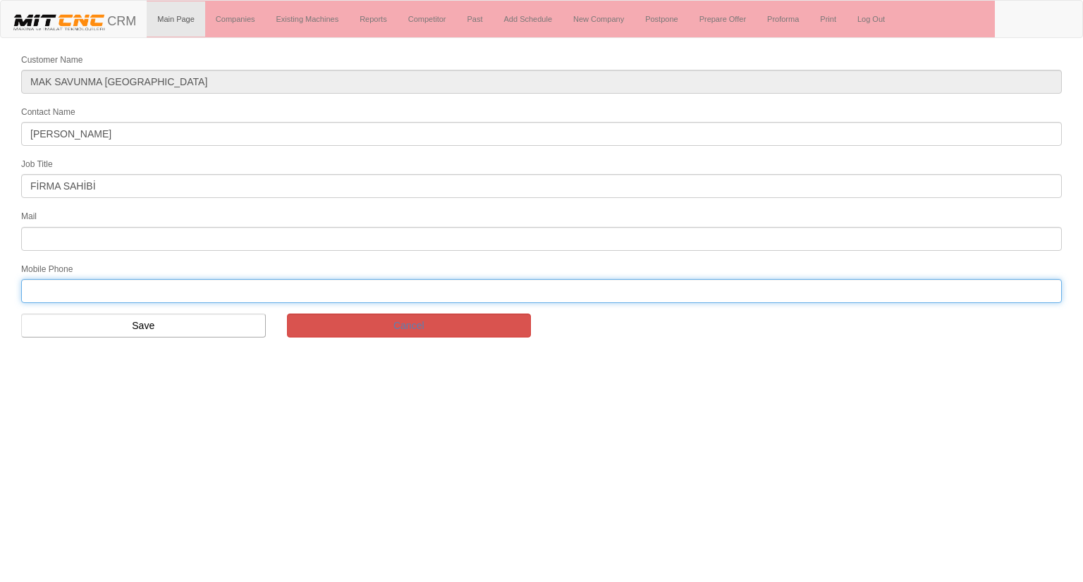
click at [49, 279] on input "text" at bounding box center [541, 291] width 1041 height 24
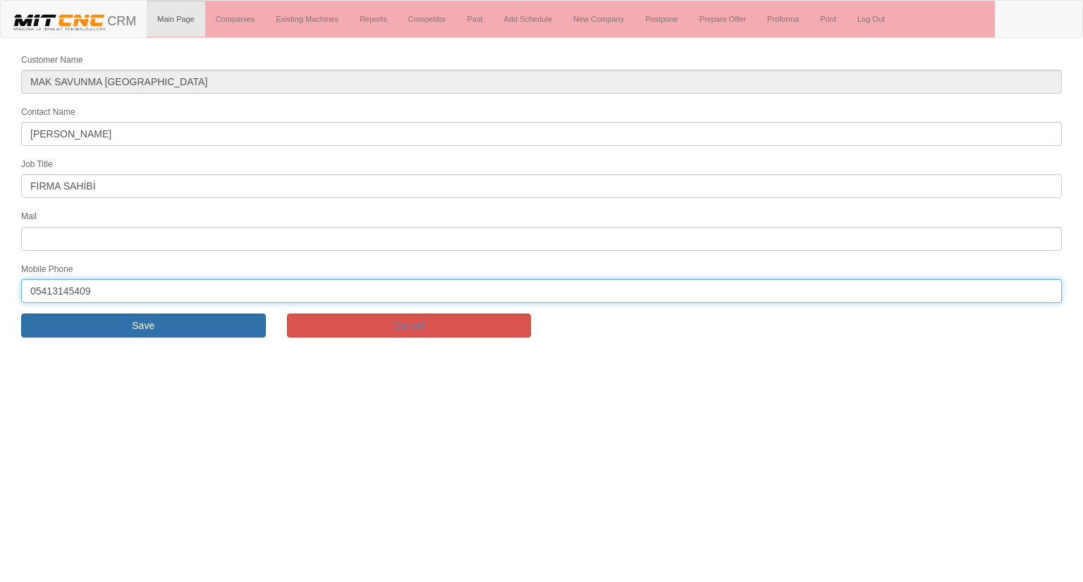
type input "05413145409"
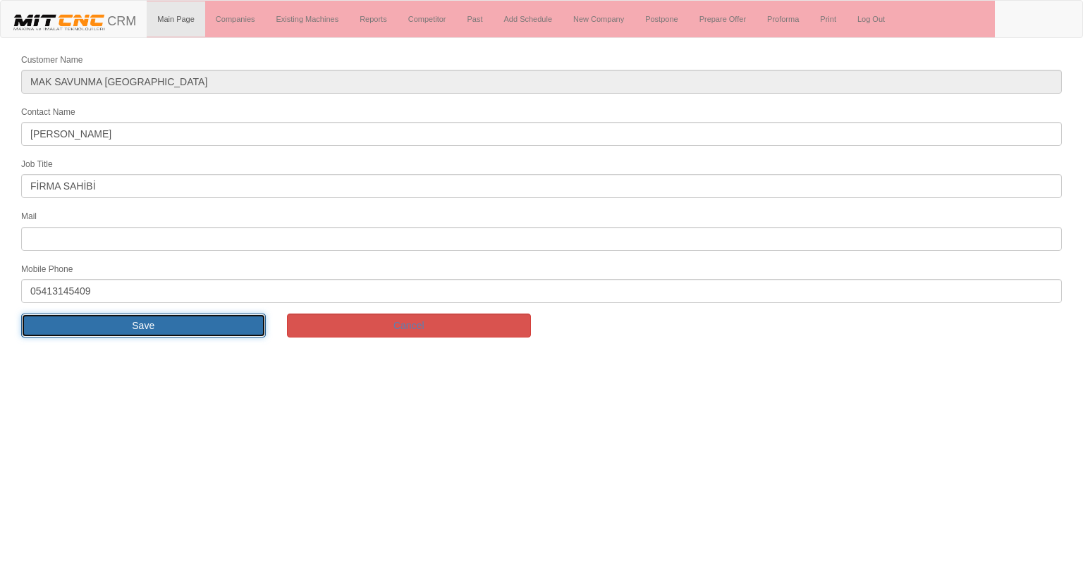
click at [155, 328] on input "Save" at bounding box center [143, 326] width 245 height 24
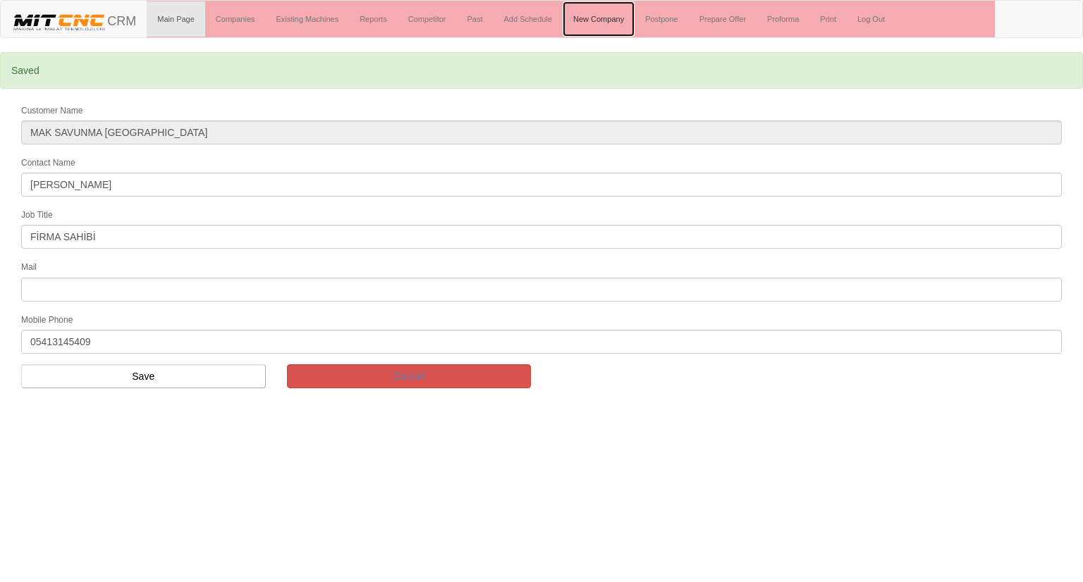
click at [606, 19] on link "New Company" at bounding box center [599, 18] width 72 height 35
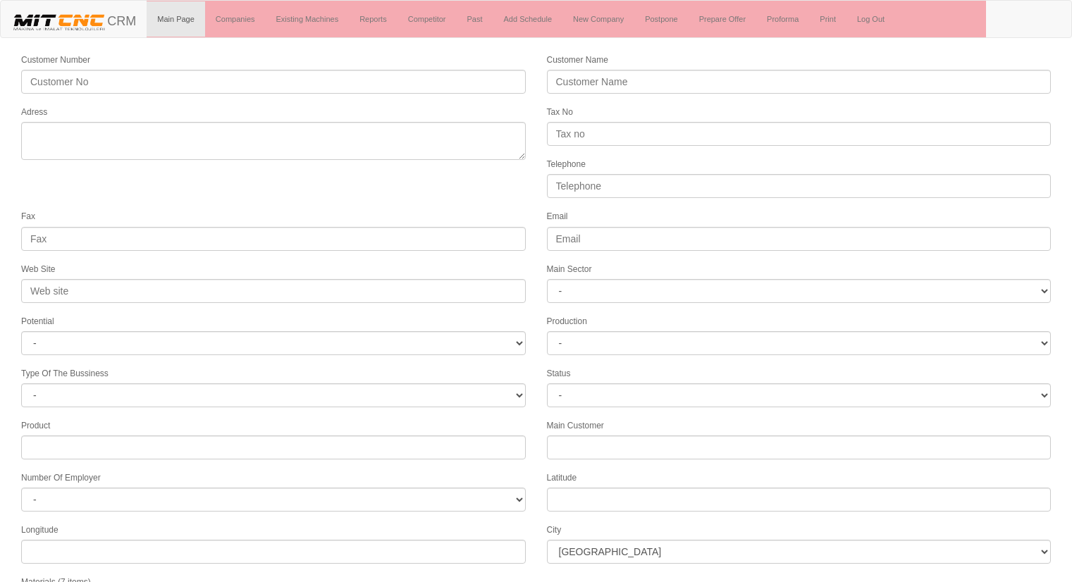
select select
click at [603, 17] on link "New Company" at bounding box center [599, 18] width 72 height 35
select select
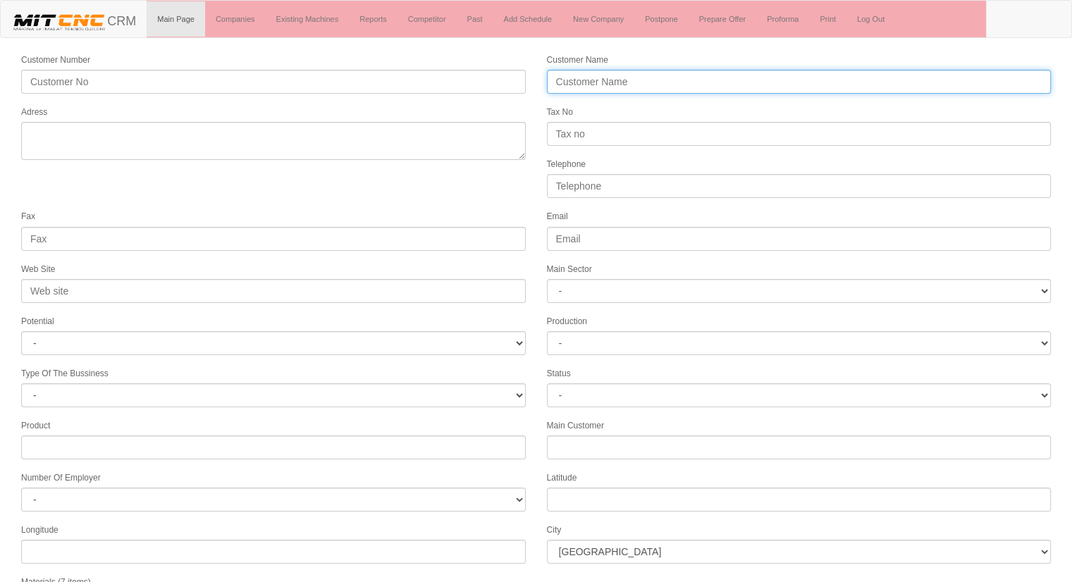
click at [594, 80] on input "Customer Name" at bounding box center [799, 82] width 505 height 24
